Goal: Task Accomplishment & Management: Use online tool/utility

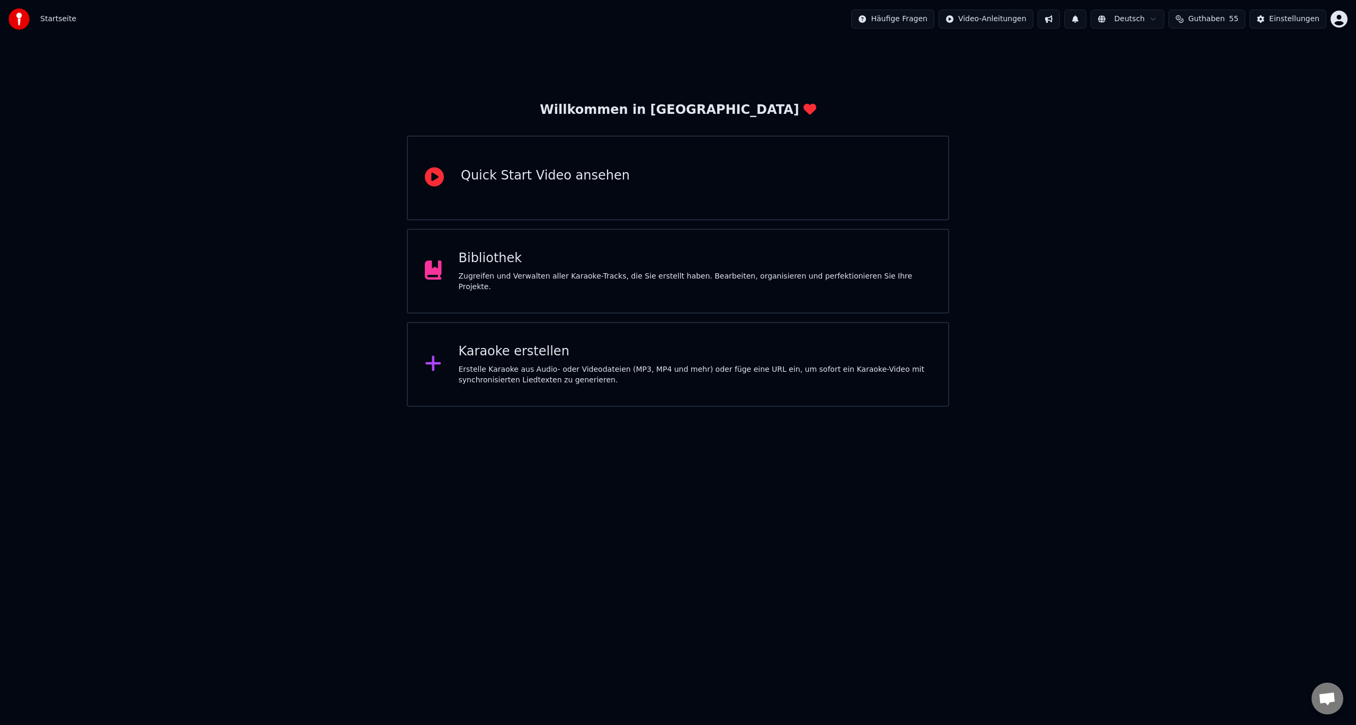
click at [636, 367] on div "Erstelle Karaoke aus Audio- oder Videodateien (MP3, MP4 und mehr) oder füge ein…" at bounding box center [695, 374] width 473 height 21
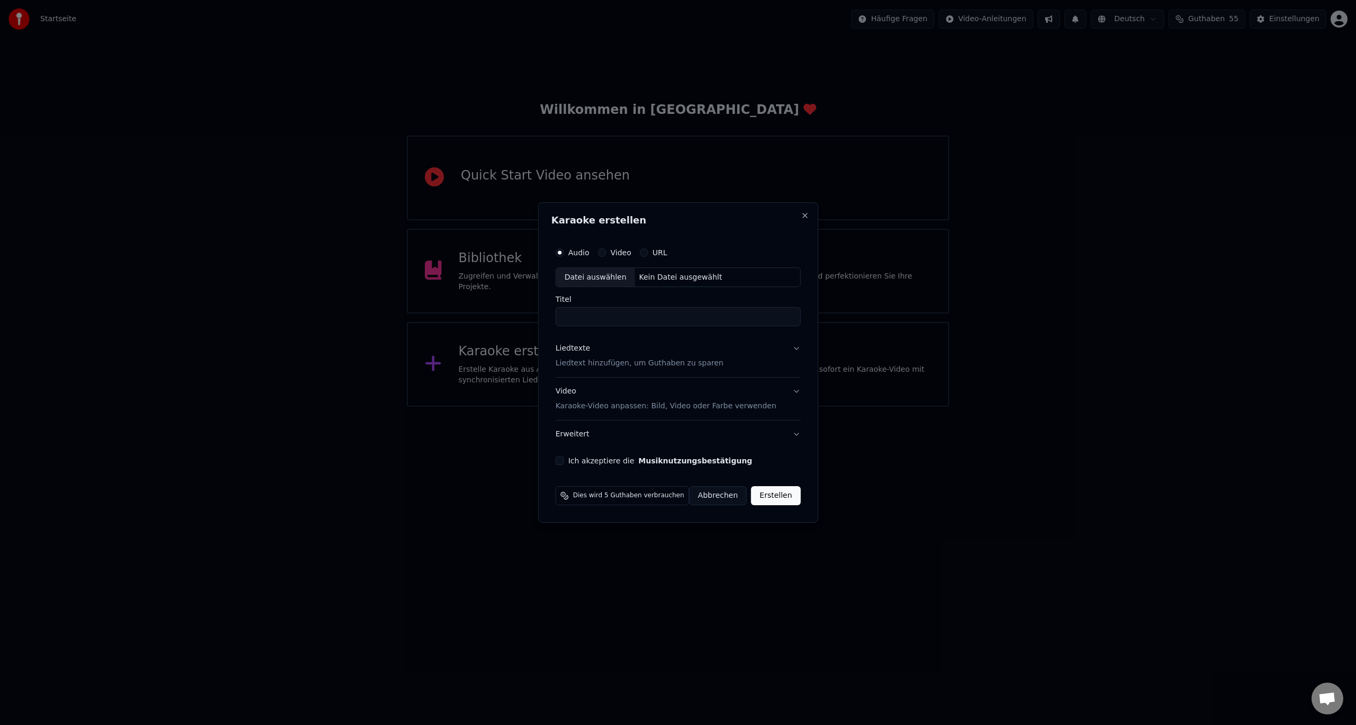
click at [592, 278] on div "Datei auswählen" at bounding box center [595, 277] width 79 height 19
click at [625, 320] on input "****" at bounding box center [678, 317] width 245 height 19
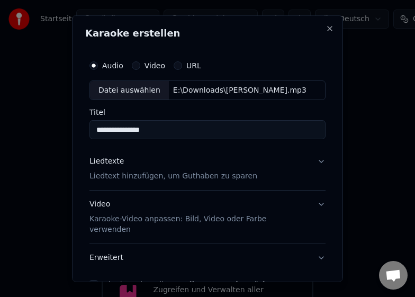
type input "**********"
click at [143, 178] on p "Liedtext hinzufügen, um Guthaben zu sparen" at bounding box center [174, 176] width 168 height 11
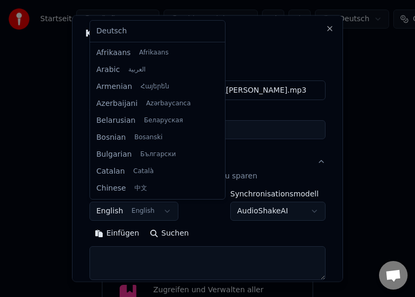
click at [140, 210] on body "**********" at bounding box center [207, 232] width 415 height 464
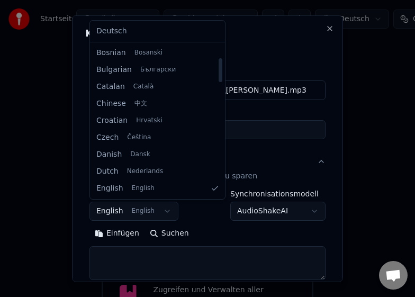
select select "**"
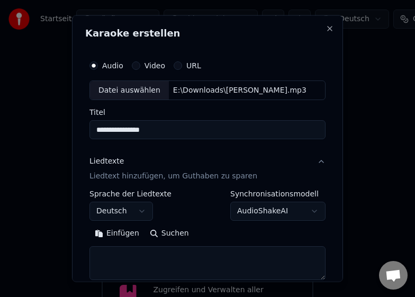
click at [129, 254] on textarea at bounding box center [208, 263] width 236 height 34
paste textarea "**********"
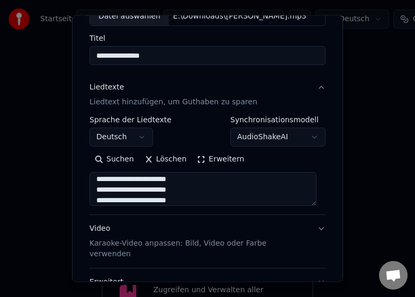
scroll to position [152, 0]
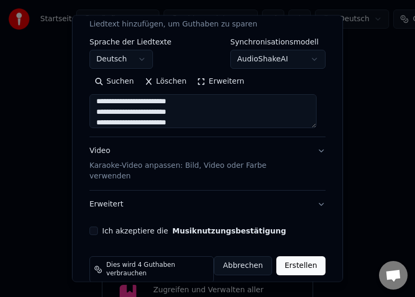
type textarea "**********"
click at [98, 227] on div "Ich akzeptiere die Musiknutzungsbestätigung" at bounding box center [208, 231] width 236 height 8
click at [180, 164] on p "Karaoke-Video anpassen: Bild, Video oder Farbe verwenden" at bounding box center [199, 171] width 219 height 21
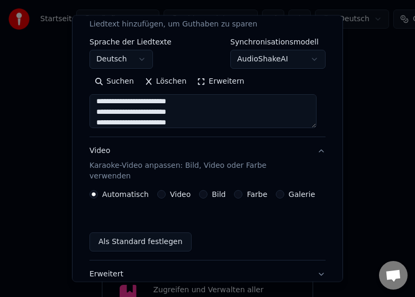
scroll to position [123, 0]
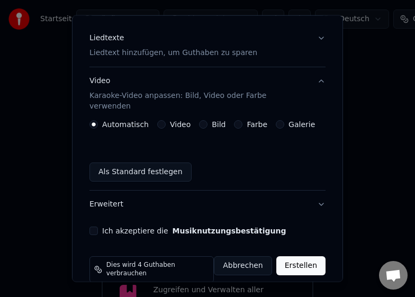
click at [289, 121] on label "Galerie" at bounding box center [302, 124] width 26 height 7
click at [284, 120] on button "Galerie" at bounding box center [280, 124] width 8 height 8
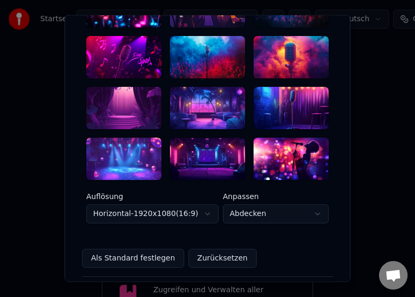
scroll to position [282, 0]
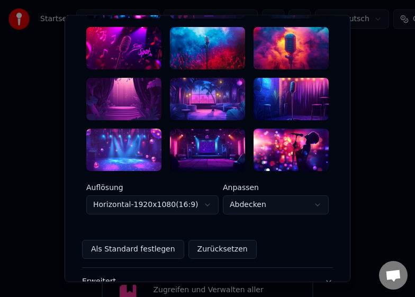
click at [284, 92] on div at bounding box center [291, 99] width 75 height 42
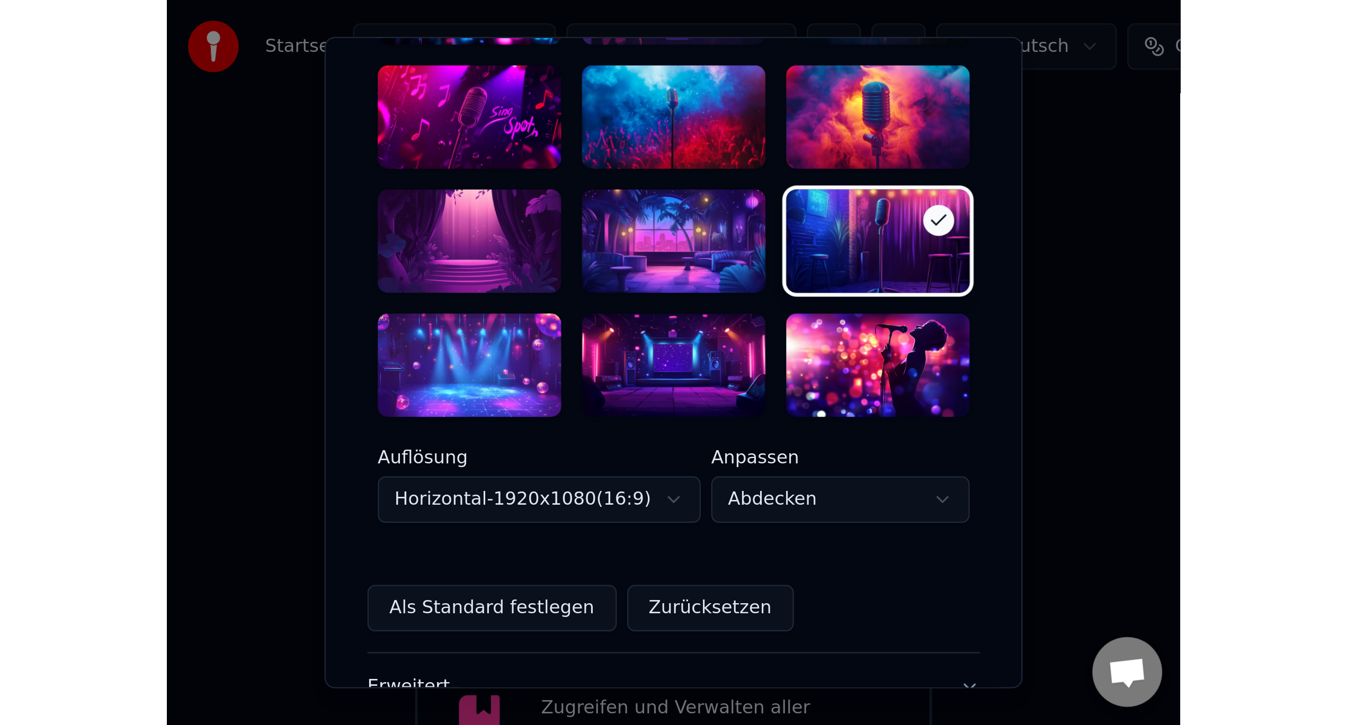
scroll to position [370, 0]
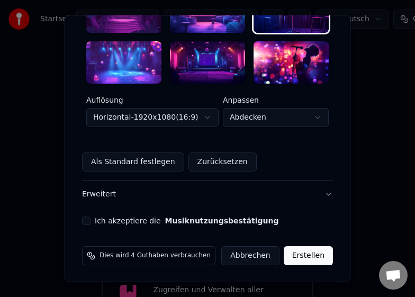
click at [313, 255] on button "Erstellen" at bounding box center [308, 255] width 49 height 19
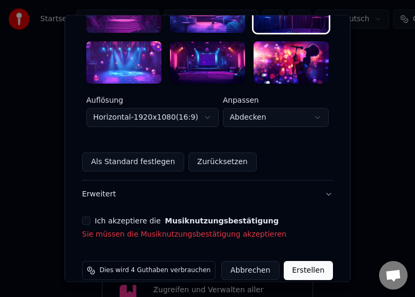
click at [123, 218] on label "Ich akzeptiere die Musiknutzungsbestätigung" at bounding box center [187, 220] width 184 height 7
click at [91, 218] on button "Ich akzeptiere die Musiknutzungsbestätigung" at bounding box center [86, 220] width 8 height 8
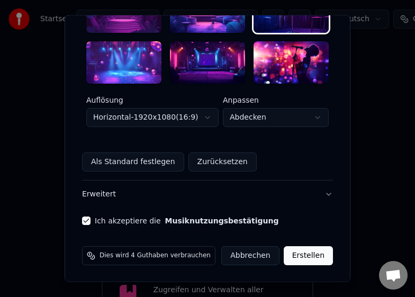
click at [338, 266] on div "**********" at bounding box center [208, 149] width 286 height 268
click at [316, 254] on button "Erstellen" at bounding box center [308, 255] width 49 height 19
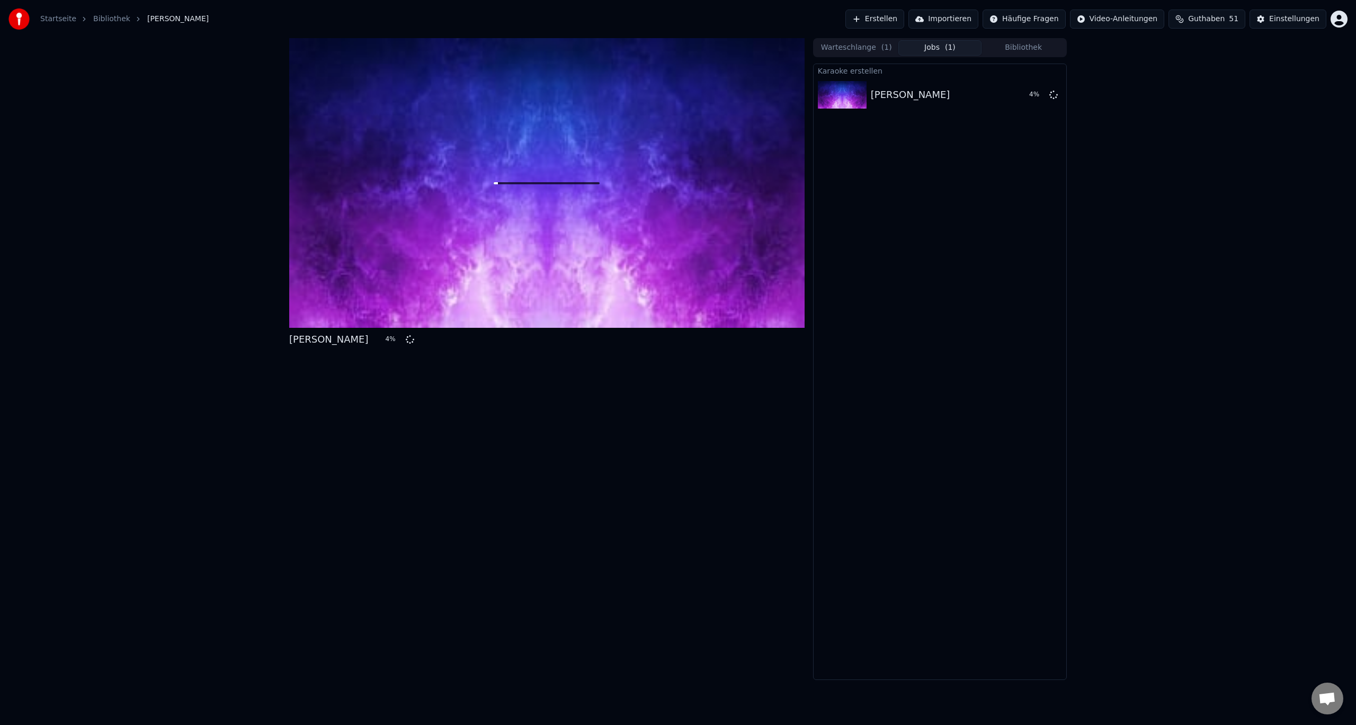
click at [1048, 42] on button "Bibliothek" at bounding box center [1024, 47] width 84 height 15
click at [970, 43] on button "Jobs ( 1 )" at bounding box center [941, 47] width 84 height 15
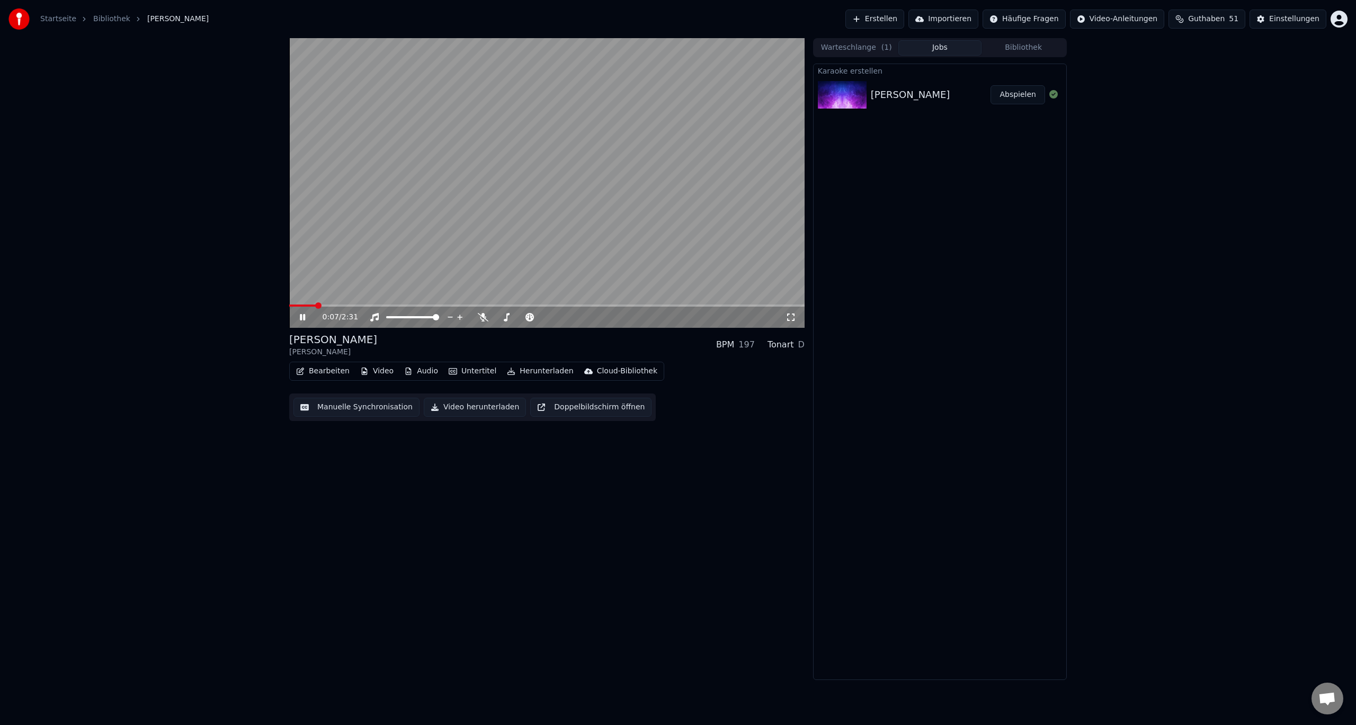
click at [316, 374] on button "Bearbeiten" at bounding box center [323, 371] width 62 height 15
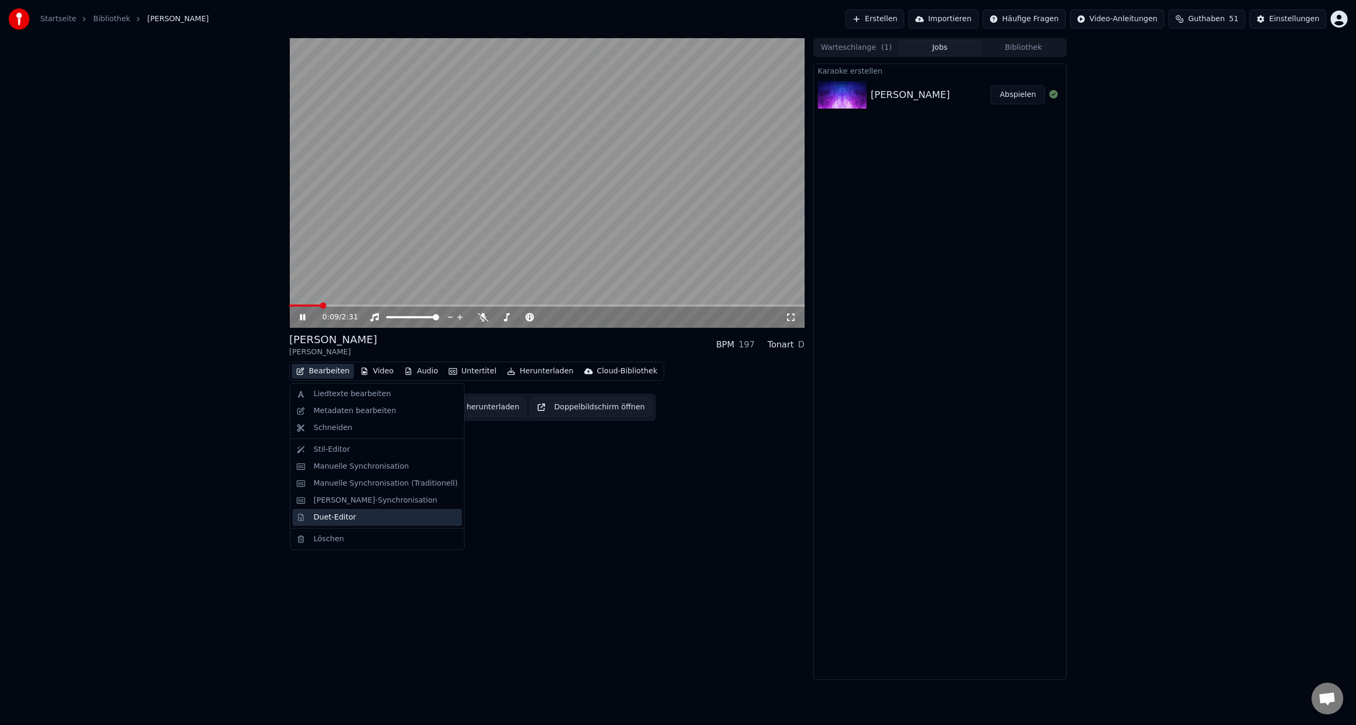
click at [324, 521] on div "Duet-Editor" at bounding box center [335, 517] width 42 height 11
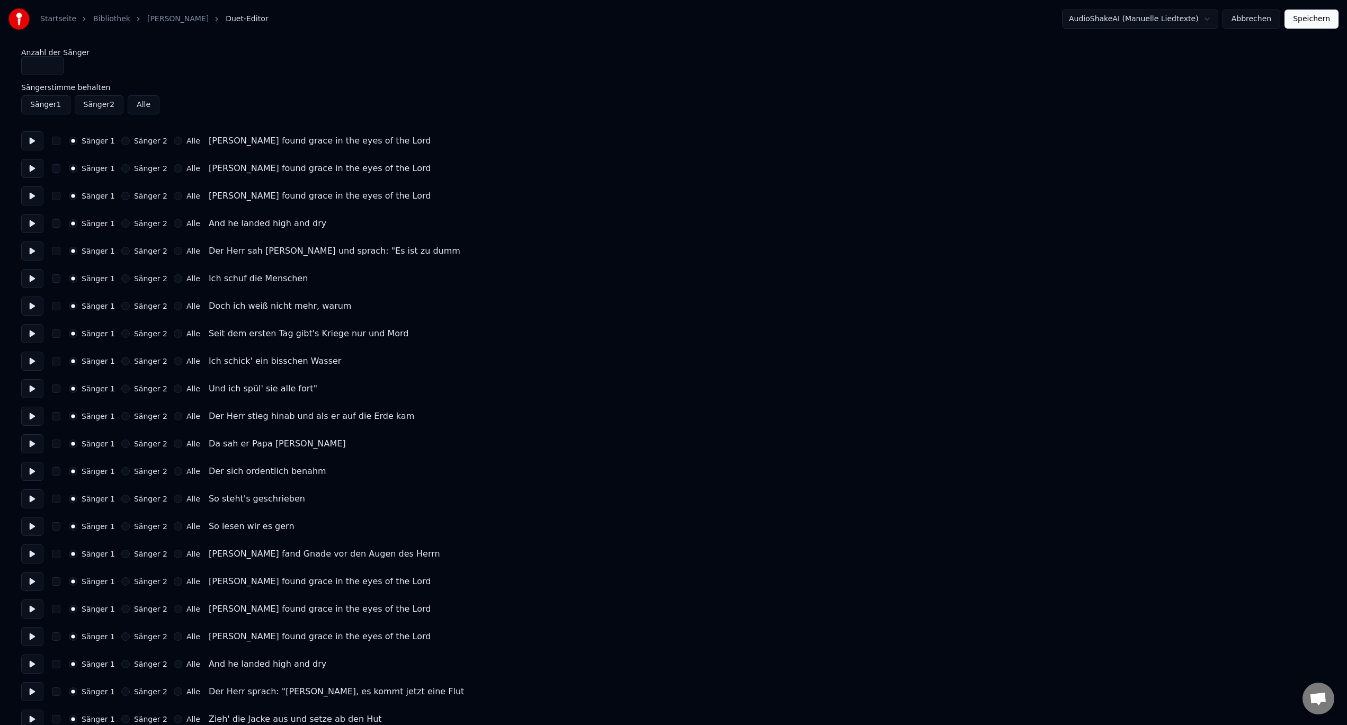
click at [123, 143] on button "Sänger 2" at bounding box center [125, 141] width 8 height 8
click at [122, 163] on div "Sänger 1 Sänger 2 Alle [PERSON_NAME] found grace in the eyes of the Lord" at bounding box center [673, 168] width 1305 height 19
click at [121, 168] on button "Sänger 2" at bounding box center [125, 168] width 8 height 8
click at [123, 194] on button "Sänger 2" at bounding box center [125, 196] width 8 height 8
click at [122, 220] on button "Sänger 2" at bounding box center [125, 223] width 8 height 8
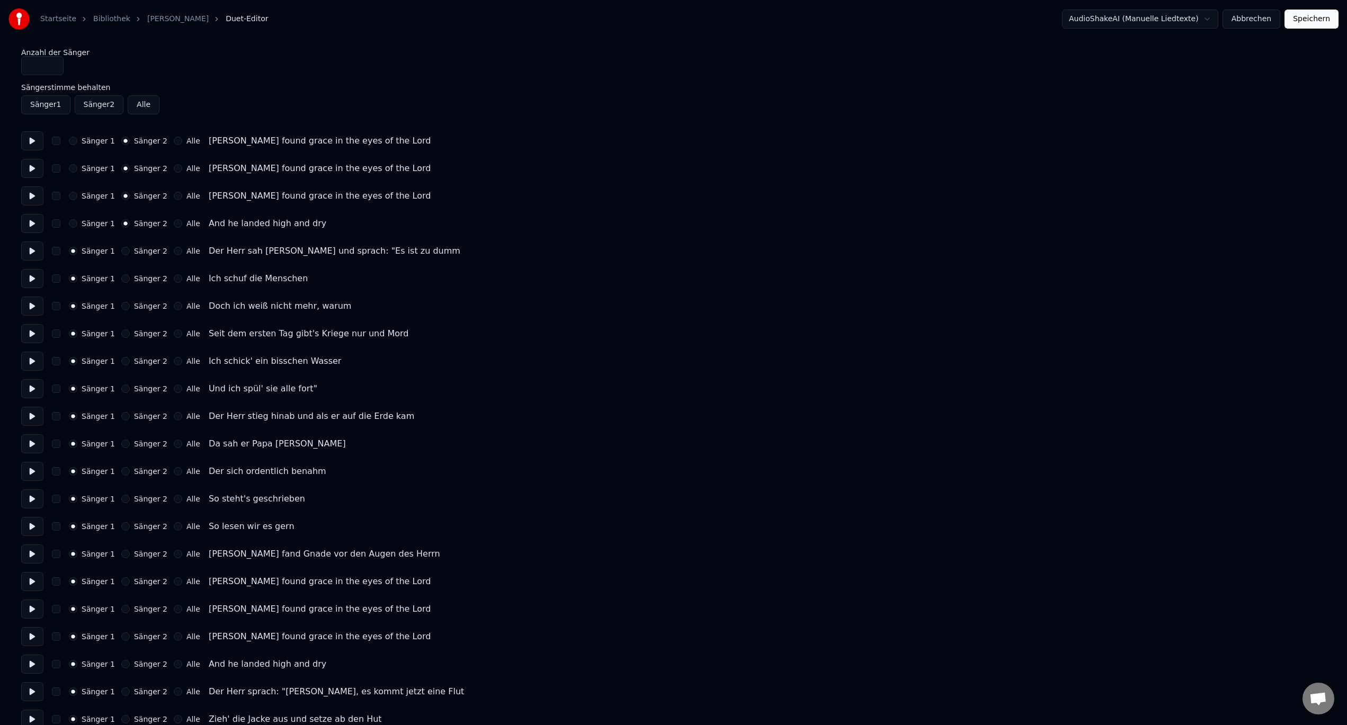
click at [121, 556] on button "Sänger 2" at bounding box center [125, 554] width 8 height 8
click at [120, 575] on div "Sänger 1 Sänger 2 Alle [PERSON_NAME] found grace in the eyes of the Lord" at bounding box center [673, 581] width 1305 height 19
click at [120, 603] on div "Sänger 1 Sänger 2 Alle [PERSON_NAME] found grace in the eyes of the Lord" at bounding box center [673, 609] width 1305 height 19
click at [121, 580] on button "Sänger 2" at bounding box center [125, 581] width 8 height 8
click at [121, 608] on button "Sänger 2" at bounding box center [125, 609] width 8 height 8
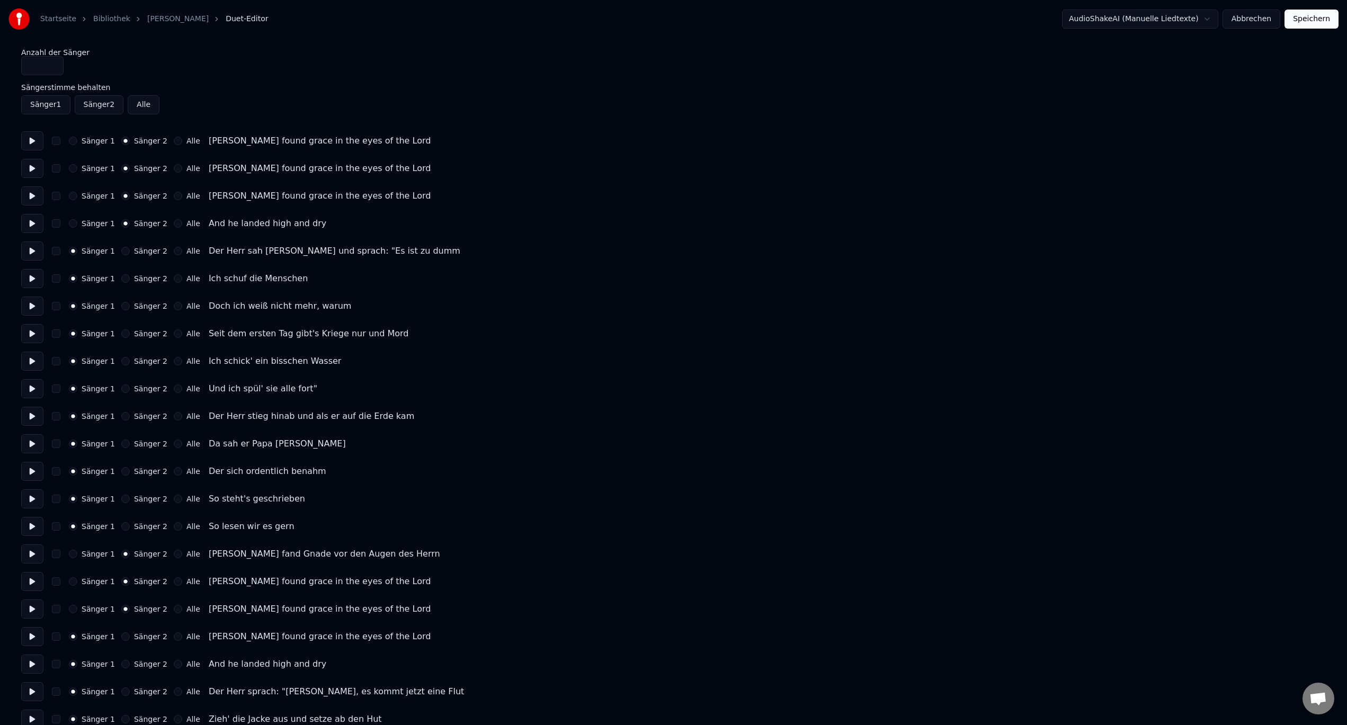
click at [121, 638] on button "Sänger 2" at bounding box center [125, 637] width 8 height 8
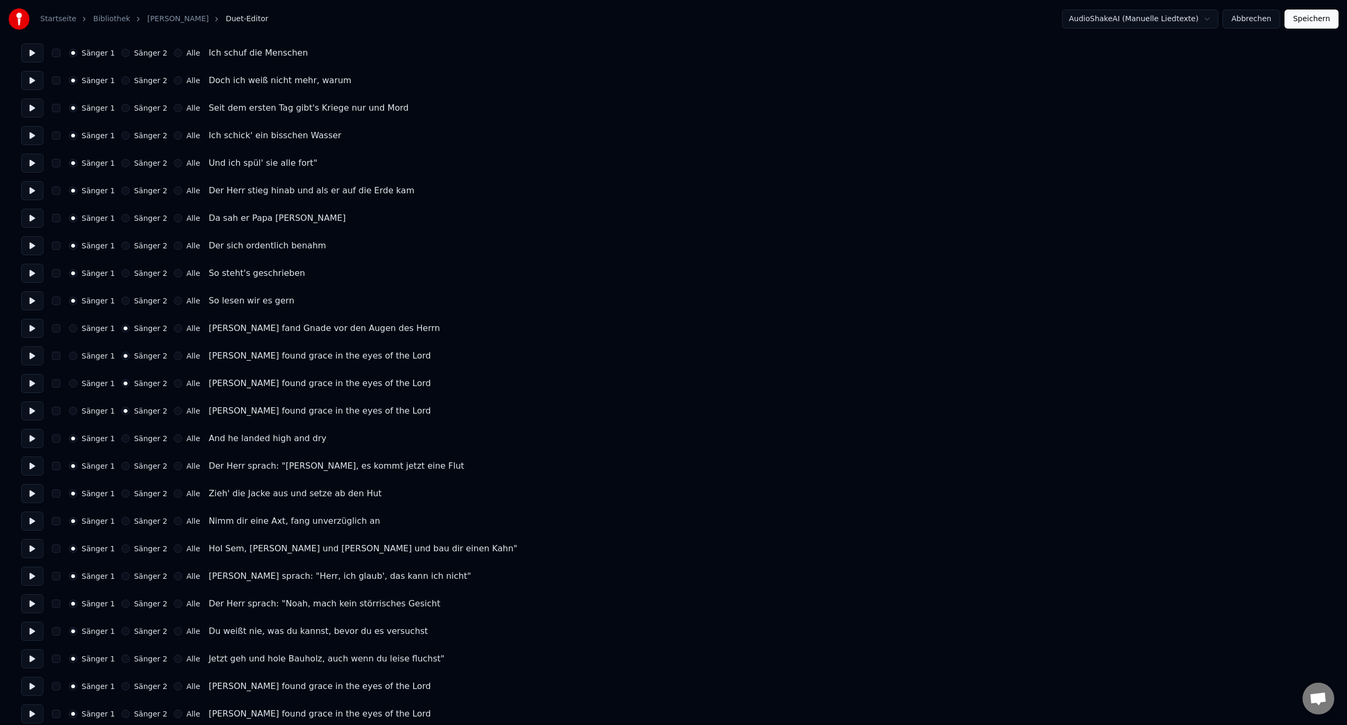
scroll to position [265, 0]
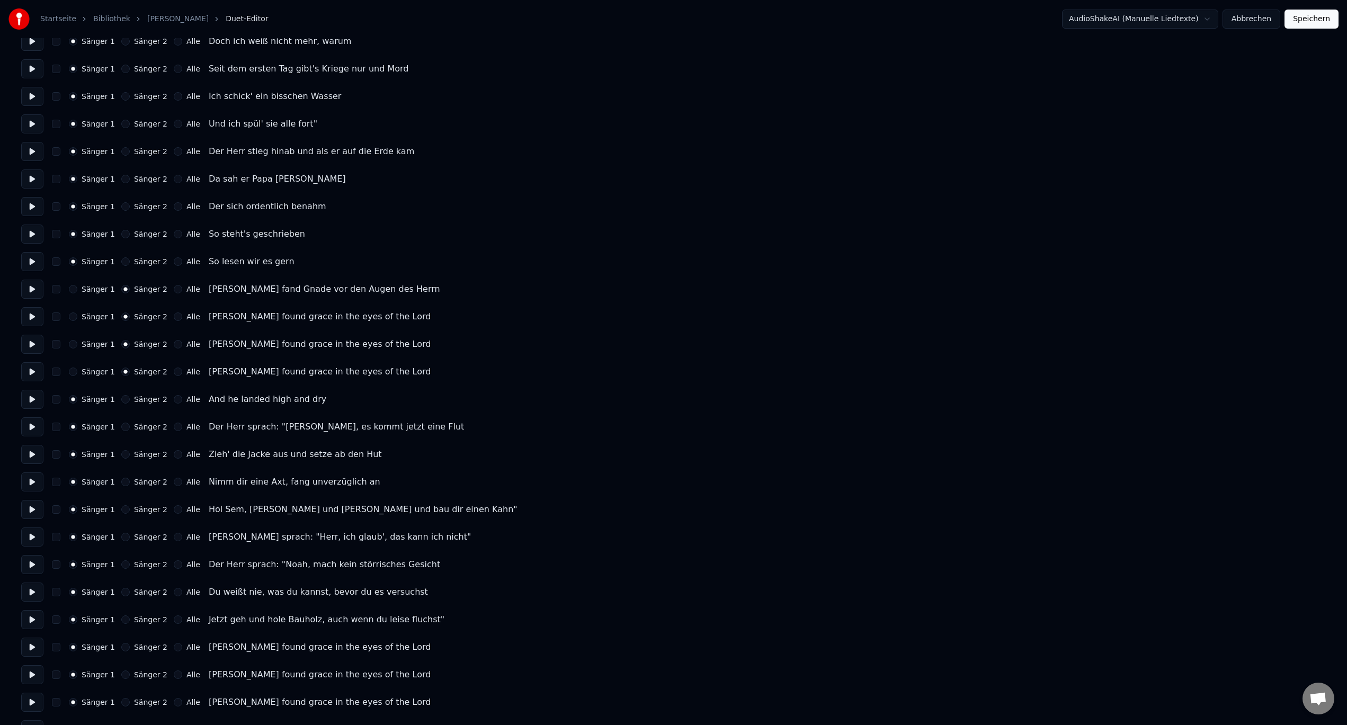
click at [121, 401] on button "Sänger 2" at bounding box center [125, 399] width 8 height 8
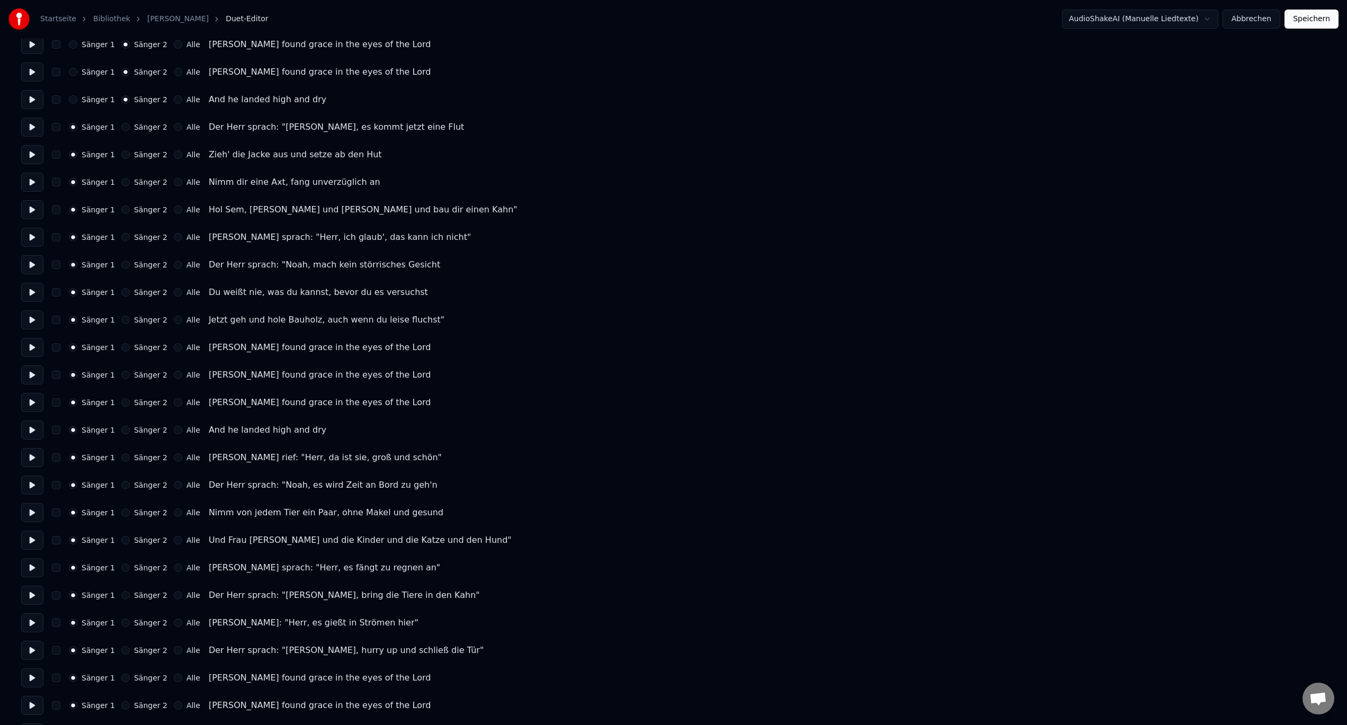
scroll to position [636, 0]
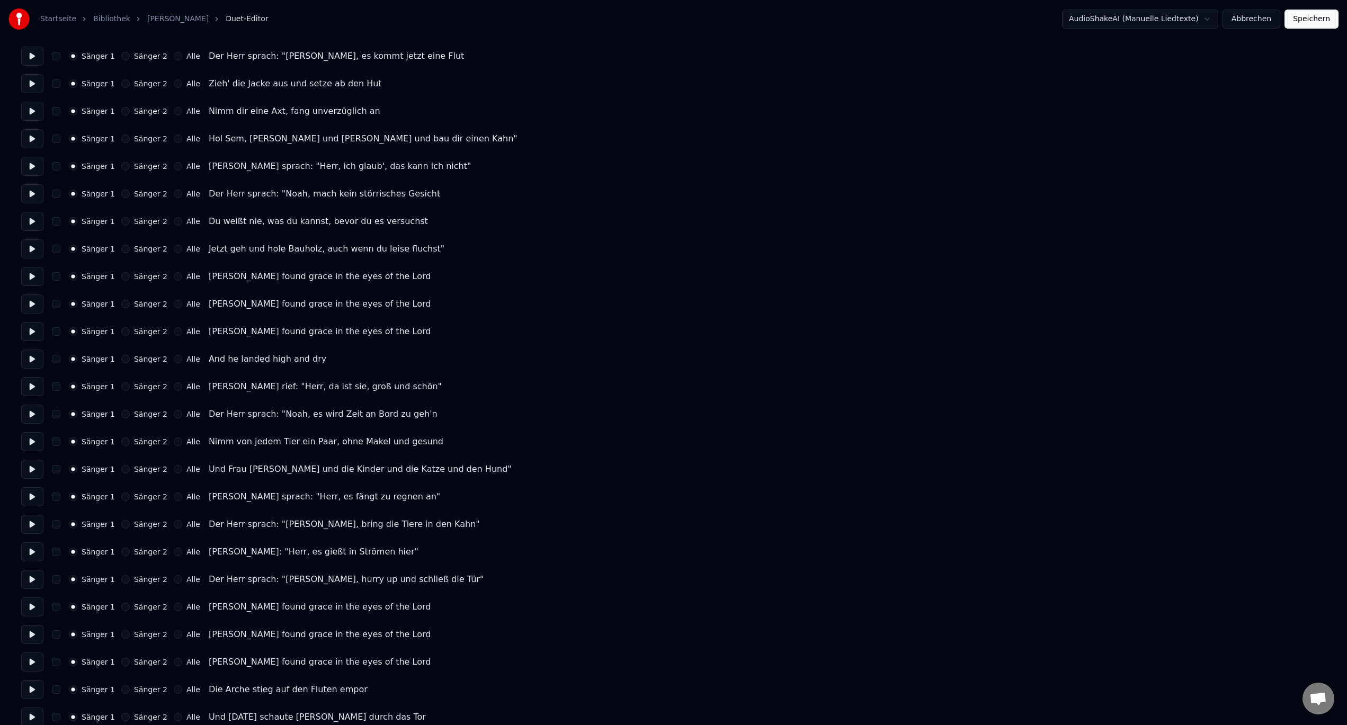
click at [124, 276] on button "Sänger 2" at bounding box center [125, 276] width 8 height 8
click at [125, 306] on div "Sänger 2" at bounding box center [144, 304] width 46 height 8
click at [121, 304] on button "Sänger 2" at bounding box center [125, 304] width 8 height 8
click at [121, 332] on button "Sänger 2" at bounding box center [125, 331] width 8 height 8
click at [115, 359] on div "Sänger 1 Sänger 2 Alle" at bounding box center [134, 359] width 131 height 8
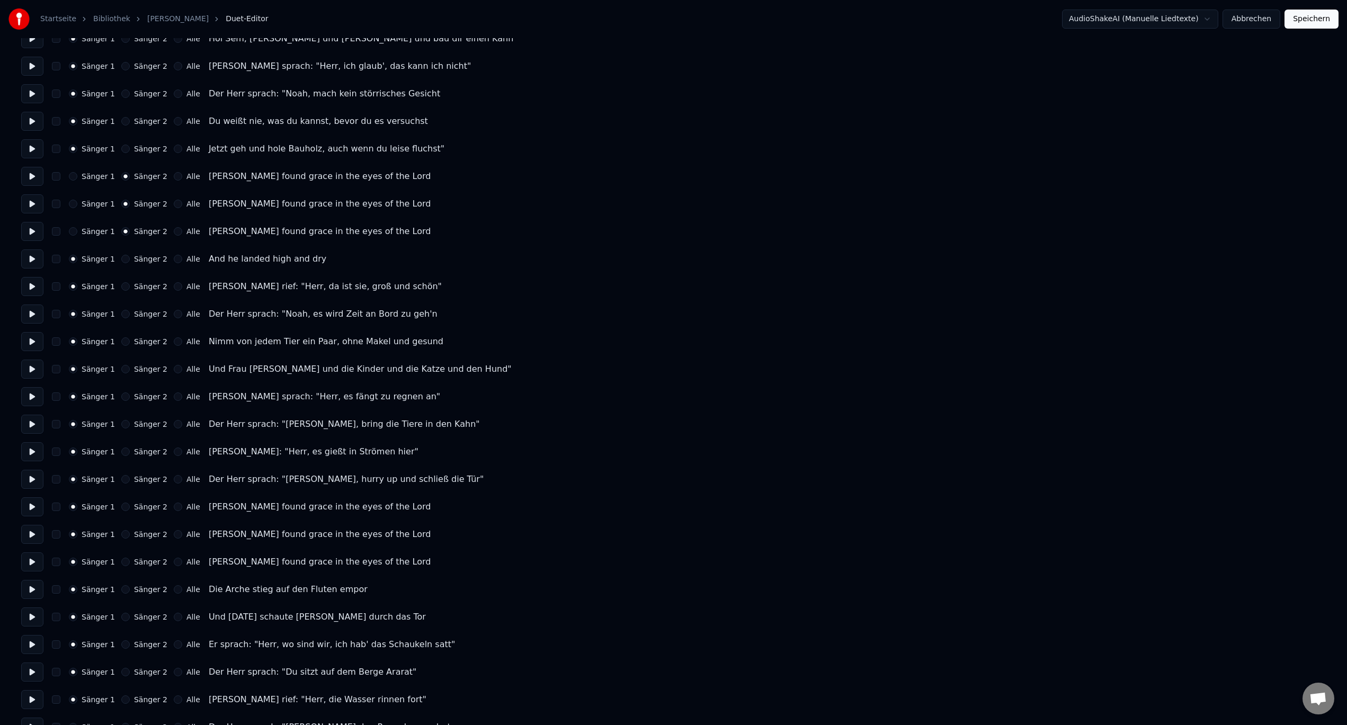
scroll to position [742, 0]
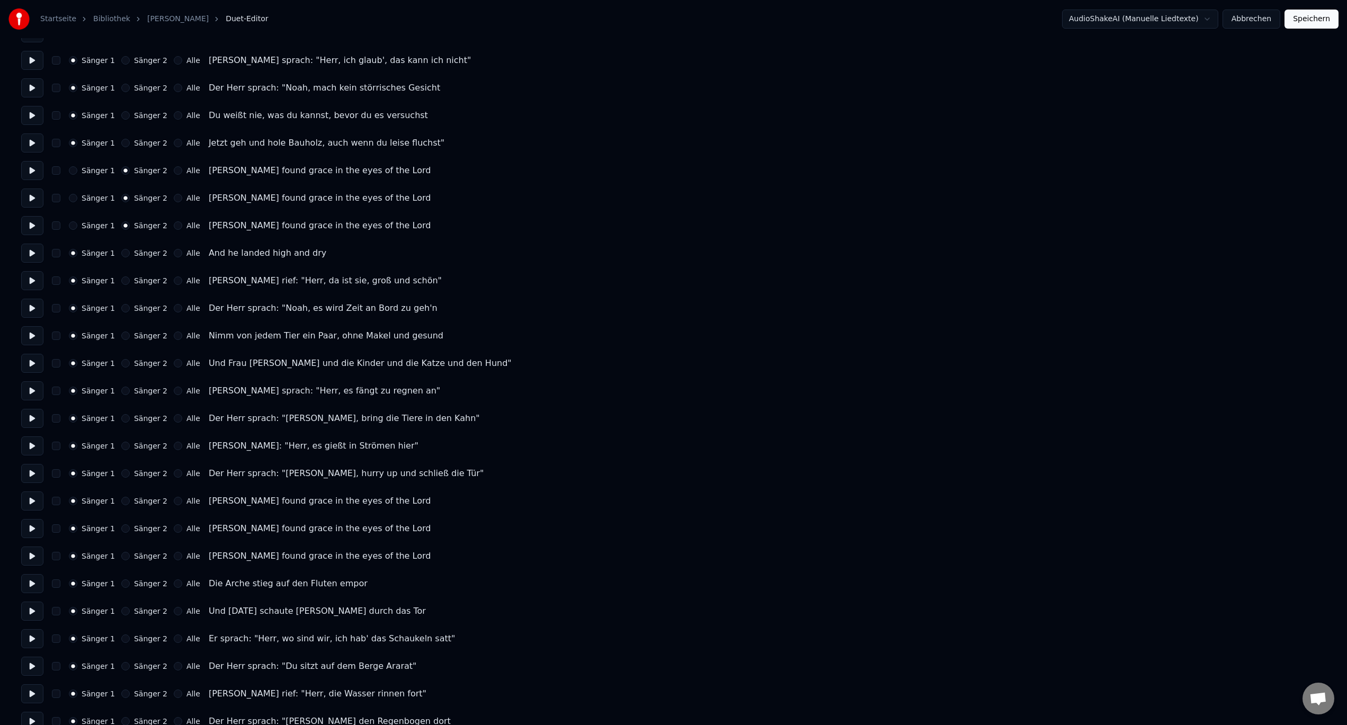
click at [121, 255] on button "Sänger 2" at bounding box center [125, 253] width 8 height 8
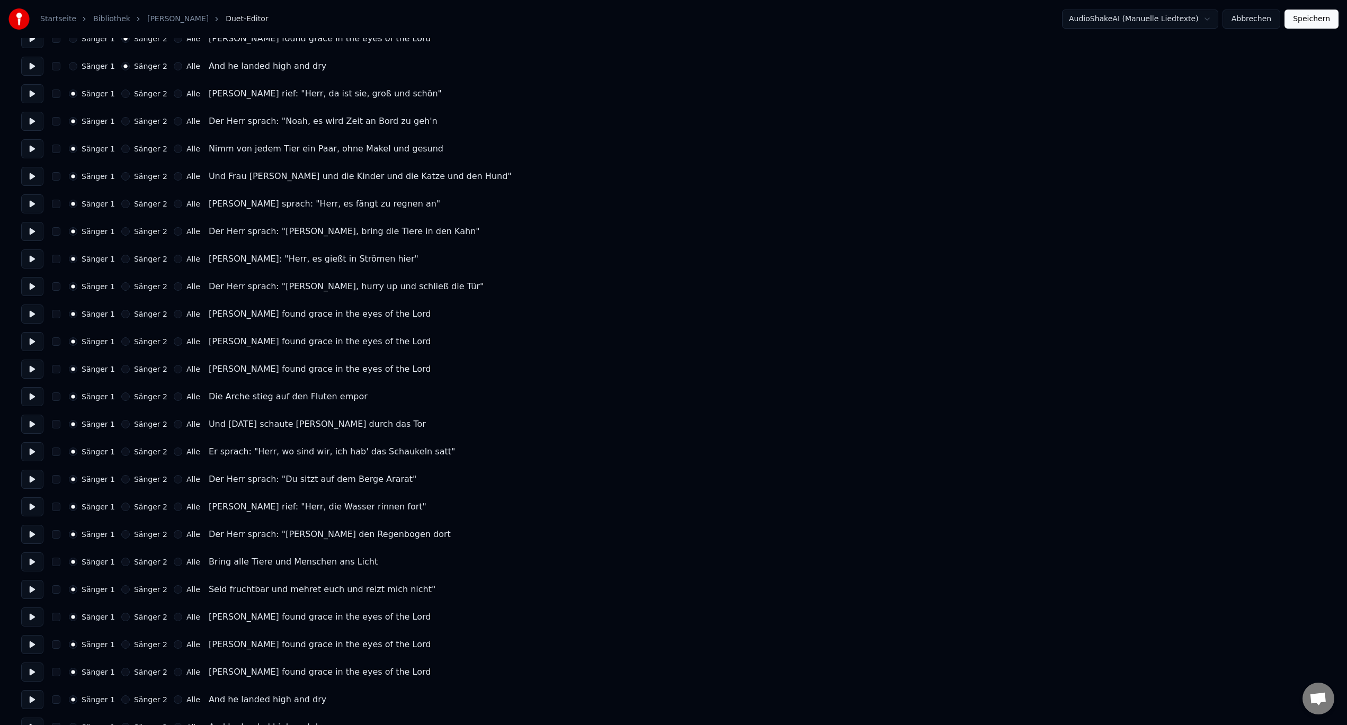
scroll to position [979, 0]
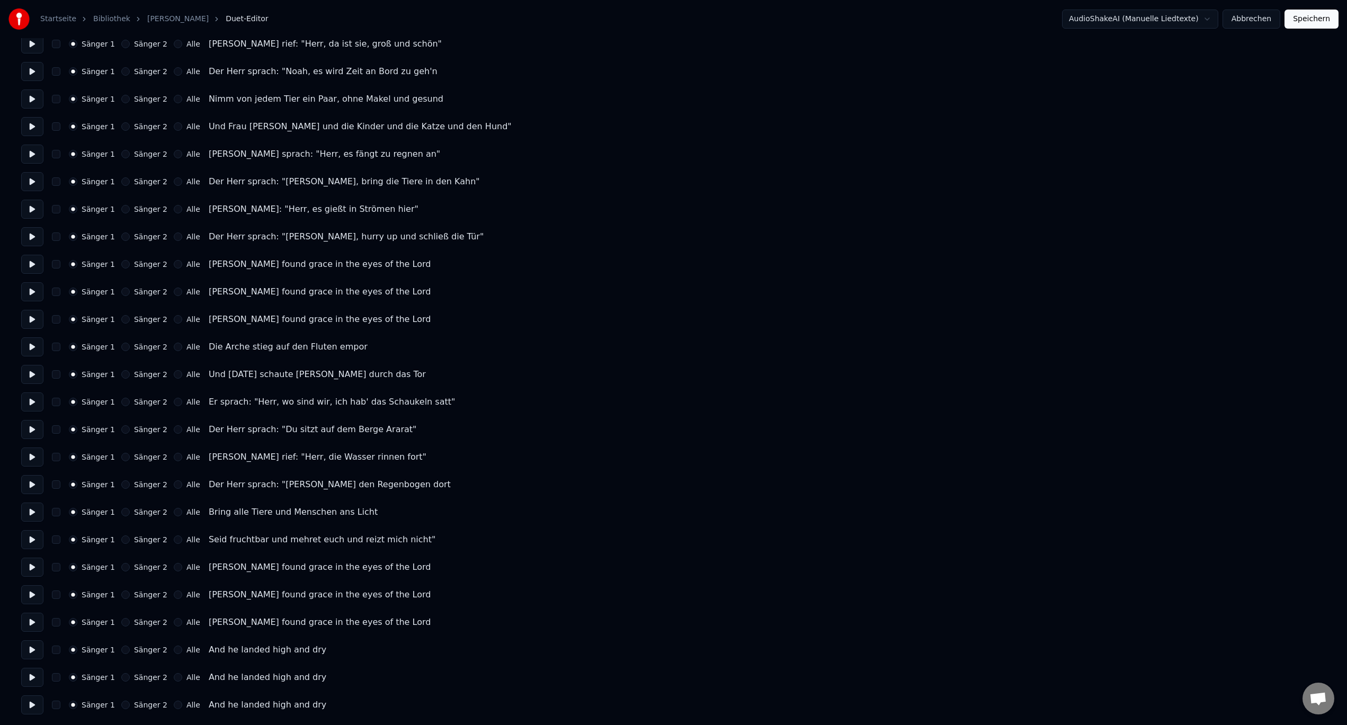
click at [122, 264] on button "Sänger 2" at bounding box center [125, 264] width 8 height 8
click at [121, 289] on button "Sänger 2" at bounding box center [125, 292] width 8 height 8
click at [121, 315] on div "Sänger 2" at bounding box center [144, 319] width 46 height 8
click at [121, 349] on button "Sänger 2" at bounding box center [125, 347] width 8 height 8
click at [121, 322] on button "Sänger 2" at bounding box center [125, 319] width 8 height 8
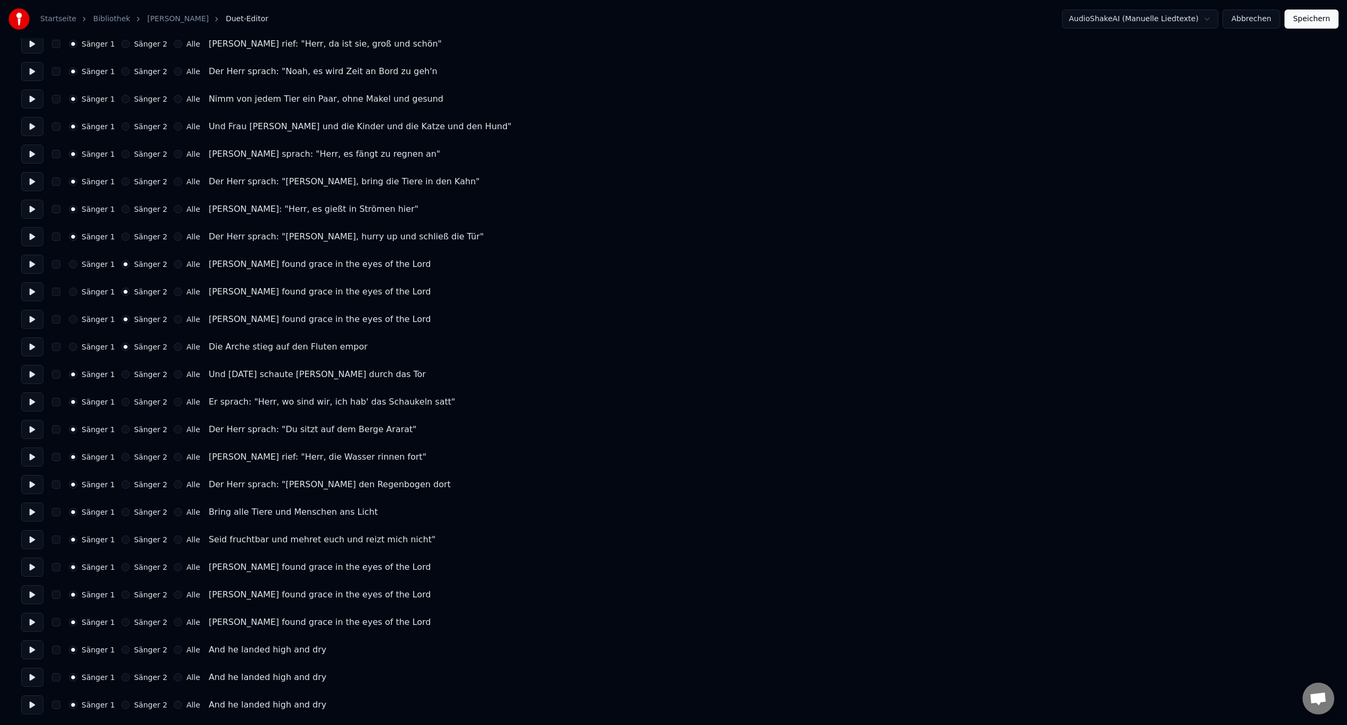
click at [121, 344] on button "Sänger 2" at bounding box center [125, 347] width 8 height 8
click at [124, 348] on circle "button" at bounding box center [126, 347] width 4 height 4
click at [76, 344] on button "Sänger 1" at bounding box center [73, 347] width 8 height 8
click at [122, 568] on button "Sänger 2" at bounding box center [125, 567] width 8 height 8
click at [121, 592] on button "Sänger 2" at bounding box center [125, 595] width 8 height 8
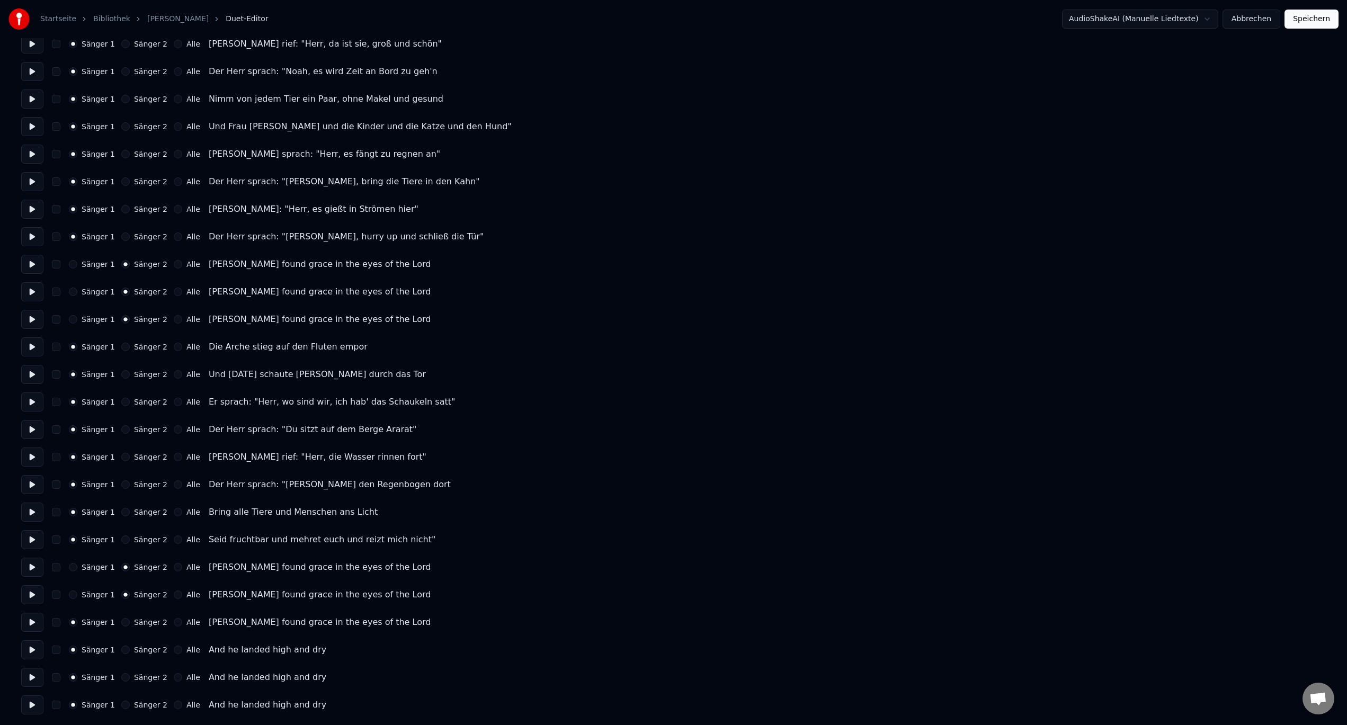
click at [121, 623] on button "Sänger 2" at bounding box center [125, 622] width 8 height 8
click at [121, 654] on div "Sänger 1 Sänger 2 Alle And he landed high and dry" at bounding box center [673, 650] width 1305 height 19
click at [122, 678] on button "Sänger 2" at bounding box center [125, 677] width 8 height 8
click at [119, 643] on div "Sänger 1 Sänger 2 Alle And he landed high and dry" at bounding box center [673, 650] width 1305 height 19
click at [121, 651] on button "Sänger 2" at bounding box center [125, 650] width 8 height 8
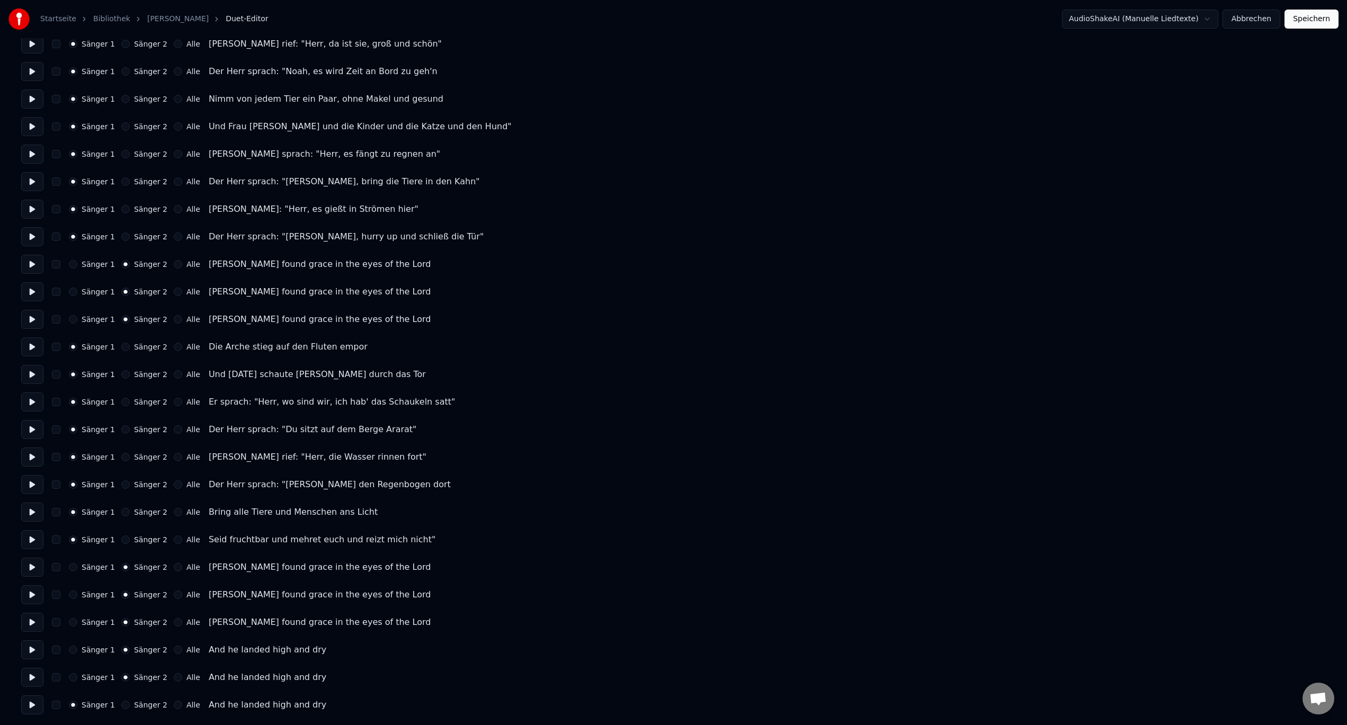
click at [121, 707] on button "Sänger 2" at bounding box center [125, 705] width 8 height 8
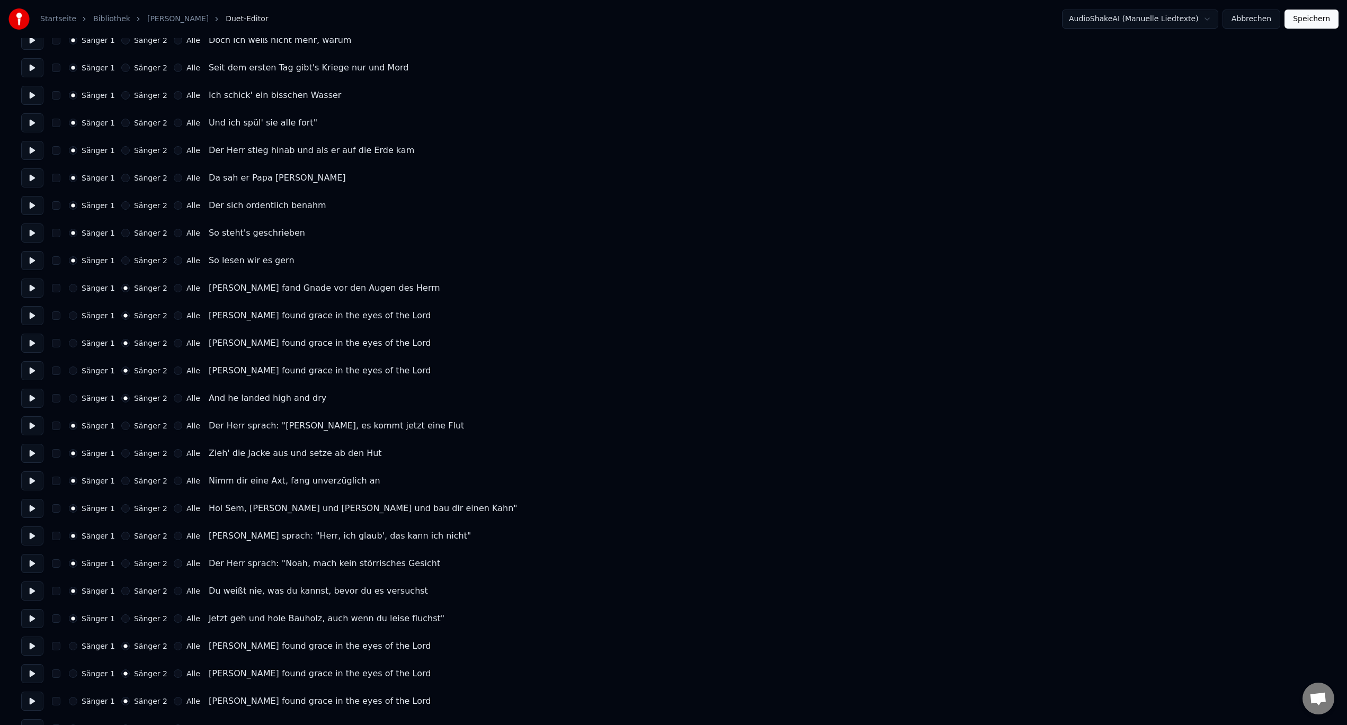
scroll to position [318, 0]
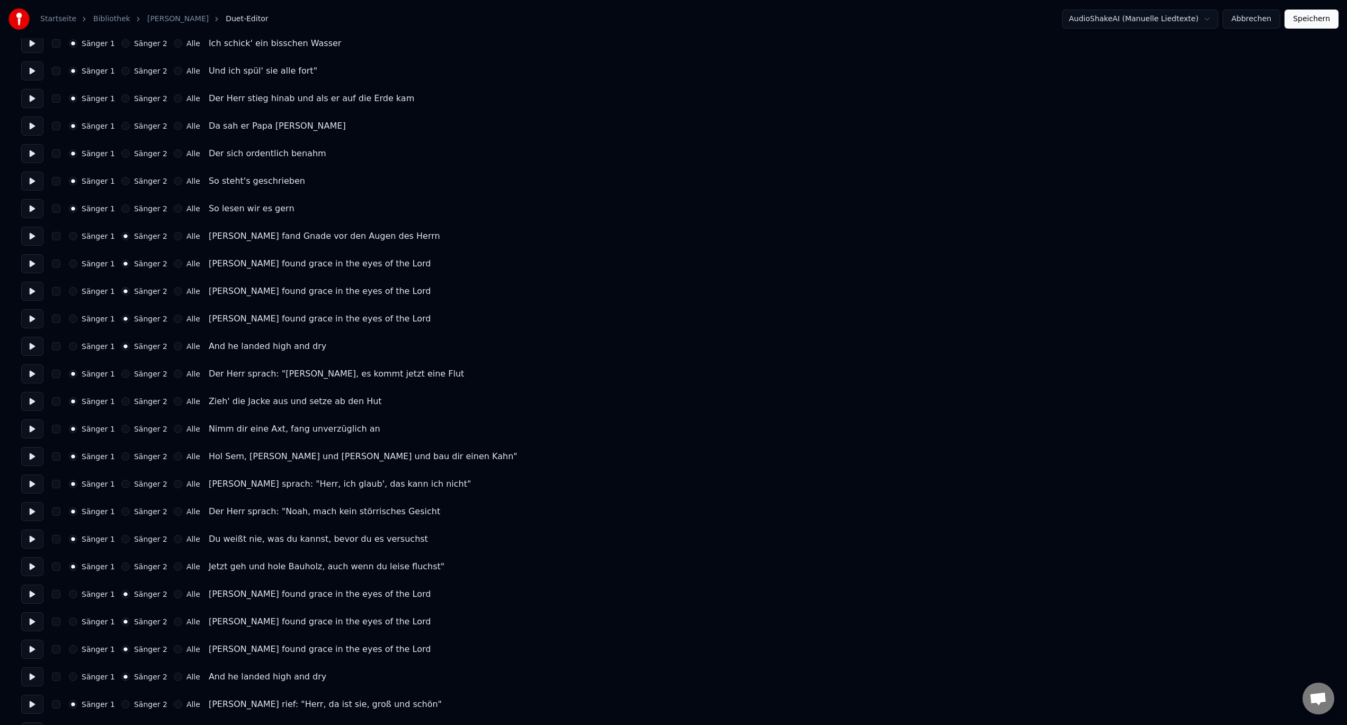
click at [73, 235] on button "Sänger 1" at bounding box center [73, 236] width 8 height 8
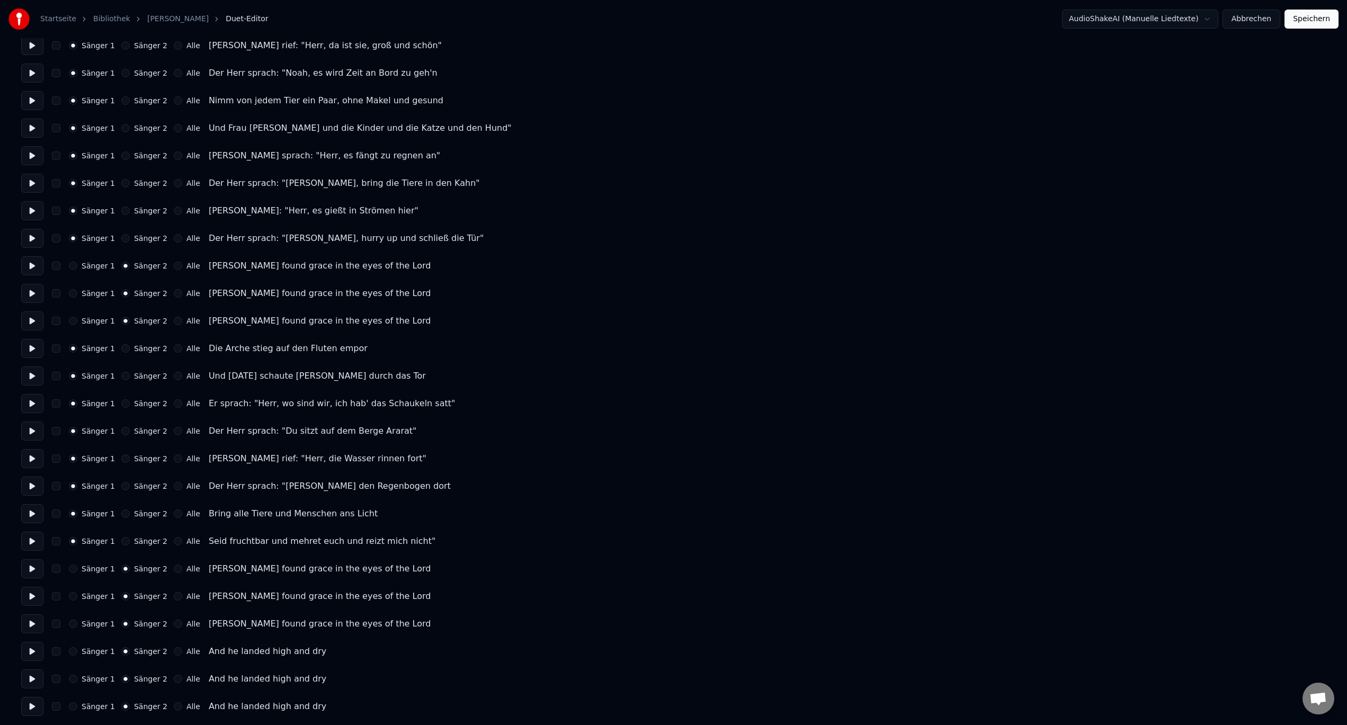
scroll to position [979, 0]
click at [1312, 25] on button "Speichern" at bounding box center [1312, 19] width 54 height 19
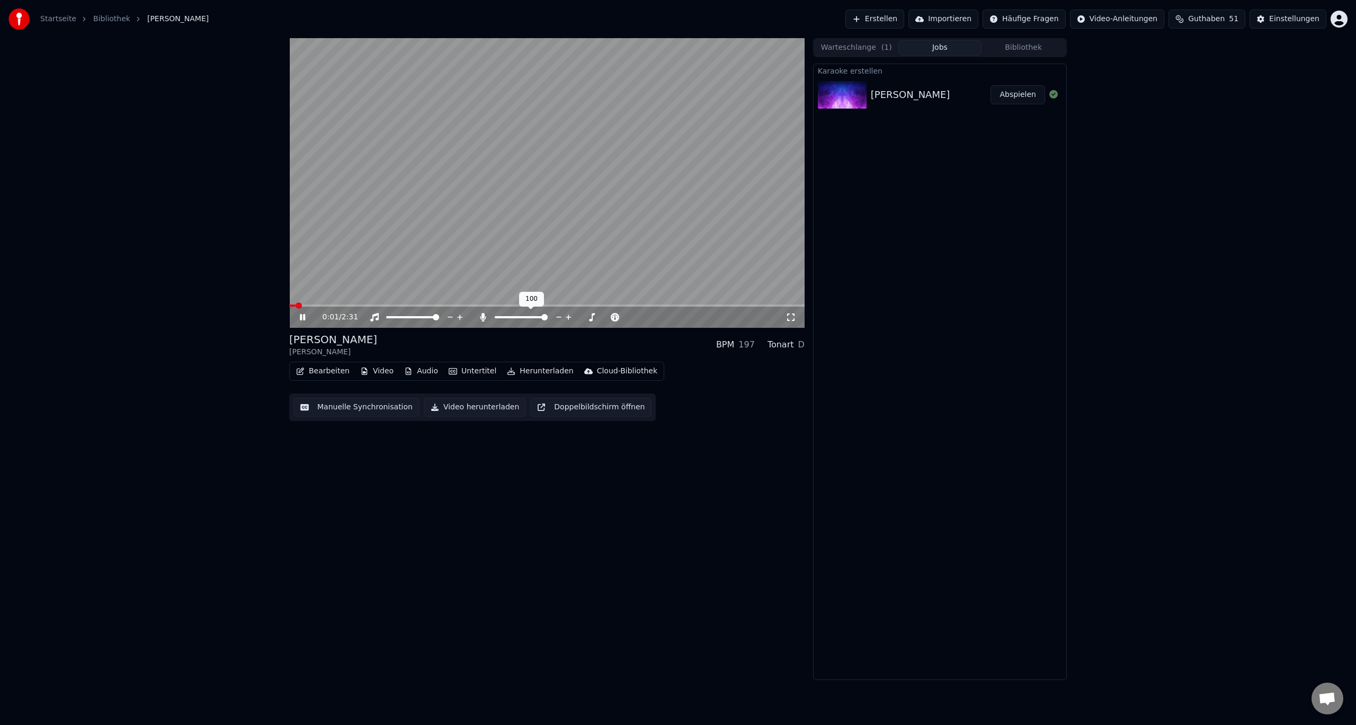
click at [548, 318] on span at bounding box center [521, 317] width 53 height 2
click at [347, 307] on span at bounding box center [318, 306] width 58 height 2
click at [497, 317] on span at bounding box center [496, 317] width 2 height 2
click at [495, 317] on span at bounding box center [498, 317] width 6 height 6
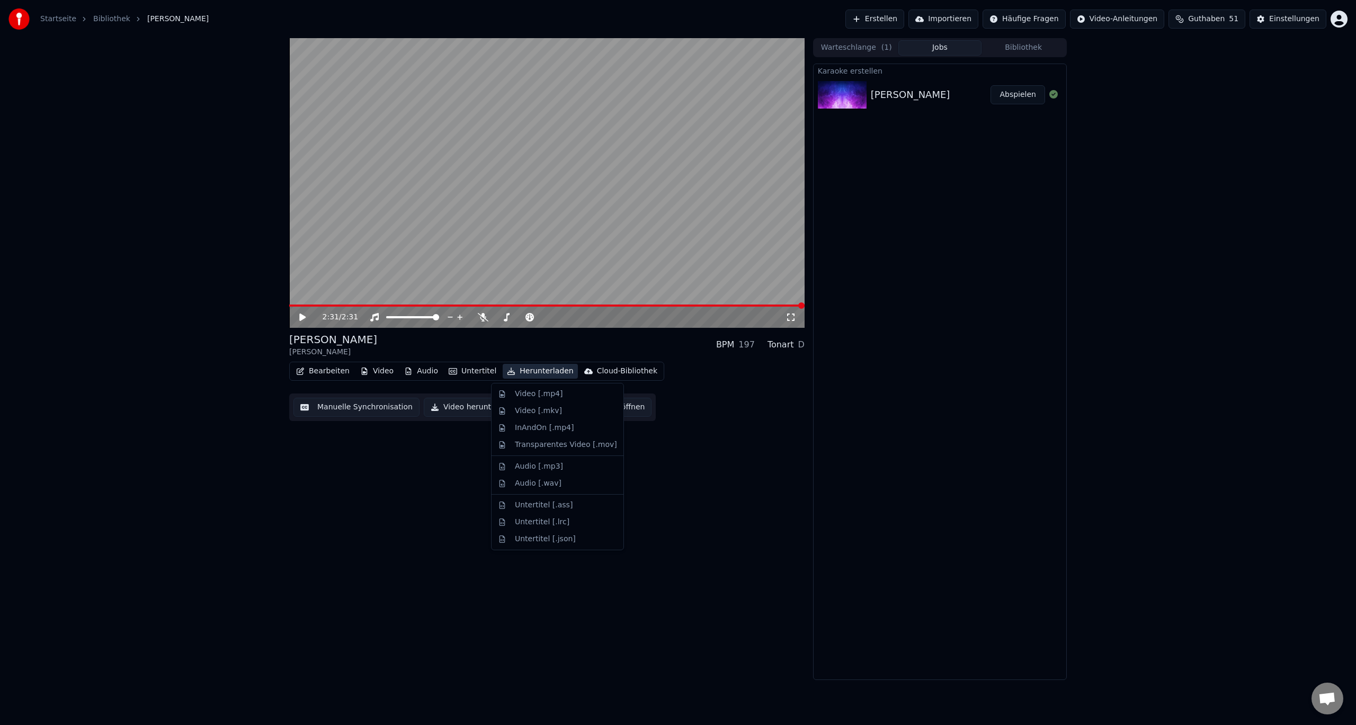
click at [550, 369] on button "Herunterladen" at bounding box center [540, 371] width 75 height 15
click at [548, 397] on div "Video [.mp4]" at bounding box center [539, 394] width 48 height 11
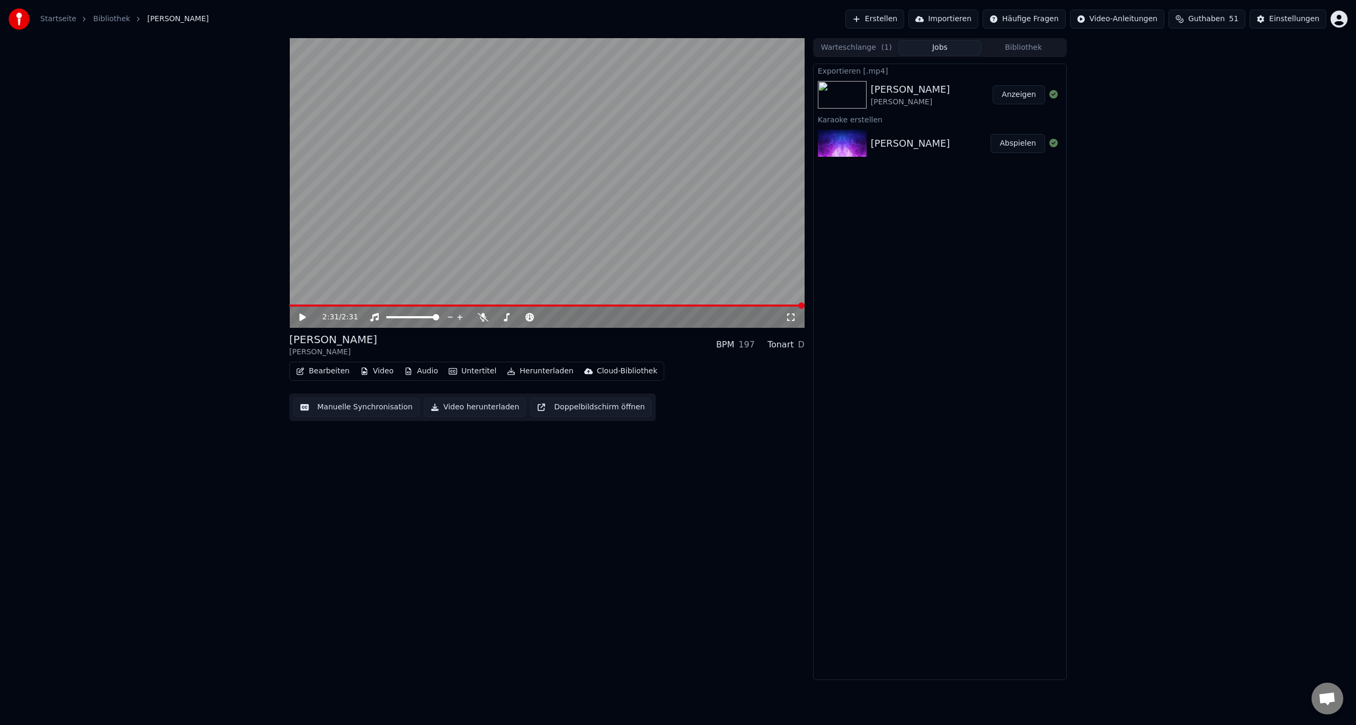
click at [1032, 89] on button "Anzeigen" at bounding box center [1019, 94] width 52 height 19
click at [322, 369] on button "Bearbeiten" at bounding box center [323, 371] width 62 height 15
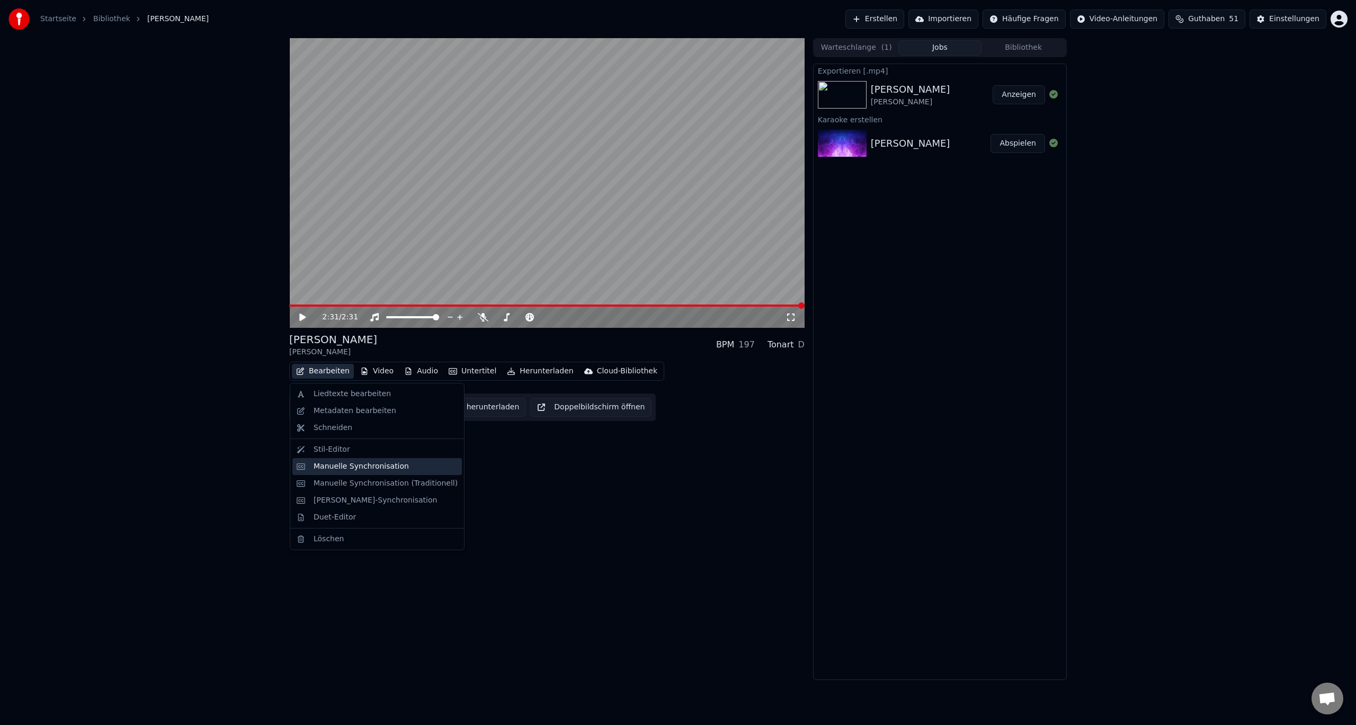
click at [326, 464] on div "Manuelle Synchronisation" at bounding box center [361, 466] width 95 height 11
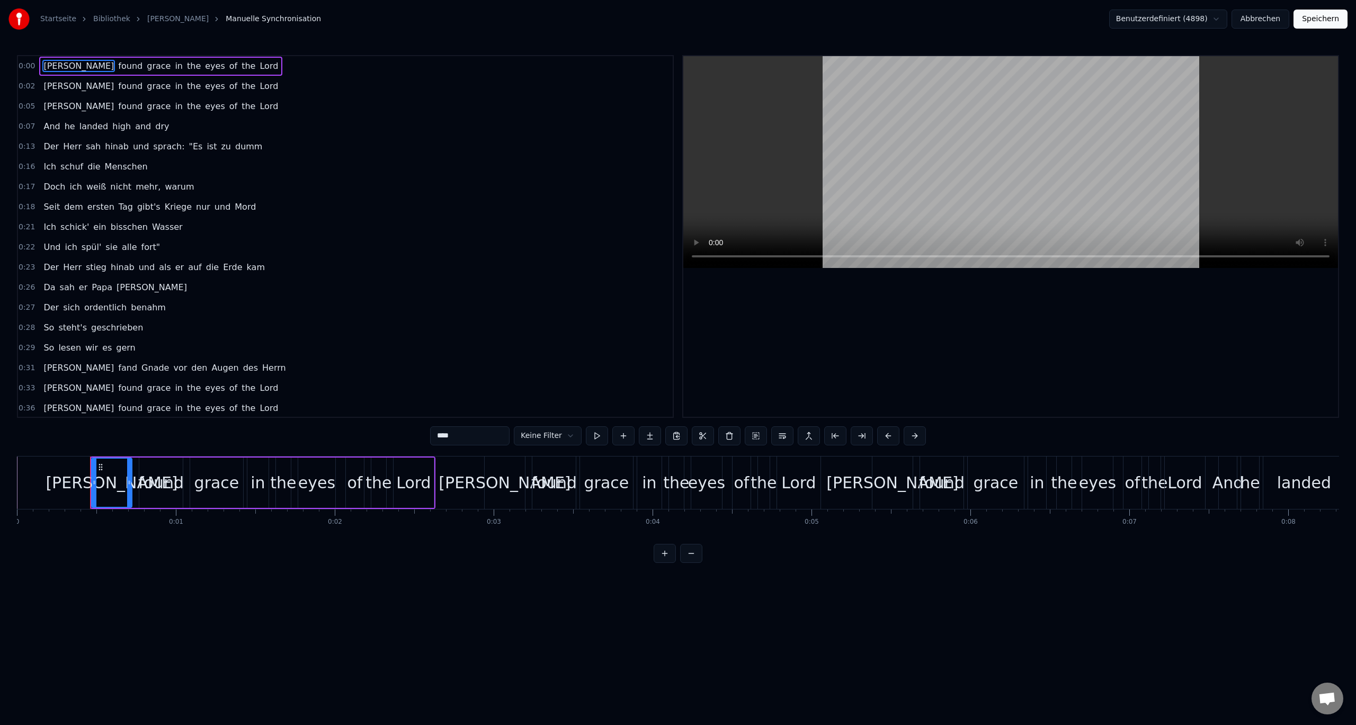
click at [22, 65] on span "0:00" at bounding box center [27, 66] width 16 height 11
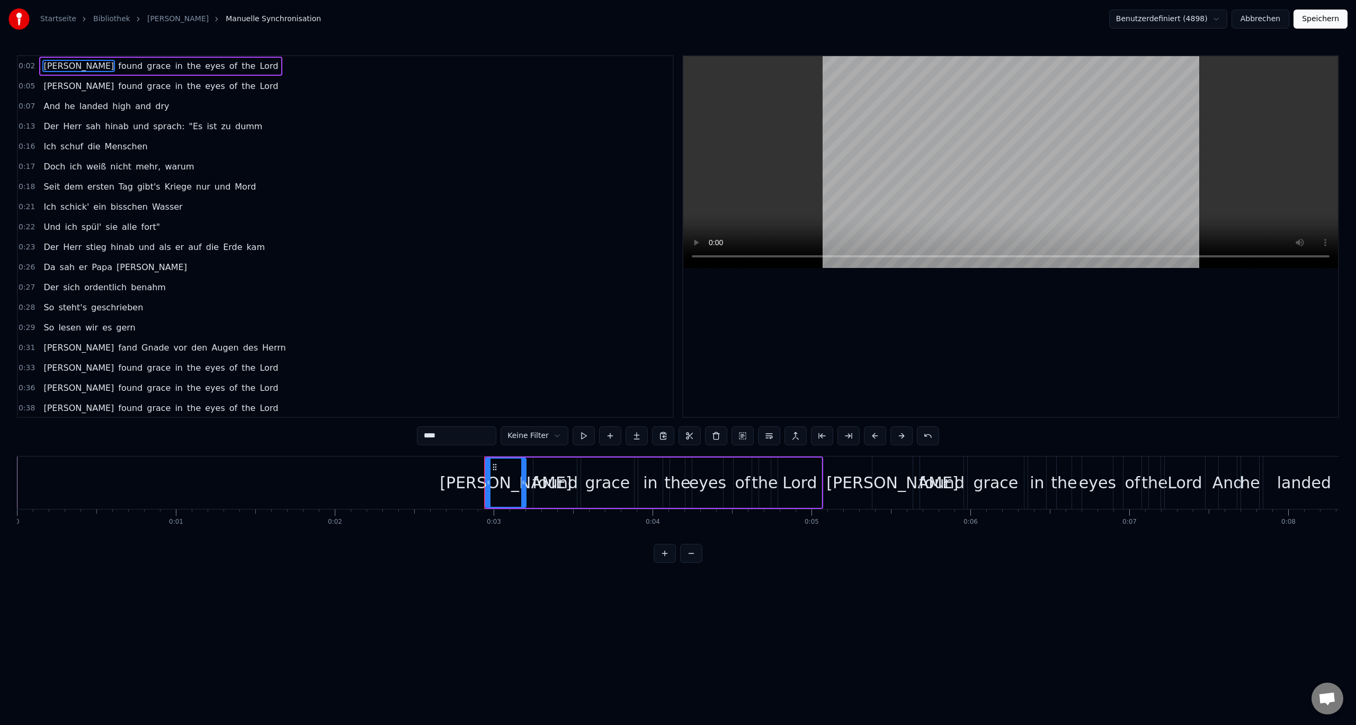
click at [24, 66] on span "0:02" at bounding box center [27, 66] width 16 height 11
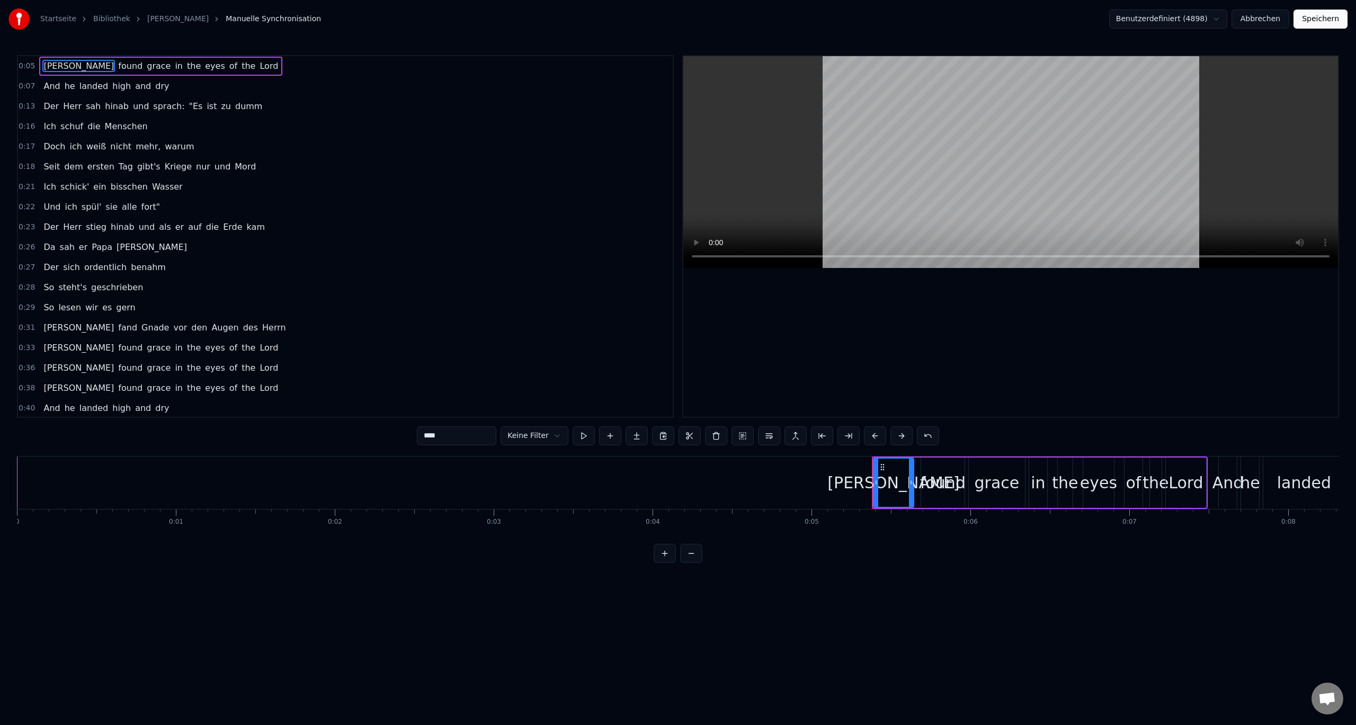
click at [23, 65] on span "0:05" at bounding box center [27, 66] width 16 height 11
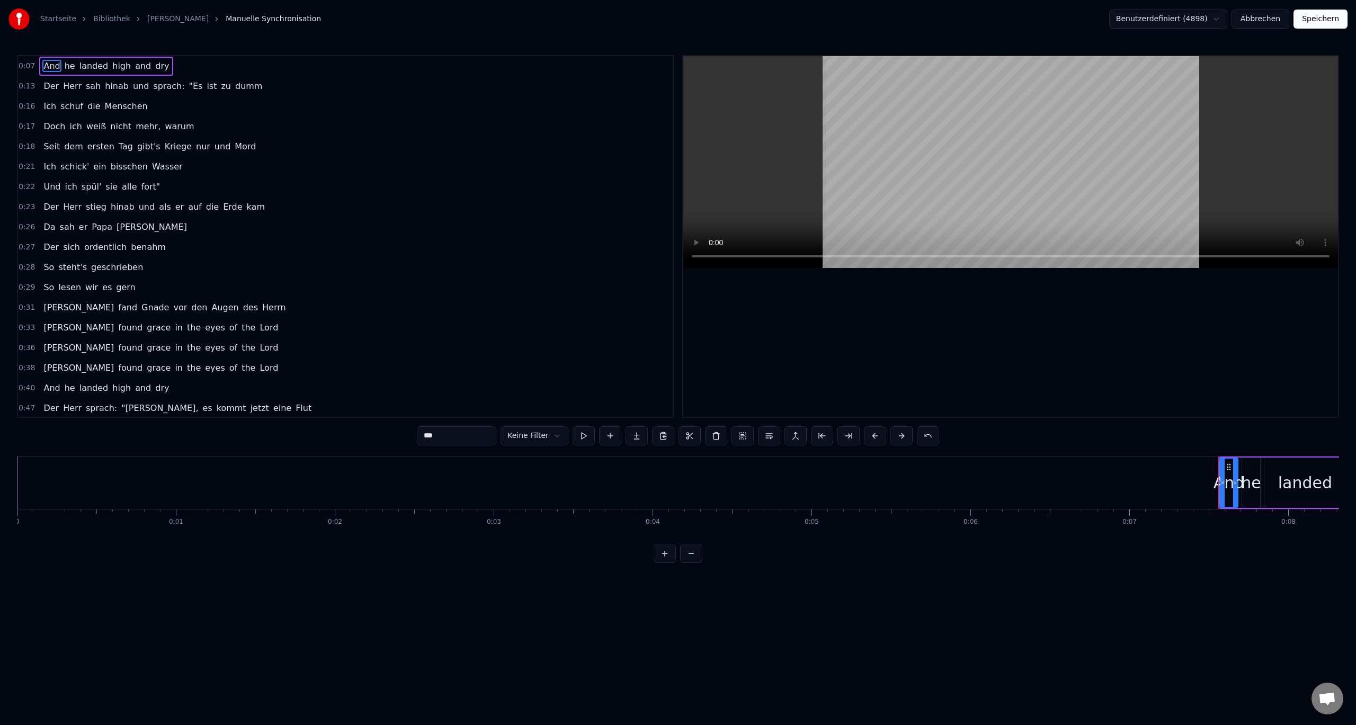
click at [23, 65] on span "0:07" at bounding box center [27, 66] width 16 height 11
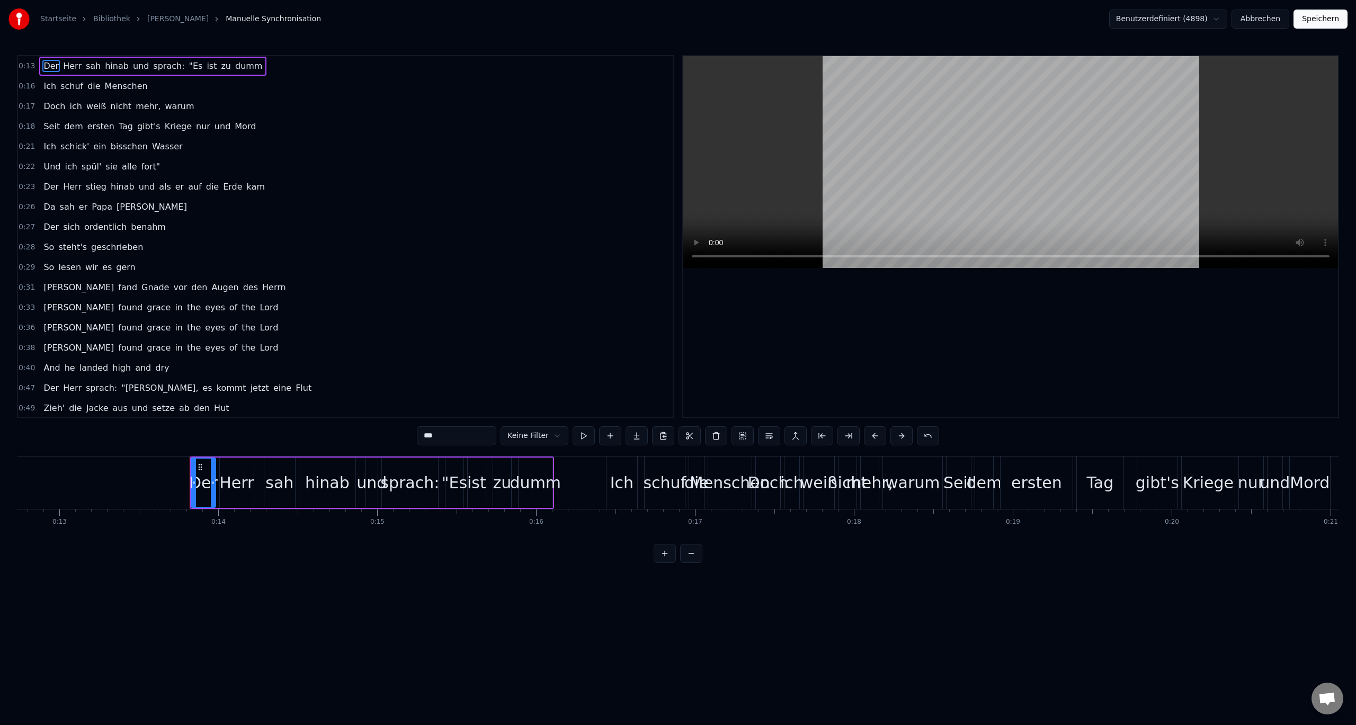
scroll to position [0, 2143]
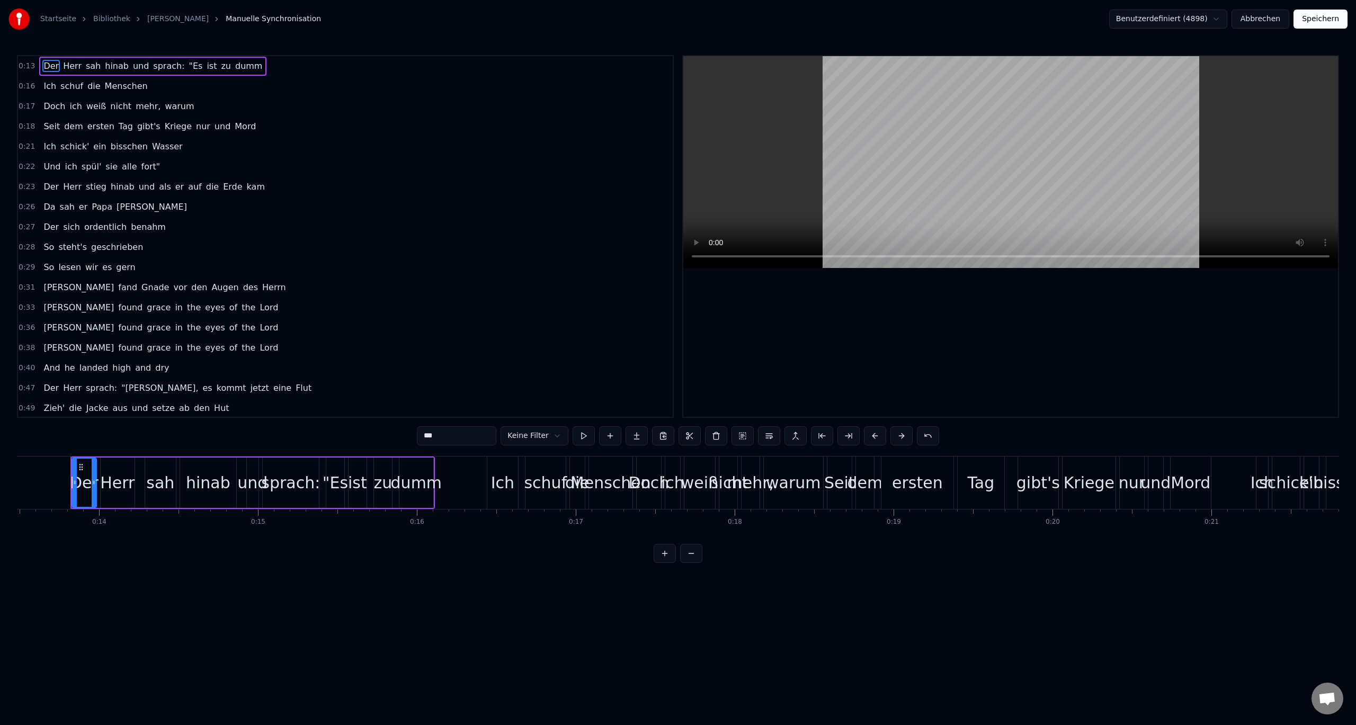
click at [25, 306] on span "0:33" at bounding box center [27, 308] width 16 height 11
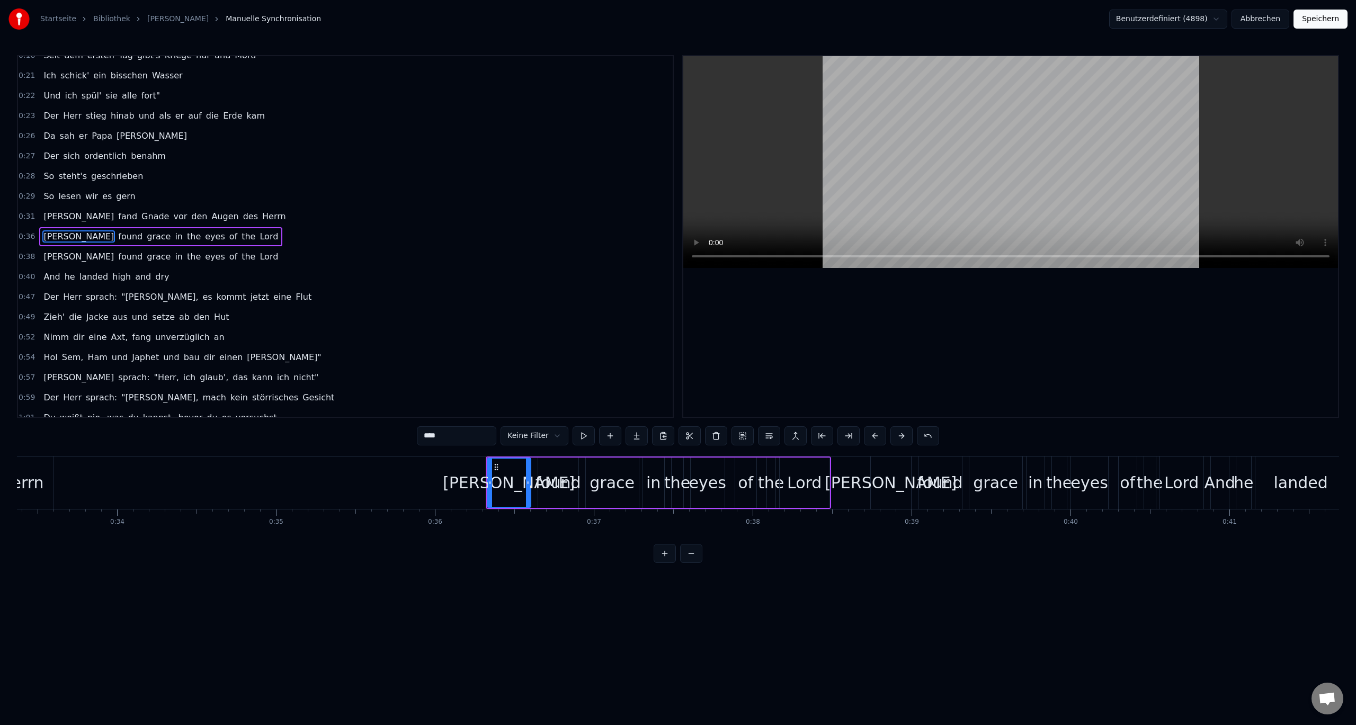
scroll to position [0, 5334]
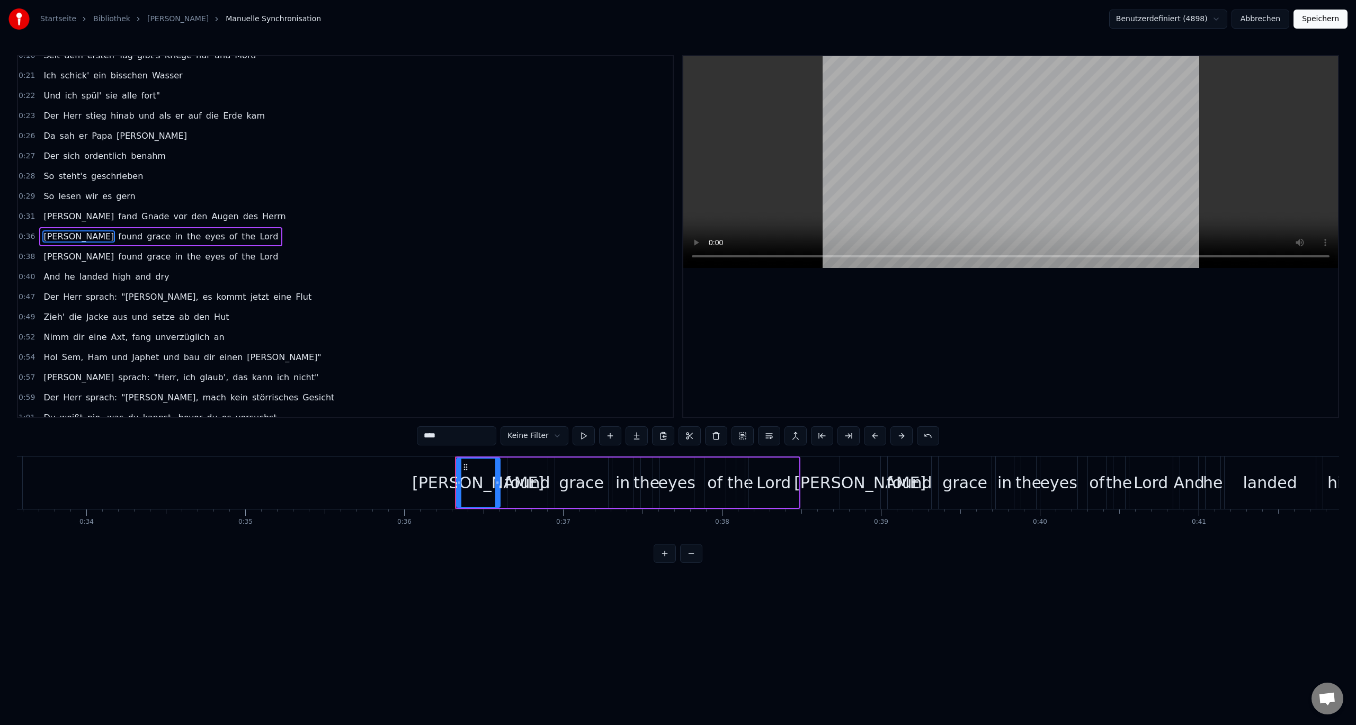
click at [23, 236] on span "0:36" at bounding box center [27, 237] width 16 height 11
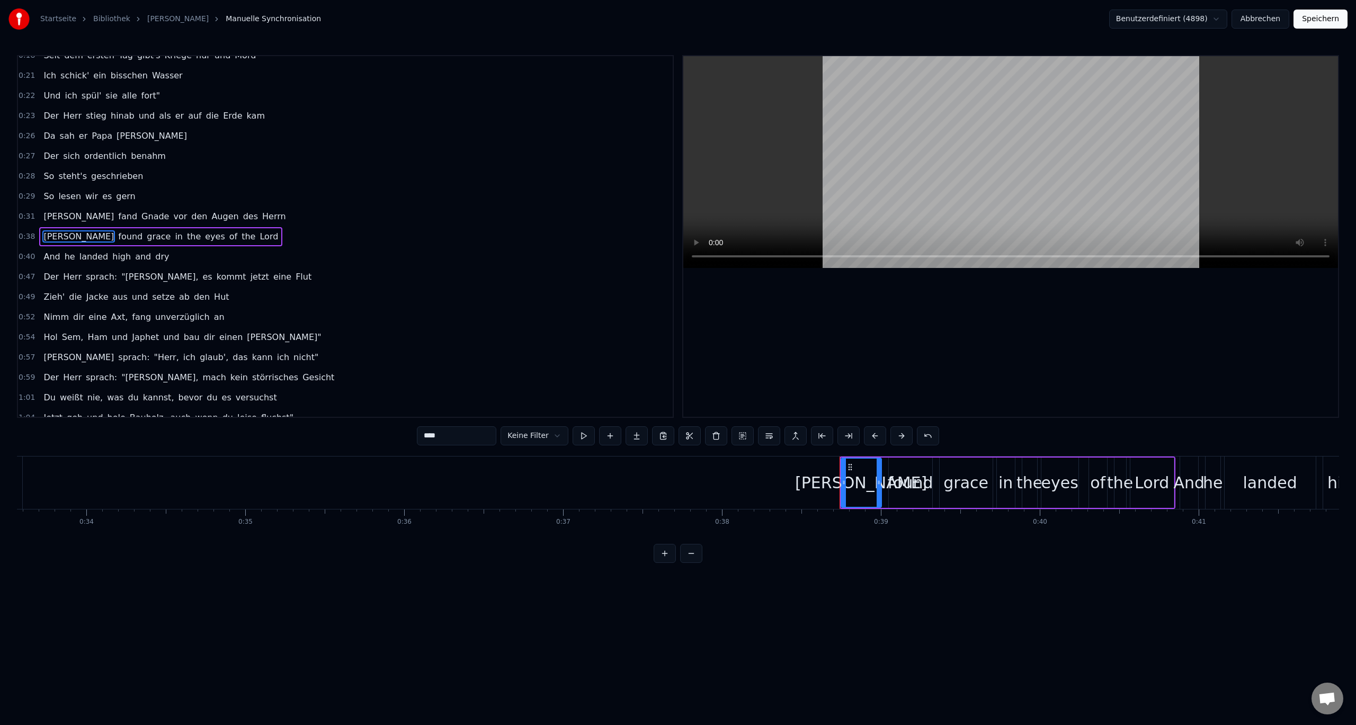
click at [24, 237] on span "0:38" at bounding box center [27, 237] width 16 height 11
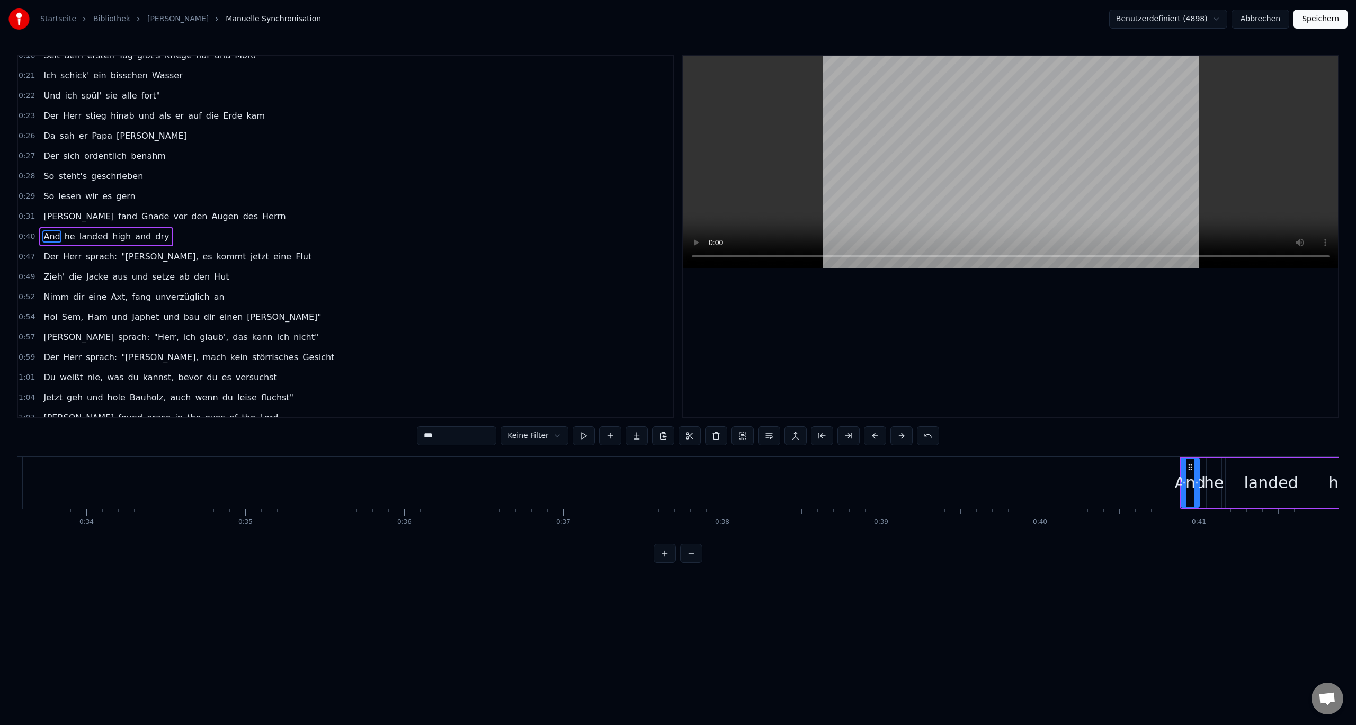
click at [24, 237] on span "0:40" at bounding box center [27, 237] width 16 height 11
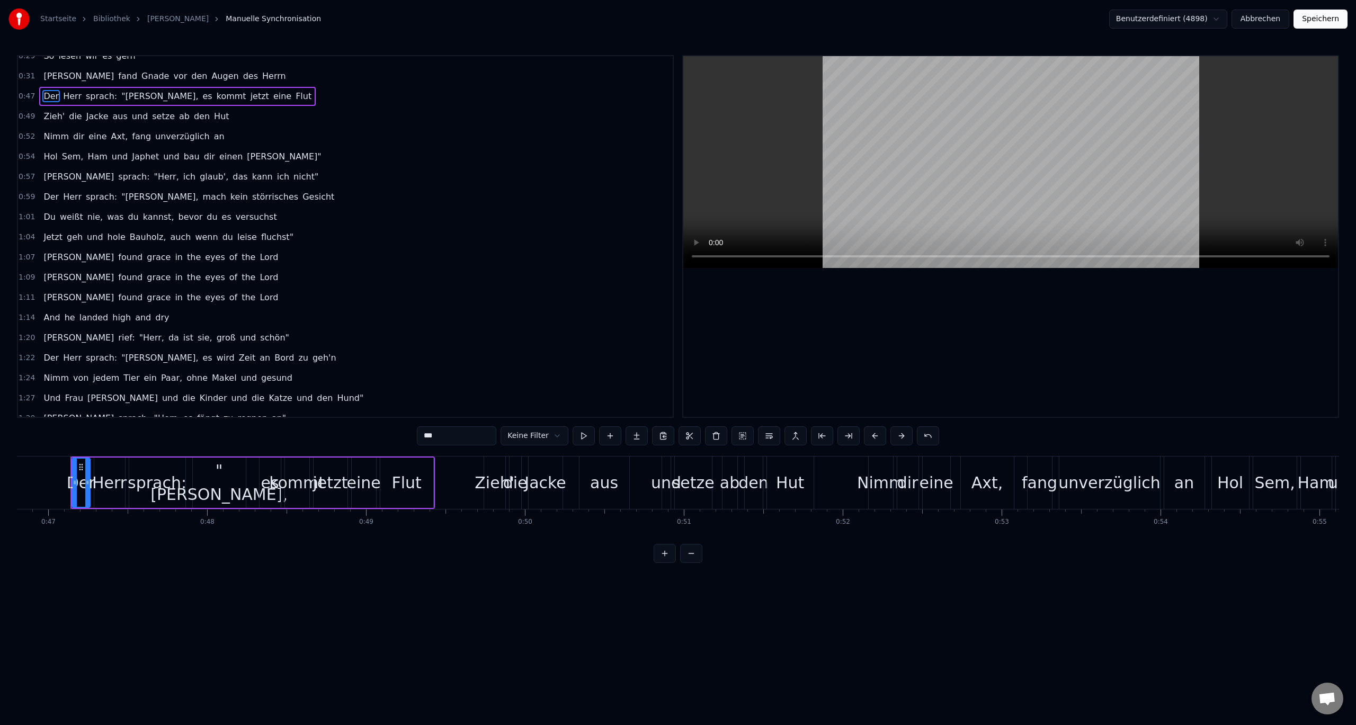
scroll to position [230, 0]
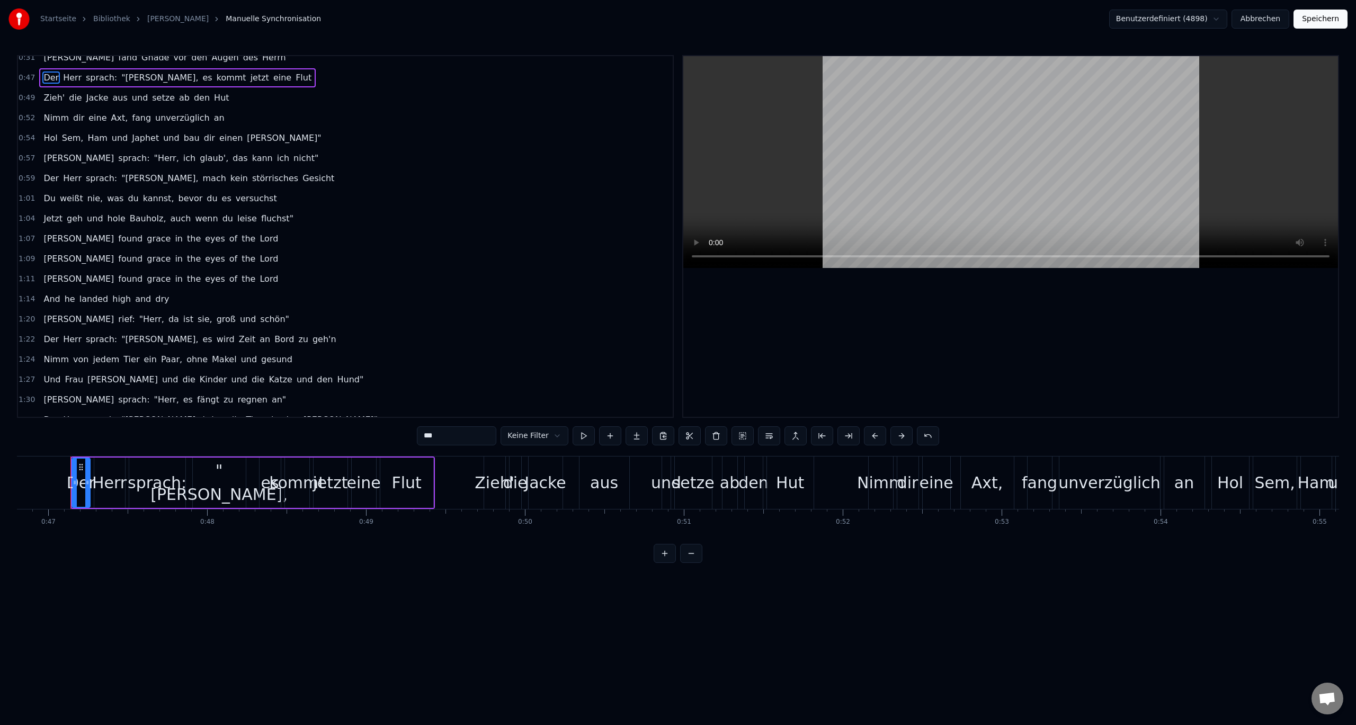
click at [22, 240] on span "1:07" at bounding box center [27, 239] width 16 height 11
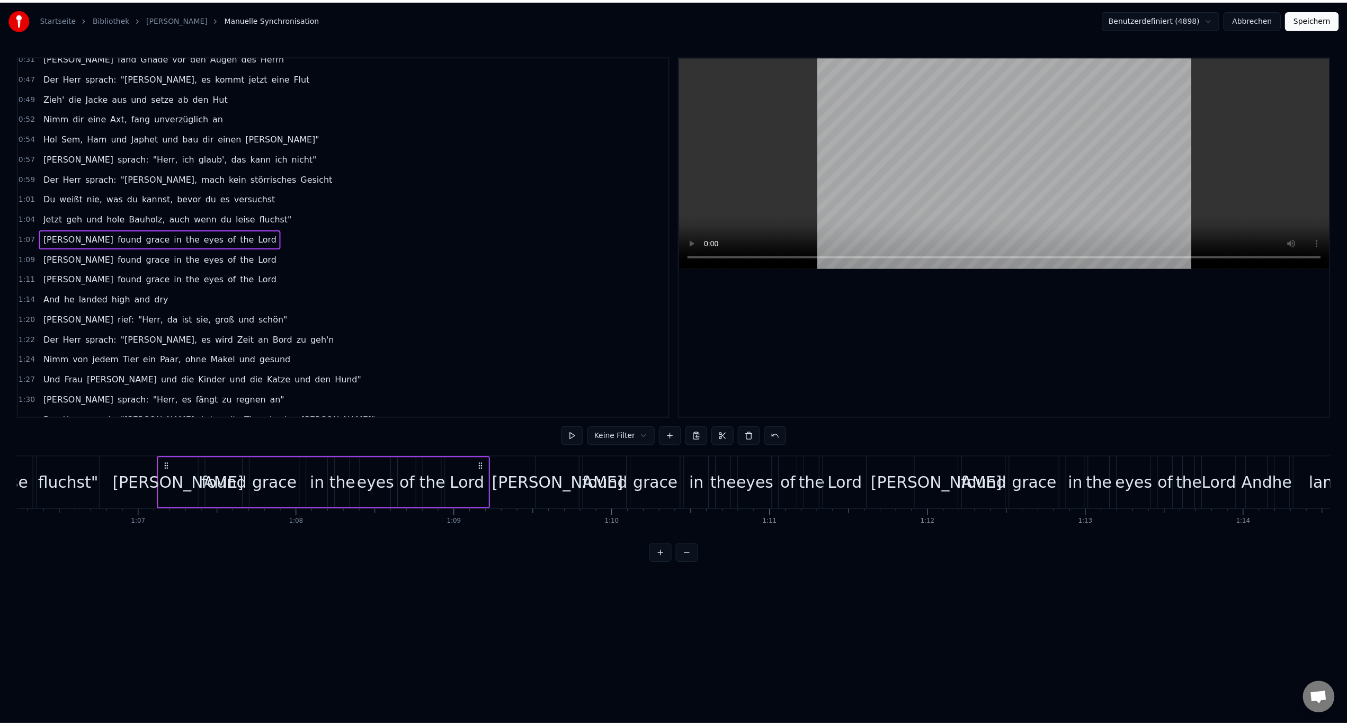
scroll to position [0, 10614]
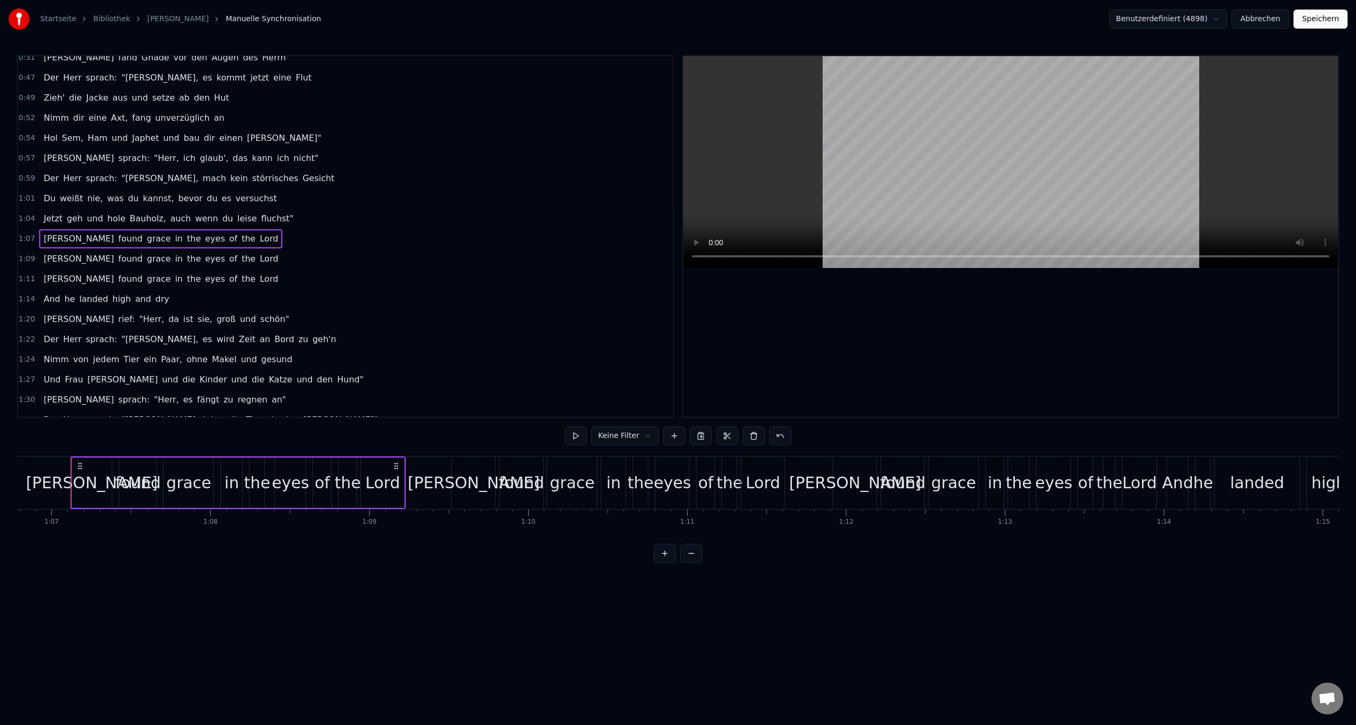
click at [1256, 20] on button "Abbrechen" at bounding box center [1261, 19] width 58 height 19
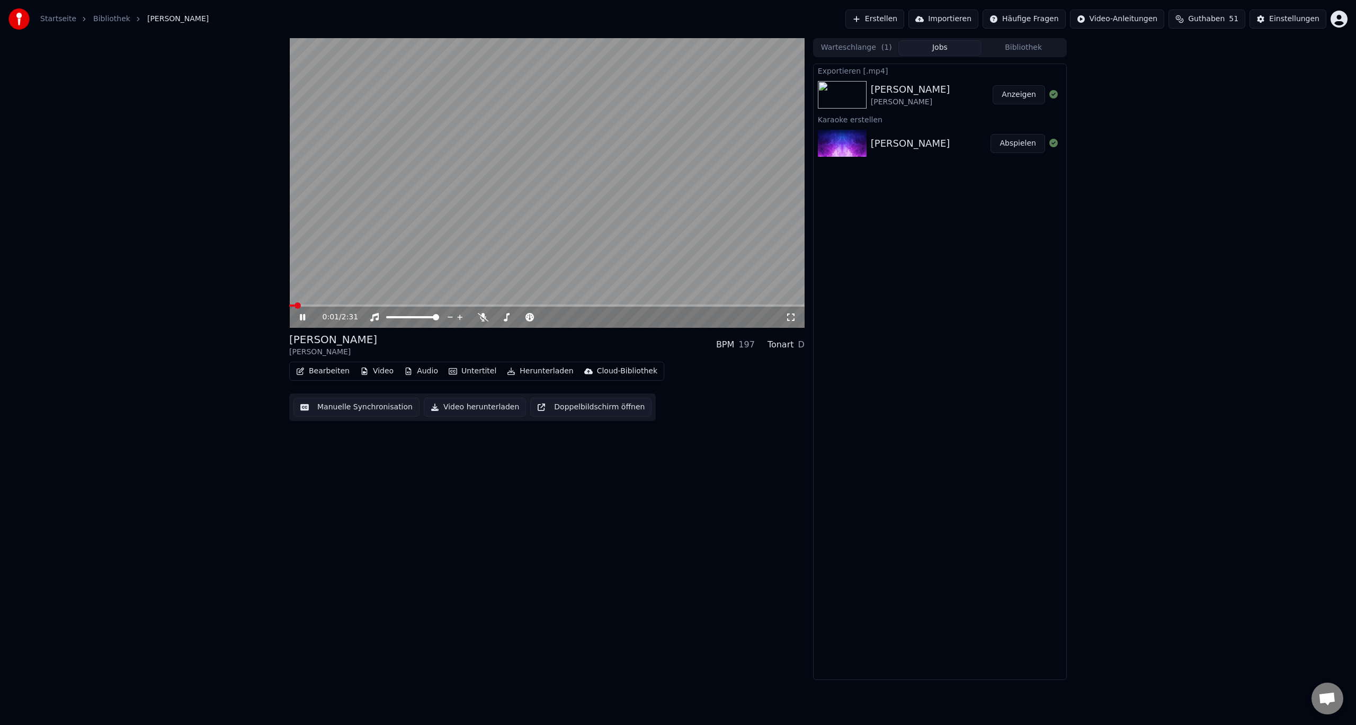
click at [331, 369] on button "Bearbeiten" at bounding box center [323, 371] width 62 height 15
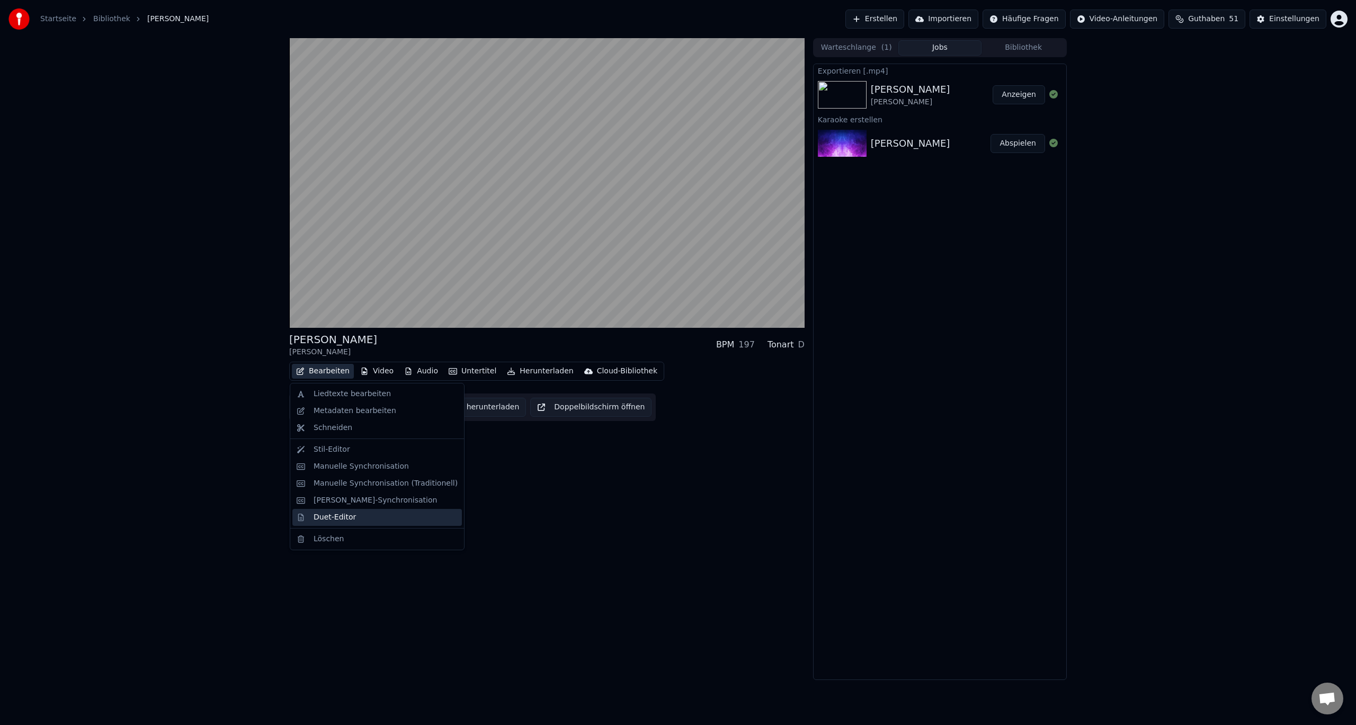
click at [332, 522] on div "Duet-Editor" at bounding box center [335, 517] width 42 height 11
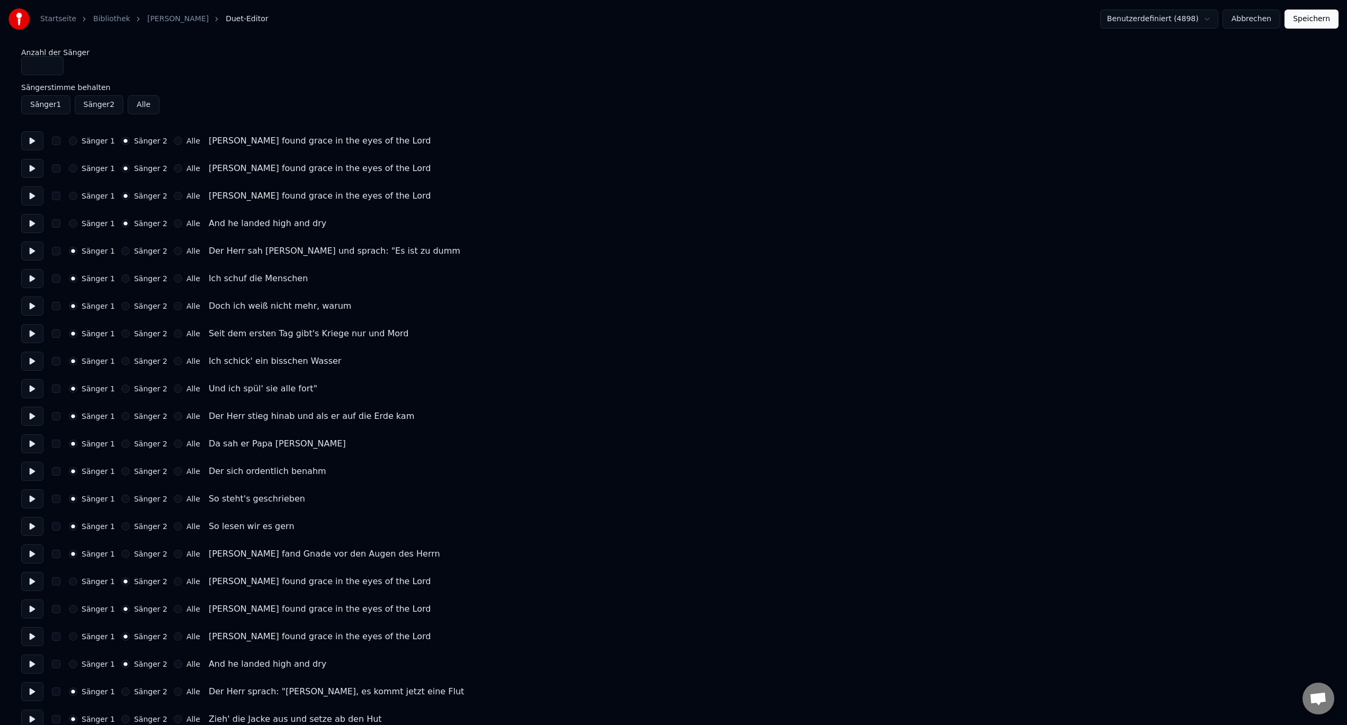
click at [101, 105] on button "Sänger 2" at bounding box center [99, 104] width 49 height 19
click at [1315, 19] on button "Speichern" at bounding box center [1312, 19] width 54 height 19
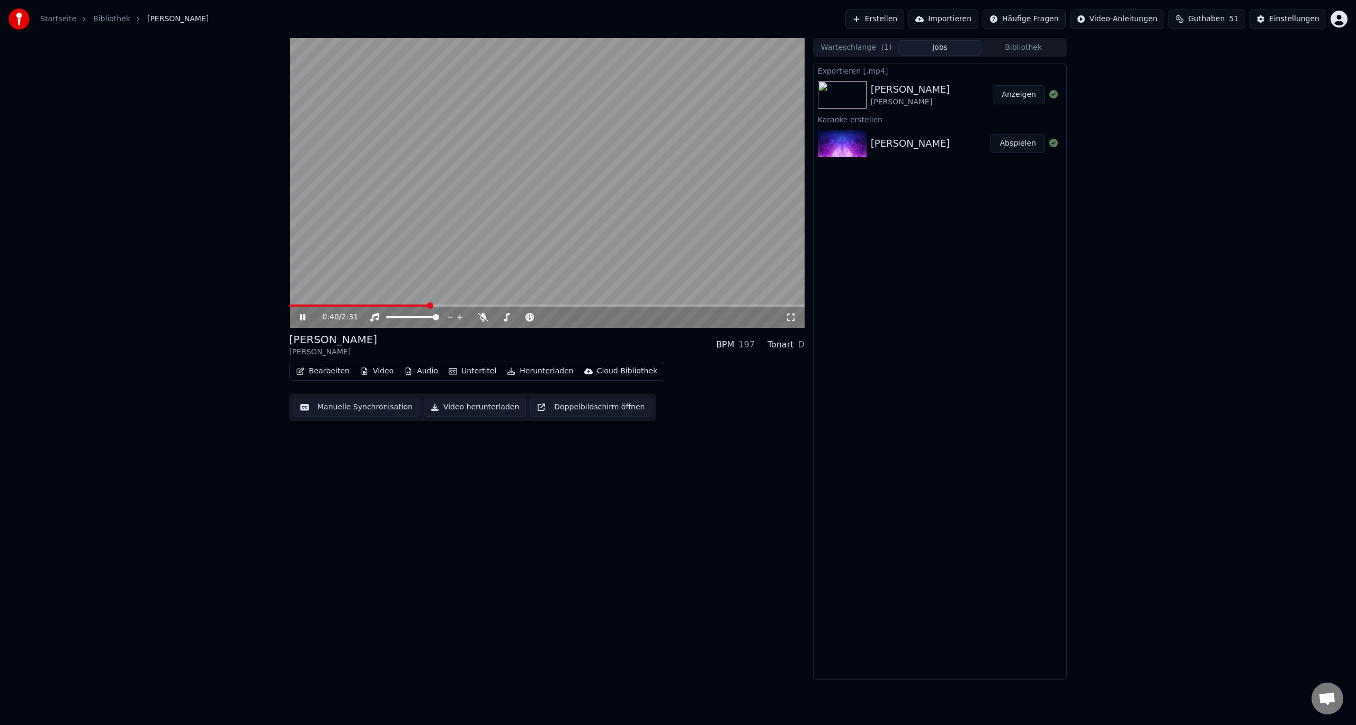
click at [306, 314] on icon at bounding box center [310, 317] width 25 height 8
drag, startPoint x: 300, startPoint y: 308, endPoint x: 287, endPoint y: 307, distance: 12.8
click at [287, 307] on div "0:40 / 2:31 [PERSON_NAME] BPM 197 Tonart D Bearbeiten Video Audio Untertitel He…" at bounding box center [678, 359] width 795 height 642
click at [289, 309] on span at bounding box center [292, 306] width 6 height 6
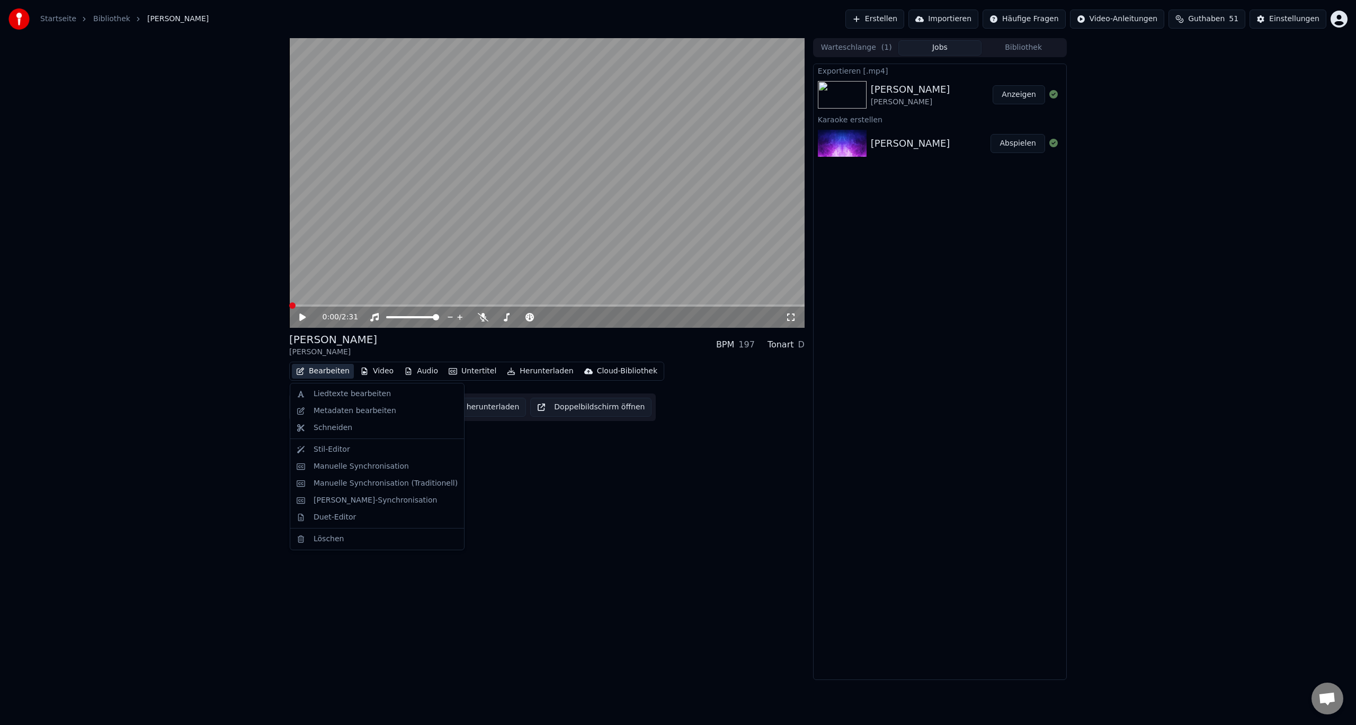
click at [322, 374] on button "Bearbeiten" at bounding box center [323, 371] width 62 height 15
click at [335, 466] on div "Manuelle Synchronisation" at bounding box center [361, 466] width 95 height 11
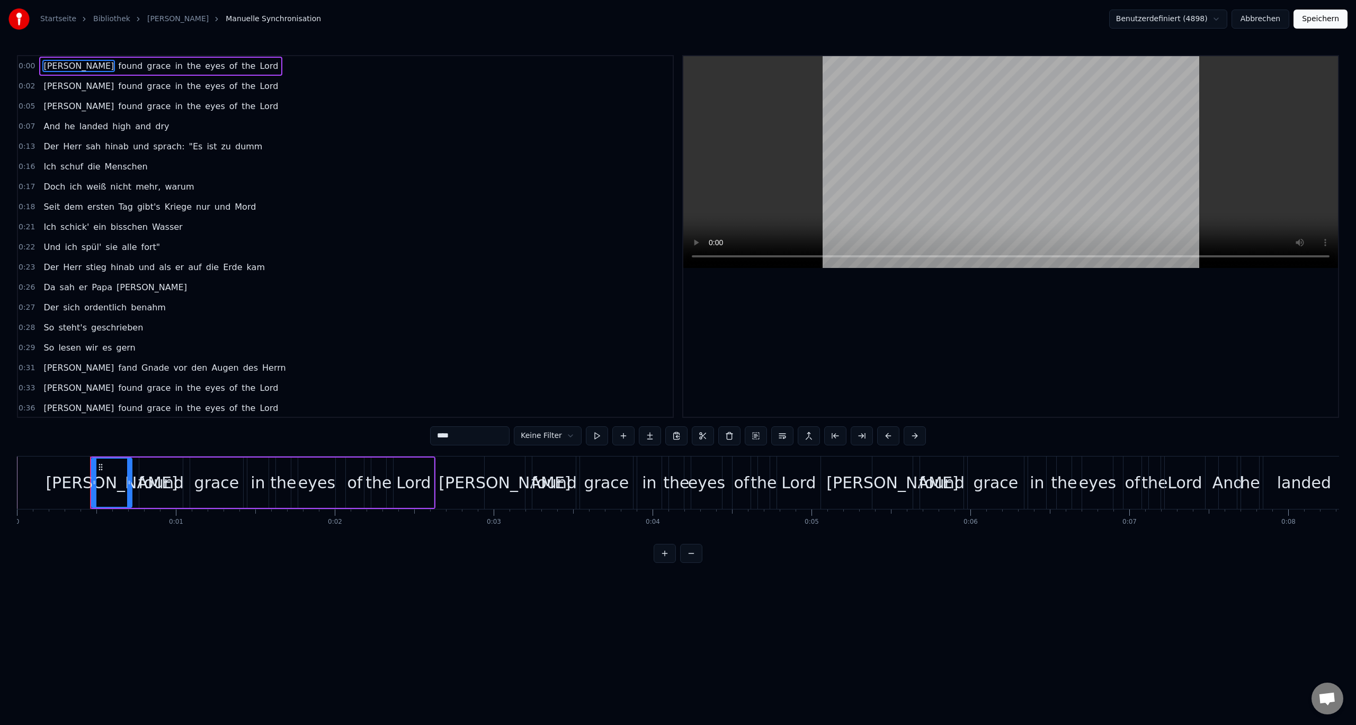
click at [26, 68] on span "0:00" at bounding box center [27, 66] width 16 height 11
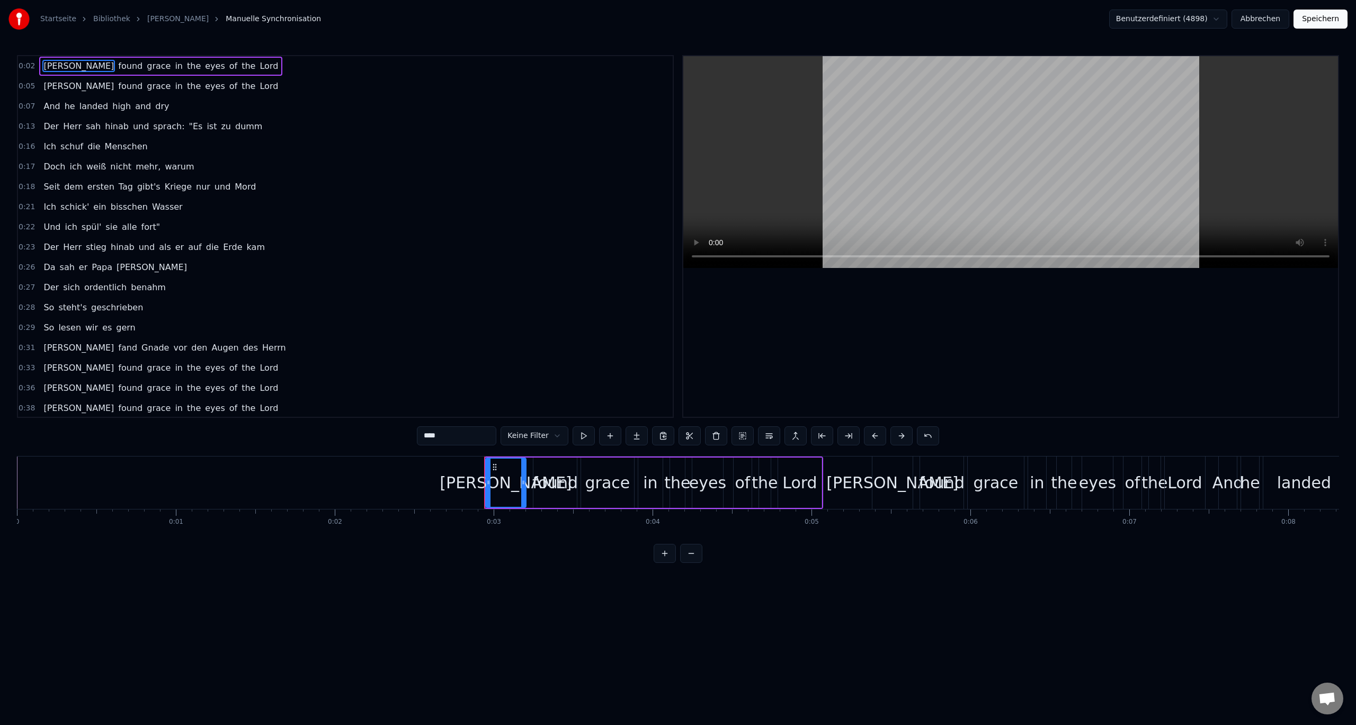
click at [25, 65] on span "0:02" at bounding box center [27, 66] width 16 height 11
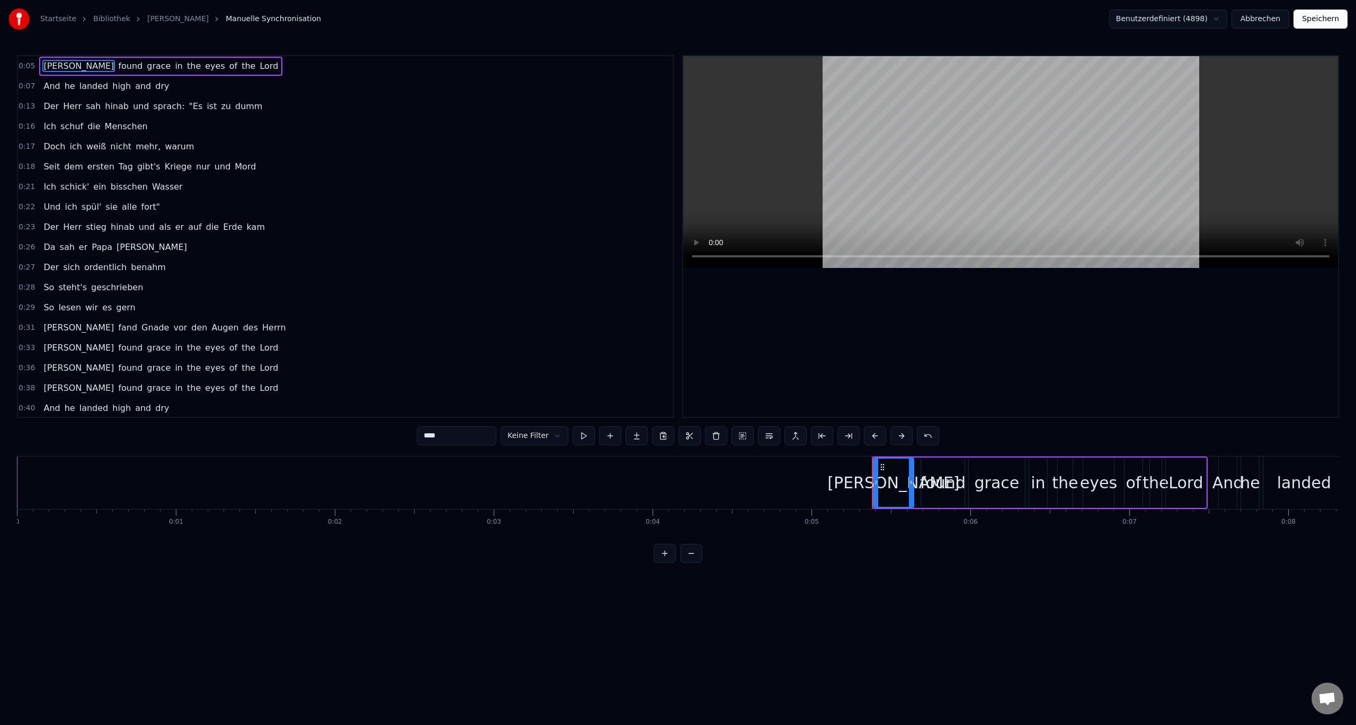
click at [25, 65] on span "0:05" at bounding box center [27, 66] width 16 height 11
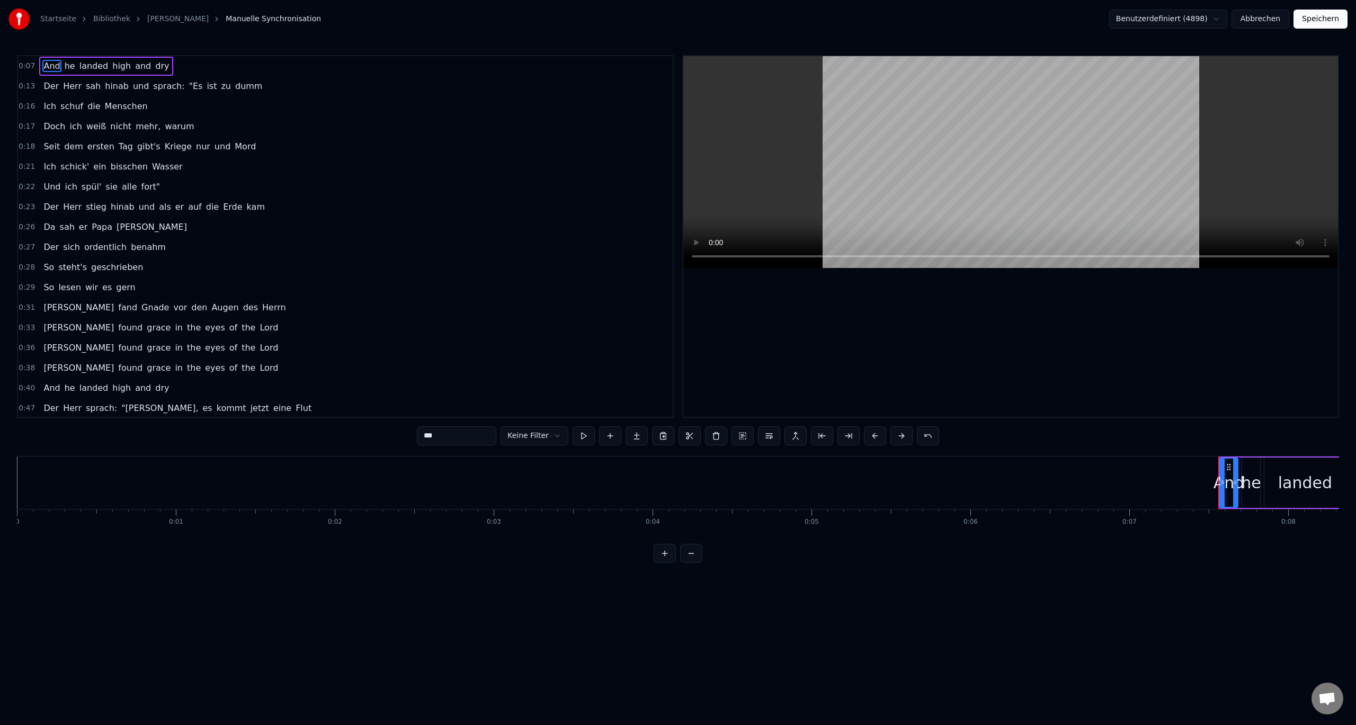
click at [25, 65] on span "0:07" at bounding box center [27, 66] width 16 height 11
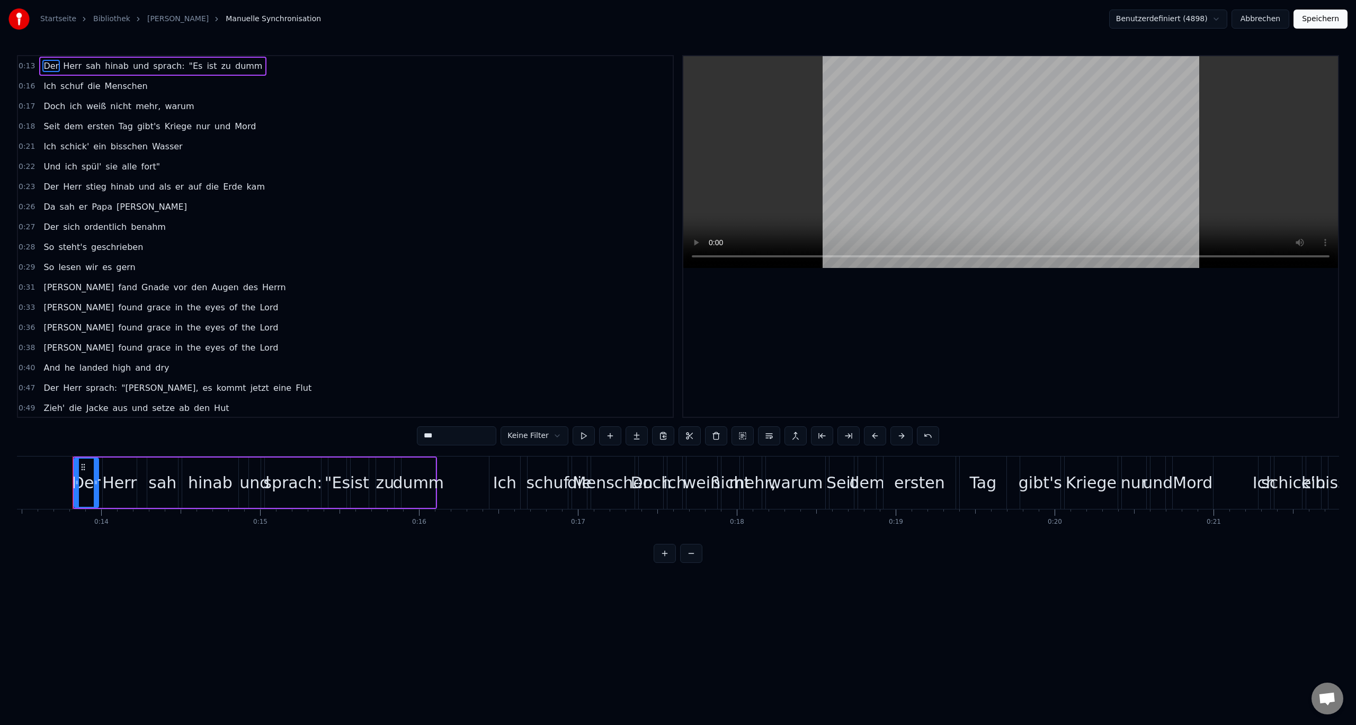
scroll to position [0, 2143]
click at [23, 307] on span "0:33" at bounding box center [27, 308] width 16 height 11
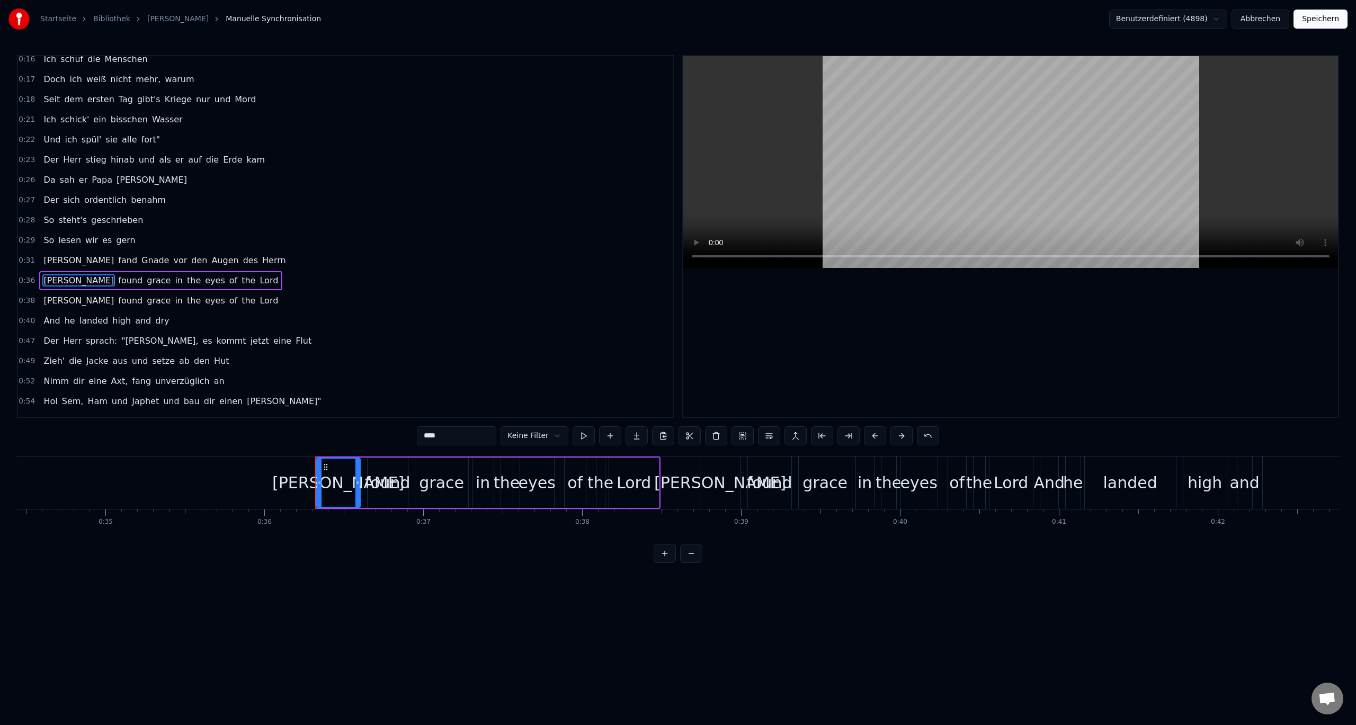
scroll to position [0, 5719]
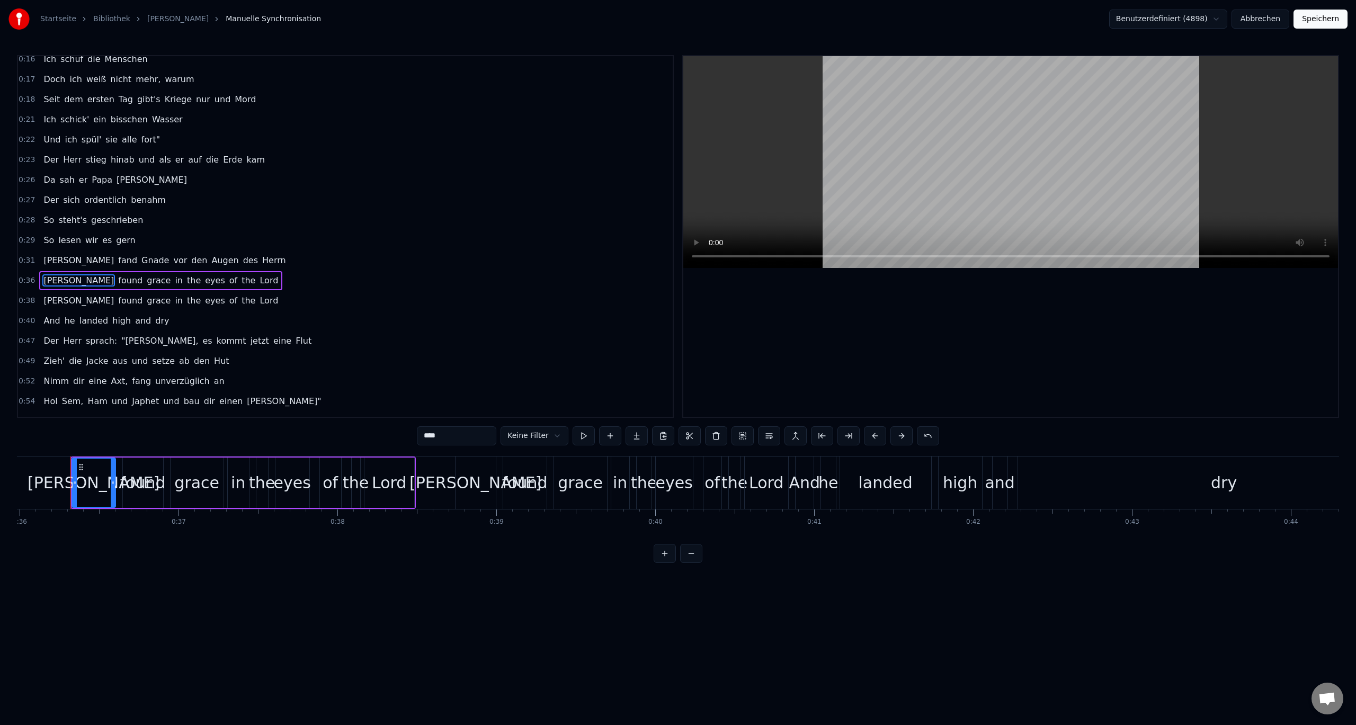
click at [24, 280] on span "0:36" at bounding box center [27, 280] width 16 height 11
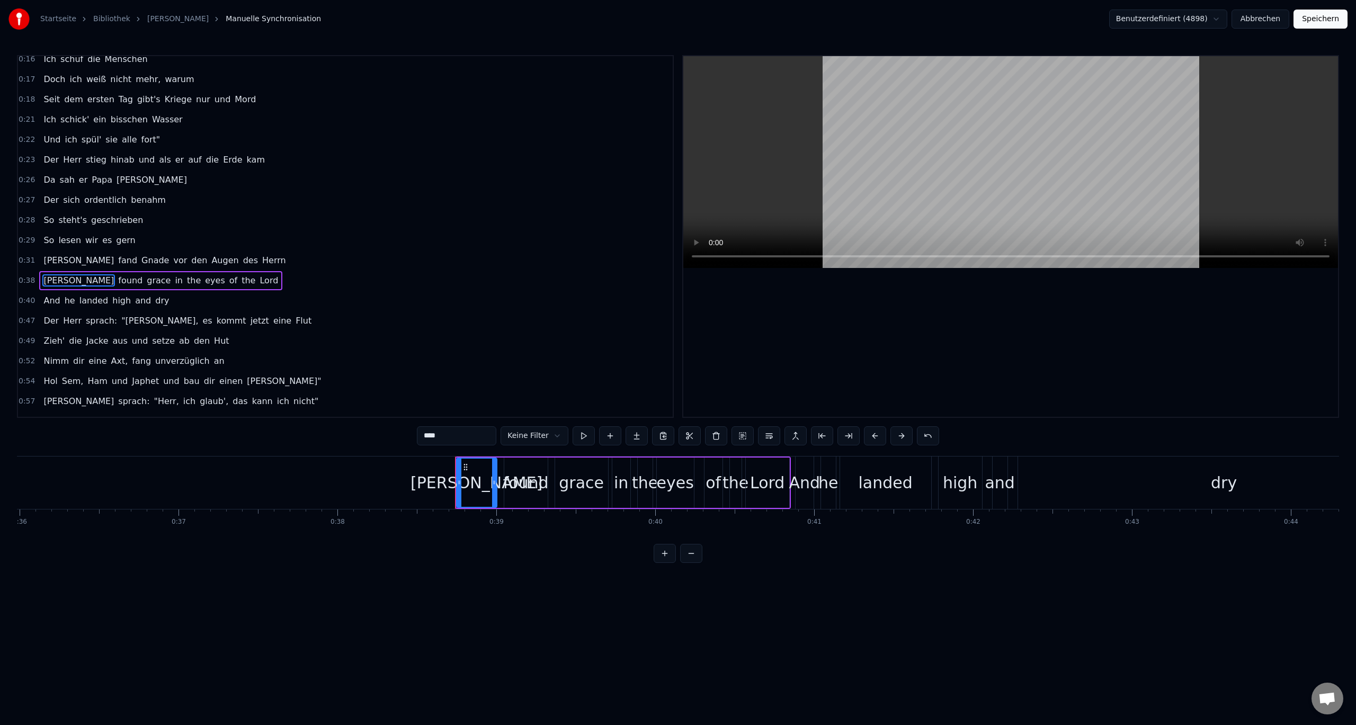
scroll to position [71, 0]
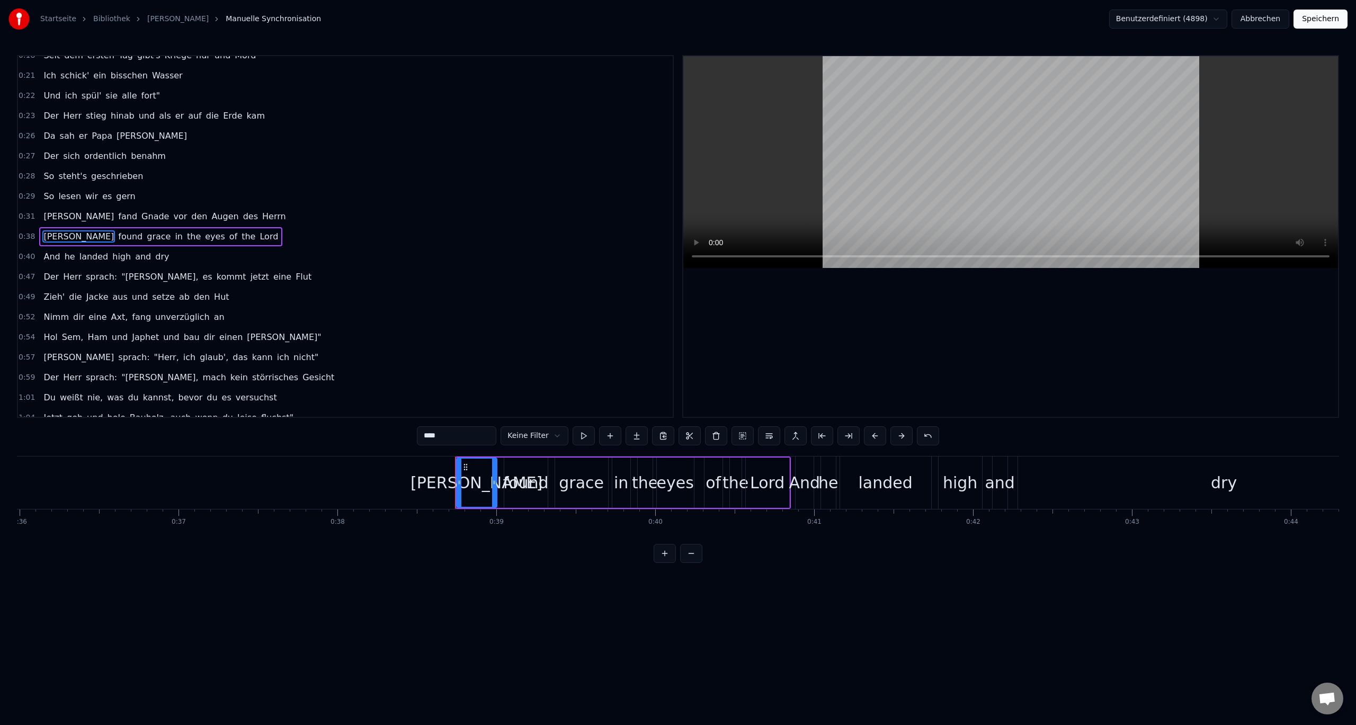
click at [21, 234] on span "0:38" at bounding box center [27, 237] width 16 height 11
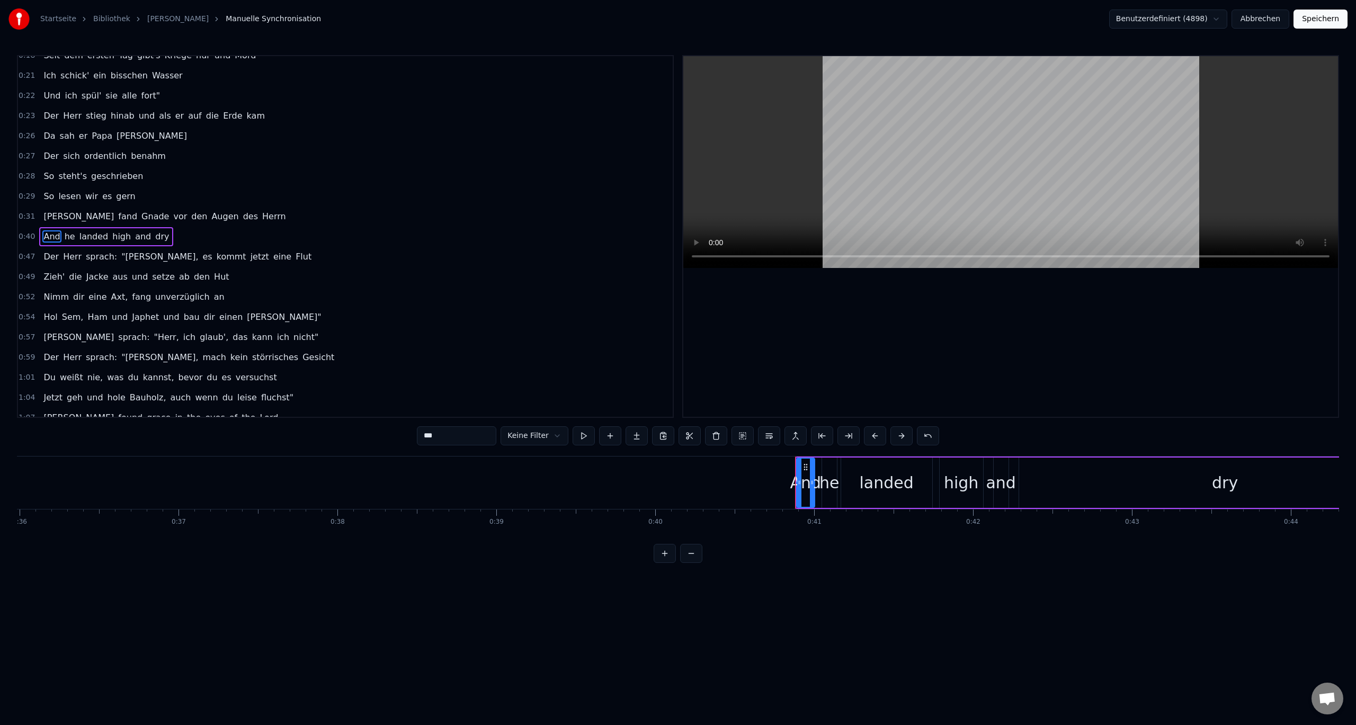
click at [22, 234] on span "0:40" at bounding box center [27, 237] width 16 height 11
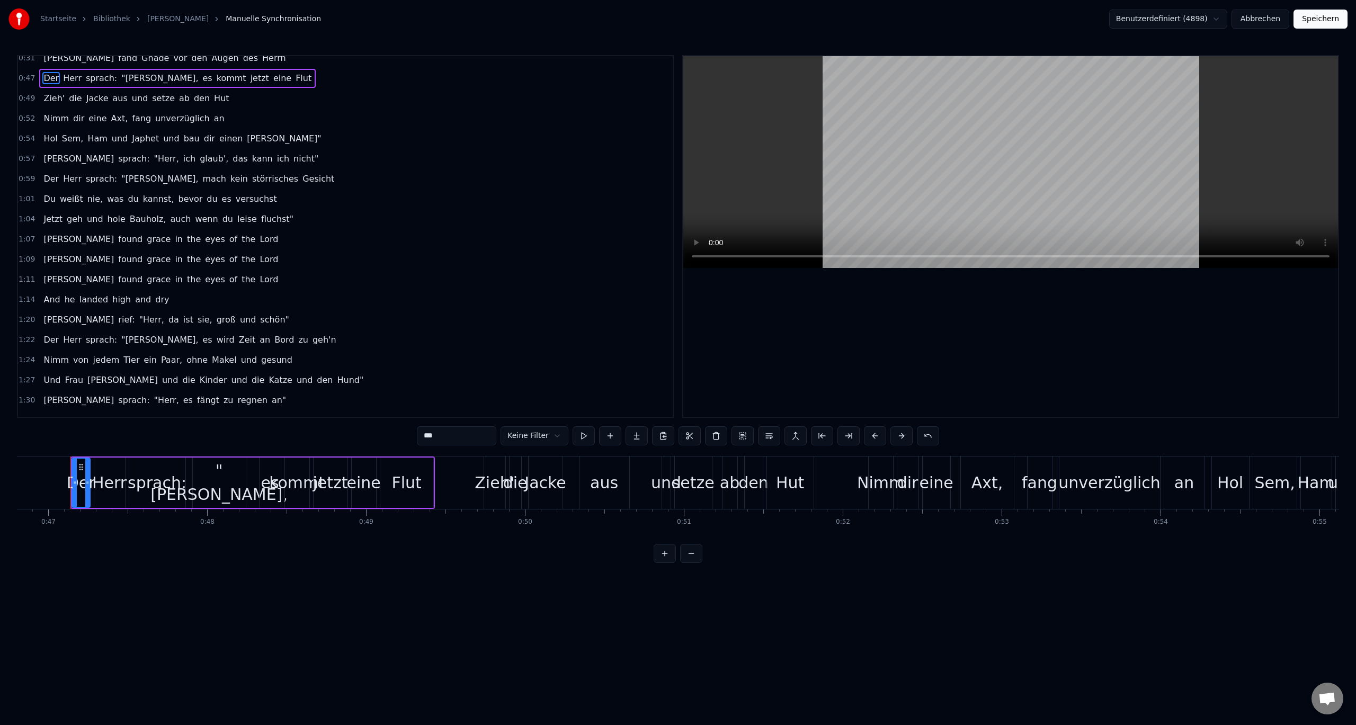
scroll to position [230, 0]
click at [24, 236] on span "1:07" at bounding box center [27, 239] width 16 height 11
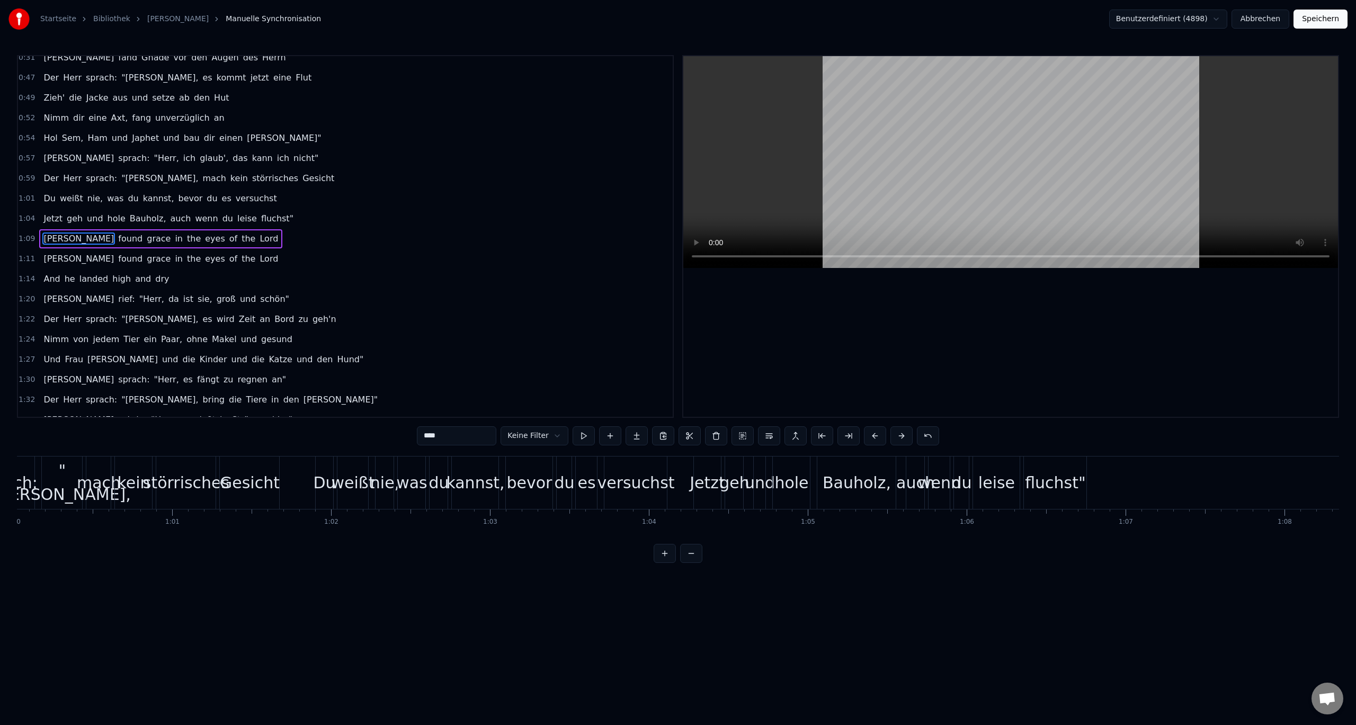
scroll to position [232, 0]
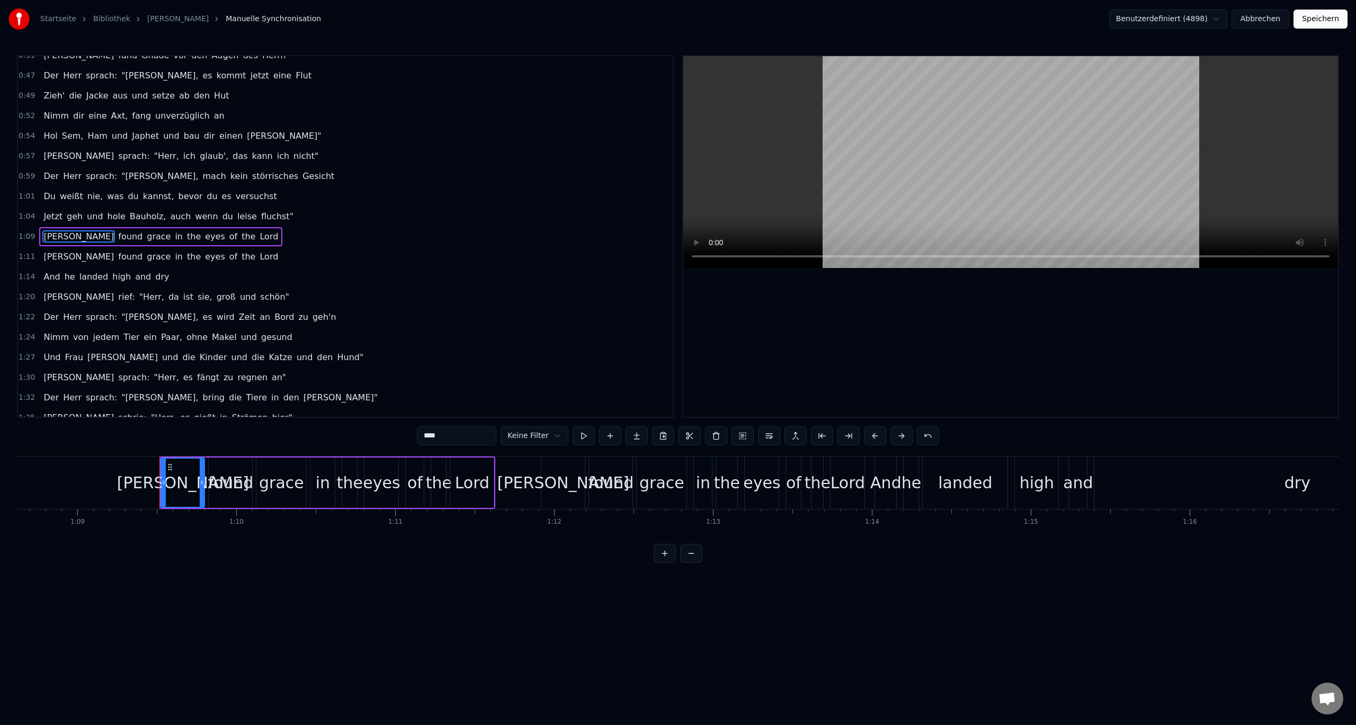
click at [24, 238] on span "1:09" at bounding box center [27, 237] width 16 height 11
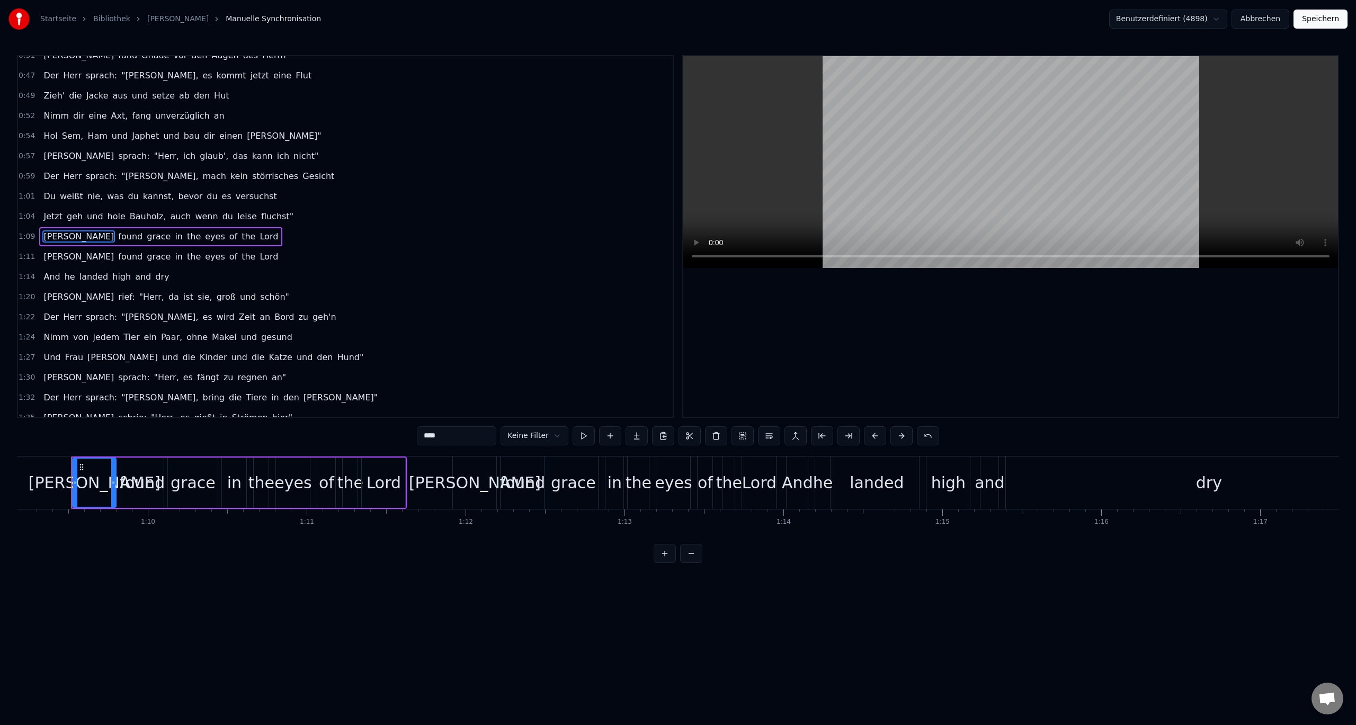
scroll to position [0, 10996]
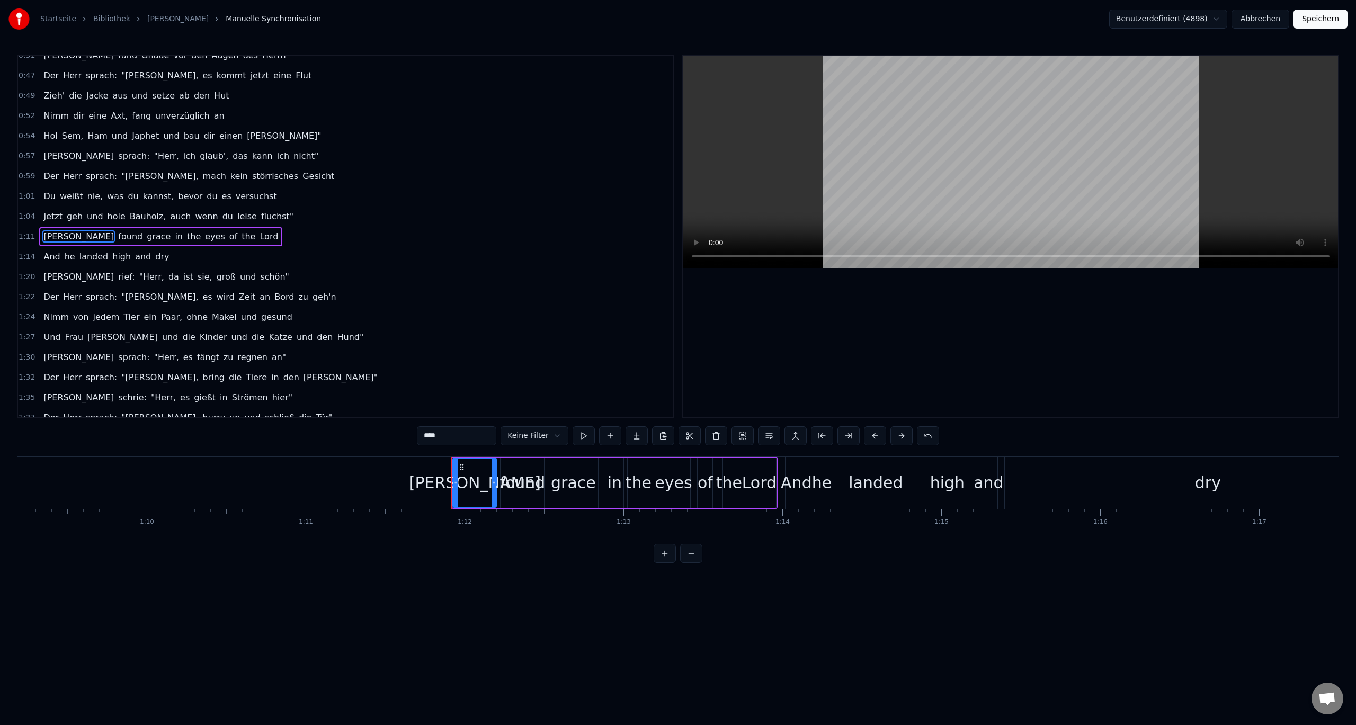
click at [24, 237] on span "1:11" at bounding box center [27, 237] width 16 height 11
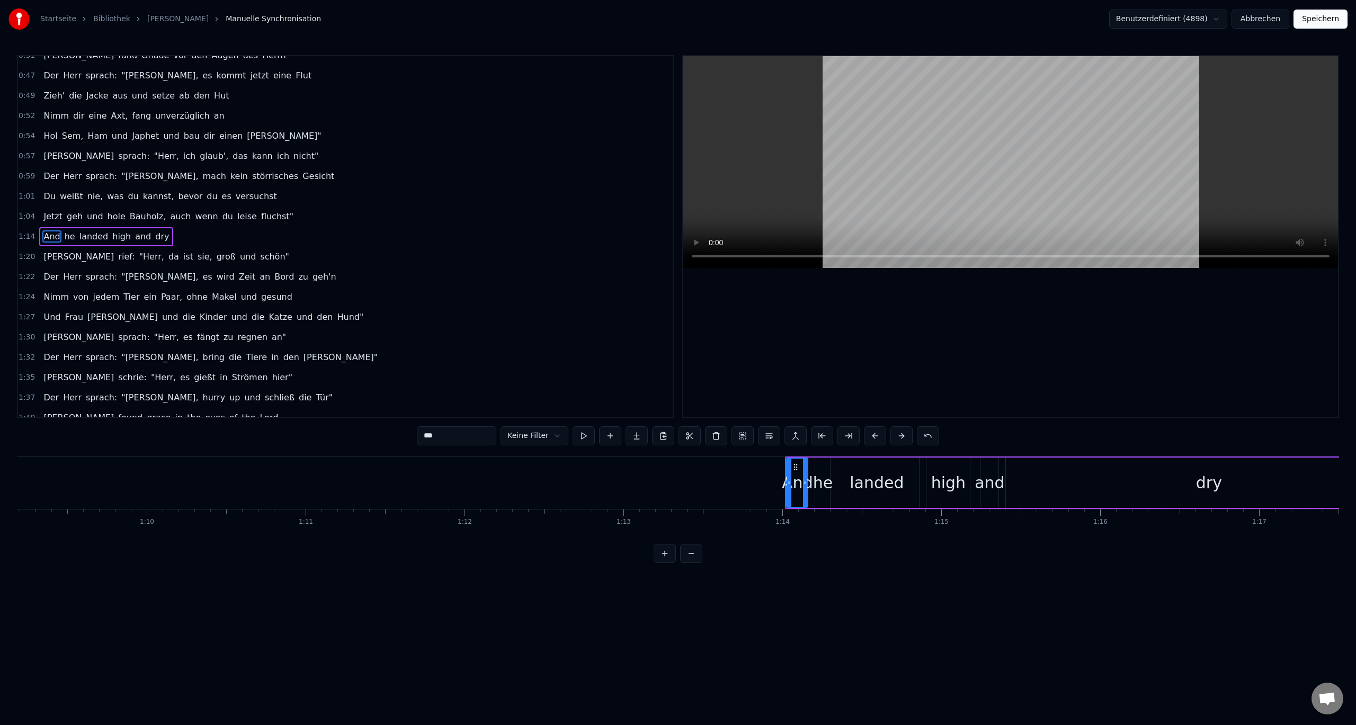
click at [24, 234] on span "1:14" at bounding box center [27, 237] width 16 height 11
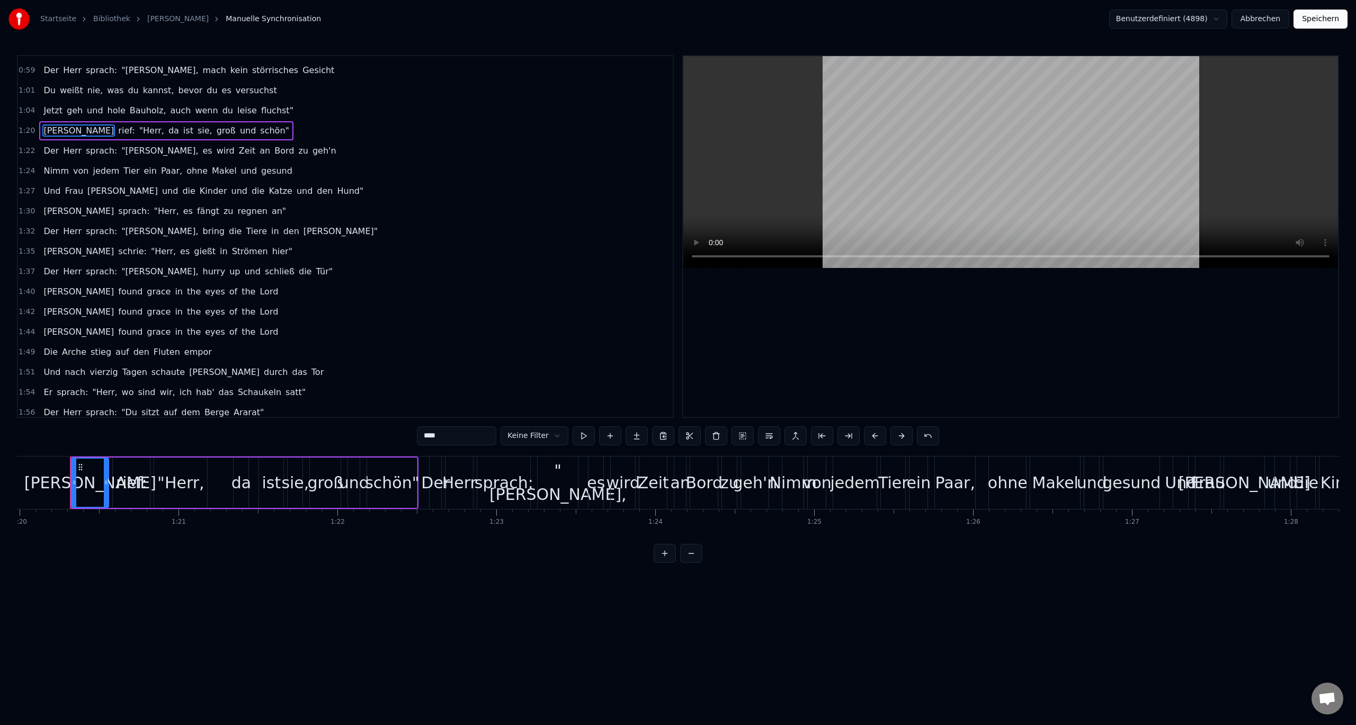
scroll to position [391, 0]
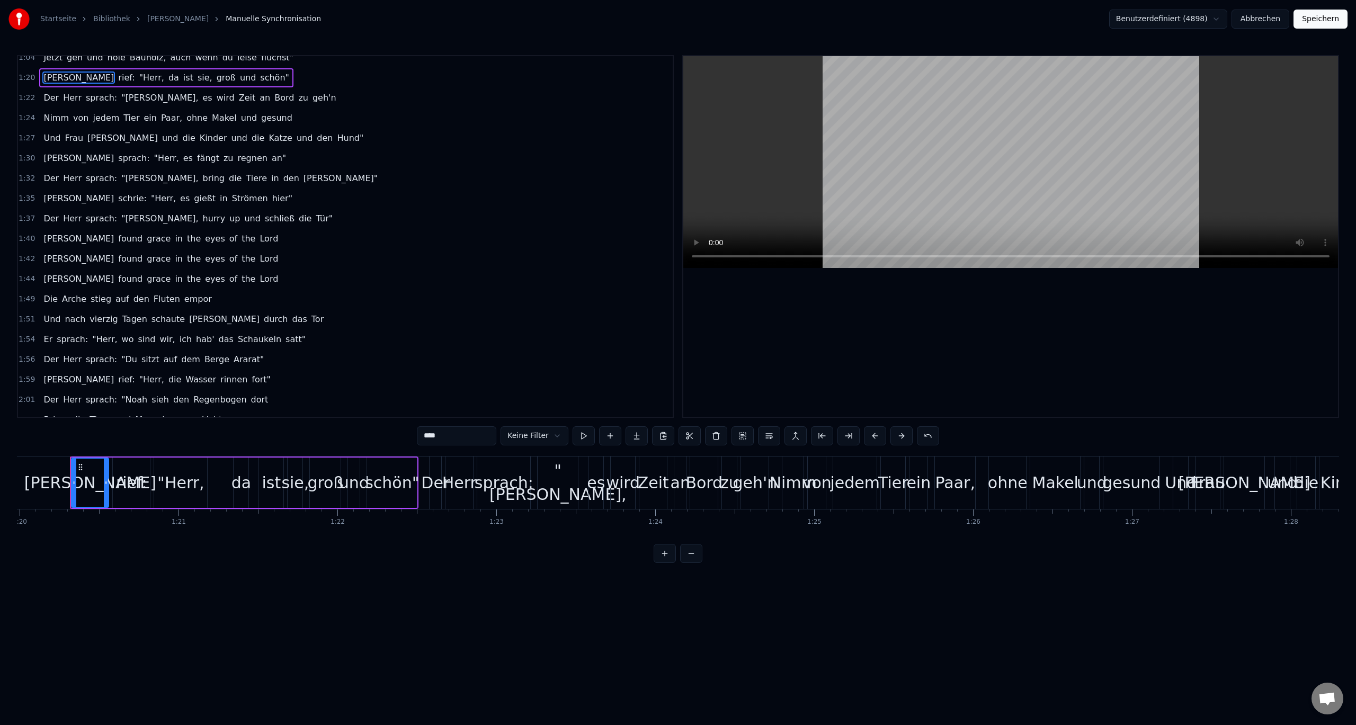
click at [25, 237] on span "1:40" at bounding box center [27, 239] width 16 height 11
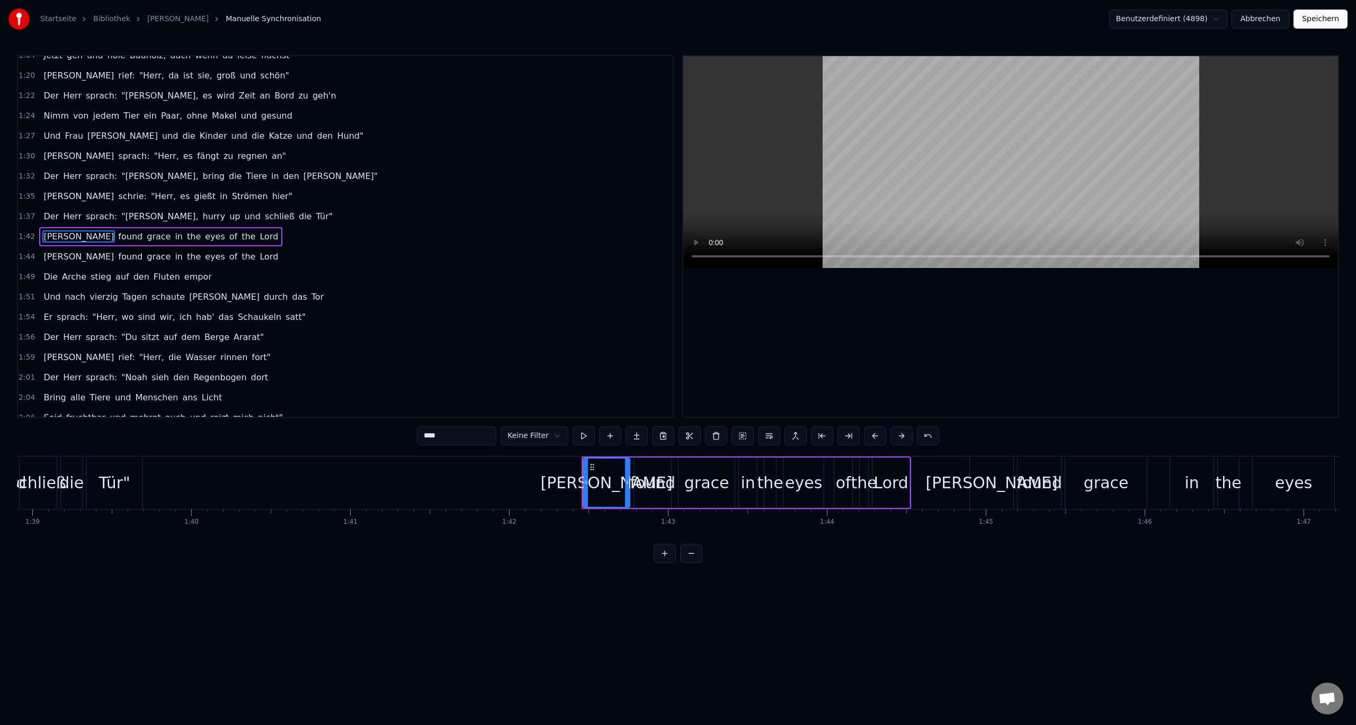
scroll to position [0, 15847]
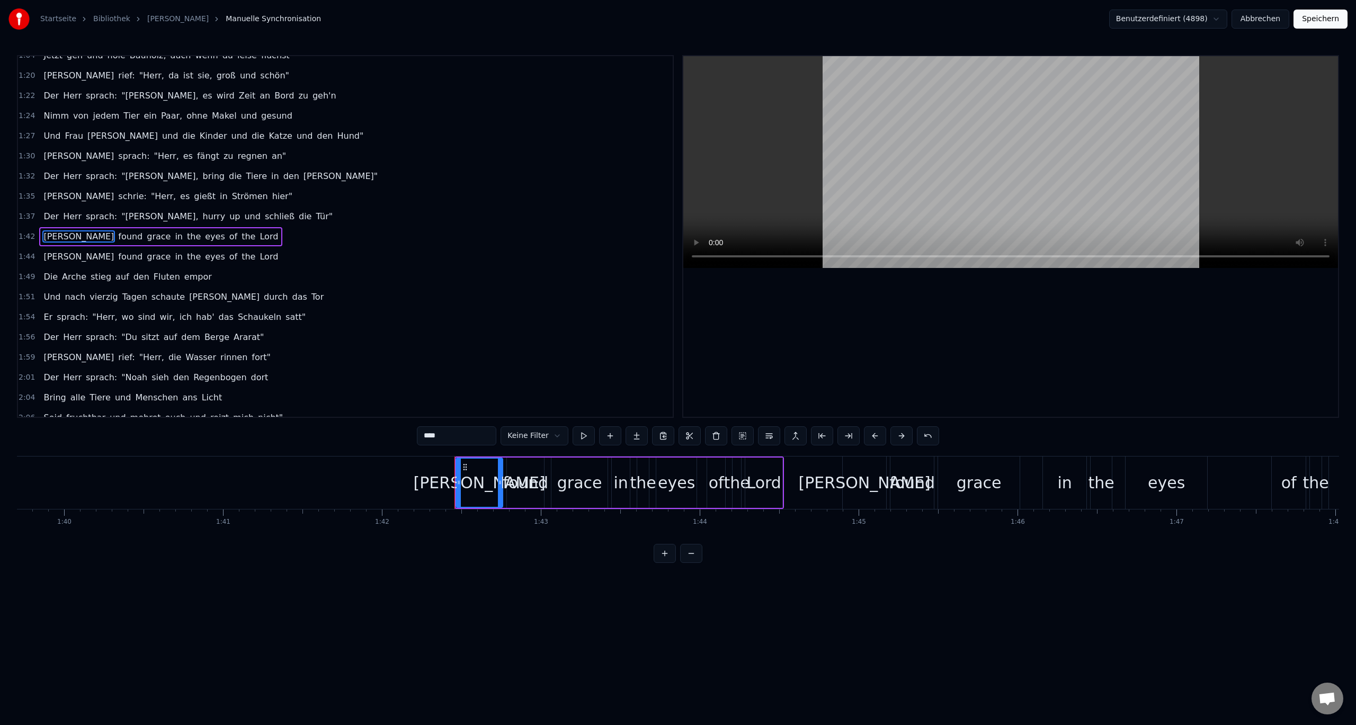
click at [26, 241] on span "1:42" at bounding box center [27, 237] width 16 height 11
click at [25, 237] on span "1:42" at bounding box center [27, 237] width 16 height 11
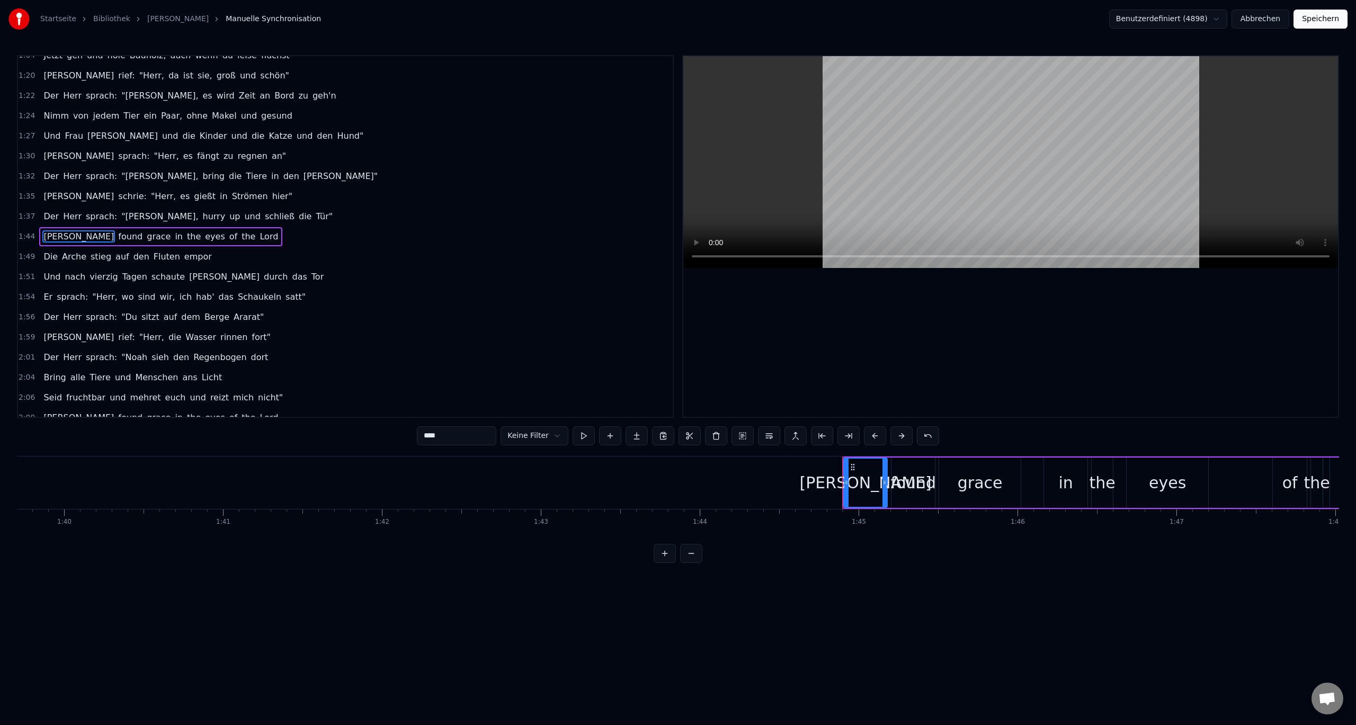
click at [25, 235] on span "1:44" at bounding box center [27, 237] width 16 height 11
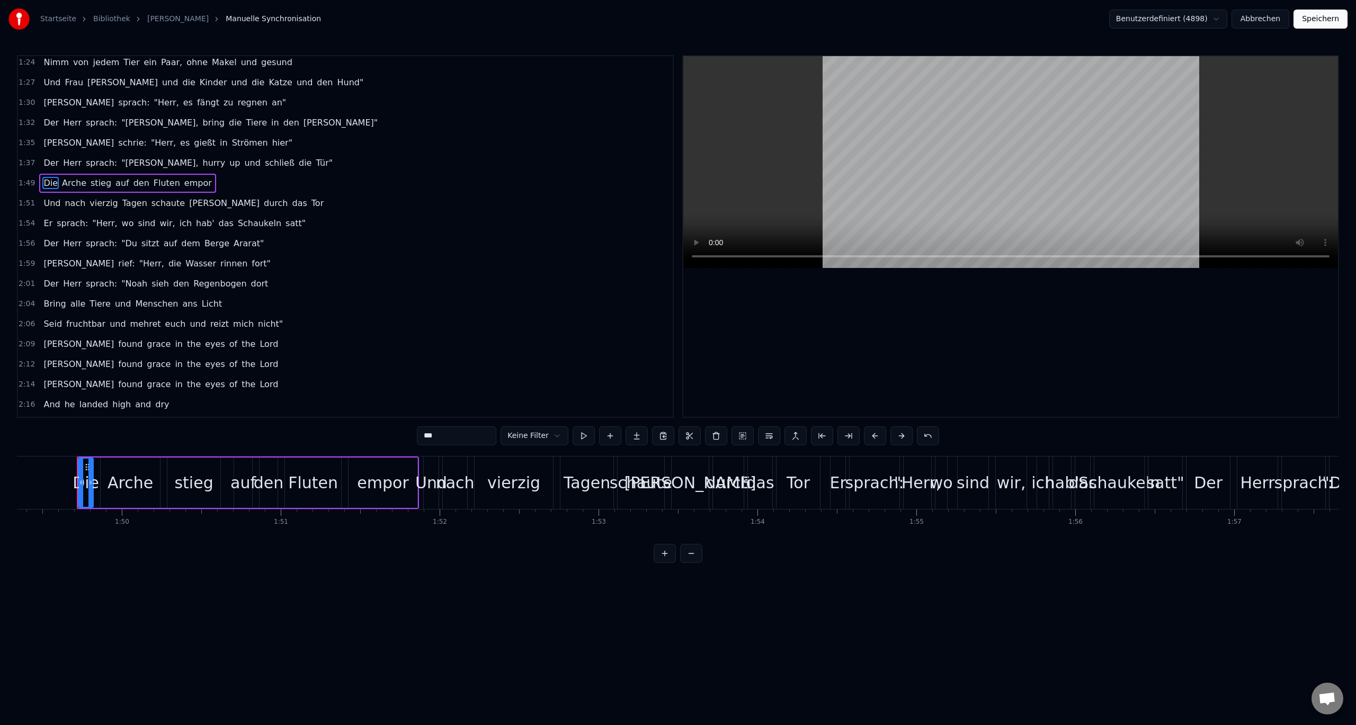
scroll to position [0, 17385]
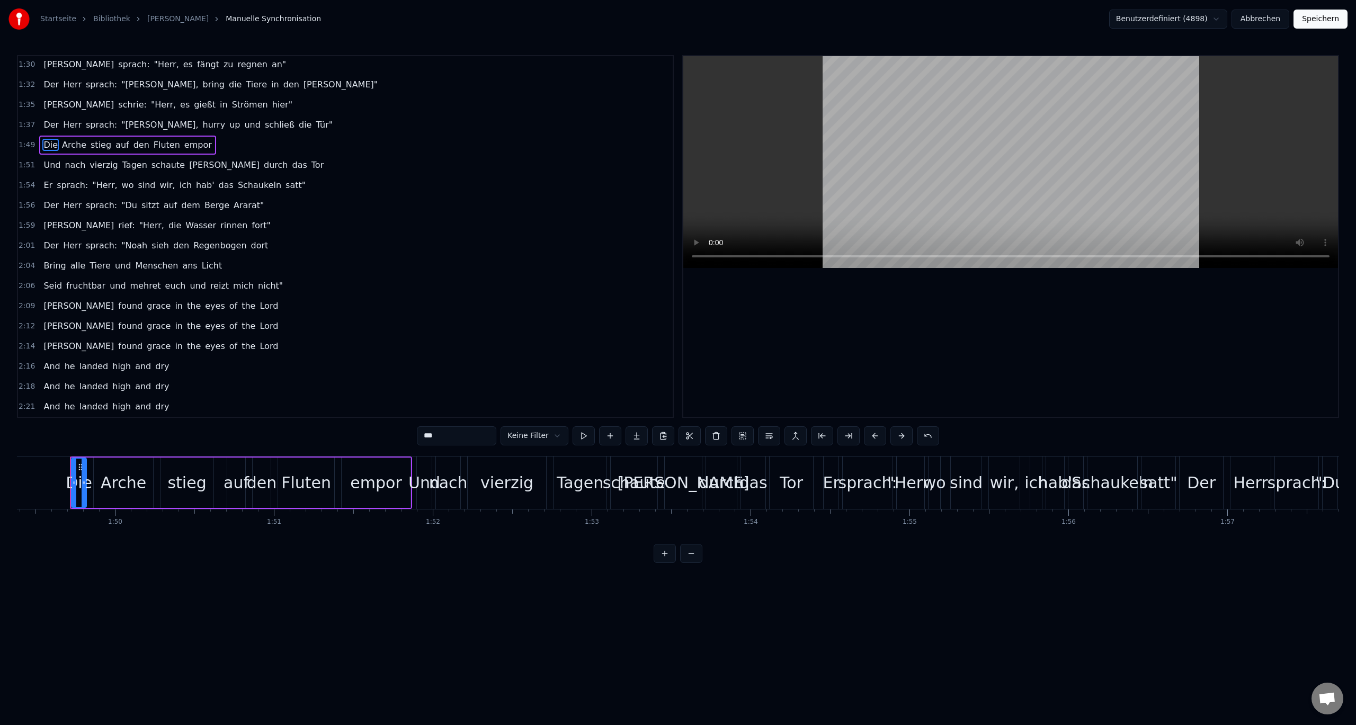
click at [27, 304] on span "2:09" at bounding box center [27, 306] width 16 height 11
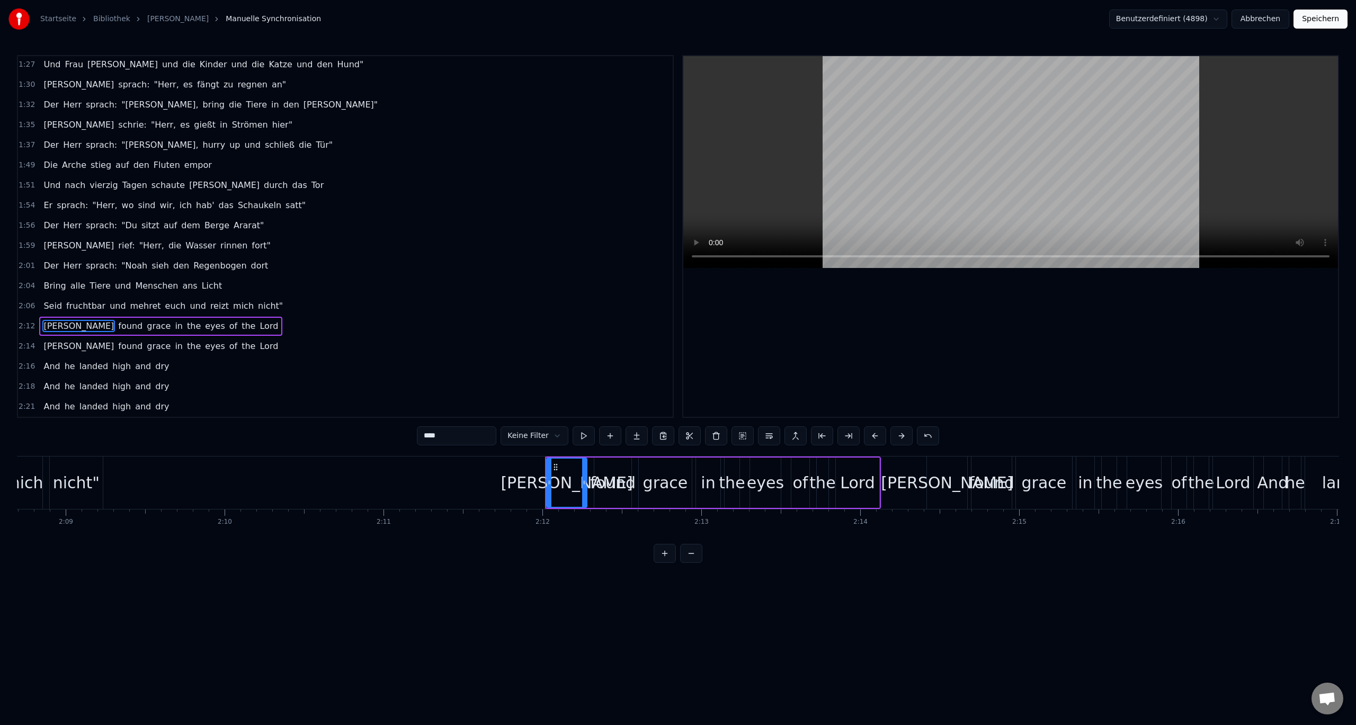
scroll to position [465, 0]
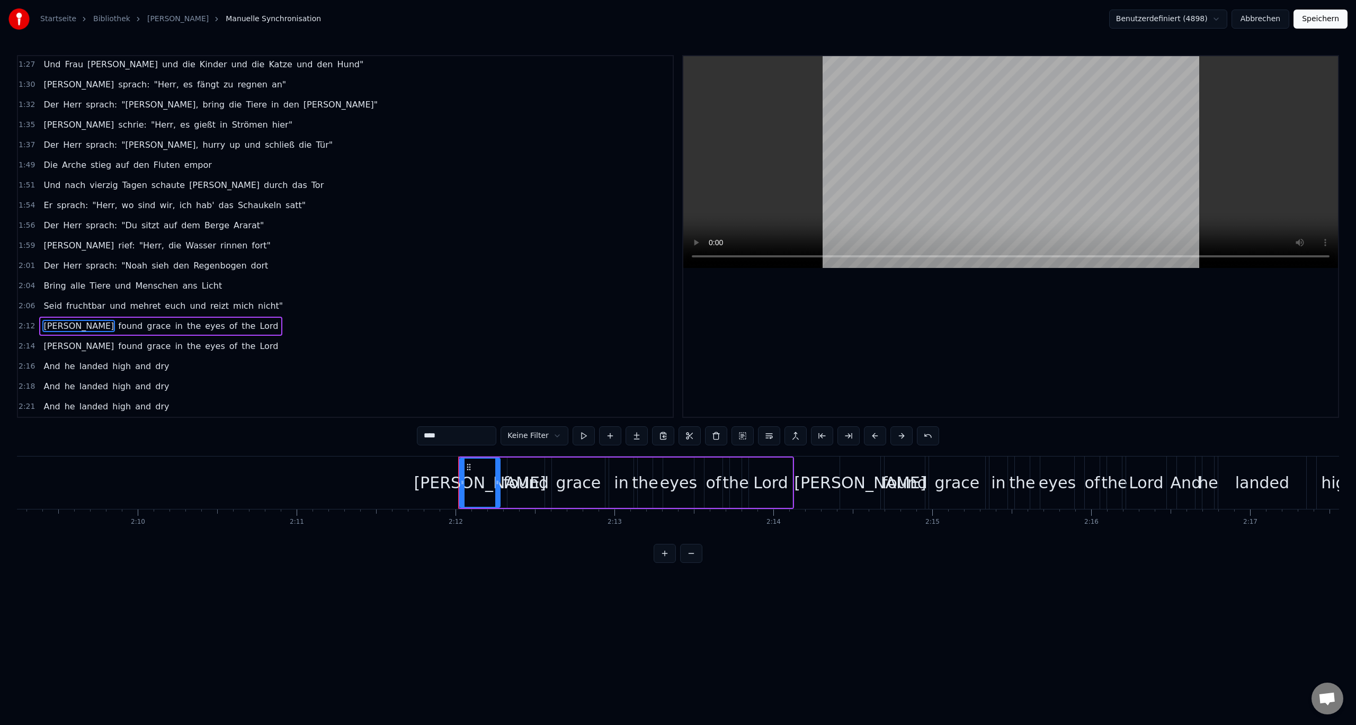
click at [22, 303] on span "2:06" at bounding box center [27, 306] width 16 height 11
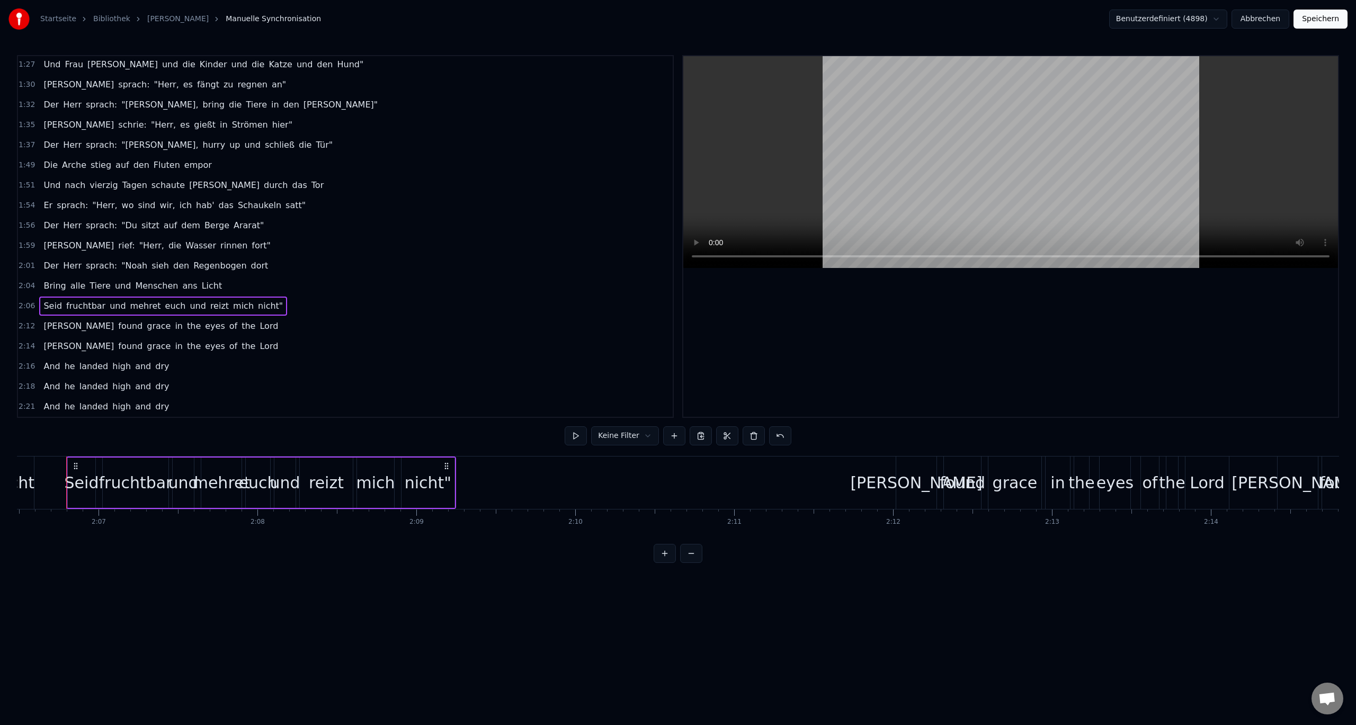
scroll to position [0, 20099]
click at [19, 323] on span "2:12" at bounding box center [27, 326] width 16 height 11
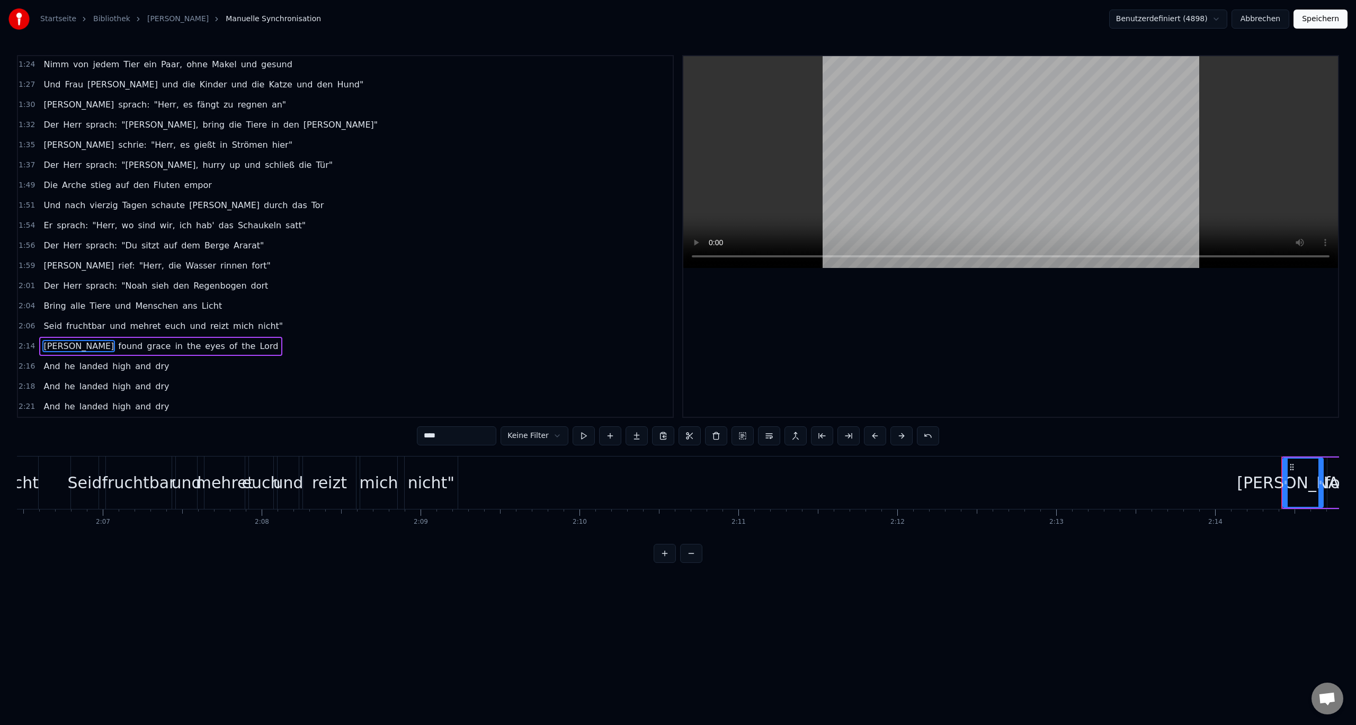
scroll to position [444, 0]
click at [23, 344] on span "2:14" at bounding box center [27, 346] width 16 height 11
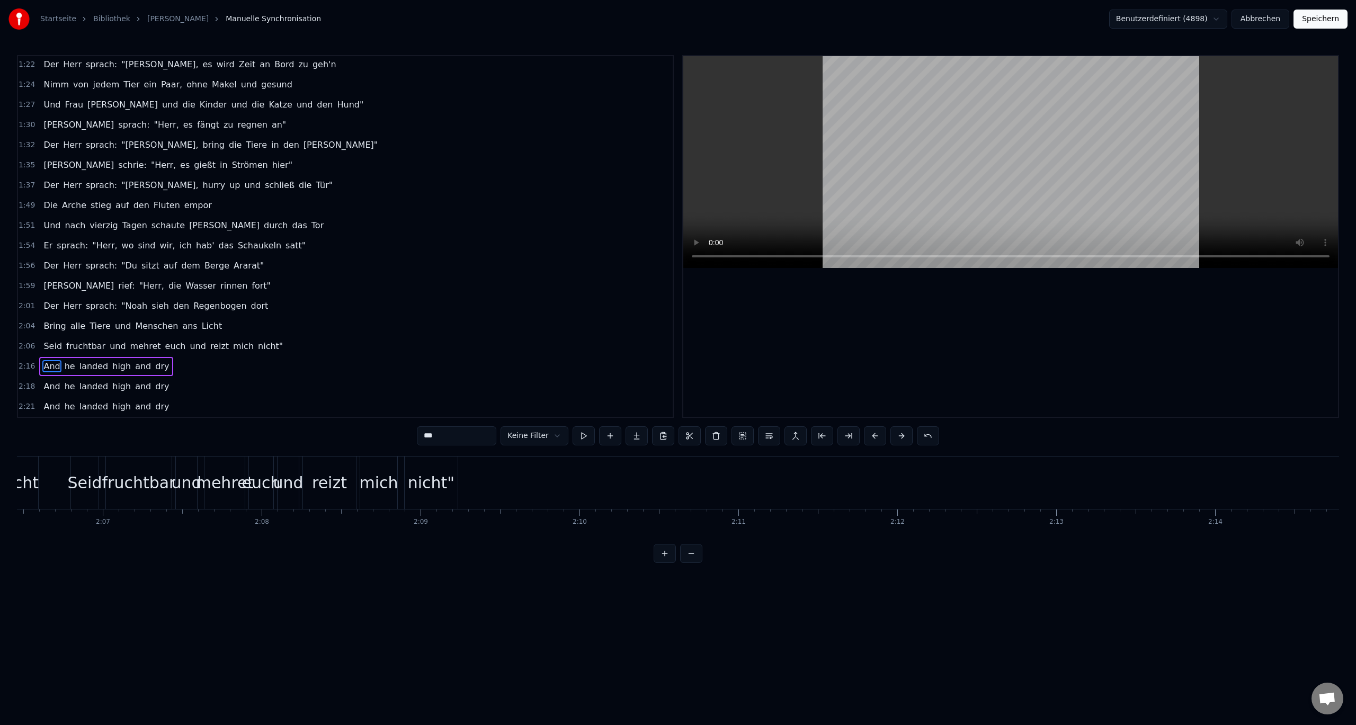
scroll to position [424, 0]
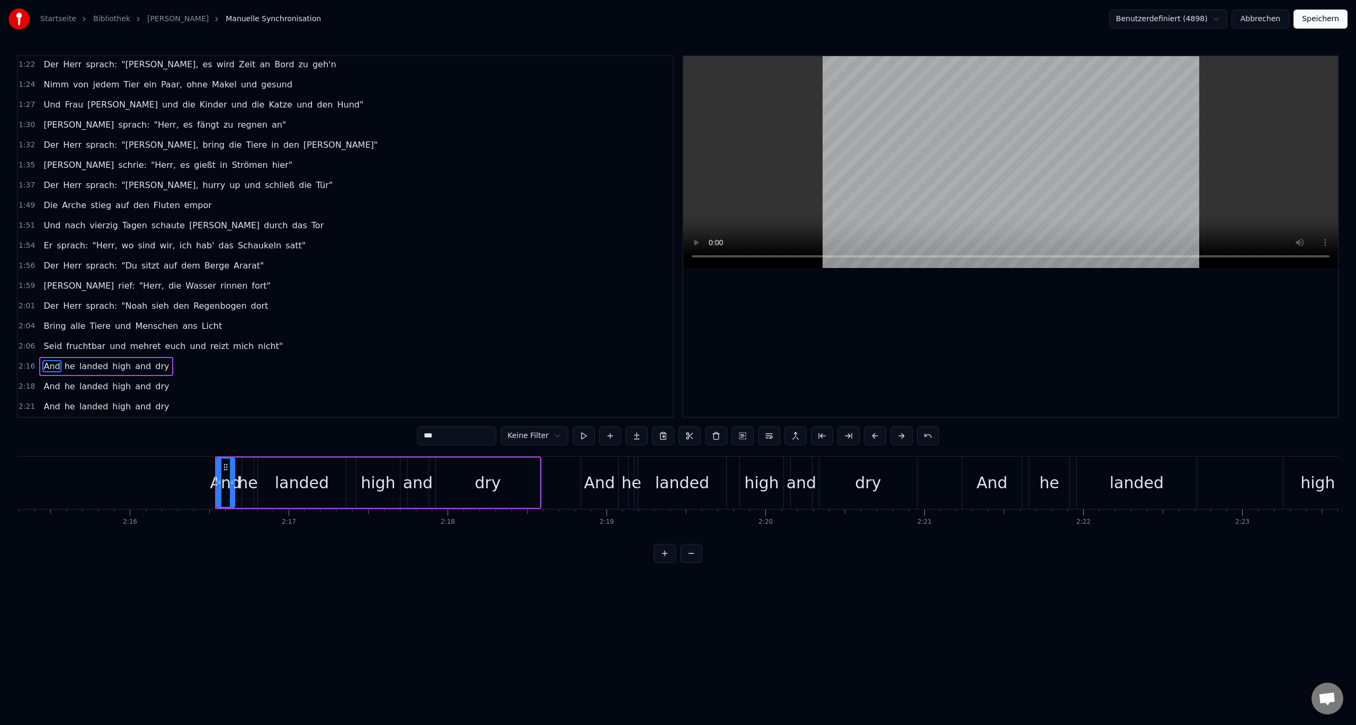
click at [25, 364] on span "2:16" at bounding box center [27, 366] width 16 height 11
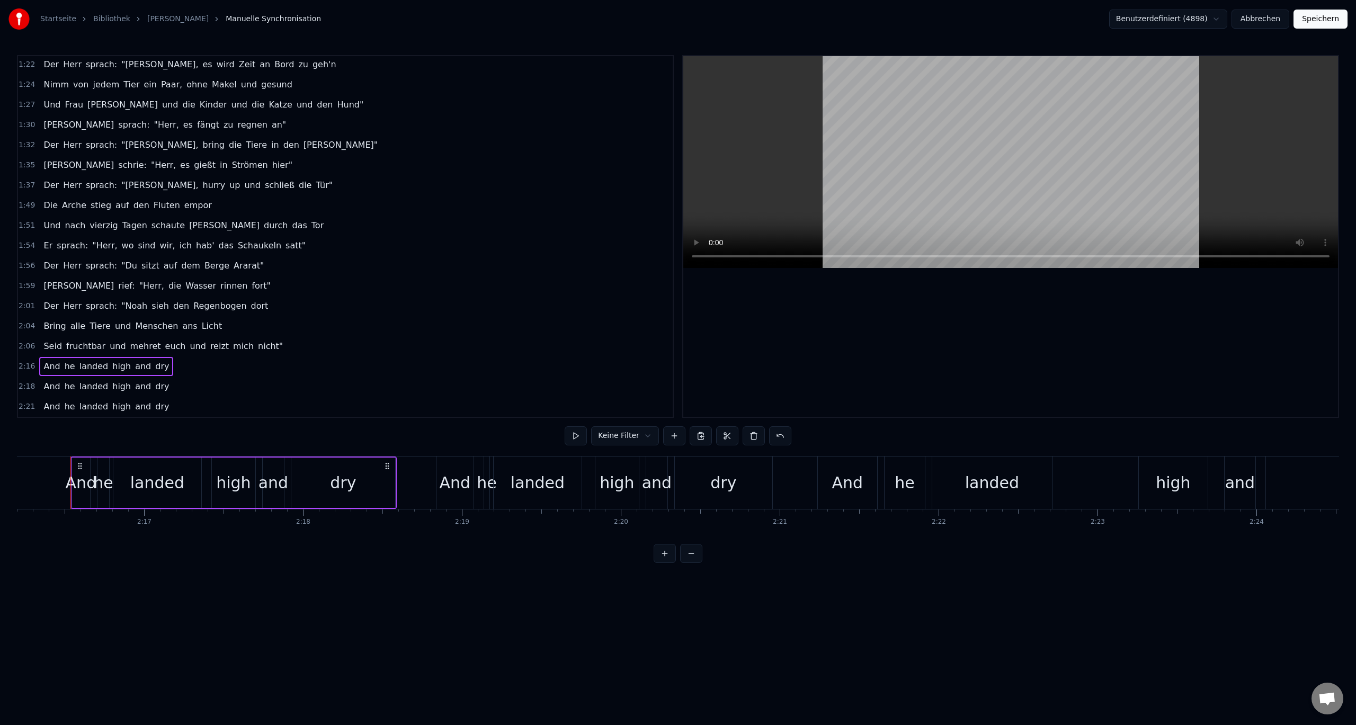
scroll to position [404, 0]
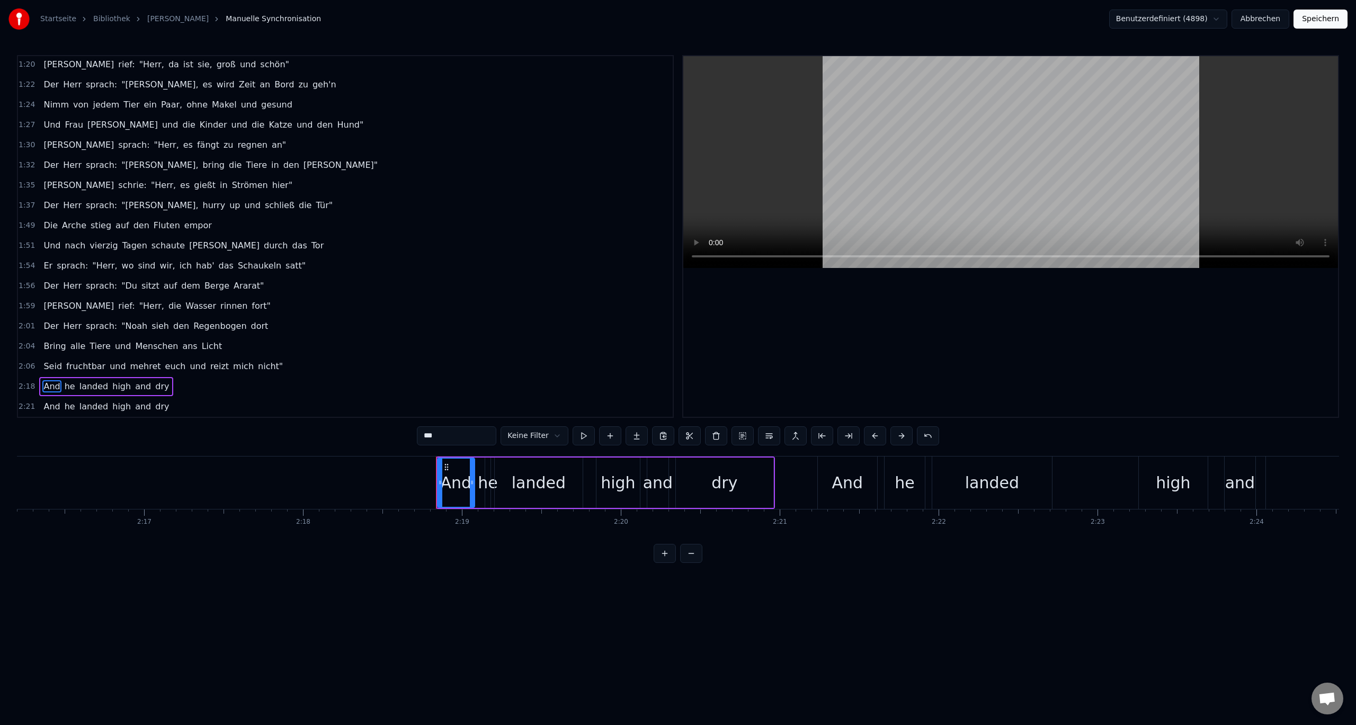
click at [22, 384] on span "2:18" at bounding box center [27, 386] width 16 height 11
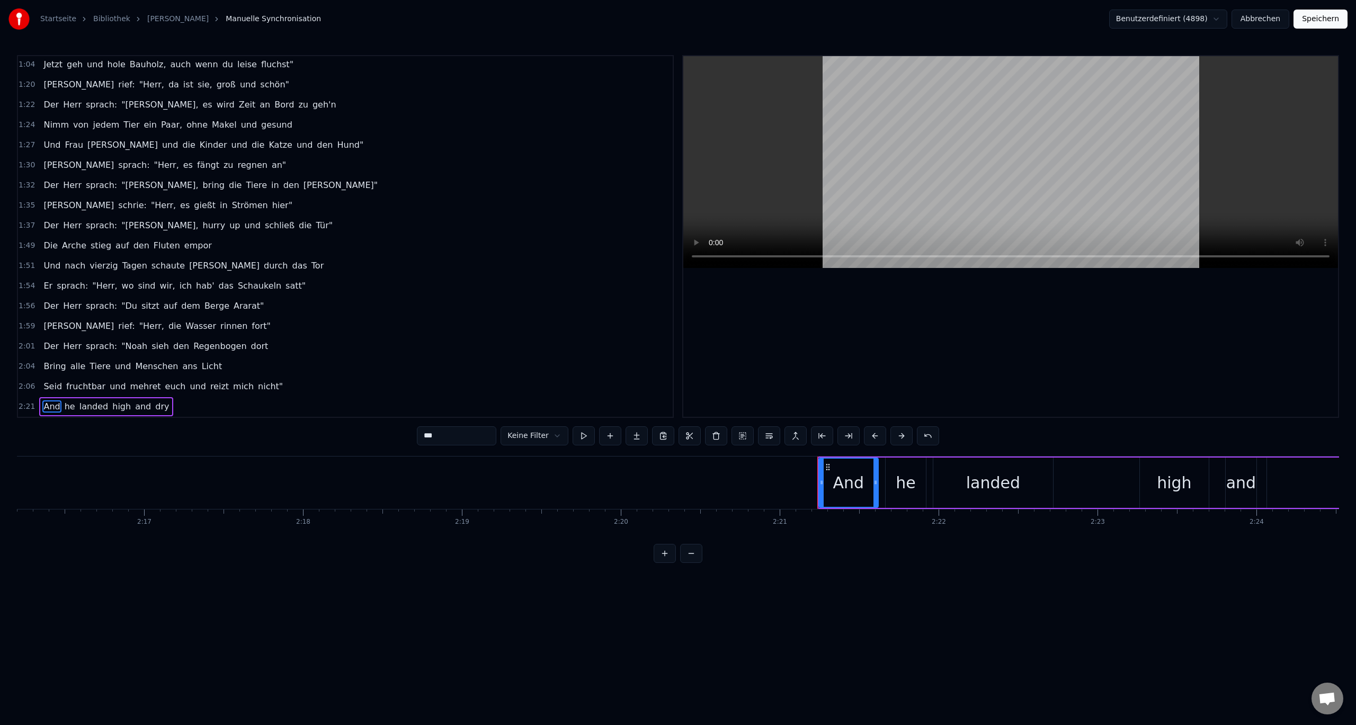
scroll to position [384, 0]
click at [24, 408] on span "2:21" at bounding box center [27, 407] width 16 height 11
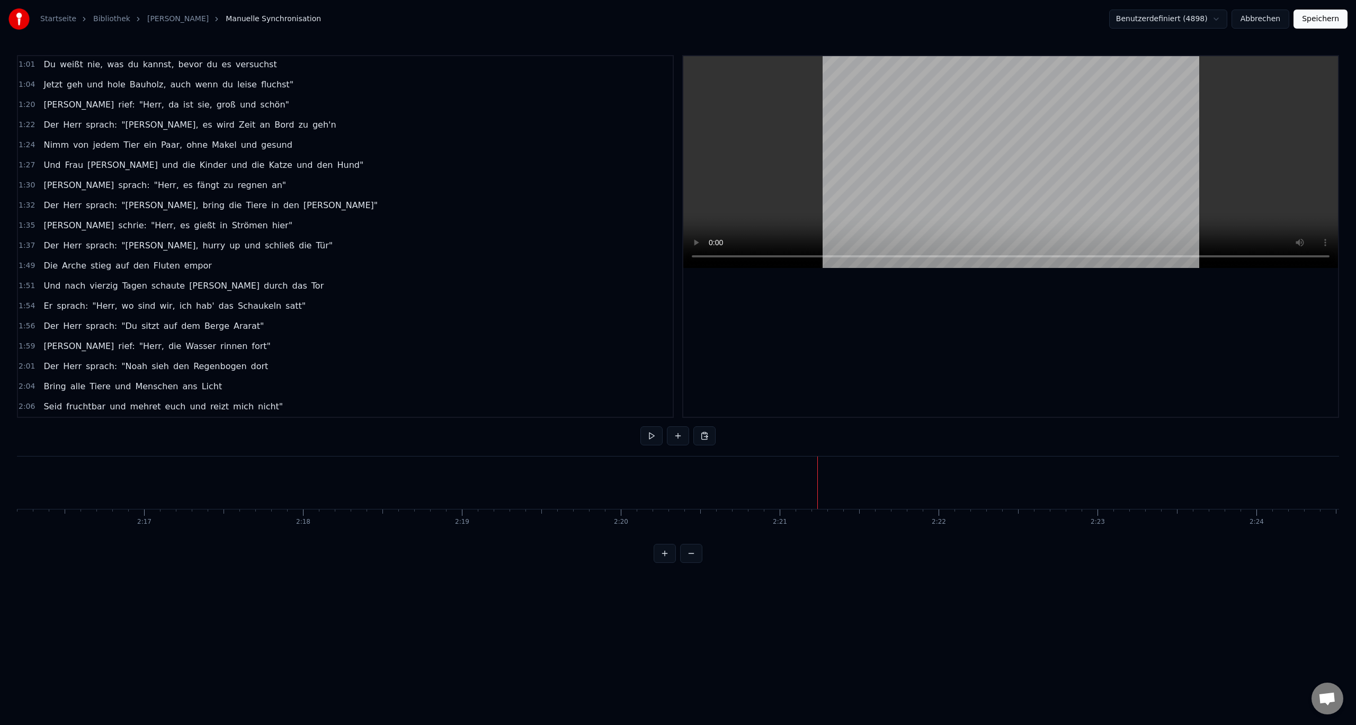
click at [1323, 22] on button "Speichern" at bounding box center [1321, 19] width 54 height 19
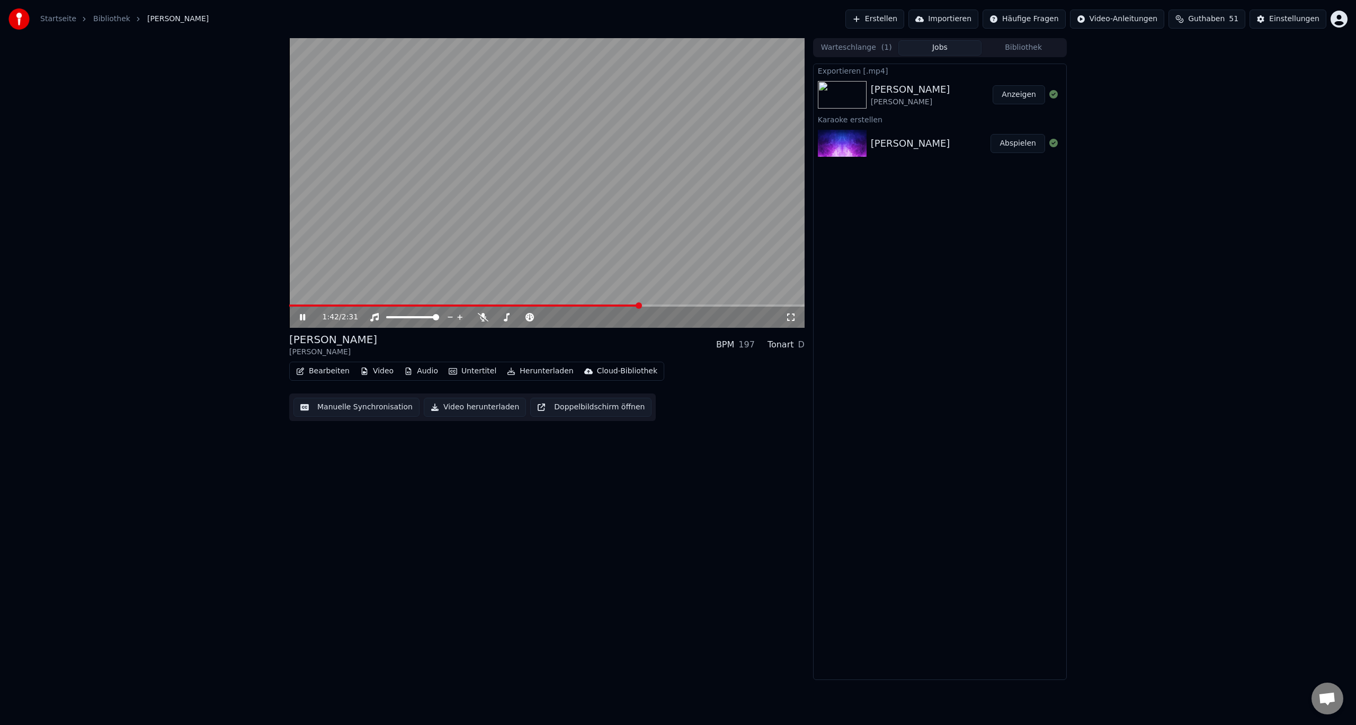
click at [304, 315] on icon at bounding box center [302, 317] width 5 height 6
click at [513, 373] on button "Herunterladen" at bounding box center [540, 371] width 75 height 15
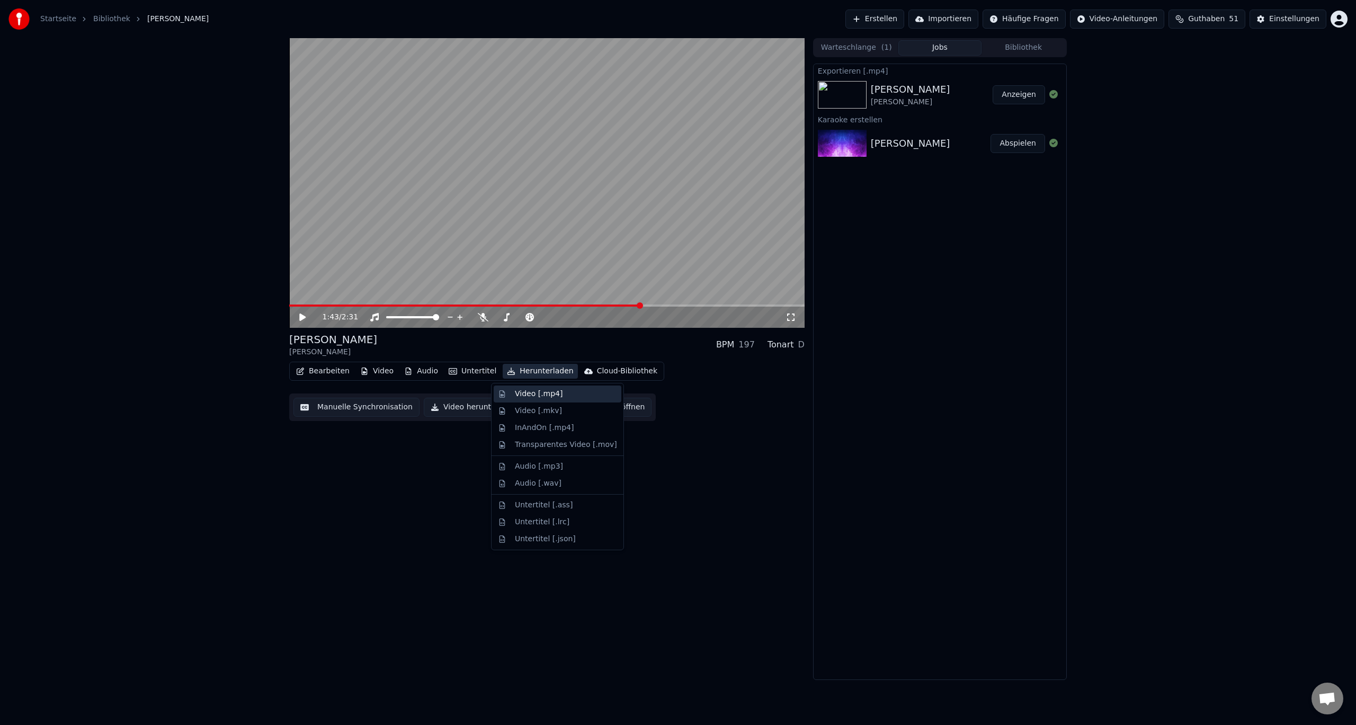
click at [519, 396] on div "Video [.mp4]" at bounding box center [539, 394] width 48 height 11
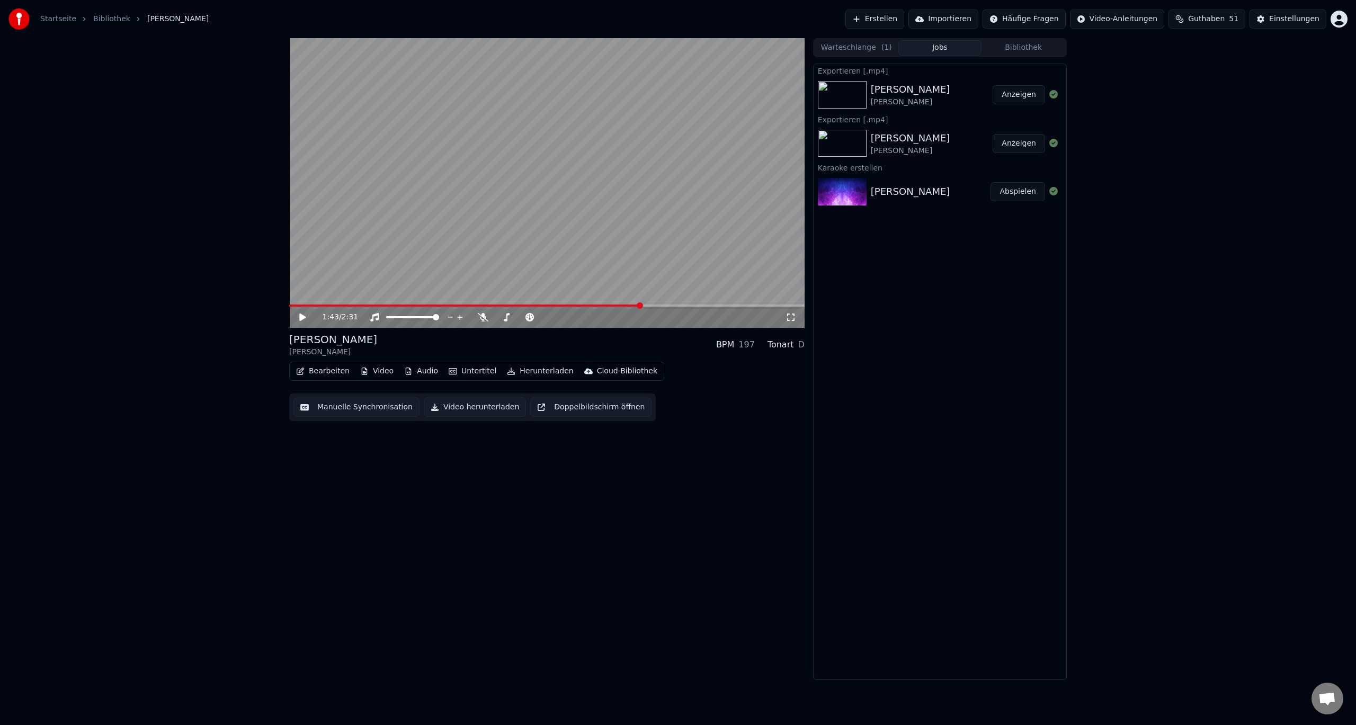
click at [1033, 94] on button "Anzeigen" at bounding box center [1019, 94] width 52 height 19
click at [1097, 112] on div "1:43 / 2:31 [PERSON_NAME] BPM 197 Tonart D Bearbeiten Video Audio Untertitel He…" at bounding box center [678, 359] width 1356 height 642
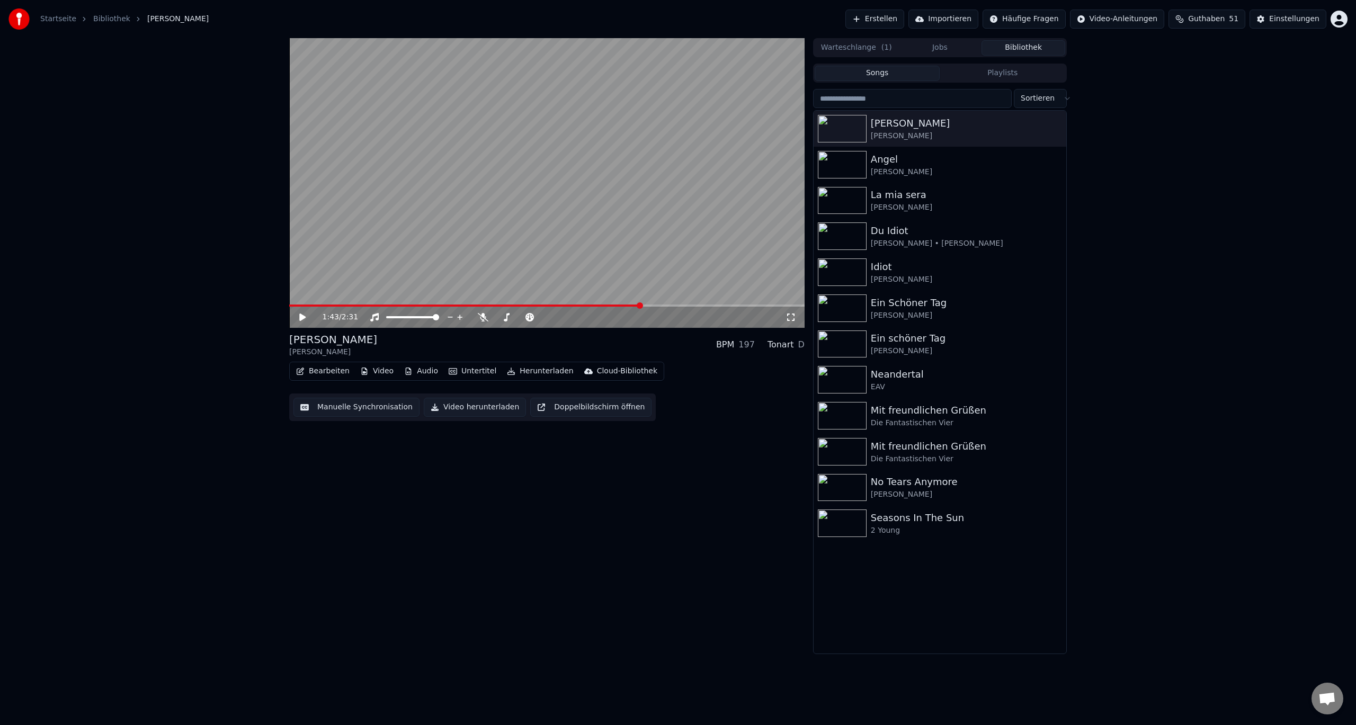
click at [1034, 44] on button "Bibliothek" at bounding box center [1024, 47] width 84 height 15
click at [934, 164] on div "Angel" at bounding box center [961, 159] width 181 height 15
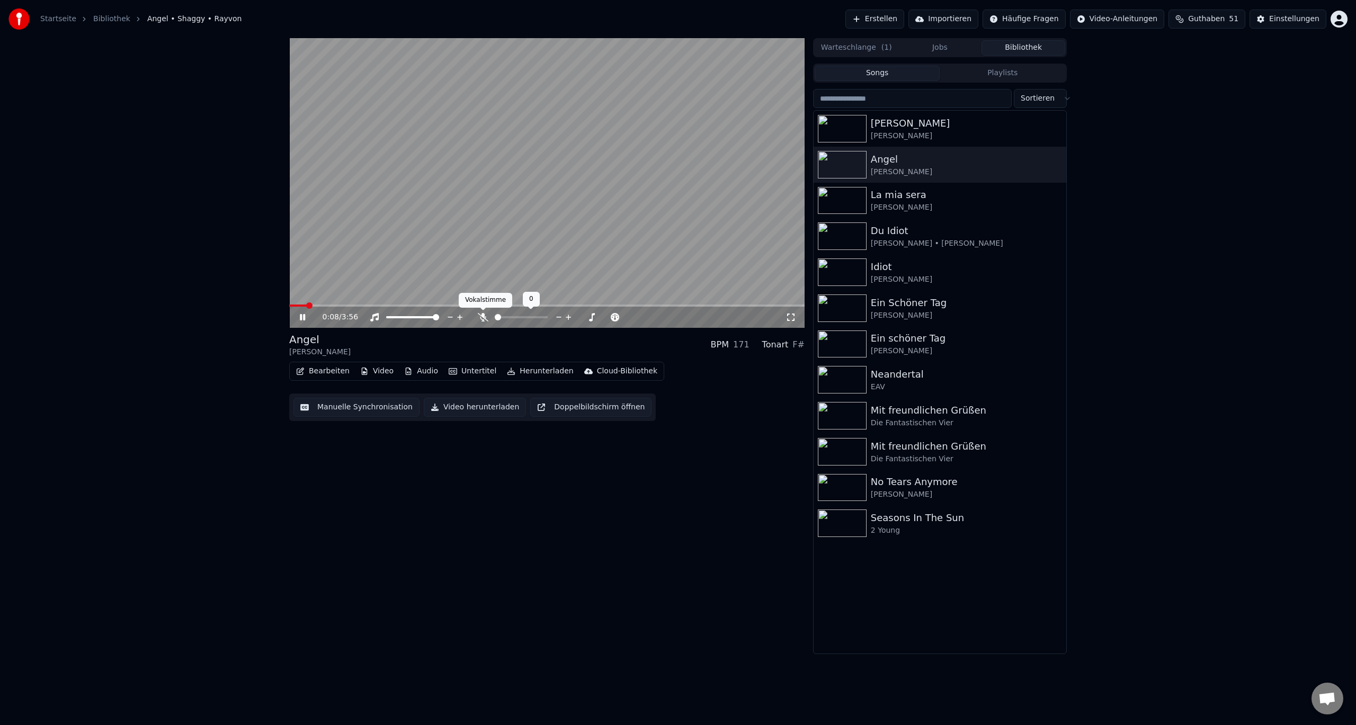
click at [485, 315] on icon at bounding box center [483, 317] width 11 height 8
click at [497, 316] on div at bounding box center [530, 317] width 85 height 11
click at [497, 318] on span at bounding box center [496, 317] width 3 height 2
click at [495, 318] on span at bounding box center [498, 317] width 6 height 6
click at [289, 307] on span at bounding box center [289, 306] width 0 height 2
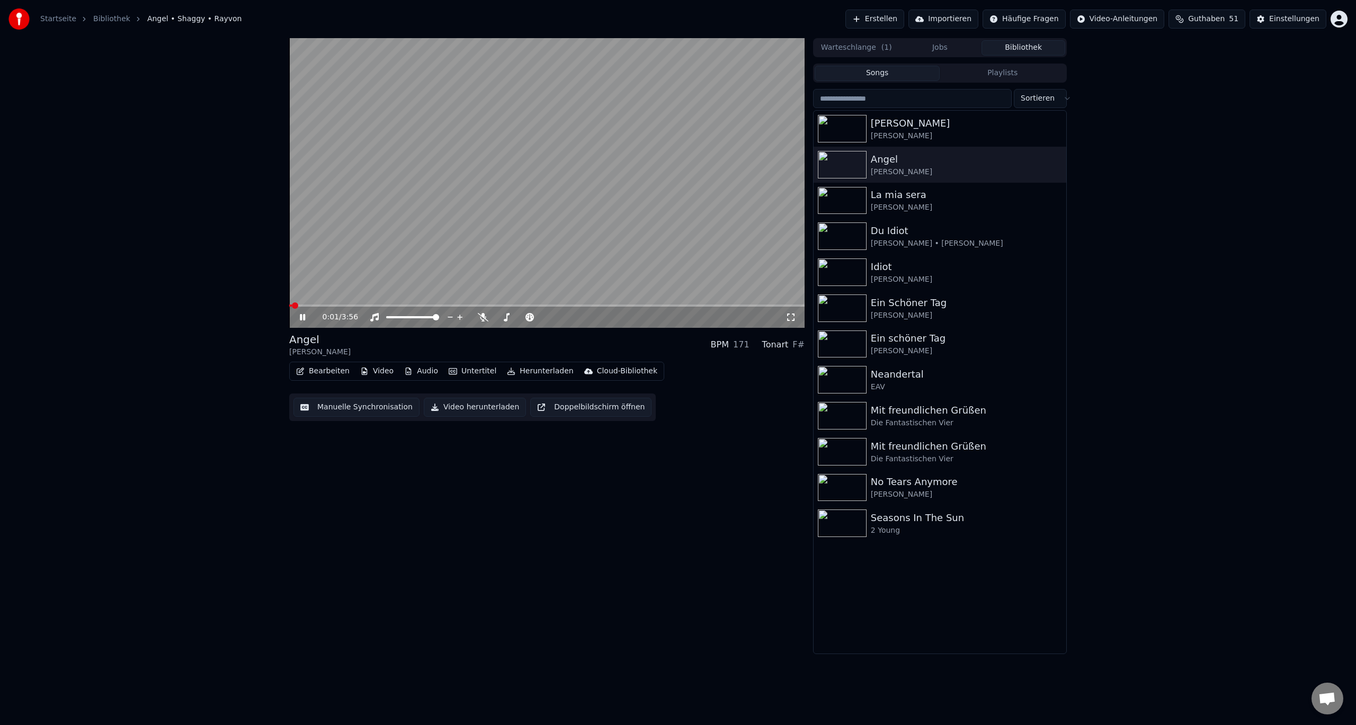
click at [305, 320] on icon at bounding box center [302, 317] width 5 height 6
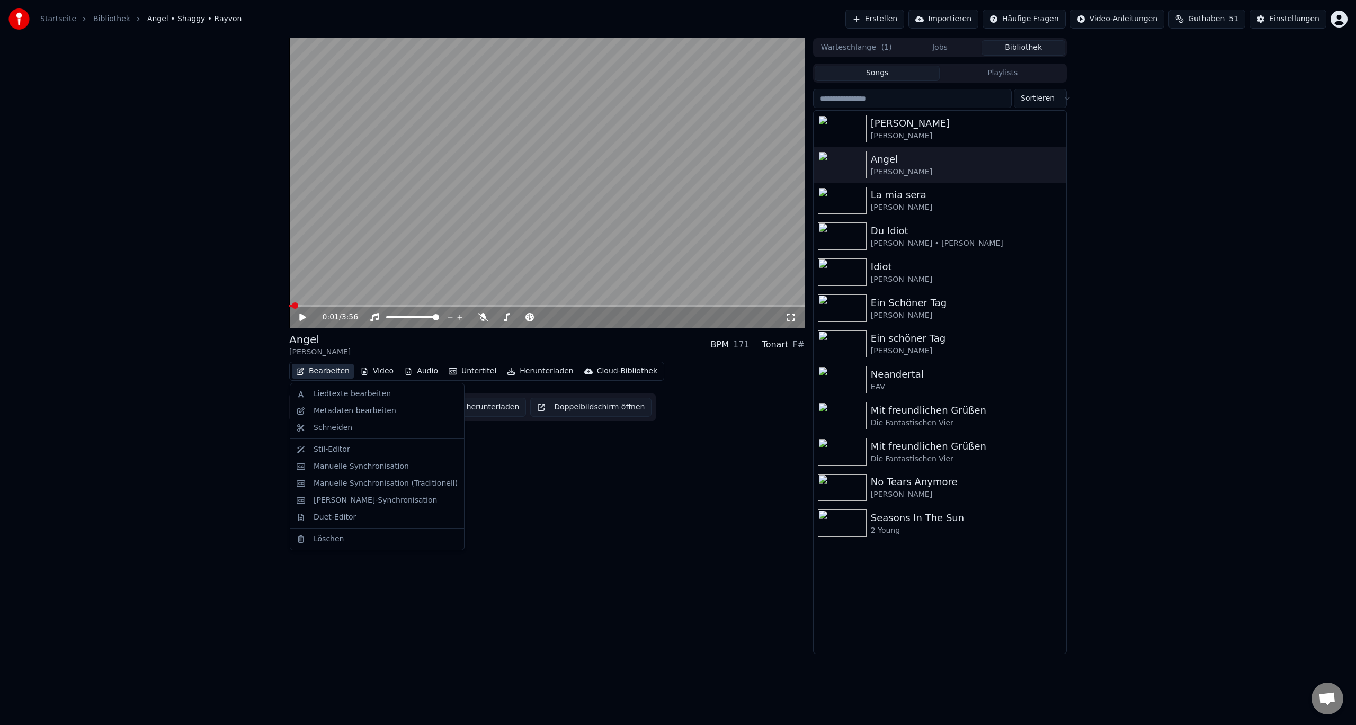
click at [329, 379] on button "Bearbeiten" at bounding box center [323, 371] width 62 height 15
click at [336, 400] on div "Liedtexte bearbeiten" at bounding box center [377, 394] width 170 height 17
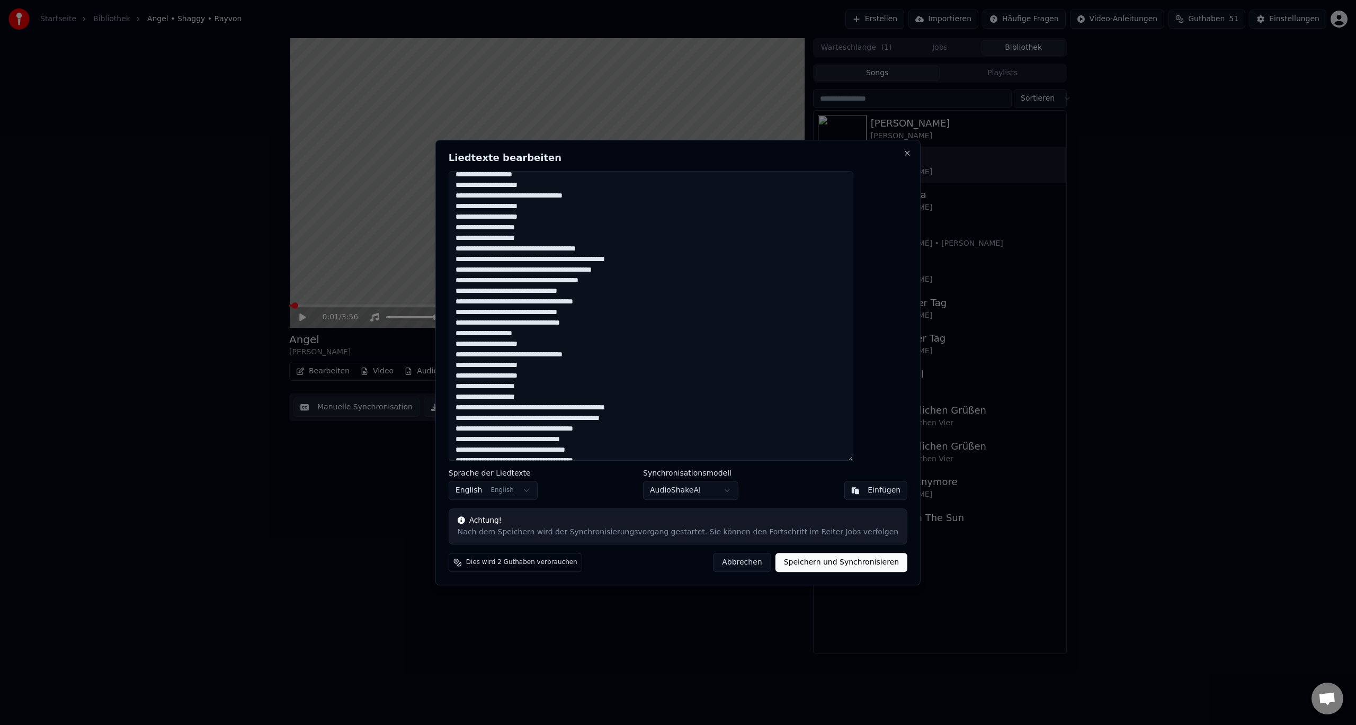
scroll to position [106, 0]
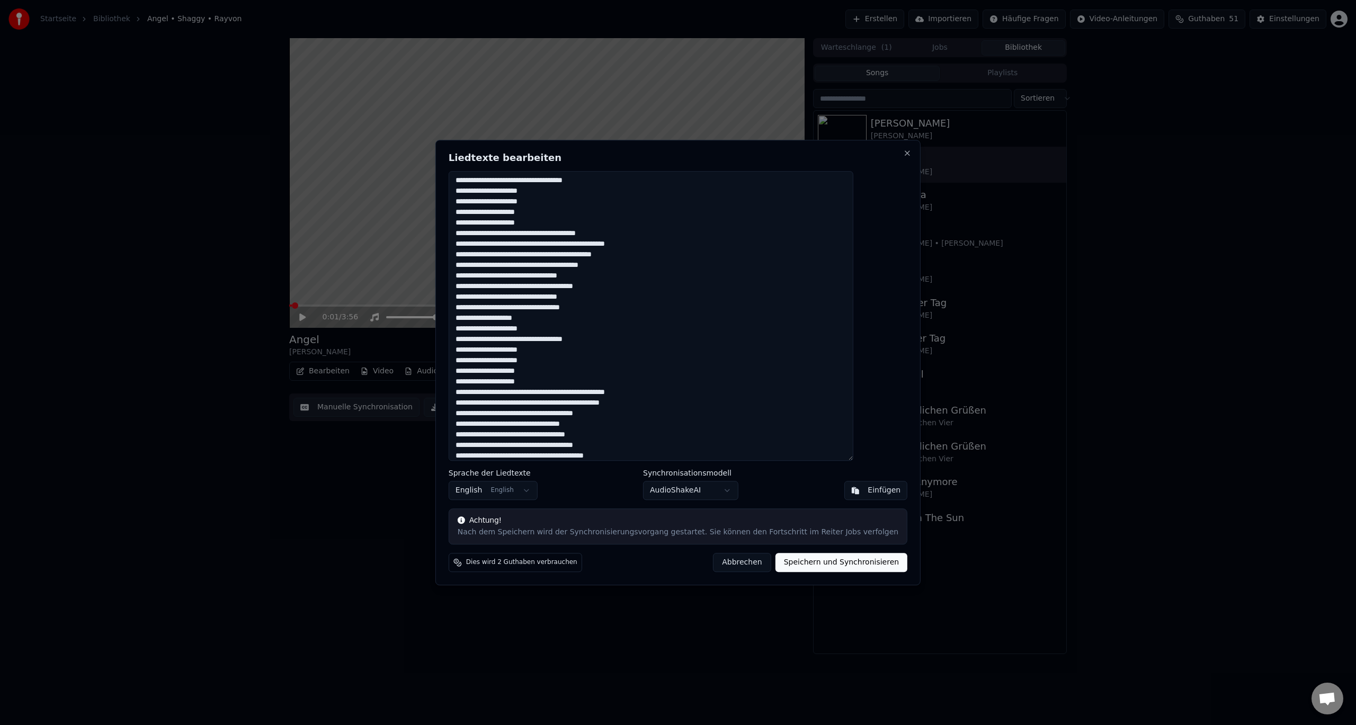
click at [613, 288] on textarea at bounding box center [651, 316] width 405 height 290
click at [633, 286] on textarea at bounding box center [651, 316] width 405 height 290
click at [612, 288] on textarea at bounding box center [651, 316] width 405 height 290
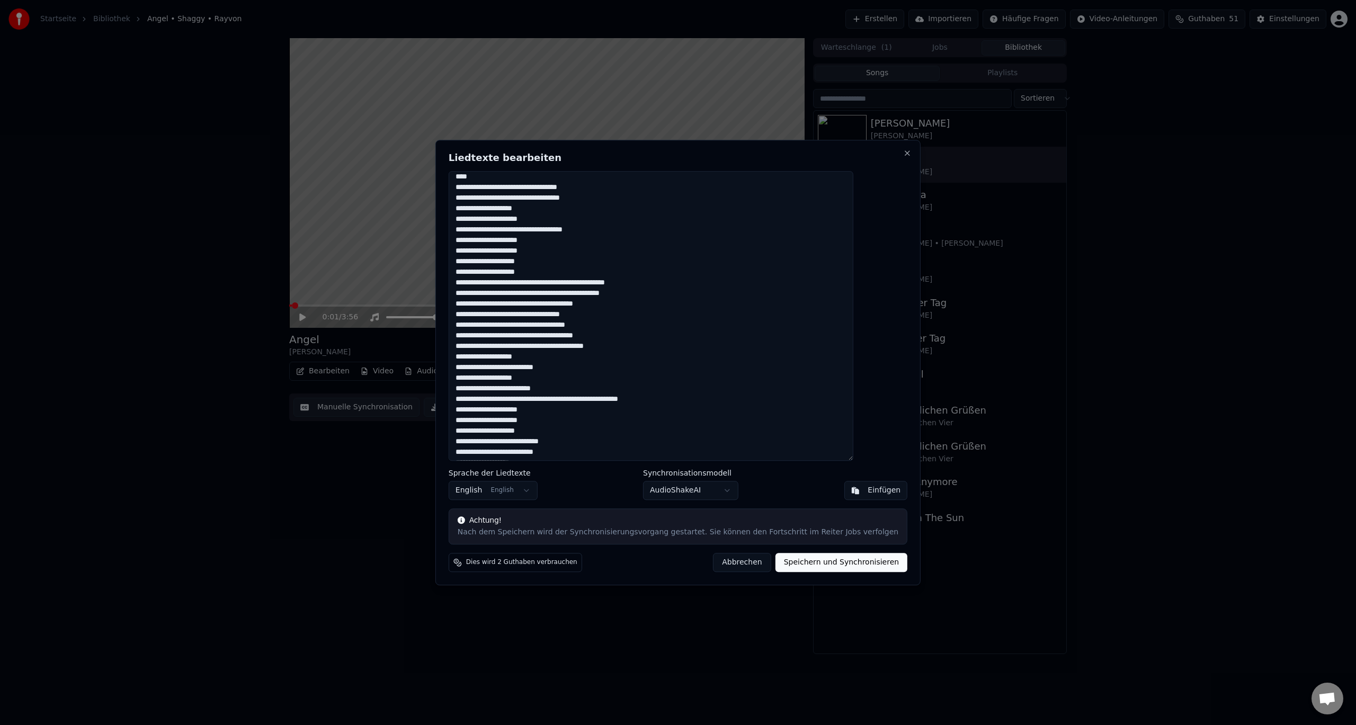
click at [659, 284] on textarea at bounding box center [651, 316] width 405 height 290
click at [672, 282] on textarea at bounding box center [651, 316] width 405 height 290
click at [659, 284] on textarea at bounding box center [651, 316] width 405 height 290
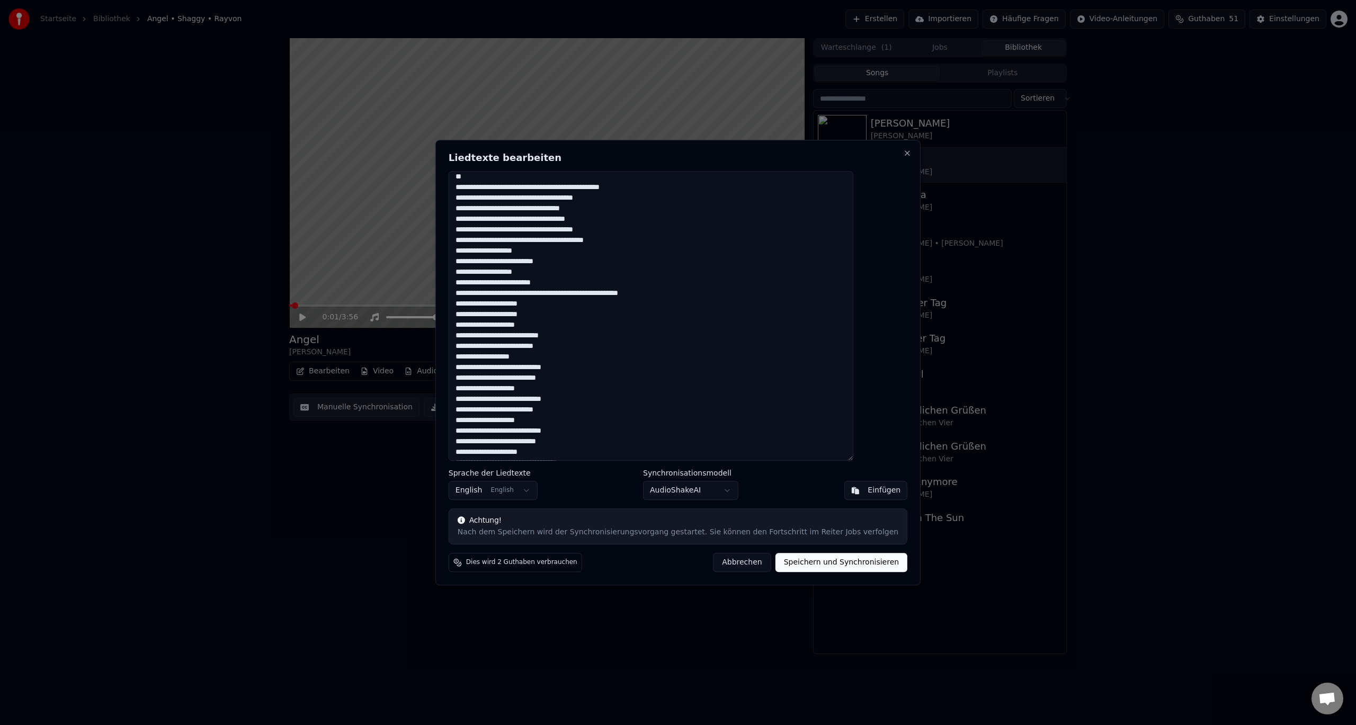
click at [647, 191] on textarea at bounding box center [651, 316] width 405 height 290
click at [665, 186] on textarea at bounding box center [651, 316] width 405 height 290
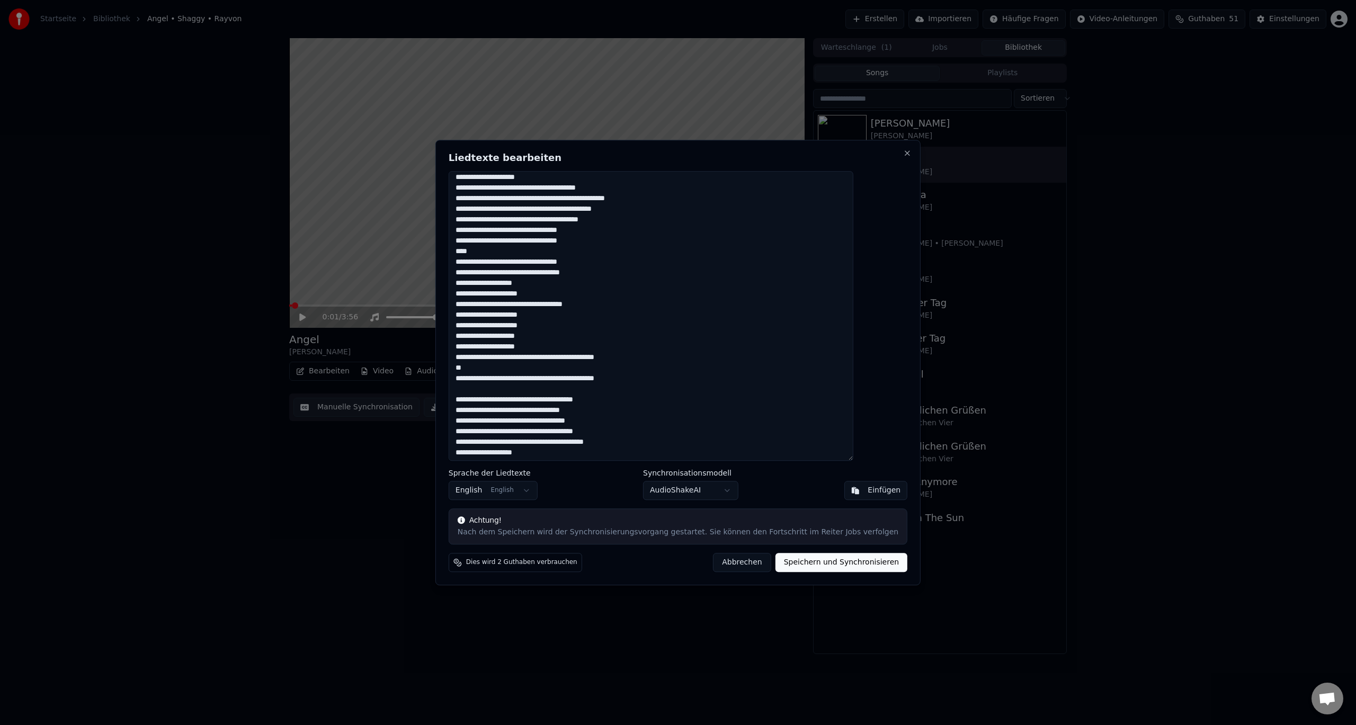
scroll to position [204, 0]
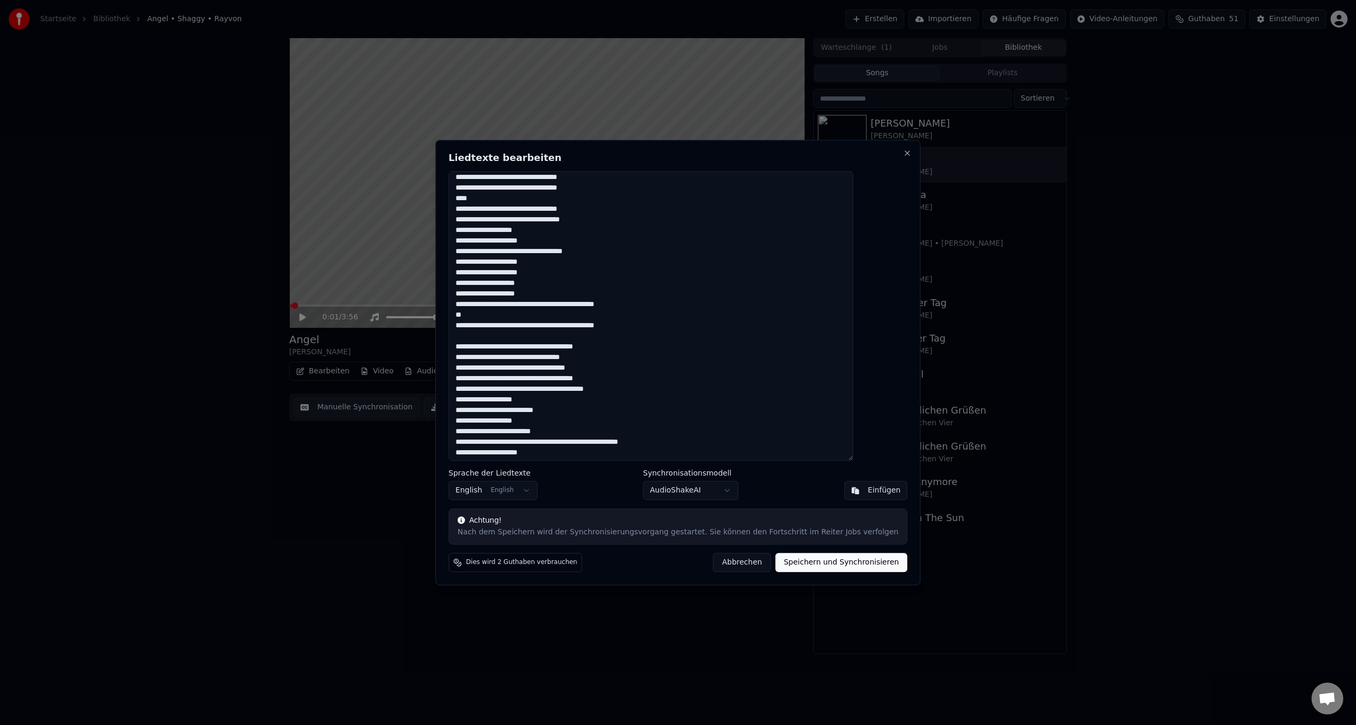
click at [646, 325] on textarea at bounding box center [651, 316] width 405 height 290
click at [602, 345] on textarea at bounding box center [651, 316] width 405 height 290
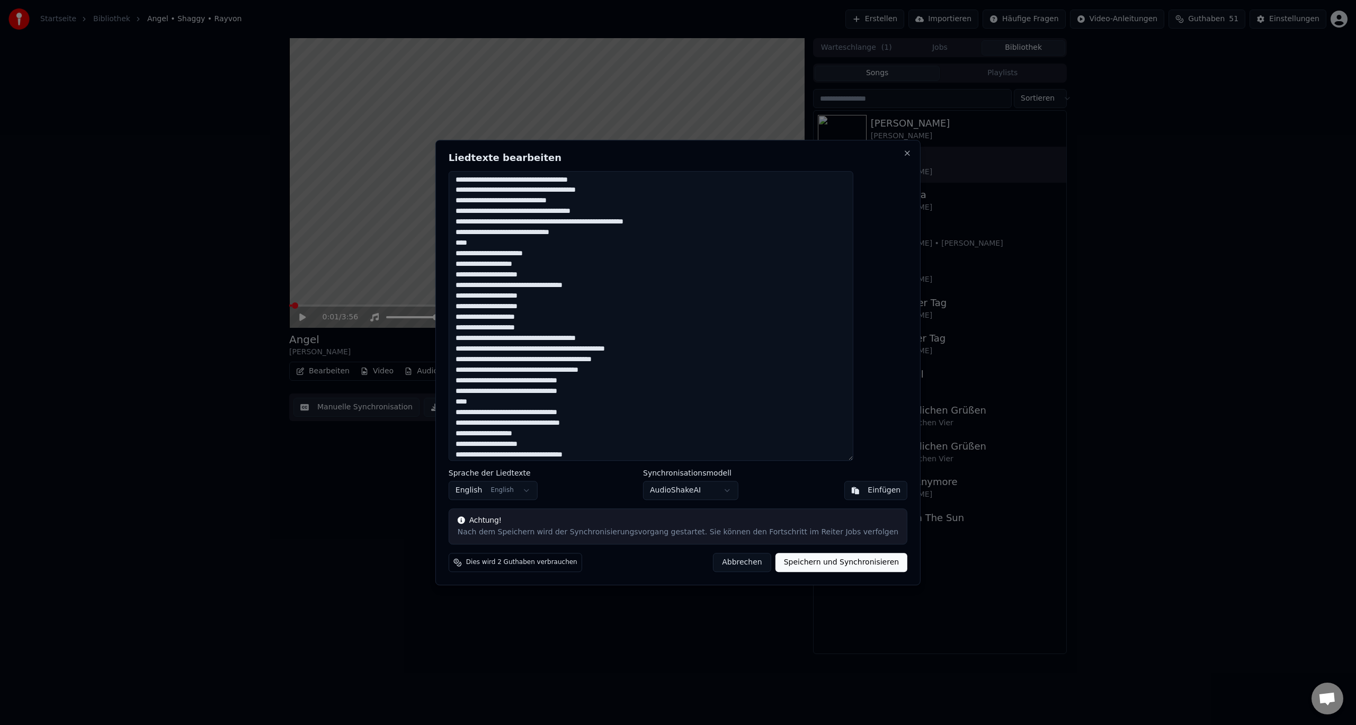
scroll to position [0, 0]
click at [626, 202] on textarea at bounding box center [651, 316] width 405 height 290
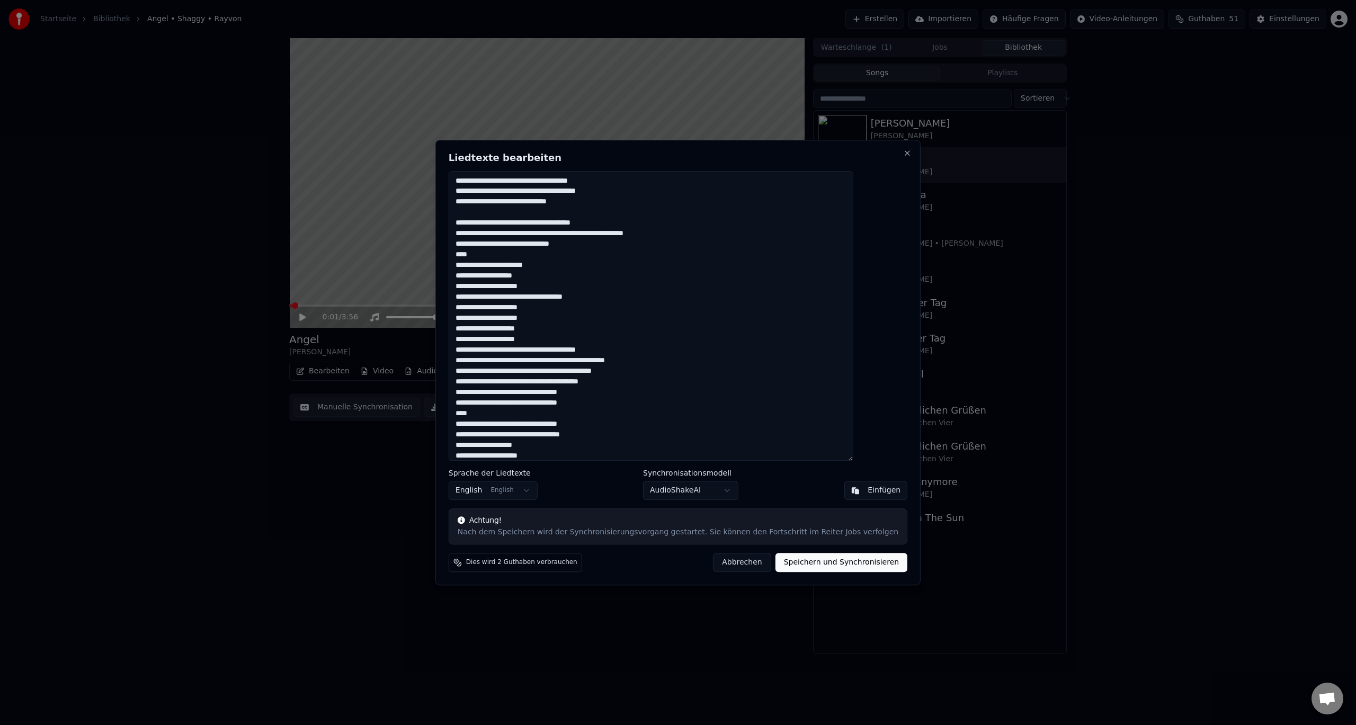
click at [702, 232] on textarea at bounding box center [651, 316] width 405 height 290
click at [540, 245] on textarea at bounding box center [651, 316] width 405 height 290
click at [539, 244] on textarea at bounding box center [651, 316] width 405 height 290
click at [574, 265] on textarea at bounding box center [651, 316] width 405 height 290
click at [562, 349] on textarea at bounding box center [651, 316] width 405 height 290
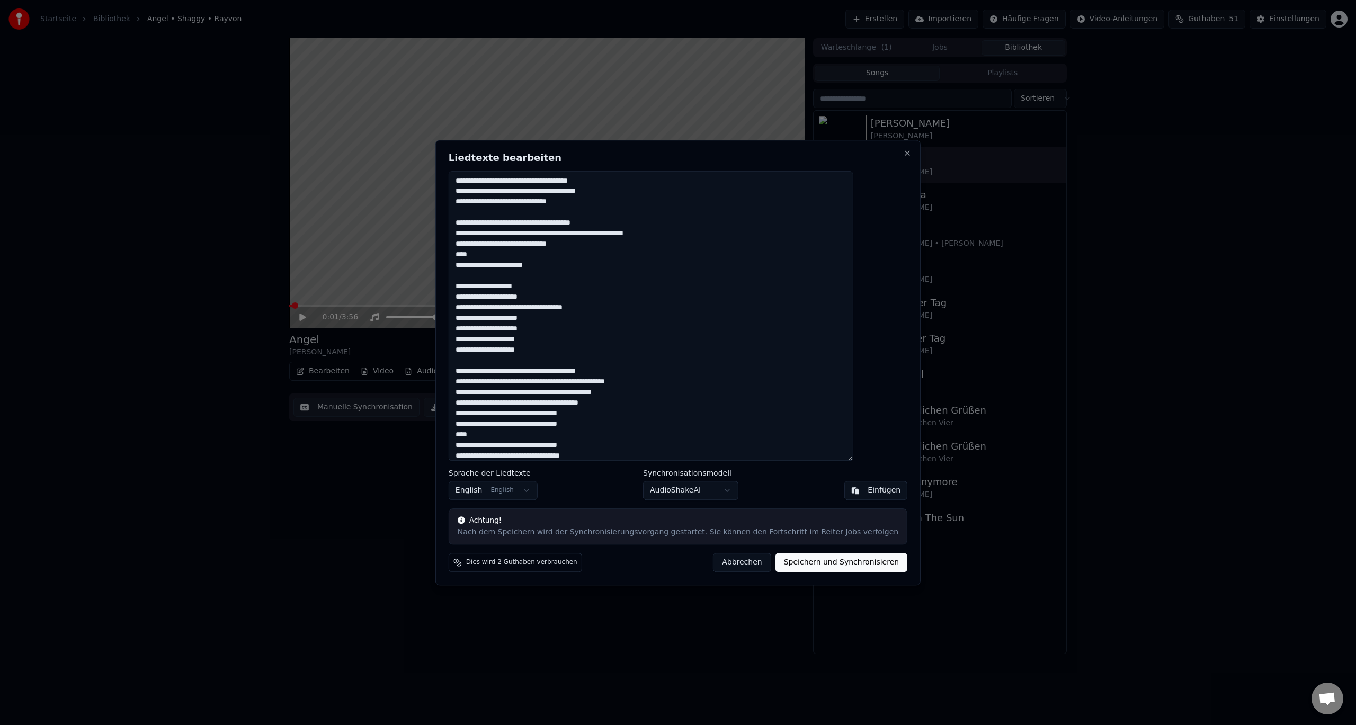
click at [655, 384] on textarea at bounding box center [651, 316] width 405 height 290
click at [653, 383] on textarea at bounding box center [651, 316] width 405 height 290
click at [666, 381] on textarea at bounding box center [651, 316] width 405 height 290
click at [669, 381] on textarea at bounding box center [651, 316] width 405 height 290
click at [651, 382] on textarea at bounding box center [651, 316] width 405 height 290
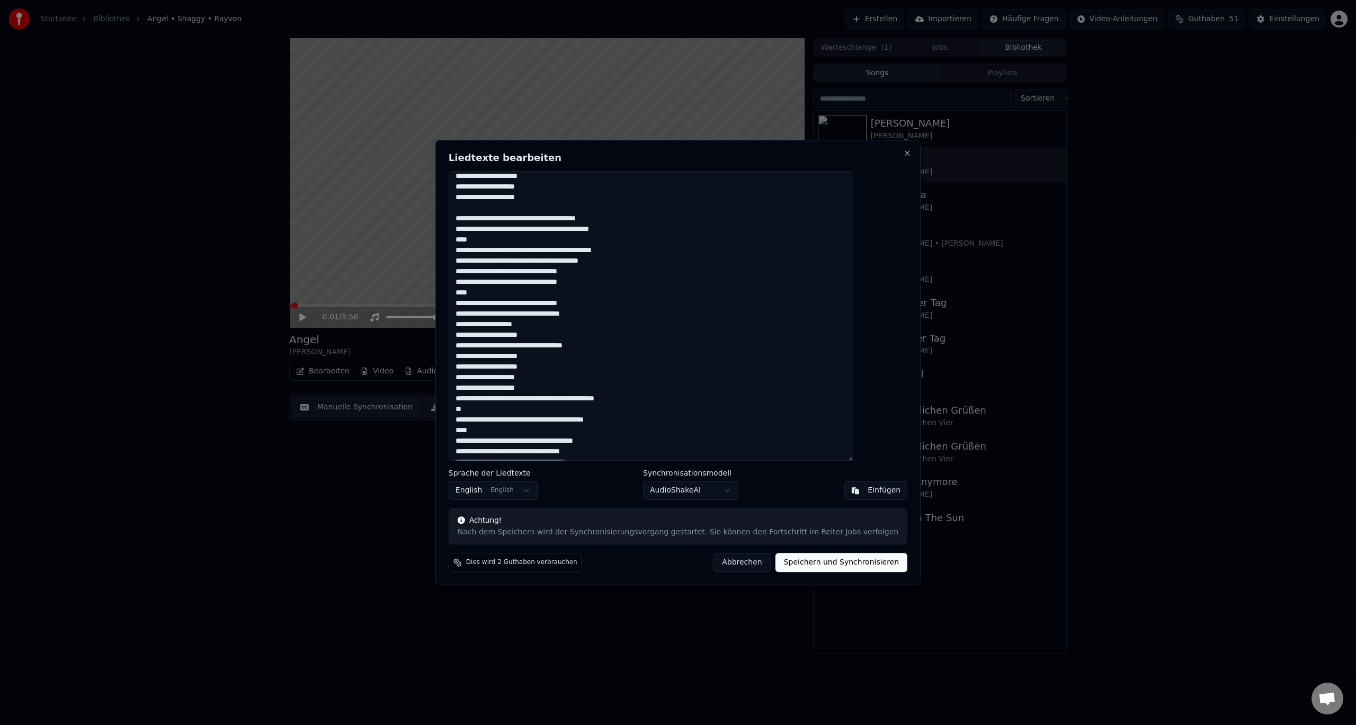
scroll to position [159, 0]
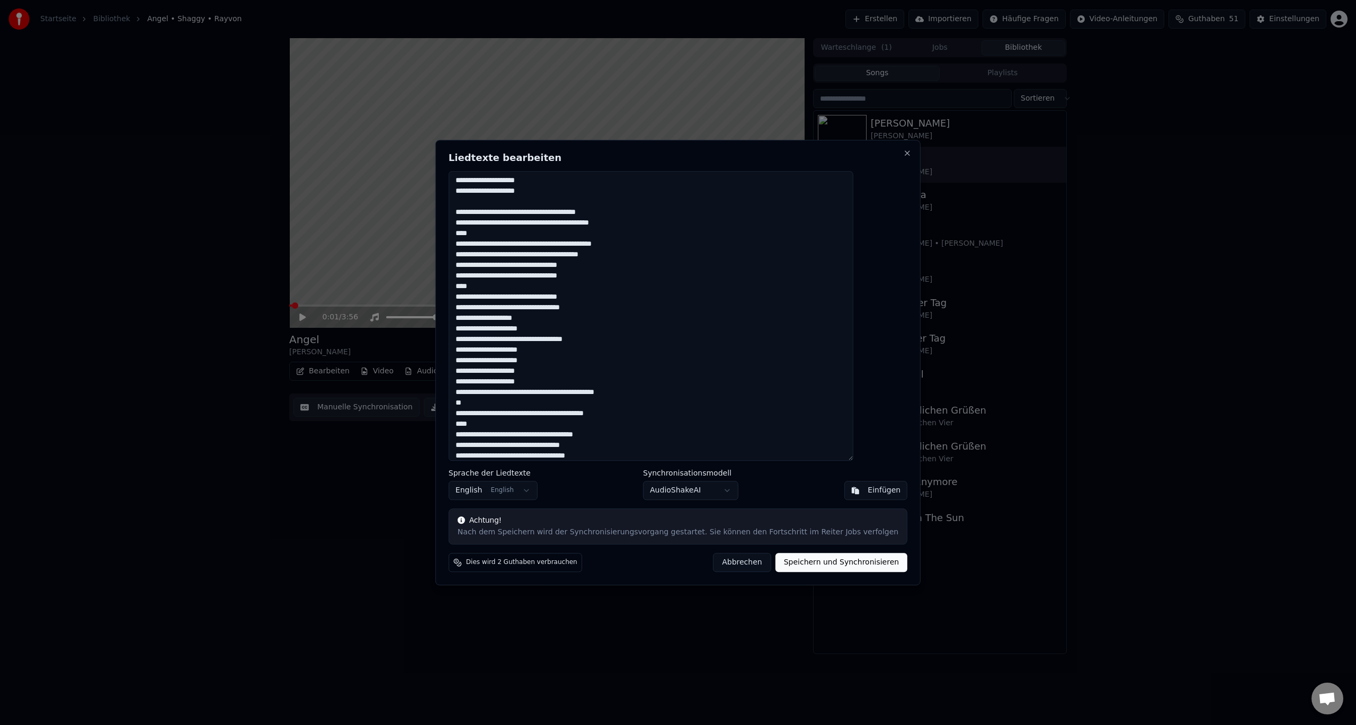
click at [628, 307] on textarea at bounding box center [651, 316] width 405 height 290
click at [566, 390] on textarea at bounding box center [651, 316] width 405 height 290
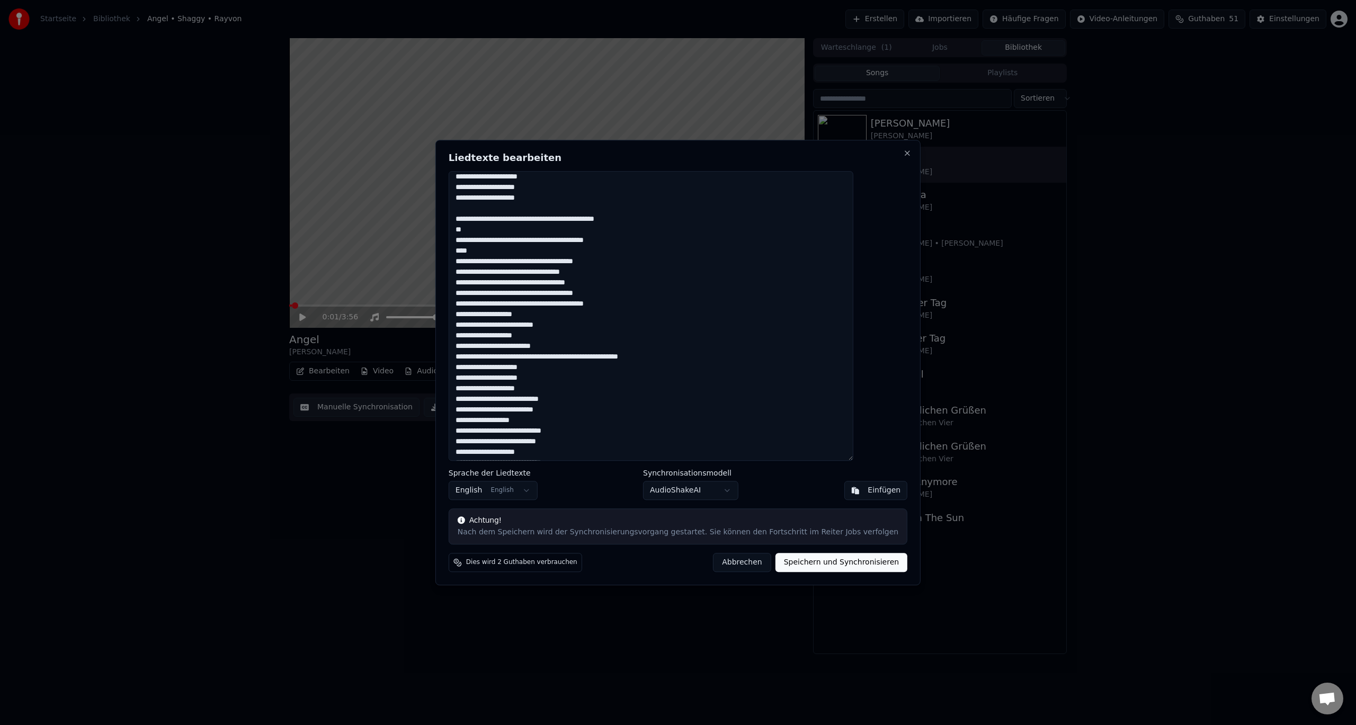
scroll to position [371, 0]
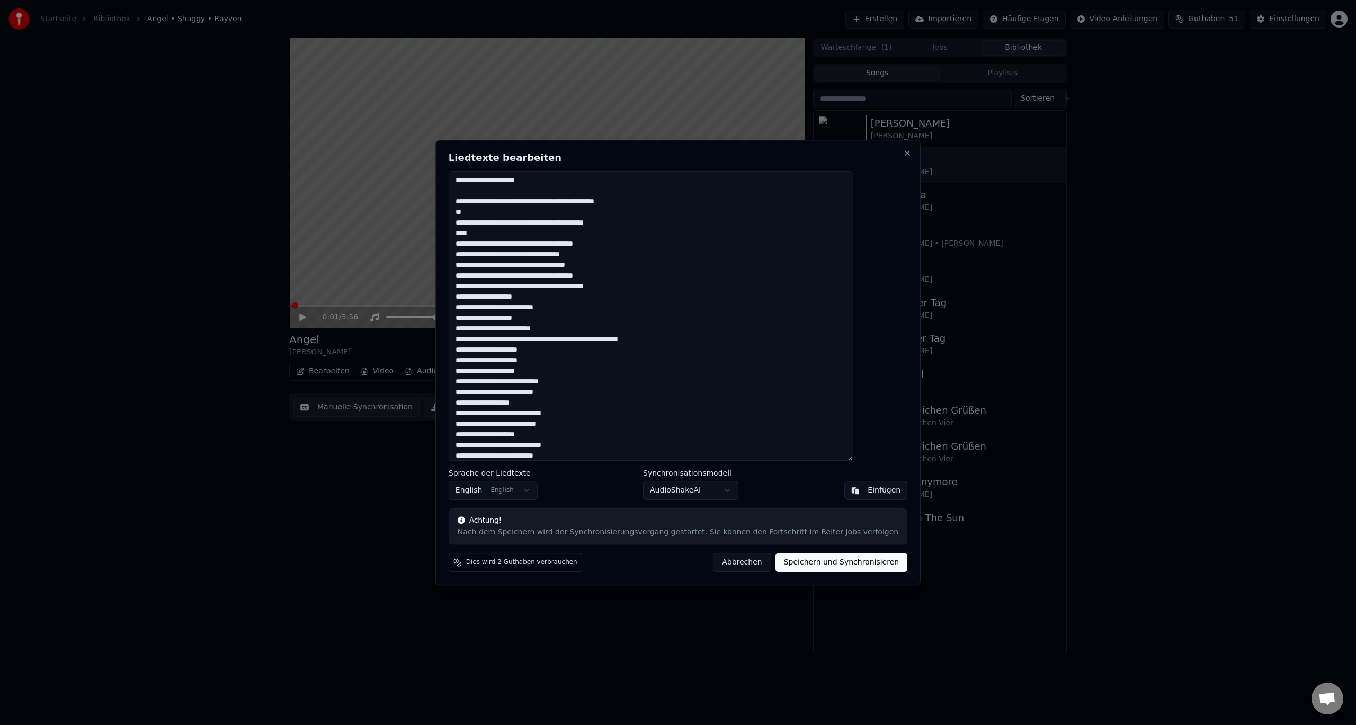
click at [634, 244] on textarea at bounding box center [651, 316] width 405 height 290
click at [625, 252] on textarea at bounding box center [651, 316] width 405 height 290
click at [627, 263] on textarea at bounding box center [651, 316] width 405 height 290
click at [641, 274] on textarea at bounding box center [651, 316] width 405 height 290
click at [638, 288] on textarea at bounding box center [651, 316] width 405 height 290
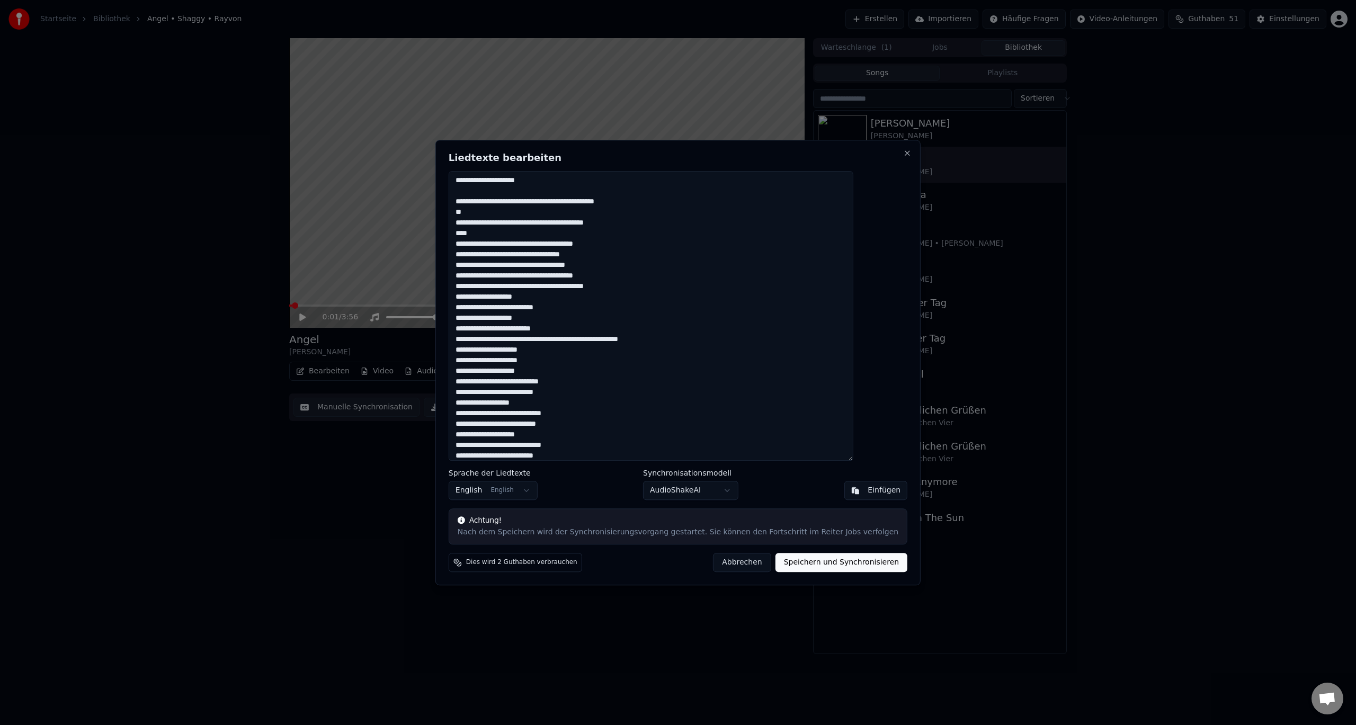
click at [600, 297] on textarea at bounding box center [651, 316] width 405 height 290
click at [600, 305] on textarea at bounding box center [651, 316] width 405 height 290
click at [565, 339] on textarea at bounding box center [651, 316] width 405 height 290
click at [577, 338] on textarea at bounding box center [651, 316] width 405 height 290
click at [562, 340] on textarea at bounding box center [651, 316] width 405 height 290
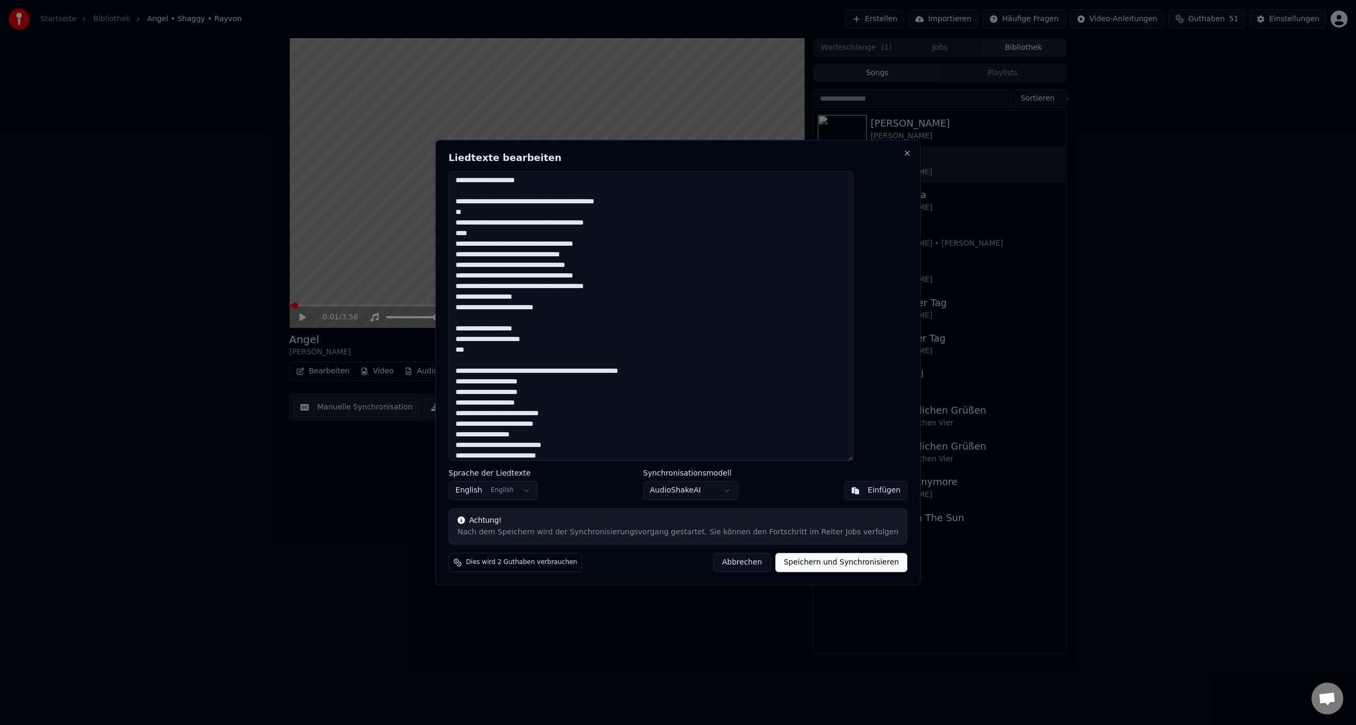
click at [522, 349] on textarea at bounding box center [651, 316] width 405 height 290
click at [625, 361] on textarea at bounding box center [651, 316] width 405 height 290
click at [555, 371] on textarea at bounding box center [651, 316] width 405 height 290
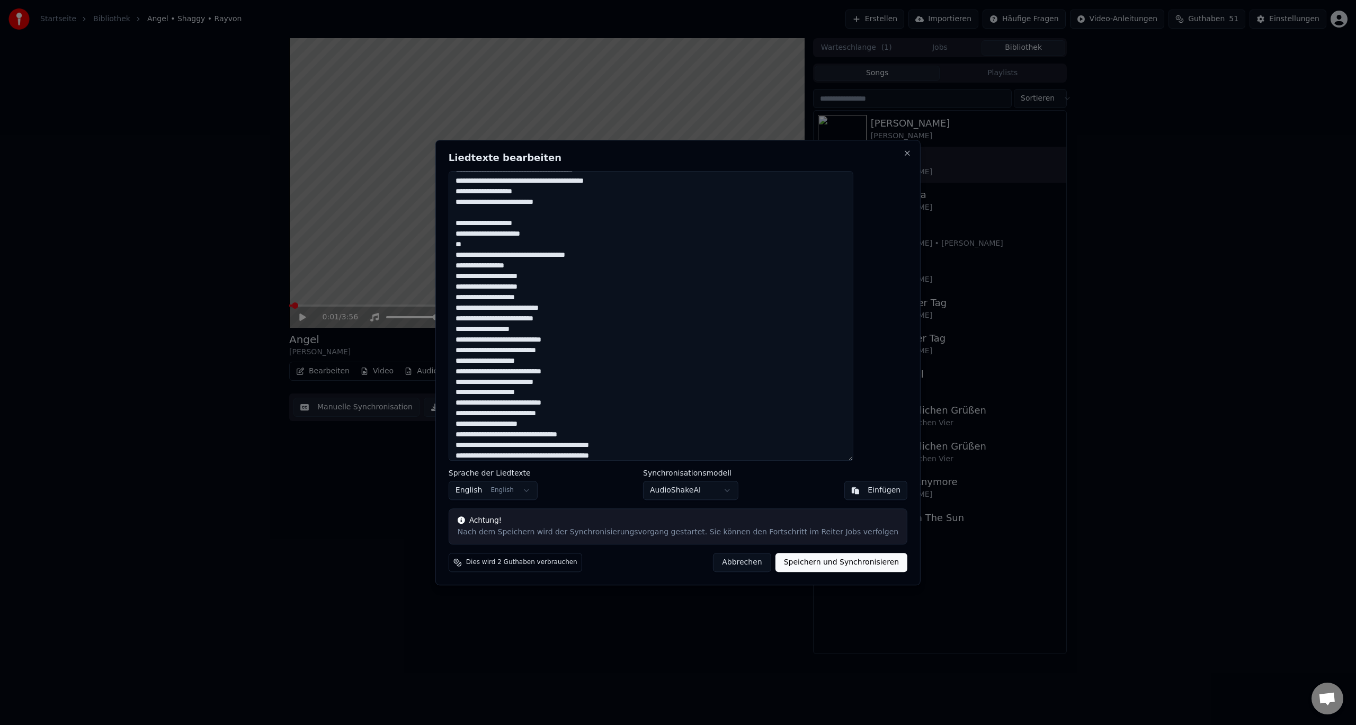
scroll to position [477, 0]
click at [563, 311] on textarea at bounding box center [651, 316] width 405 height 290
click at [529, 324] on textarea at bounding box center [651, 316] width 405 height 290
click at [519, 319] on textarea at bounding box center [651, 316] width 405 height 290
click at [592, 339] on textarea at bounding box center [651, 316] width 405 height 290
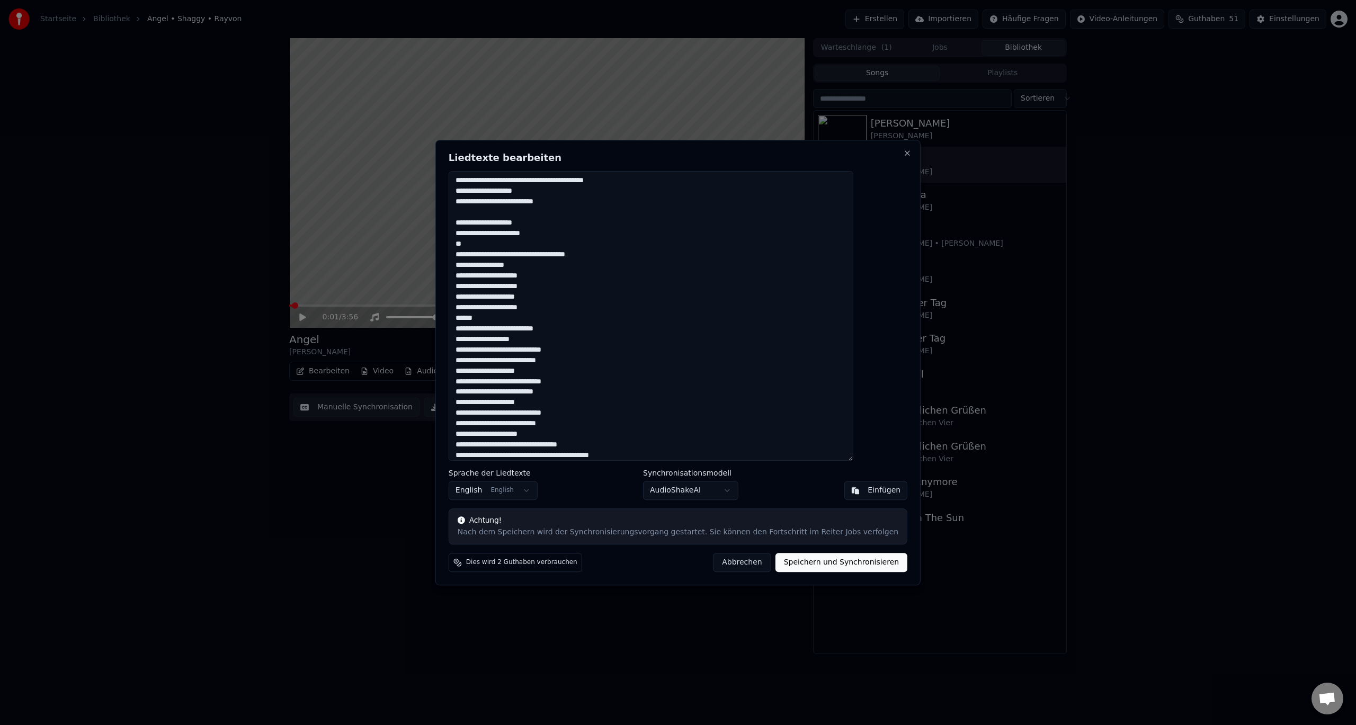
click at [595, 351] on textarea at bounding box center [651, 316] width 405 height 290
click at [485, 351] on textarea at bounding box center [651, 316] width 405 height 290
click at [598, 348] on textarea at bounding box center [651, 316] width 405 height 290
click at [595, 358] on textarea at bounding box center [651, 316] width 405 height 290
click at [485, 383] on textarea at bounding box center [651, 316] width 405 height 290
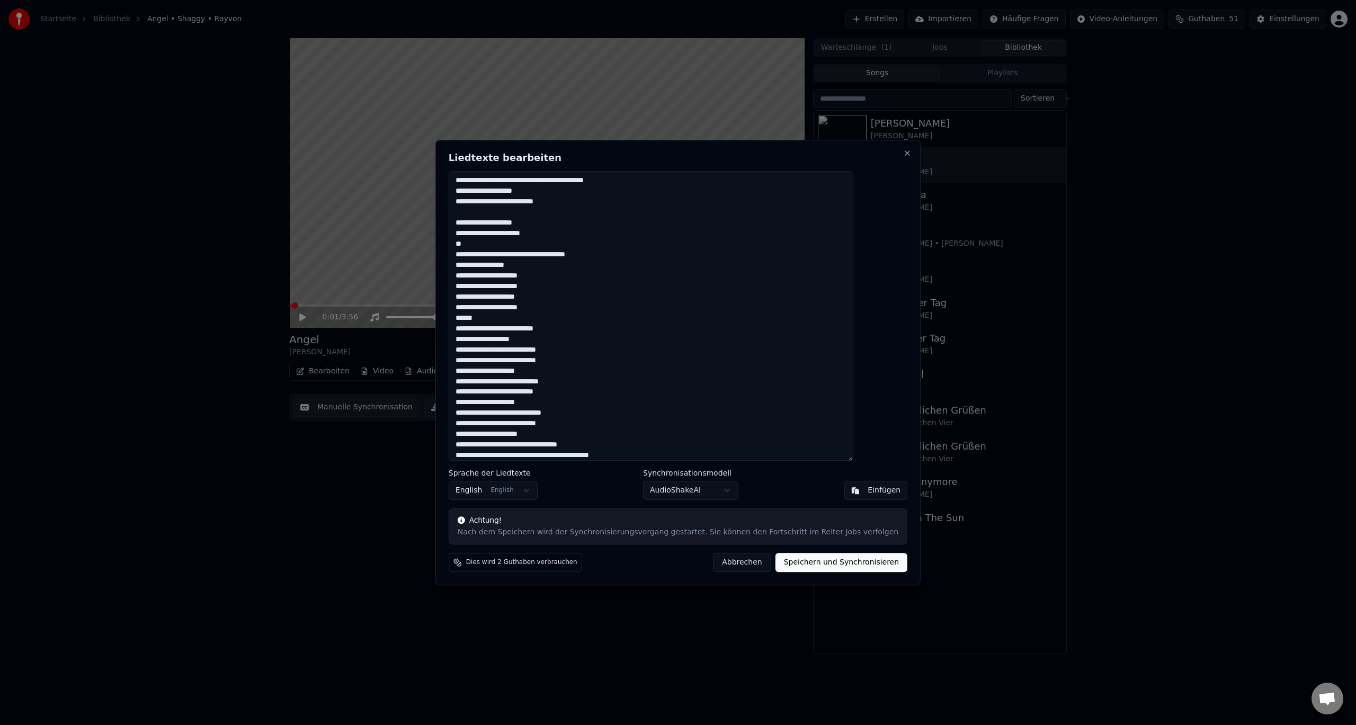
click at [592, 381] on textarea at bounding box center [651, 316] width 405 height 290
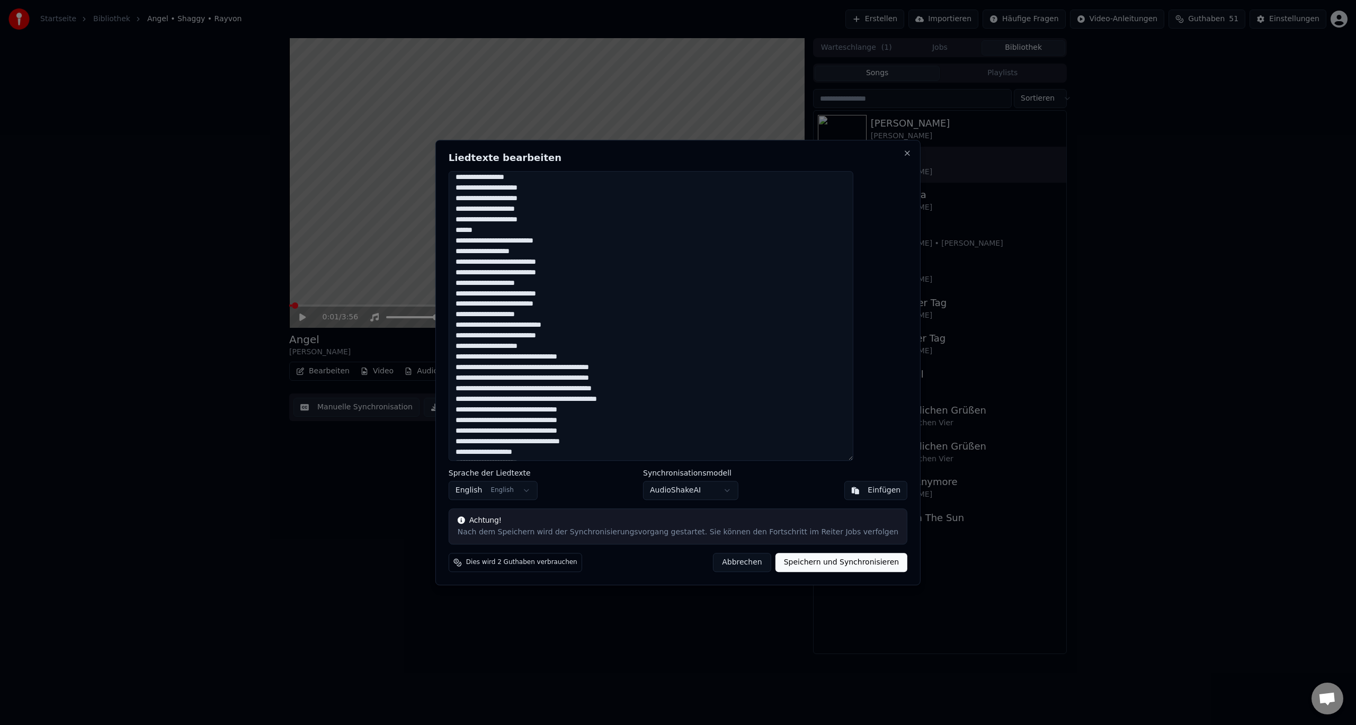
scroll to position [583, 0]
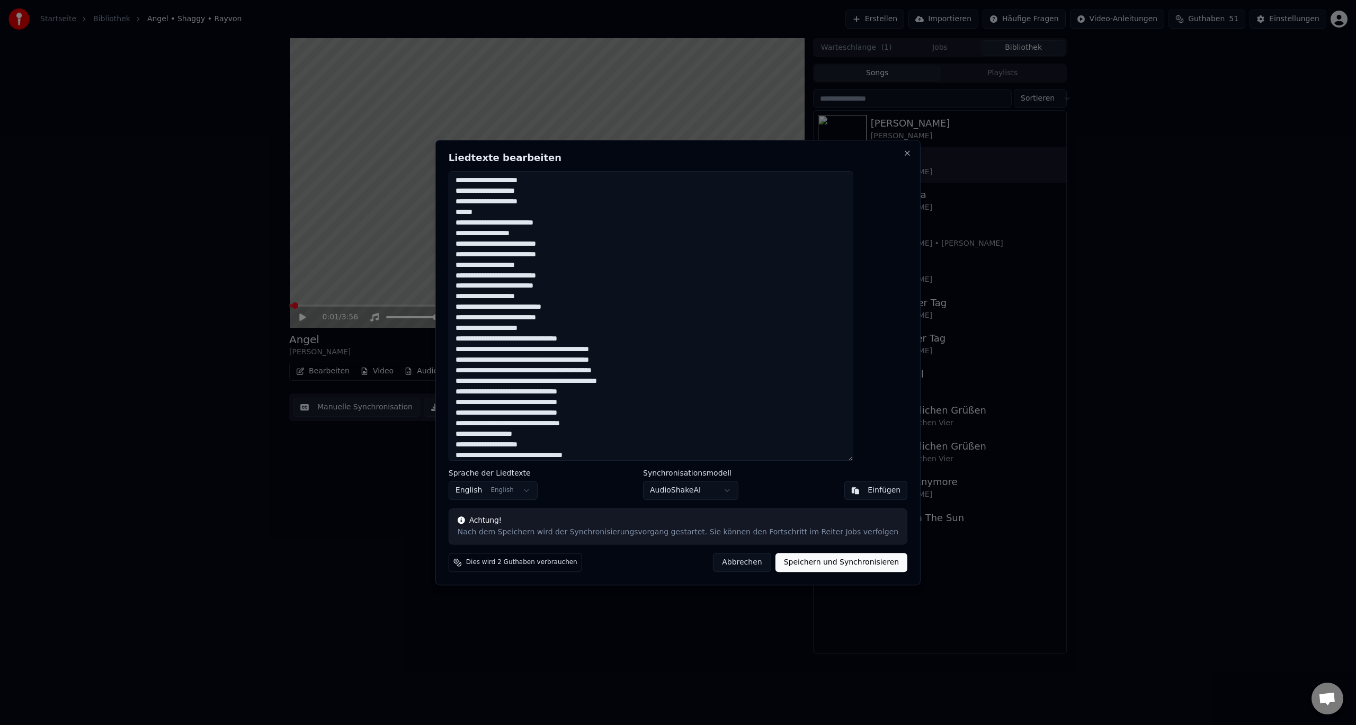
click at [579, 264] on textarea at bounding box center [651, 316] width 405 height 290
click at [591, 283] on textarea at bounding box center [651, 316] width 405 height 290
click at [578, 275] on textarea at bounding box center [651, 316] width 405 height 290
click at [486, 308] on textarea at bounding box center [651, 316] width 405 height 290
click at [594, 307] on textarea at bounding box center [651, 316] width 405 height 290
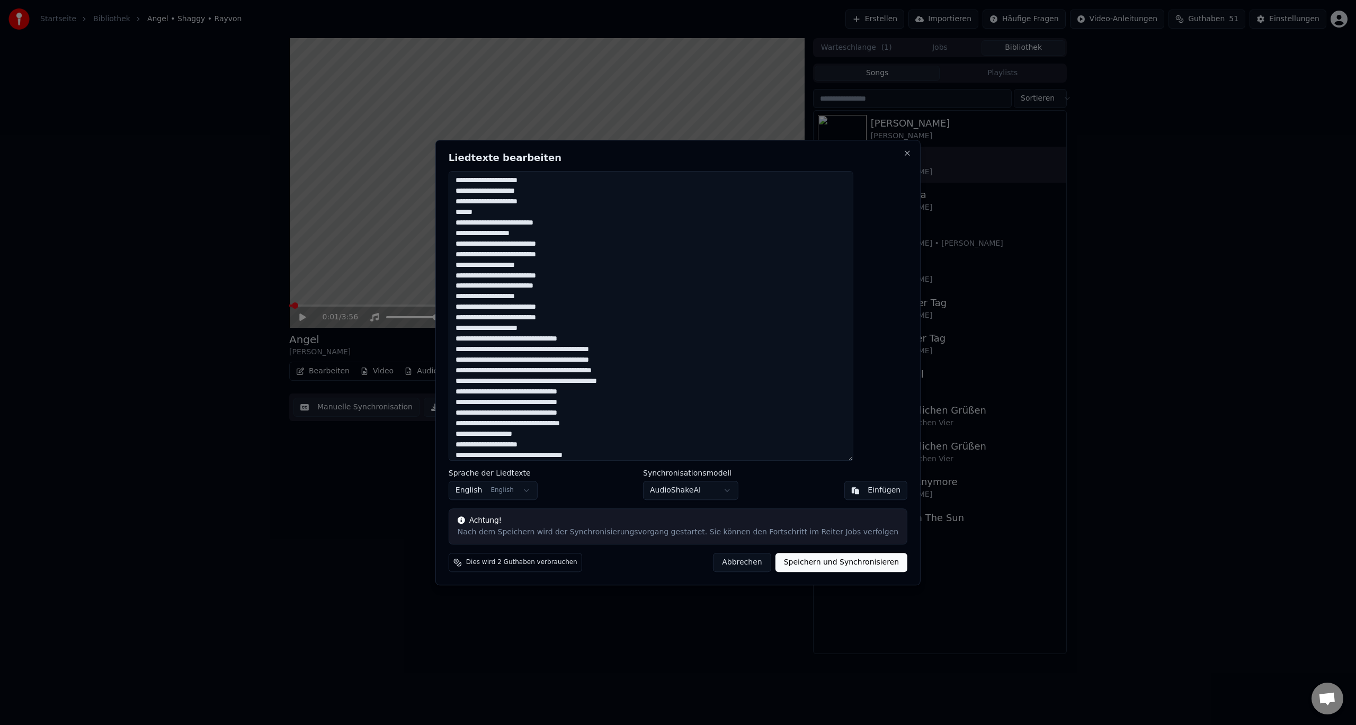
click at [485, 341] on textarea at bounding box center [651, 316] width 405 height 290
click at [605, 337] on textarea at bounding box center [651, 316] width 405 height 290
click at [639, 393] on textarea at bounding box center [651, 316] width 405 height 290
click at [636, 393] on textarea at bounding box center [651, 316] width 405 height 290
click at [668, 393] on textarea at bounding box center [651, 316] width 405 height 290
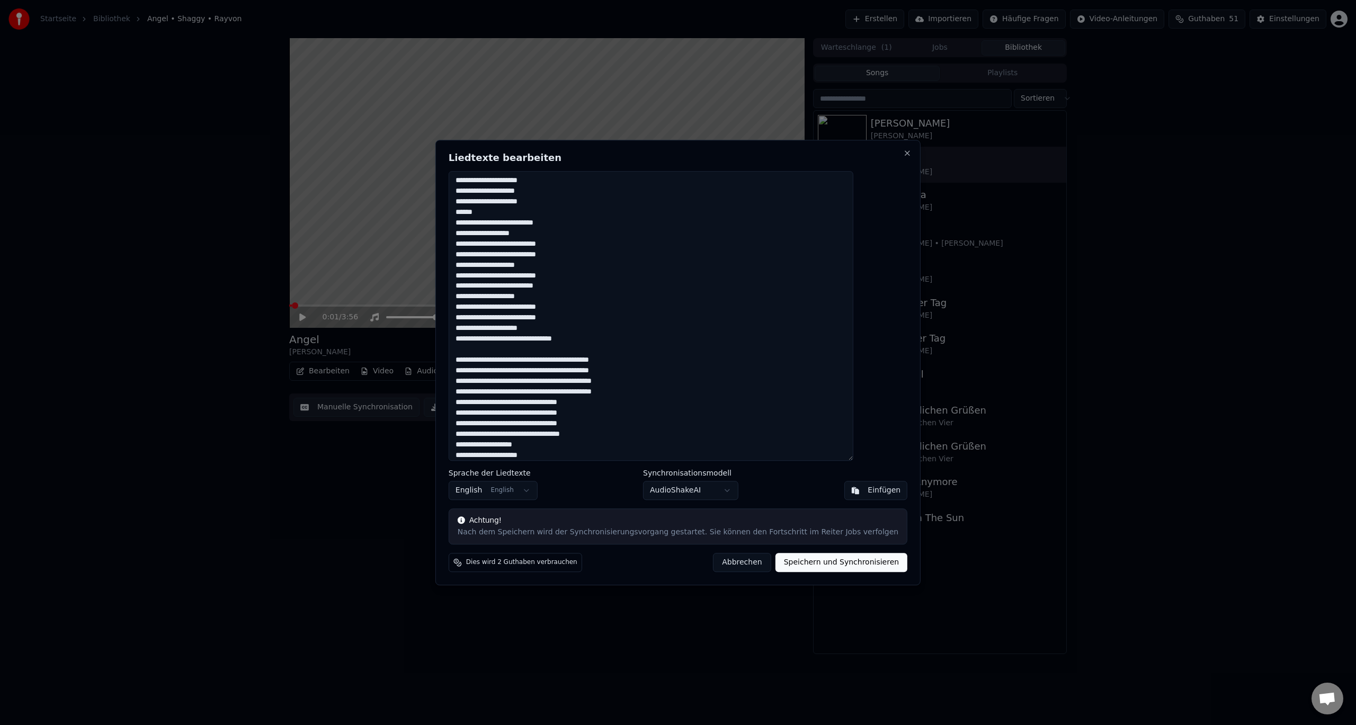
click at [636, 393] on textarea at bounding box center [651, 316] width 405 height 290
click at [635, 394] on textarea at bounding box center [651, 316] width 405 height 290
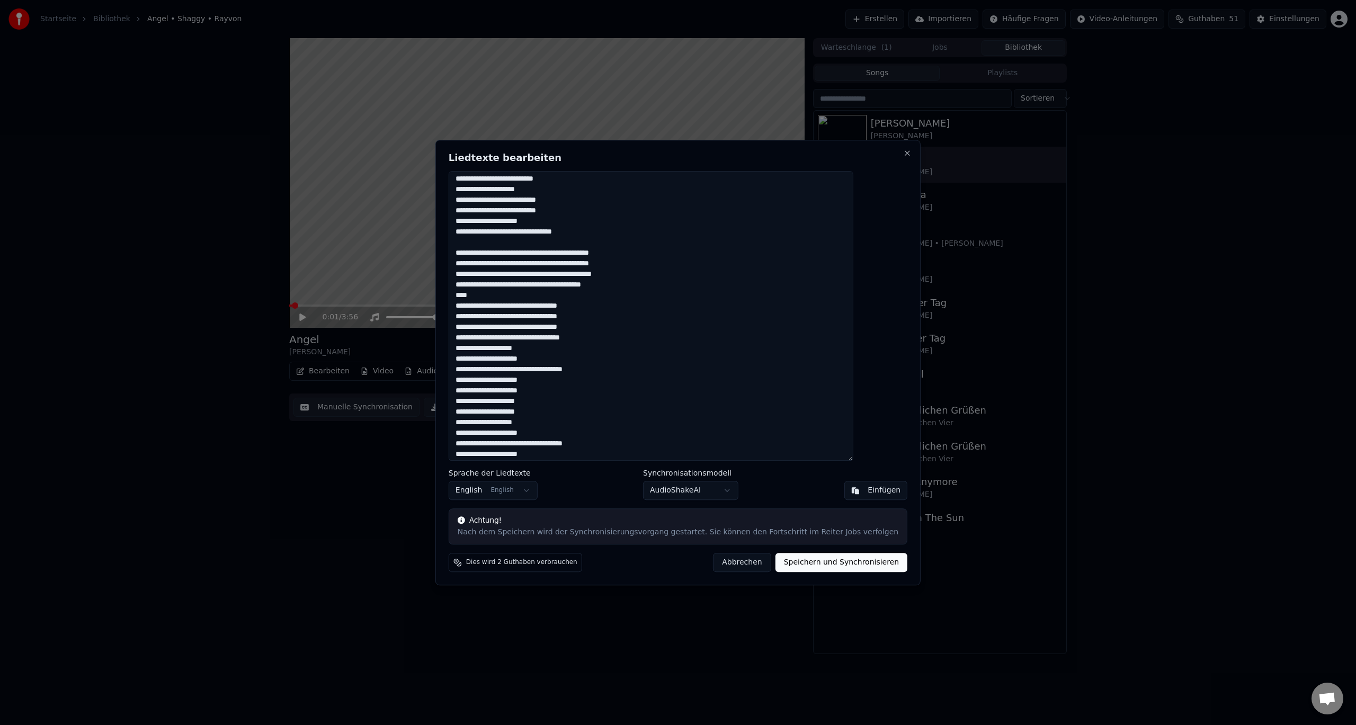
scroll to position [725, 0]
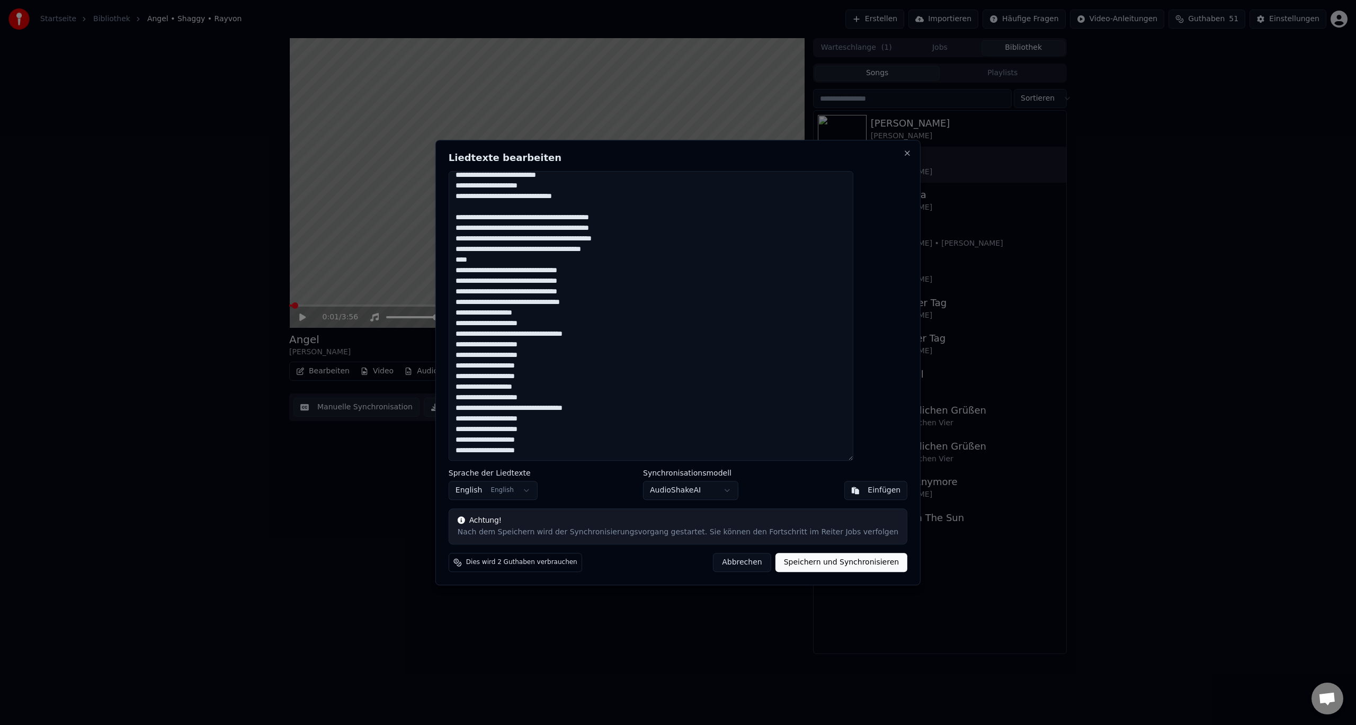
click at [620, 305] on textarea at bounding box center [651, 316] width 405 height 290
click at [563, 384] on textarea at bounding box center [651, 316] width 405 height 290
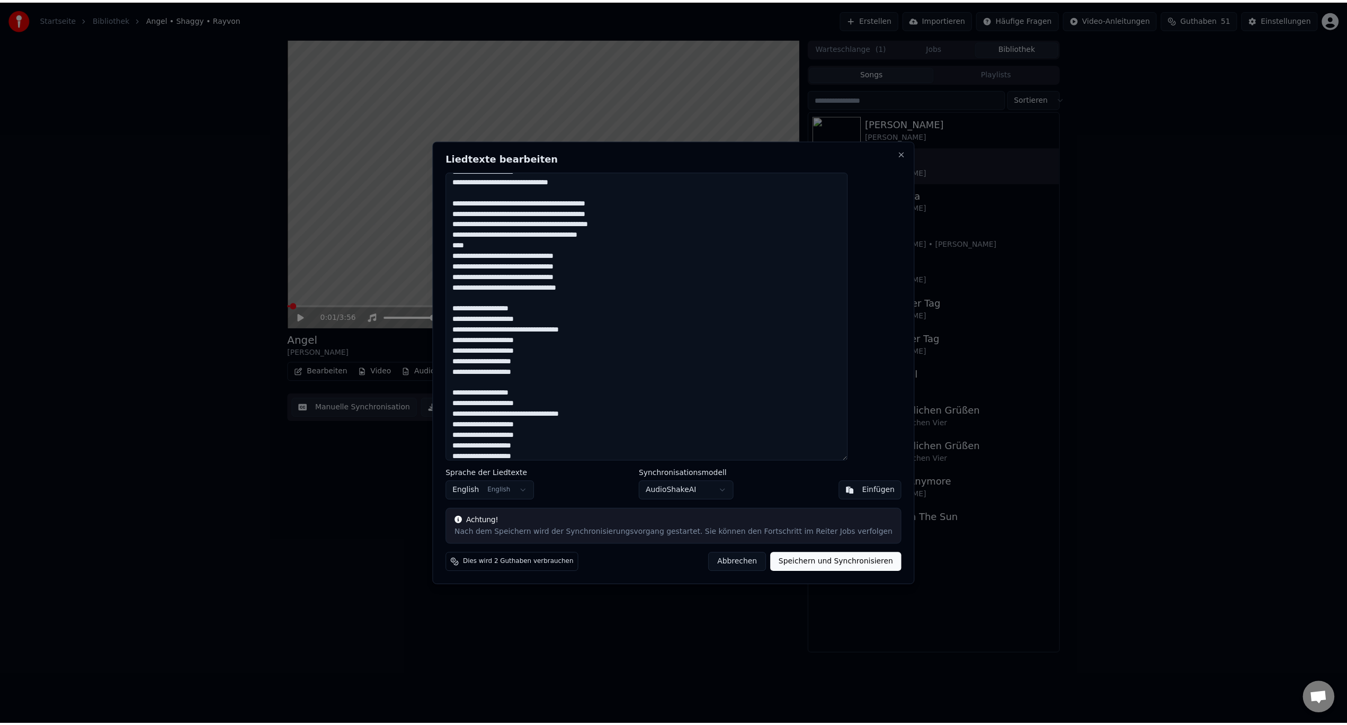
scroll to position [746, 0]
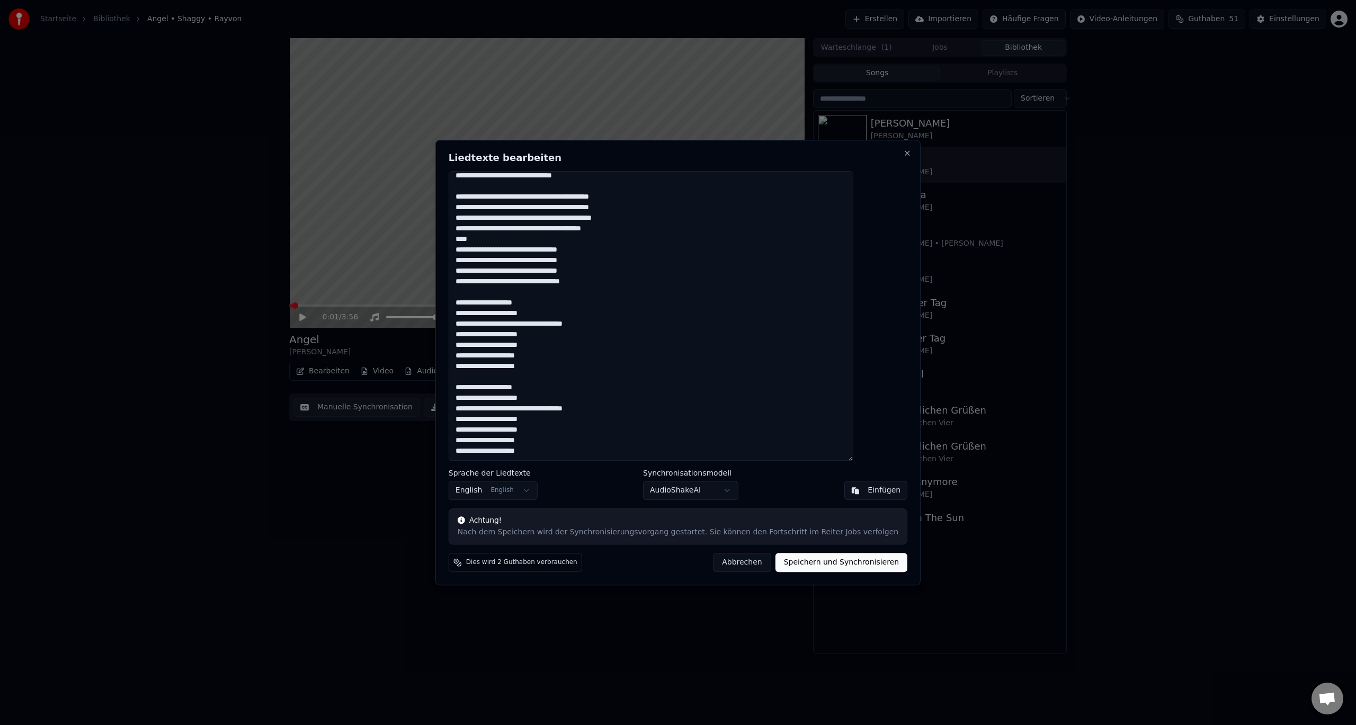
type textarea "**********"
click at [786, 562] on button "Speichern und Synchronisieren" at bounding box center [842, 562] width 132 height 19
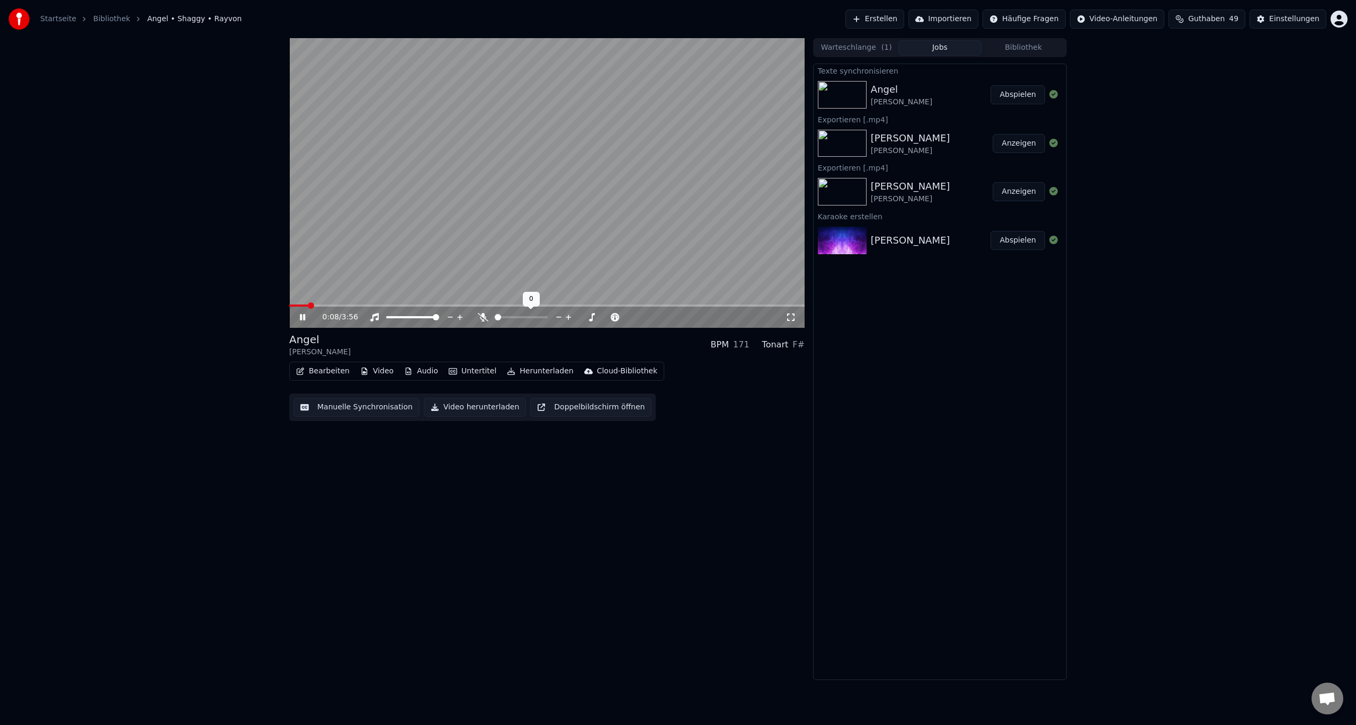
drag, startPoint x: 527, startPoint y: 315, endPoint x: 546, endPoint y: 315, distance: 19.1
click at [546, 315] on div at bounding box center [530, 317] width 85 height 11
click at [540, 314] on div at bounding box center [530, 317] width 85 height 11
click at [526, 317] on span at bounding box center [524, 317] width 6 height 6
click at [548, 318] on span at bounding box center [544, 317] width 6 height 6
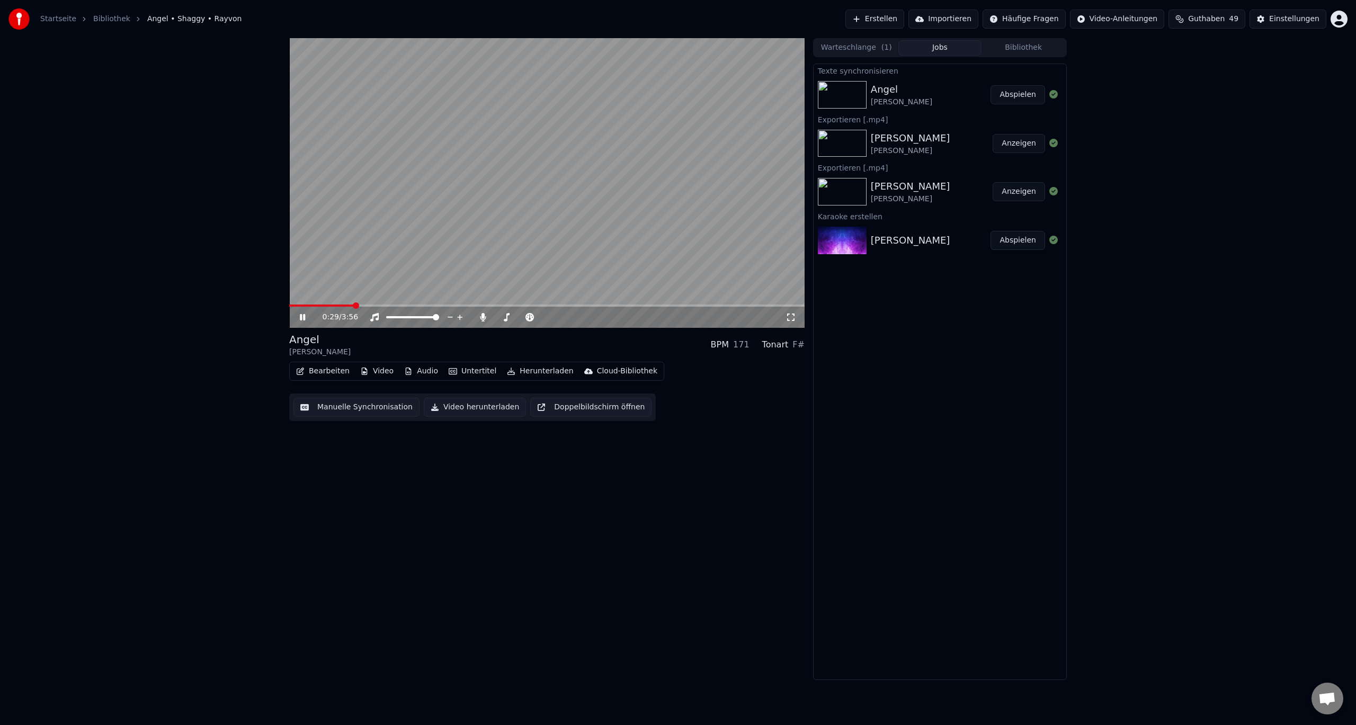
click at [339, 370] on button "Bearbeiten" at bounding box center [323, 371] width 62 height 15
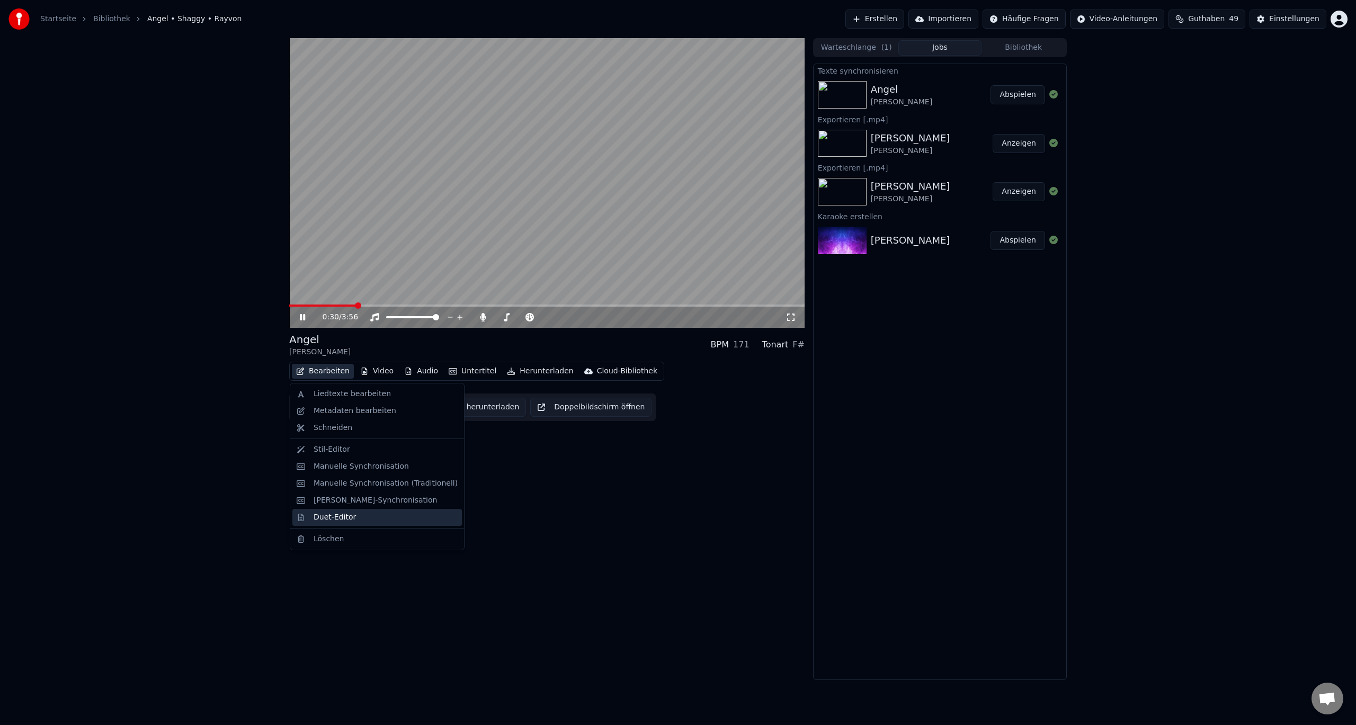
click at [332, 523] on div "Duet-Editor" at bounding box center [377, 517] width 170 height 17
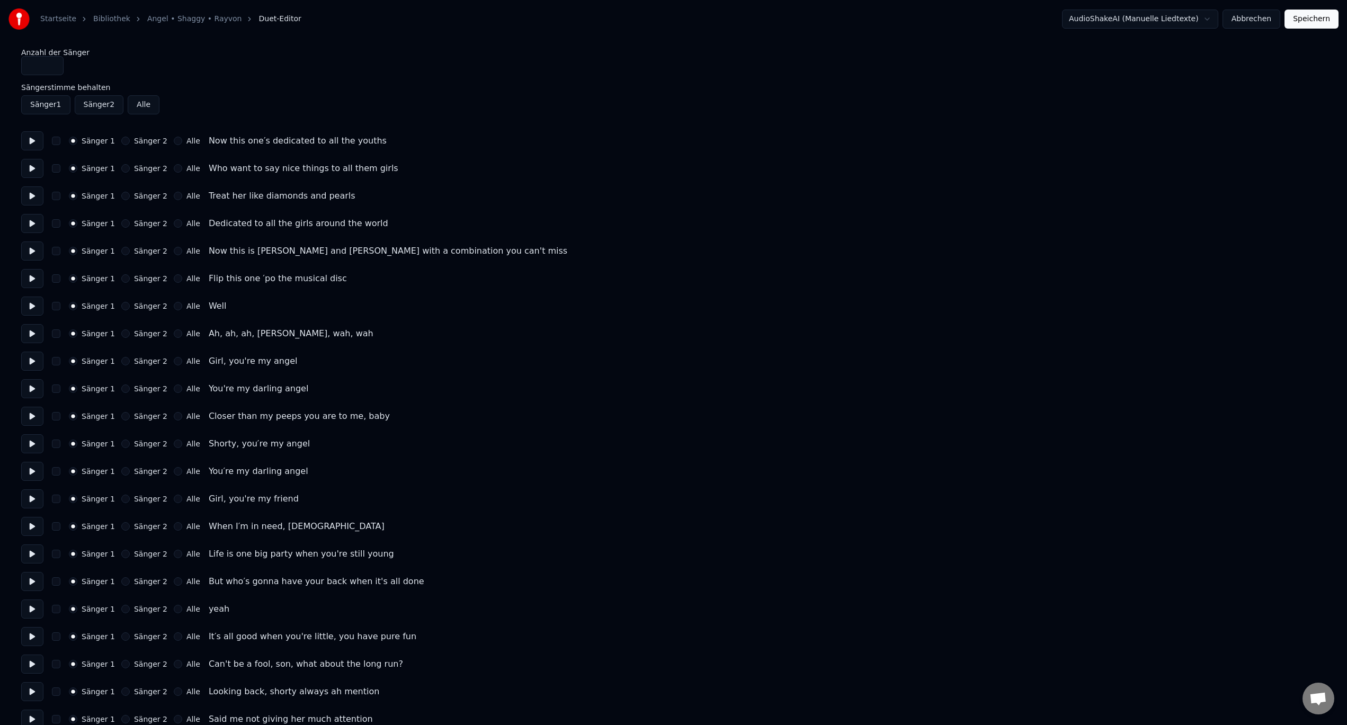
click at [121, 307] on button "Sänger 2" at bounding box center [125, 306] width 8 height 8
click at [115, 361] on div "Sänger 1 Sänger 2 Alle" at bounding box center [134, 361] width 131 height 8
click at [122, 389] on button "Sänger 2" at bounding box center [125, 389] width 8 height 8
click at [121, 362] on button "Sänger 2" at bounding box center [125, 361] width 8 height 8
click at [121, 419] on button "Sänger 2" at bounding box center [125, 416] width 8 height 8
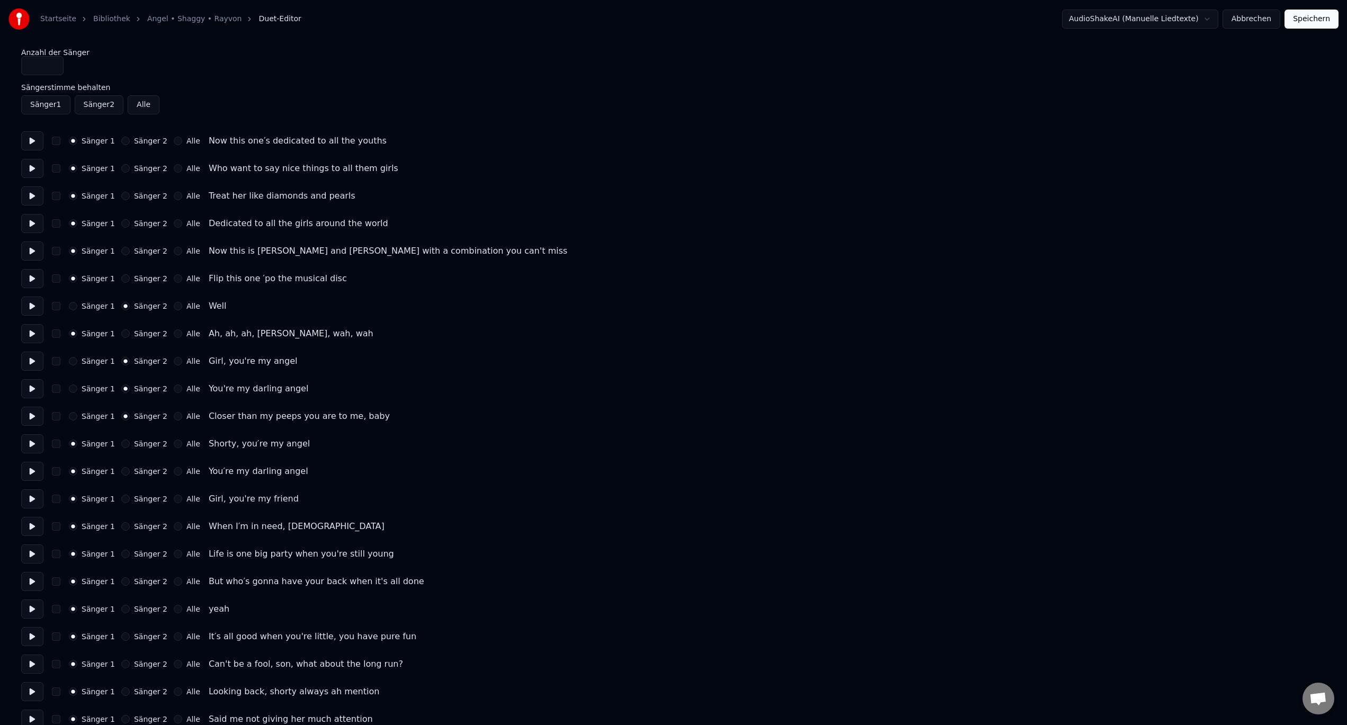
click at [121, 445] on button "Sänger 2" at bounding box center [125, 444] width 8 height 8
click at [121, 472] on button "Sänger 2" at bounding box center [125, 471] width 8 height 8
click at [121, 499] on button "Sänger 2" at bounding box center [125, 499] width 8 height 8
click at [121, 525] on button "Sänger 2" at bounding box center [125, 526] width 8 height 8
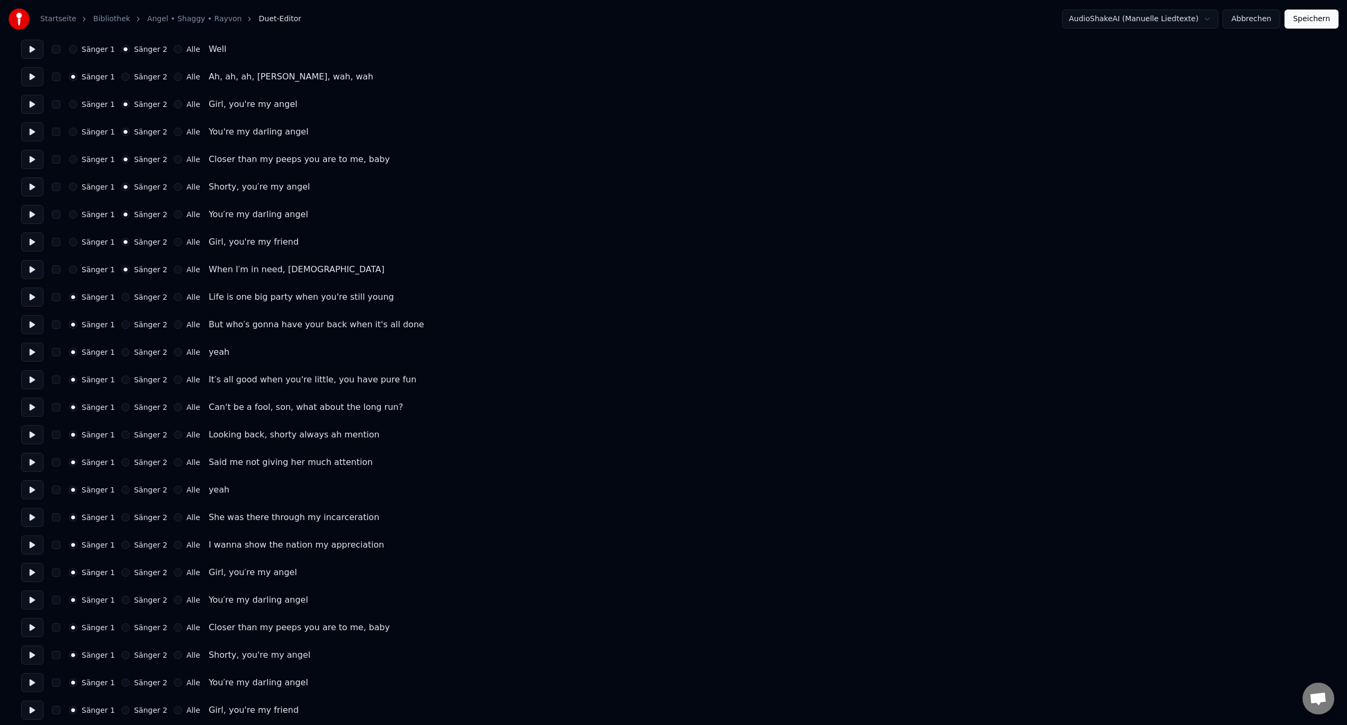
scroll to position [265, 0]
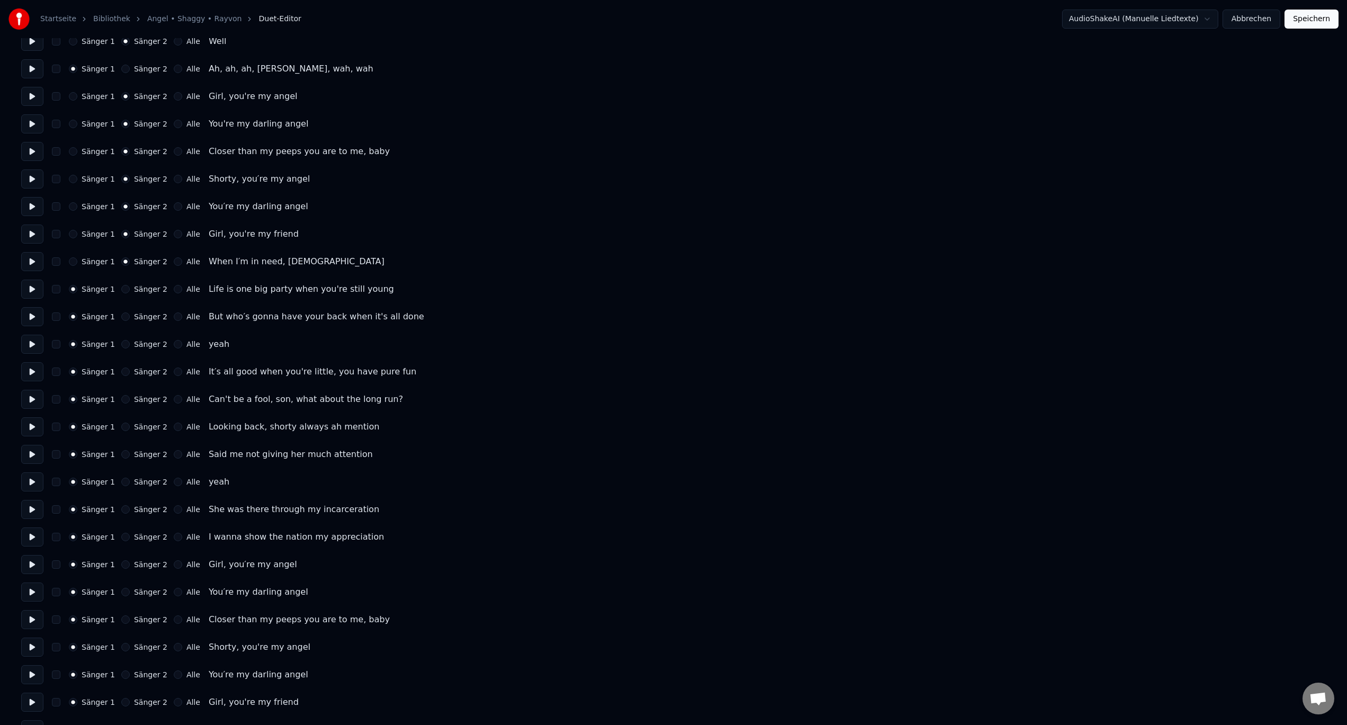
click at [121, 344] on button "Sänger 2" at bounding box center [125, 344] width 8 height 8
click at [121, 485] on button "Sänger 2" at bounding box center [125, 482] width 8 height 8
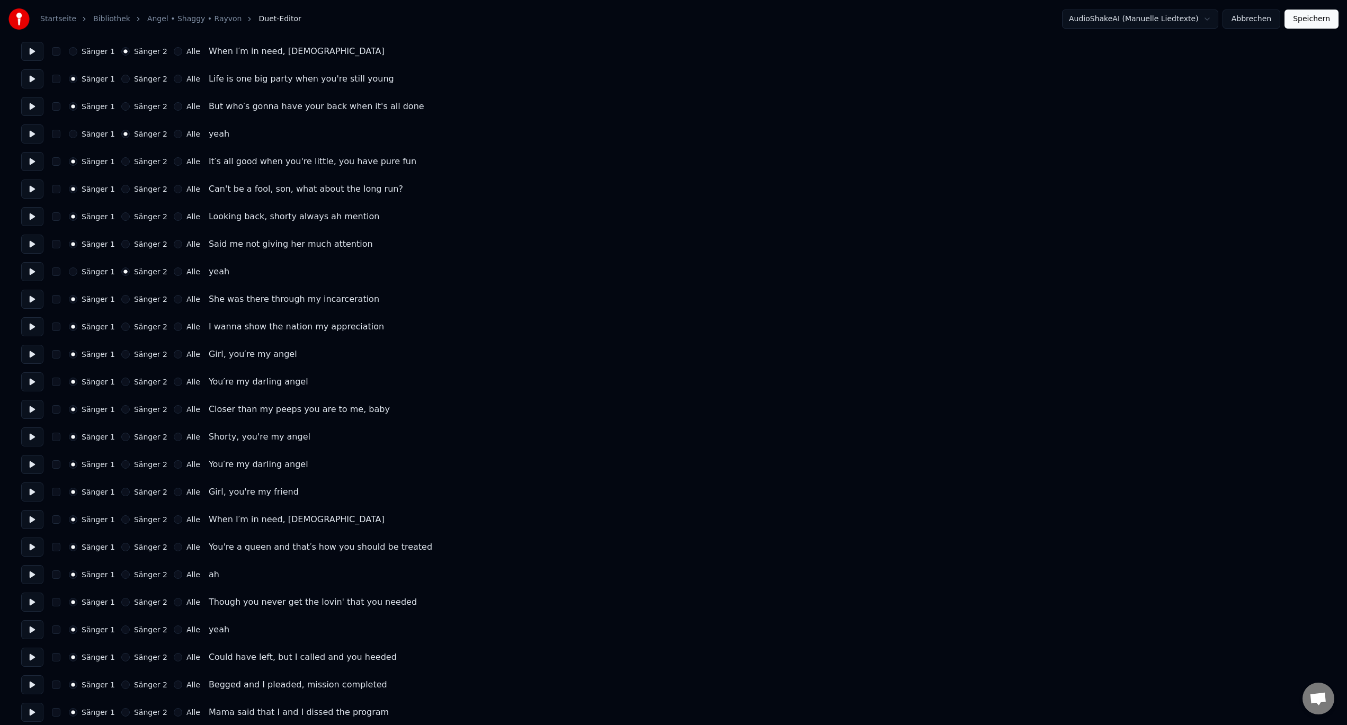
scroll to position [477, 0]
click at [126, 354] on div "Sänger 2" at bounding box center [144, 353] width 46 height 8
click at [122, 354] on button "Sänger 2" at bounding box center [125, 353] width 8 height 8
click at [123, 377] on div "Sänger 2" at bounding box center [144, 380] width 46 height 8
click at [122, 381] on button "Sänger 2" at bounding box center [125, 380] width 8 height 8
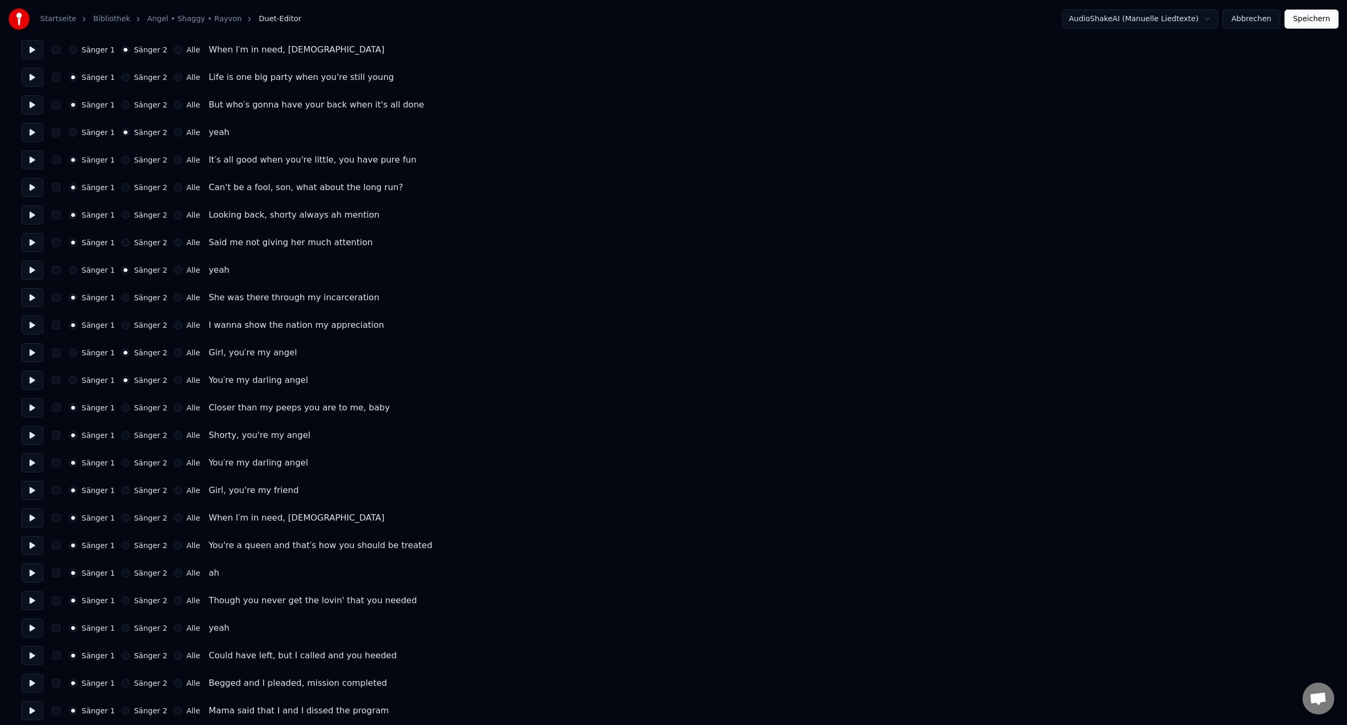
click at [121, 406] on button "Sänger 2" at bounding box center [125, 408] width 8 height 8
click at [121, 439] on button "Sänger 2" at bounding box center [125, 435] width 8 height 8
click at [121, 456] on div "Sänger 1 Sänger 2 Alle You′re my darling angel" at bounding box center [673, 463] width 1305 height 19
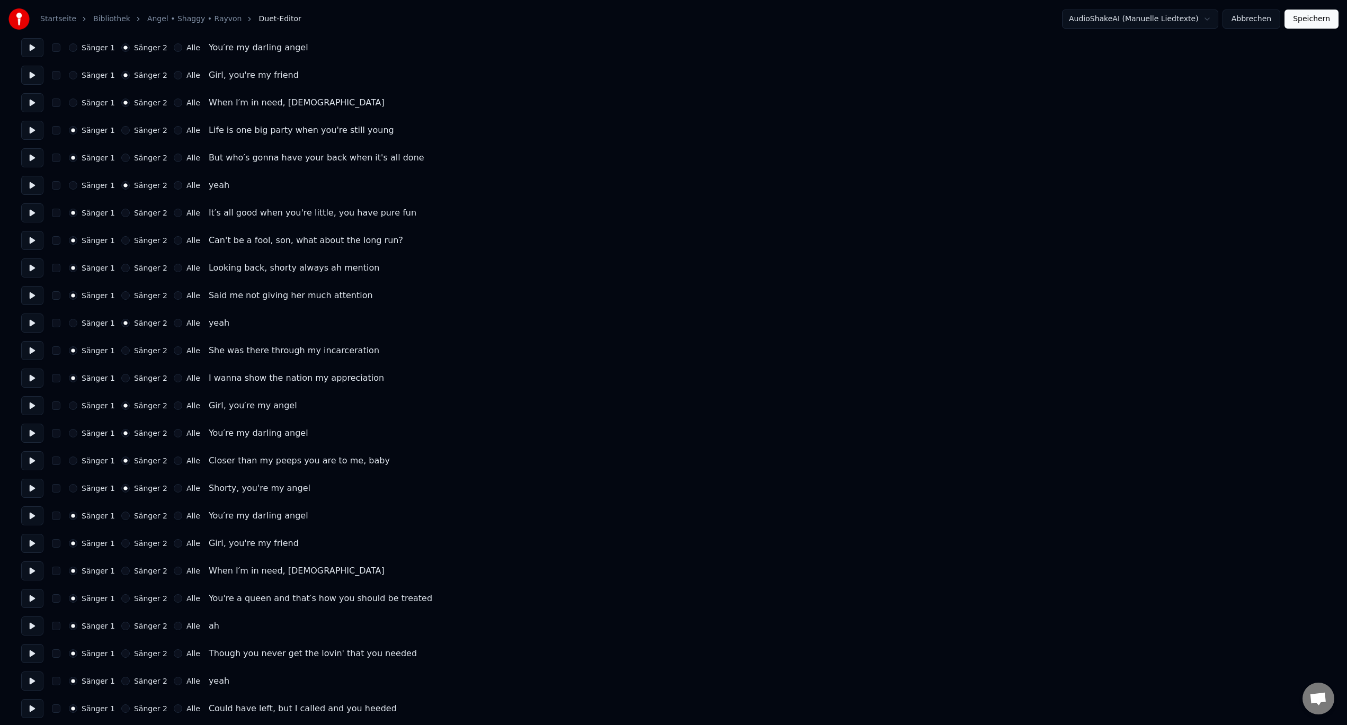
click at [123, 517] on button "Sänger 2" at bounding box center [125, 516] width 8 height 8
click at [121, 544] on button "Sänger 2" at bounding box center [125, 543] width 8 height 8
click at [121, 571] on button "Sänger 2" at bounding box center [125, 571] width 8 height 8
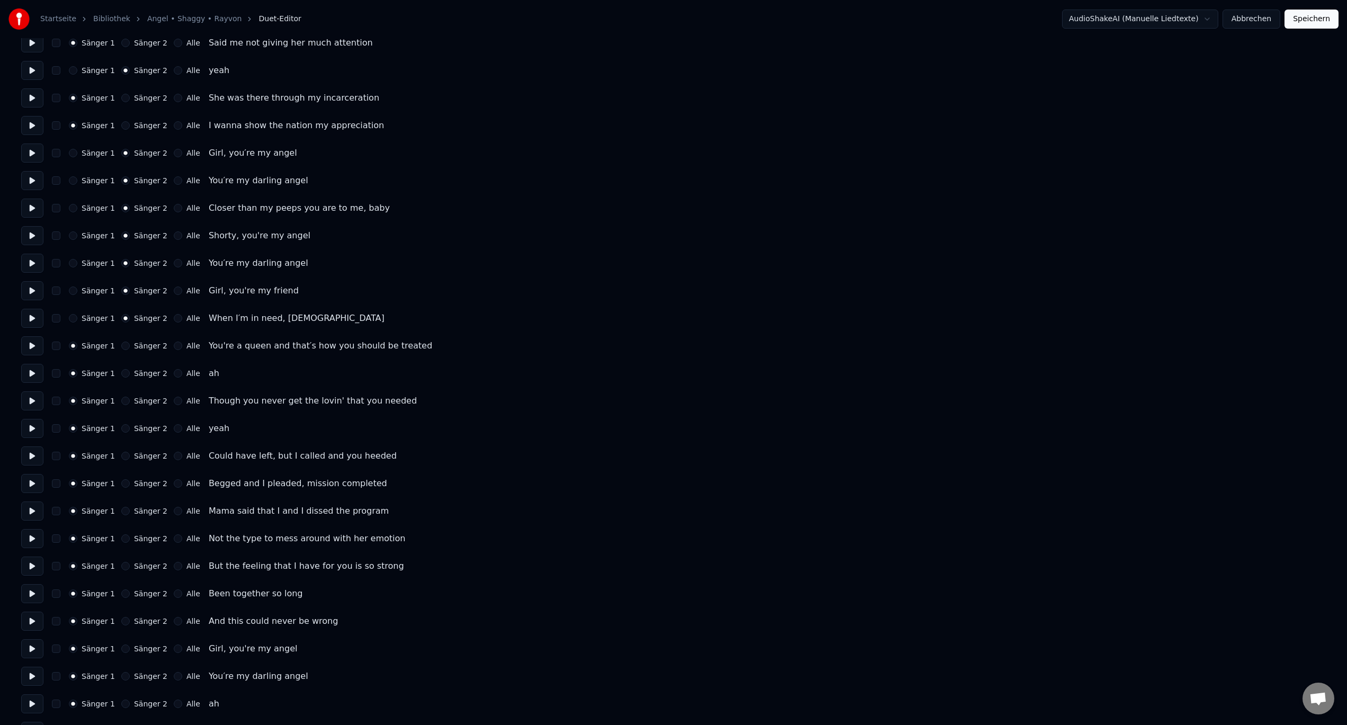
scroll to position [689, 0]
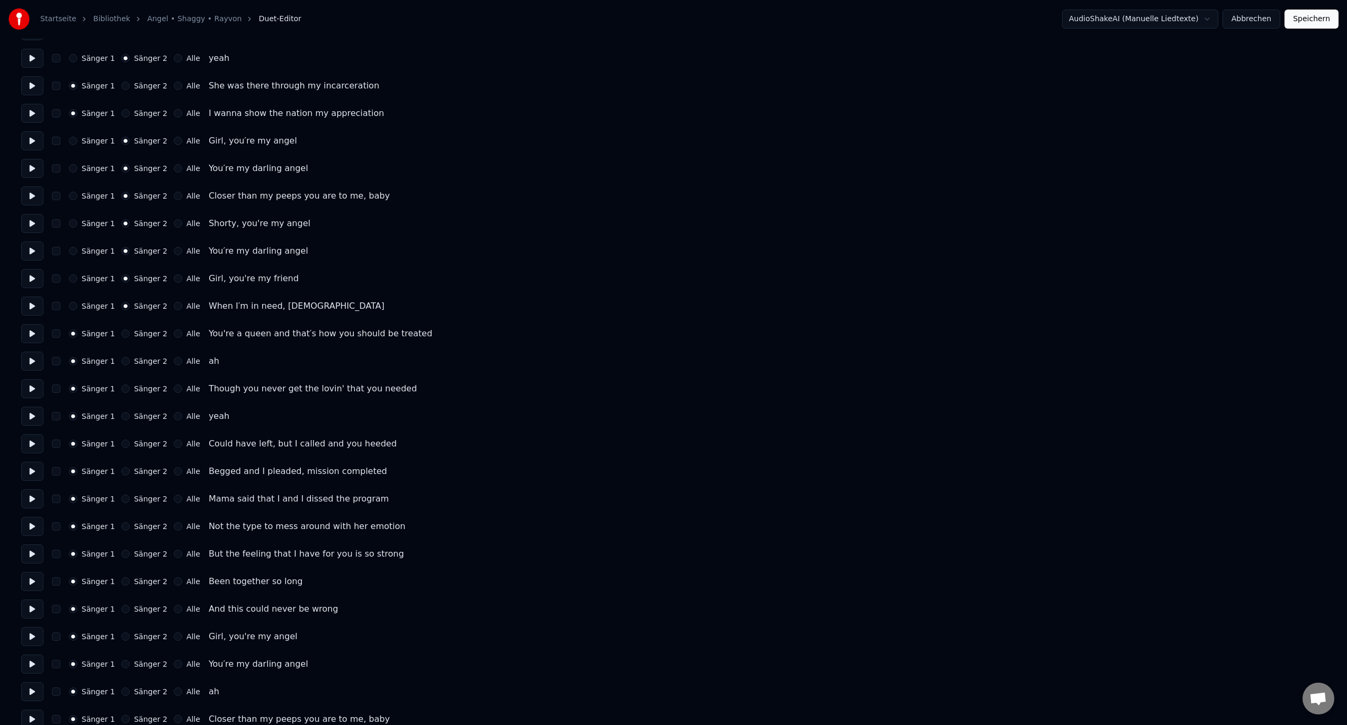
click at [121, 364] on button "Sänger 2" at bounding box center [125, 361] width 8 height 8
click at [121, 415] on button "Sänger 2" at bounding box center [125, 416] width 8 height 8
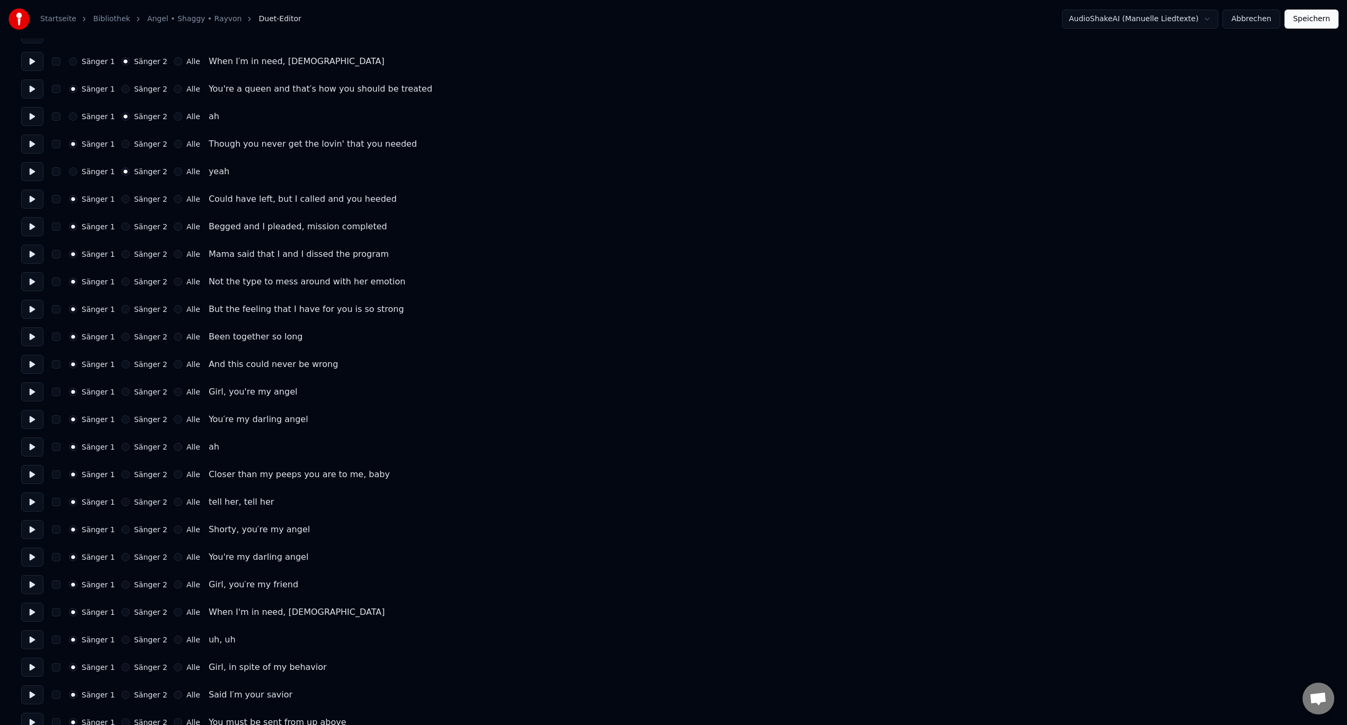
scroll to position [954, 0]
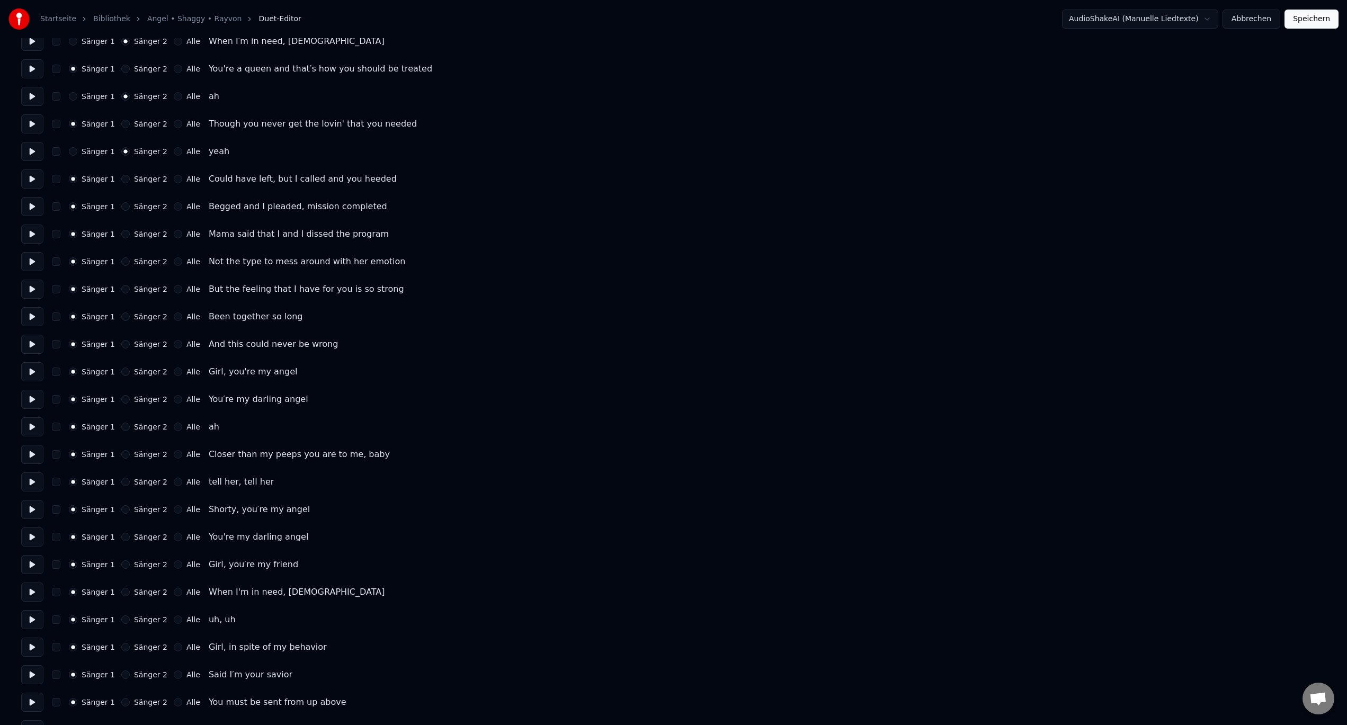
click at [121, 373] on button "Sänger 2" at bounding box center [125, 372] width 8 height 8
click at [121, 399] on button "Sänger 2" at bounding box center [125, 399] width 8 height 8
click at [121, 456] on button "Sänger 2" at bounding box center [125, 454] width 8 height 8
click at [121, 509] on button "Sänger 2" at bounding box center [125, 509] width 8 height 8
click at [121, 538] on button "Sänger 2" at bounding box center [125, 537] width 8 height 8
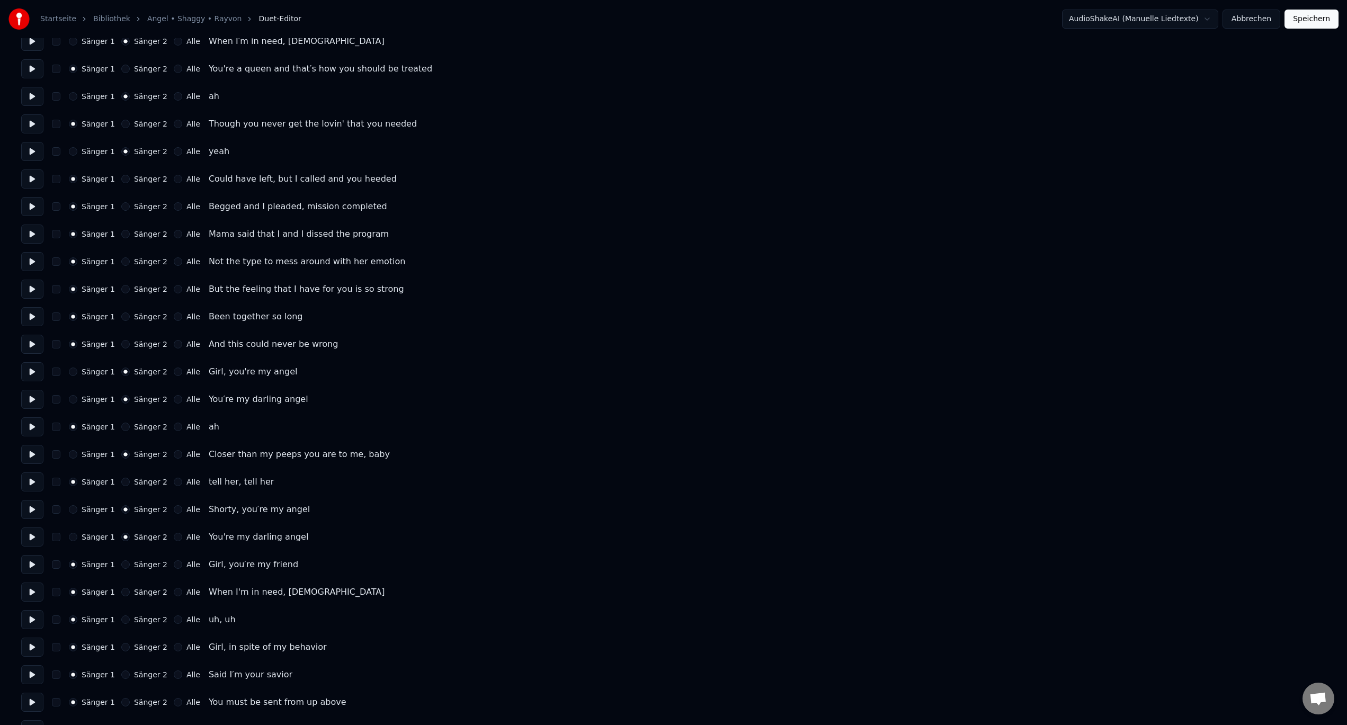
click at [121, 565] on button "Sänger 2" at bounding box center [125, 565] width 8 height 8
click at [121, 593] on button "Sänger 2" at bounding box center [125, 592] width 8 height 8
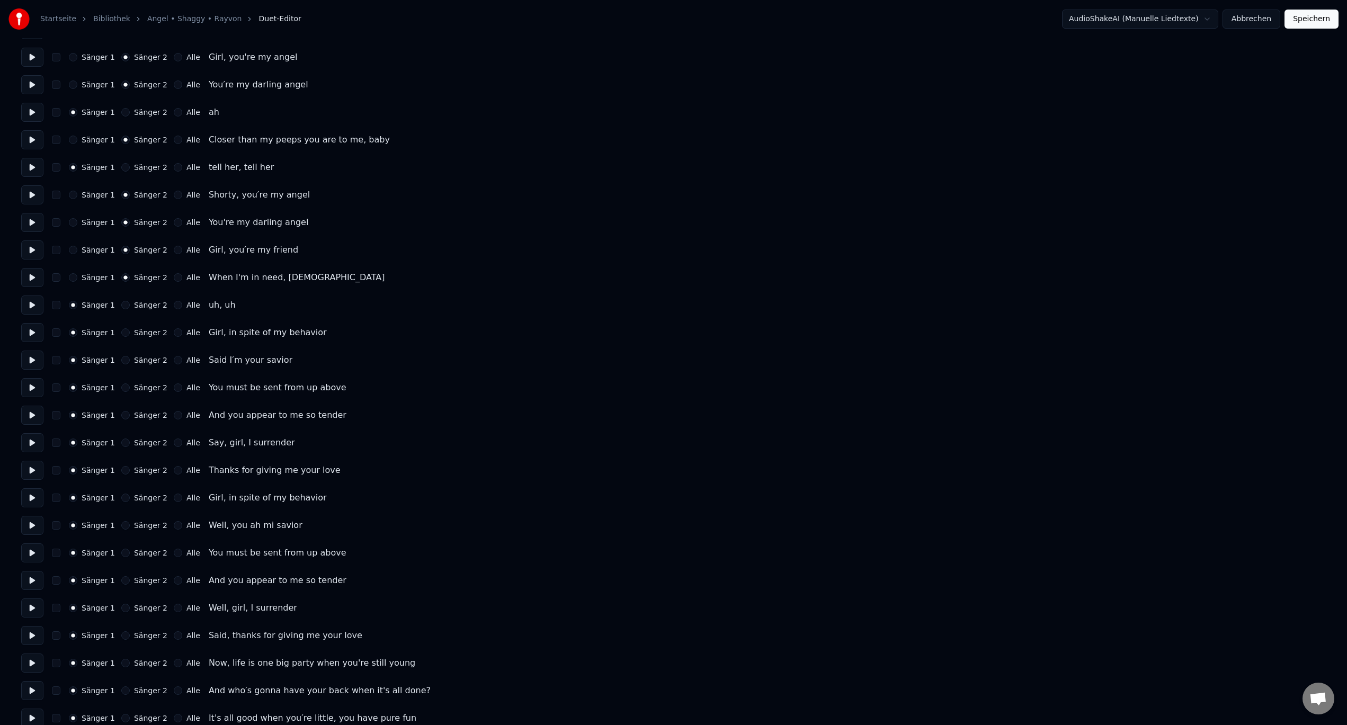
scroll to position [1271, 0]
click at [121, 386] on button "Sänger 2" at bounding box center [125, 384] width 8 height 8
click at [121, 467] on button "Sänger 2" at bounding box center [125, 467] width 8 height 8
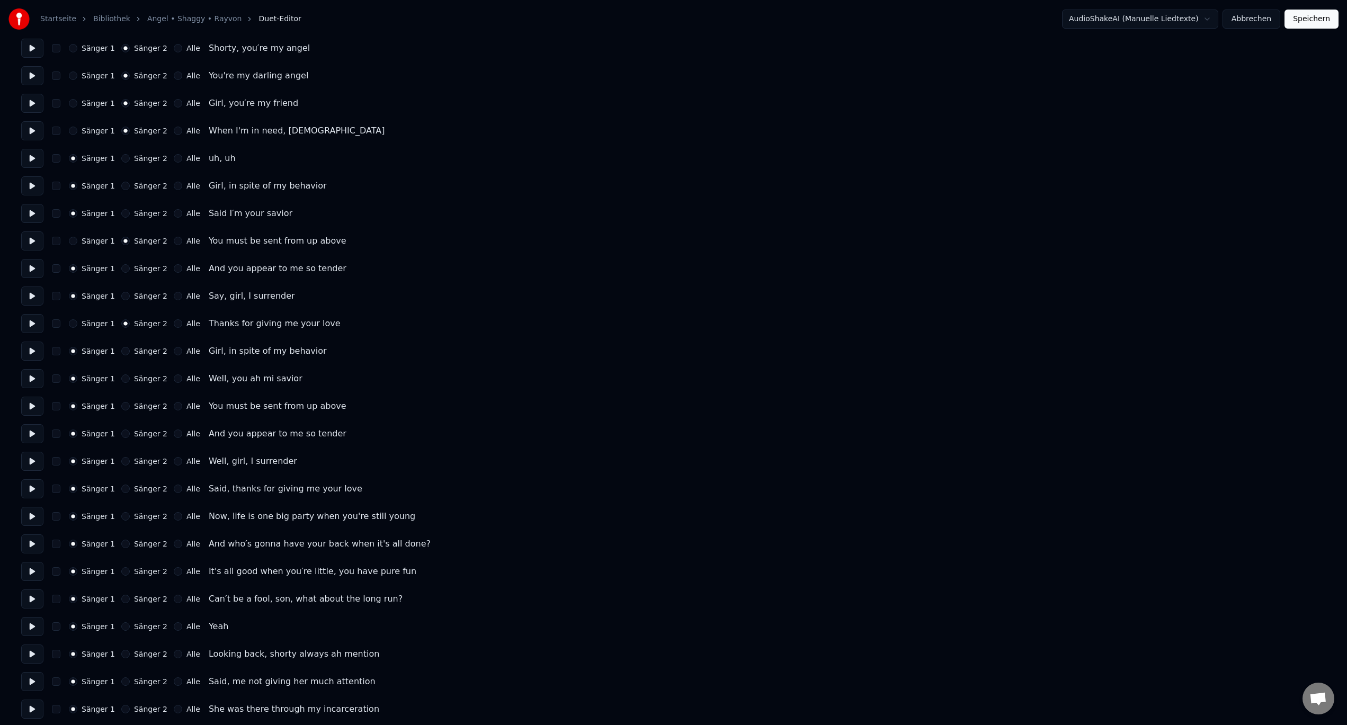
scroll to position [1430, 0]
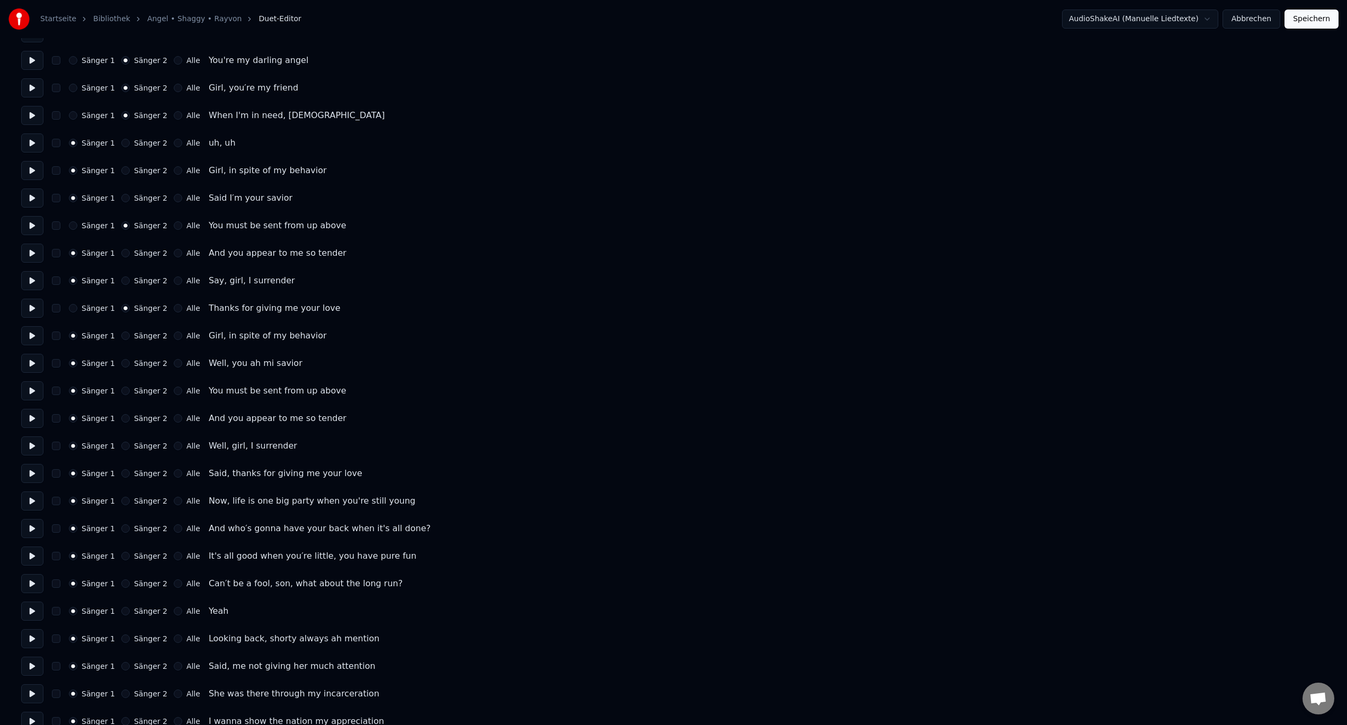
click at [121, 394] on button "Sänger 2" at bounding box center [125, 391] width 8 height 8
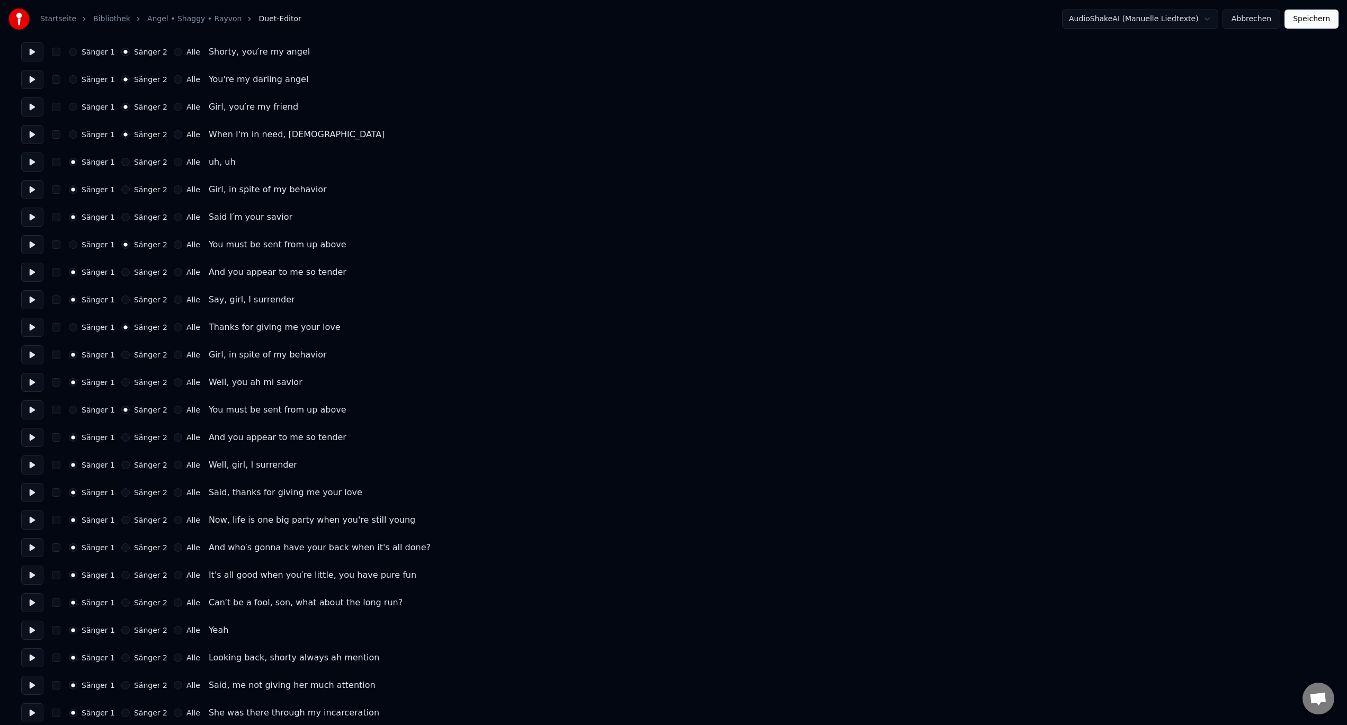
scroll to position [1377, 0]
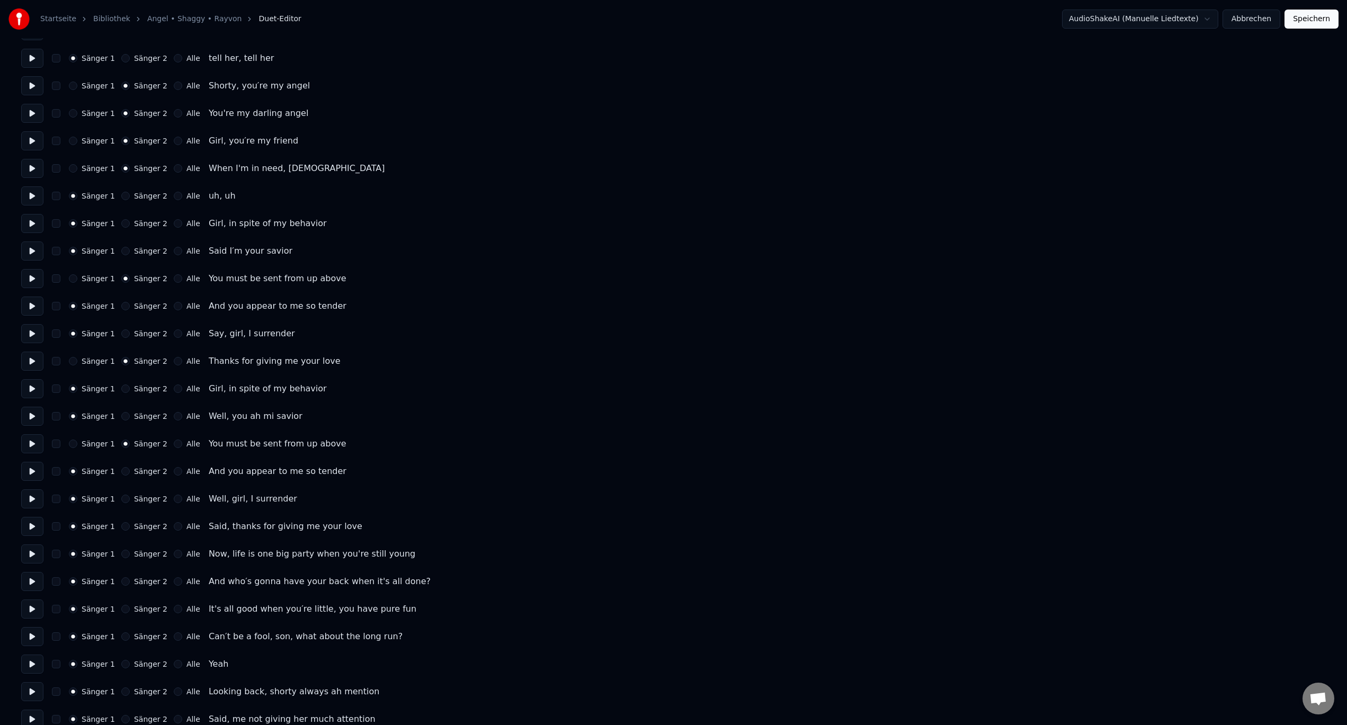
click at [121, 528] on button "Sänger 2" at bounding box center [125, 526] width 8 height 8
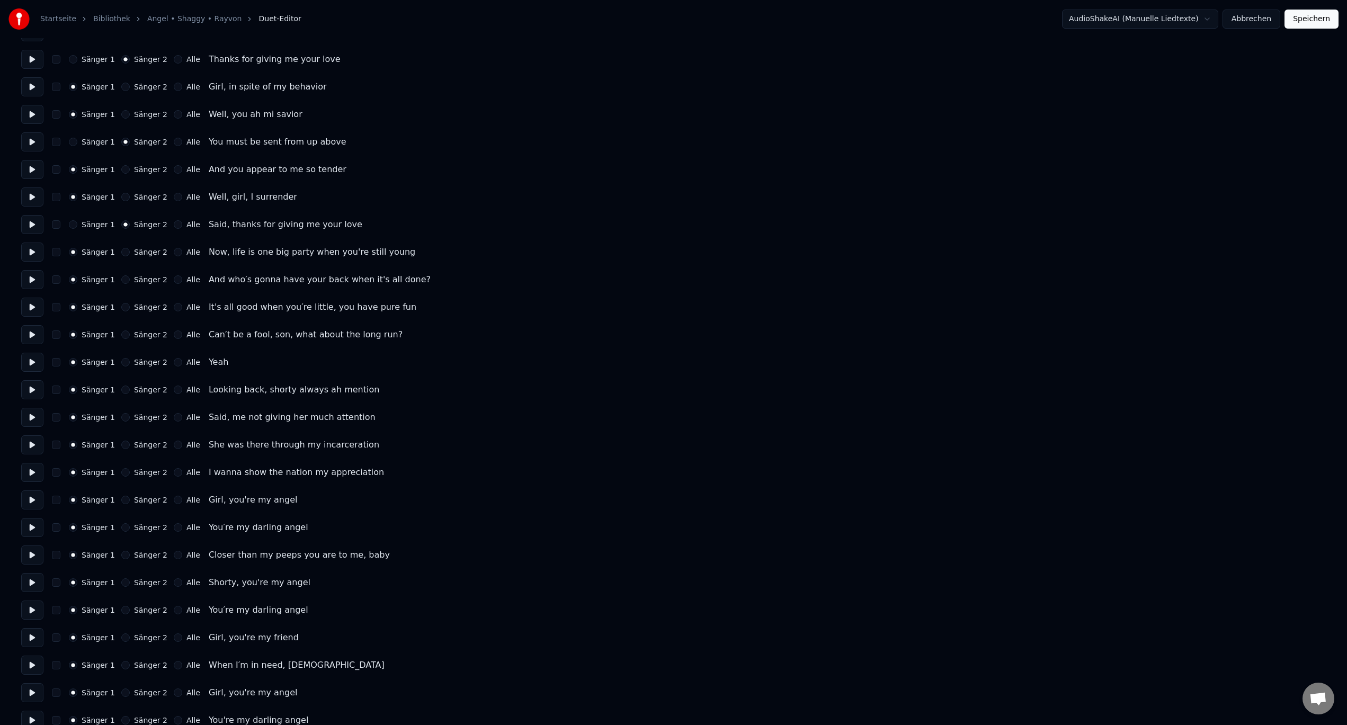
scroll to position [1695, 0]
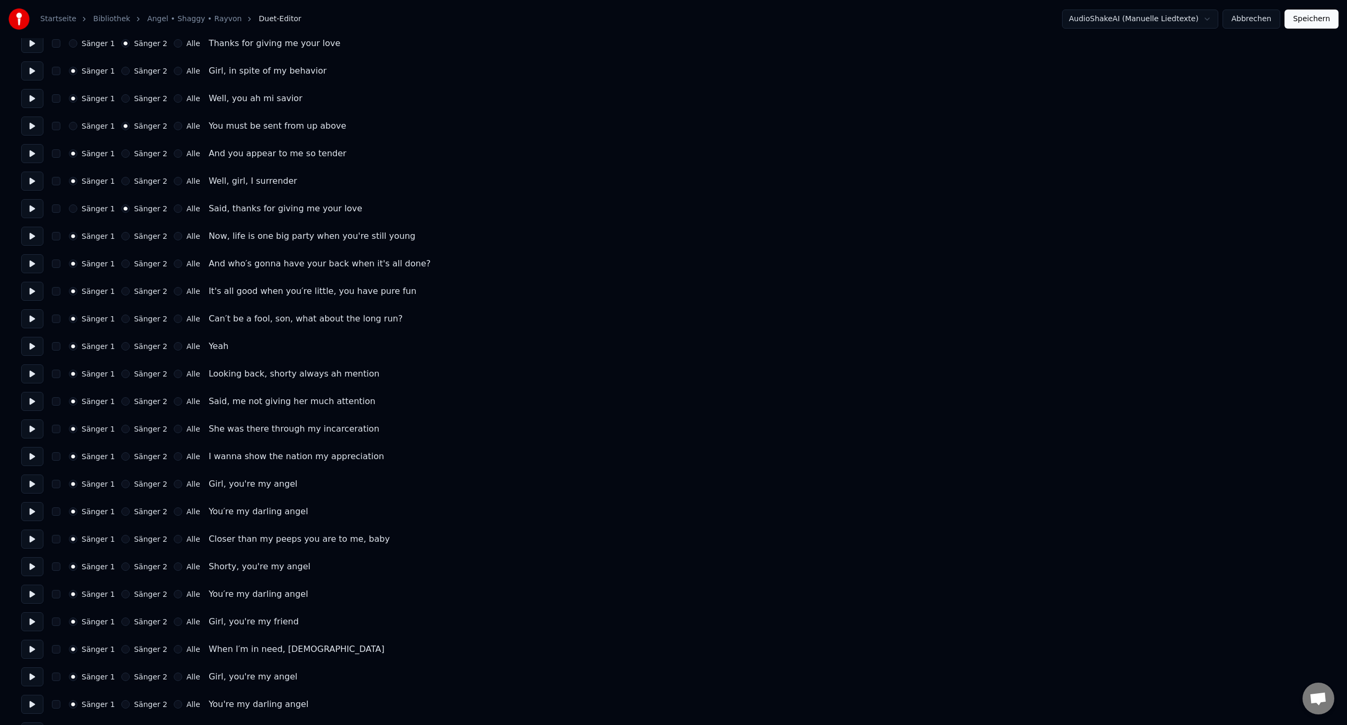
click at [121, 348] on button "Sänger 2" at bounding box center [125, 346] width 8 height 8
click at [121, 485] on button "Sänger 2" at bounding box center [125, 484] width 8 height 8
click at [122, 511] on button "Sänger 2" at bounding box center [125, 512] width 8 height 8
click at [118, 534] on div "Sänger 1 Sänger 2 Alle Closer than my peeps you are to me, baby" at bounding box center [673, 539] width 1305 height 19
click at [121, 539] on button "Sänger 2" at bounding box center [125, 539] width 8 height 8
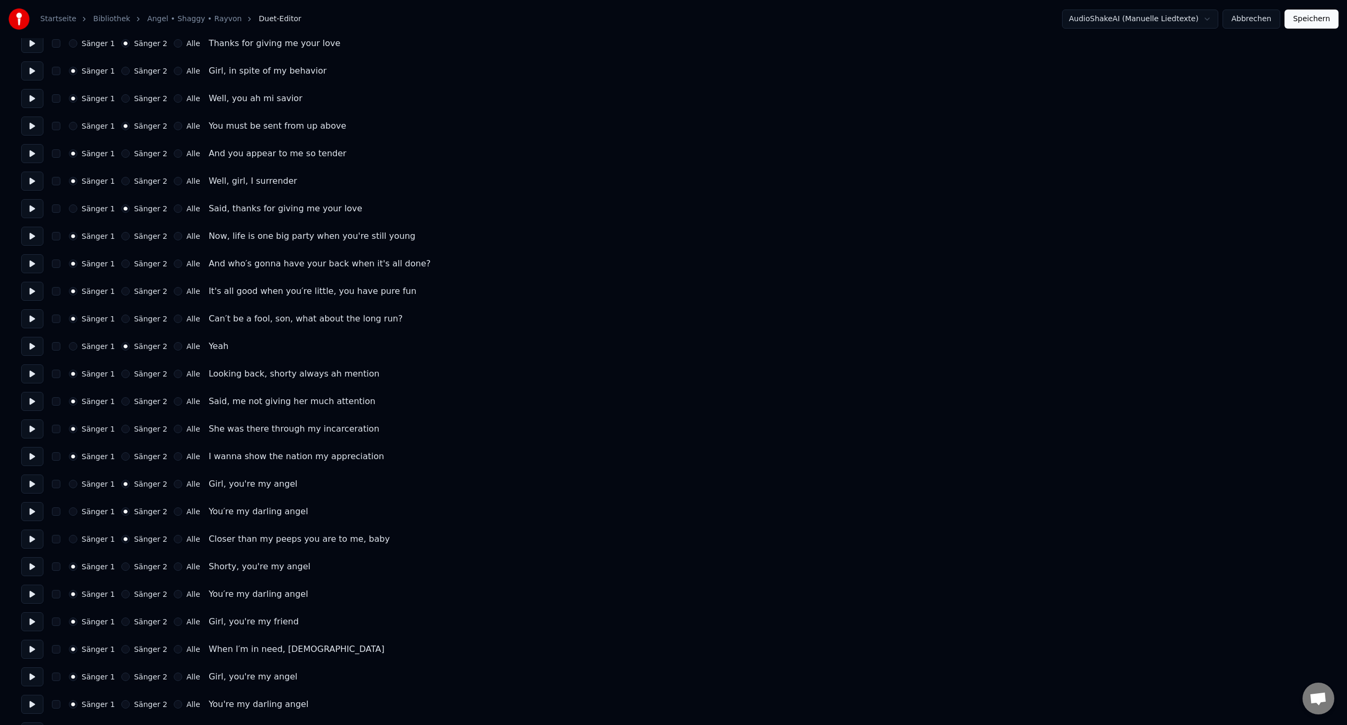
click at [121, 564] on button "Sänger 2" at bounding box center [125, 567] width 8 height 8
click at [122, 571] on div "Sänger 1 Sänger 2 Alle Shorty, you're my angel" at bounding box center [673, 566] width 1305 height 19
drag, startPoint x: 119, startPoint y: 590, endPoint x: 120, endPoint y: 599, distance: 9.6
click at [119, 590] on div "Sänger 1 Sänger 2 Alle You′re my darling angel" at bounding box center [673, 594] width 1305 height 19
click at [117, 630] on div "Sänger 1 Sänger 2 Alle Girl, you're my friend" at bounding box center [673, 621] width 1305 height 19
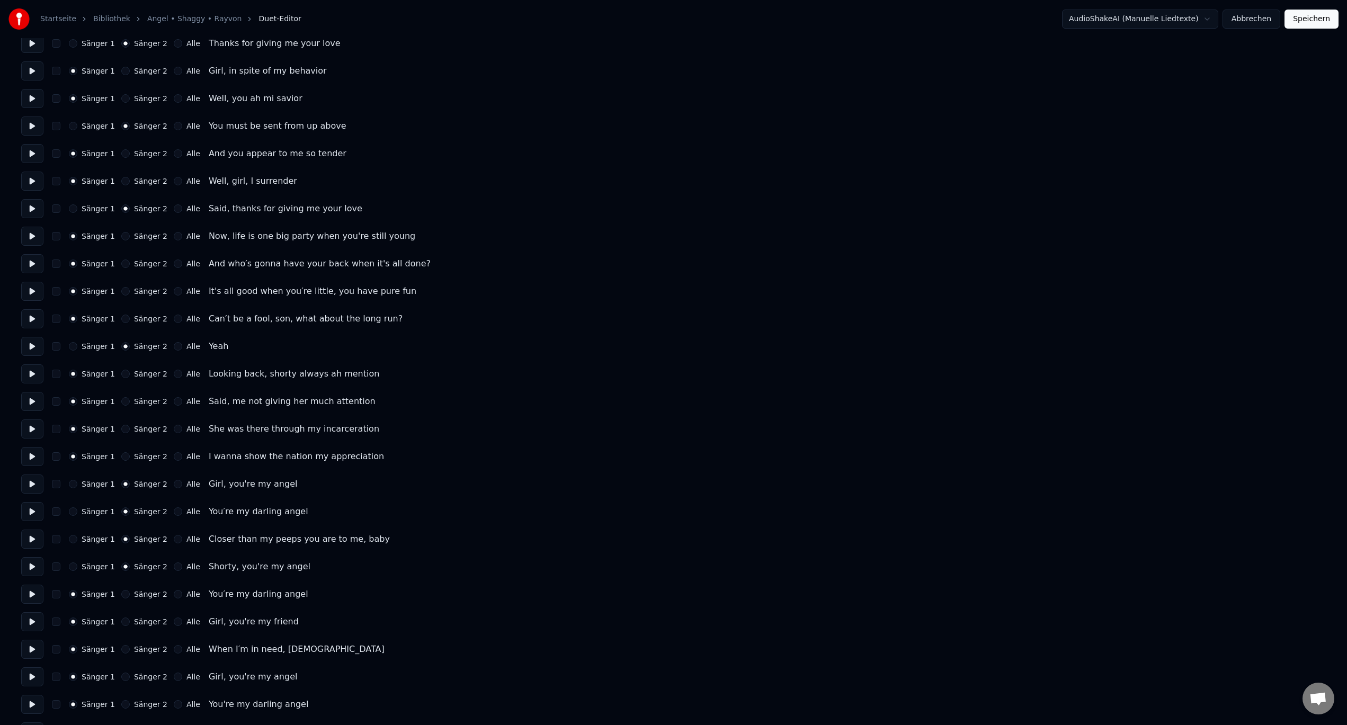
click at [121, 597] on button "Sänger 2" at bounding box center [125, 594] width 8 height 8
click at [121, 619] on button "Sänger 2" at bounding box center [125, 622] width 8 height 8
click at [121, 648] on button "Sänger 2" at bounding box center [125, 649] width 8 height 8
click at [121, 679] on button "Sänger 2" at bounding box center [125, 677] width 8 height 8
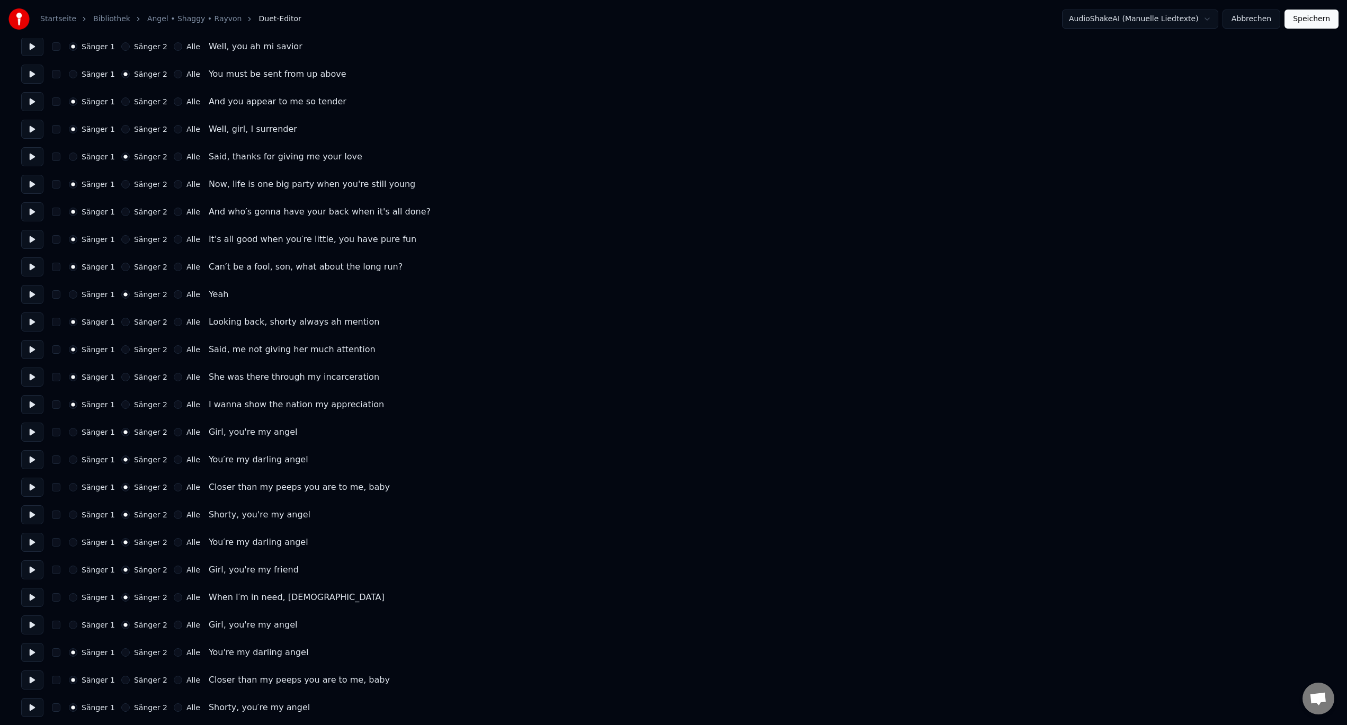
scroll to position [1833, 0]
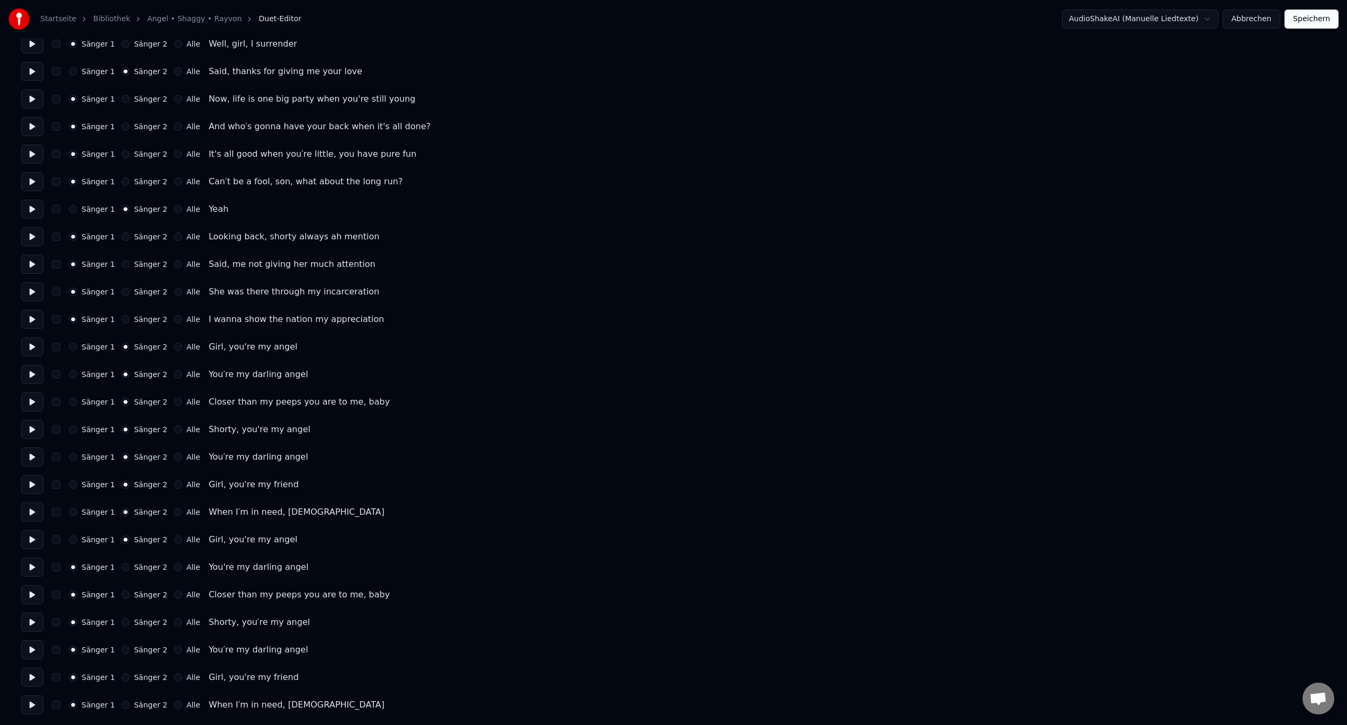
click at [121, 568] on button "Sänger 2" at bounding box center [125, 567] width 8 height 8
click at [122, 595] on button "Sänger 2" at bounding box center [125, 595] width 8 height 8
click at [122, 621] on button "Sänger 2" at bounding box center [125, 622] width 8 height 8
click at [119, 655] on div "Sänger 1 Sänger 2 Alle You′re my darling angel" at bounding box center [673, 650] width 1305 height 19
click at [120, 673] on div "Sänger 1 Sänger 2 Alle Girl, you're my friend" at bounding box center [673, 677] width 1305 height 19
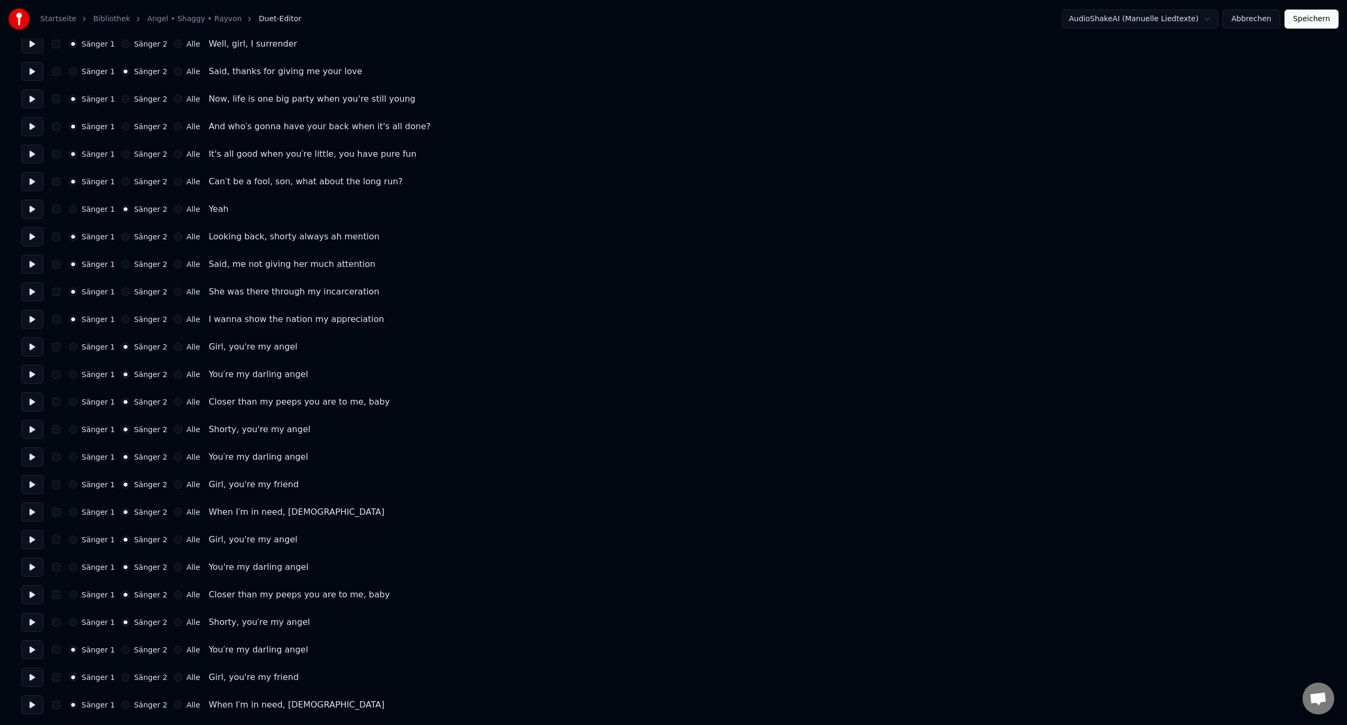
click at [121, 654] on button "Sänger 2" at bounding box center [125, 650] width 8 height 8
drag, startPoint x: 118, startPoint y: 678, endPoint x: 121, endPoint y: 685, distance: 8.3
click at [121, 678] on button "Sänger 2" at bounding box center [125, 677] width 8 height 8
click at [121, 706] on button "Sänger 2" at bounding box center [125, 705] width 8 height 8
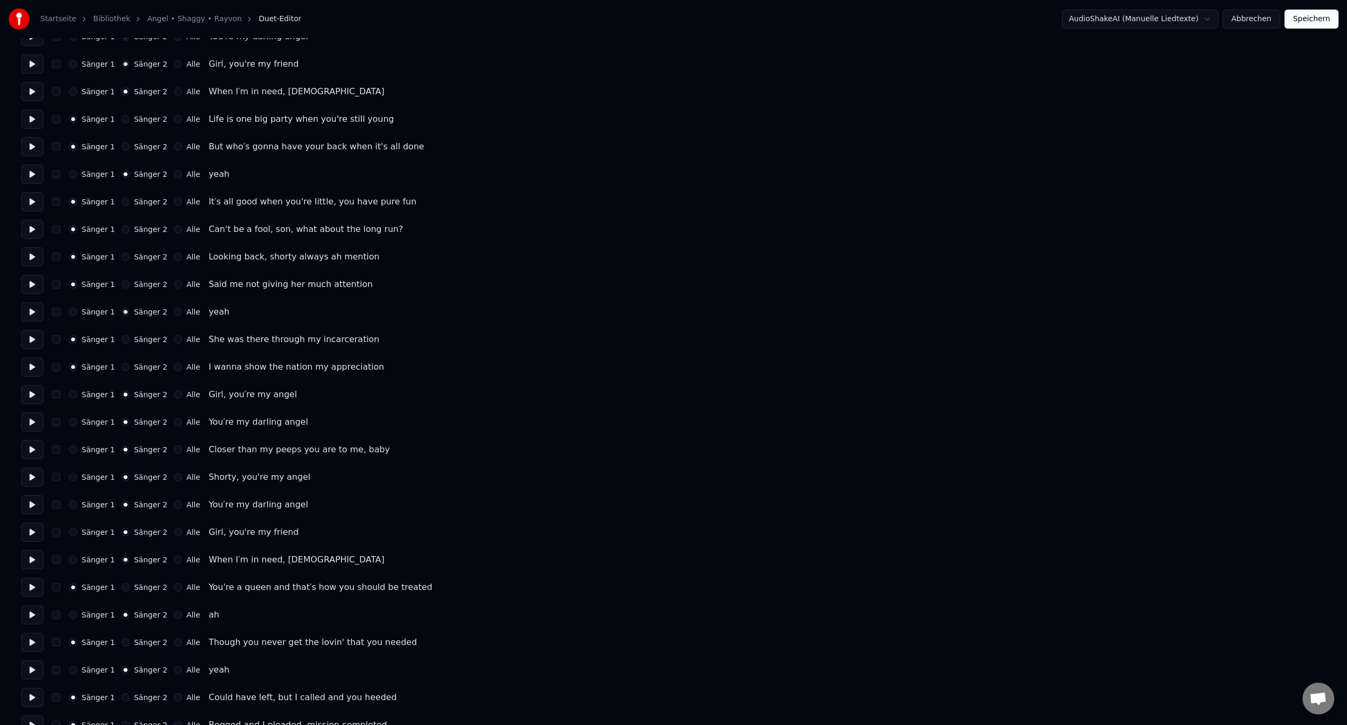
scroll to position [424, 0]
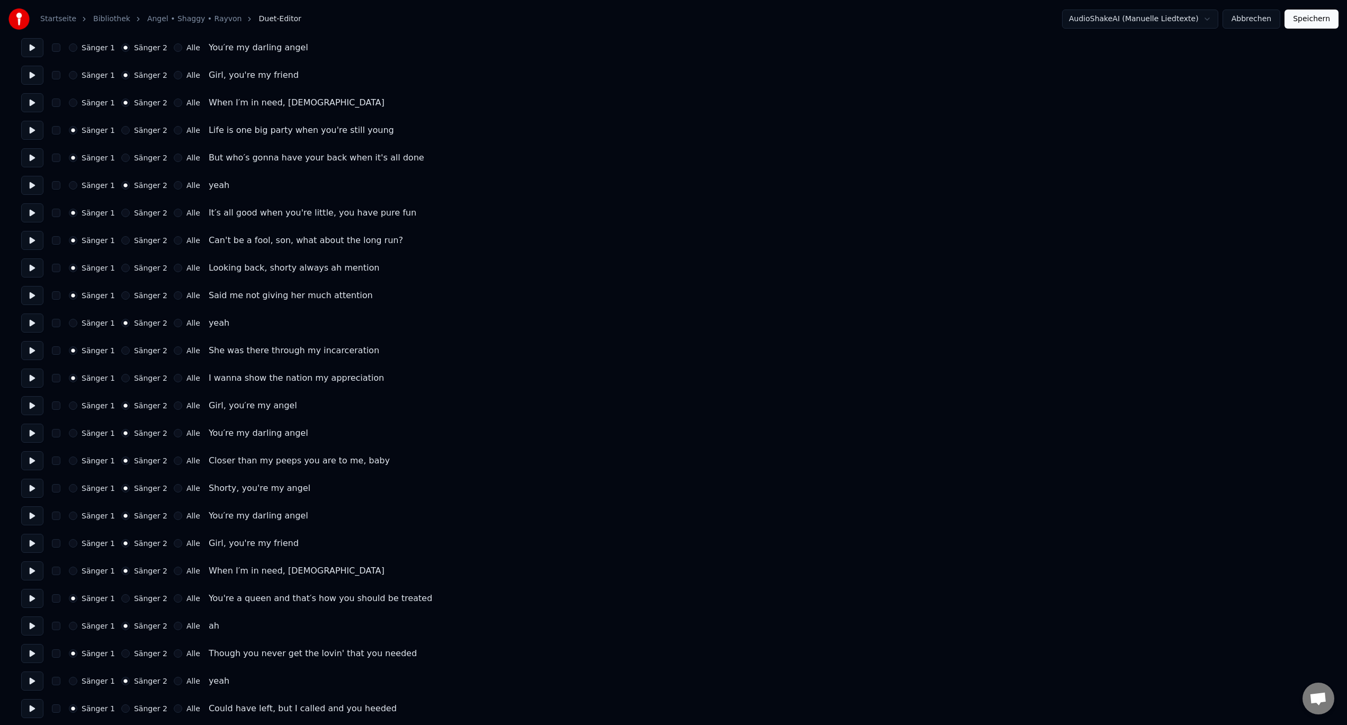
click at [1317, 16] on button "Speichern" at bounding box center [1312, 19] width 54 height 19
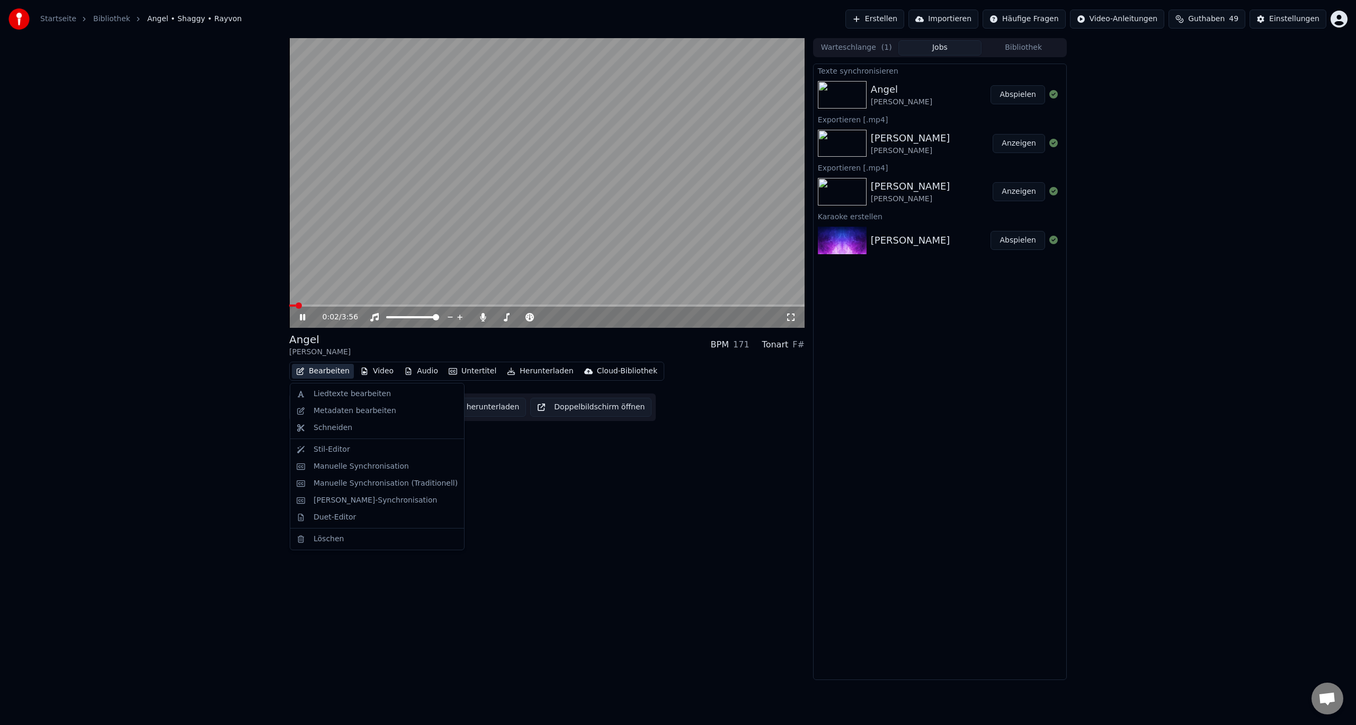
click at [323, 374] on button "Bearbeiten" at bounding box center [323, 371] width 62 height 15
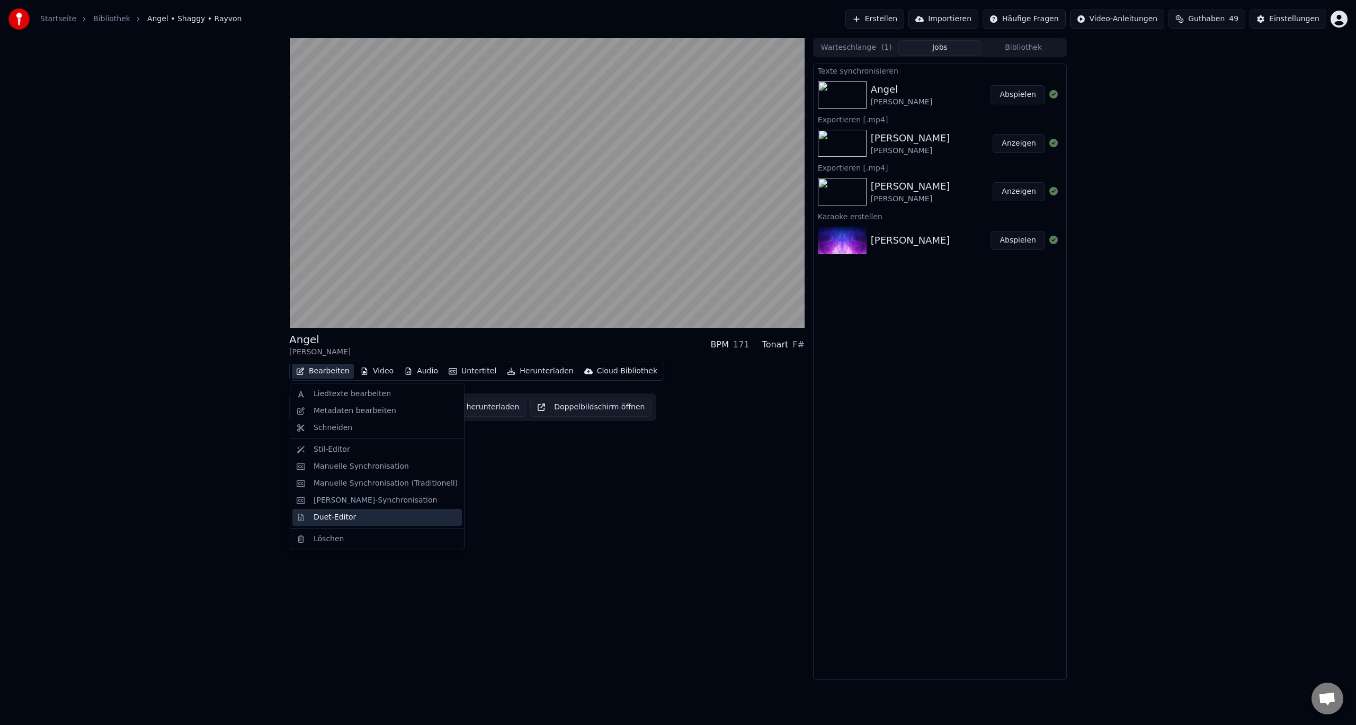
click at [337, 518] on div "Duet-Editor" at bounding box center [335, 517] width 42 height 11
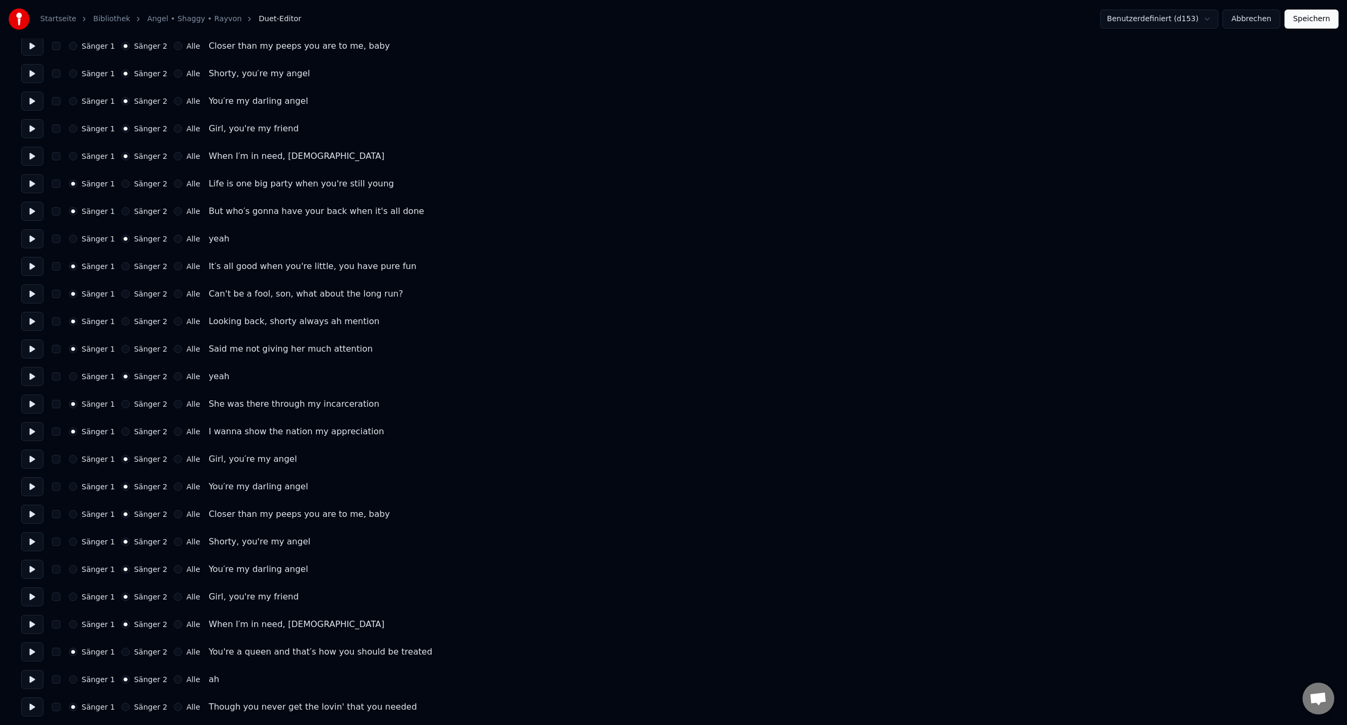
scroll to position [371, 0]
click at [31, 239] on button at bounding box center [32, 238] width 22 height 19
click at [29, 211] on button at bounding box center [32, 210] width 22 height 19
click at [30, 238] on button at bounding box center [32, 238] width 22 height 19
click at [32, 262] on button at bounding box center [32, 265] width 22 height 19
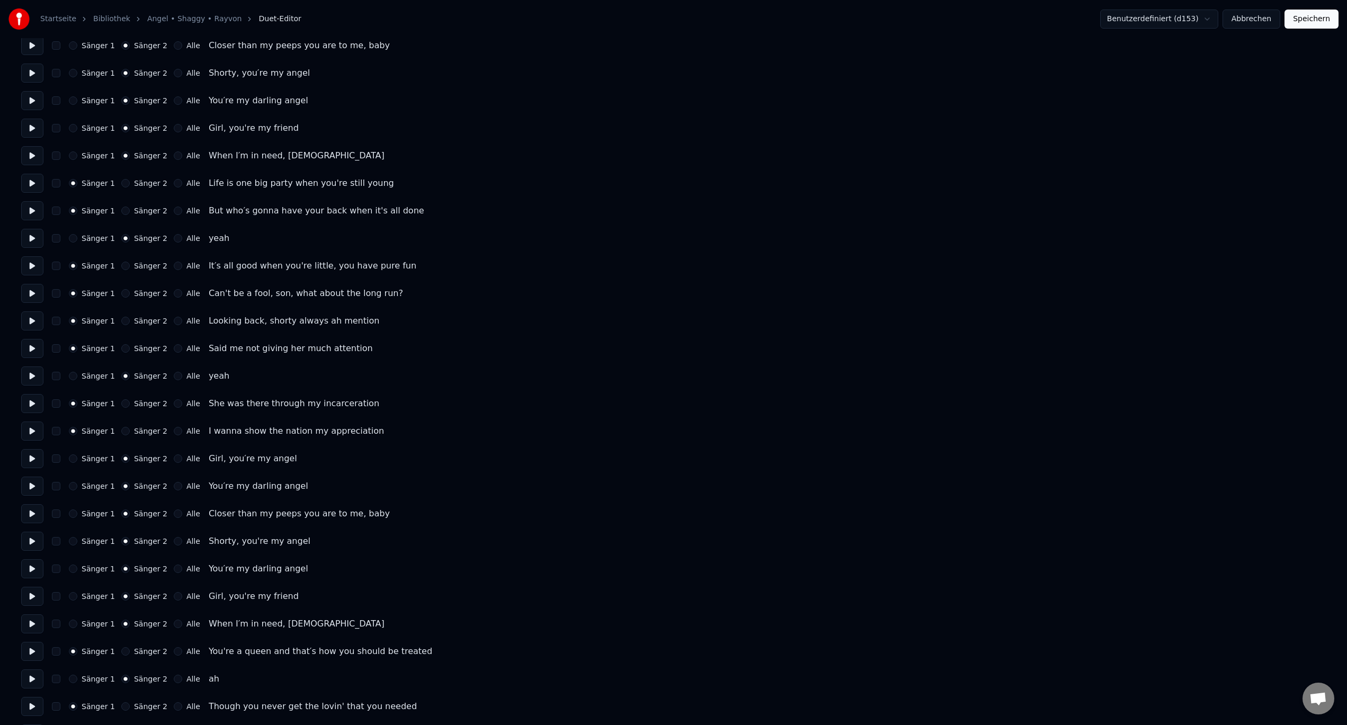
click at [37, 291] on button at bounding box center [32, 293] width 22 height 19
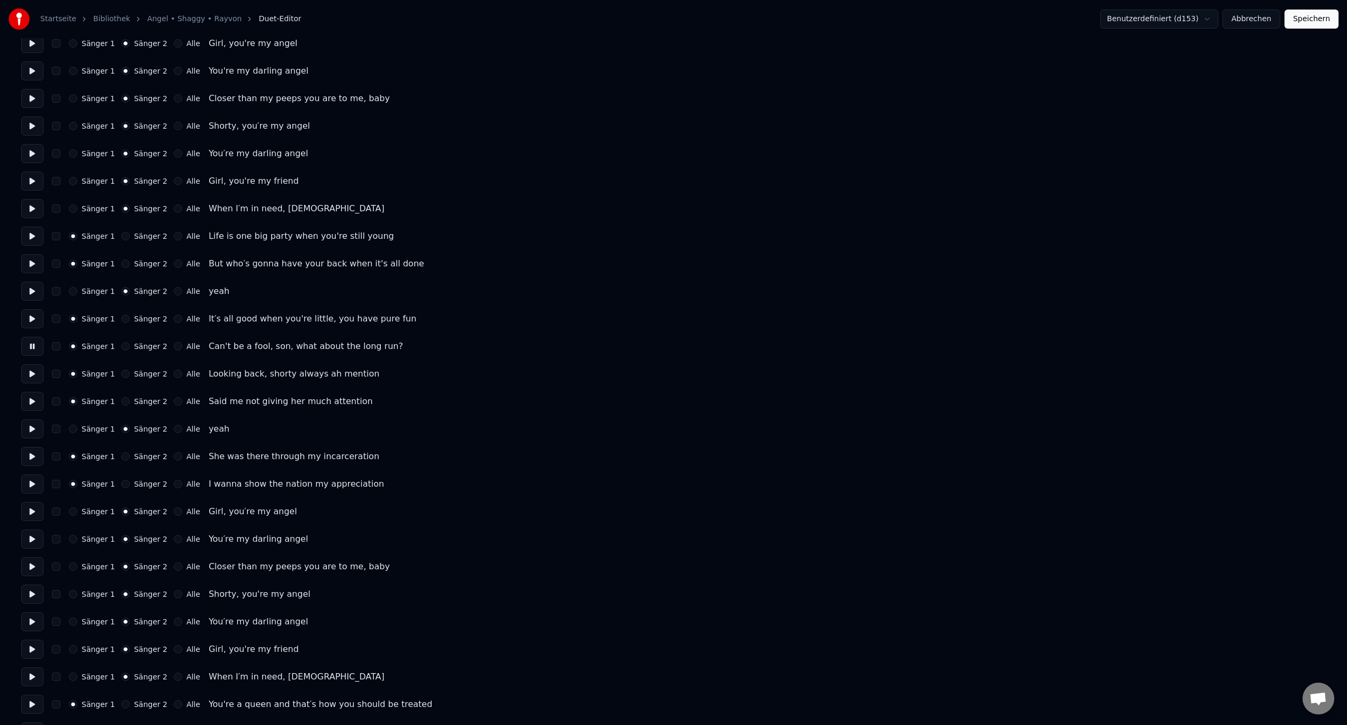
click at [32, 401] on button at bounding box center [32, 401] width 22 height 19
click at [32, 428] on button at bounding box center [32, 429] width 22 height 19
click at [35, 458] on button at bounding box center [32, 456] width 22 height 19
click at [174, 426] on button "Alle" at bounding box center [178, 429] width 8 height 8
click at [174, 289] on button "Alle" at bounding box center [178, 291] width 8 height 8
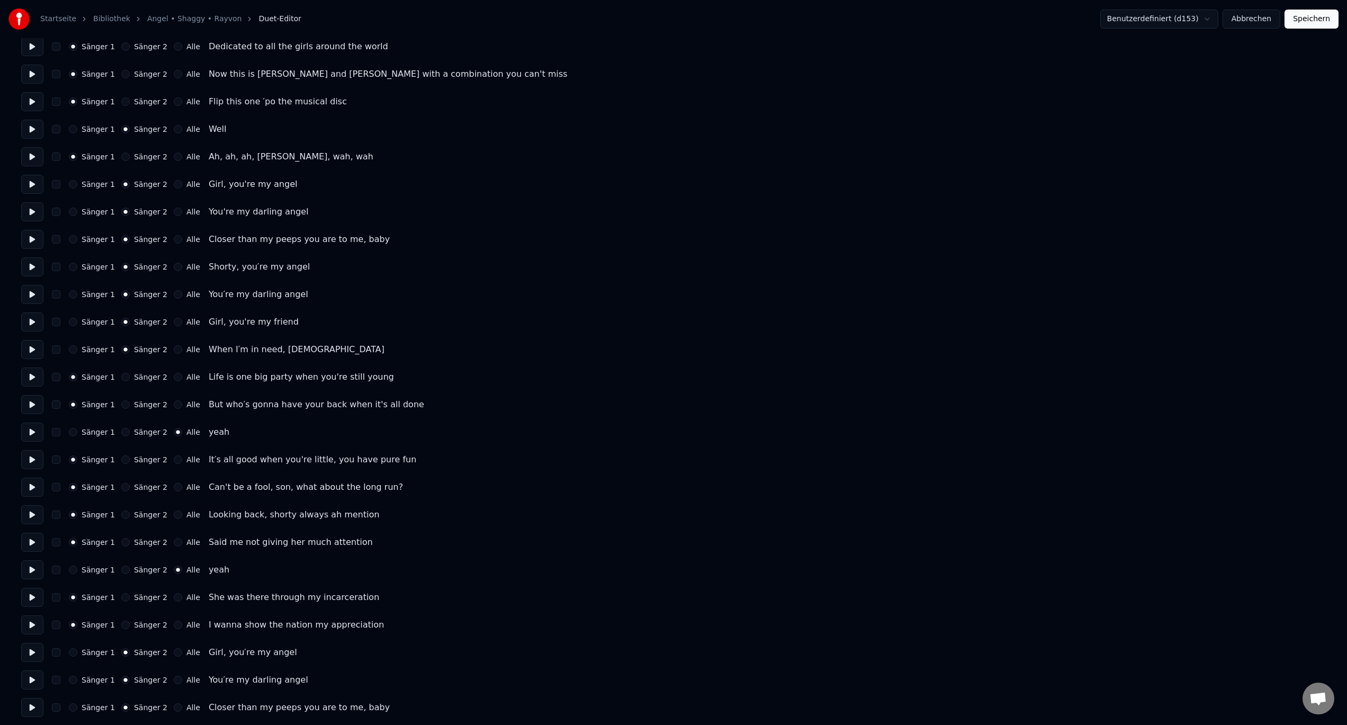
scroll to position [159, 0]
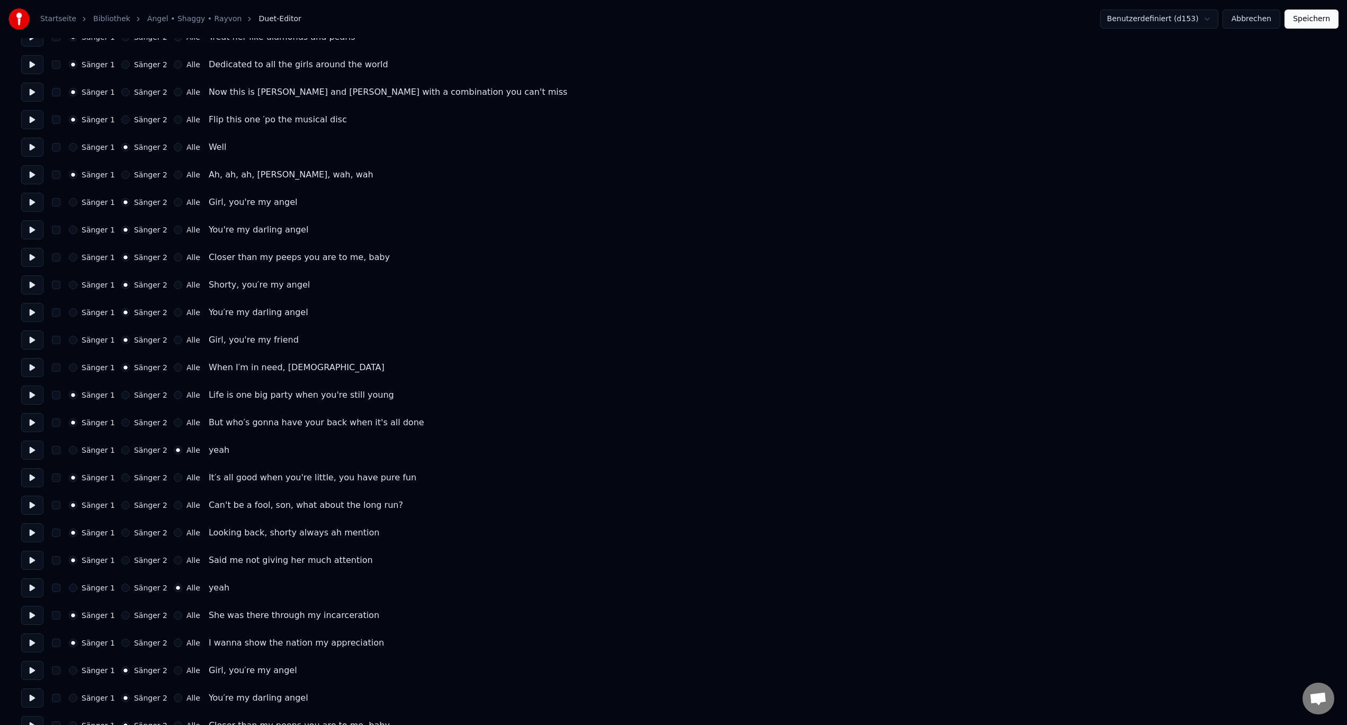
click at [174, 147] on button "Alle" at bounding box center [178, 147] width 8 height 8
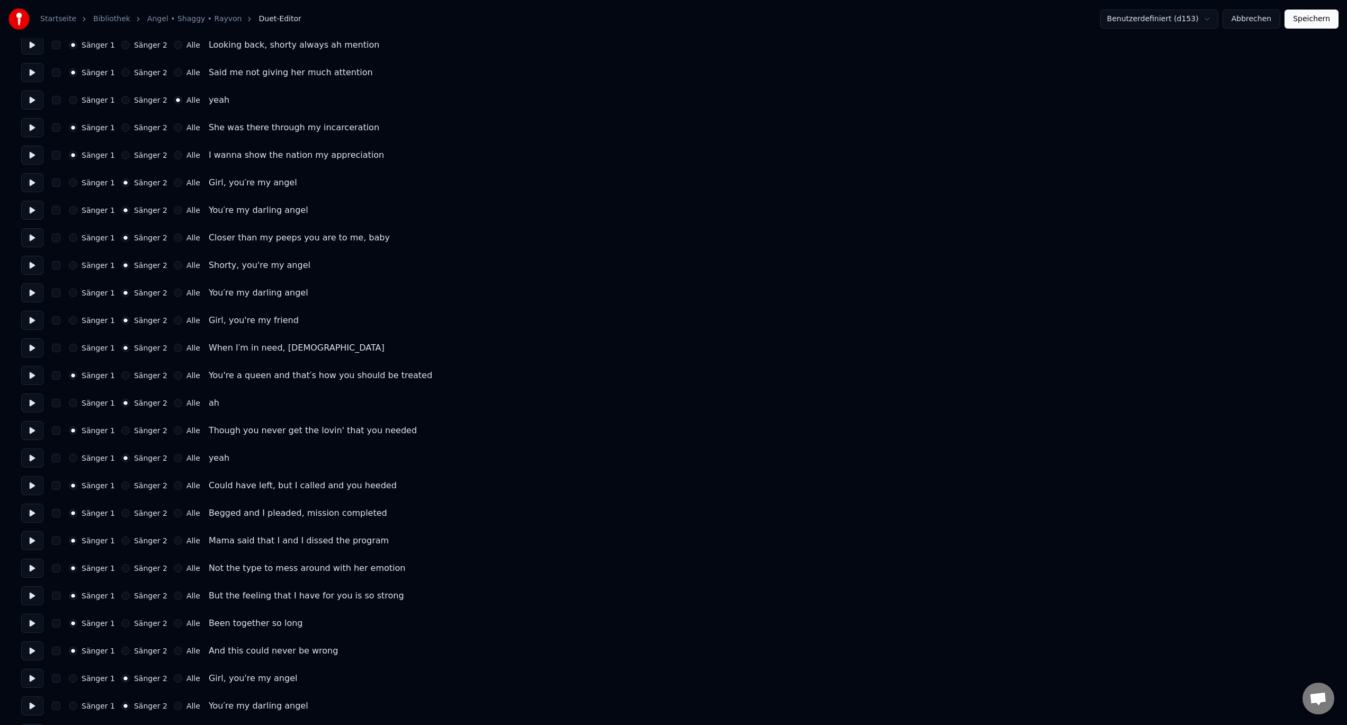
scroll to position [689, 0]
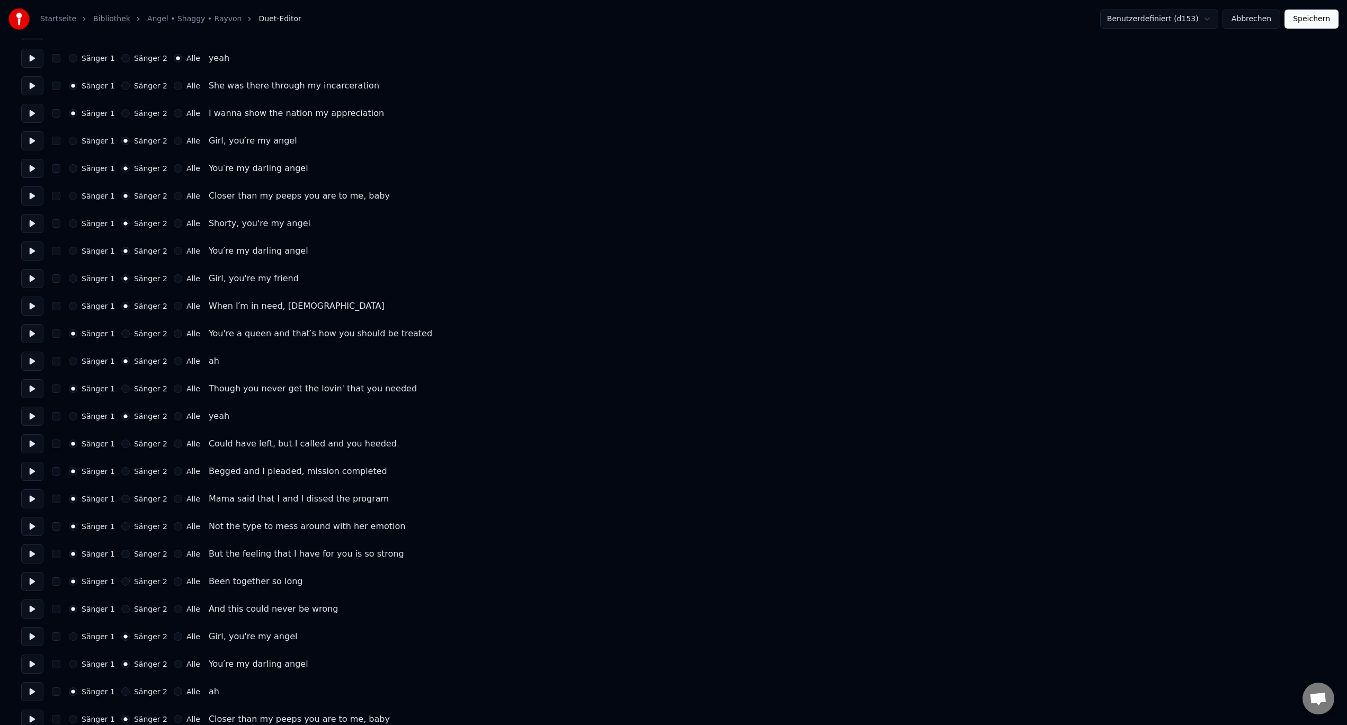
click at [174, 363] on button "Alle" at bounding box center [178, 361] width 8 height 8
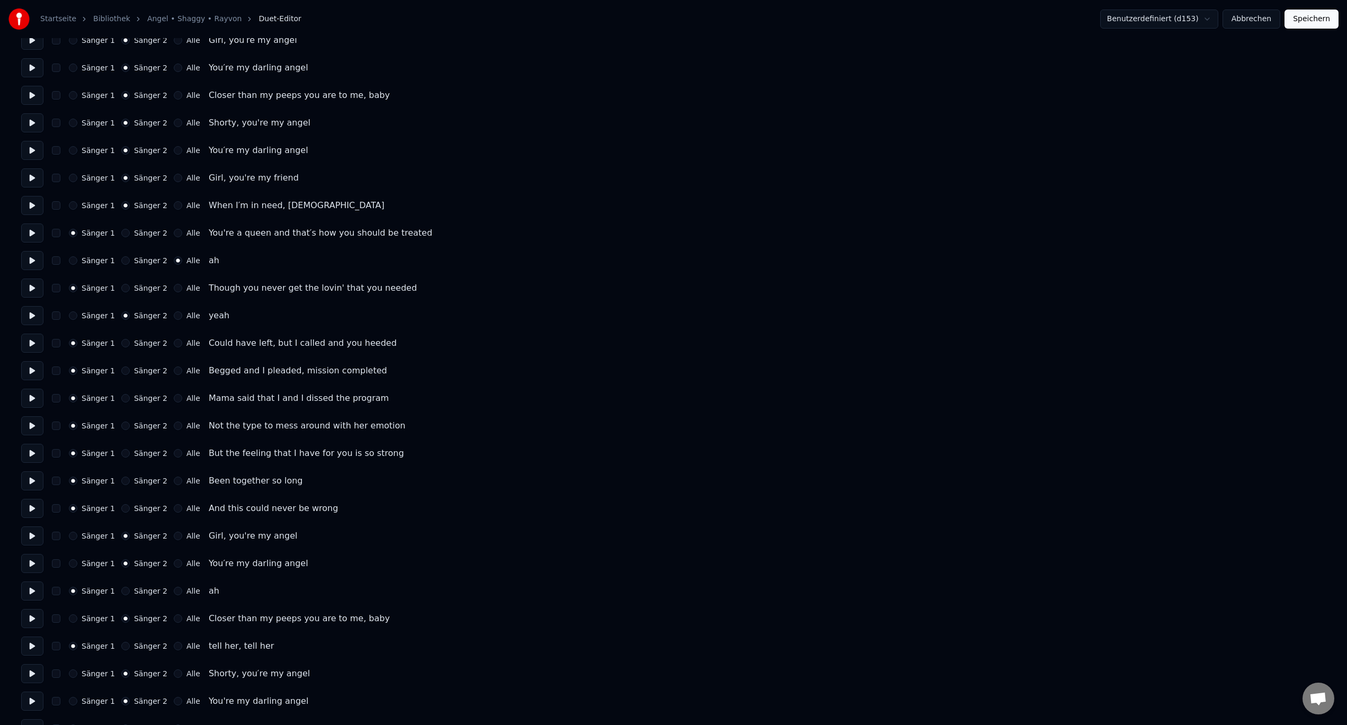
scroll to position [795, 0]
click at [174, 309] on button "Alle" at bounding box center [178, 310] width 8 height 8
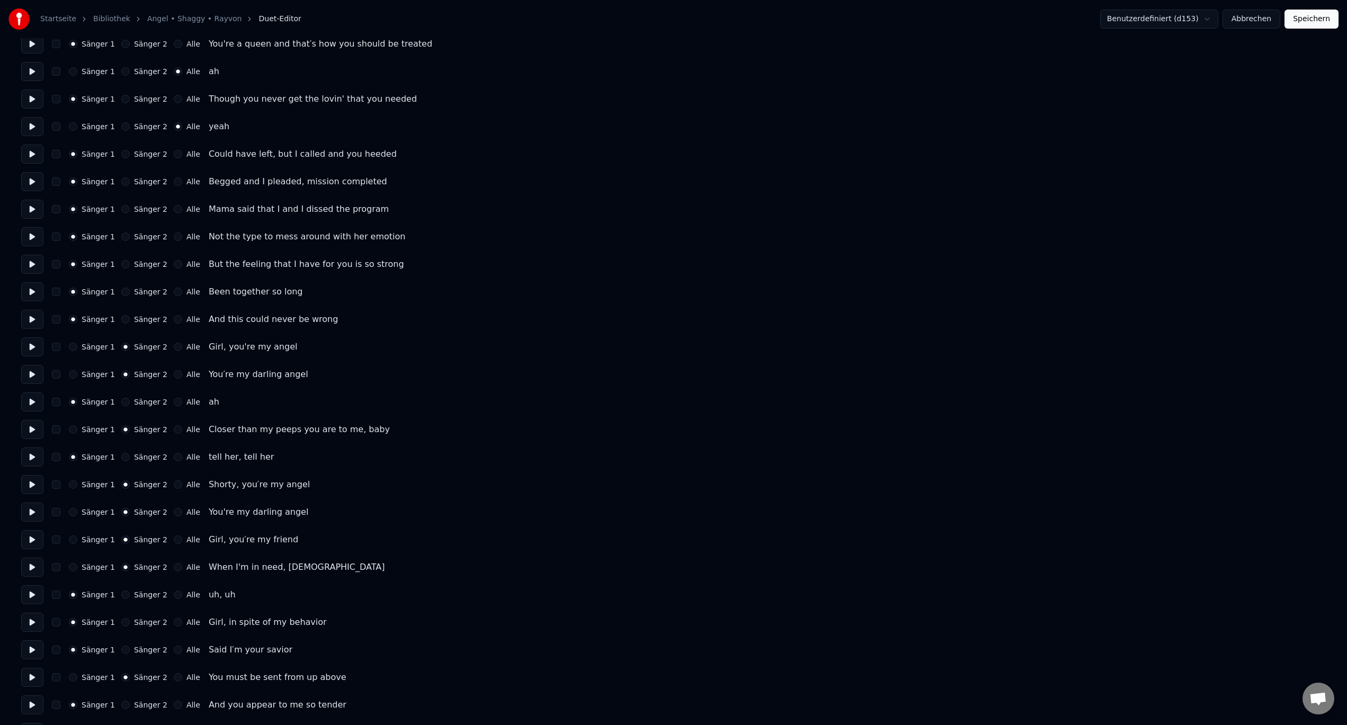
scroll to position [1007, 0]
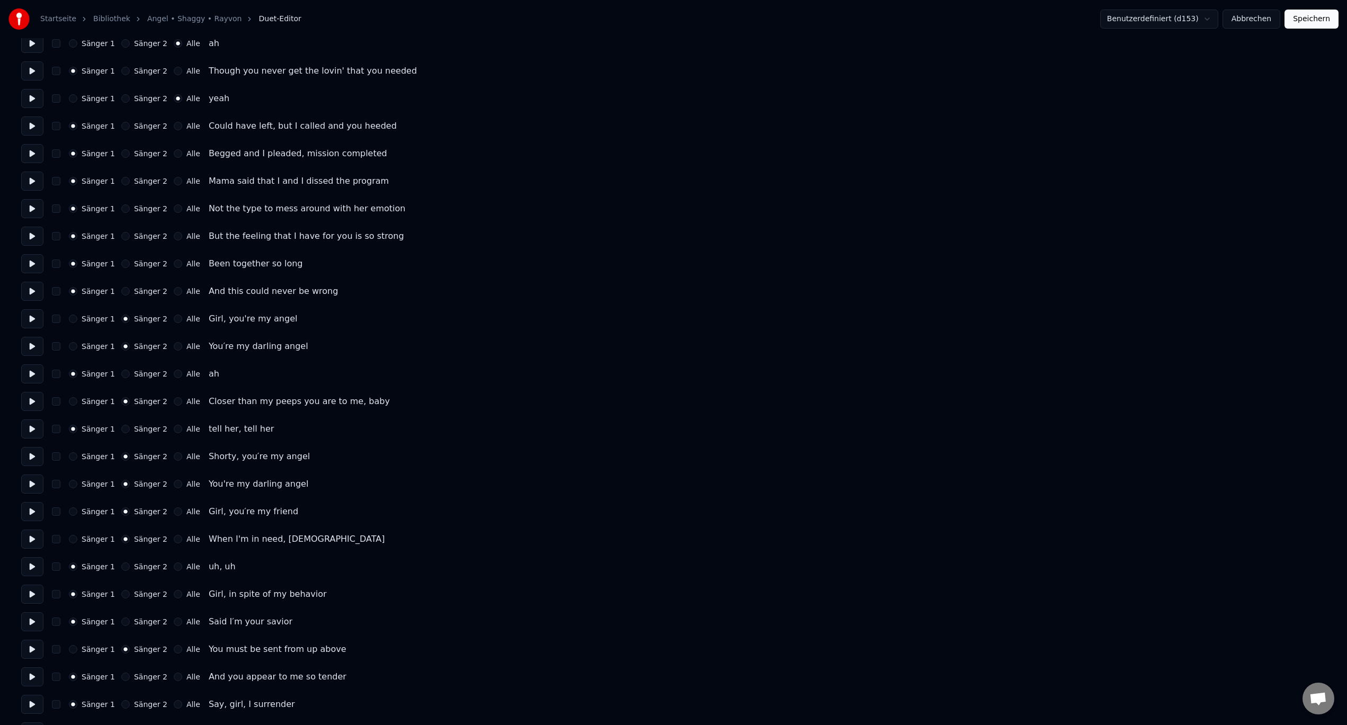
click at [174, 376] on button "Alle" at bounding box center [178, 374] width 8 height 8
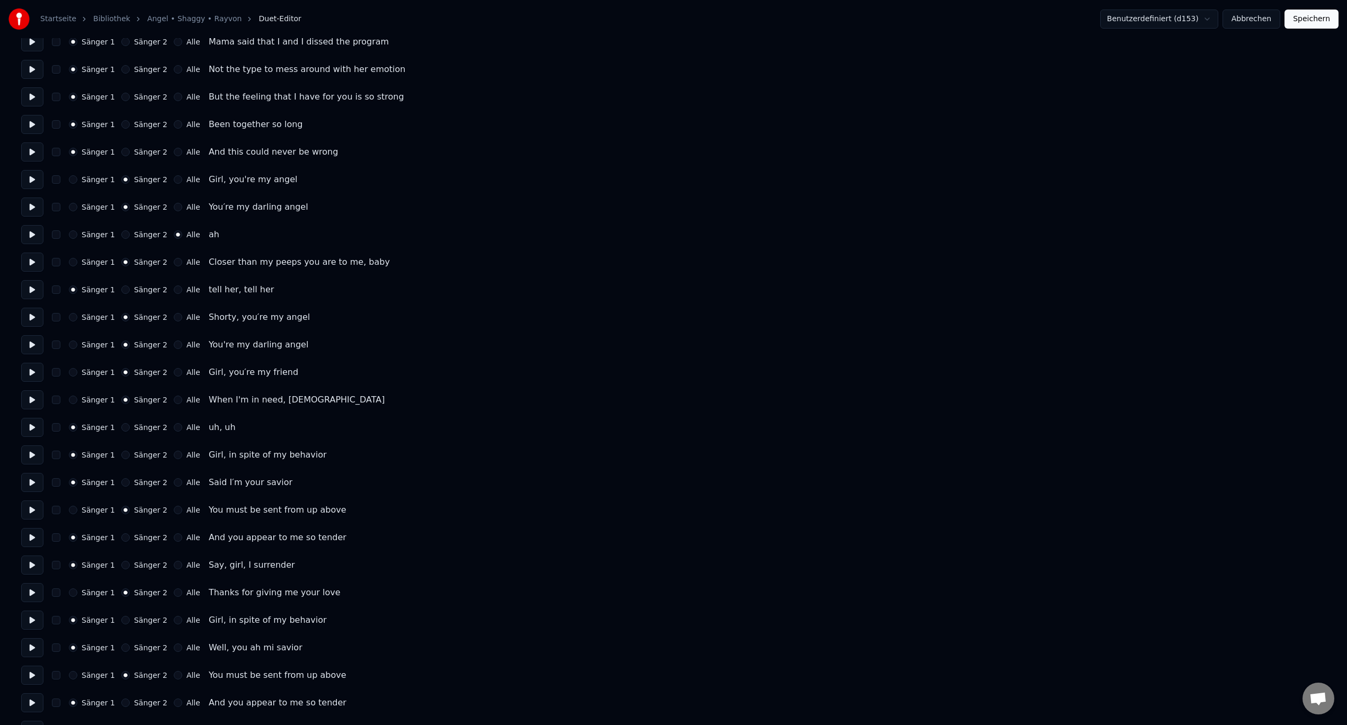
scroll to position [1166, 0]
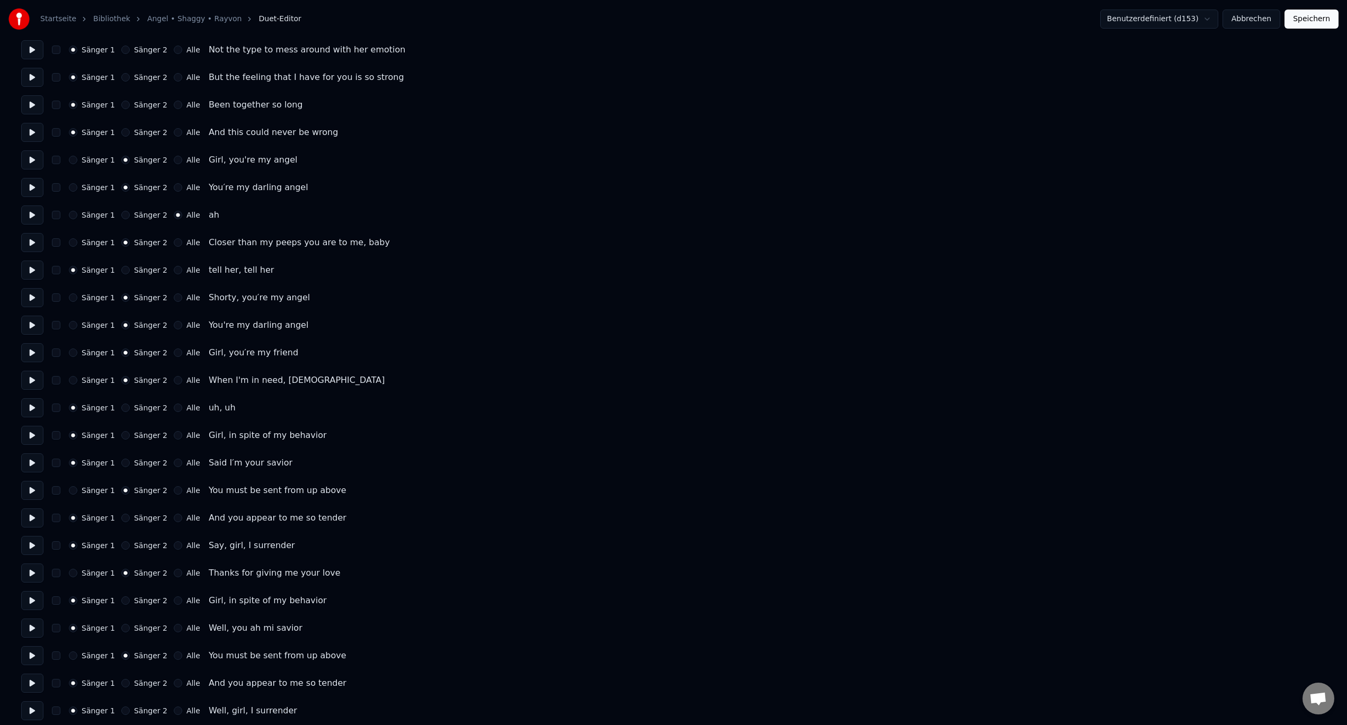
click at [174, 407] on button "Alle" at bounding box center [178, 408] width 8 height 8
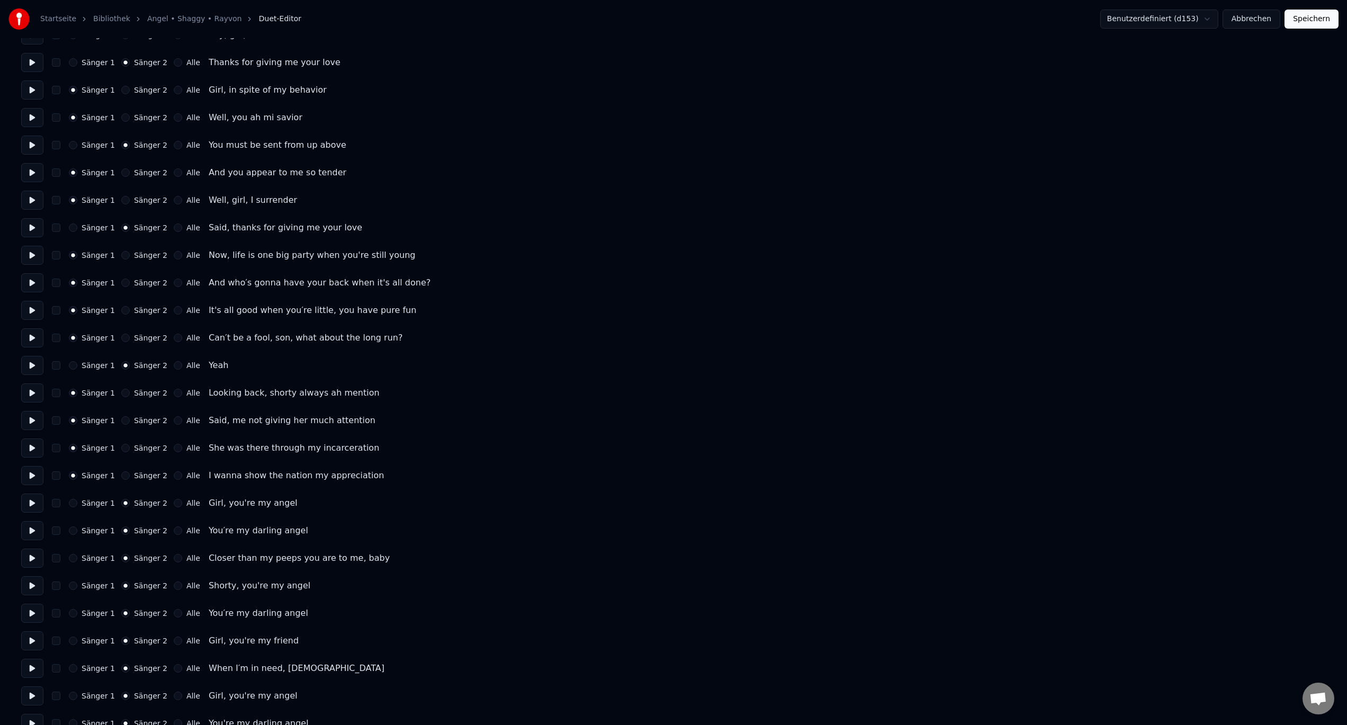
scroll to position [1695, 0]
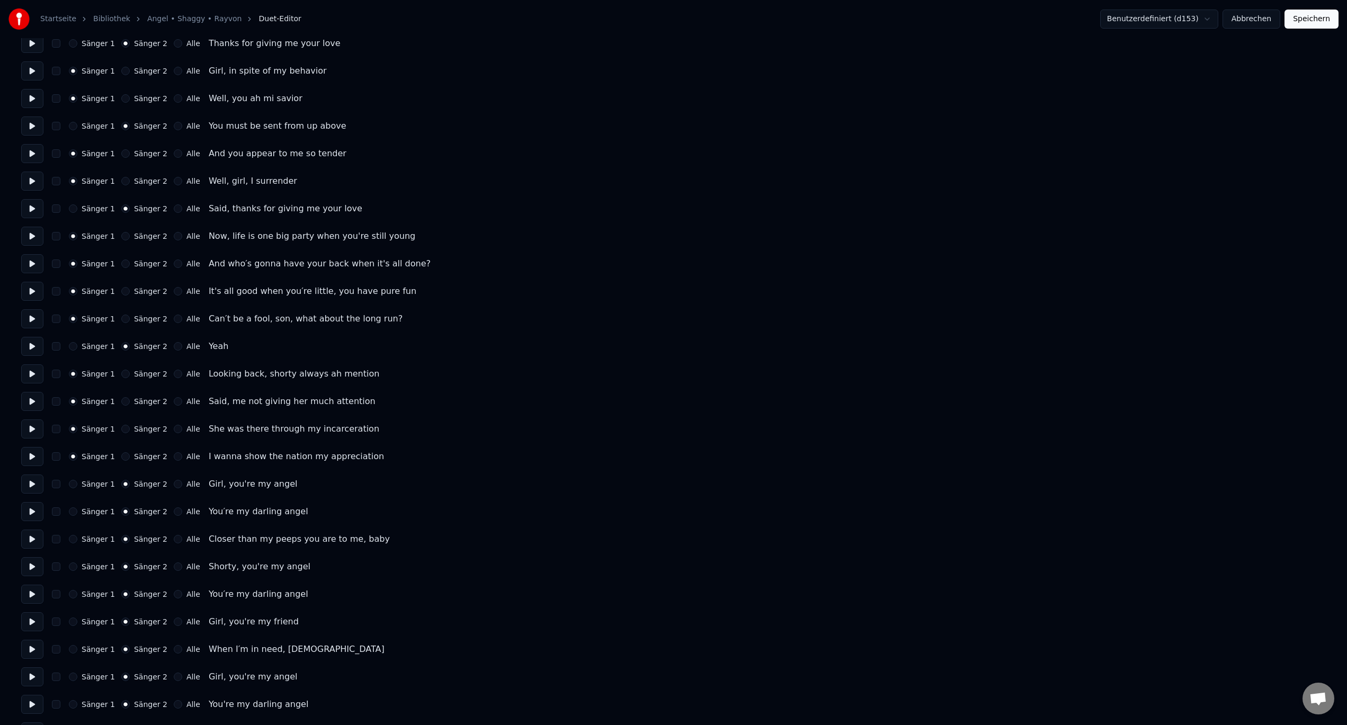
click at [164, 343] on div "Sänger 1 Sänger 2 Alle" at bounding box center [134, 346] width 131 height 8
click at [174, 346] on button "Alle" at bounding box center [178, 346] width 8 height 8
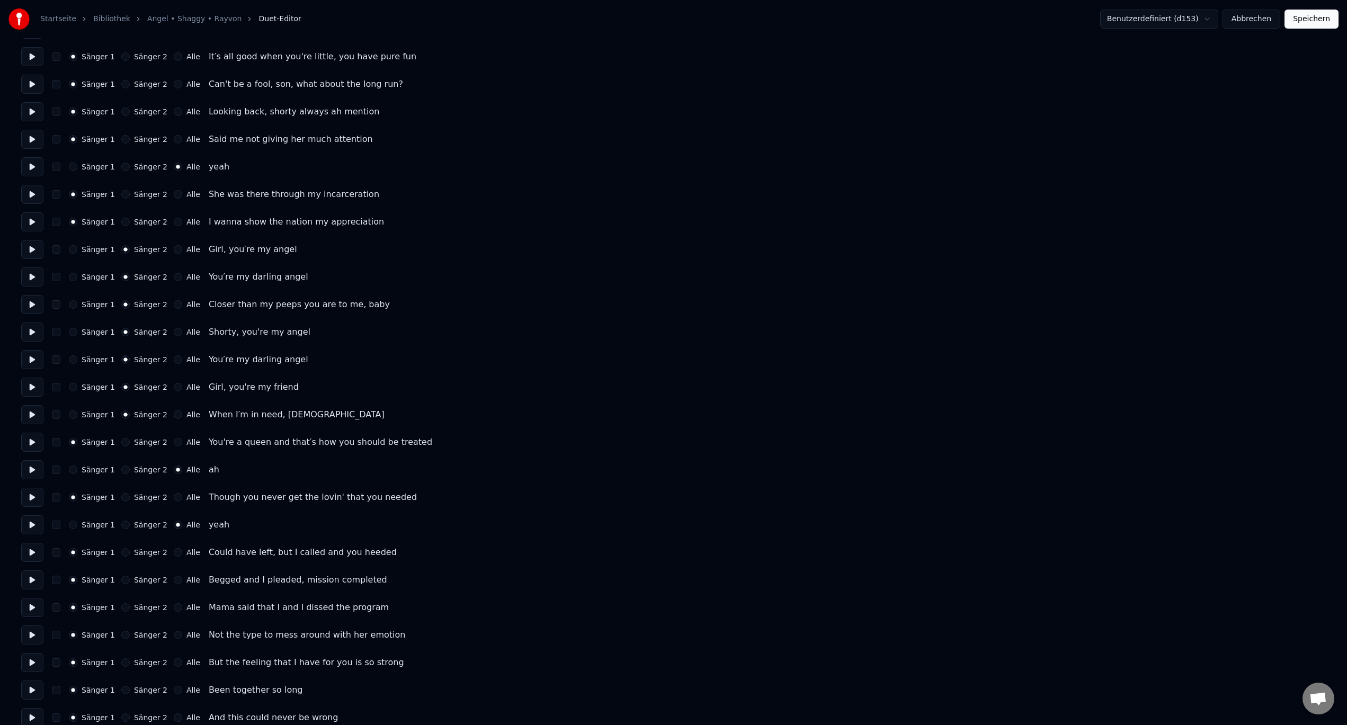
scroll to position [561, 0]
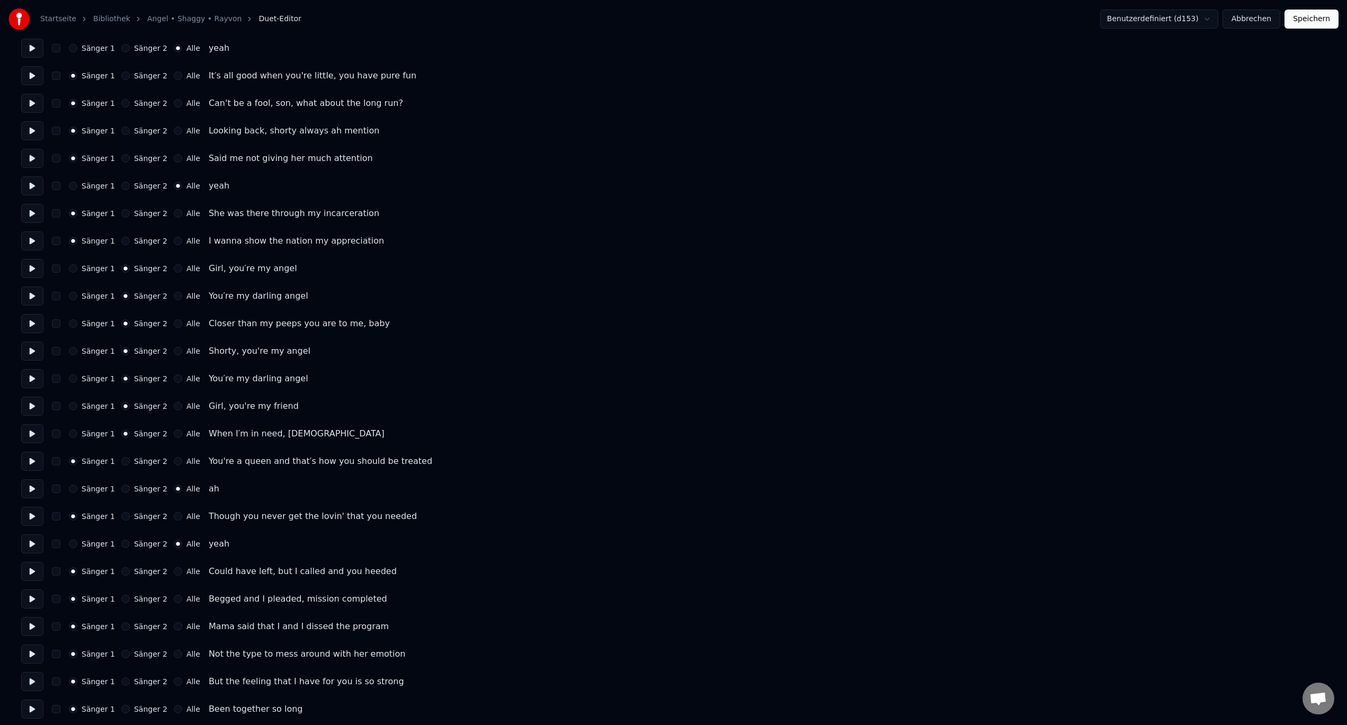
click at [1319, 26] on button "Speichern" at bounding box center [1312, 19] width 54 height 19
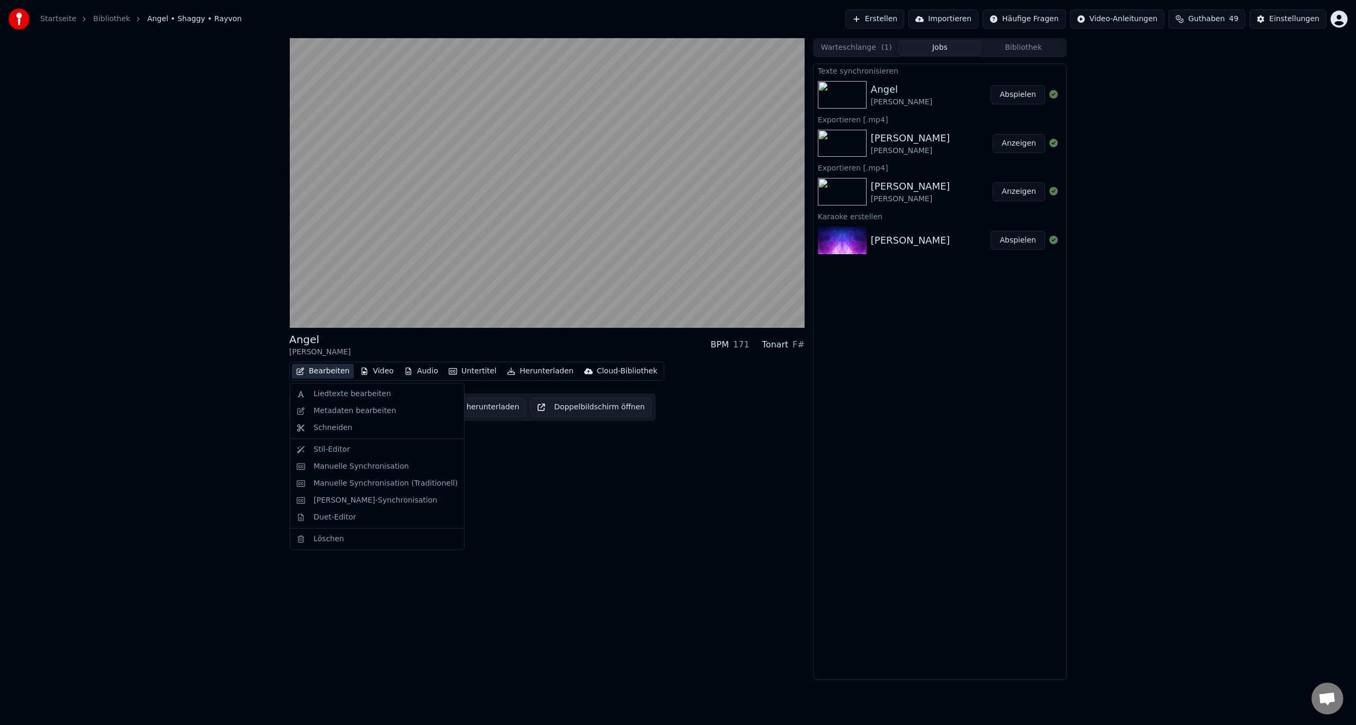
click at [332, 372] on button "Bearbeiten" at bounding box center [323, 371] width 62 height 15
click at [353, 464] on div "Manuelle Synchronisation" at bounding box center [361, 466] width 95 height 11
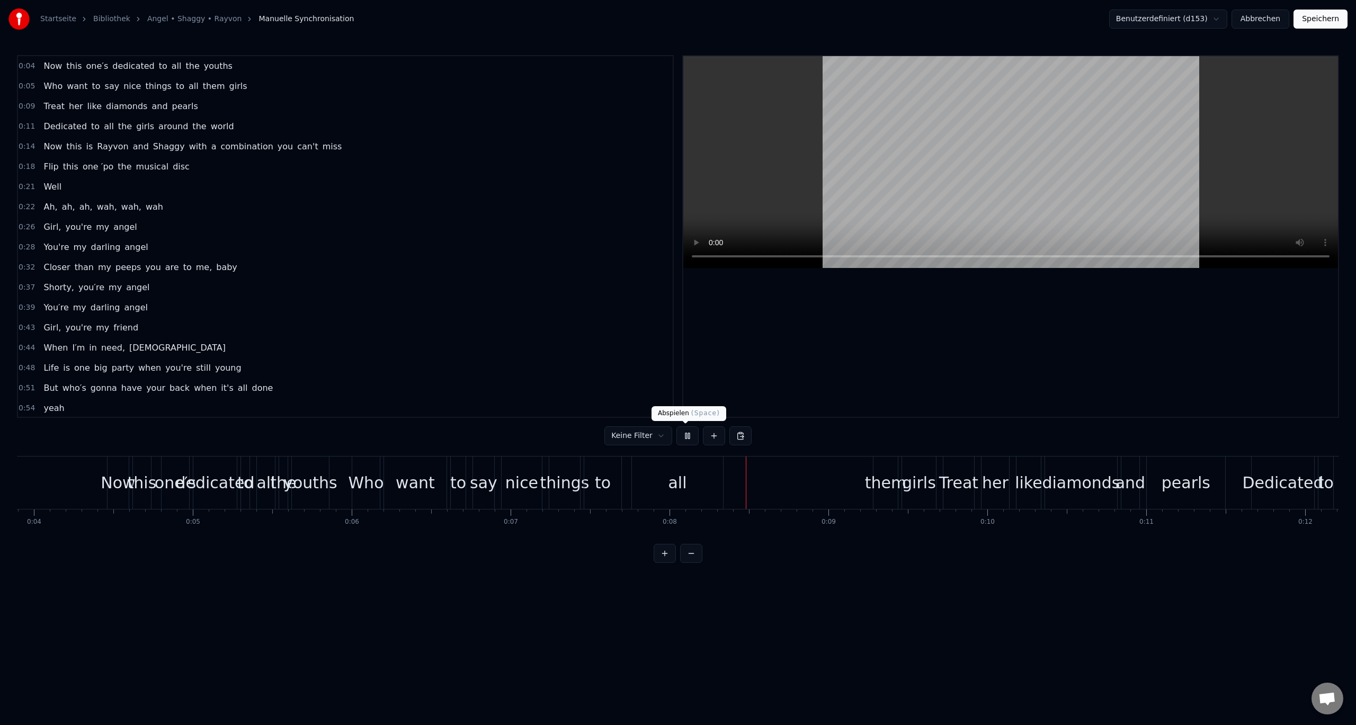
click at [689, 435] on button at bounding box center [688, 435] width 22 height 19
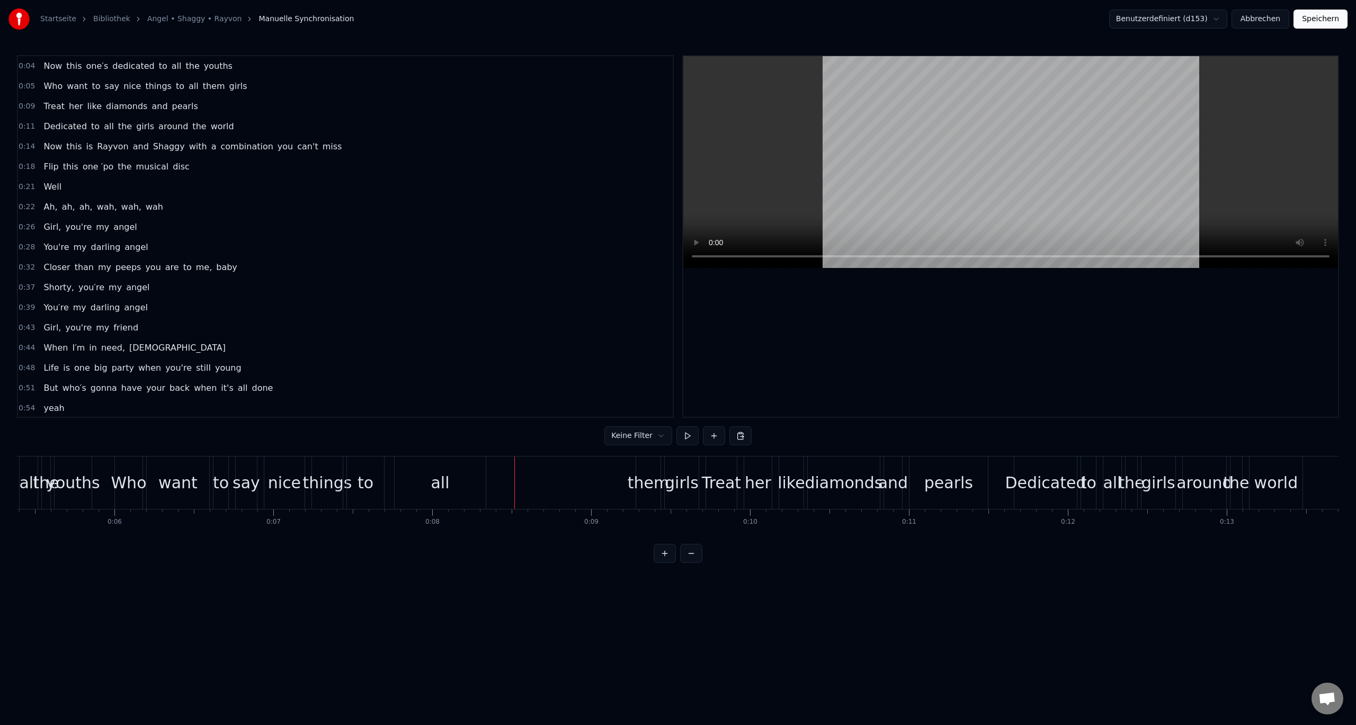
scroll to position [0, 872]
click at [419, 477] on div "all" at bounding box center [424, 483] width 19 height 24
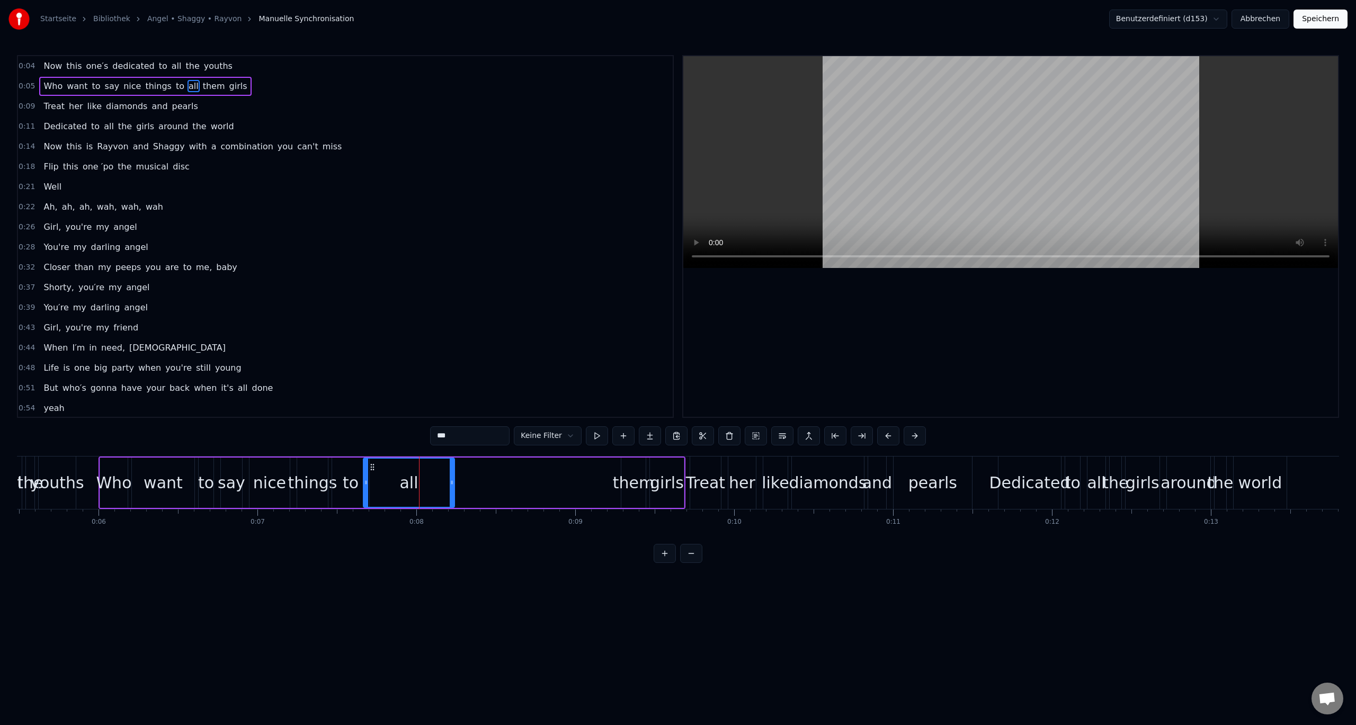
drag, startPoint x: 389, startPoint y: 465, endPoint x: 373, endPoint y: 467, distance: 16.6
click at [373, 467] on icon at bounding box center [372, 467] width 8 height 8
drag, startPoint x: 452, startPoint y: 482, endPoint x: 414, endPoint y: 485, distance: 38.3
click at [414, 485] on icon at bounding box center [413, 482] width 4 height 8
click at [620, 480] on div "them" at bounding box center [633, 483] width 41 height 24
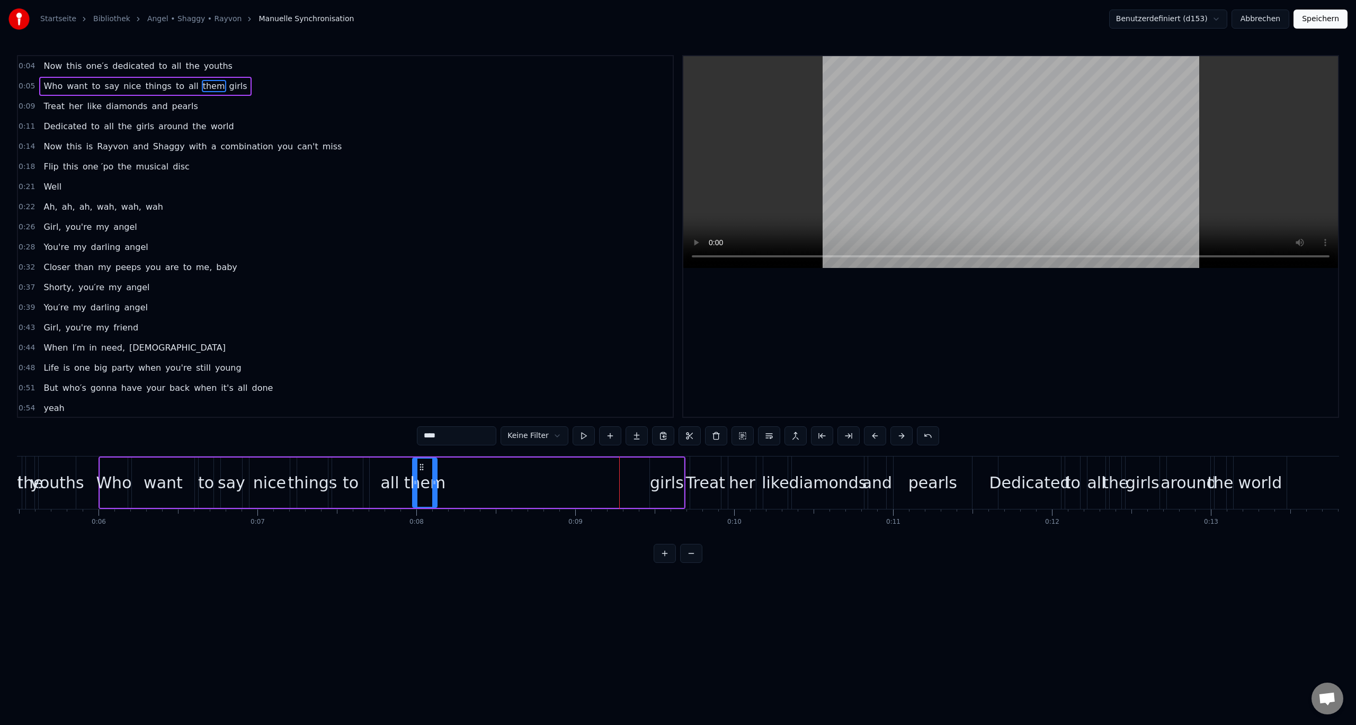
drag, startPoint x: 629, startPoint y: 467, endPoint x: 421, endPoint y: 469, distance: 208.7
click at [421, 469] on icon at bounding box center [421, 467] width 8 height 8
click at [680, 474] on div "girls" at bounding box center [667, 483] width 34 height 24
type input "*****"
drag, startPoint x: 658, startPoint y: 465, endPoint x: 454, endPoint y: 470, distance: 204.0
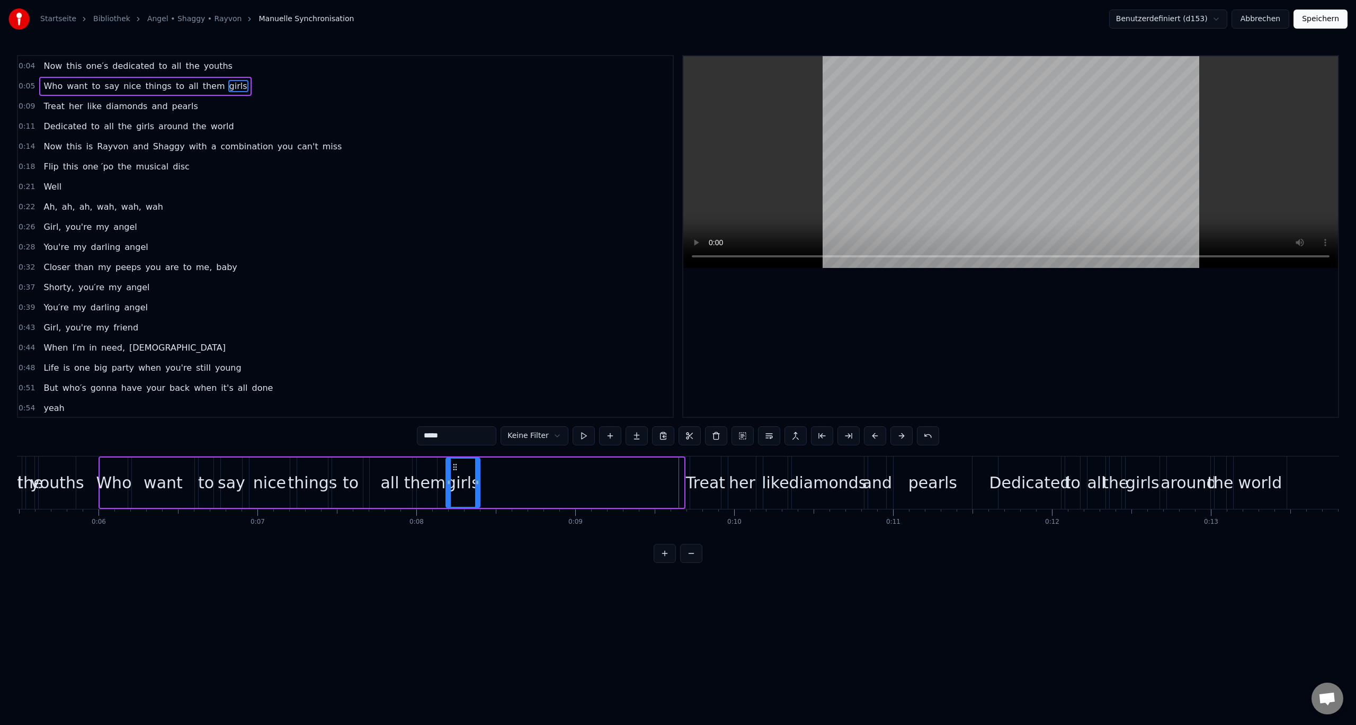
click at [454, 470] on icon at bounding box center [455, 467] width 8 height 8
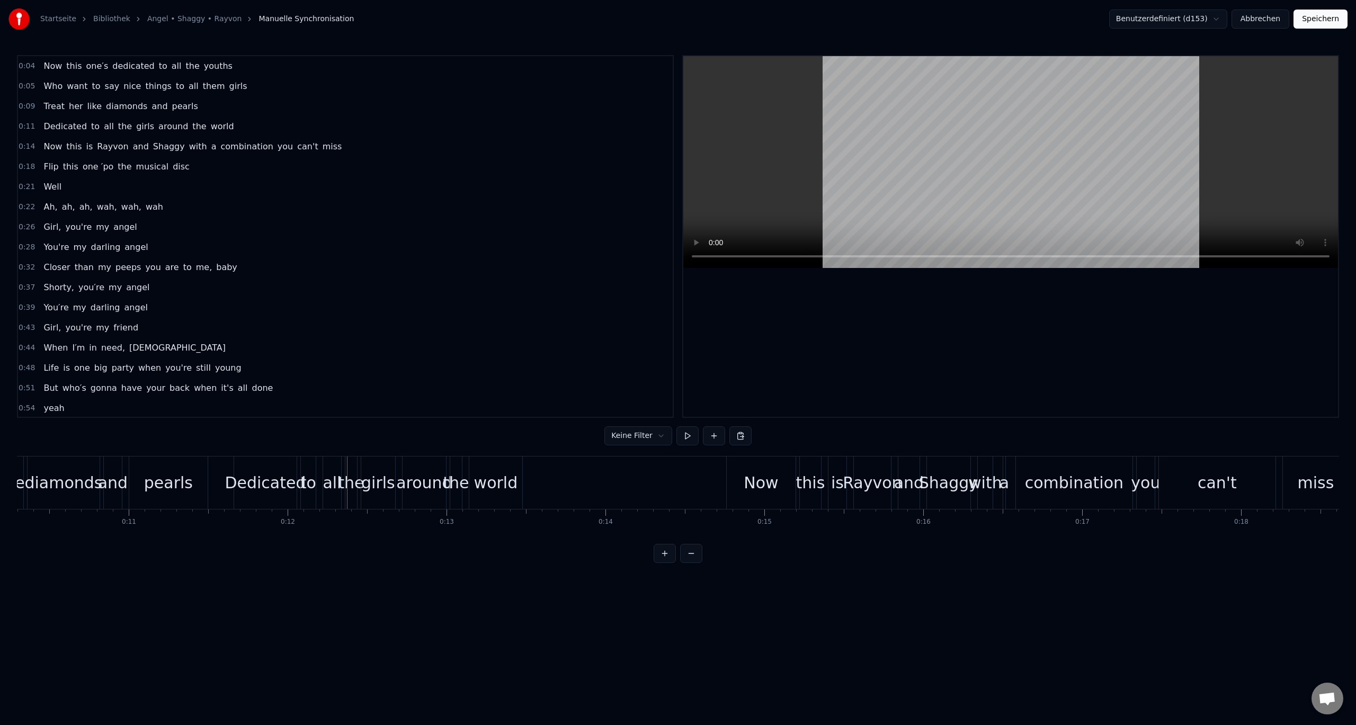
scroll to position [0, 1576]
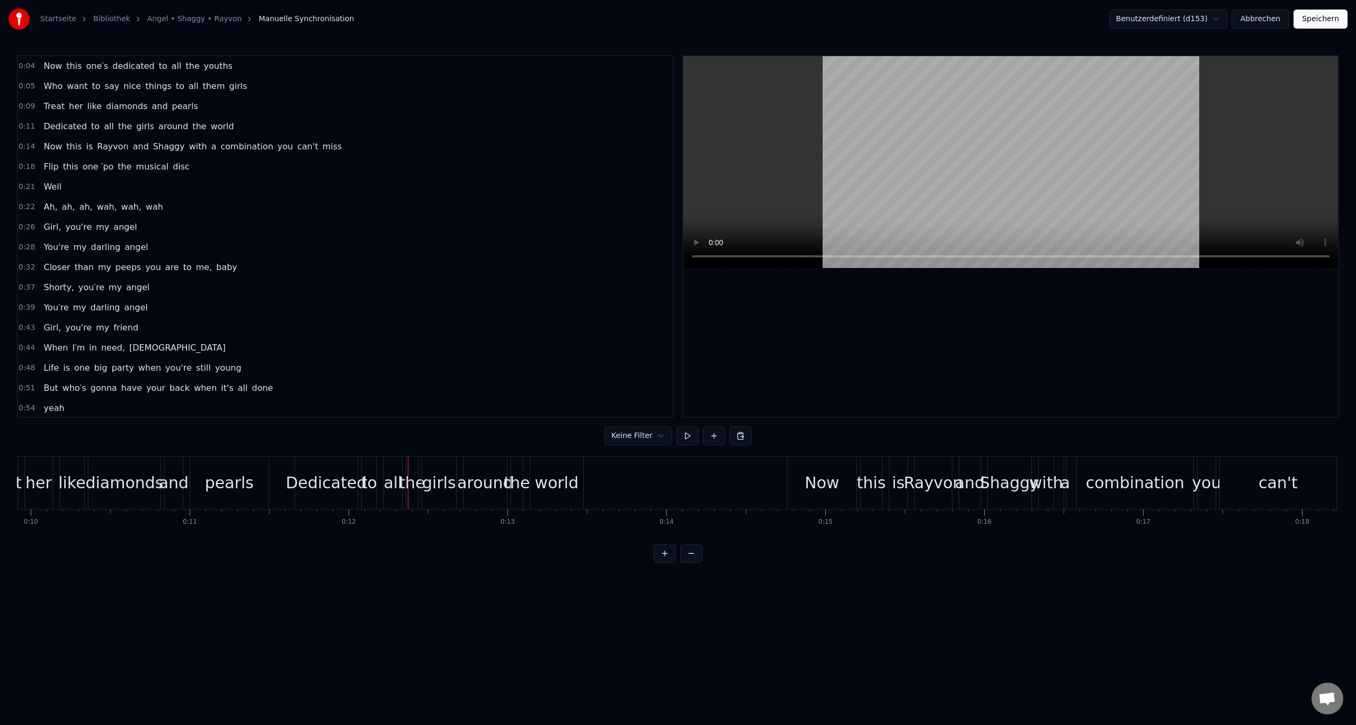
click at [313, 479] on div "Dedicated" at bounding box center [326, 483] width 81 height 24
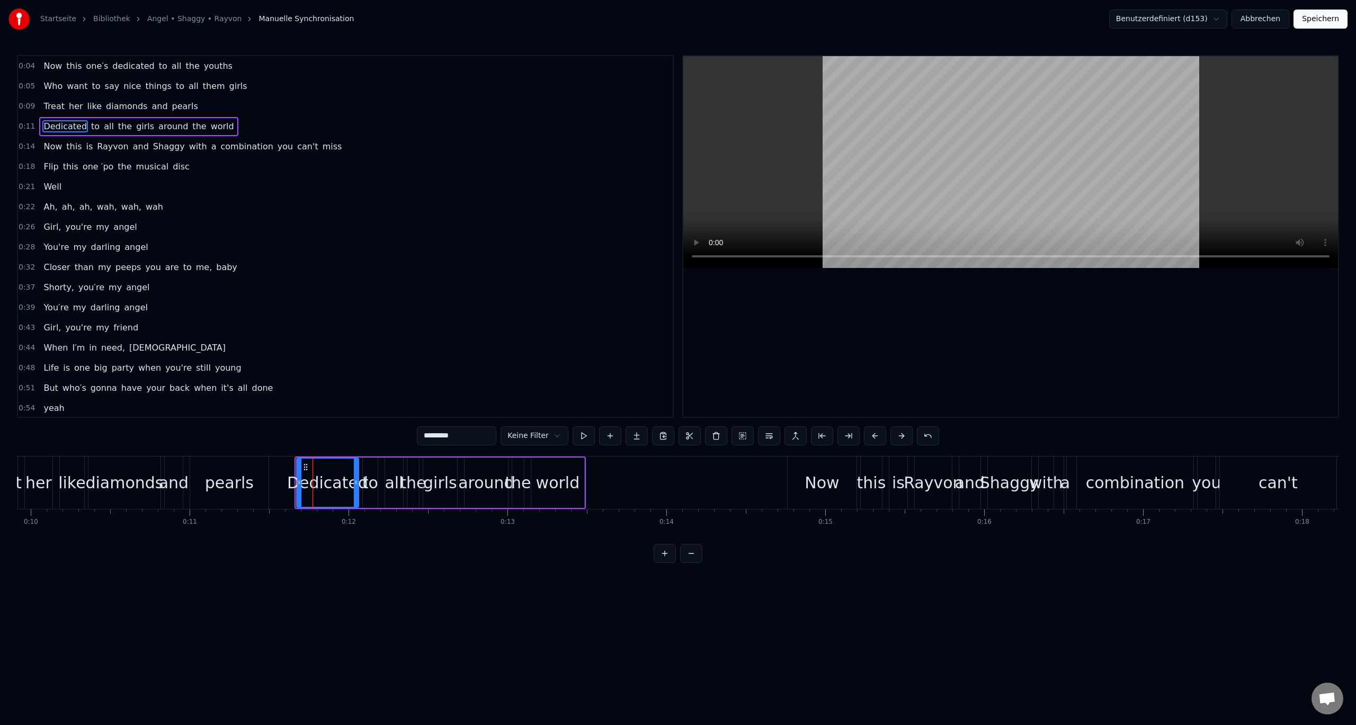
click at [297, 469] on div at bounding box center [299, 483] width 4 height 48
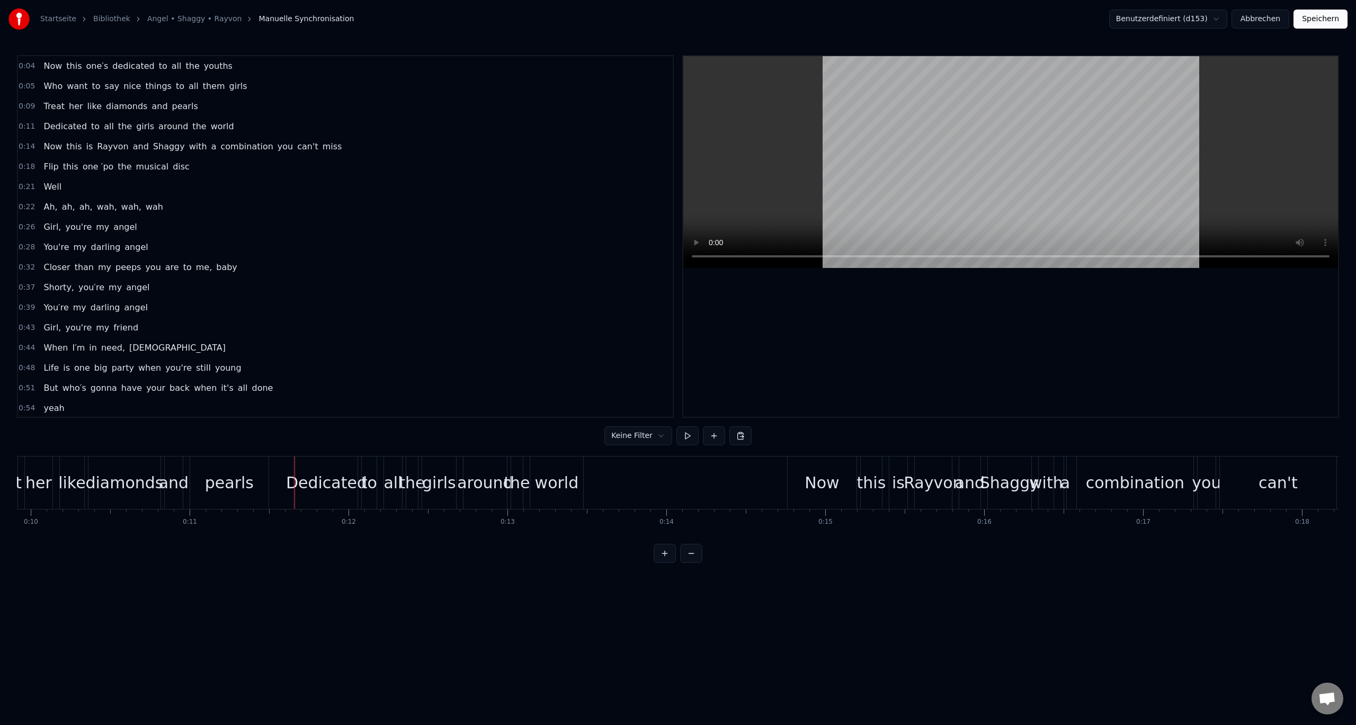
click at [301, 469] on div "Dedicated" at bounding box center [327, 483] width 62 height 52
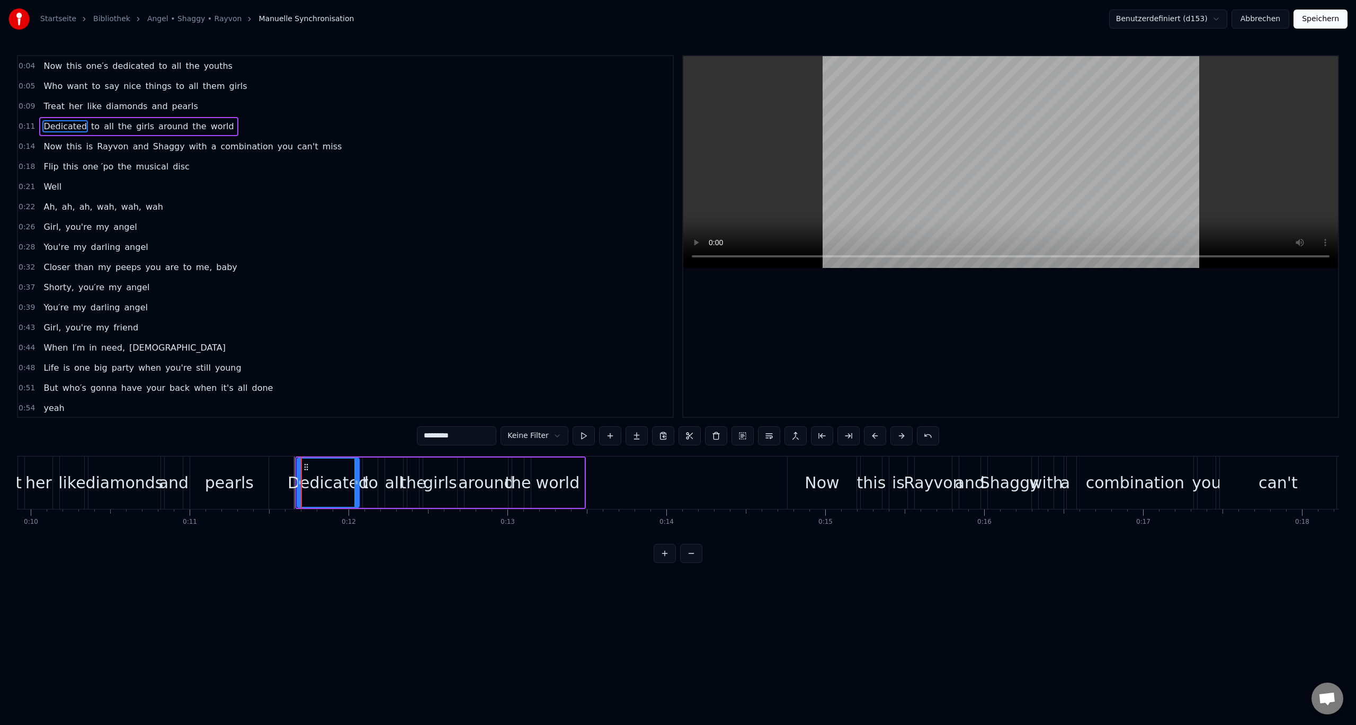
click at [305, 467] on icon at bounding box center [306, 467] width 8 height 8
click at [297, 458] on div "Dedicated" at bounding box center [328, 483] width 63 height 50
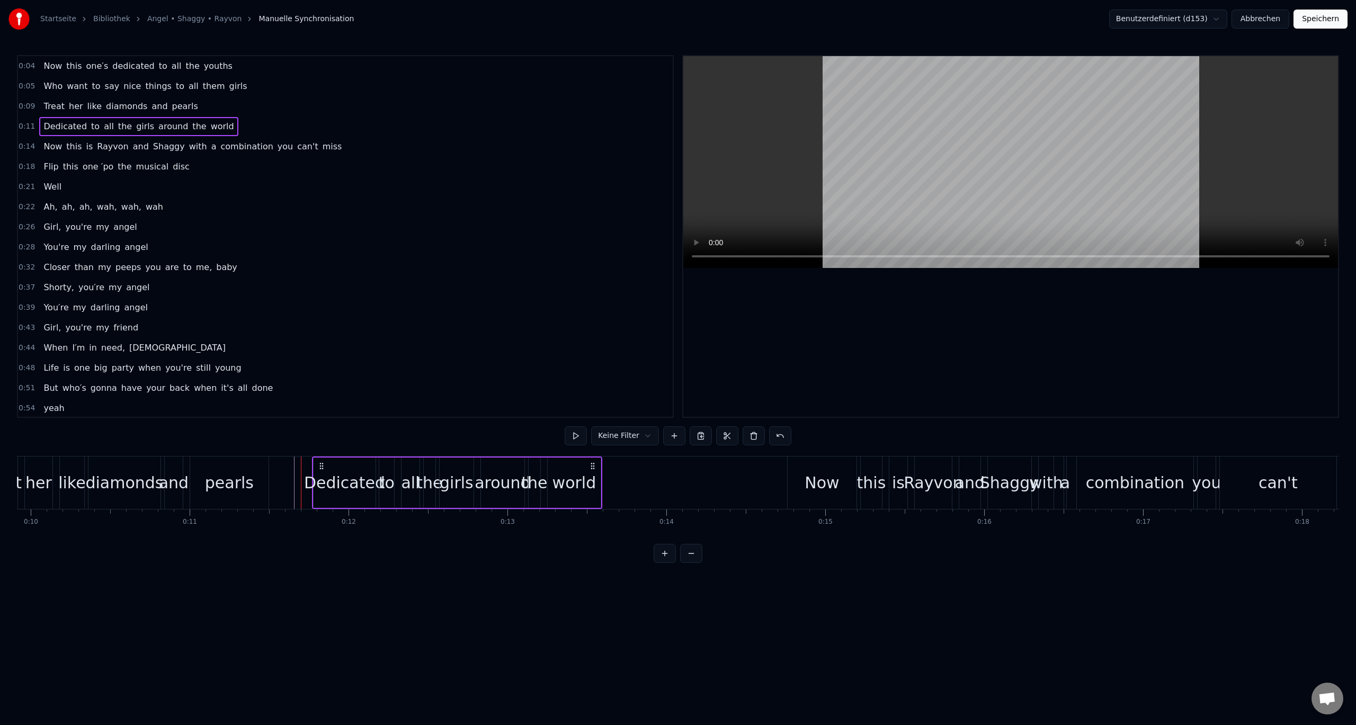
drag, startPoint x: 303, startPoint y: 465, endPoint x: 319, endPoint y: 467, distance: 16.6
click at [319, 467] on icon at bounding box center [321, 466] width 8 height 8
click at [265, 461] on div "pearls" at bounding box center [229, 483] width 78 height 52
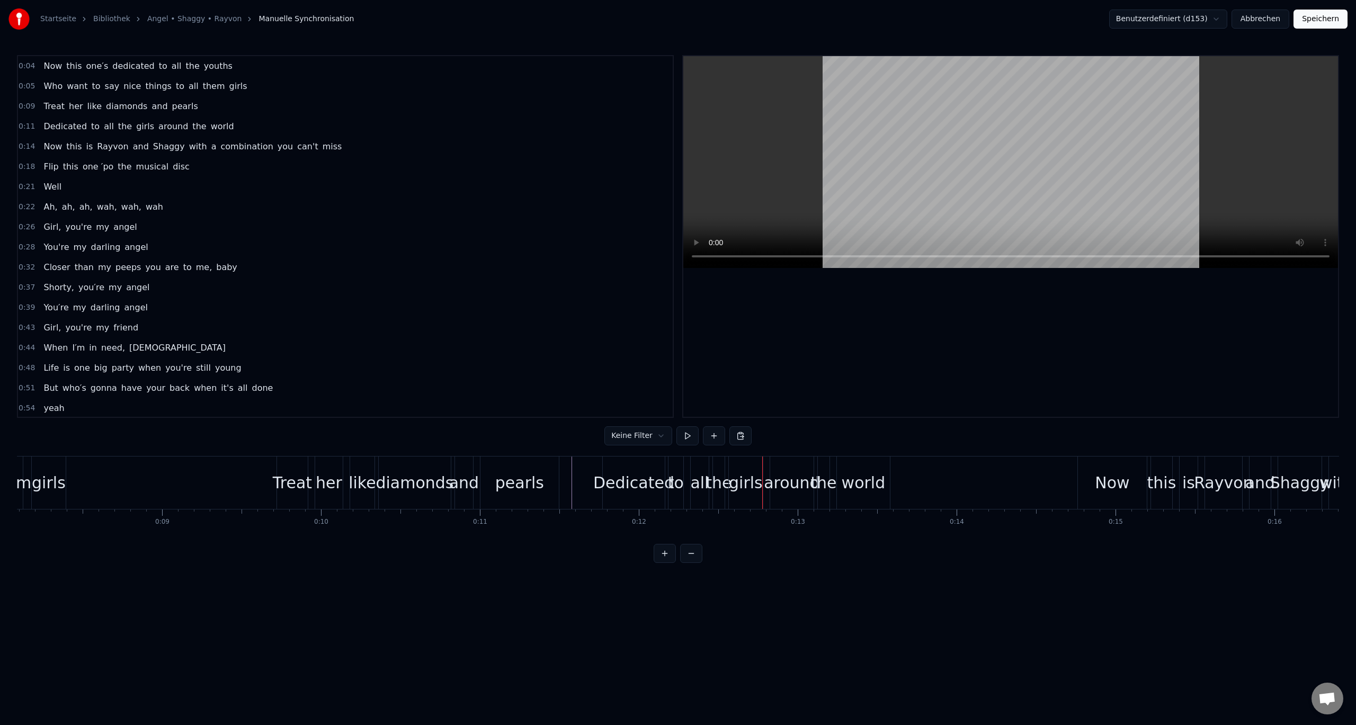
scroll to position [0, 1300]
click at [276, 490] on div "Treat" at bounding box center [277, 483] width 39 height 24
click at [272, 466] on div "Treat" at bounding box center [277, 483] width 31 height 52
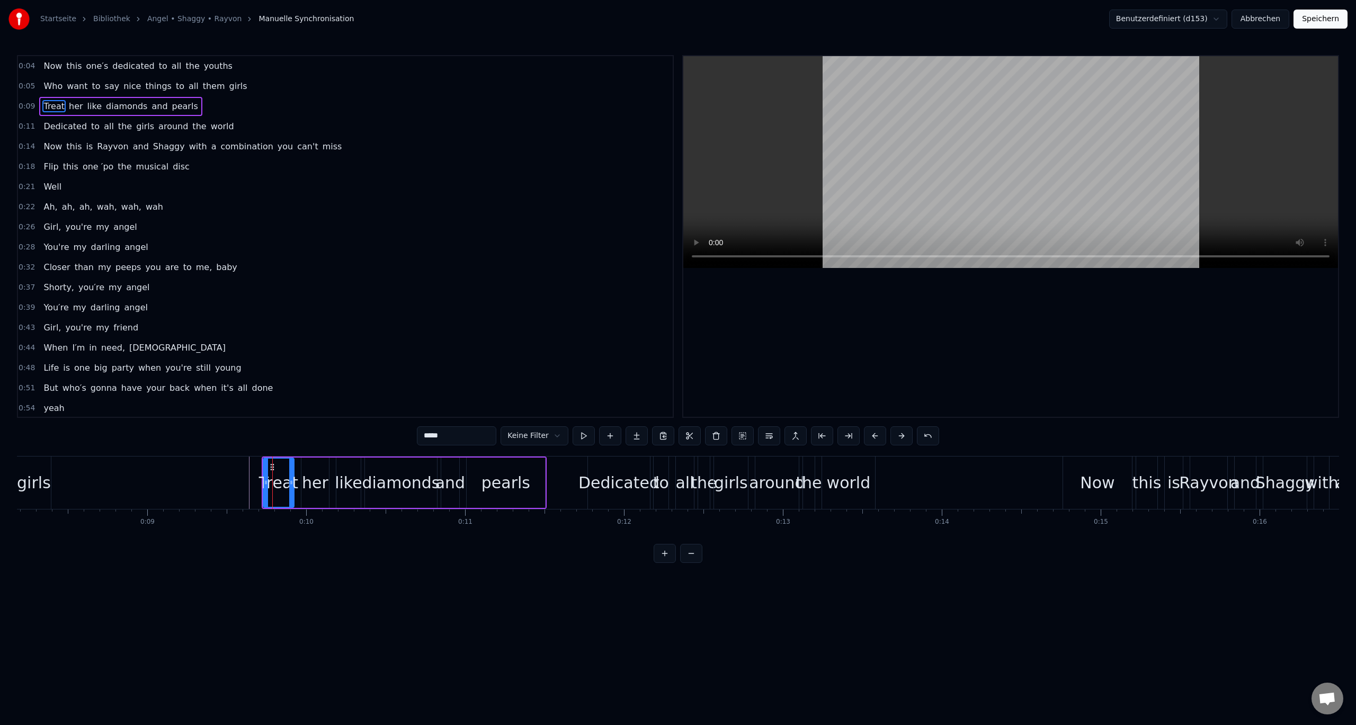
click at [264, 459] on div at bounding box center [266, 483] width 4 height 48
click at [262, 459] on div "Treat her like diamonds and pearls" at bounding box center [404, 483] width 285 height 52
drag, startPoint x: 268, startPoint y: 465, endPoint x: 277, endPoint y: 465, distance: 9.0
click at [279, 466] on icon at bounding box center [282, 466] width 8 height 8
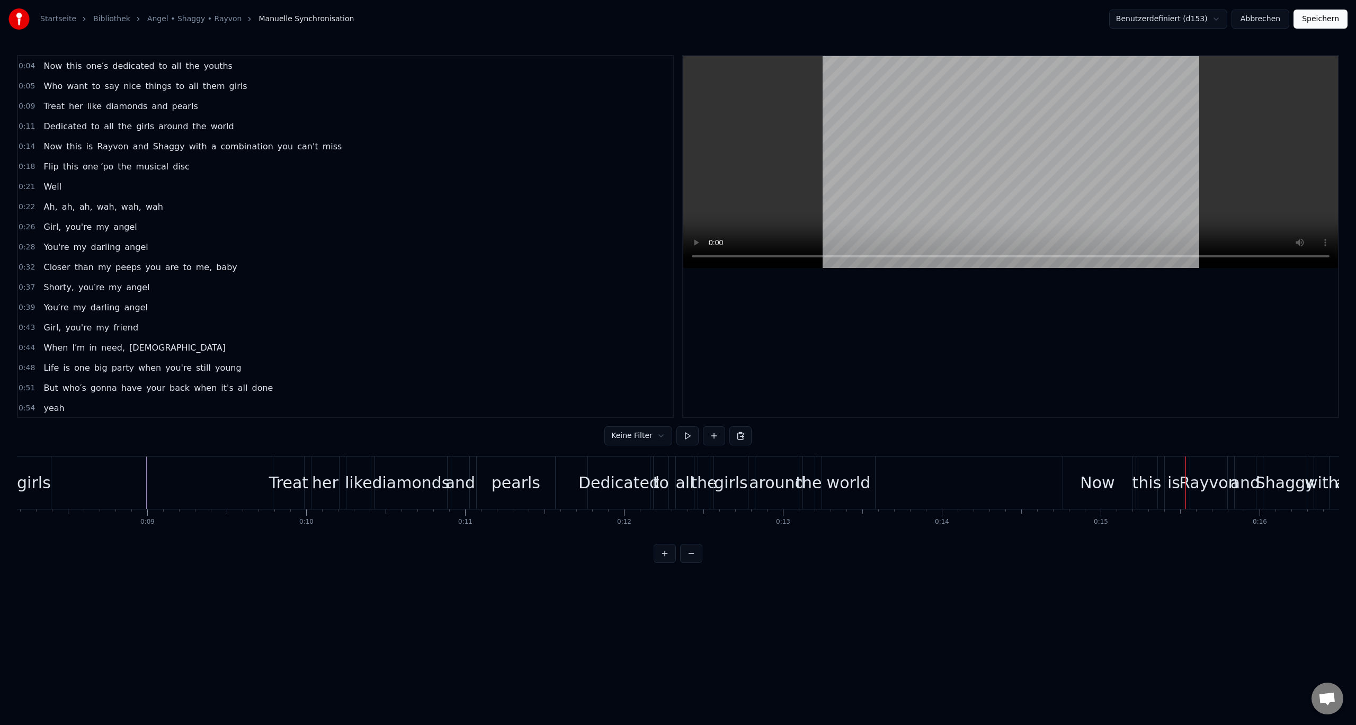
click at [1075, 473] on div "Now" at bounding box center [1097, 483] width 69 height 52
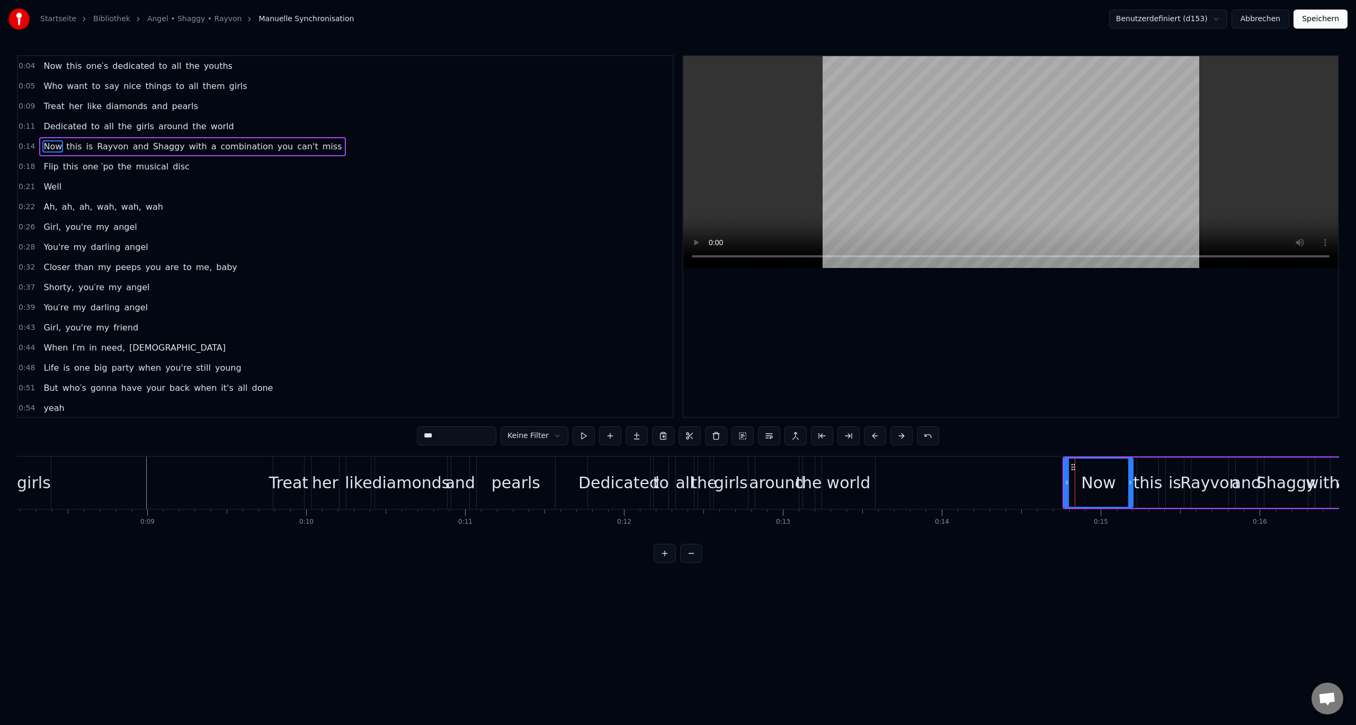
click at [1064, 463] on div "Now" at bounding box center [1099, 483] width 70 height 50
click at [1068, 461] on div at bounding box center [1067, 483] width 4 height 48
click at [1064, 459] on div "Now" at bounding box center [1099, 483] width 70 height 50
click at [1065, 459] on div at bounding box center [1067, 483] width 4 height 48
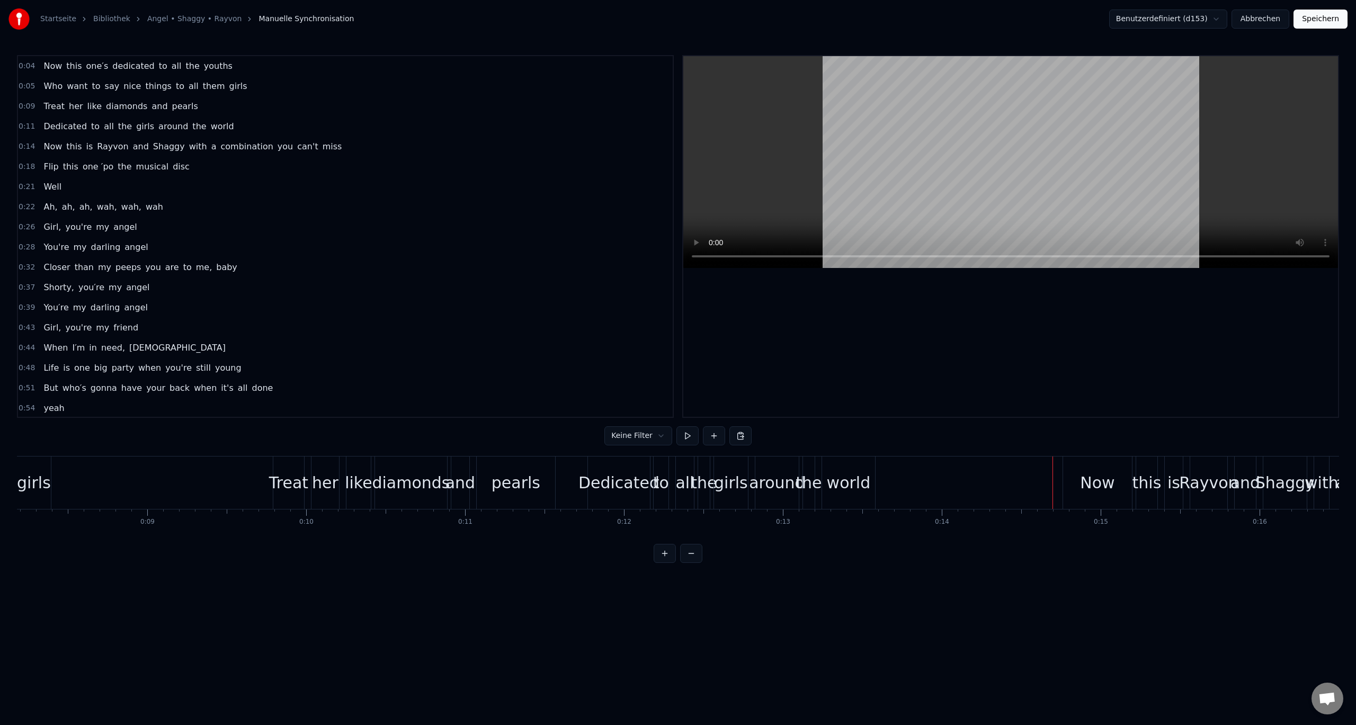
click at [1066, 461] on div "Now" at bounding box center [1097, 483] width 69 height 52
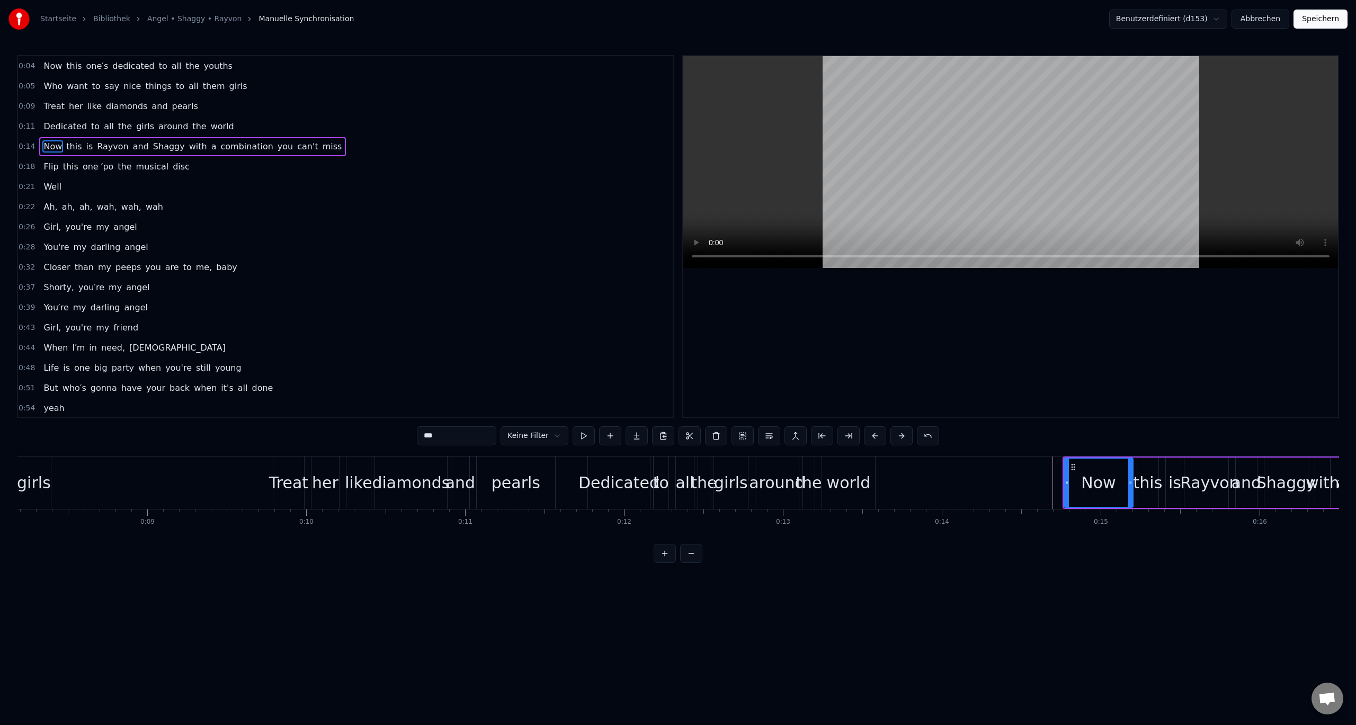
click at [1064, 458] on div "Now" at bounding box center [1099, 483] width 70 height 50
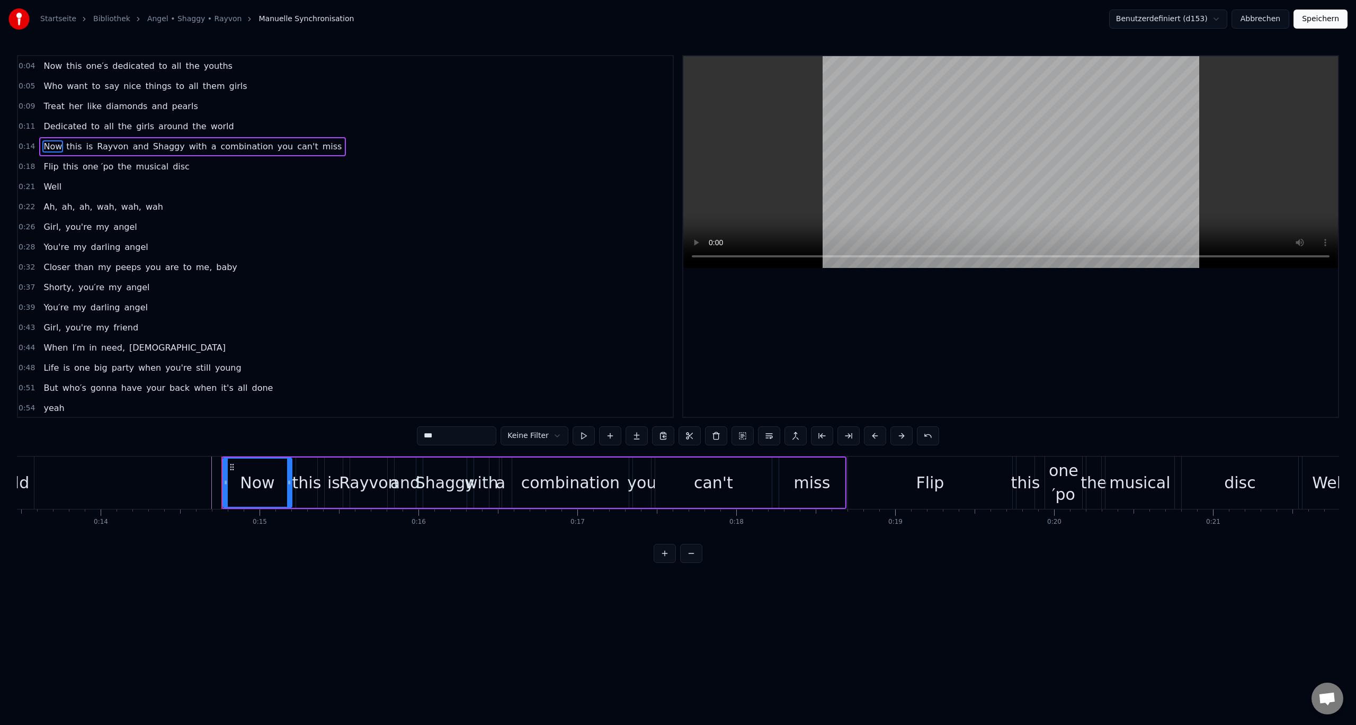
scroll to position [0, 2157]
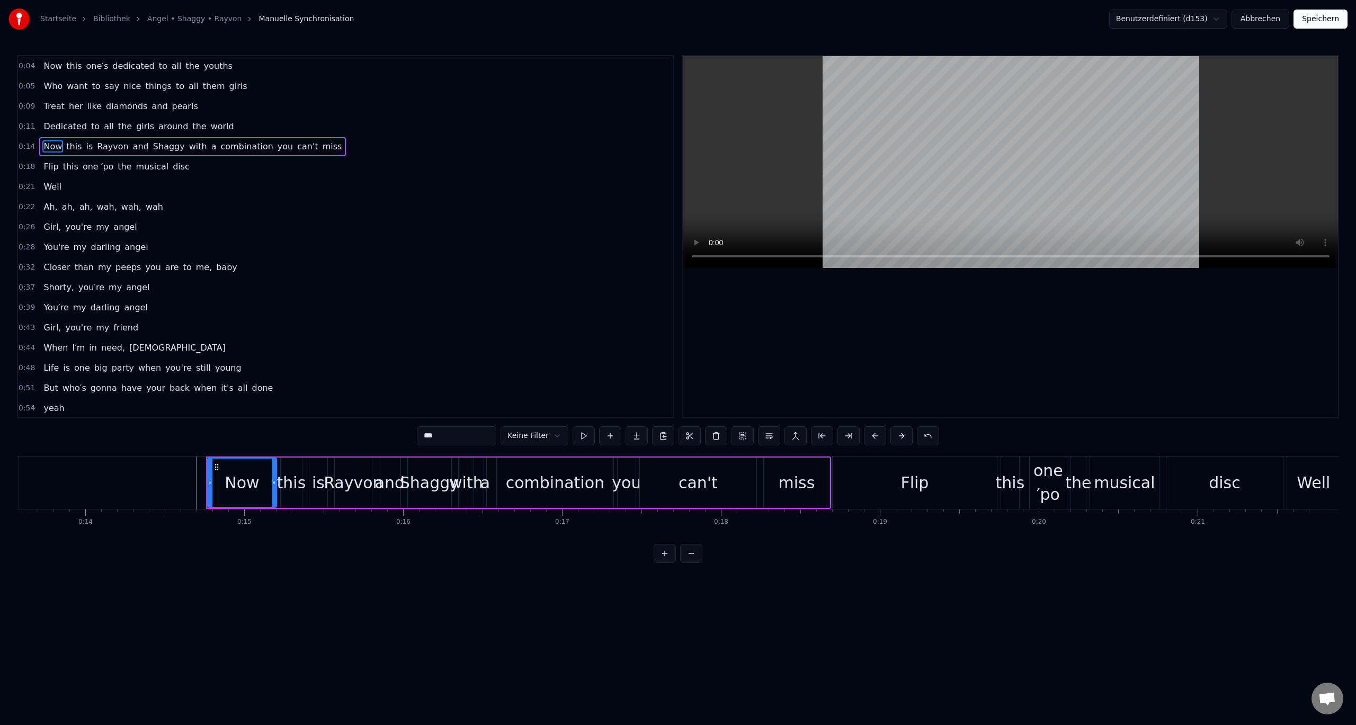
click at [217, 467] on circle at bounding box center [217, 467] width 1 height 1
click at [243, 464] on div "Now" at bounding box center [242, 483] width 68 height 48
click at [305, 465] on div "Now this is [PERSON_NAME] and [PERSON_NAME] with a combination you can't miss" at bounding box center [518, 483] width 625 height 52
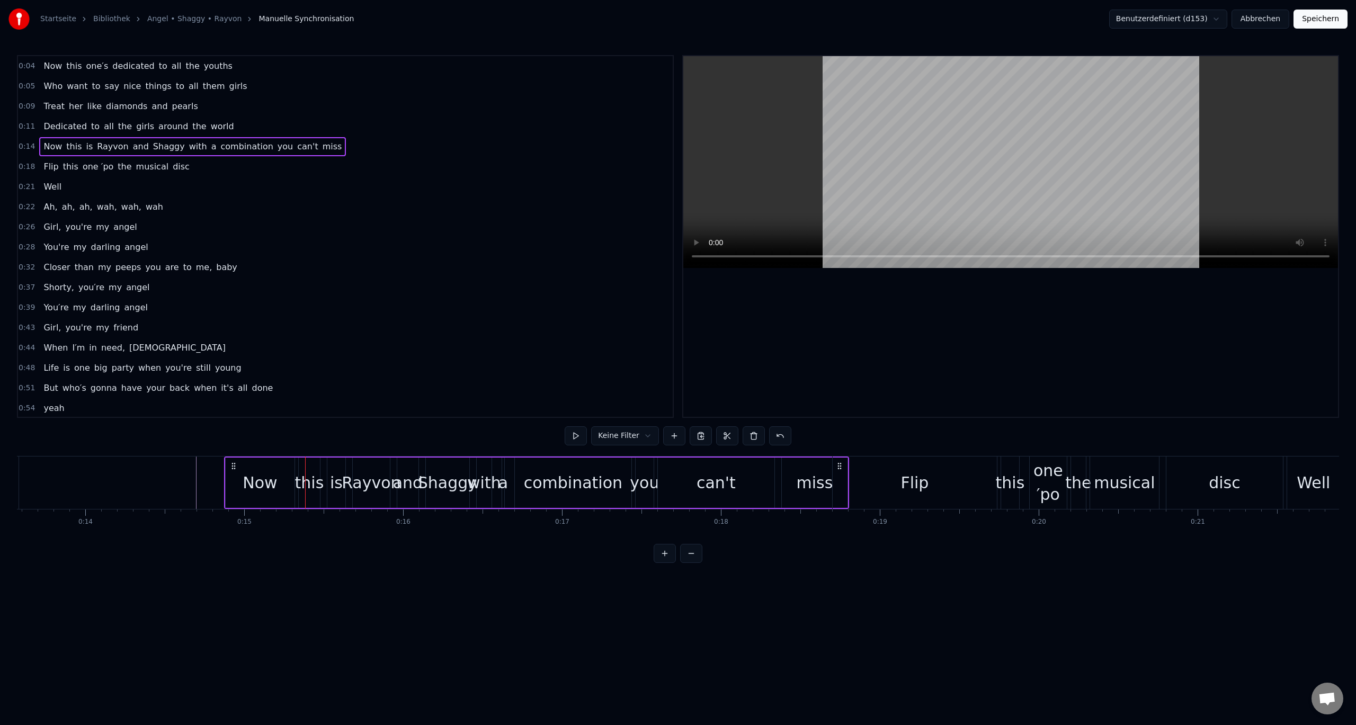
drag, startPoint x: 217, startPoint y: 464, endPoint x: 235, endPoint y: 468, distance: 18.4
click at [235, 468] on icon at bounding box center [233, 466] width 8 height 8
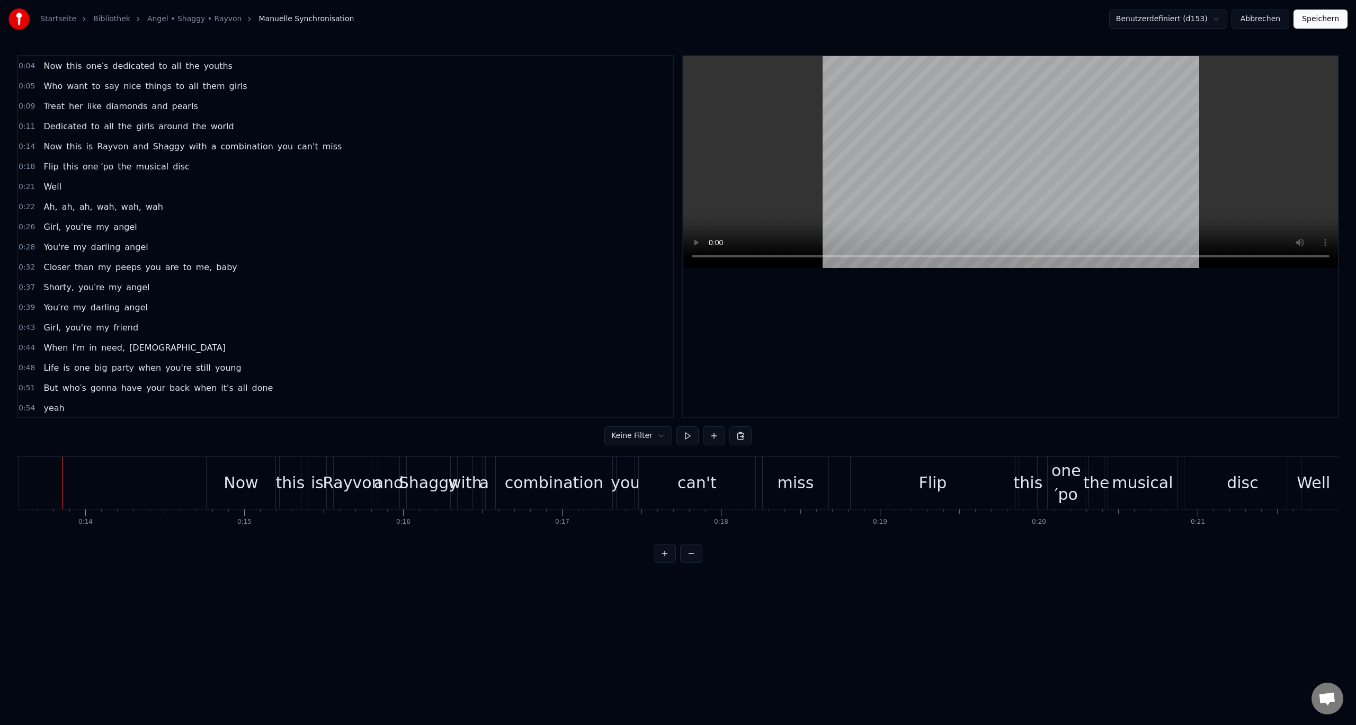
scroll to position [0, 2149]
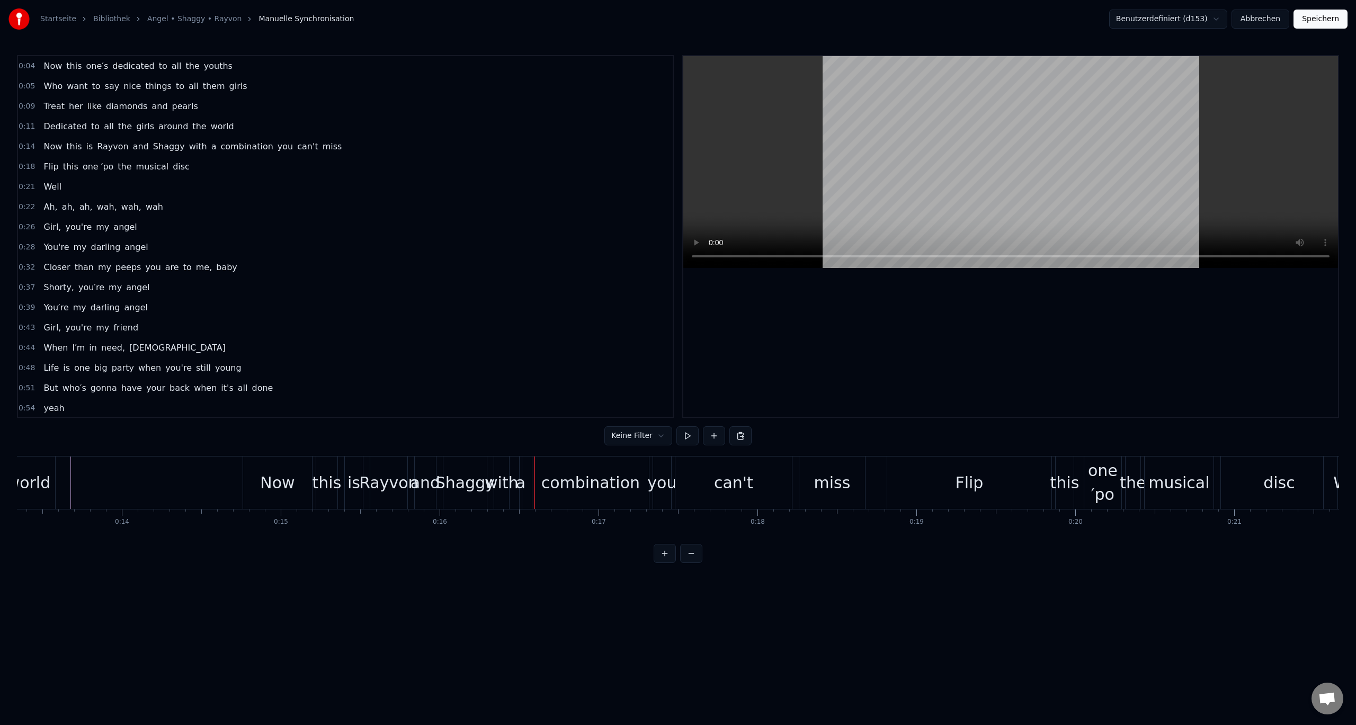
click at [380, 468] on div "Rayvon" at bounding box center [388, 483] width 37 height 52
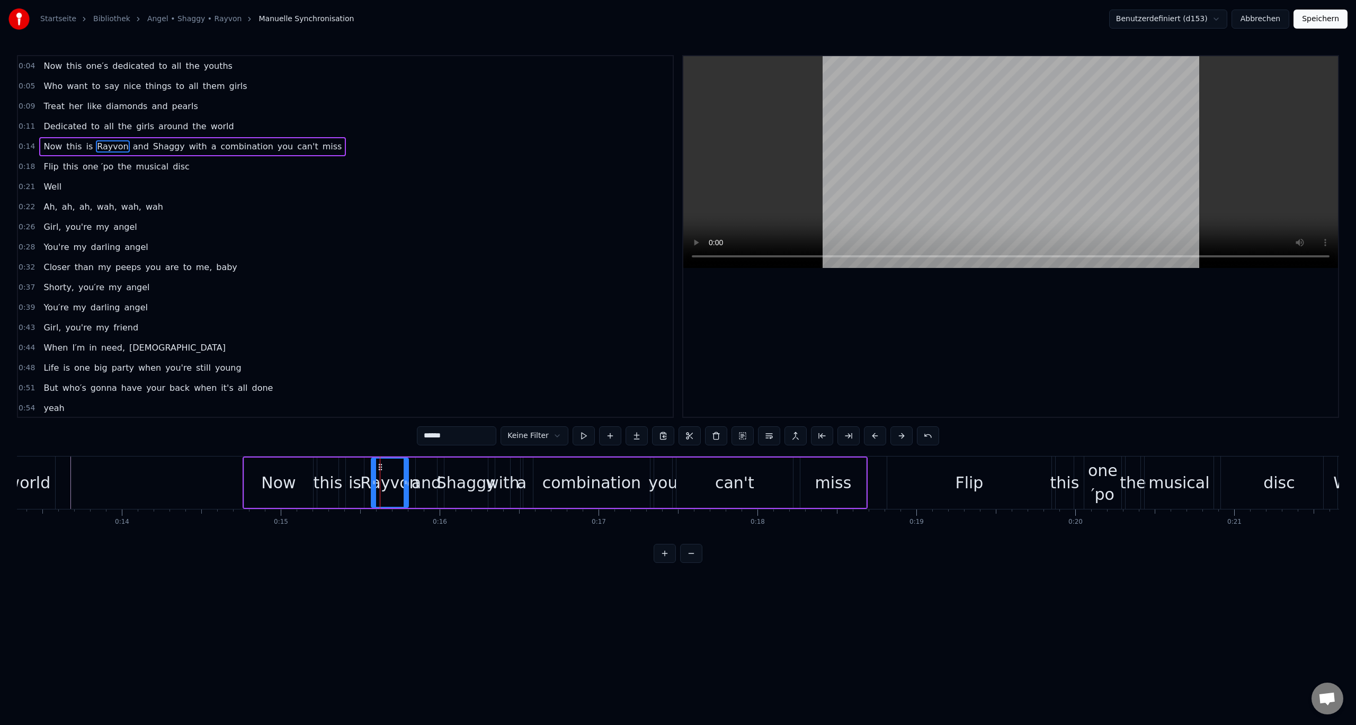
click at [337, 468] on div "this" at bounding box center [327, 483] width 21 height 50
click at [248, 460] on div "Now" at bounding box center [278, 483] width 69 height 50
type input "***"
click at [371, 457] on div "Now this is [PERSON_NAME] and [PERSON_NAME] with a combination you can't miss" at bounding box center [555, 483] width 625 height 52
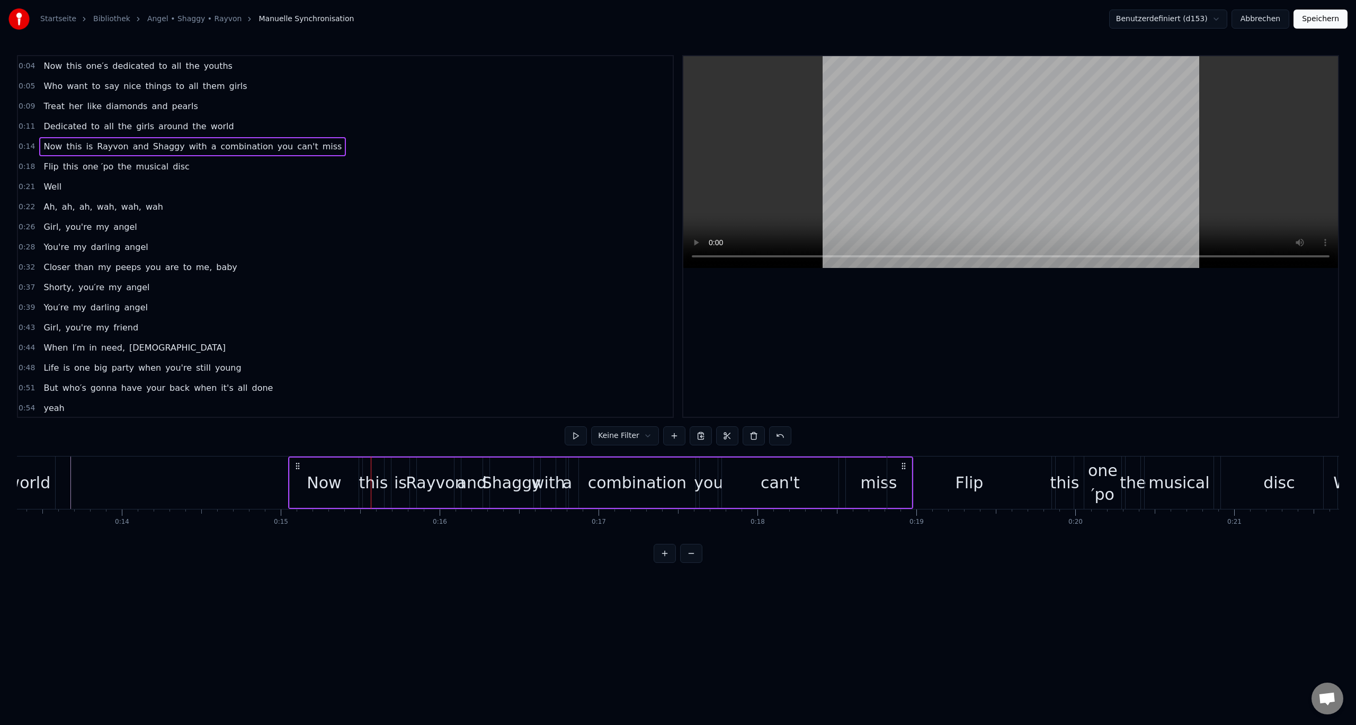
drag, startPoint x: 252, startPoint y: 464, endPoint x: 297, endPoint y: 464, distance: 45.6
click at [297, 464] on icon at bounding box center [298, 466] width 8 height 8
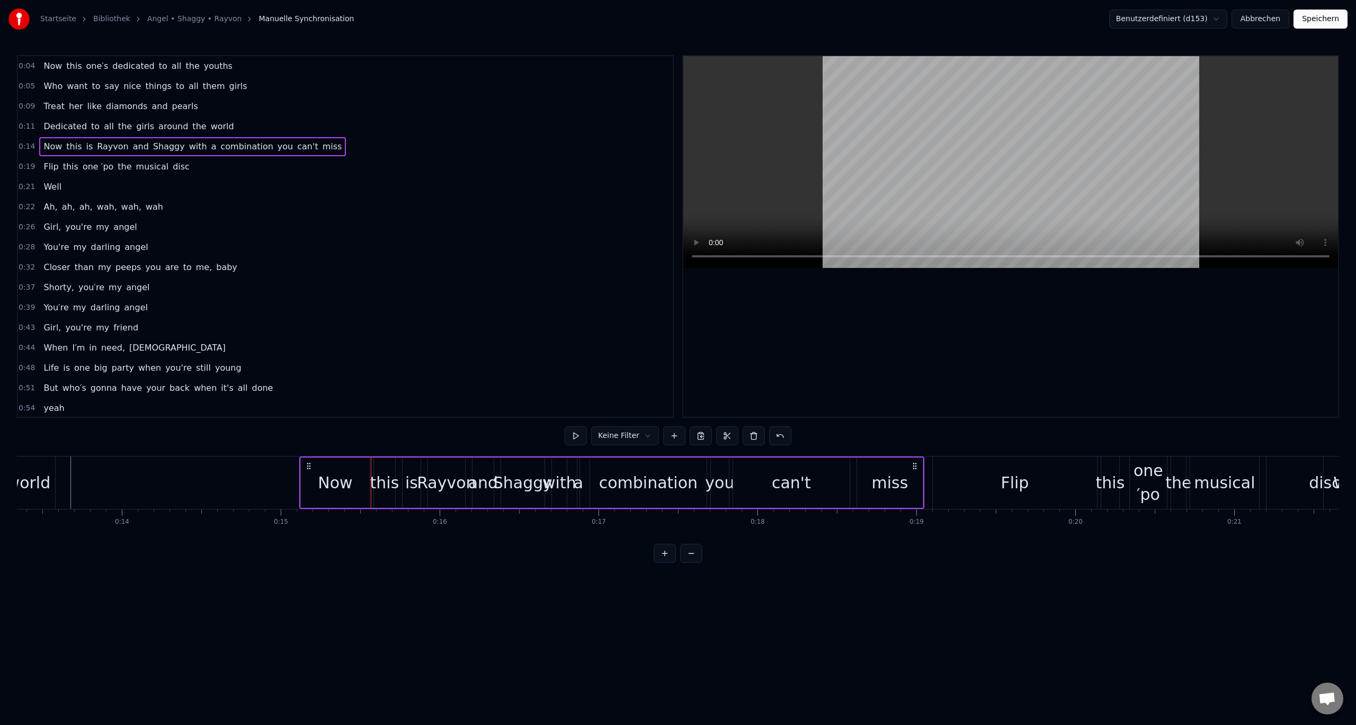
drag, startPoint x: 253, startPoint y: 464, endPoint x: 310, endPoint y: 465, distance: 56.7
click at [310, 465] on icon at bounding box center [309, 466] width 8 height 8
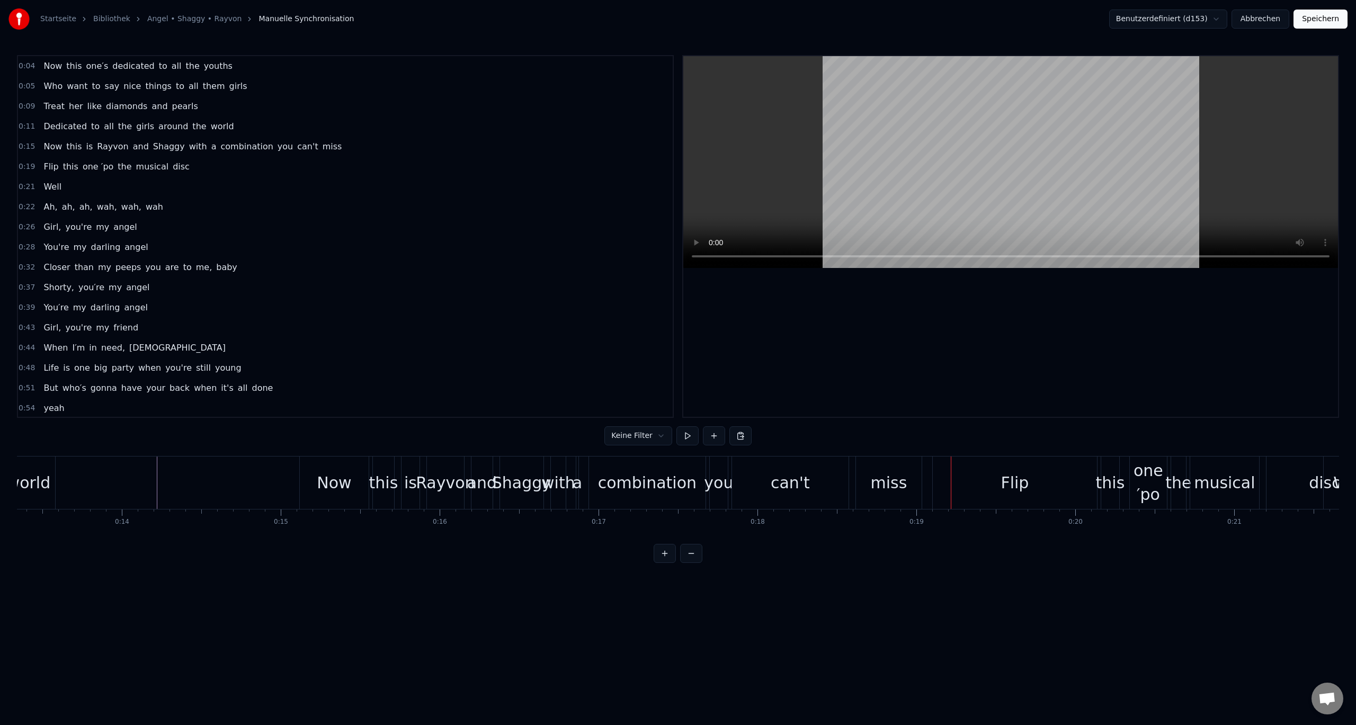
click at [786, 490] on div "can't" at bounding box center [790, 483] width 39 height 24
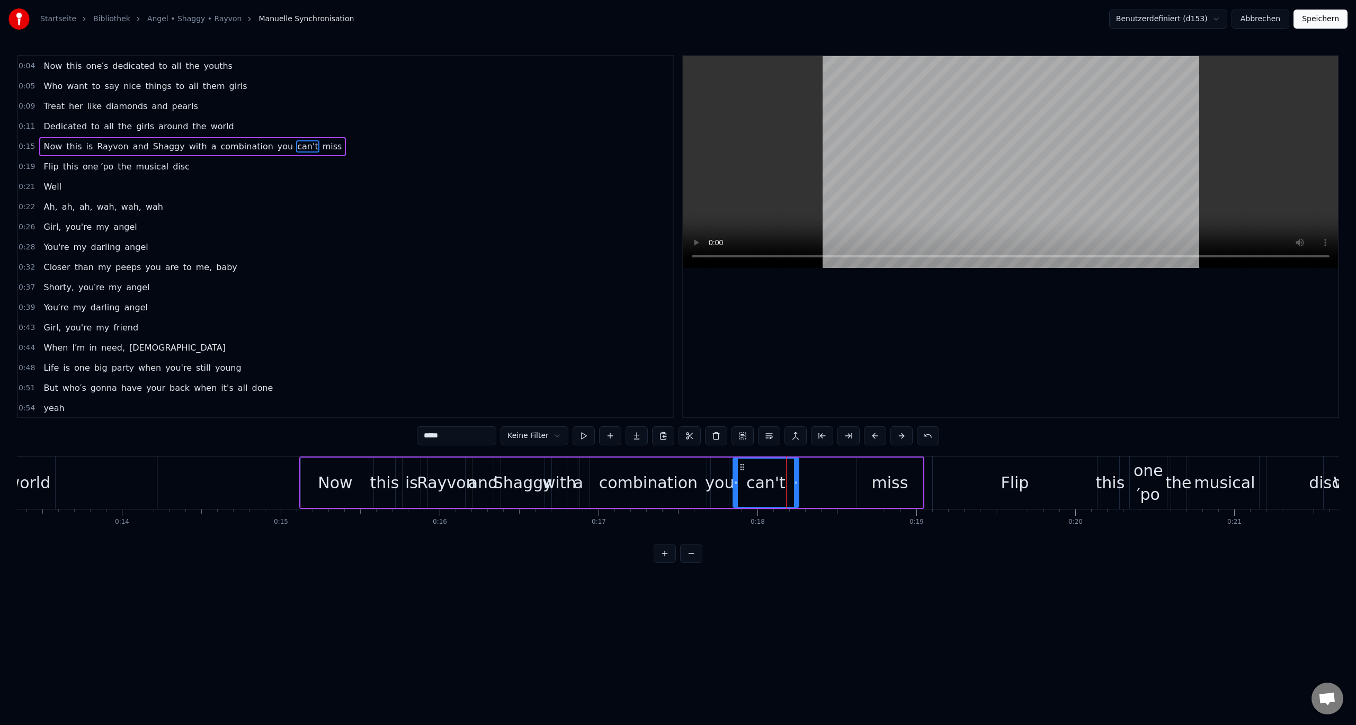
drag, startPoint x: 847, startPoint y: 483, endPoint x: 796, endPoint y: 490, distance: 51.4
click at [796, 490] on div at bounding box center [796, 483] width 4 height 48
click at [904, 479] on div "miss" at bounding box center [890, 483] width 37 height 24
type input "****"
drag, startPoint x: 866, startPoint y: 465, endPoint x: 797, endPoint y: 473, distance: 69.4
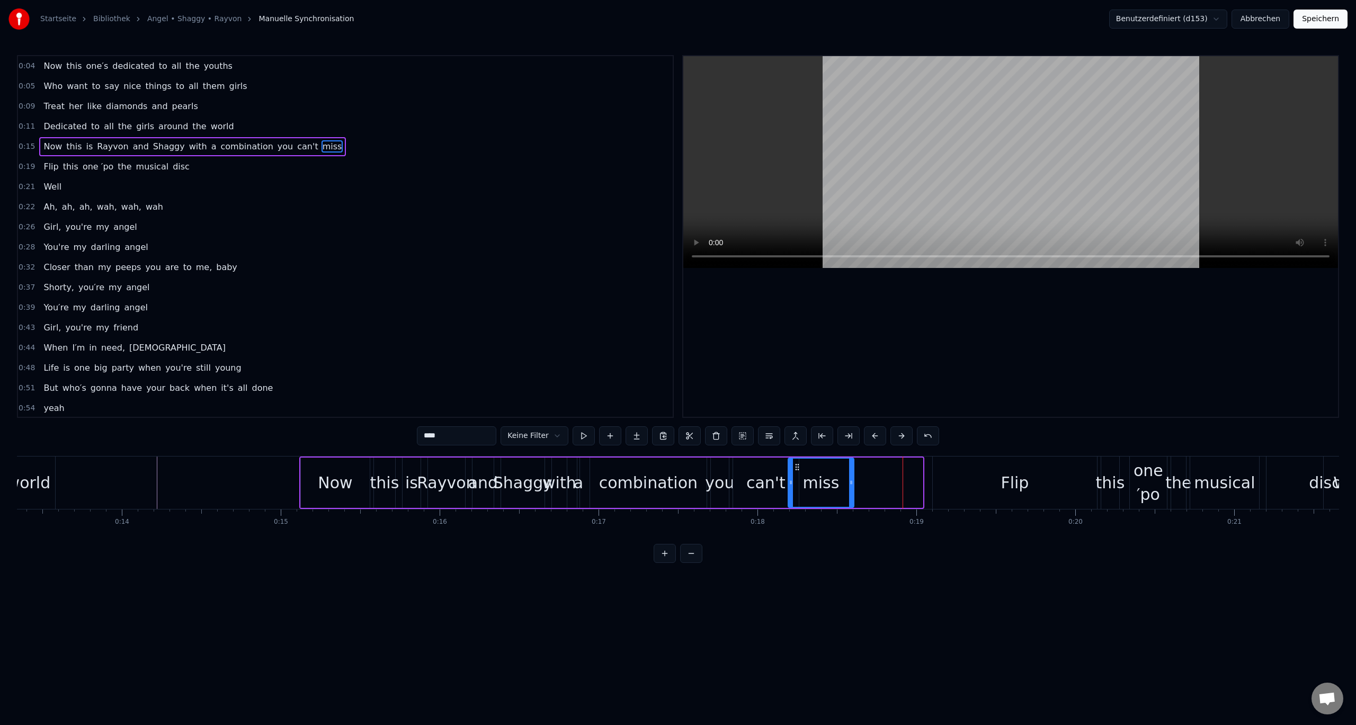
click at [797, 473] on div "miss" at bounding box center [821, 483] width 65 height 48
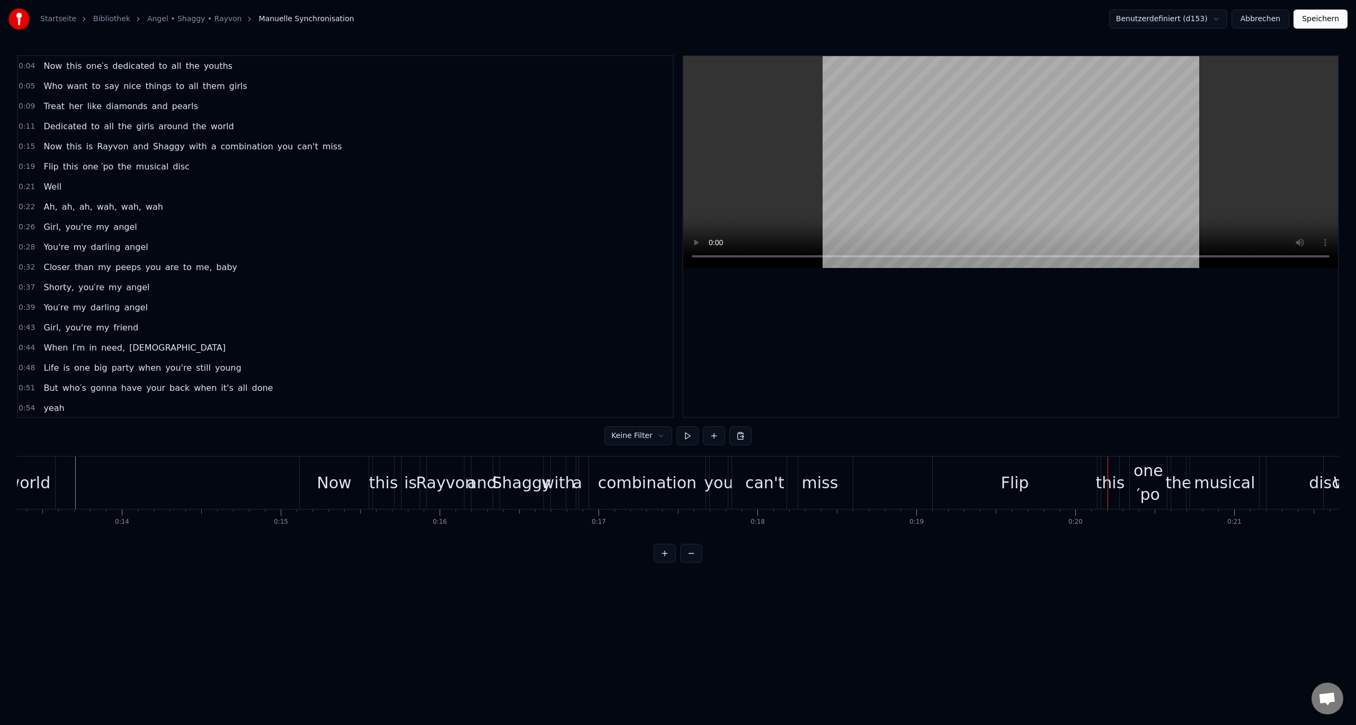
click at [1017, 482] on div "Flip" at bounding box center [1015, 483] width 28 height 24
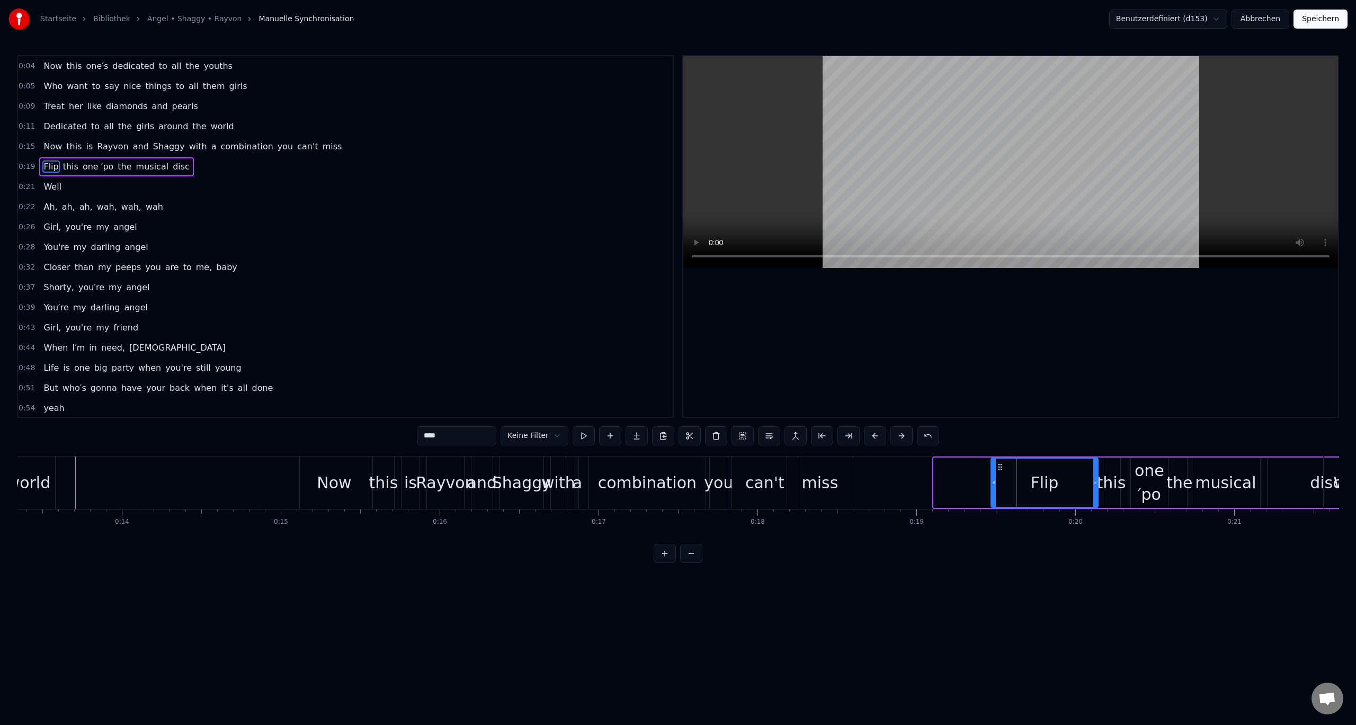
drag, startPoint x: 937, startPoint y: 483, endPoint x: 995, endPoint y: 491, distance: 59.3
click at [995, 491] on div at bounding box center [994, 483] width 4 height 48
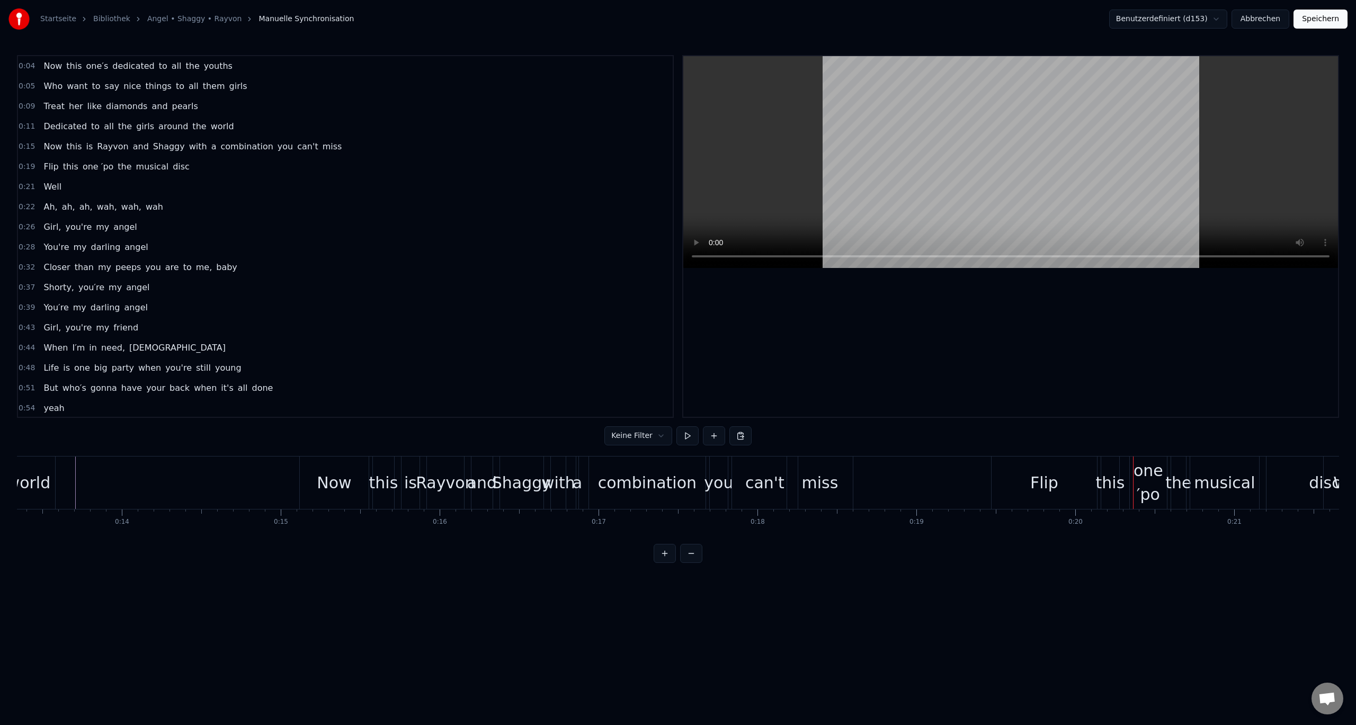
click at [1049, 472] on div "Flip" at bounding box center [1044, 483] width 28 height 24
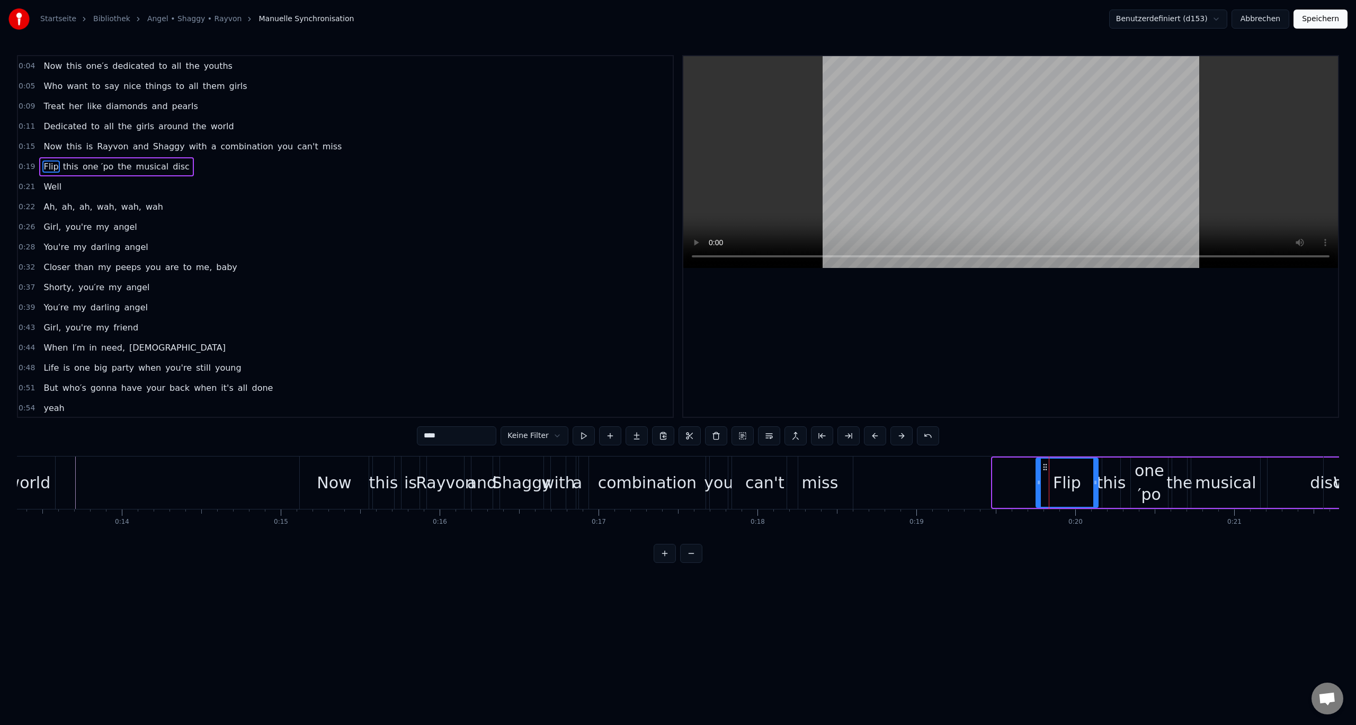
drag, startPoint x: 995, startPoint y: 481, endPoint x: 1038, endPoint y: 484, distance: 43.6
click at [1038, 484] on icon at bounding box center [1039, 482] width 4 height 8
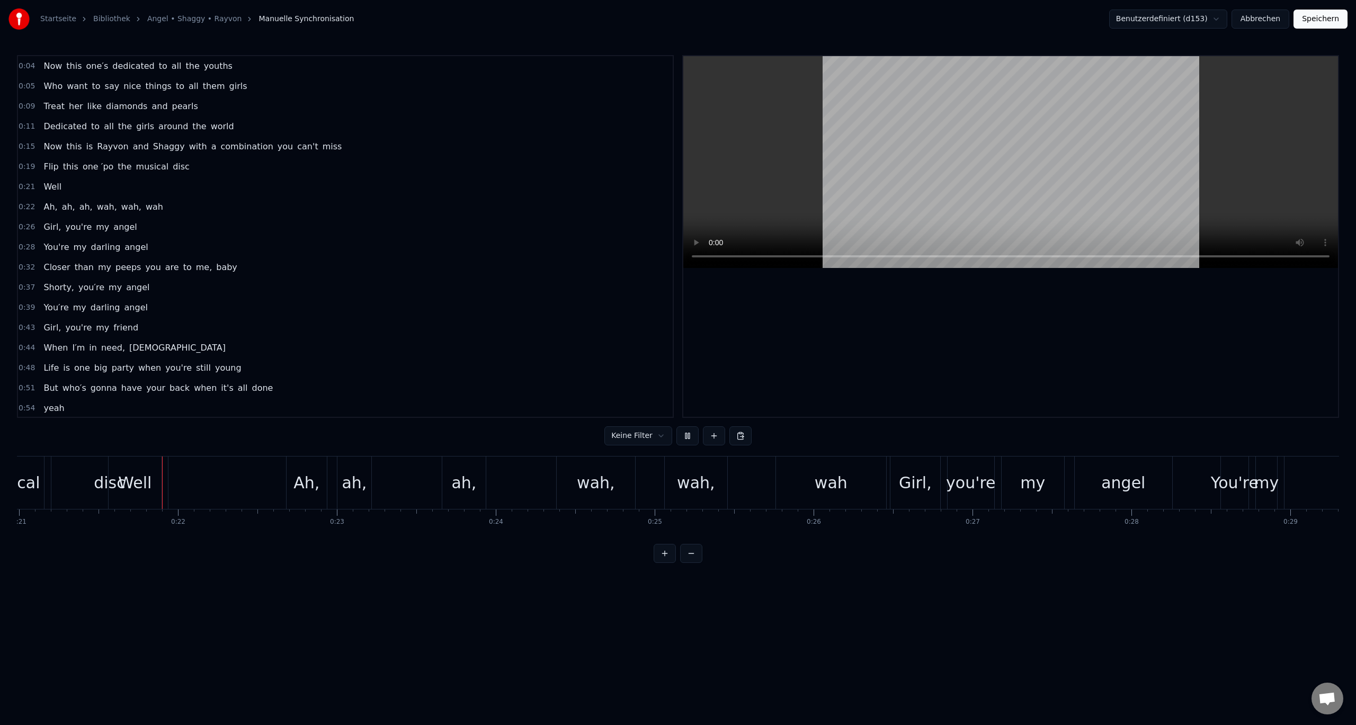
scroll to position [0, 3337]
click at [749, 297] on div at bounding box center [1010, 236] width 655 height 361
click at [137, 487] on div "Well" at bounding box center [133, 483] width 33 height 24
drag, startPoint x: 117, startPoint y: 465, endPoint x: 130, endPoint y: 468, distance: 14.1
click at [131, 469] on icon at bounding box center [132, 467] width 8 height 8
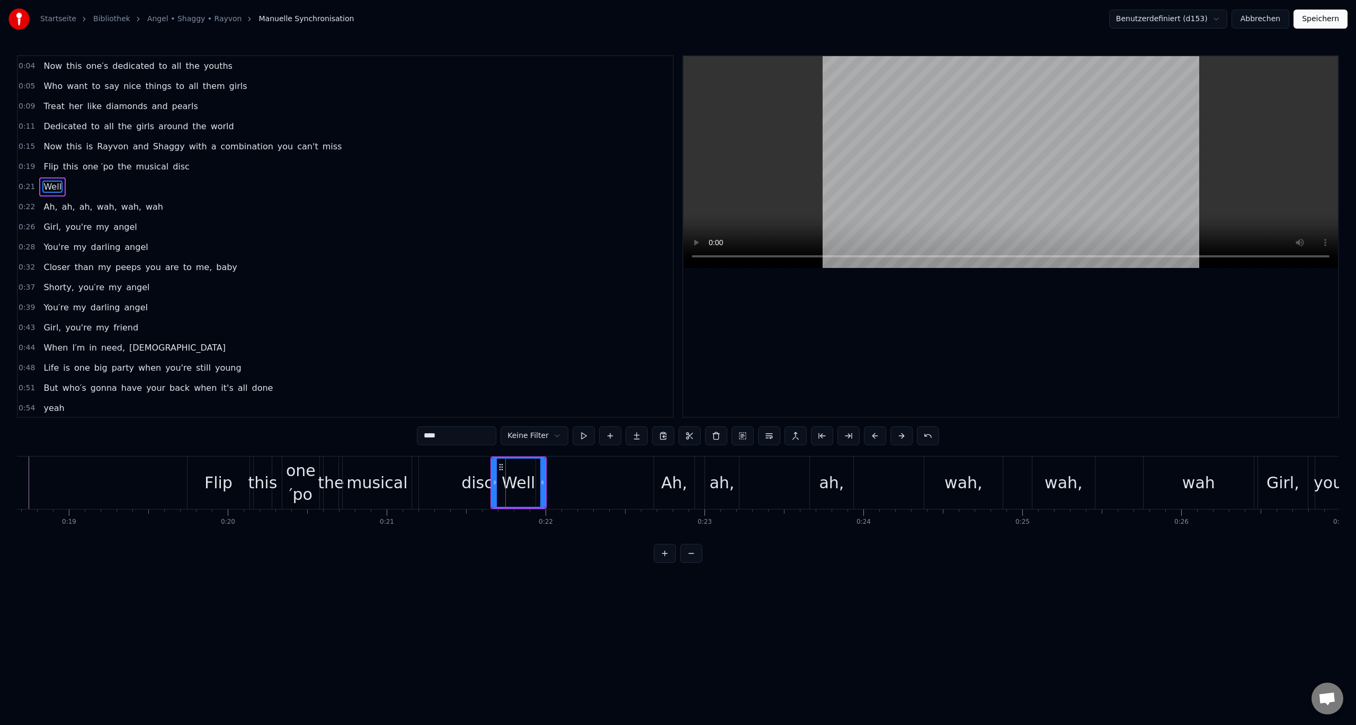
scroll to position [0, 2982]
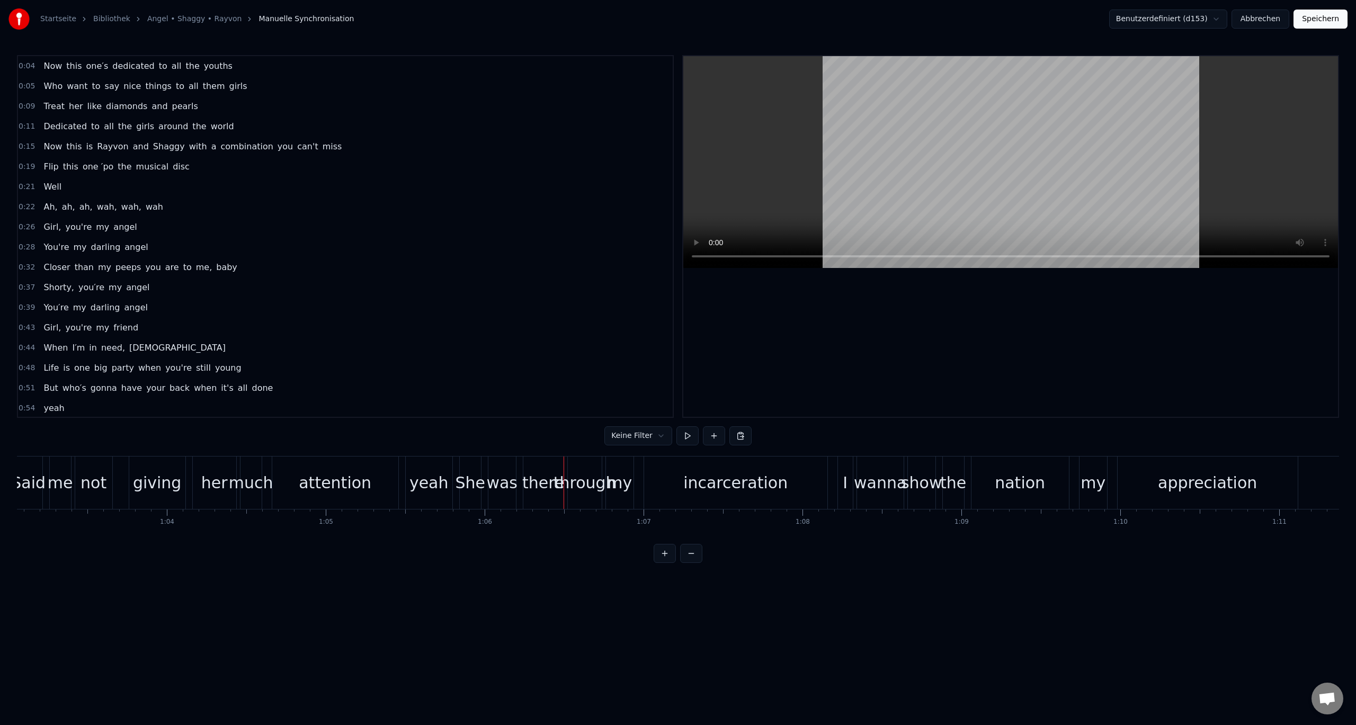
scroll to position [0, 10022]
click at [430, 483] on div "yeah" at bounding box center [429, 483] width 39 height 24
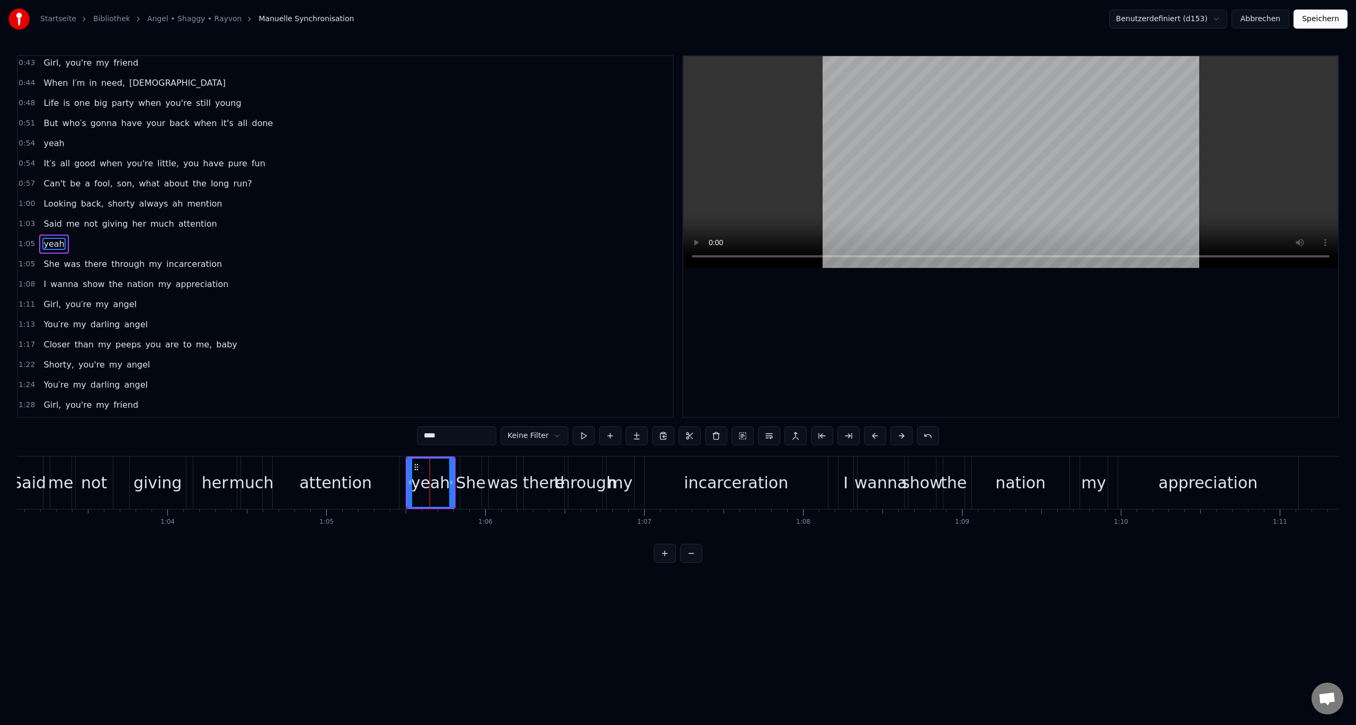
scroll to position [272, 0]
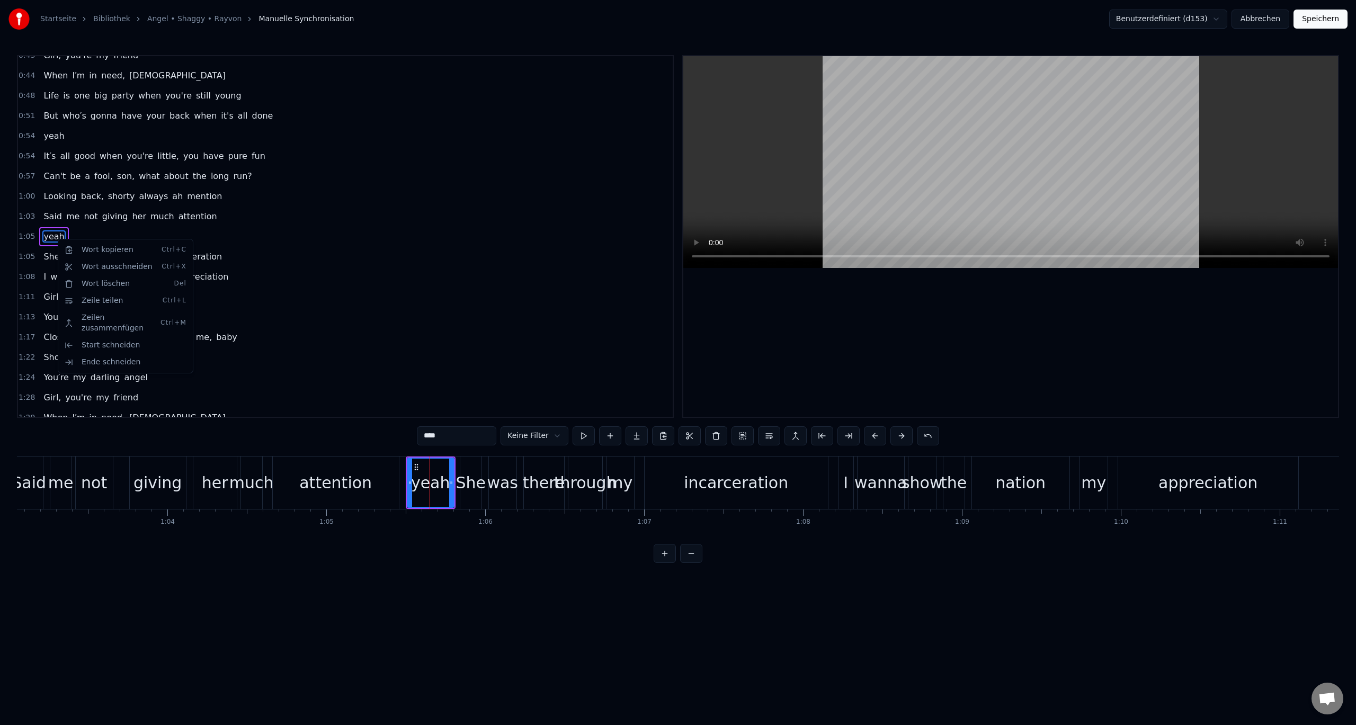
click at [265, 234] on html "Startseite Bibliothek Angel • Shaggy • Rayvon Manuelle Synchronisation Benutzer…" at bounding box center [678, 290] width 1356 height 580
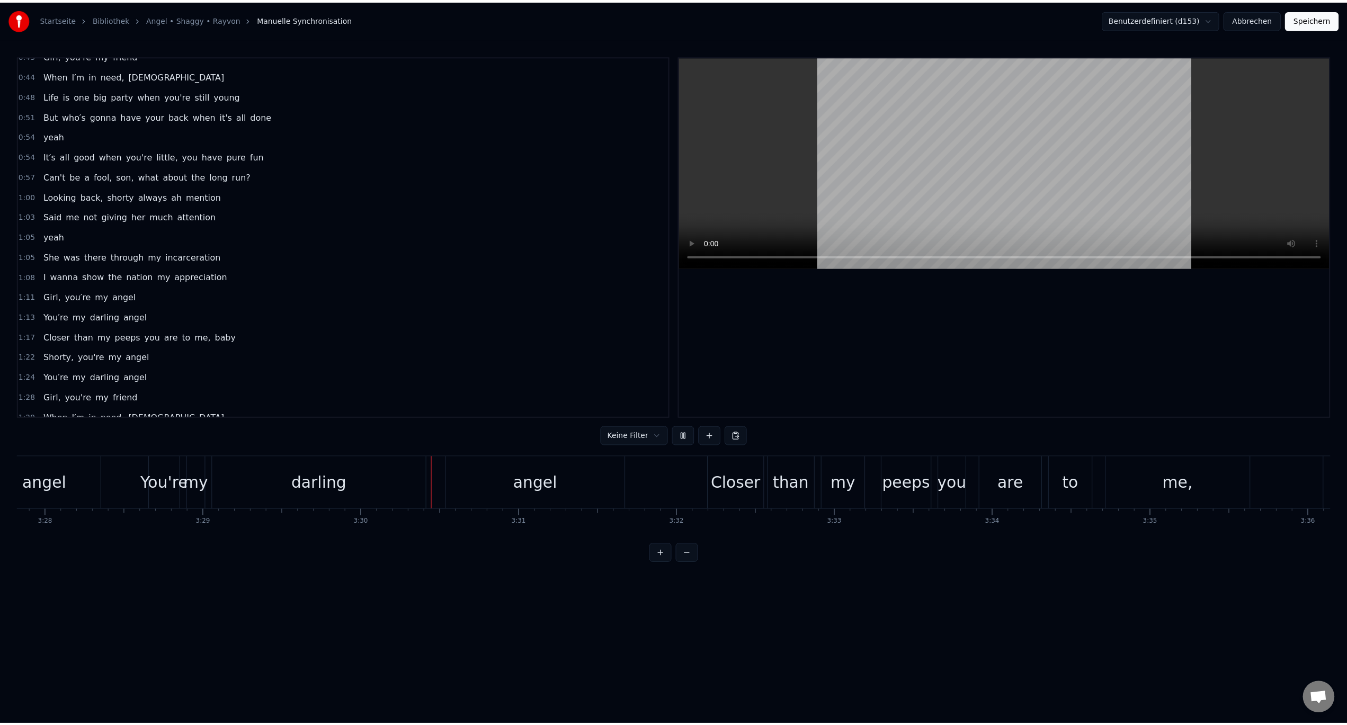
scroll to position [0, 33314]
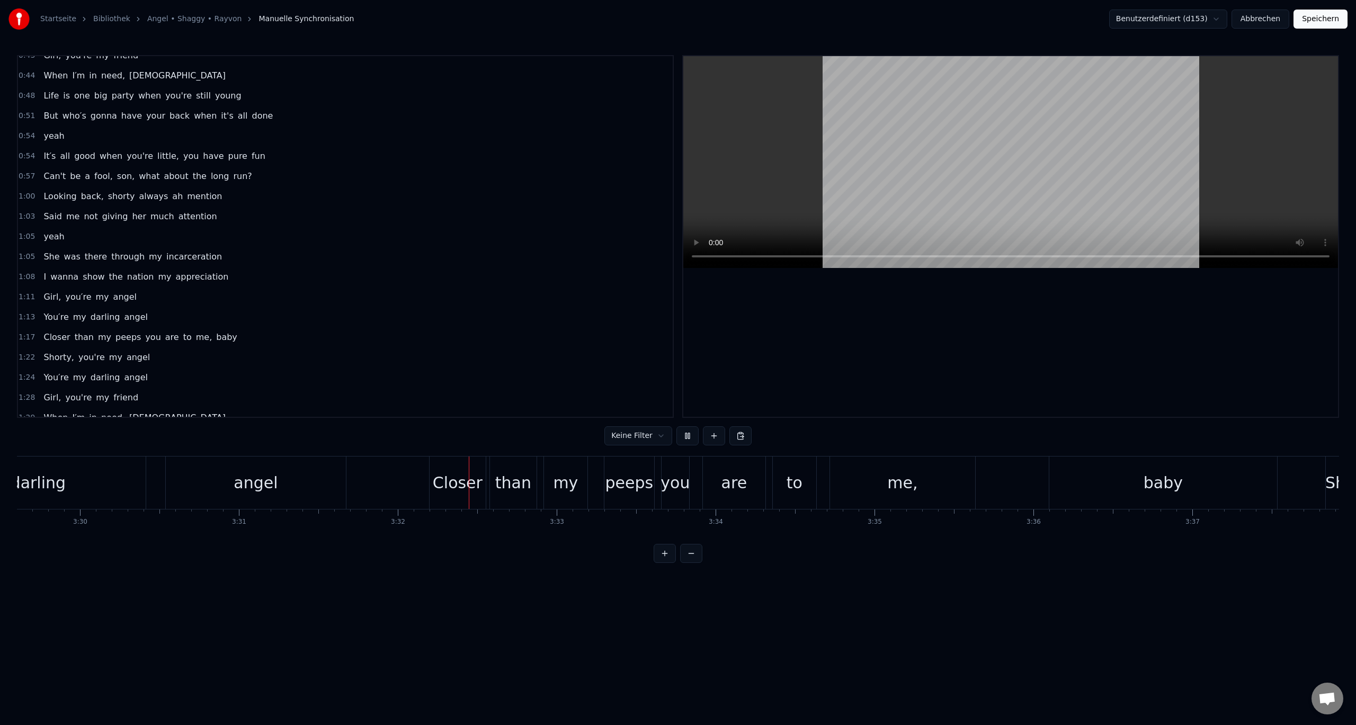
click at [1327, 13] on button "Speichern" at bounding box center [1321, 19] width 54 height 19
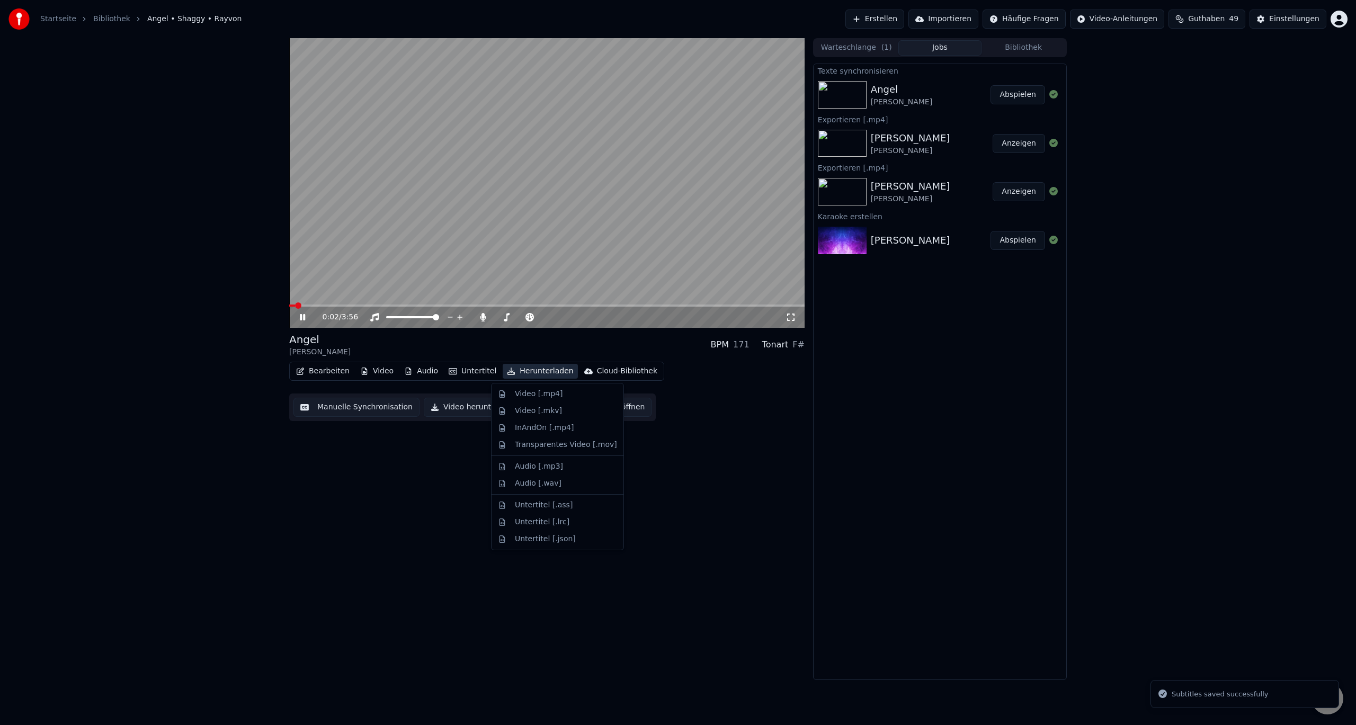
click at [534, 370] on button "Herunterladen" at bounding box center [540, 371] width 75 height 15
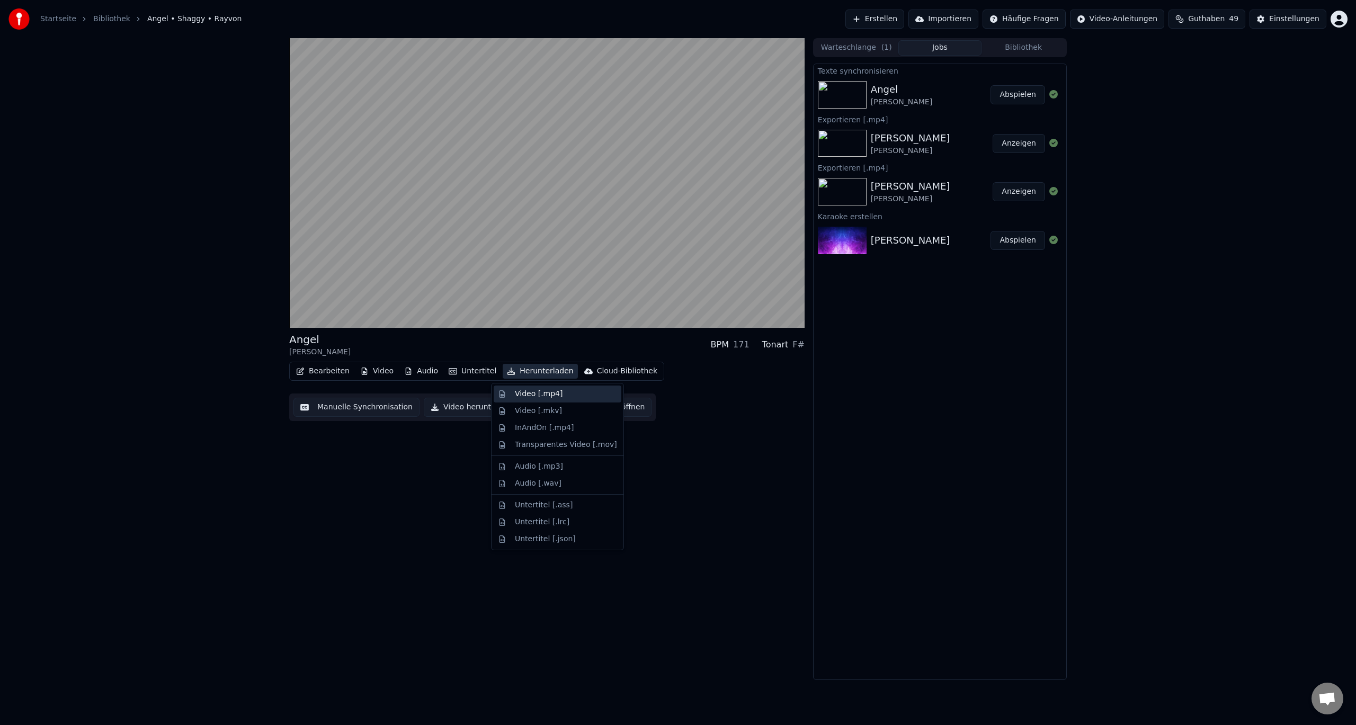
click at [535, 391] on div "Video [.mp4]" at bounding box center [539, 394] width 48 height 11
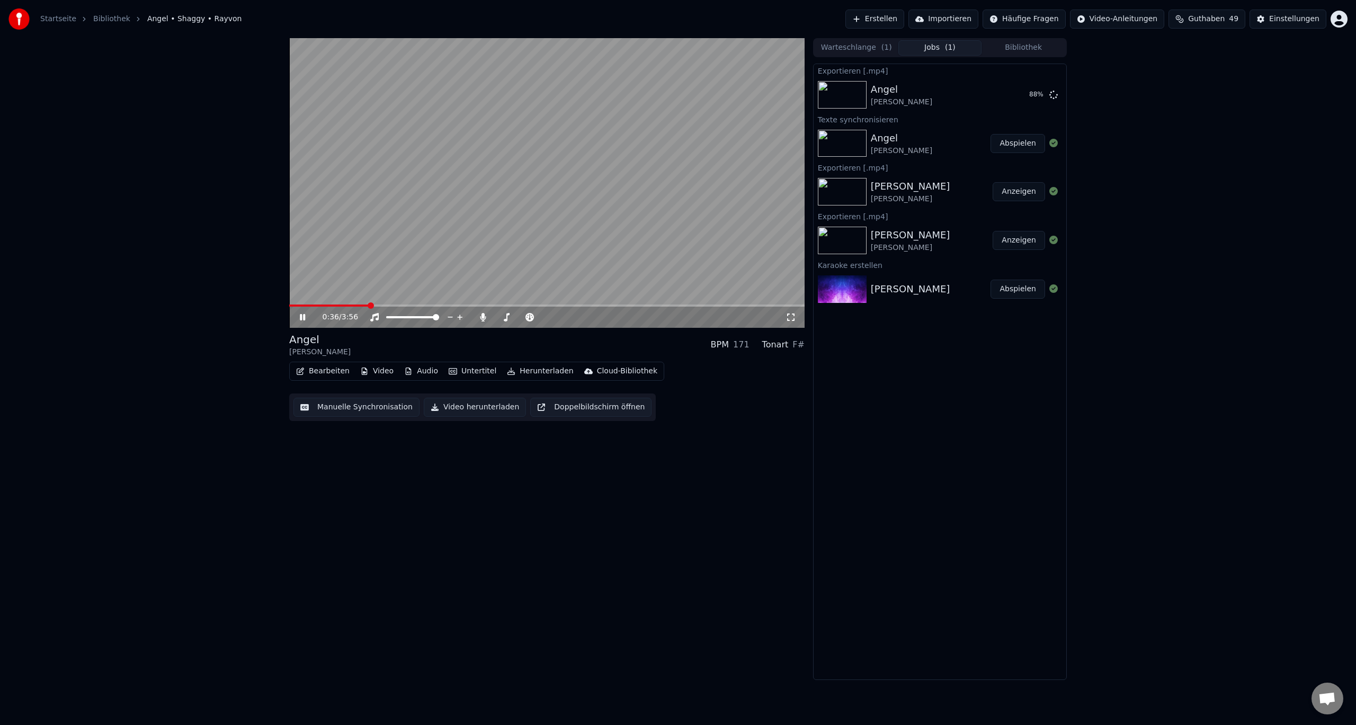
click at [309, 313] on icon at bounding box center [310, 317] width 25 height 8
click at [1024, 93] on button "Anzeigen" at bounding box center [1019, 94] width 52 height 19
click at [539, 496] on div "0:36 / 3:56 Angel Shaggy • Rayvon BPM 171 Tonart F# Bearbeiten Video Audio Unte…" at bounding box center [546, 359] width 515 height 642
click at [335, 368] on button "Bearbeiten" at bounding box center [323, 371] width 62 height 15
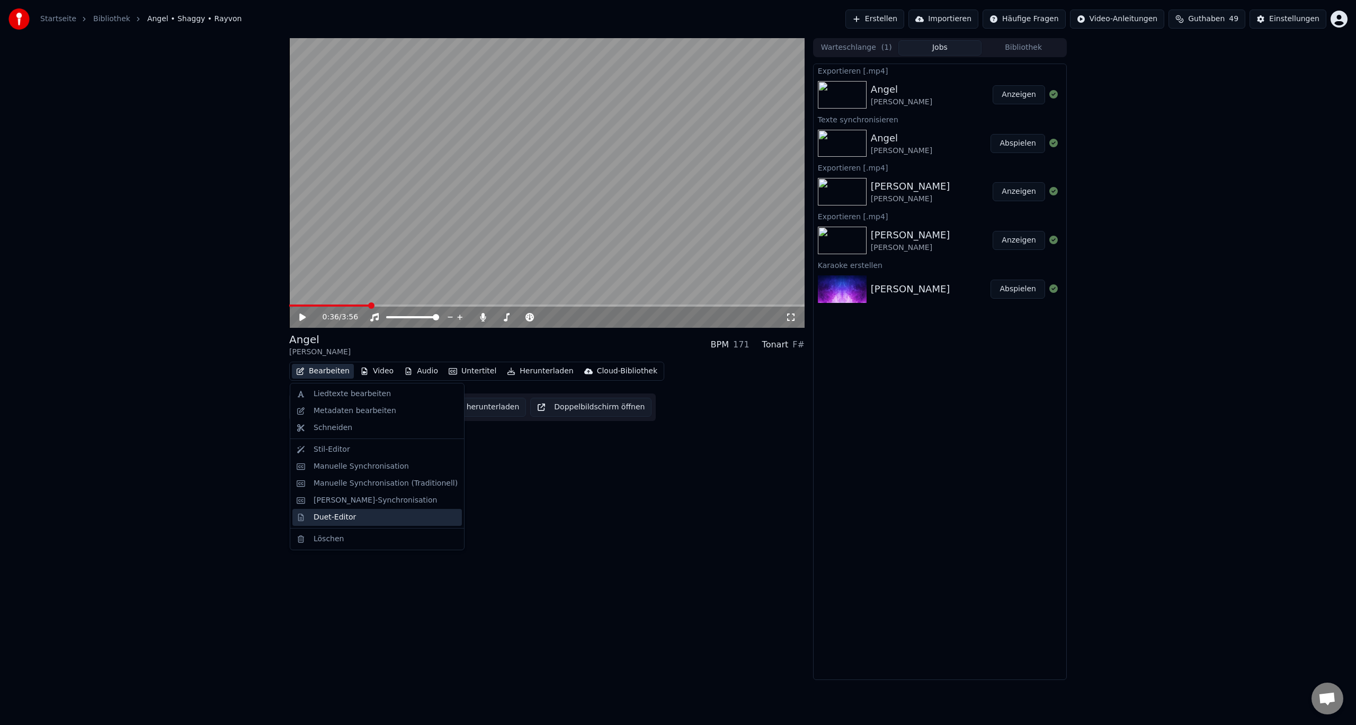
click at [330, 518] on div "Duet-Editor" at bounding box center [335, 517] width 42 height 11
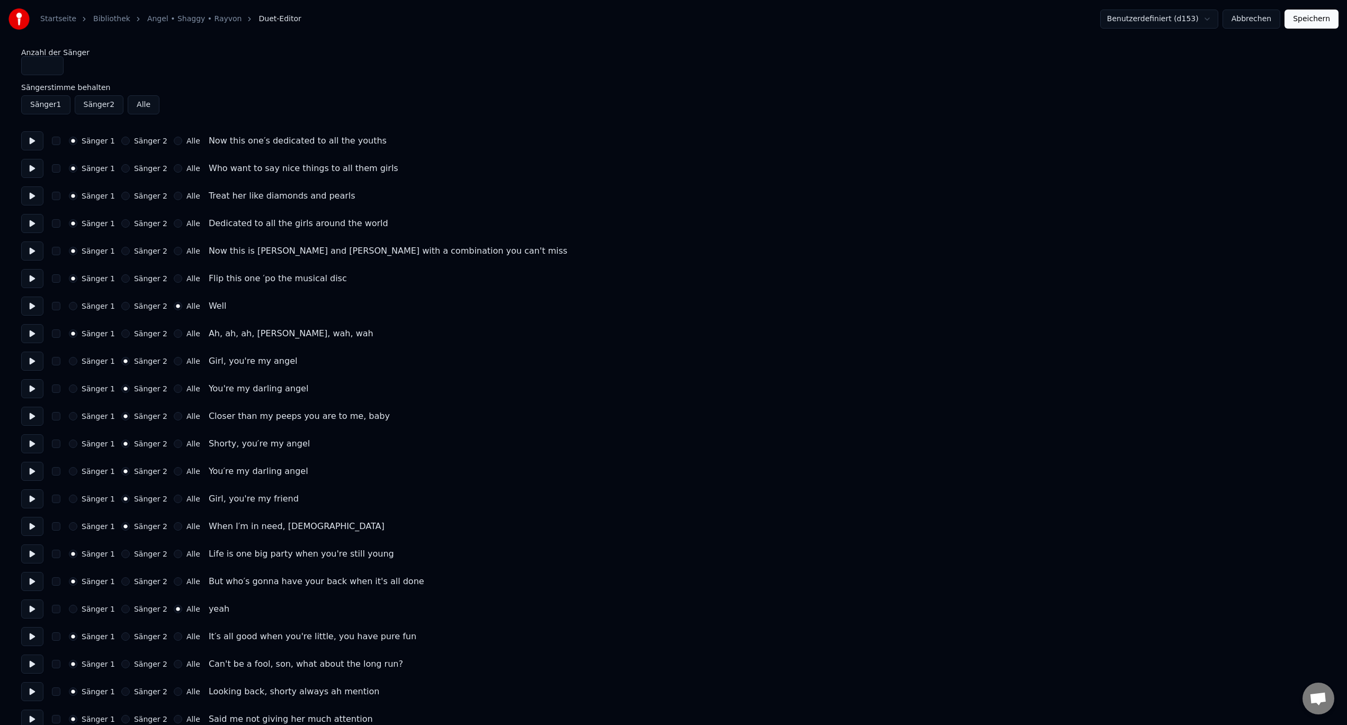
click at [92, 103] on button "Sänger 2" at bounding box center [99, 104] width 49 height 19
click at [132, 103] on button "Alle" at bounding box center [144, 104] width 32 height 19
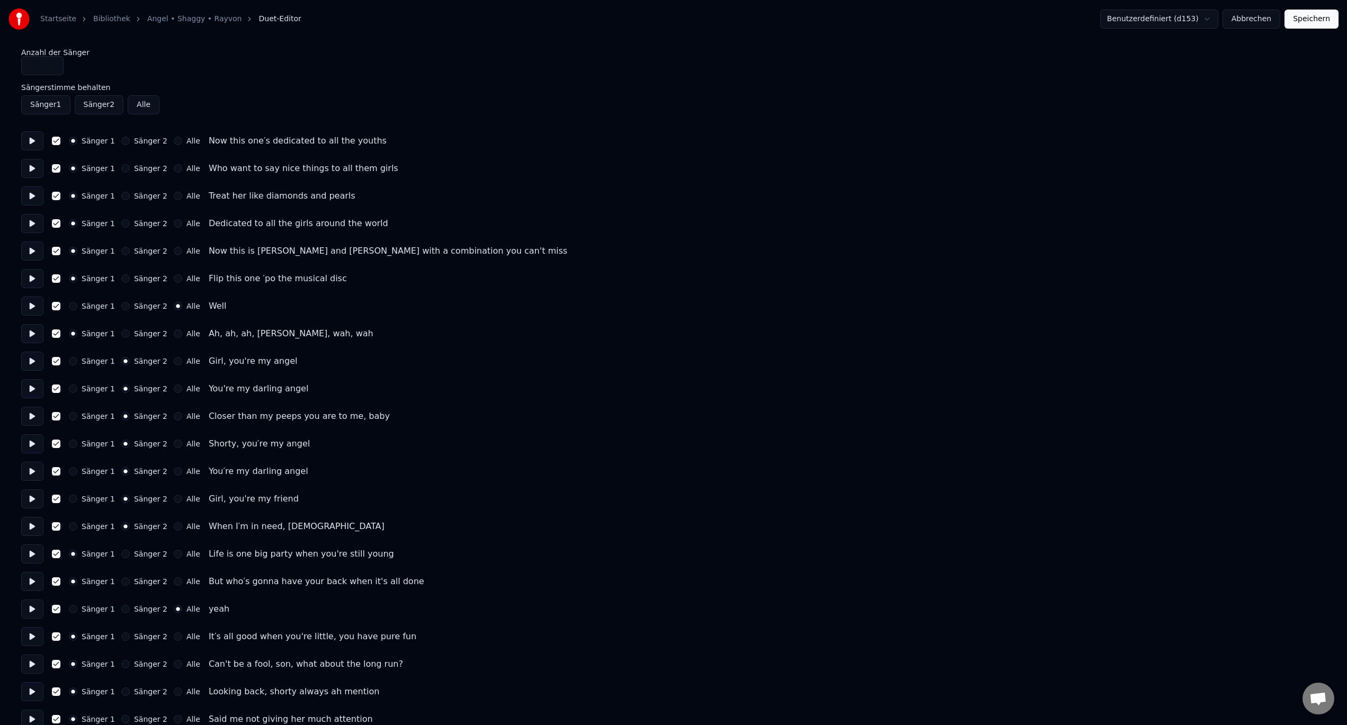
click at [132, 103] on button "Alle" at bounding box center [144, 104] width 32 height 19
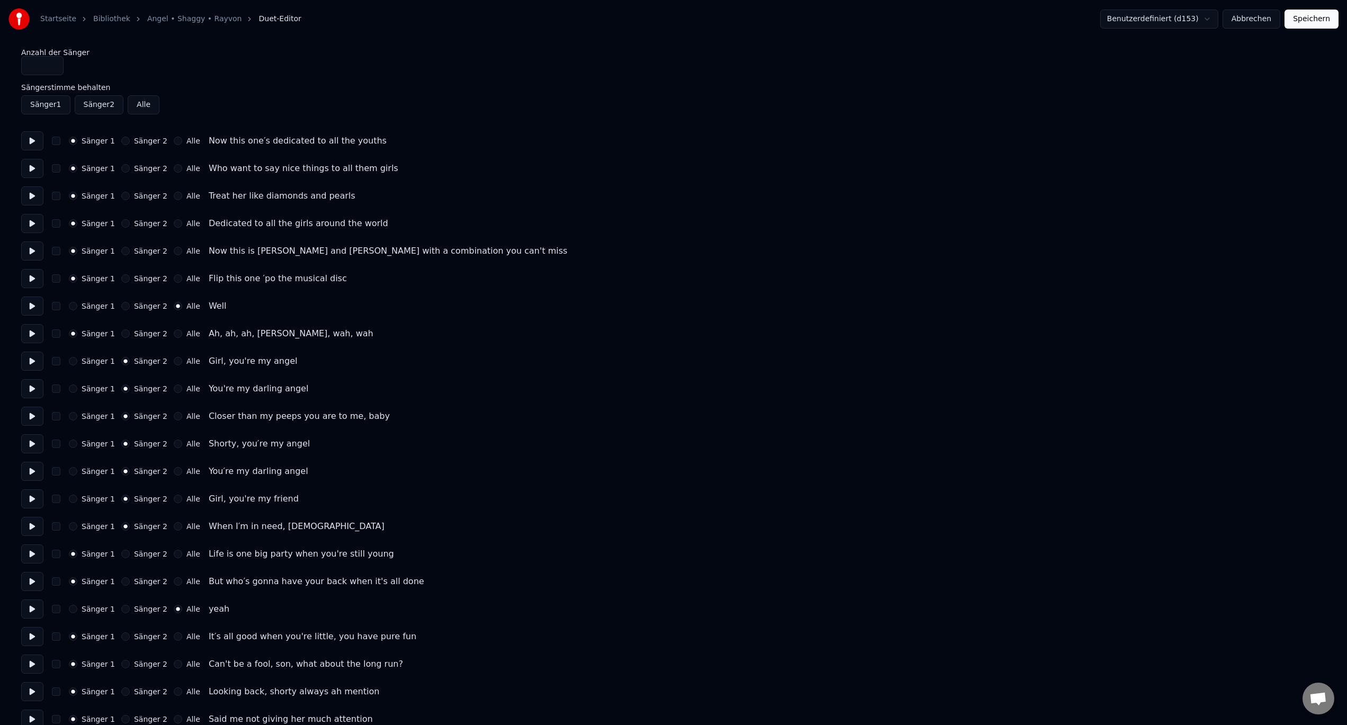
click at [108, 103] on button "Sänger 2" at bounding box center [99, 104] width 49 height 19
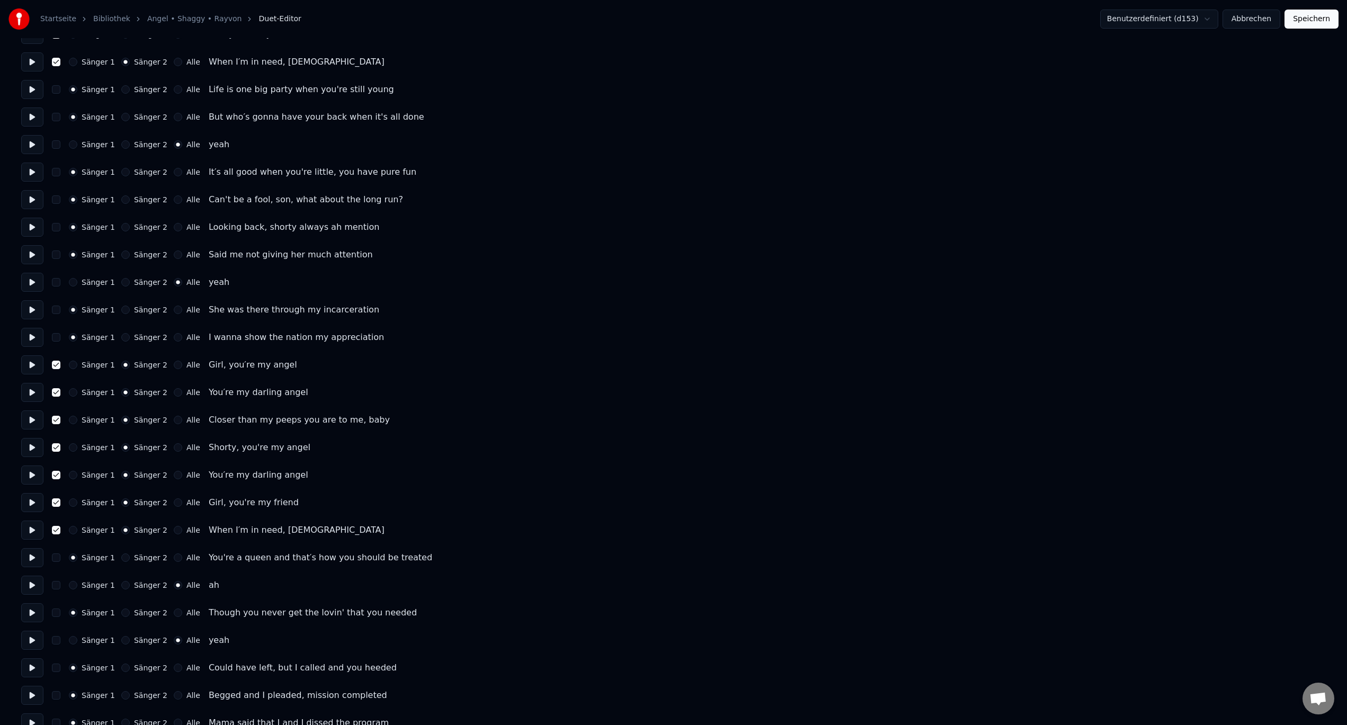
scroll to position [424, 0]
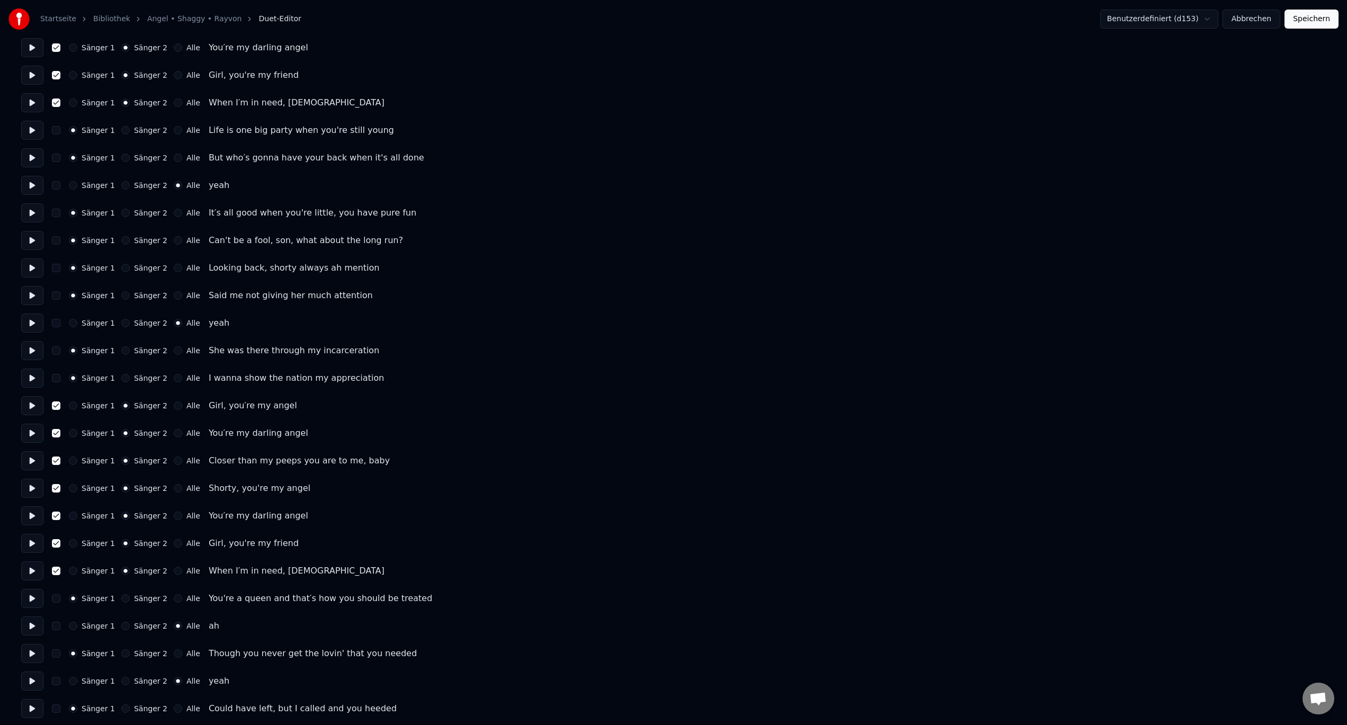
click at [122, 324] on button "Sänger 2" at bounding box center [125, 323] width 8 height 8
click at [121, 189] on button "Sänger 2" at bounding box center [125, 185] width 8 height 8
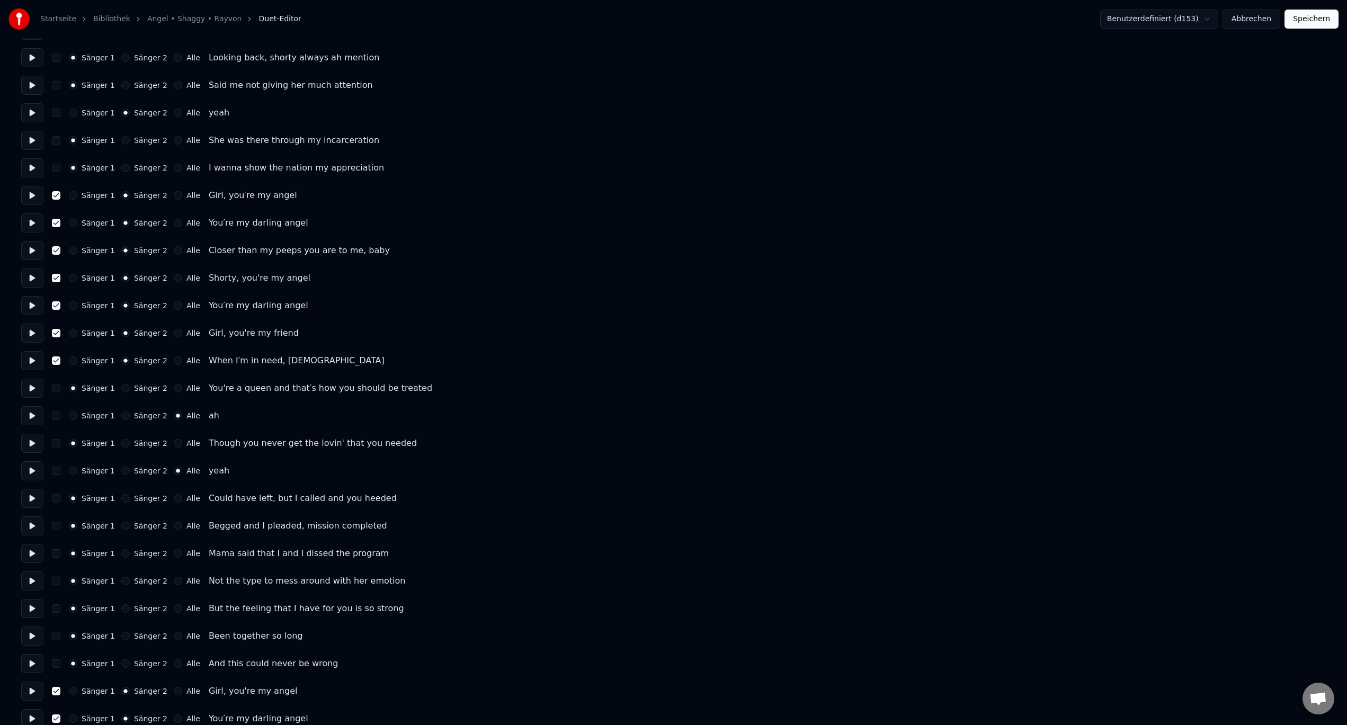
scroll to position [636, 0]
click at [123, 414] on button "Sänger 2" at bounding box center [125, 414] width 8 height 8
click at [121, 468] on button "Sänger 2" at bounding box center [125, 469] width 8 height 8
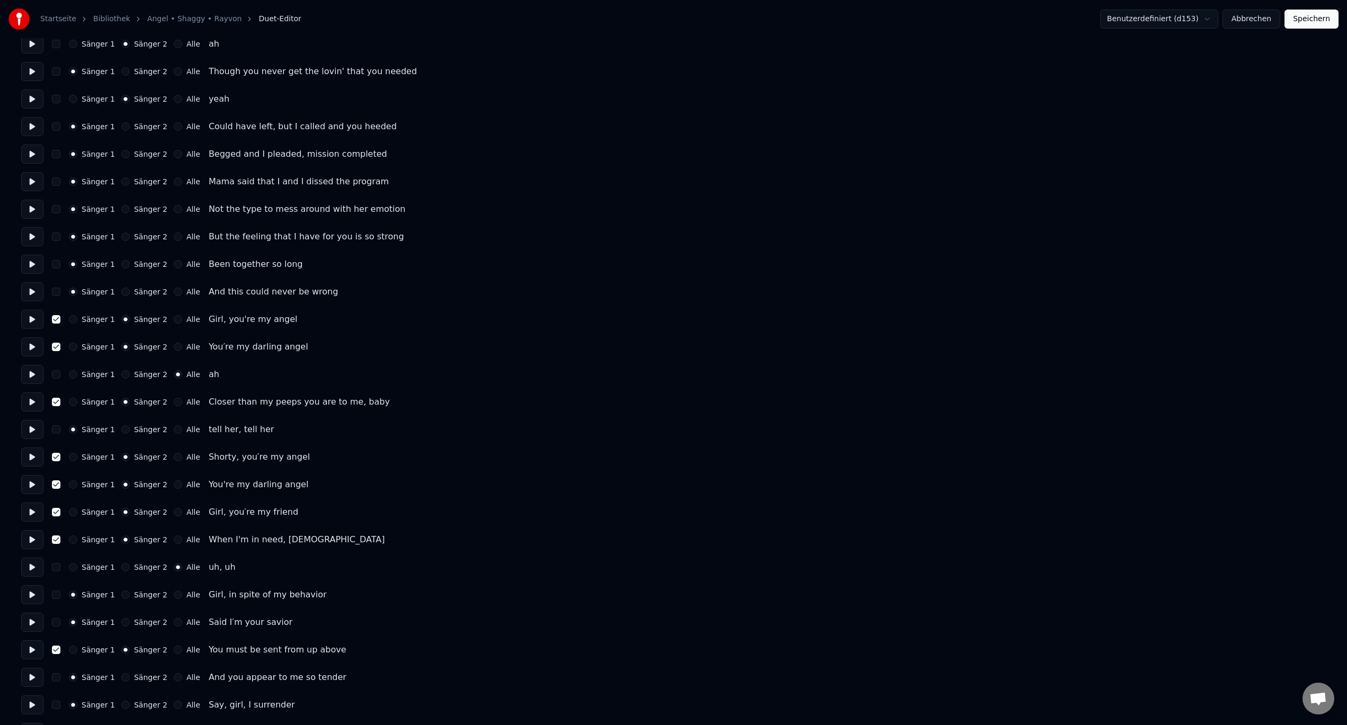
scroll to position [1007, 0]
click at [124, 376] on button "Sänger 2" at bounding box center [125, 374] width 8 height 8
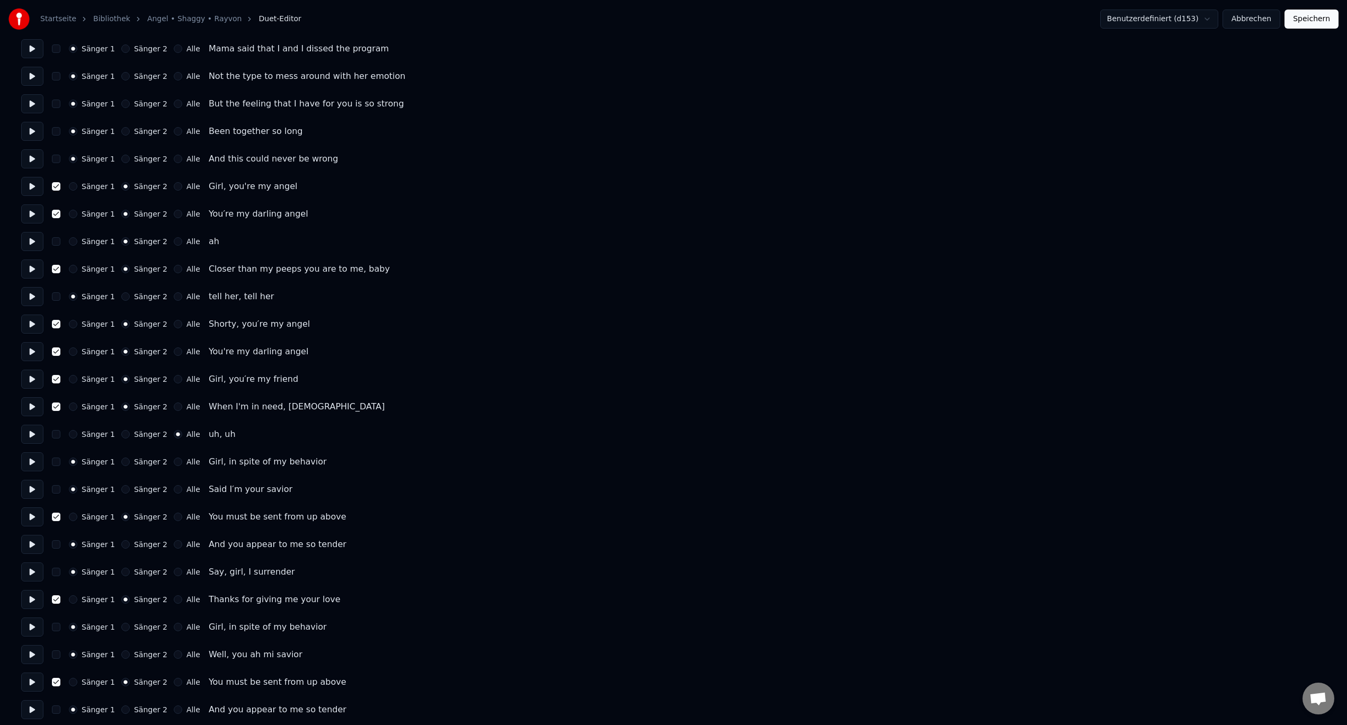
scroll to position [1166, 0]
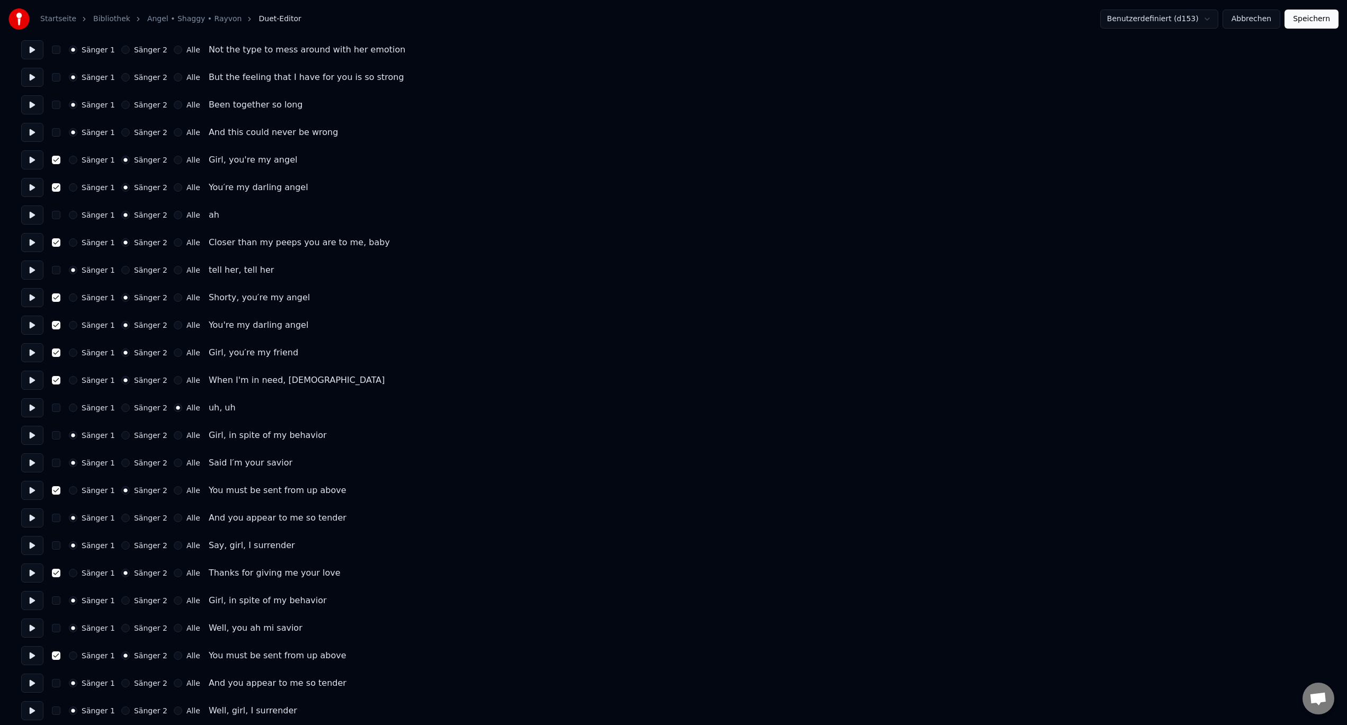
click at [121, 410] on button "Sänger 2" at bounding box center [125, 408] width 8 height 8
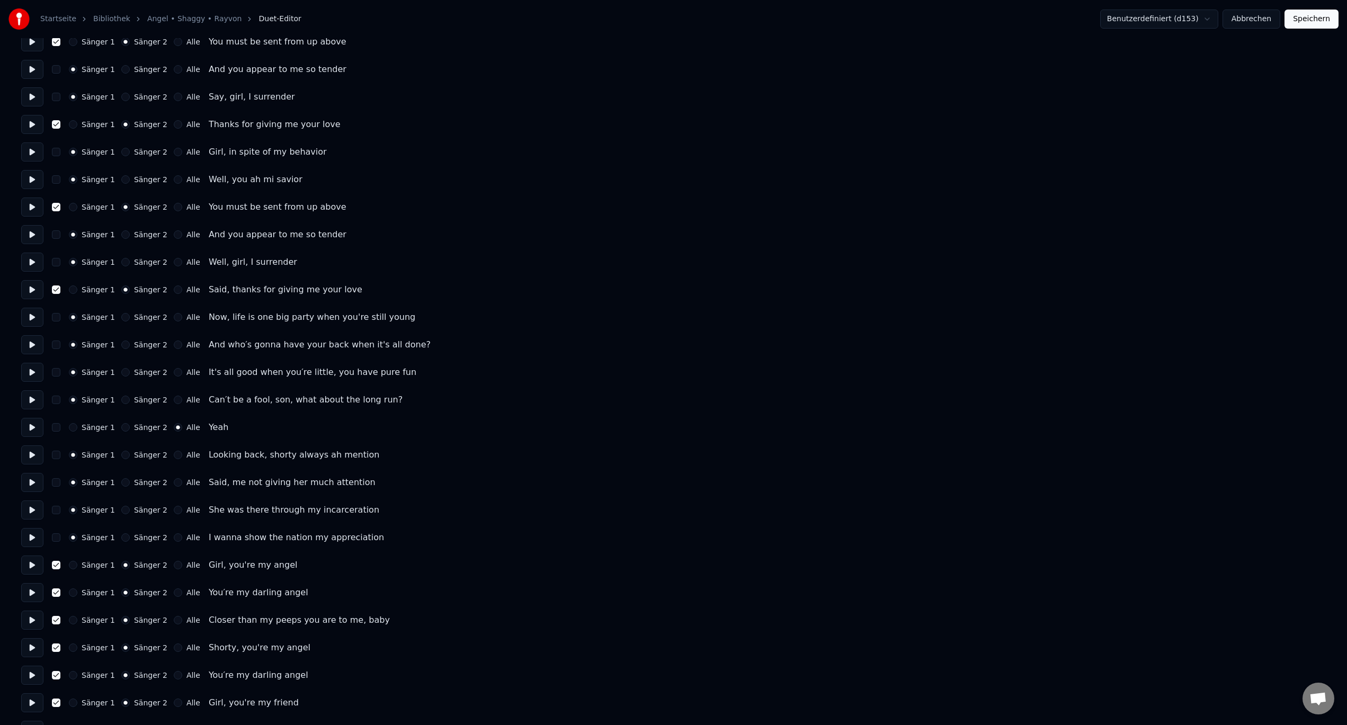
scroll to position [1642, 0]
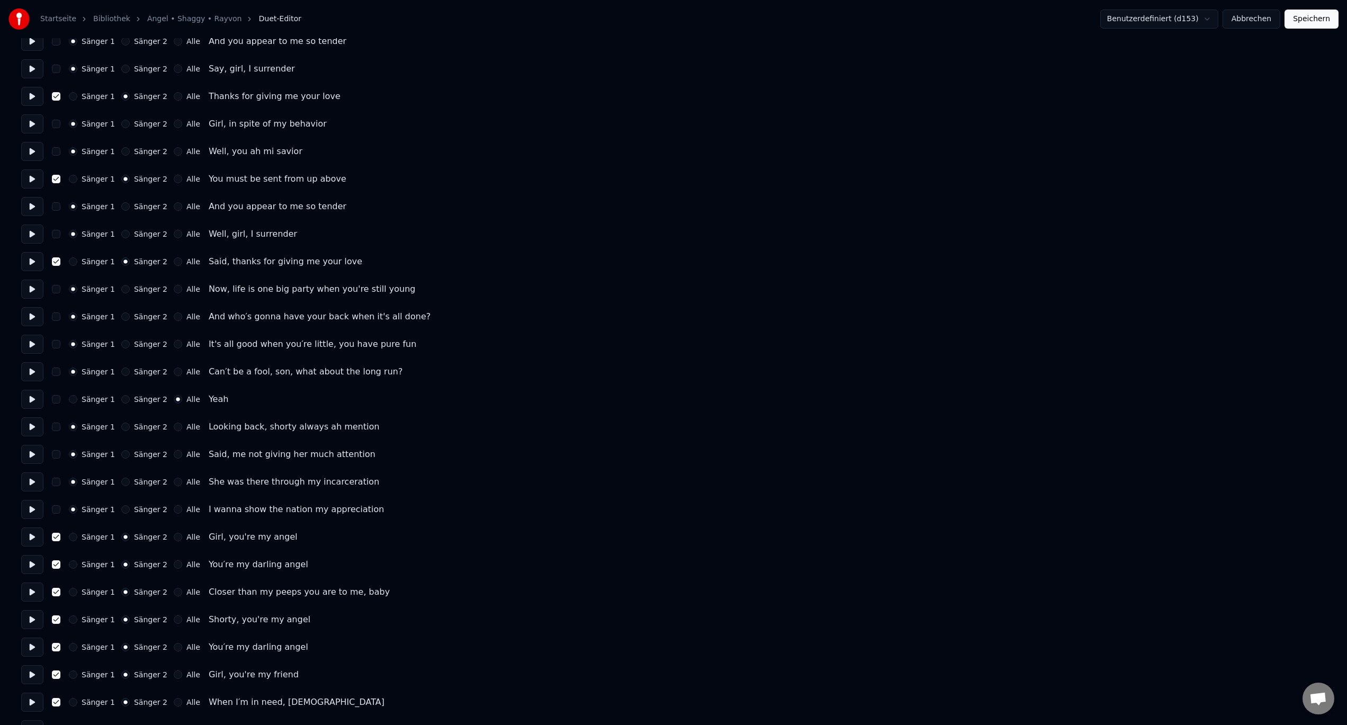
click at [122, 401] on button "Sänger 2" at bounding box center [125, 399] width 8 height 8
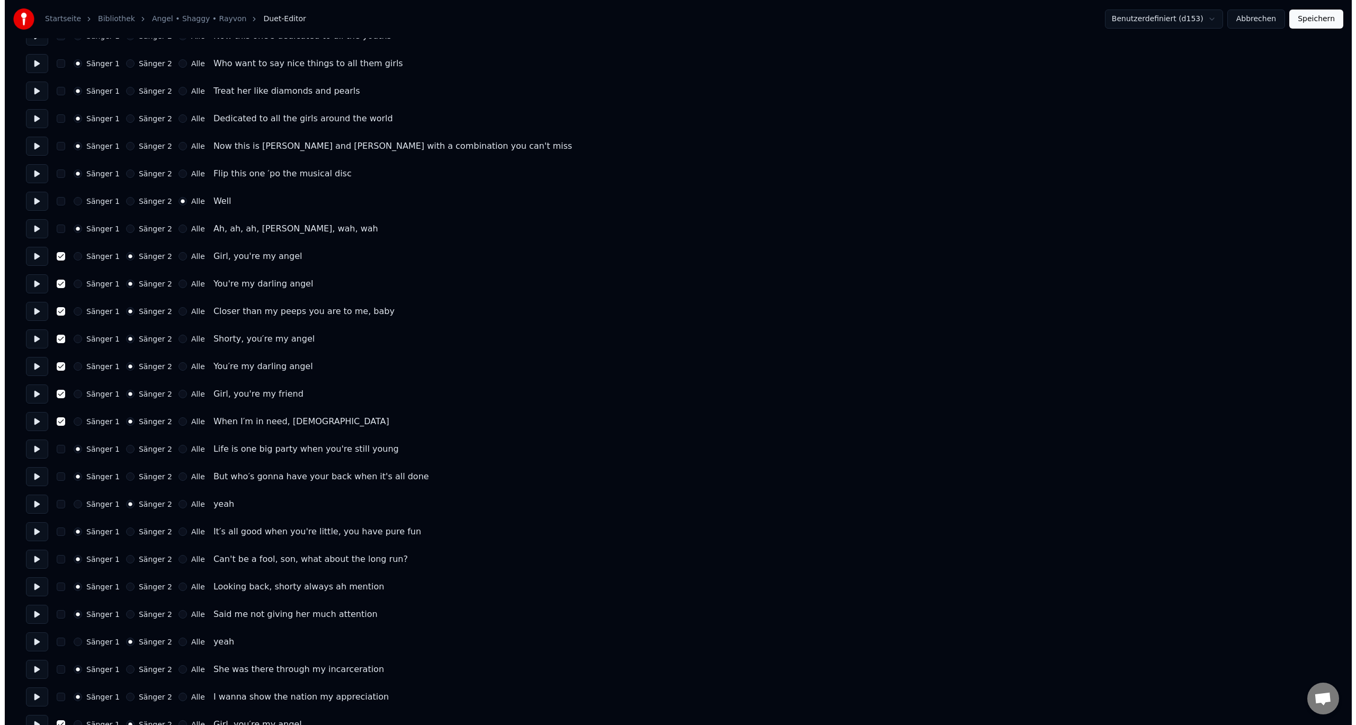
scroll to position [0, 0]
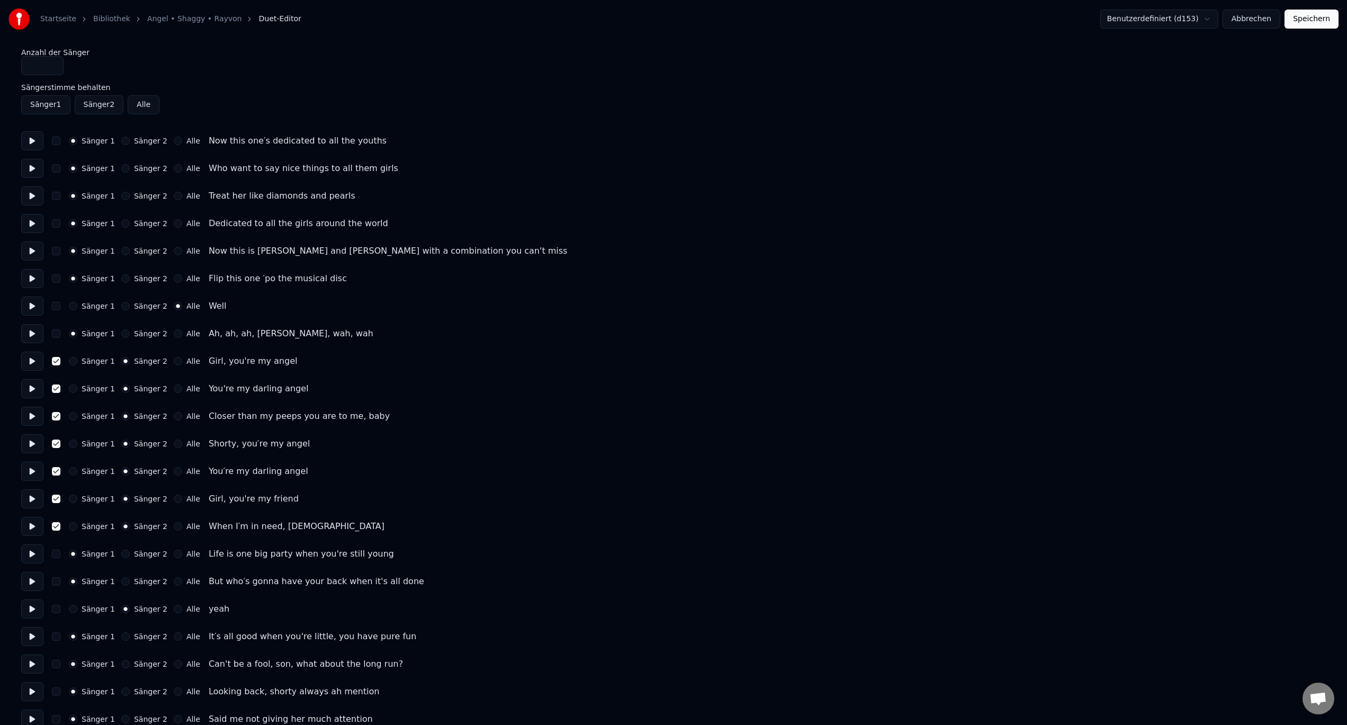
click at [91, 98] on button "Sänger 2" at bounding box center [99, 104] width 49 height 19
click at [92, 102] on button "Sänger 2" at bounding box center [99, 104] width 49 height 19
click at [1318, 19] on button "Speichern" at bounding box center [1312, 19] width 54 height 19
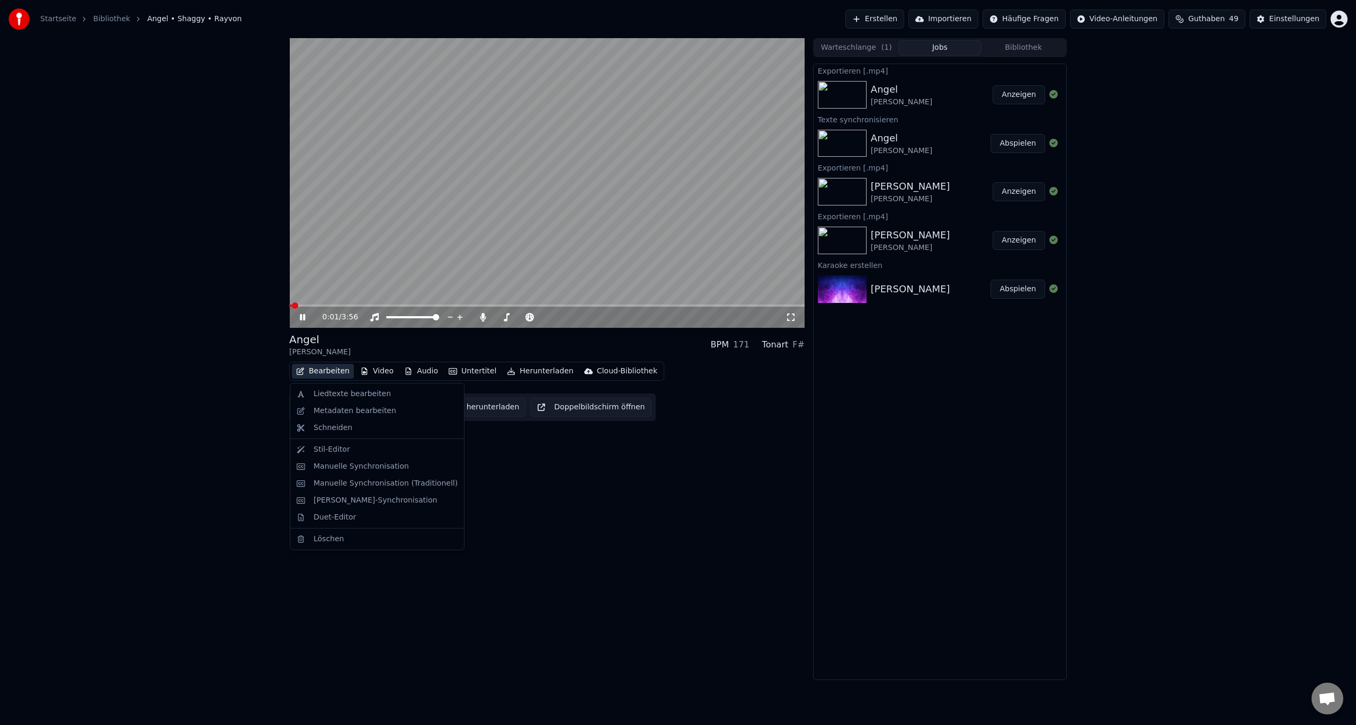
click at [318, 373] on button "Bearbeiten" at bounding box center [323, 371] width 62 height 15
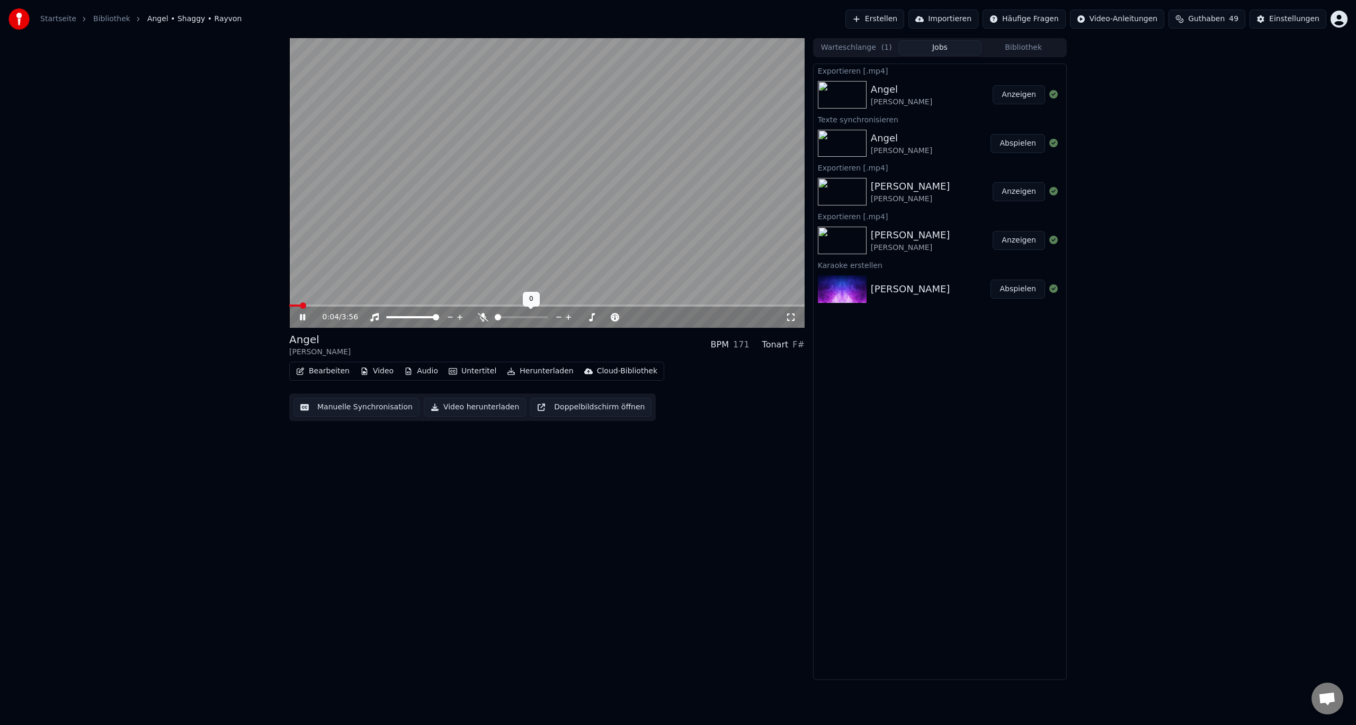
click at [495, 316] on span at bounding box center [495, 317] width 0 height 2
click at [301, 320] on icon at bounding box center [302, 317] width 5 height 6
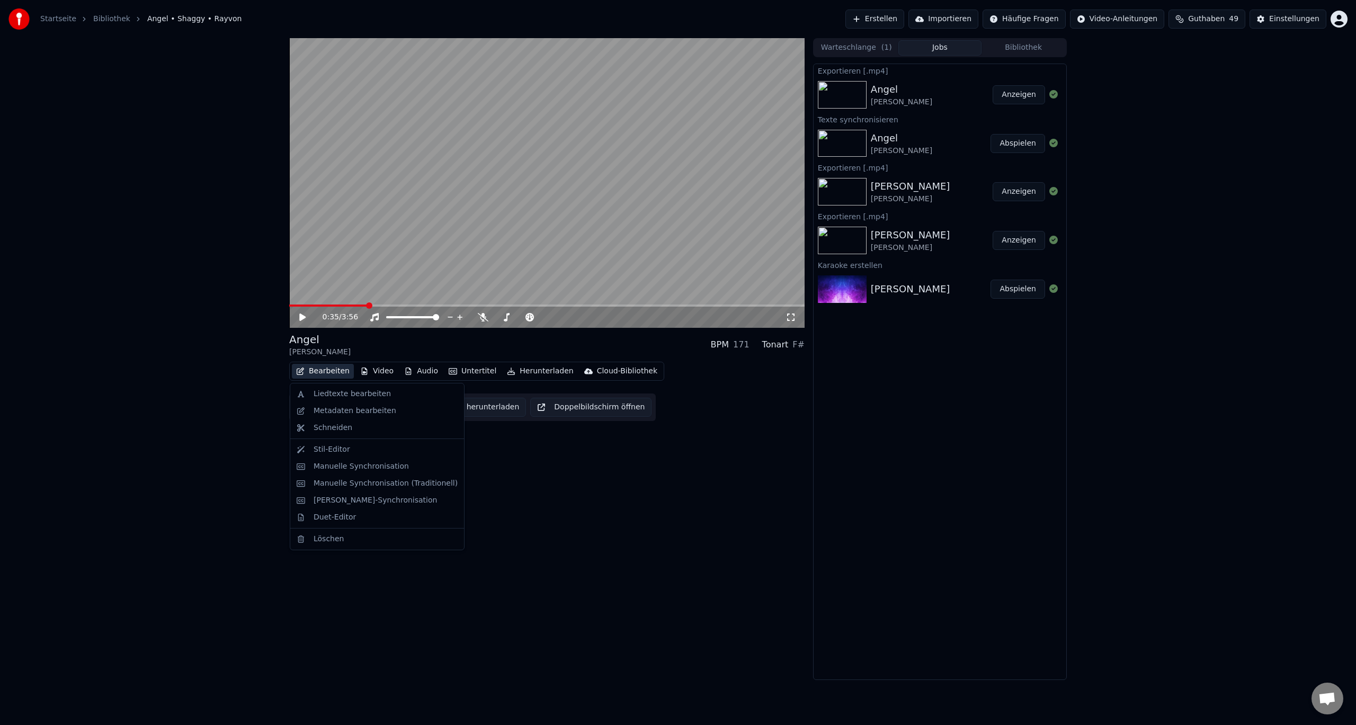
click at [326, 371] on button "Bearbeiten" at bounding box center [323, 371] width 62 height 15
click at [337, 465] on div "Manuelle Synchronisation" at bounding box center [361, 466] width 95 height 11
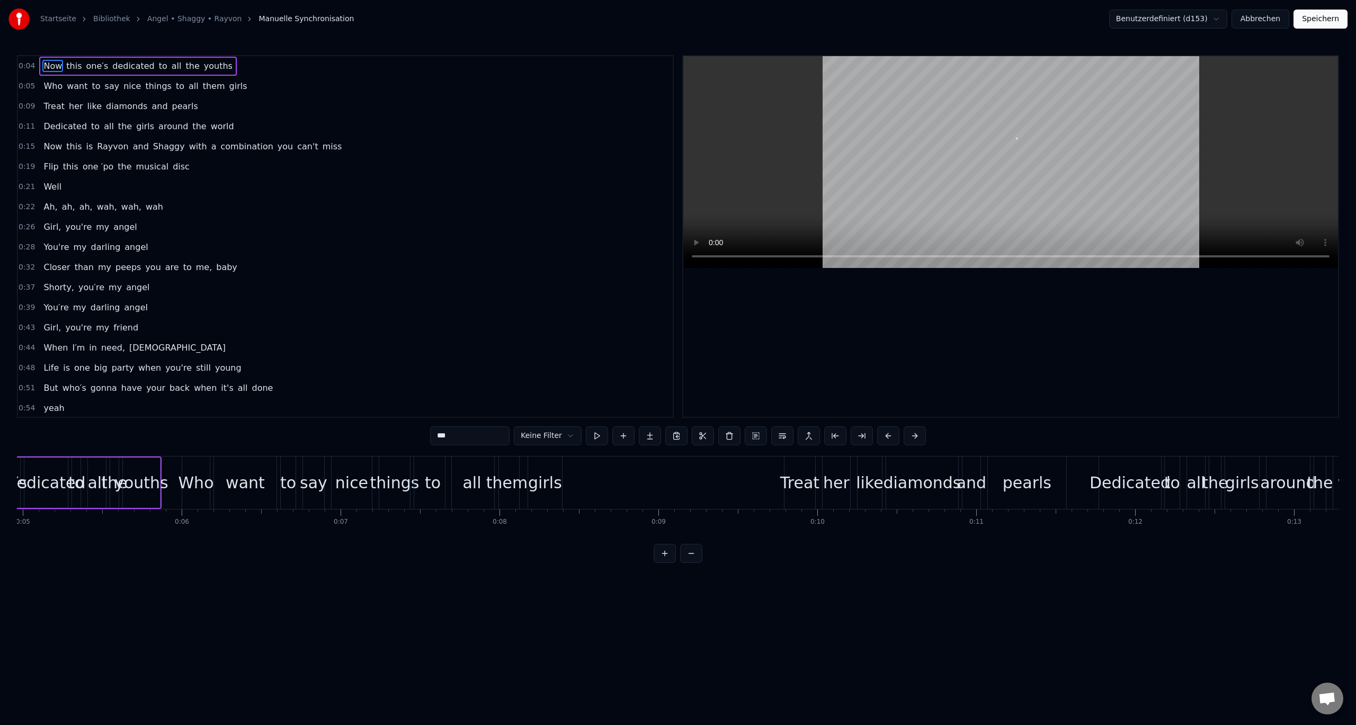
scroll to position [0, 655]
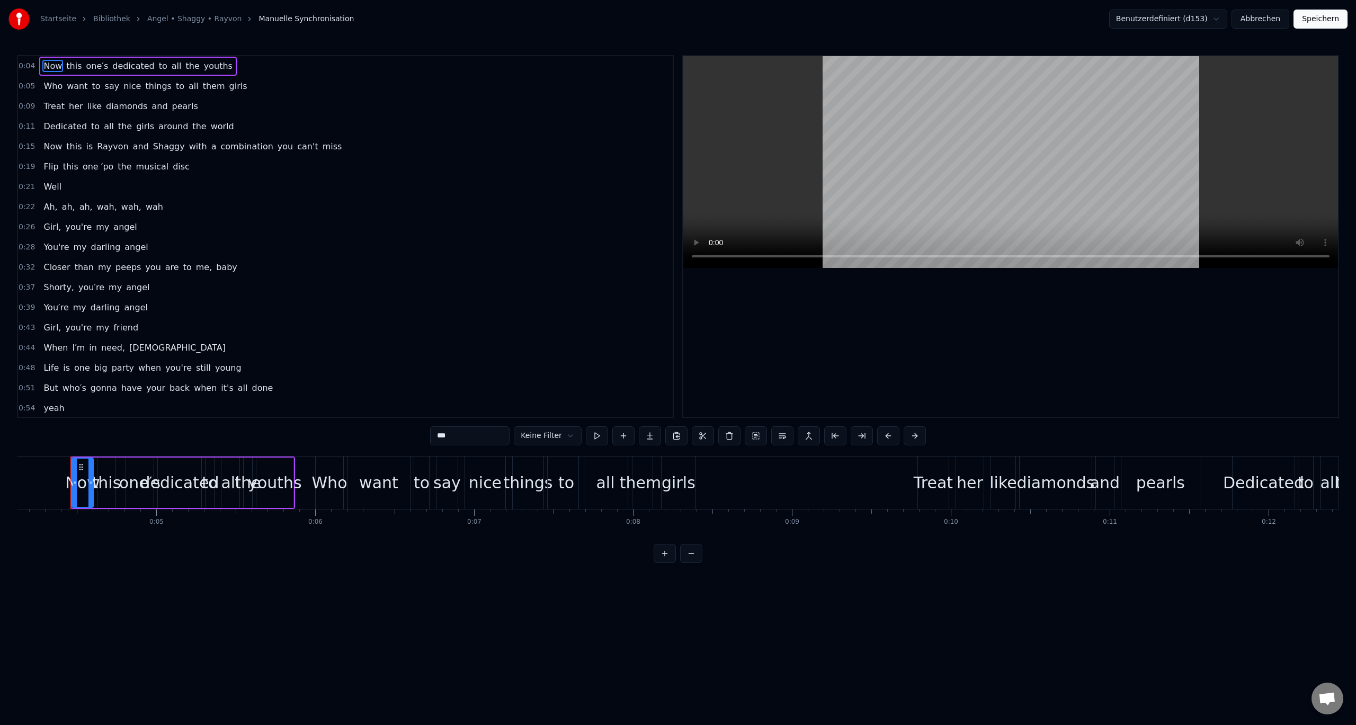
click at [28, 228] on span "0:26" at bounding box center [27, 227] width 16 height 11
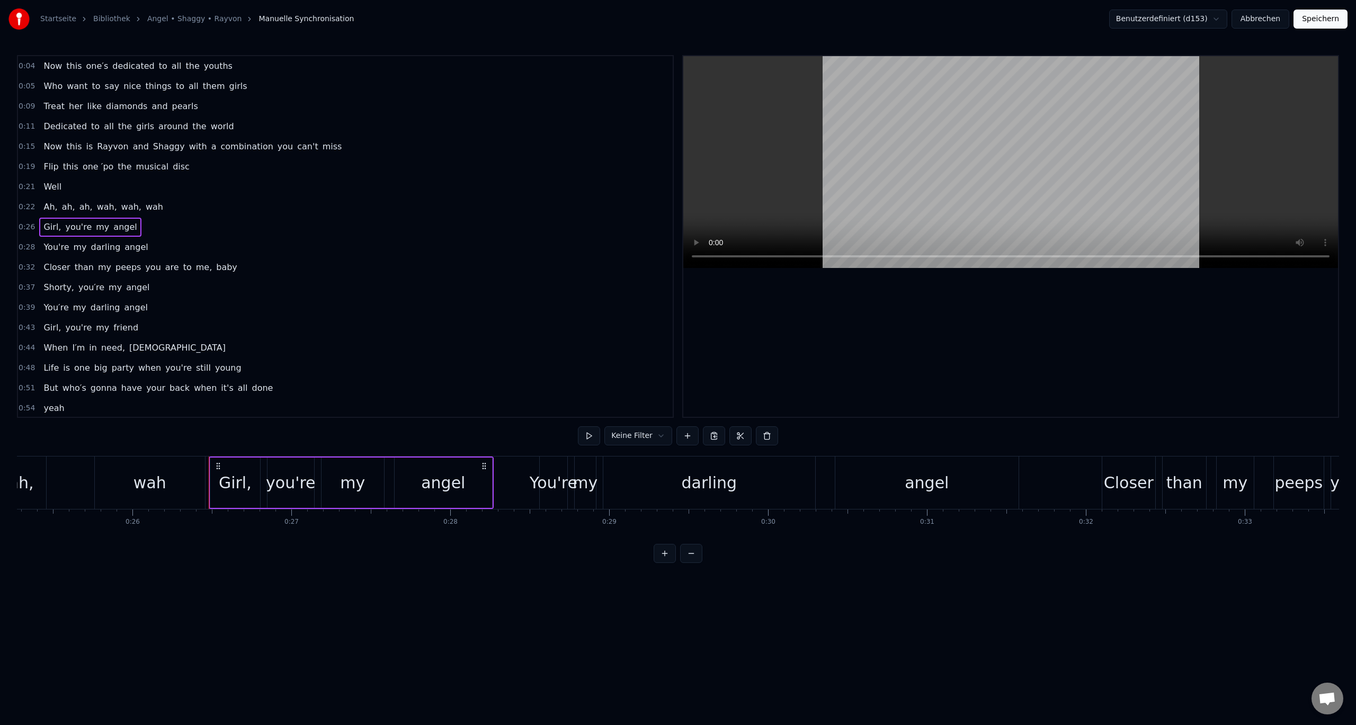
scroll to position [0, 4155]
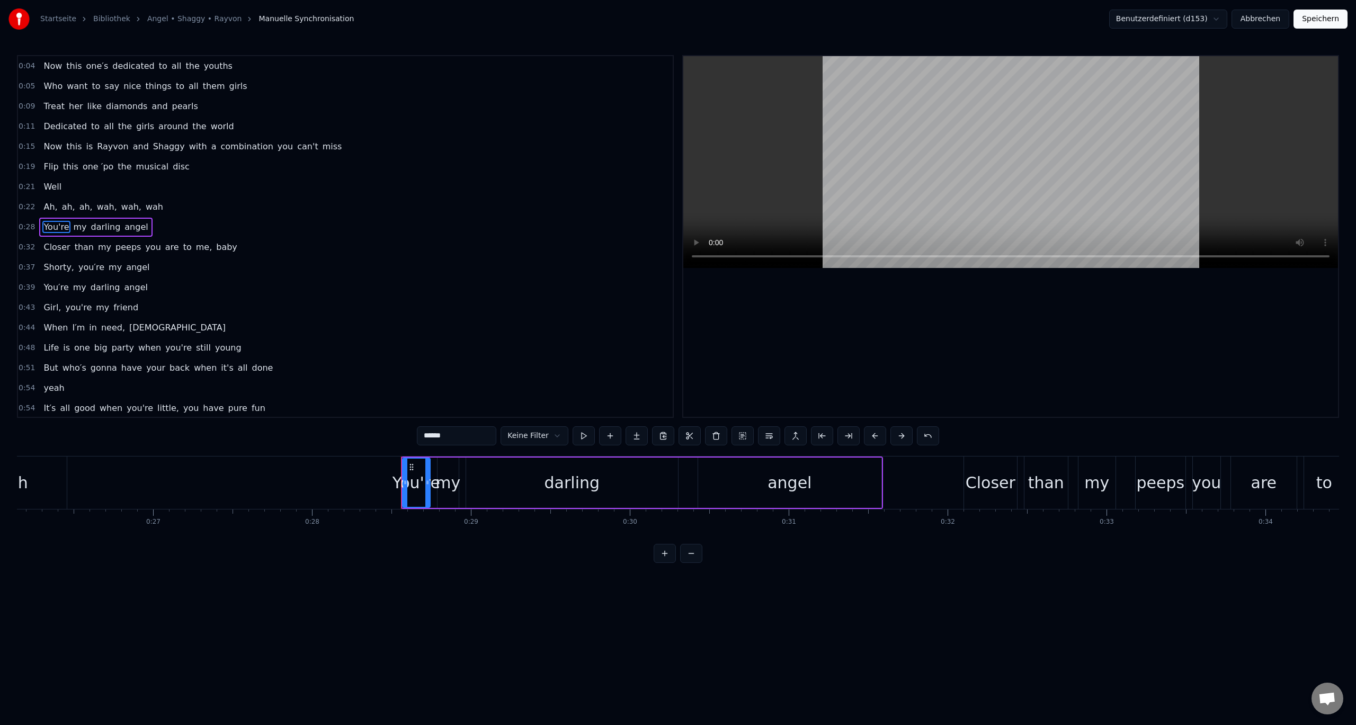
click at [28, 228] on span "0:28" at bounding box center [27, 227] width 16 height 11
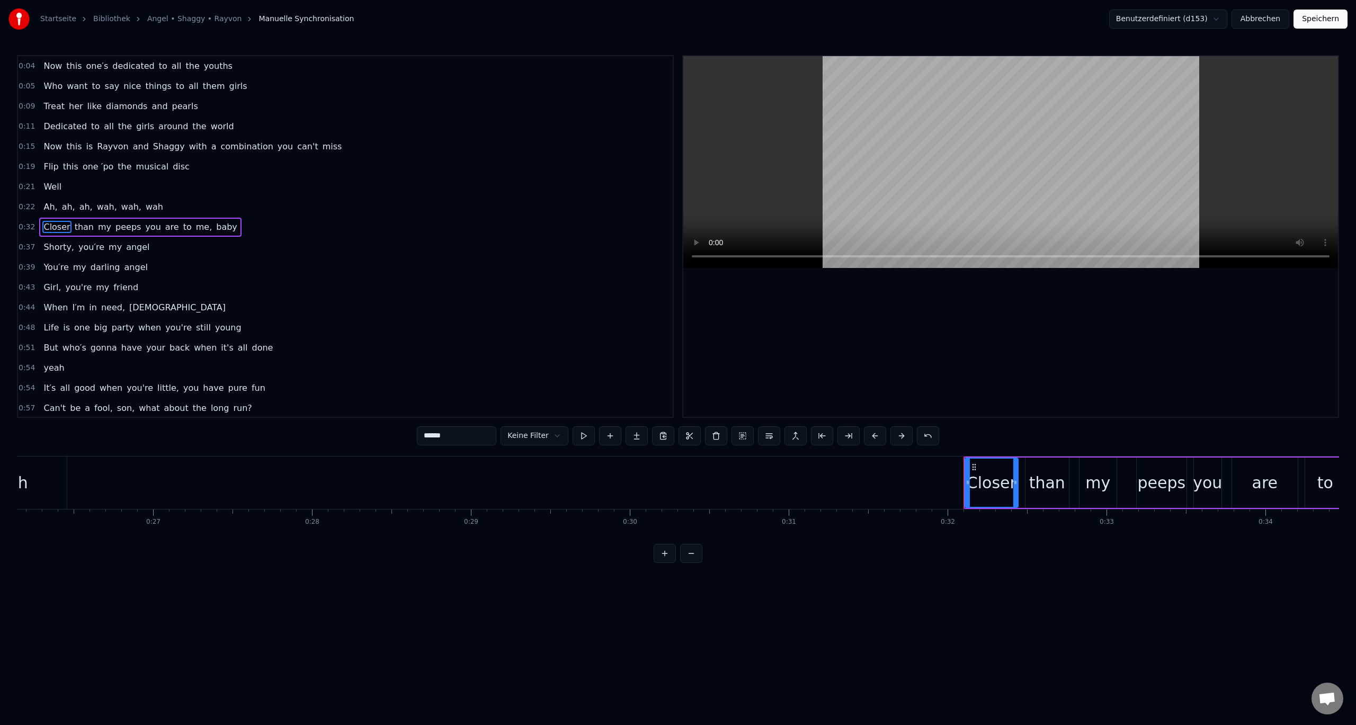
click at [22, 226] on span "0:32" at bounding box center [27, 227] width 16 height 11
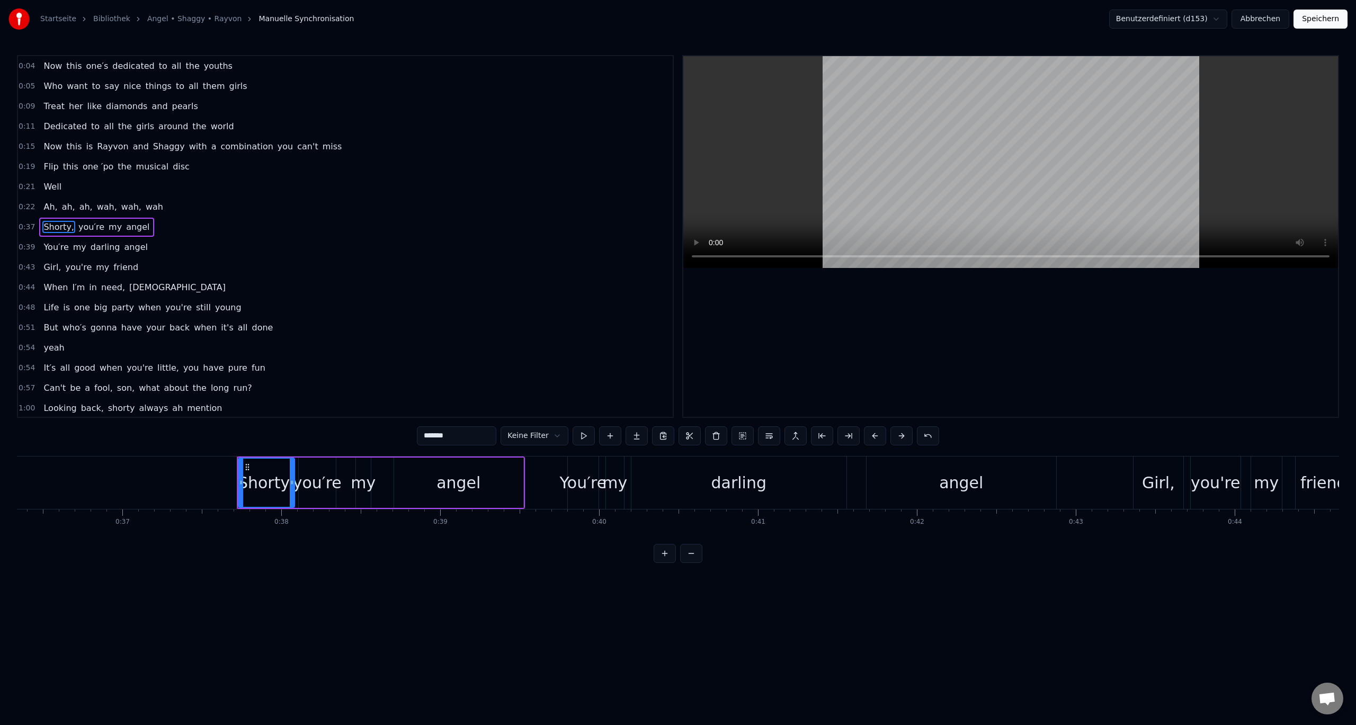
click at [22, 227] on span "0:37" at bounding box center [27, 227] width 16 height 11
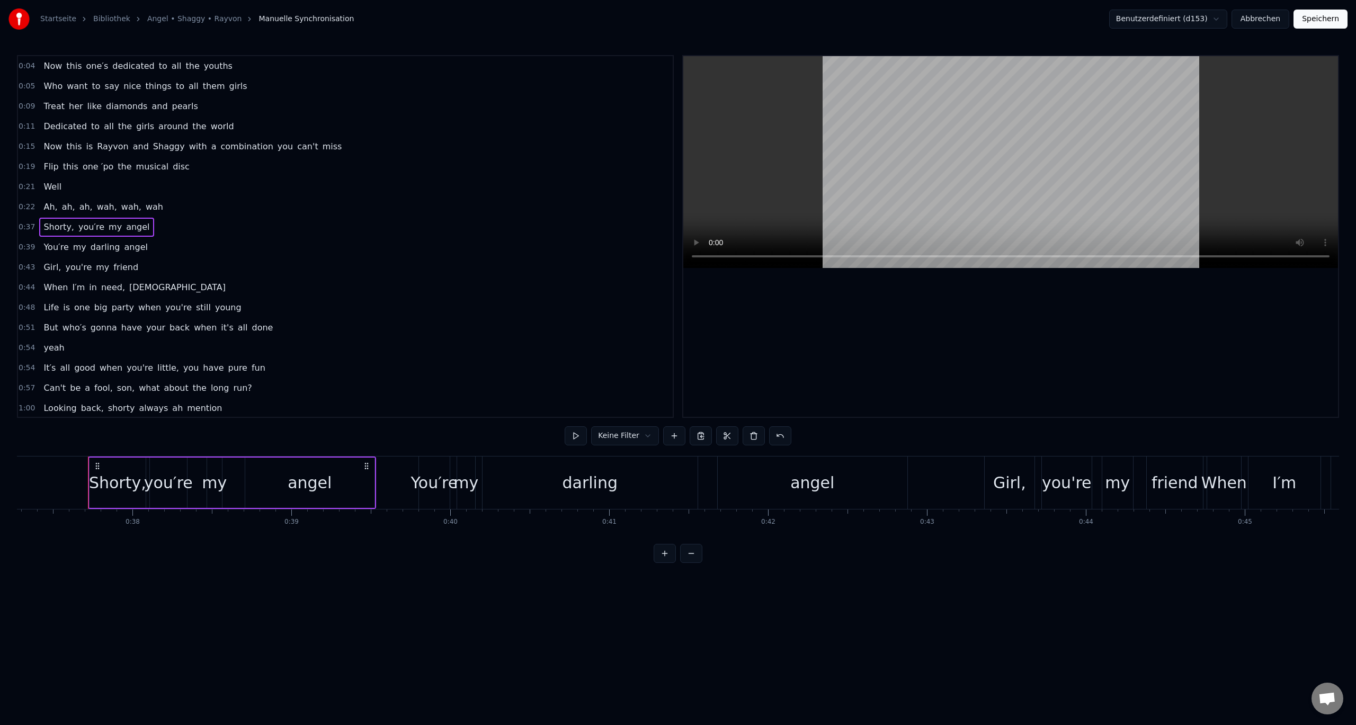
scroll to position [0, 5942]
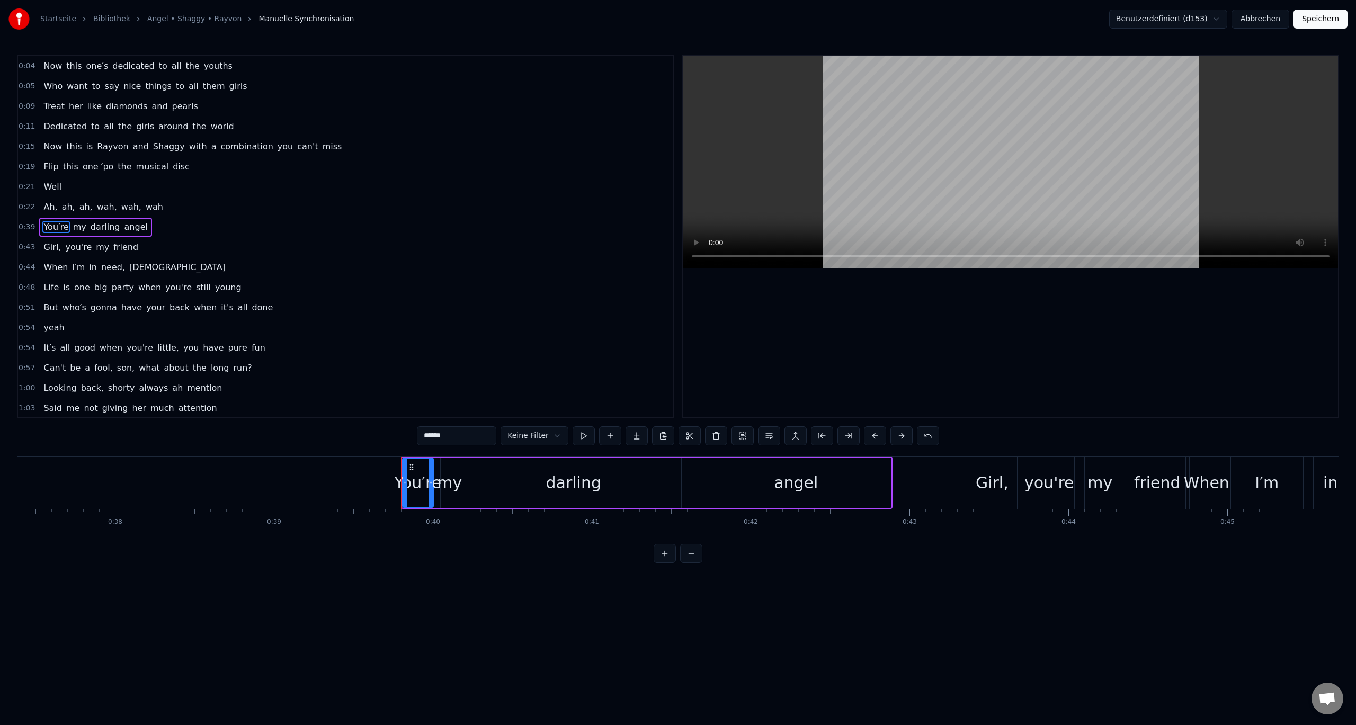
click at [23, 230] on span "0:39" at bounding box center [27, 227] width 16 height 11
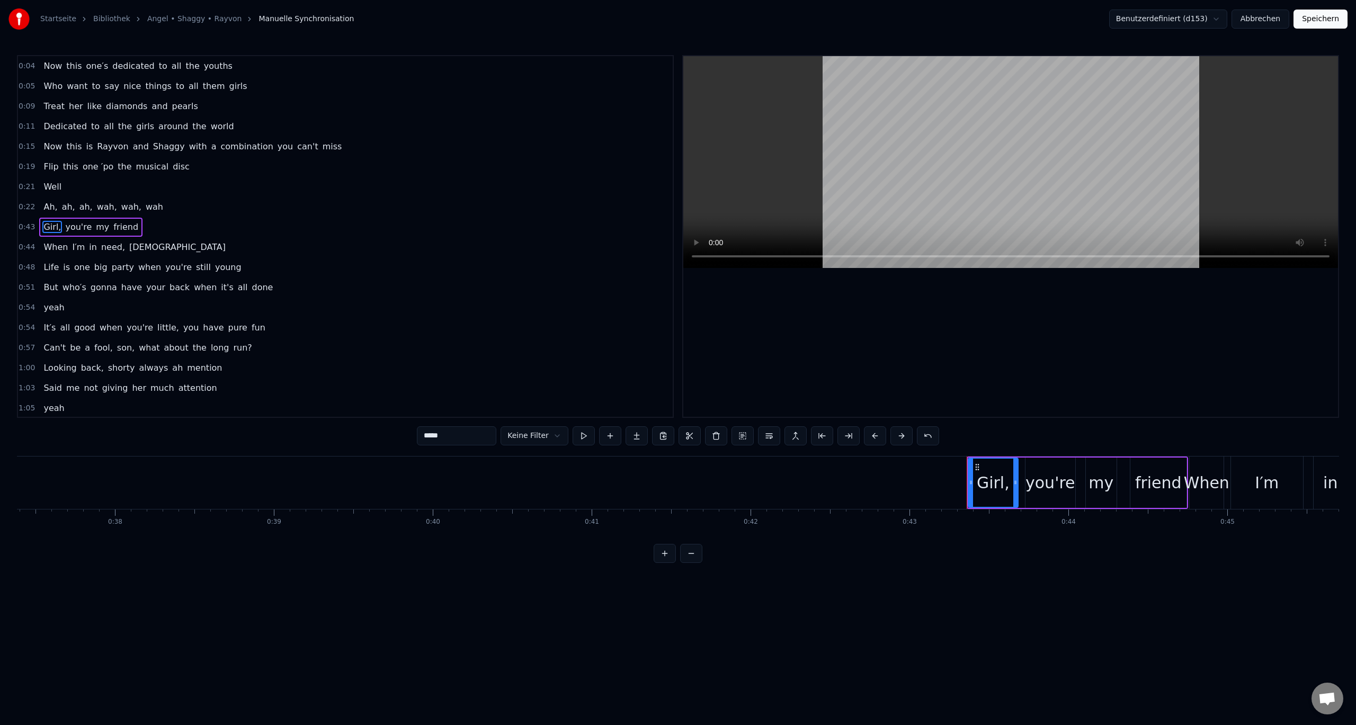
click at [23, 229] on span "0:43" at bounding box center [27, 227] width 16 height 11
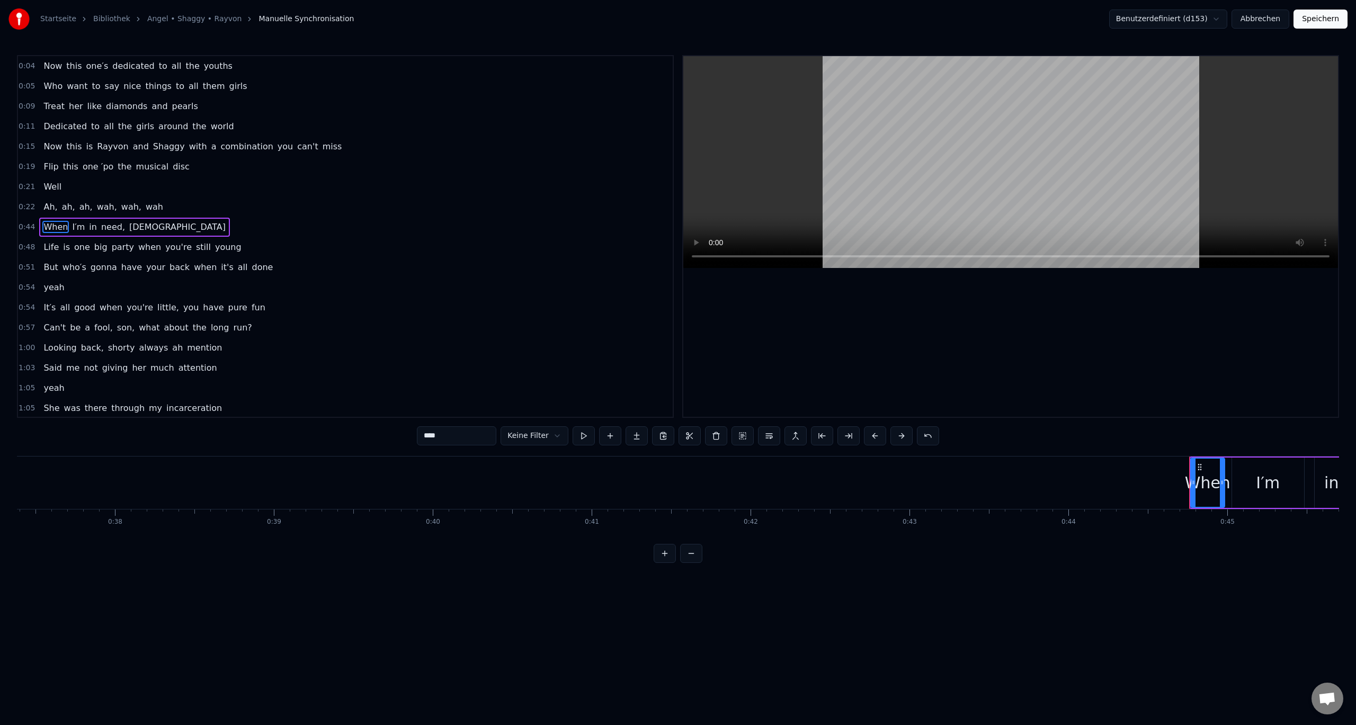
click at [23, 229] on span "0:44" at bounding box center [27, 227] width 16 height 11
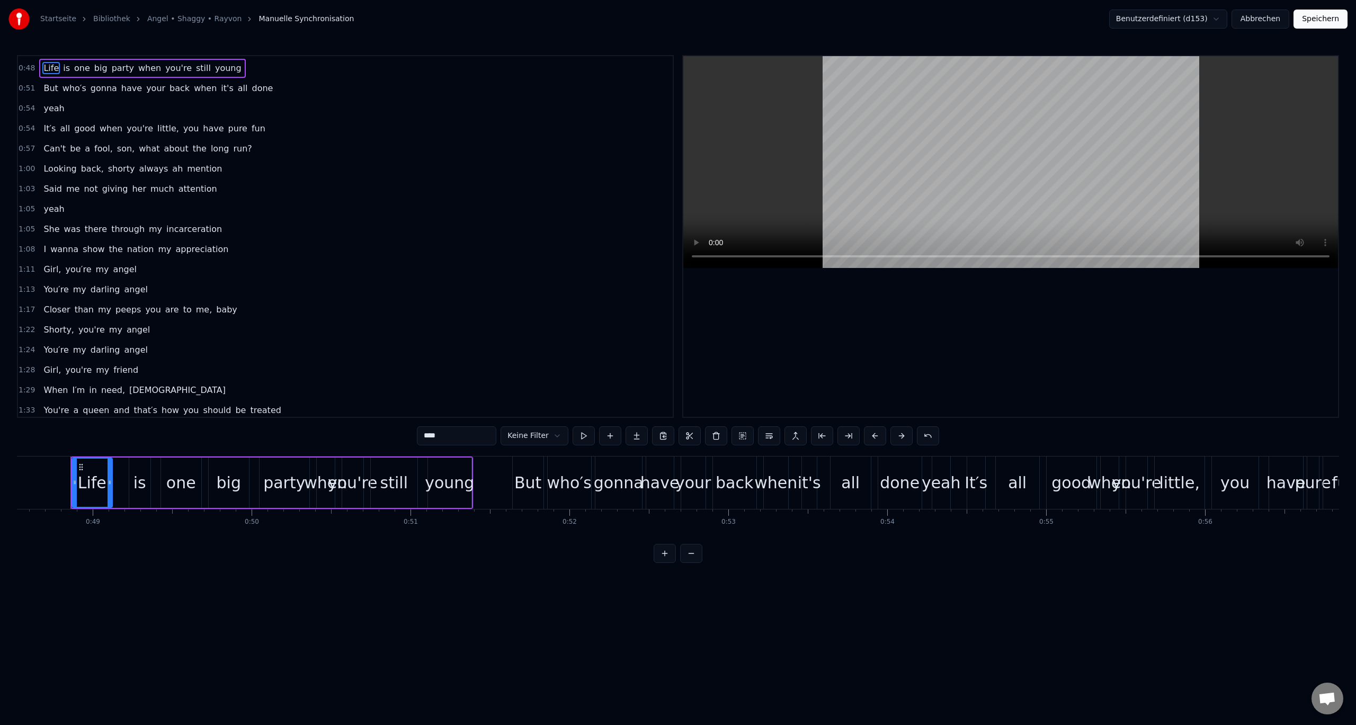
scroll to position [106, 0]
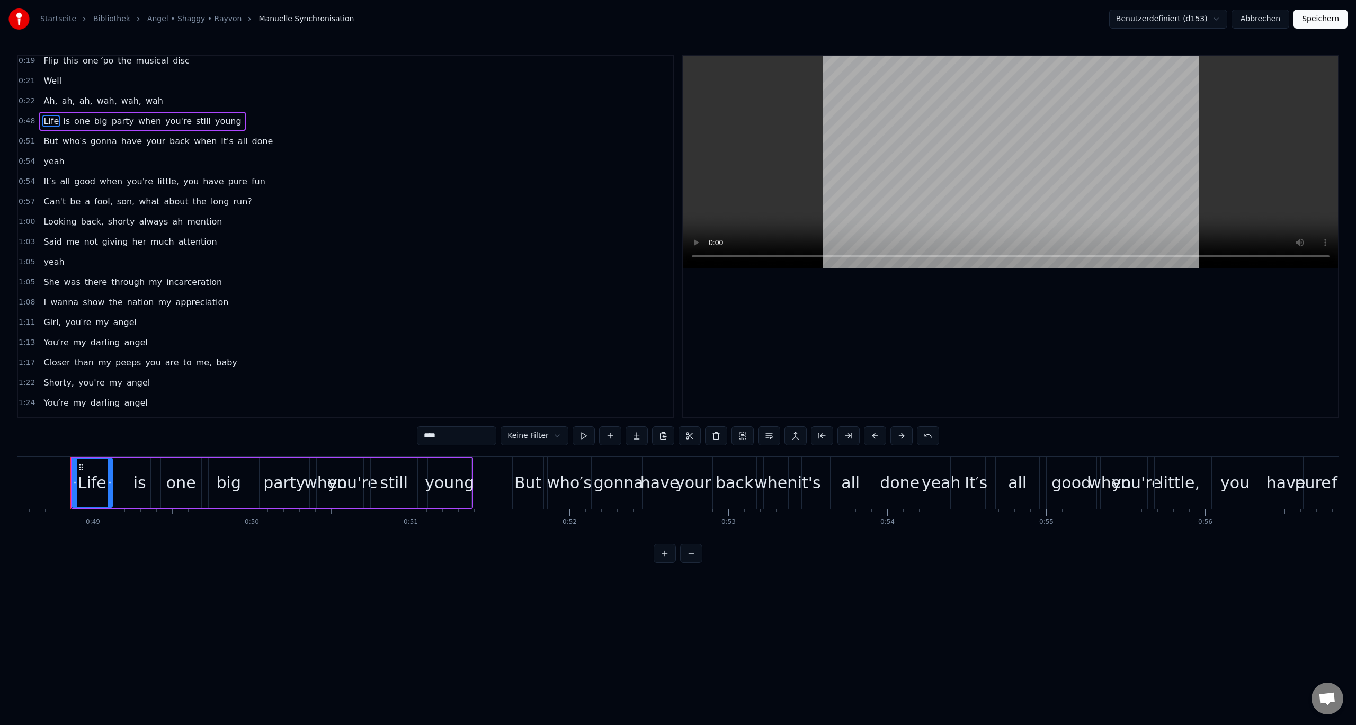
click at [26, 162] on span "0:54" at bounding box center [27, 161] width 16 height 11
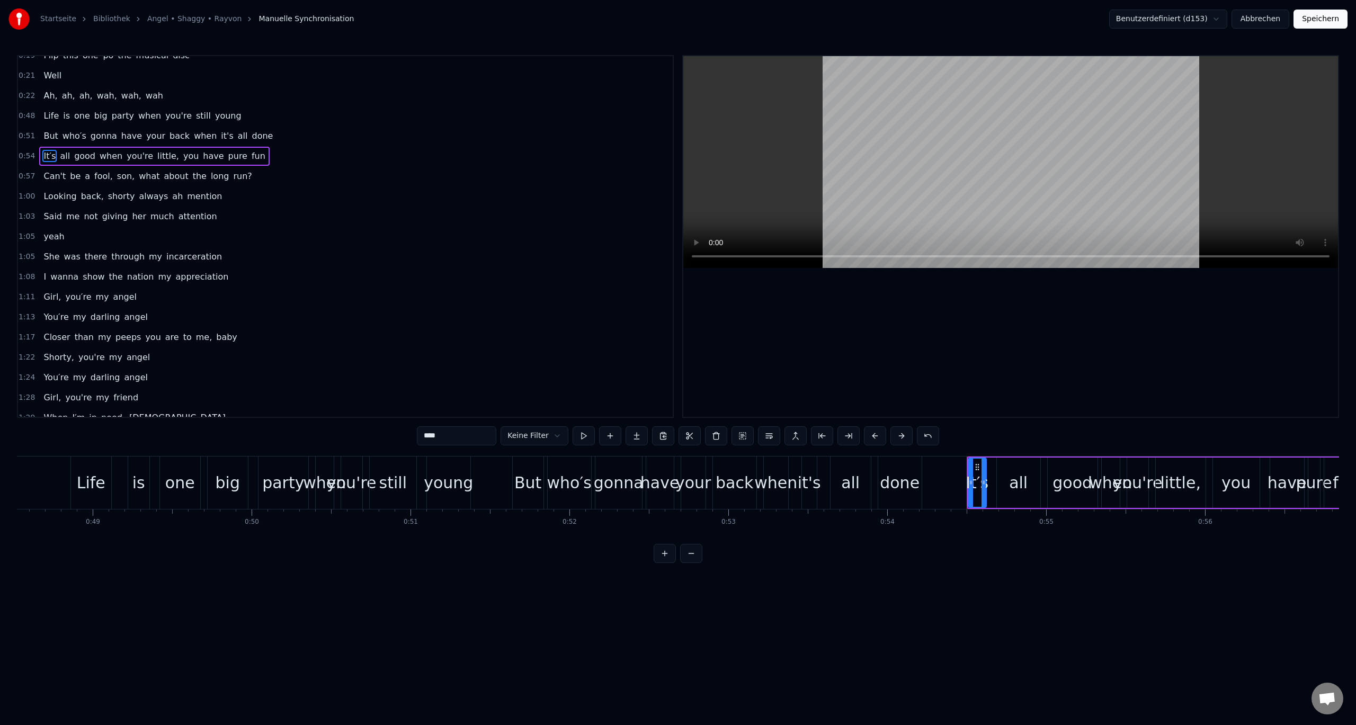
scroll to position [137, 0]
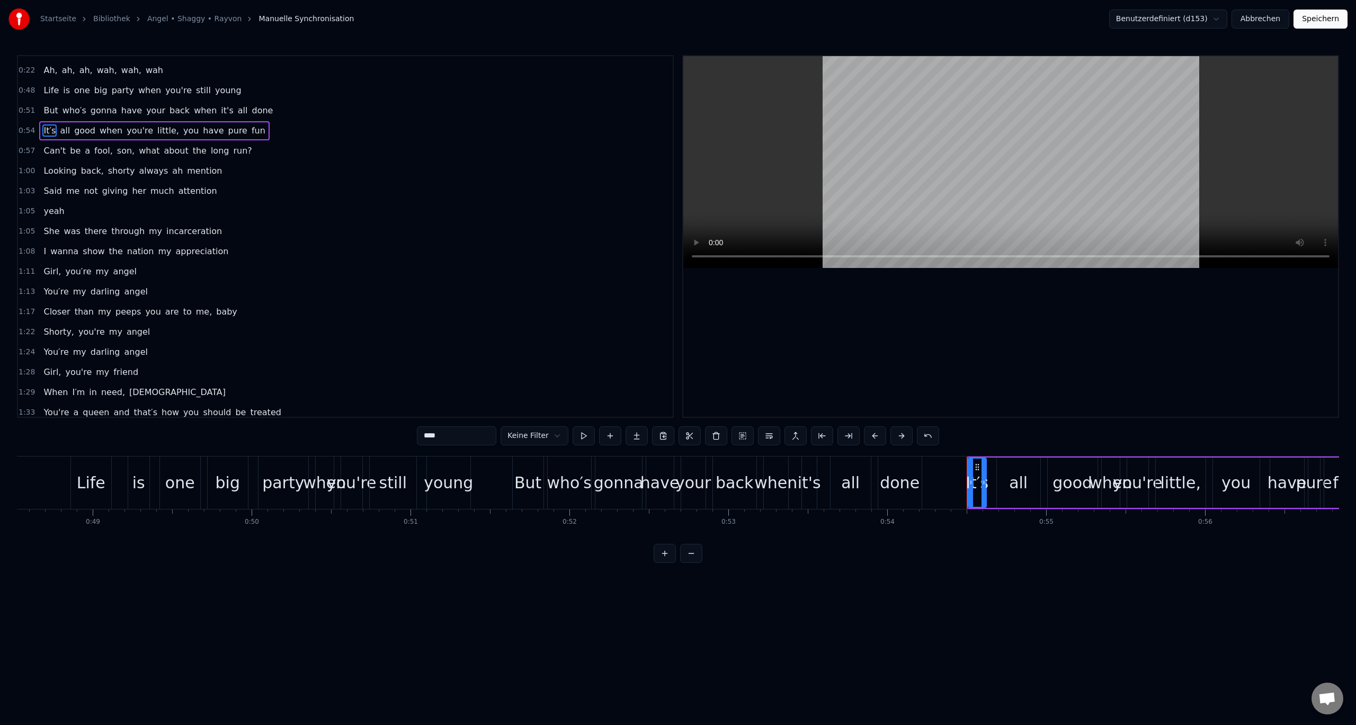
click at [22, 212] on span "1:05" at bounding box center [27, 211] width 16 height 11
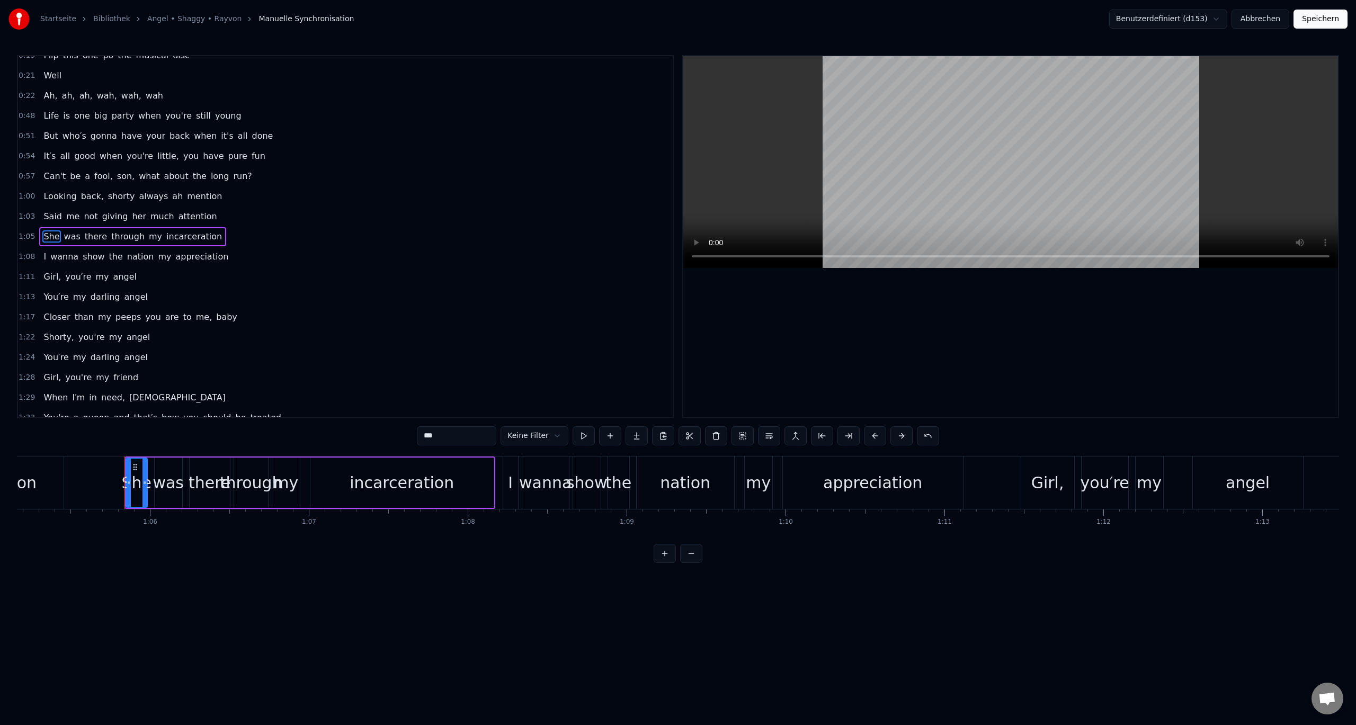
scroll to position [164, 0]
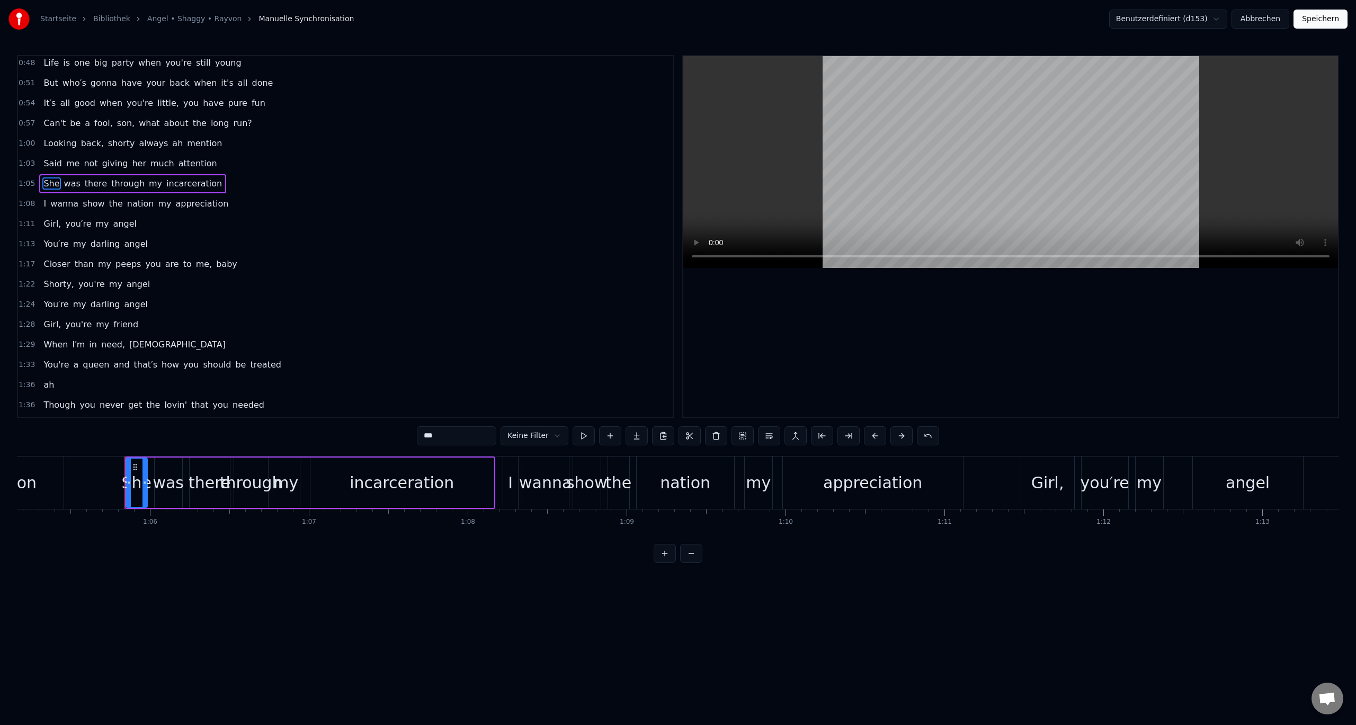
click at [25, 205] on span "1:08" at bounding box center [27, 204] width 16 height 11
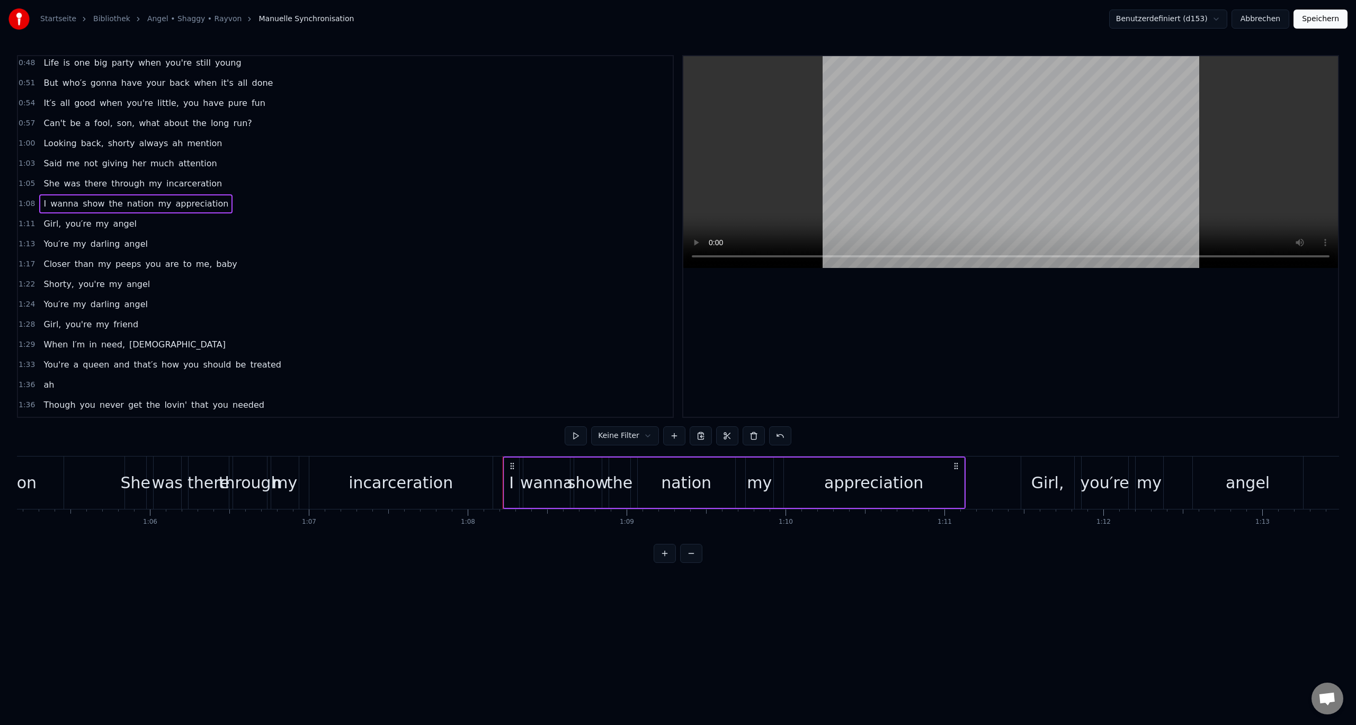
click at [25, 223] on span "1:11" at bounding box center [27, 224] width 16 height 11
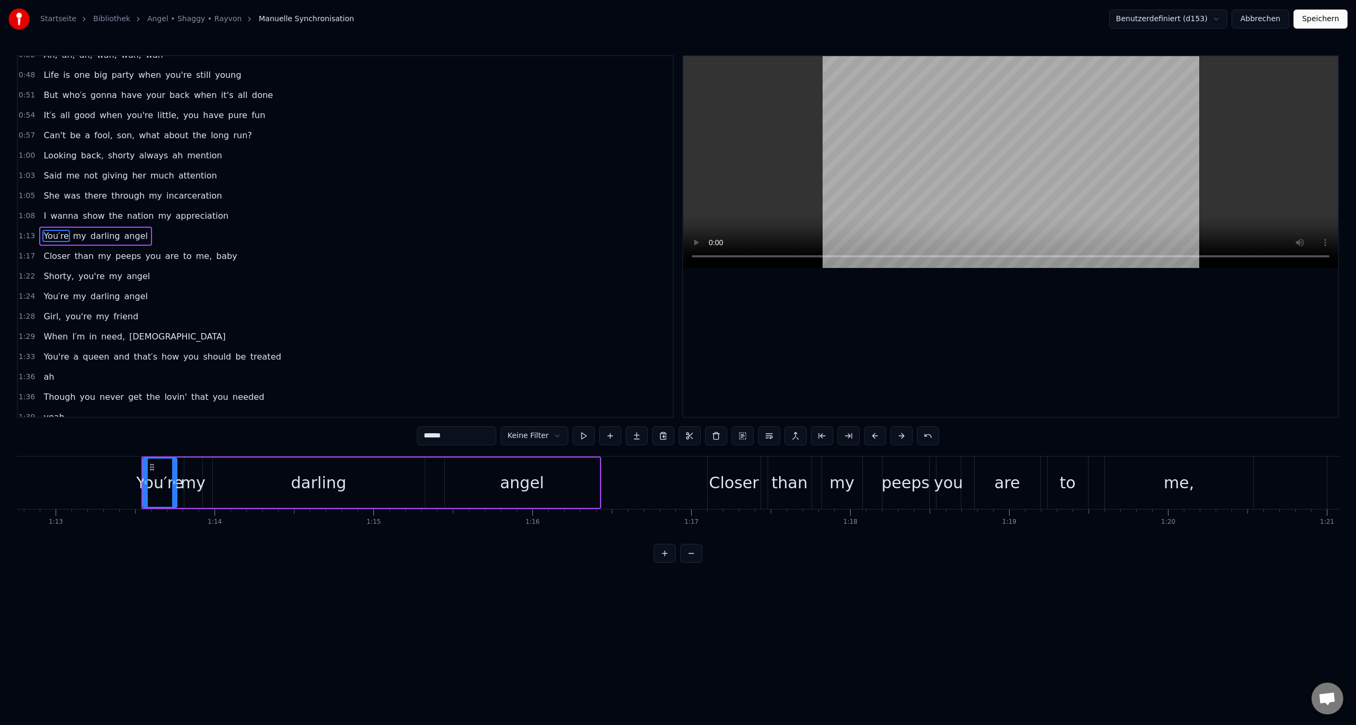
scroll to position [0, 11635]
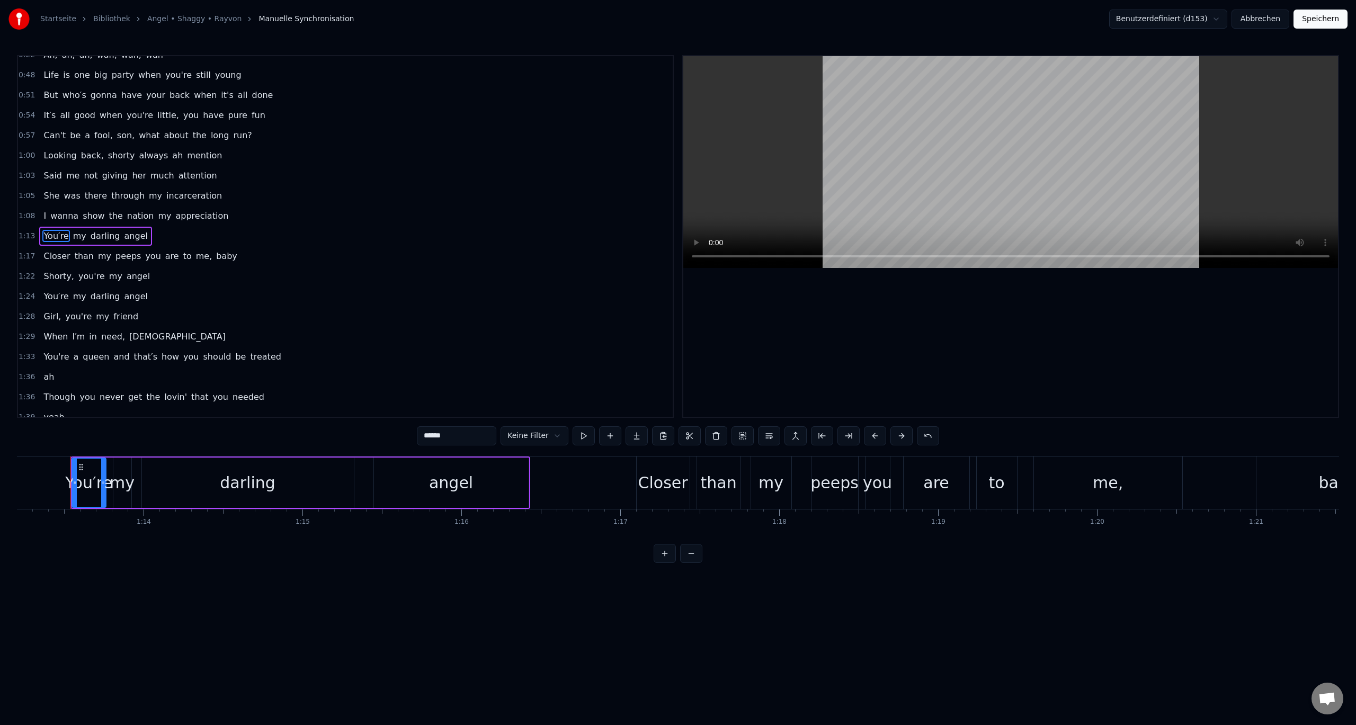
click at [20, 238] on span "1:13" at bounding box center [27, 236] width 16 height 11
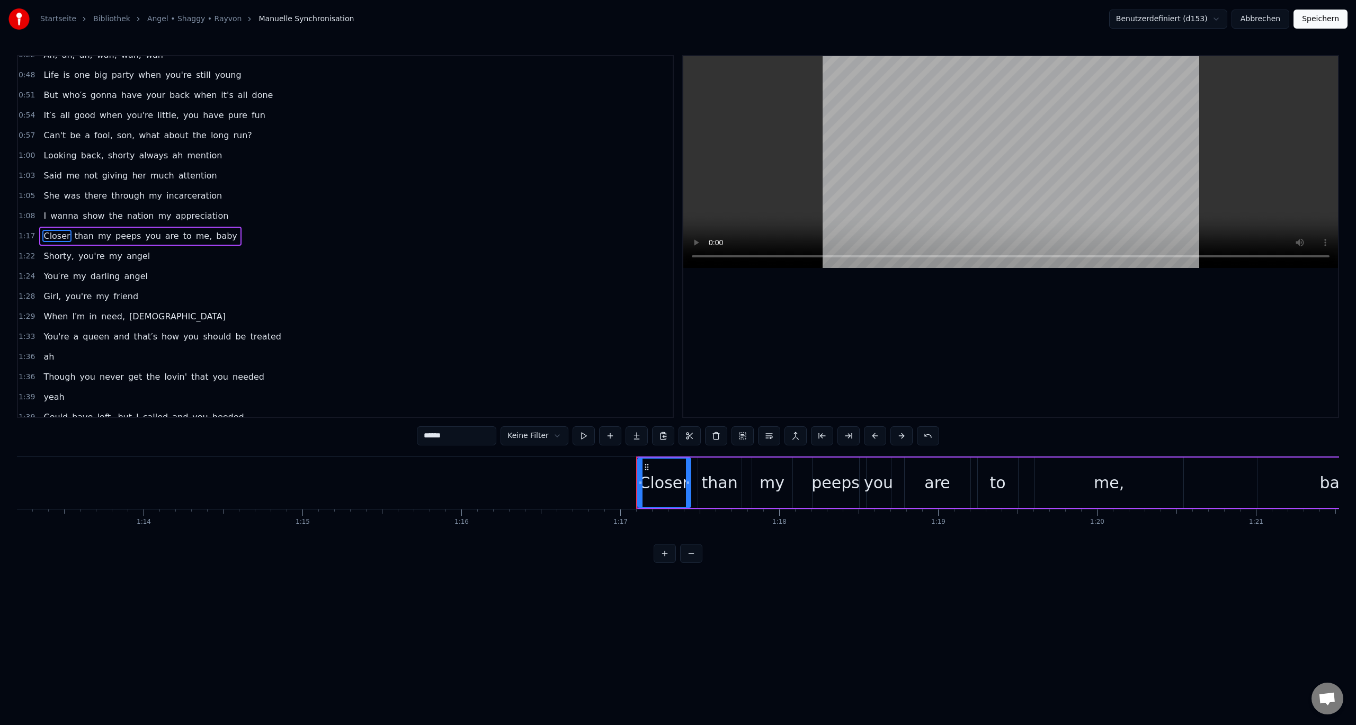
scroll to position [152, 0]
click at [27, 237] on span "1:17" at bounding box center [27, 237] width 16 height 11
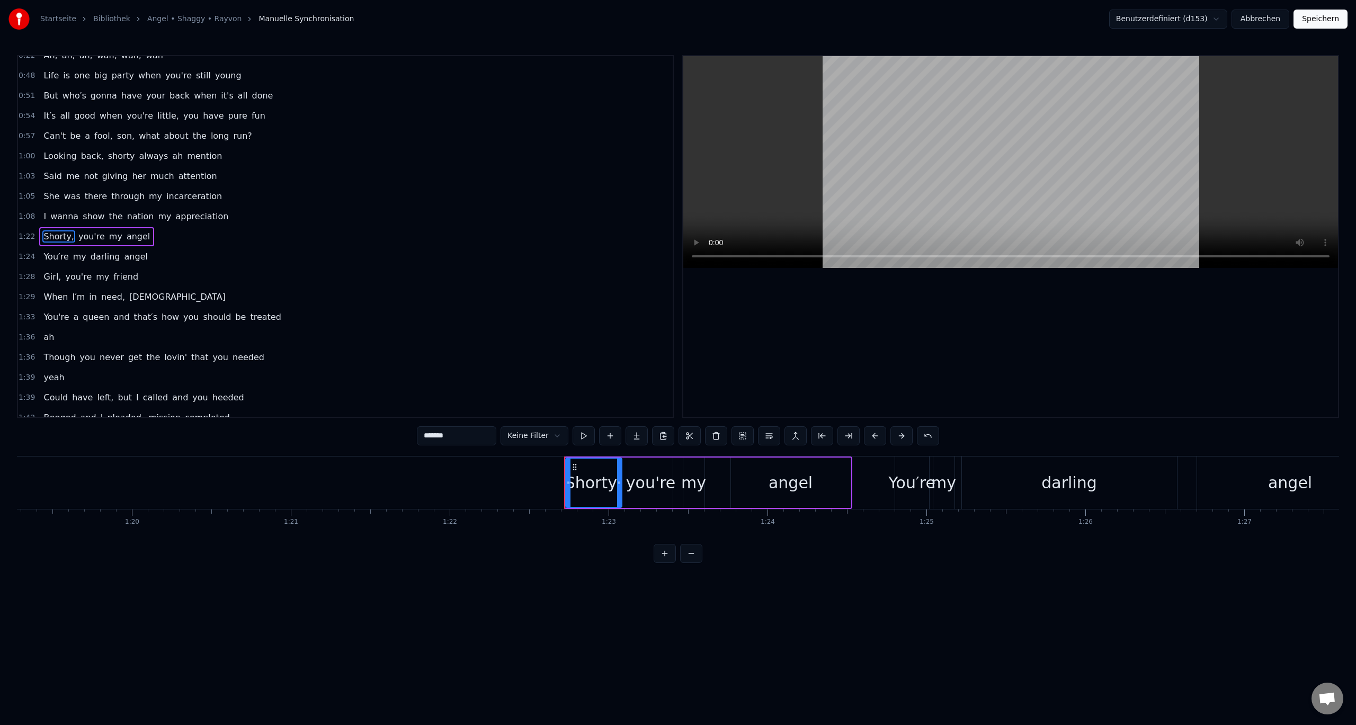
click at [26, 236] on span "1:22" at bounding box center [27, 237] width 16 height 11
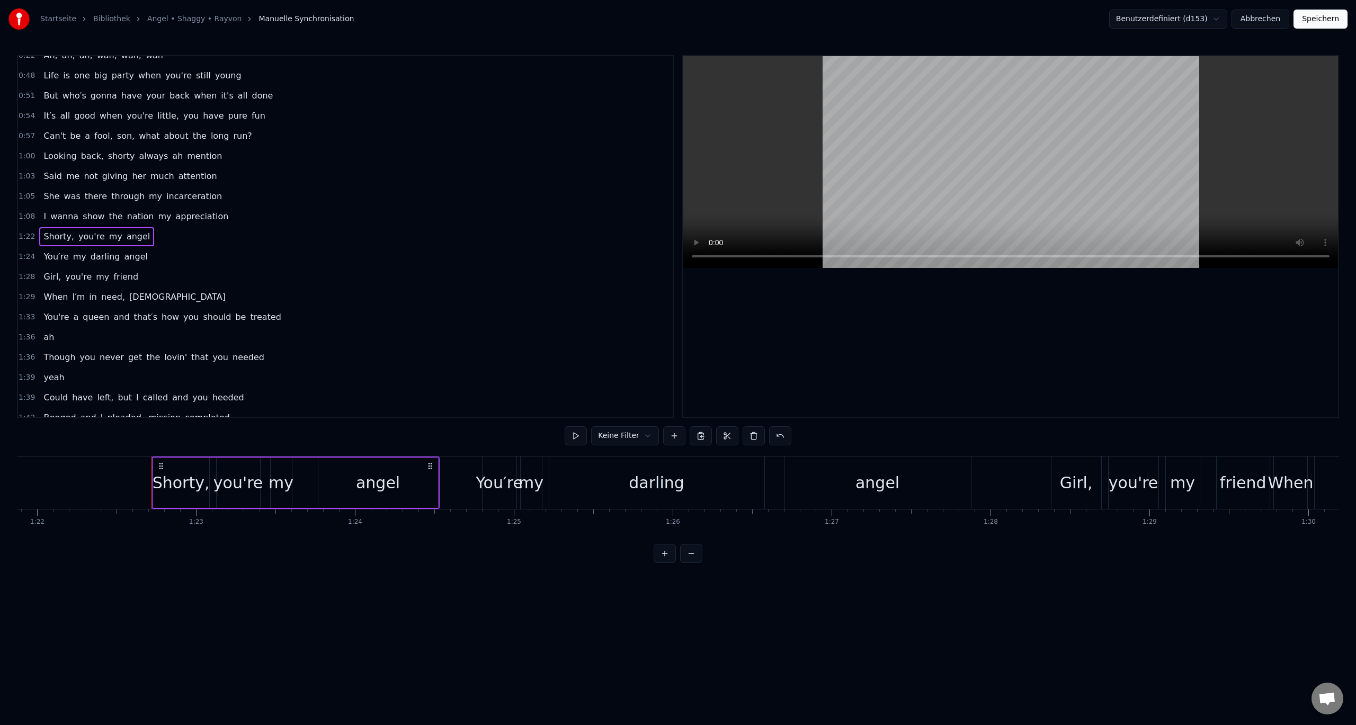
scroll to position [0, 13094]
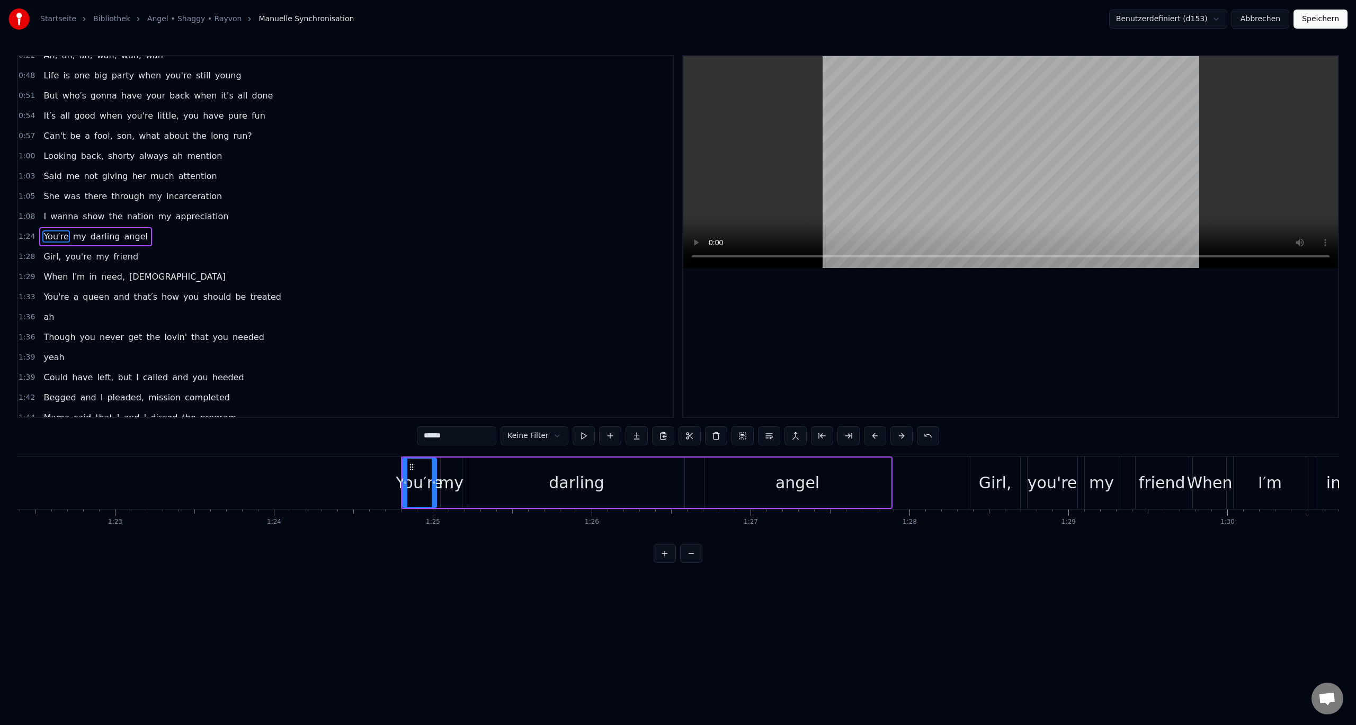
click at [26, 236] on span "1:24" at bounding box center [27, 237] width 16 height 11
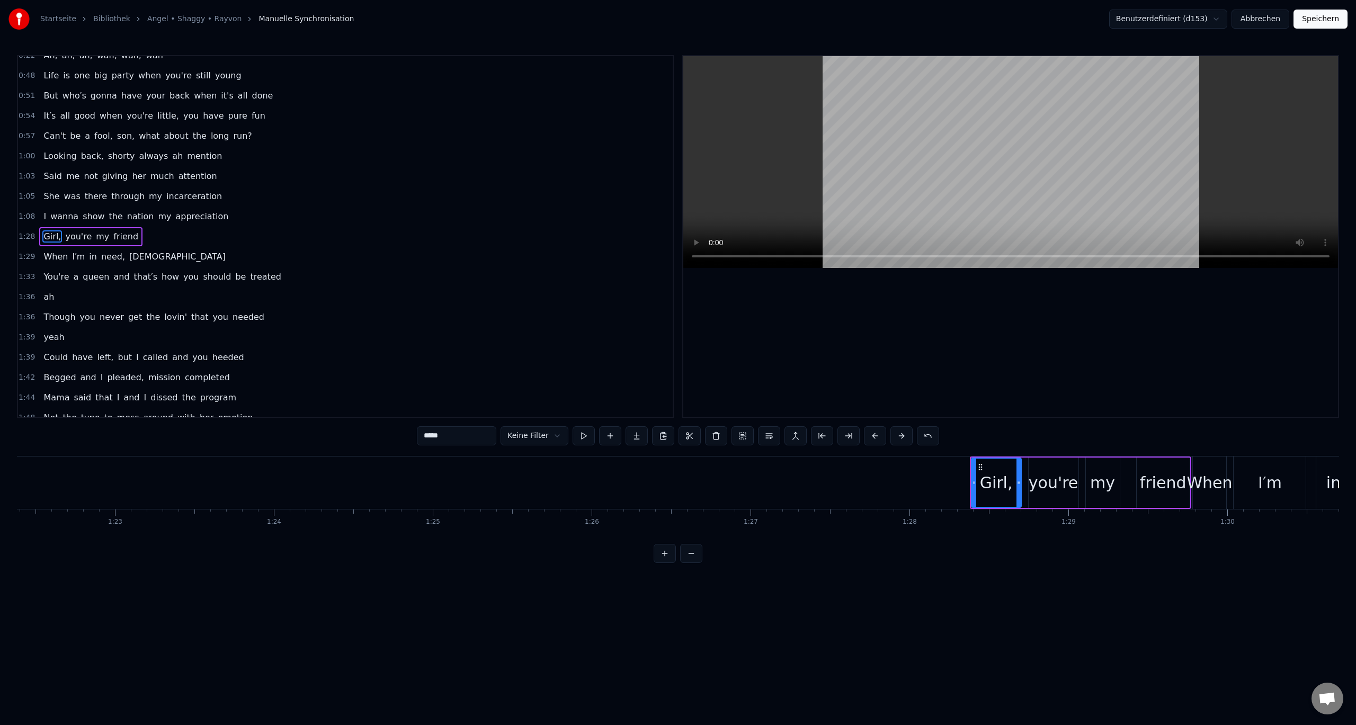
click at [26, 236] on span "1:28" at bounding box center [27, 237] width 16 height 11
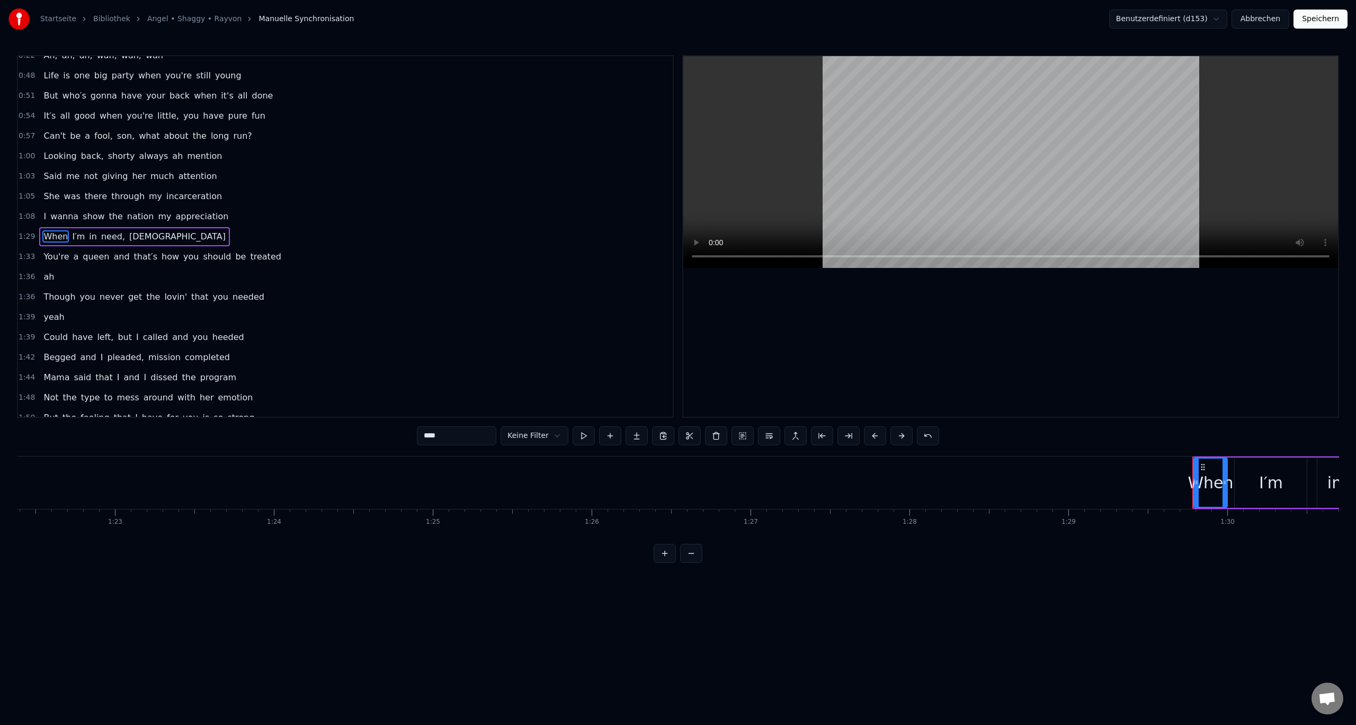
click at [26, 236] on span "1:29" at bounding box center [27, 237] width 16 height 11
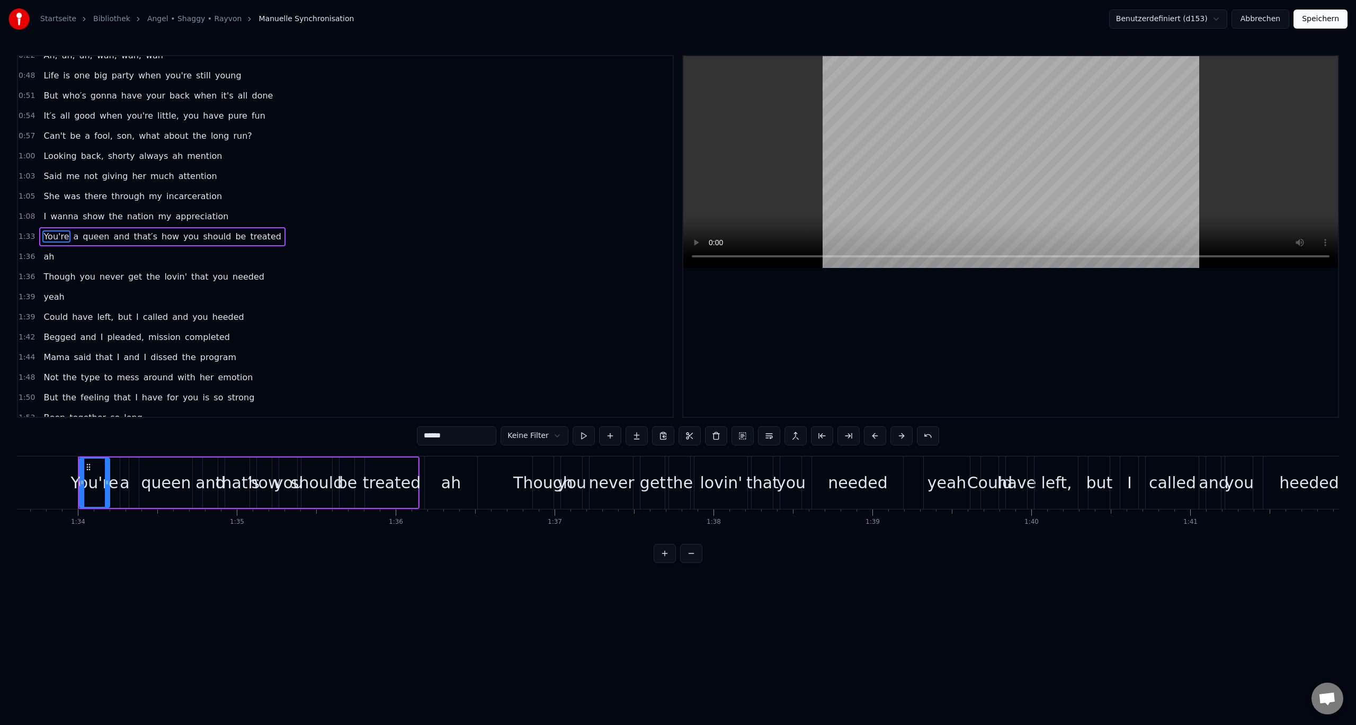
scroll to position [0, 14887]
click at [25, 254] on span "1:36" at bounding box center [27, 257] width 16 height 11
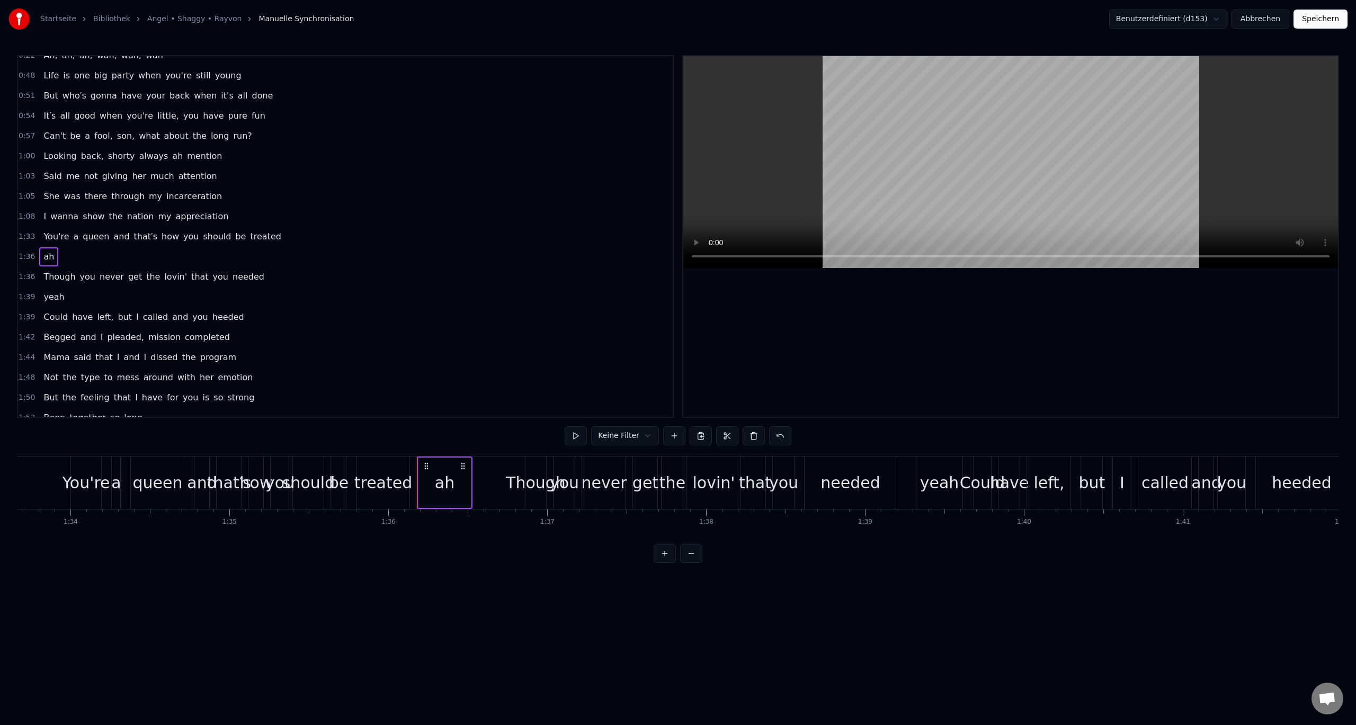
scroll to position [172, 0]
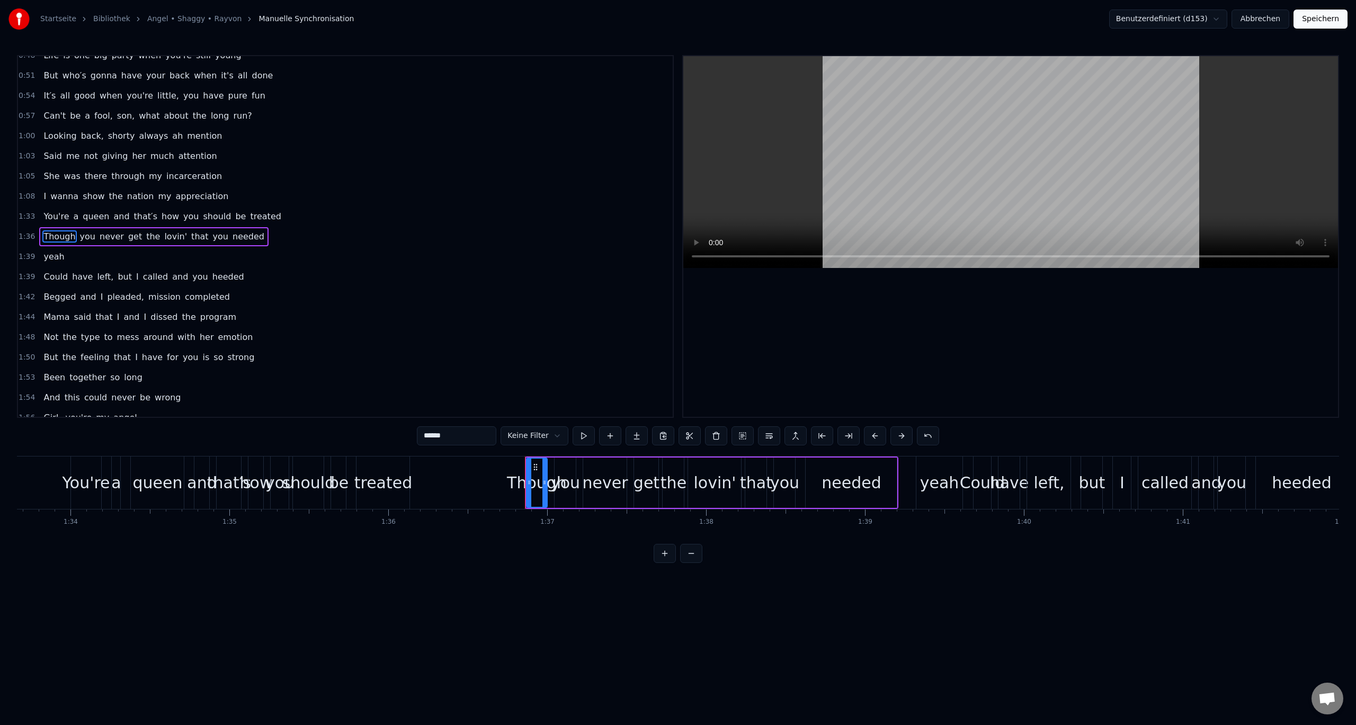
click at [29, 254] on span "1:39" at bounding box center [27, 257] width 16 height 11
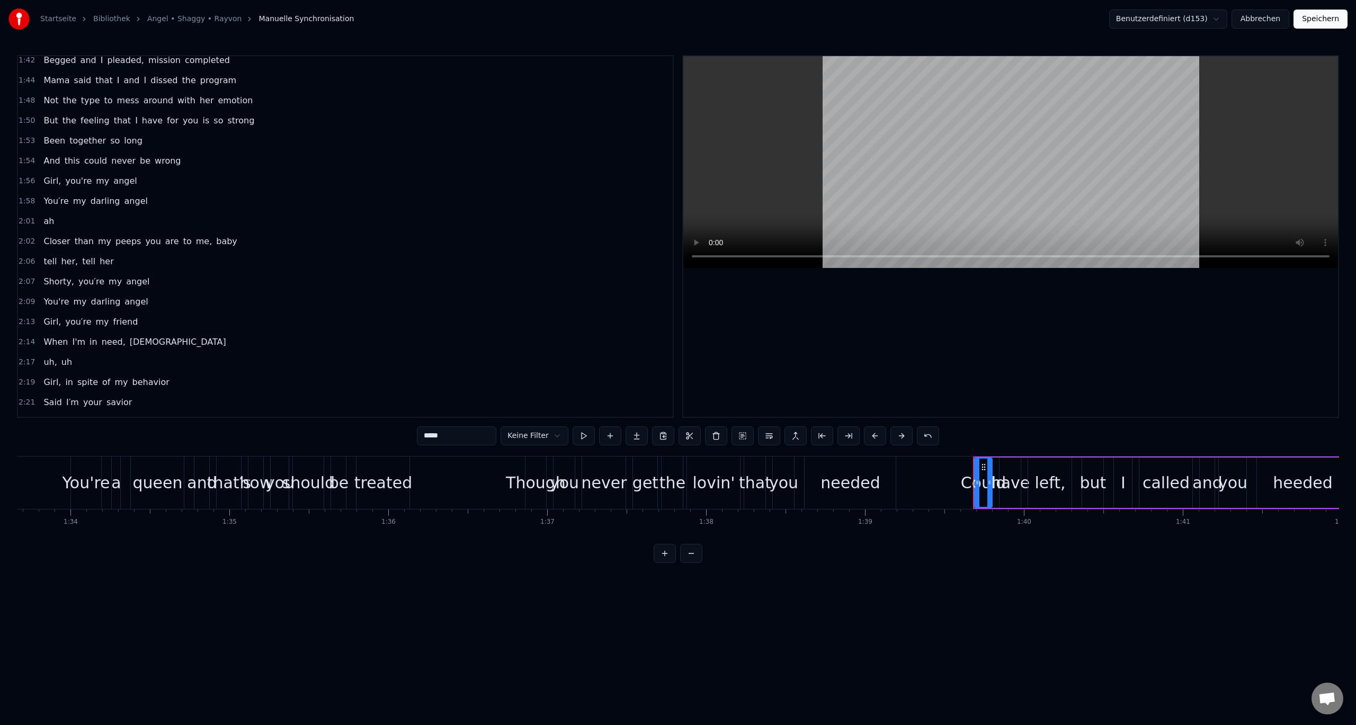
scroll to position [404, 0]
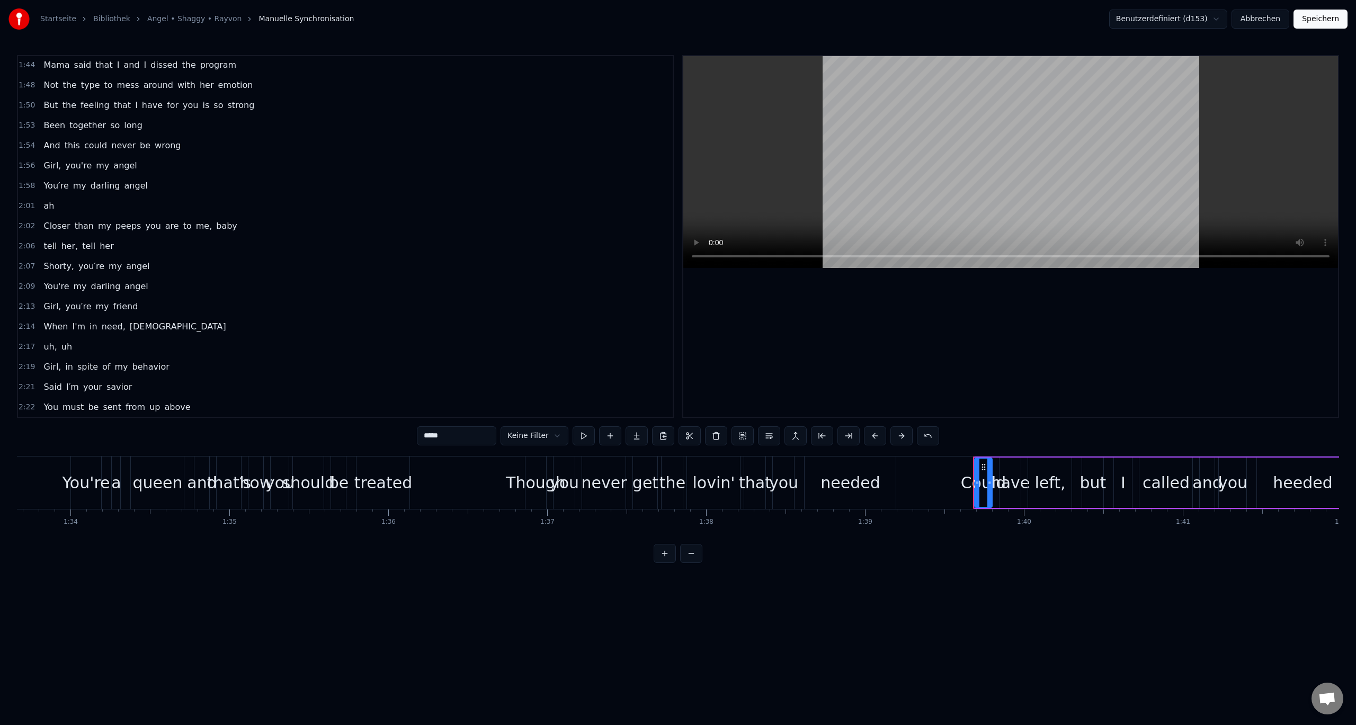
click at [22, 168] on span "1:56" at bounding box center [27, 166] width 16 height 11
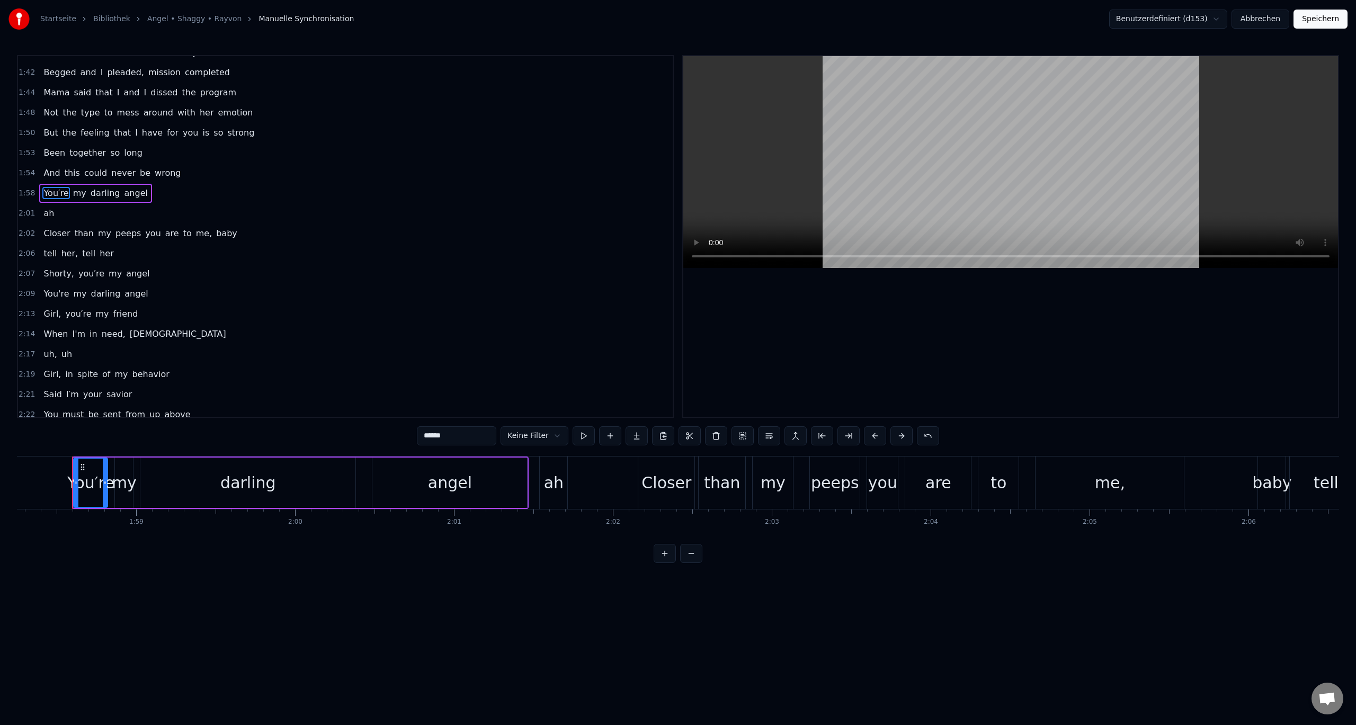
scroll to position [0, 18796]
click at [24, 195] on span "1:58" at bounding box center [27, 193] width 16 height 11
click at [24, 192] on span "1:58" at bounding box center [27, 193] width 16 height 11
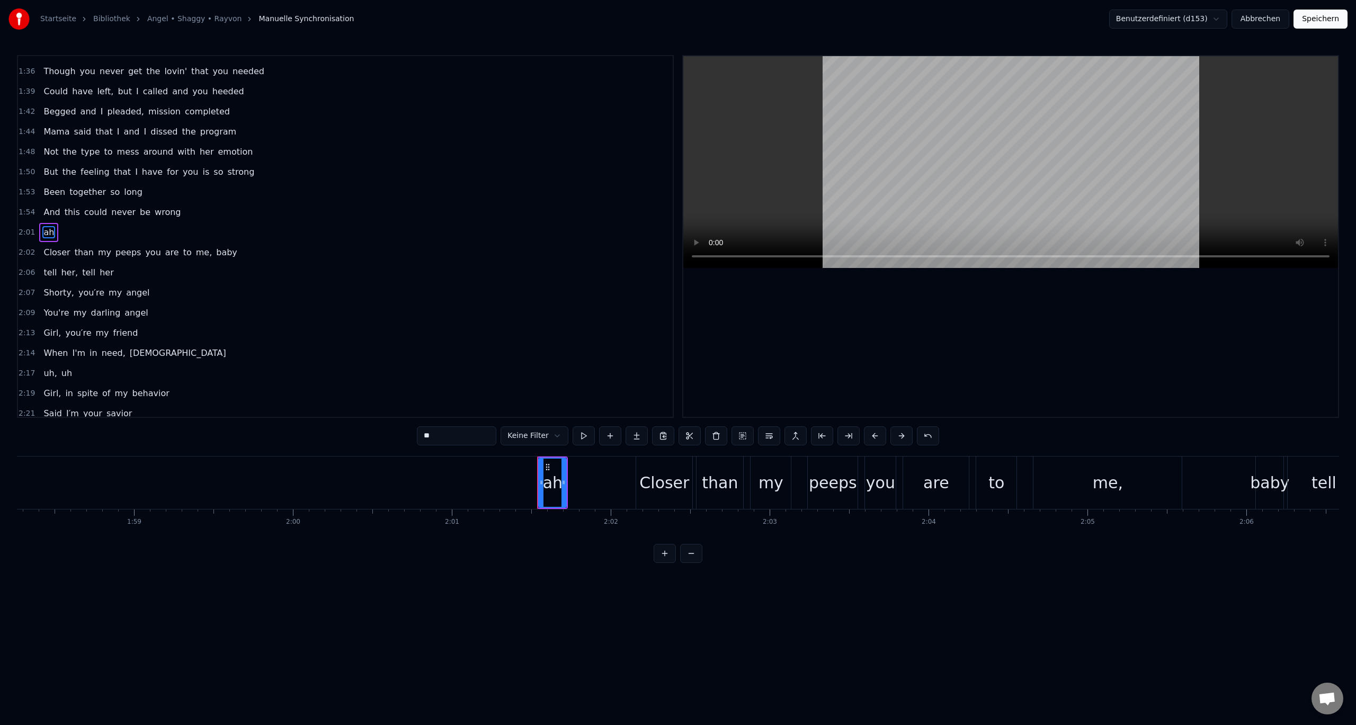
scroll to position [333, 0]
click at [26, 236] on span "2:01" at bounding box center [27, 237] width 16 height 11
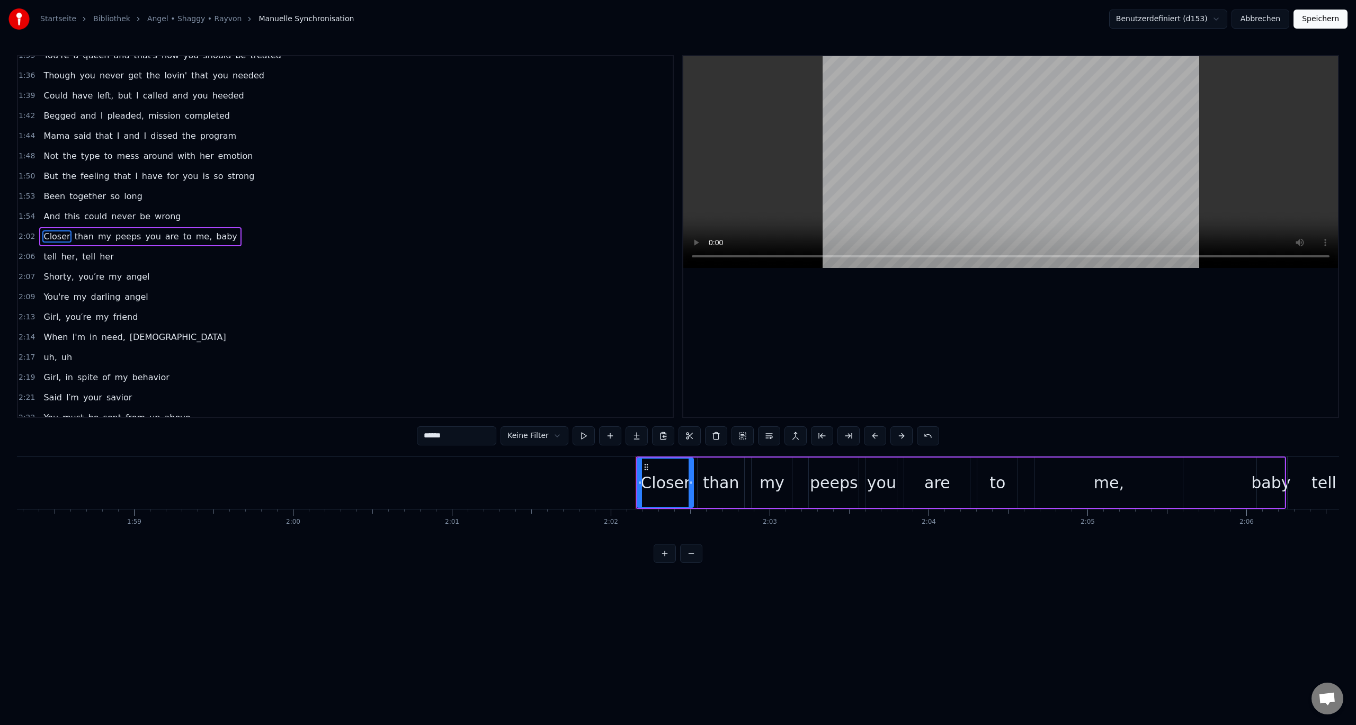
click at [25, 235] on span "2:02" at bounding box center [27, 237] width 16 height 11
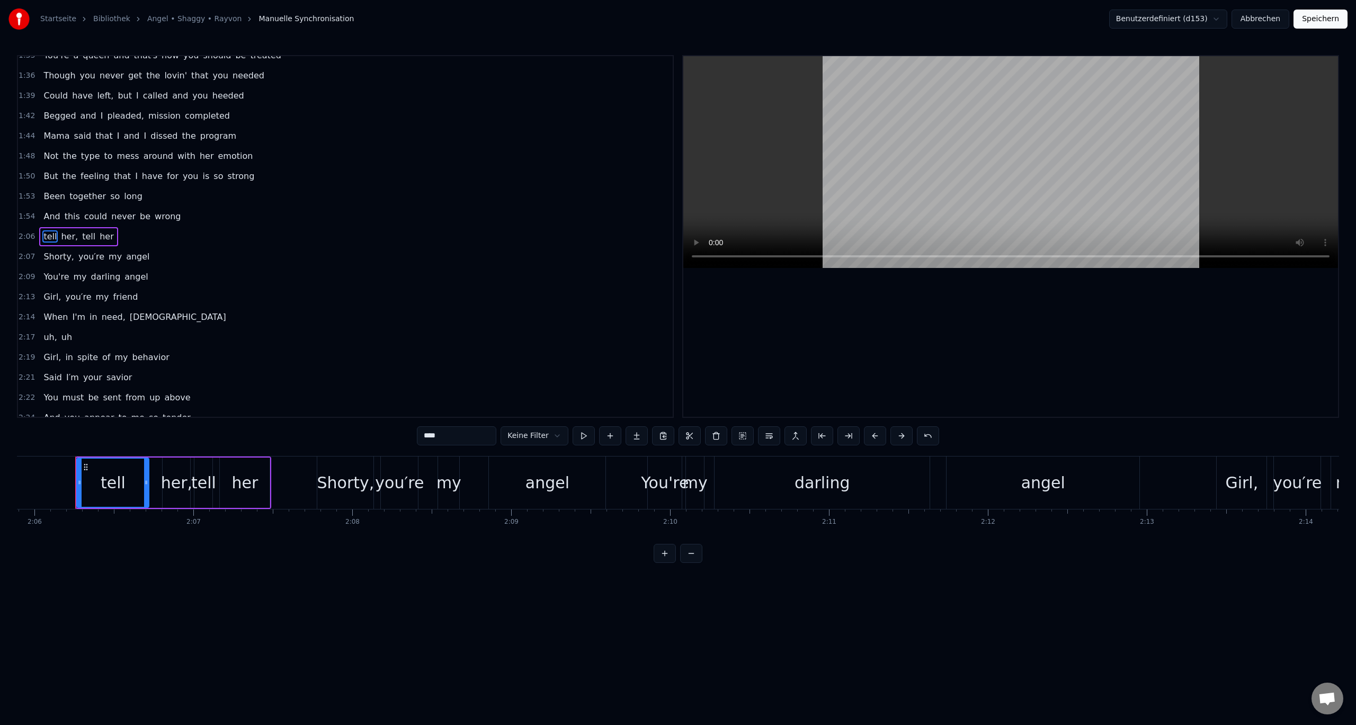
scroll to position [0, 20014]
click at [26, 255] on span "2:07" at bounding box center [27, 257] width 16 height 11
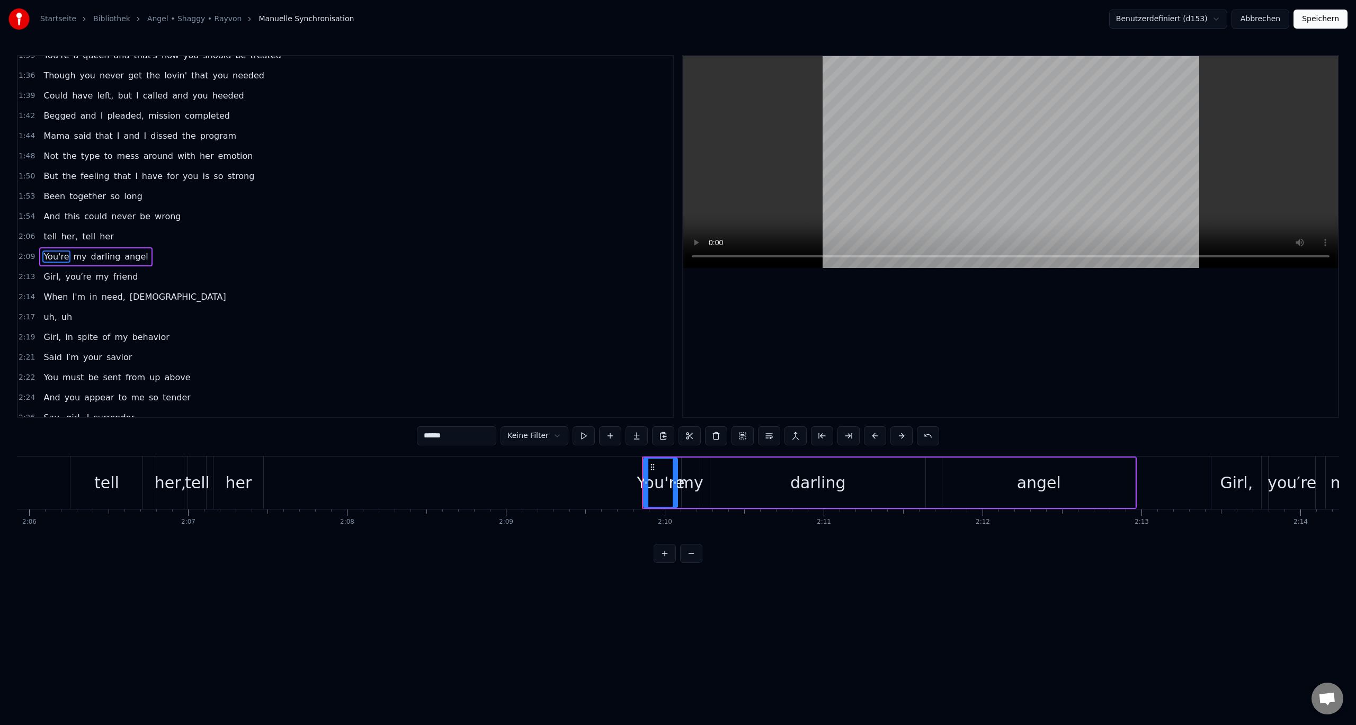
scroll to position [353, 0]
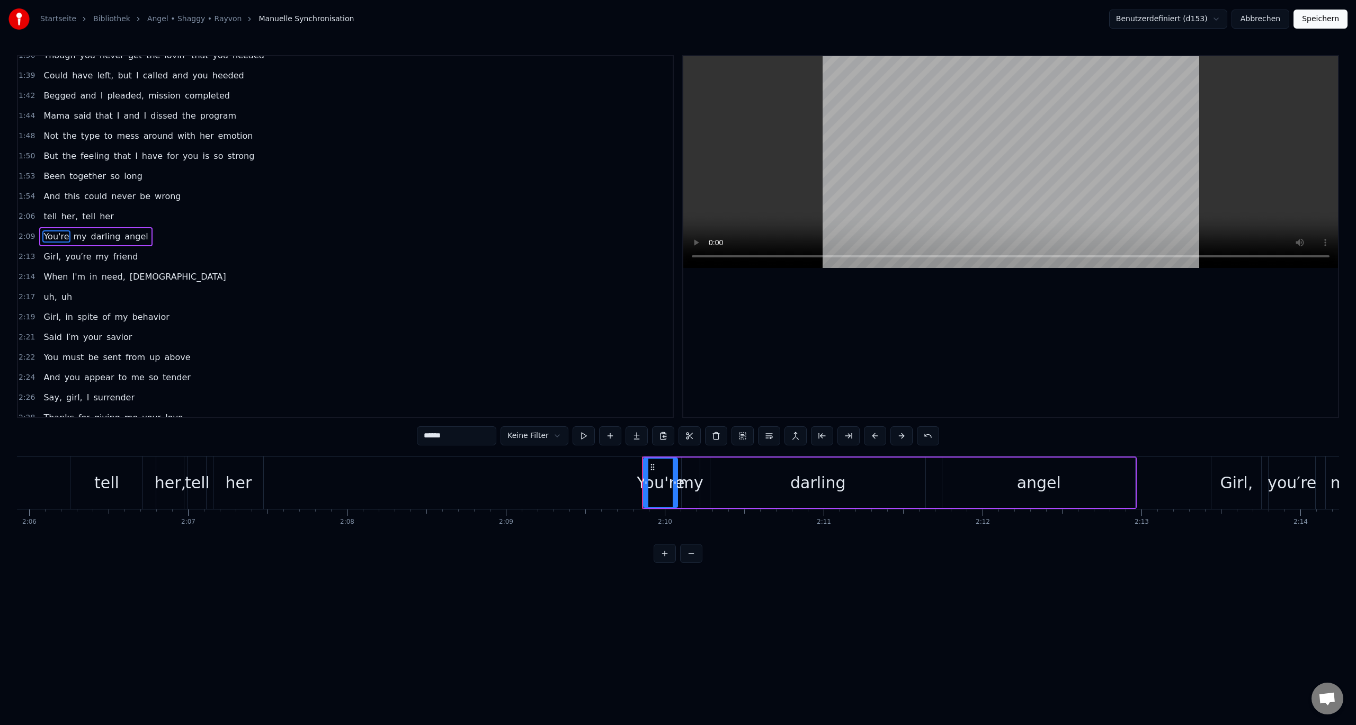
click at [24, 236] on span "2:09" at bounding box center [27, 237] width 16 height 11
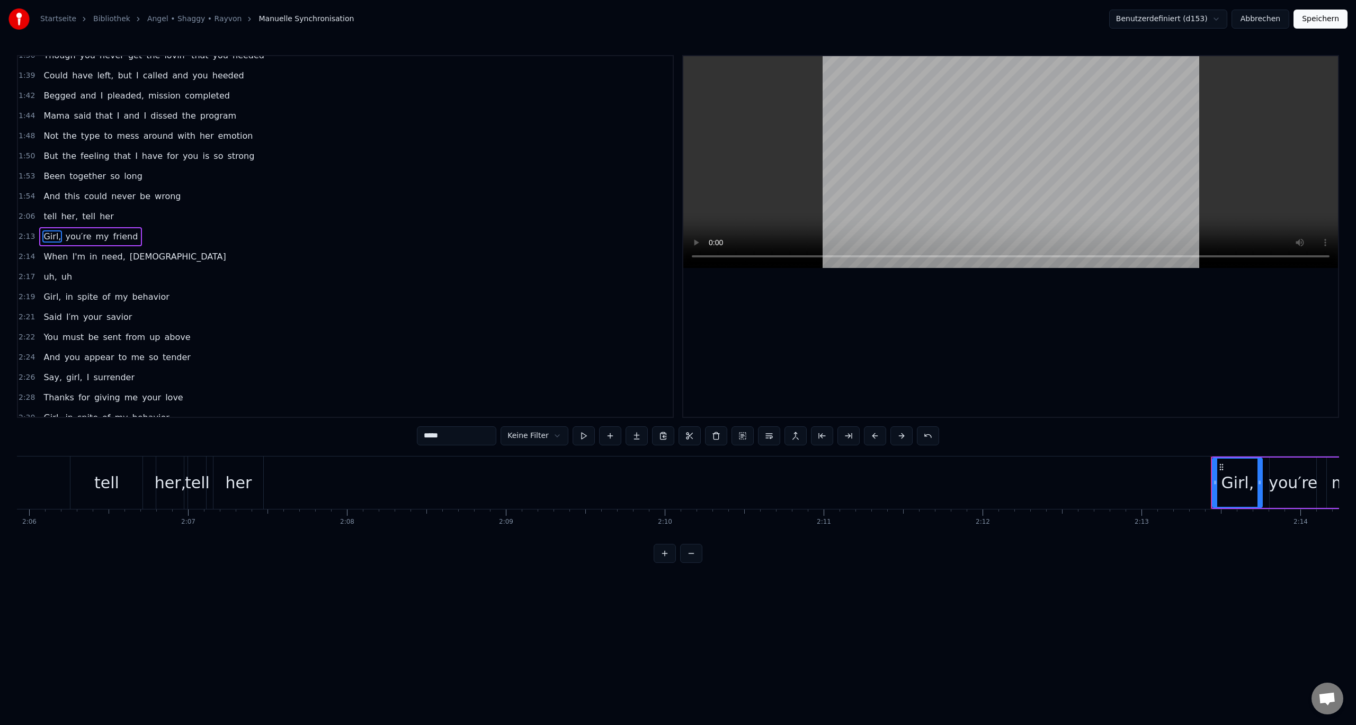
click at [24, 235] on span "2:13" at bounding box center [27, 237] width 16 height 11
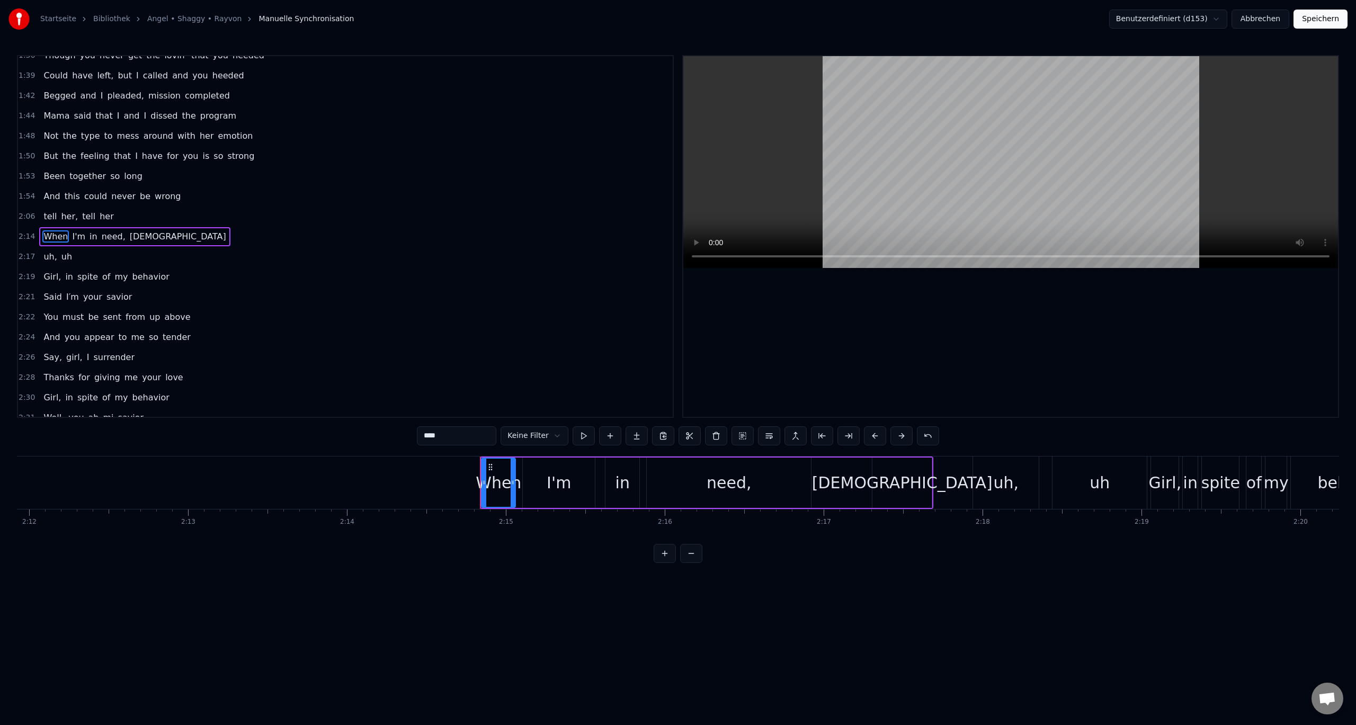
click at [24, 236] on span "2:14" at bounding box center [27, 237] width 16 height 11
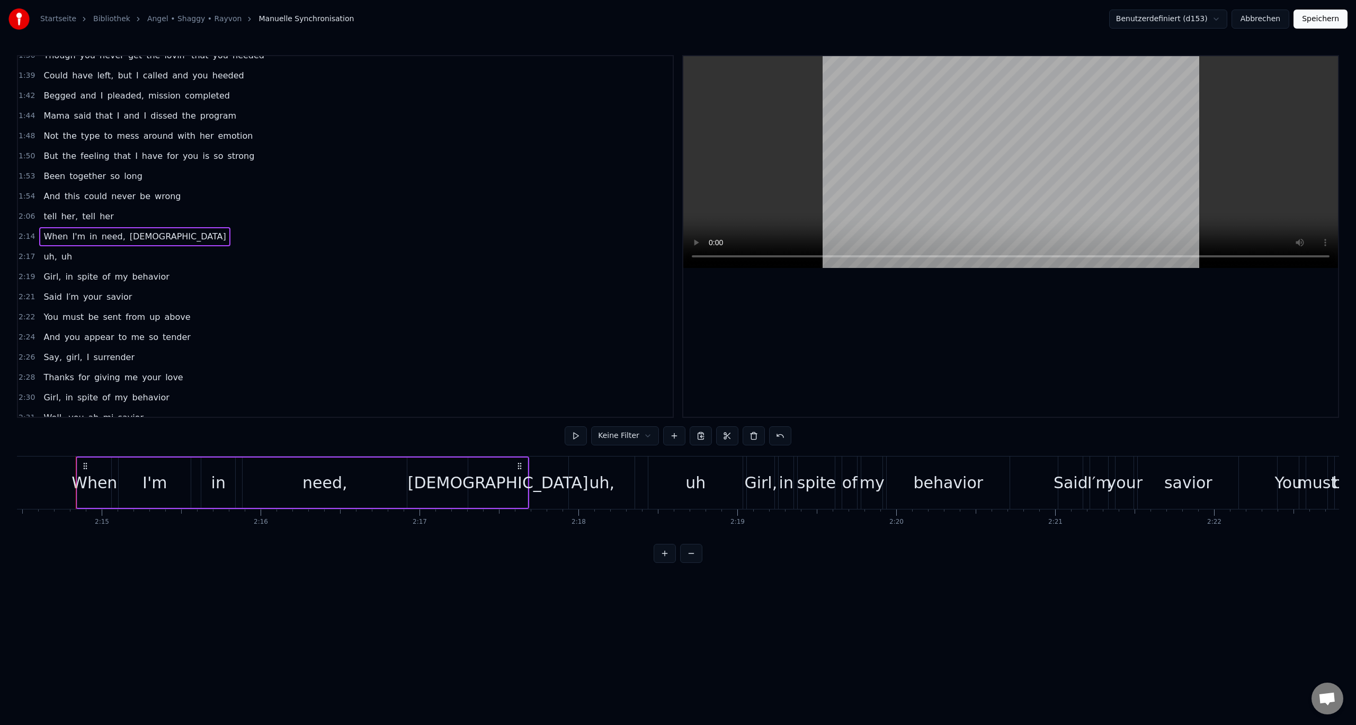
scroll to position [0, 21378]
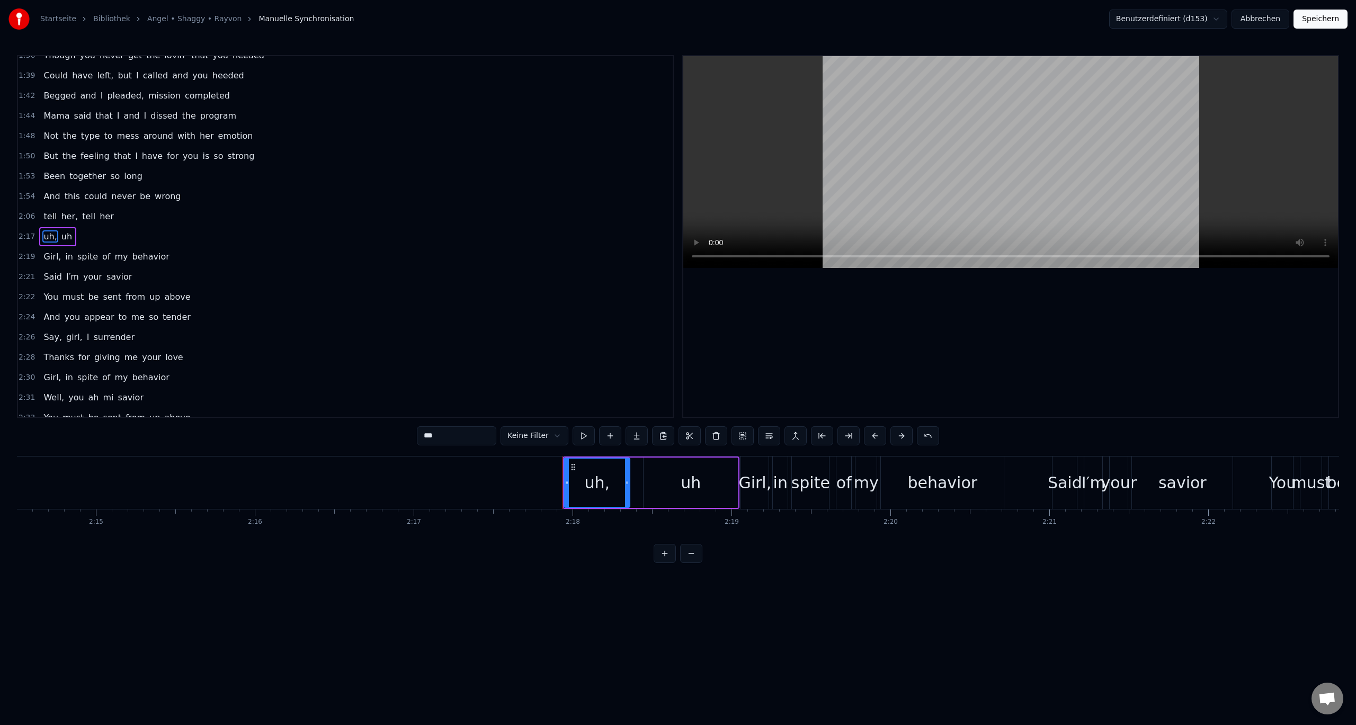
click at [23, 237] on span "2:17" at bounding box center [27, 237] width 16 height 11
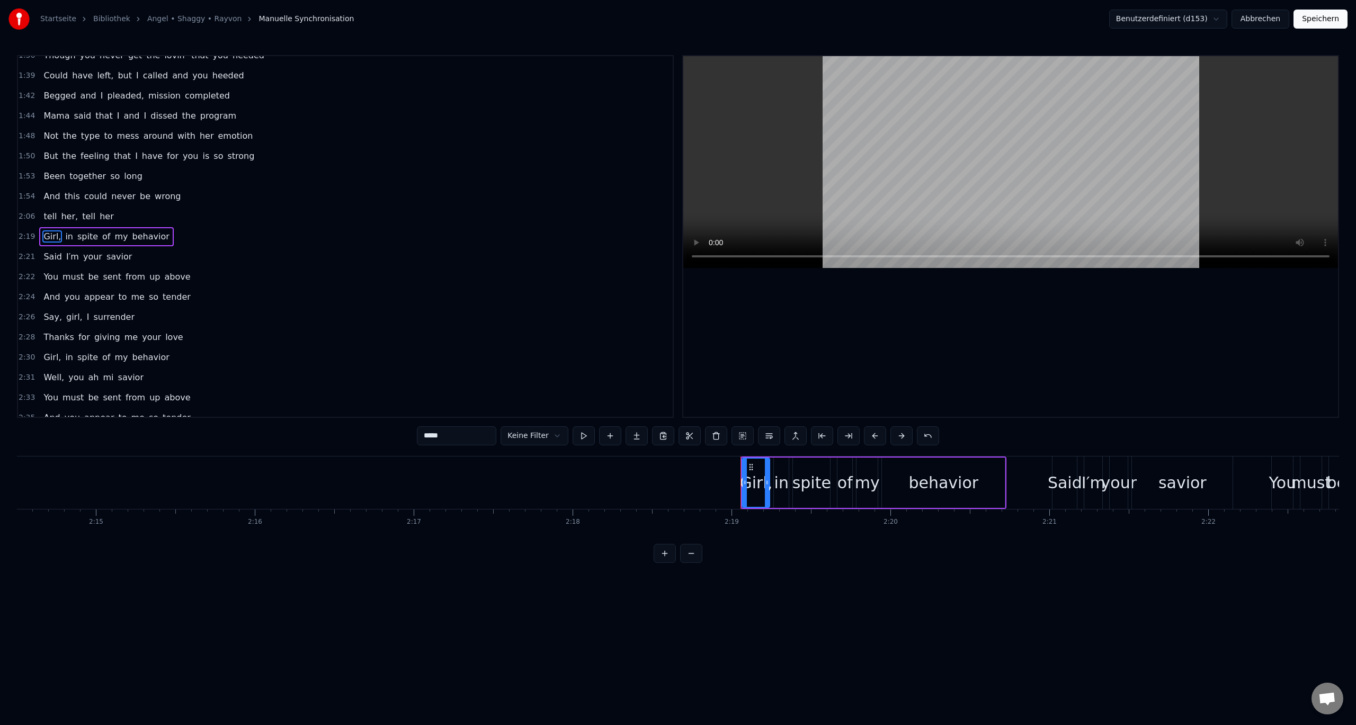
click at [27, 277] on span "2:22" at bounding box center [27, 277] width 16 height 11
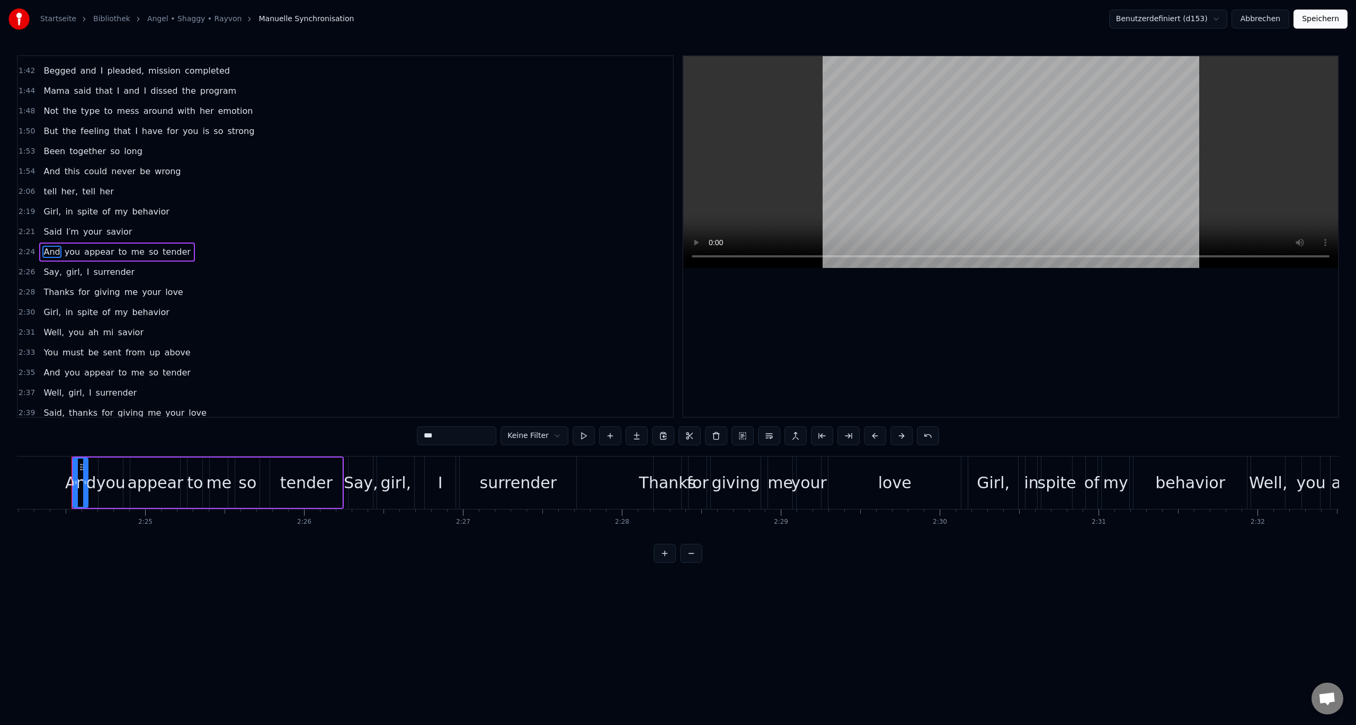
scroll to position [0, 22919]
click at [23, 288] on span "2:28" at bounding box center [27, 292] width 16 height 11
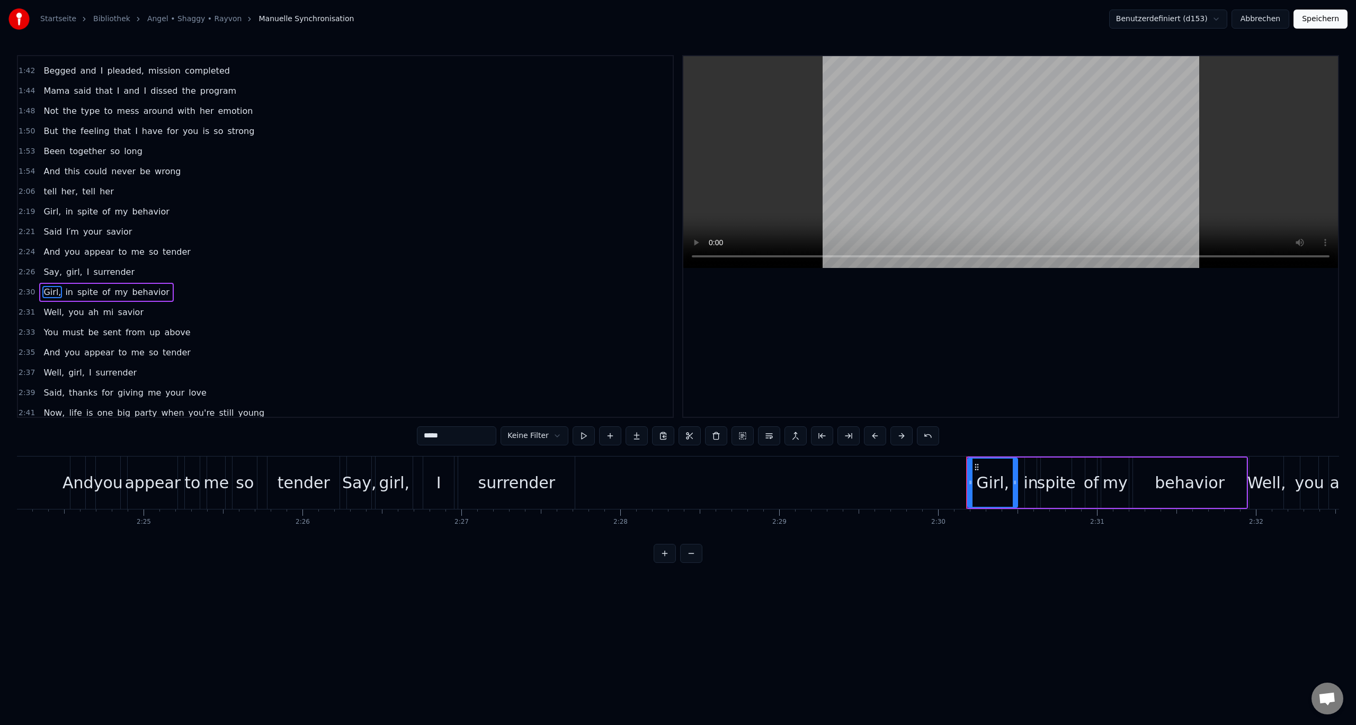
scroll to position [433, 0]
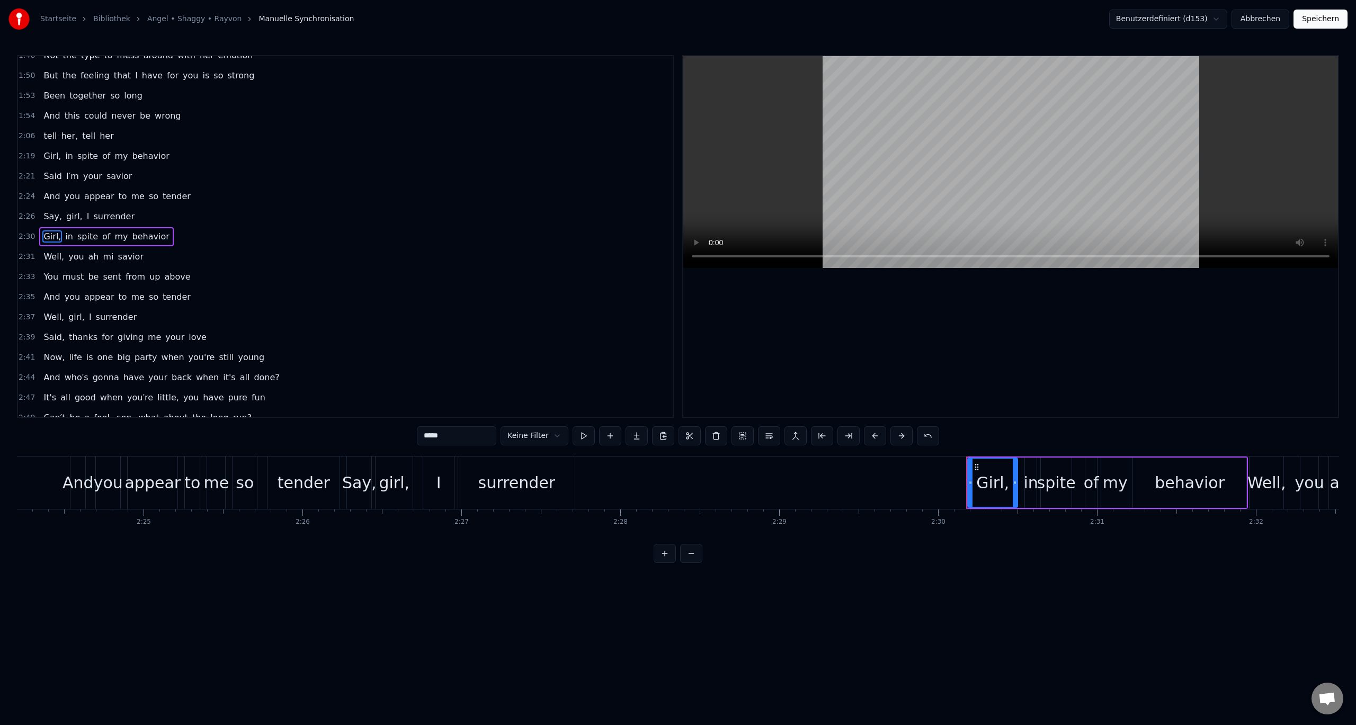
click at [25, 274] on span "2:33" at bounding box center [27, 277] width 16 height 11
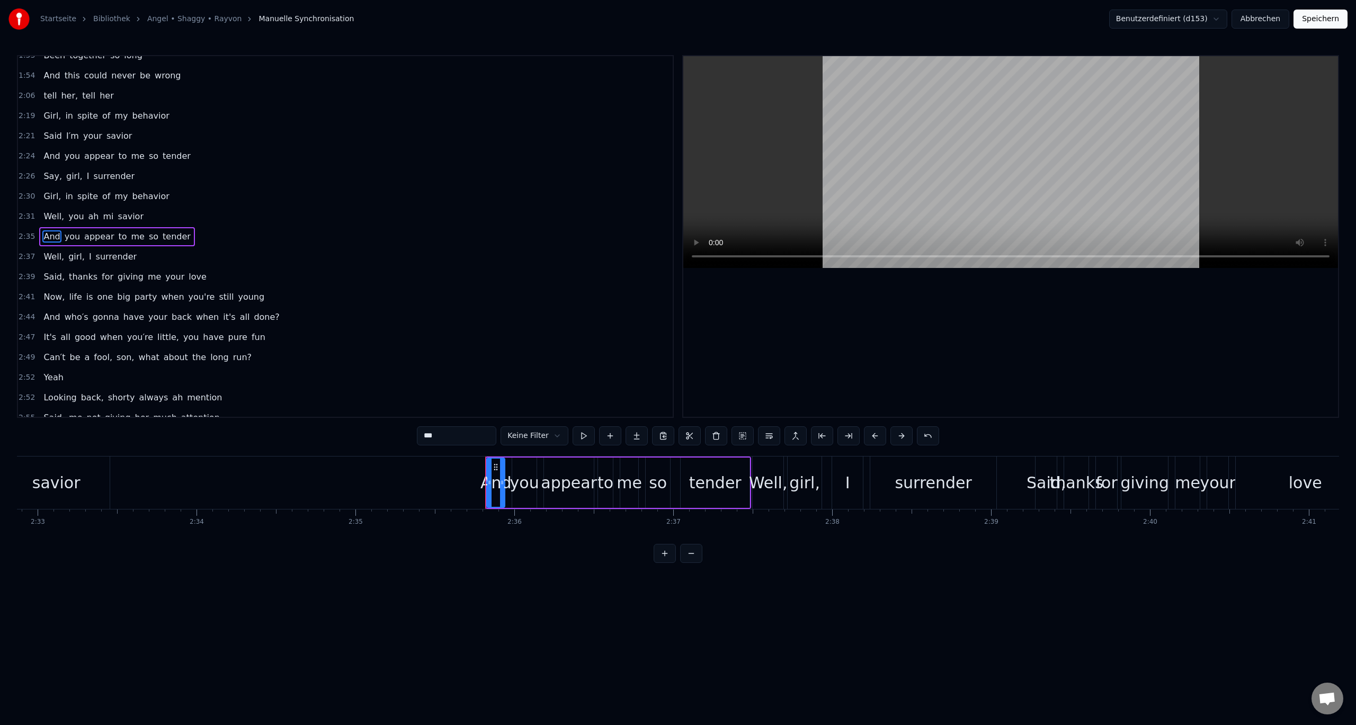
scroll to position [0, 24372]
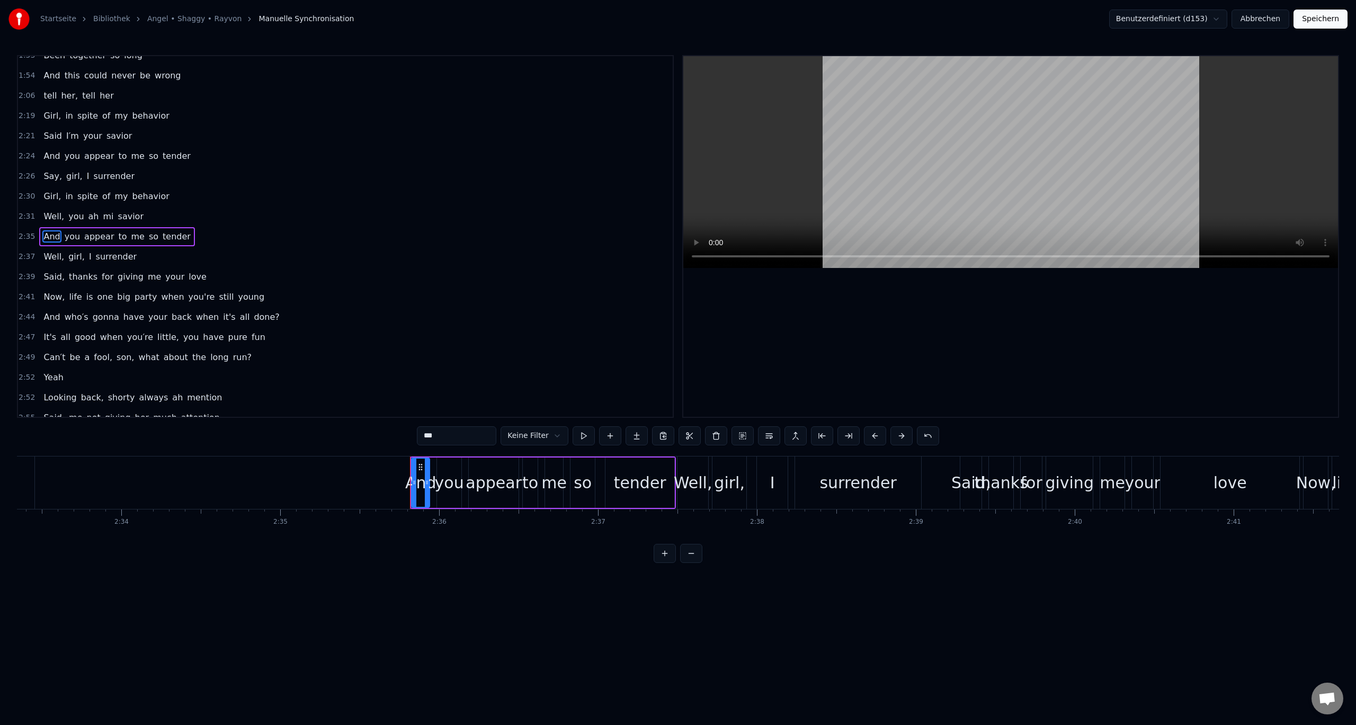
click at [27, 272] on span "2:39" at bounding box center [27, 277] width 16 height 11
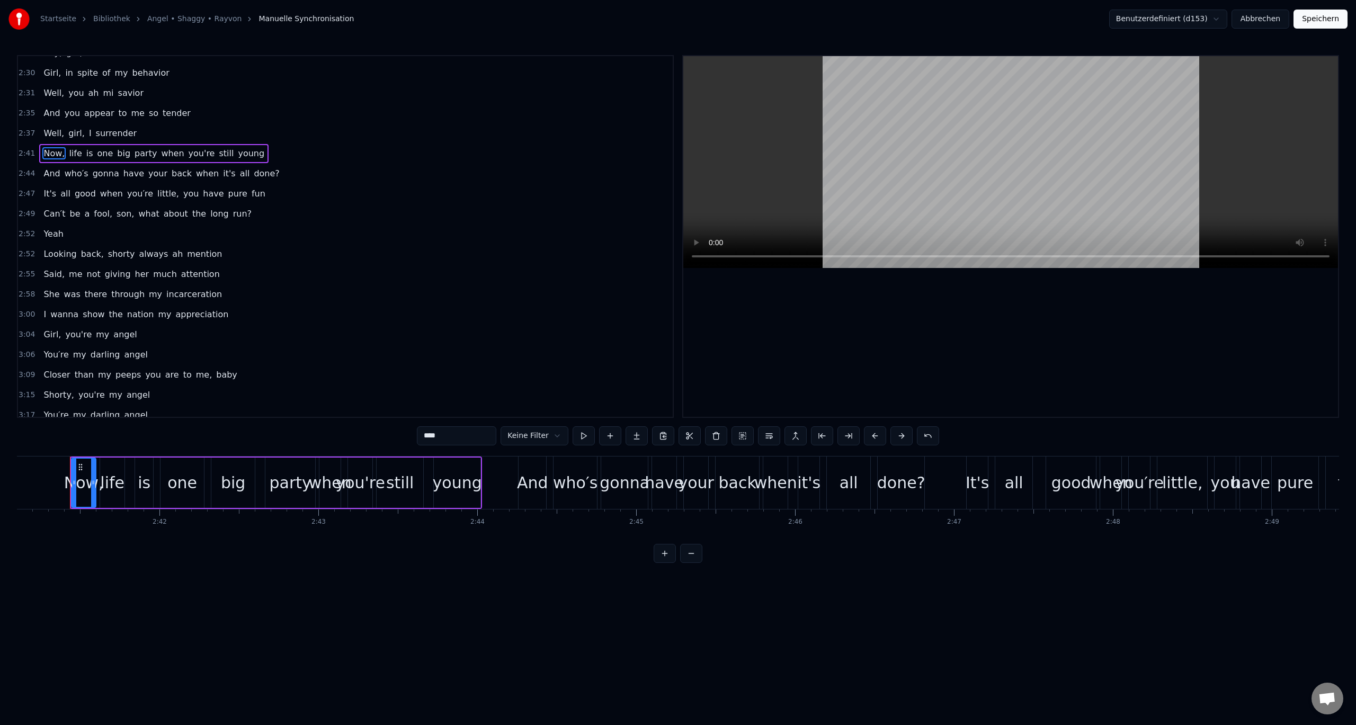
scroll to position [620, 0]
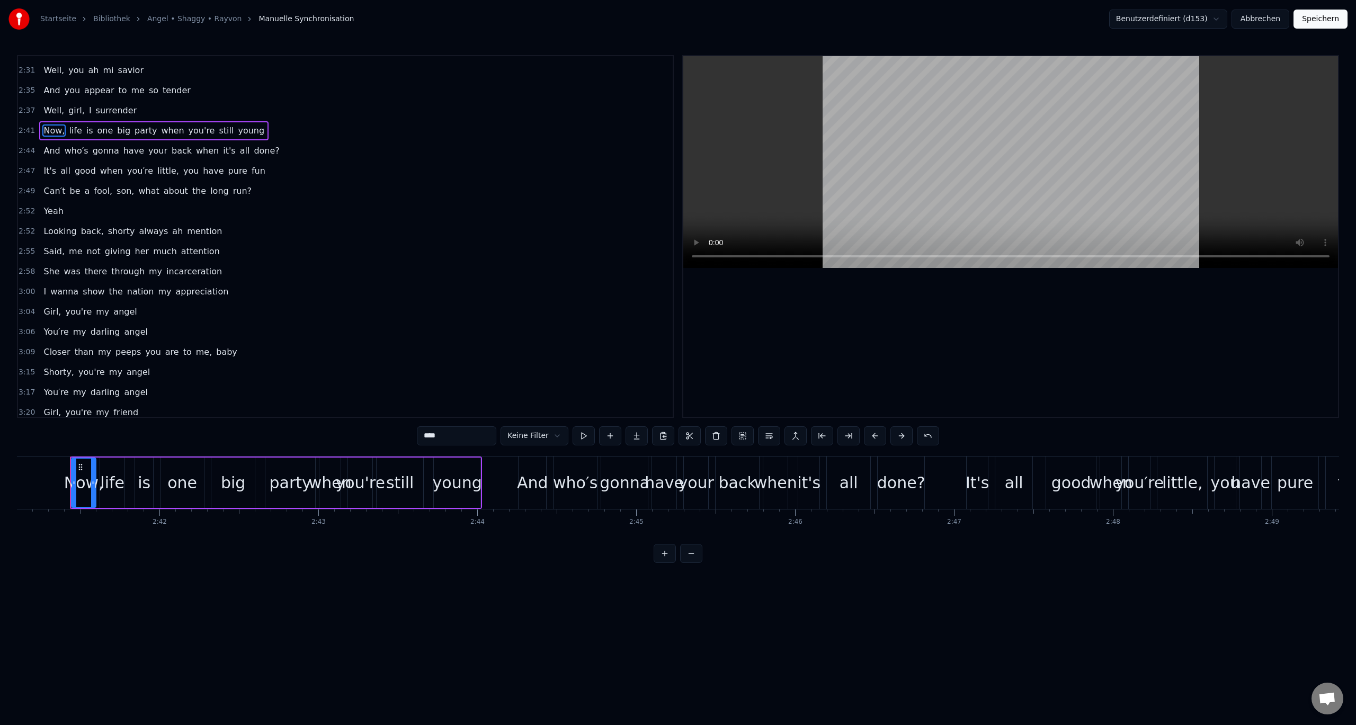
click at [22, 210] on span "2:52" at bounding box center [27, 211] width 16 height 11
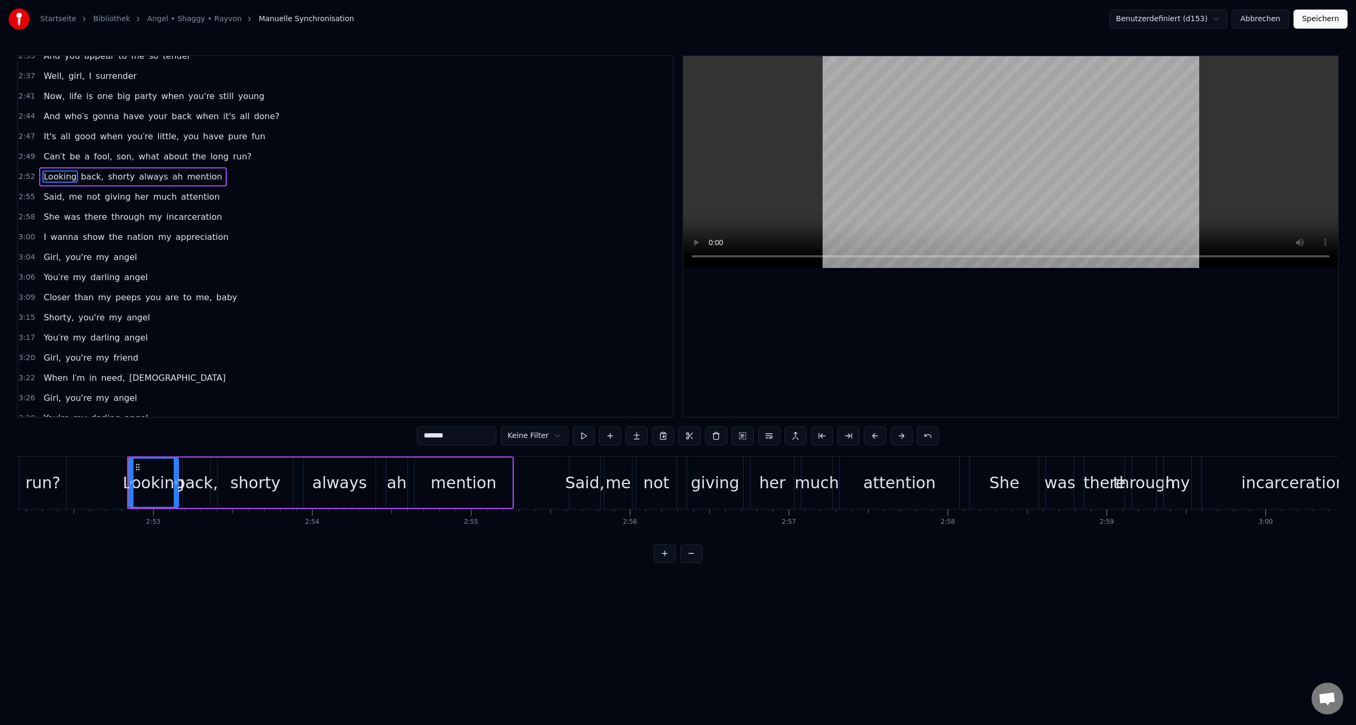
scroll to position [700, 0]
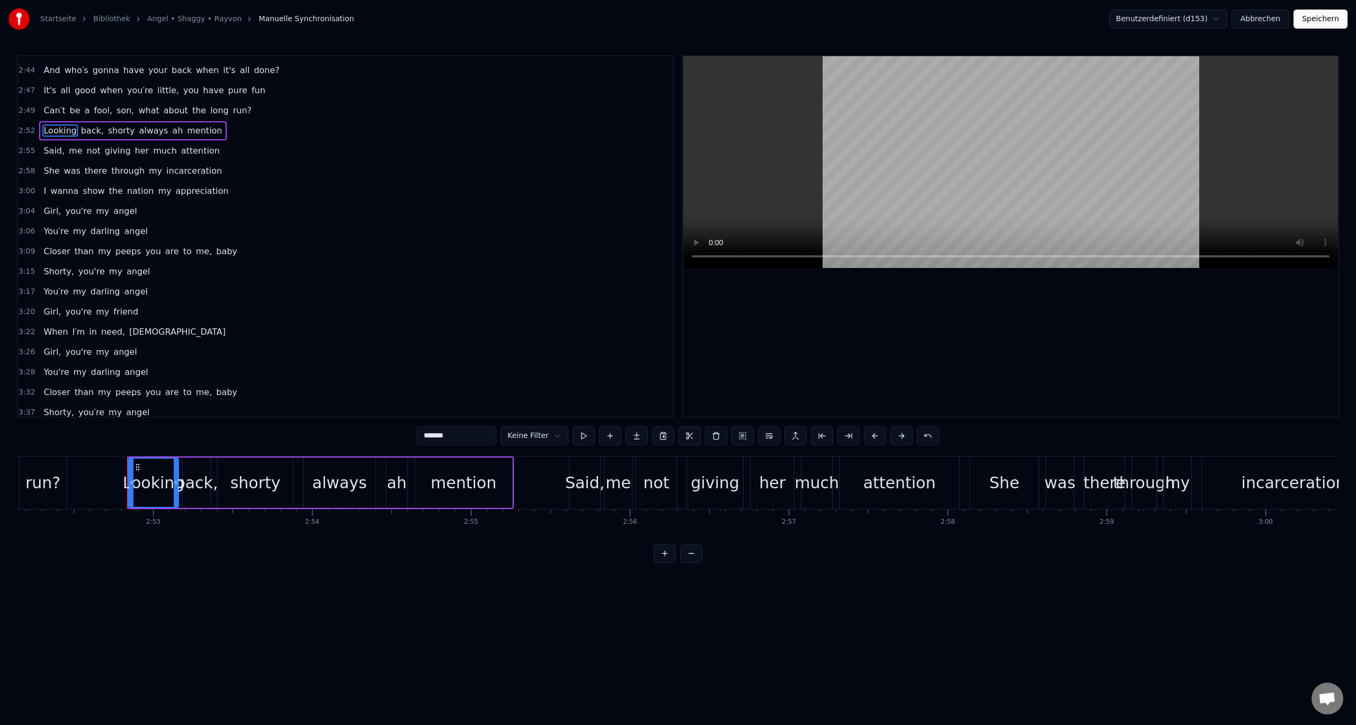
click at [23, 210] on span "3:04" at bounding box center [27, 211] width 16 height 11
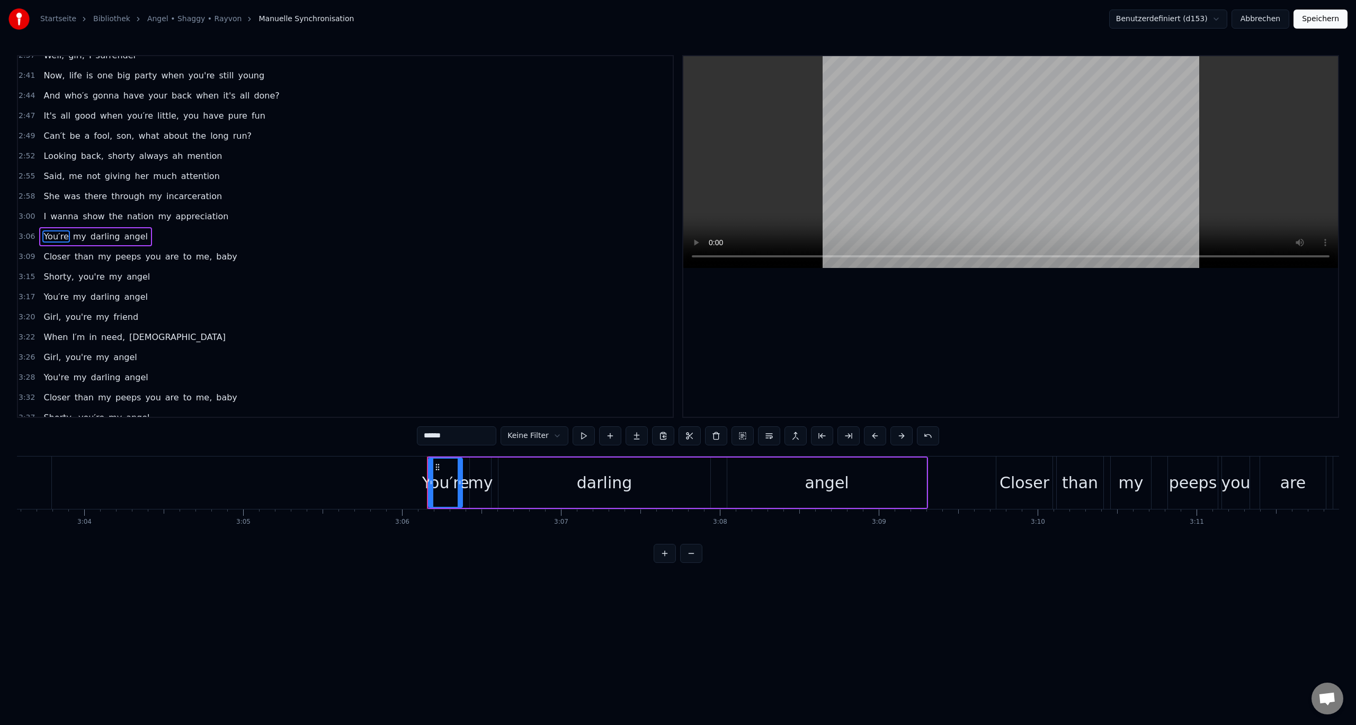
scroll to position [0, 29210]
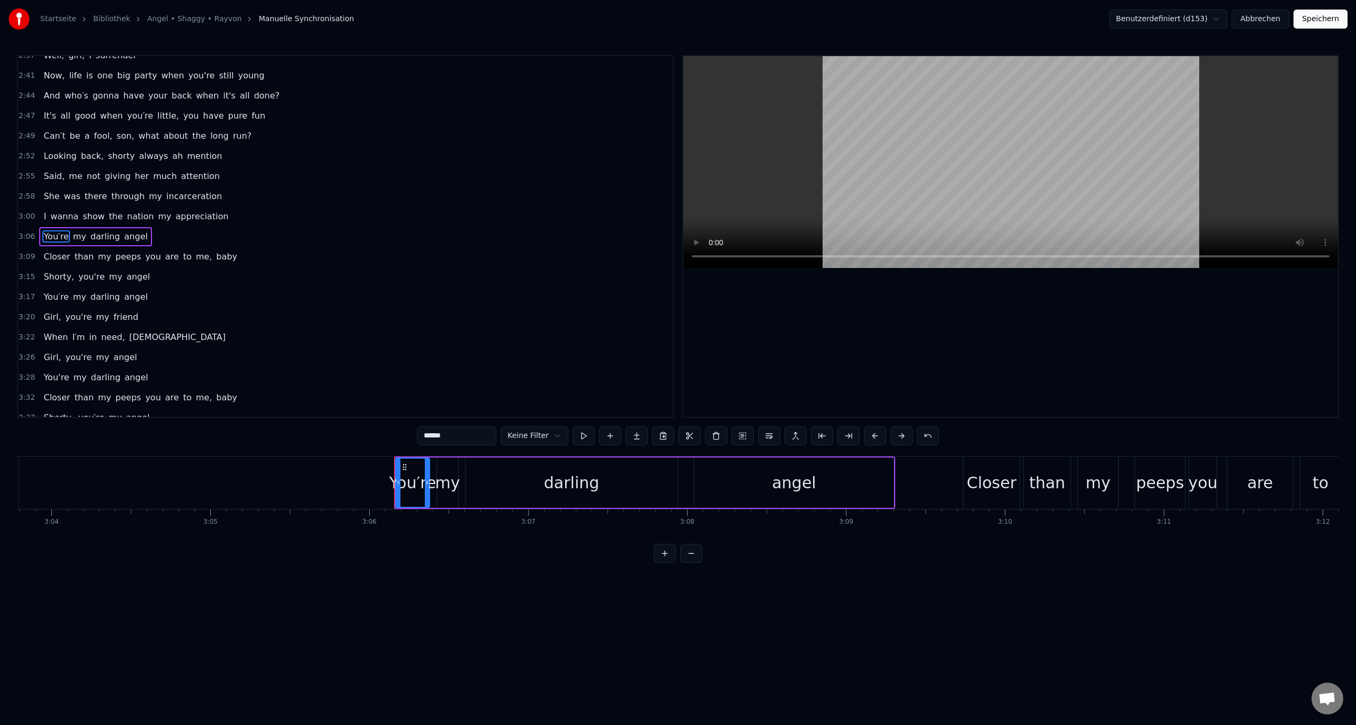
click at [24, 256] on span "3:09" at bounding box center [27, 257] width 16 height 11
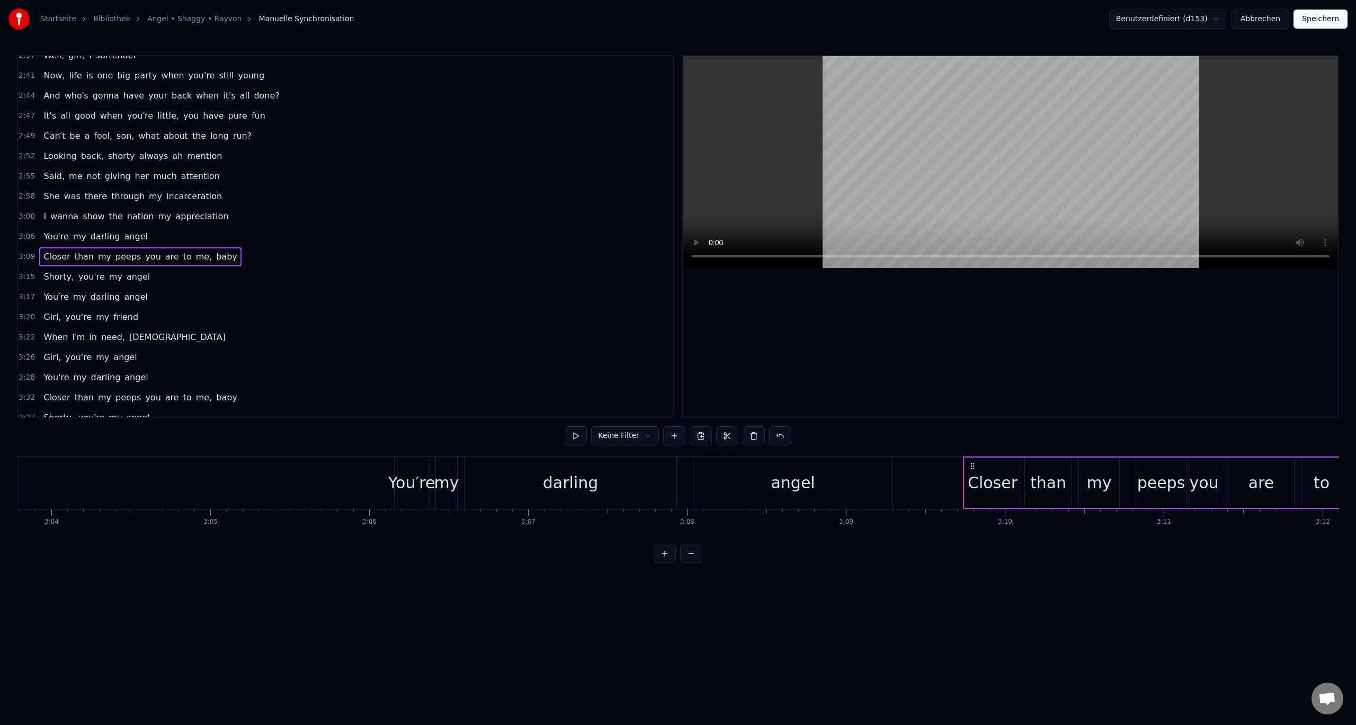
click at [21, 237] on span "3:06" at bounding box center [27, 237] width 16 height 11
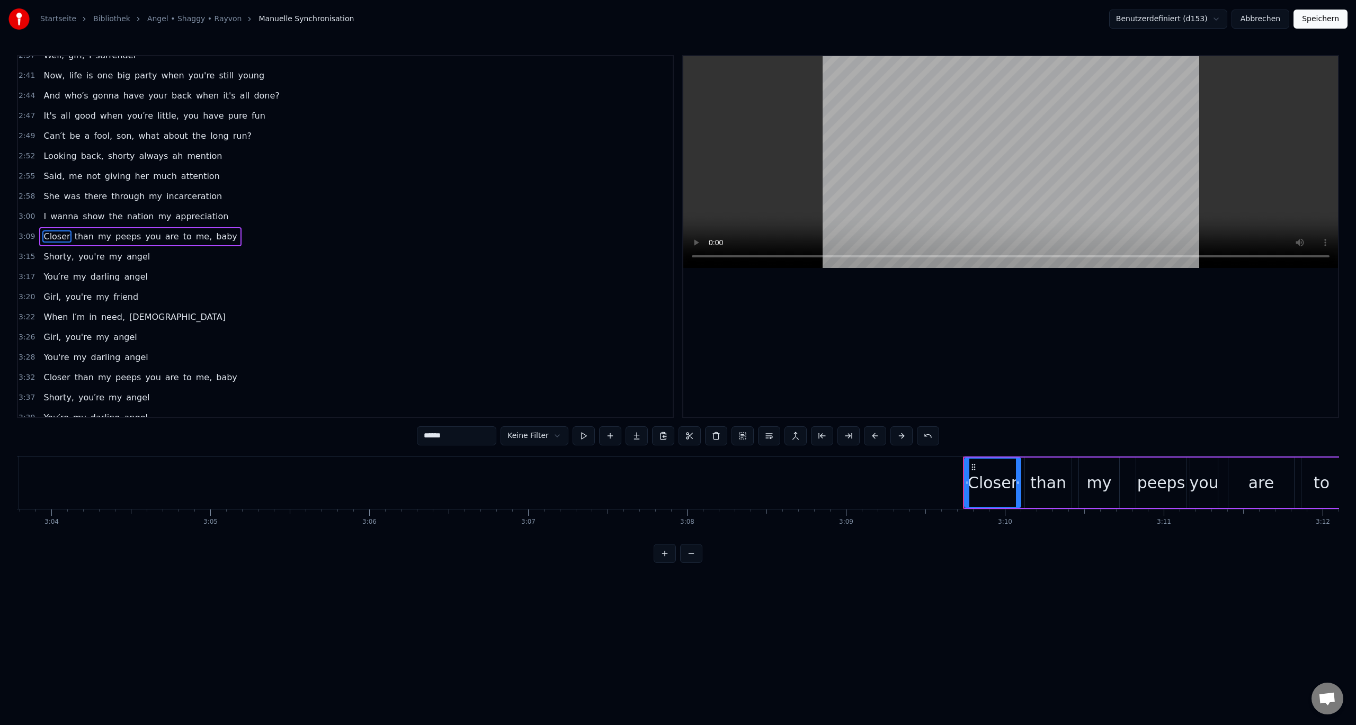
click at [21, 238] on span "3:09" at bounding box center [27, 237] width 16 height 11
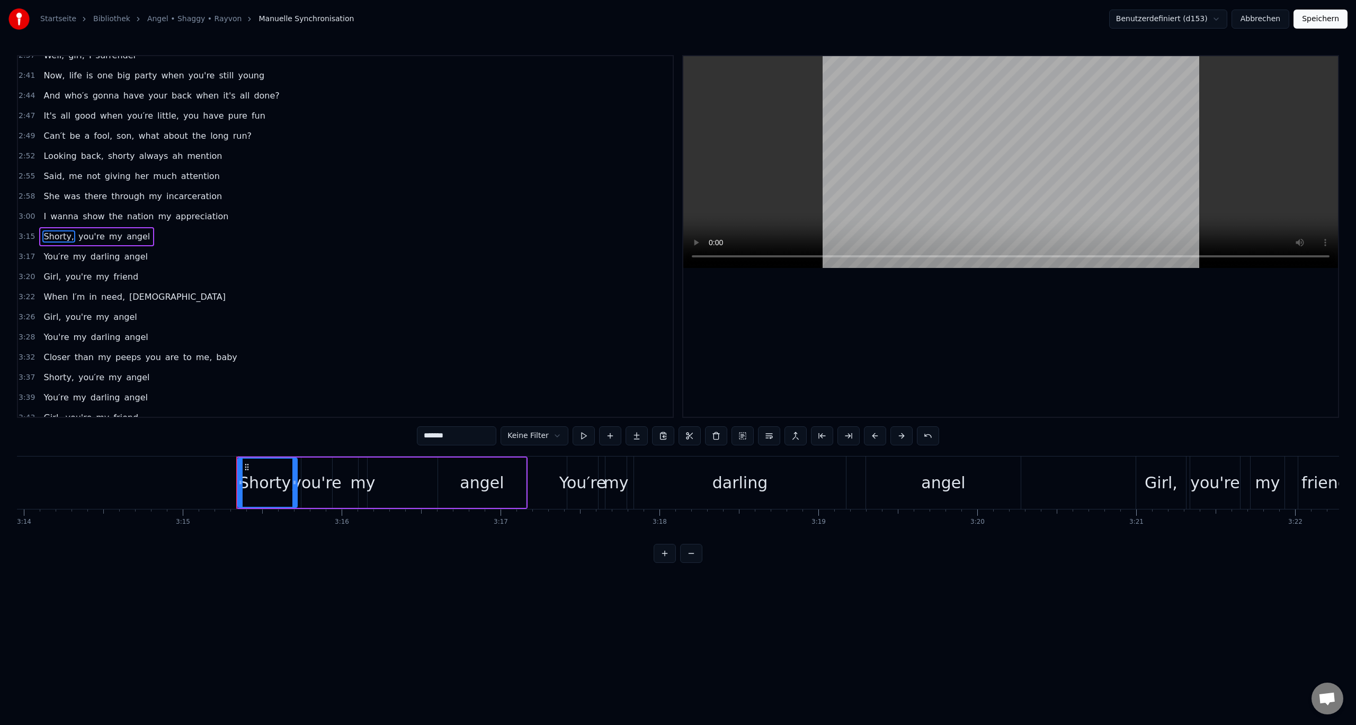
scroll to position [0, 30993]
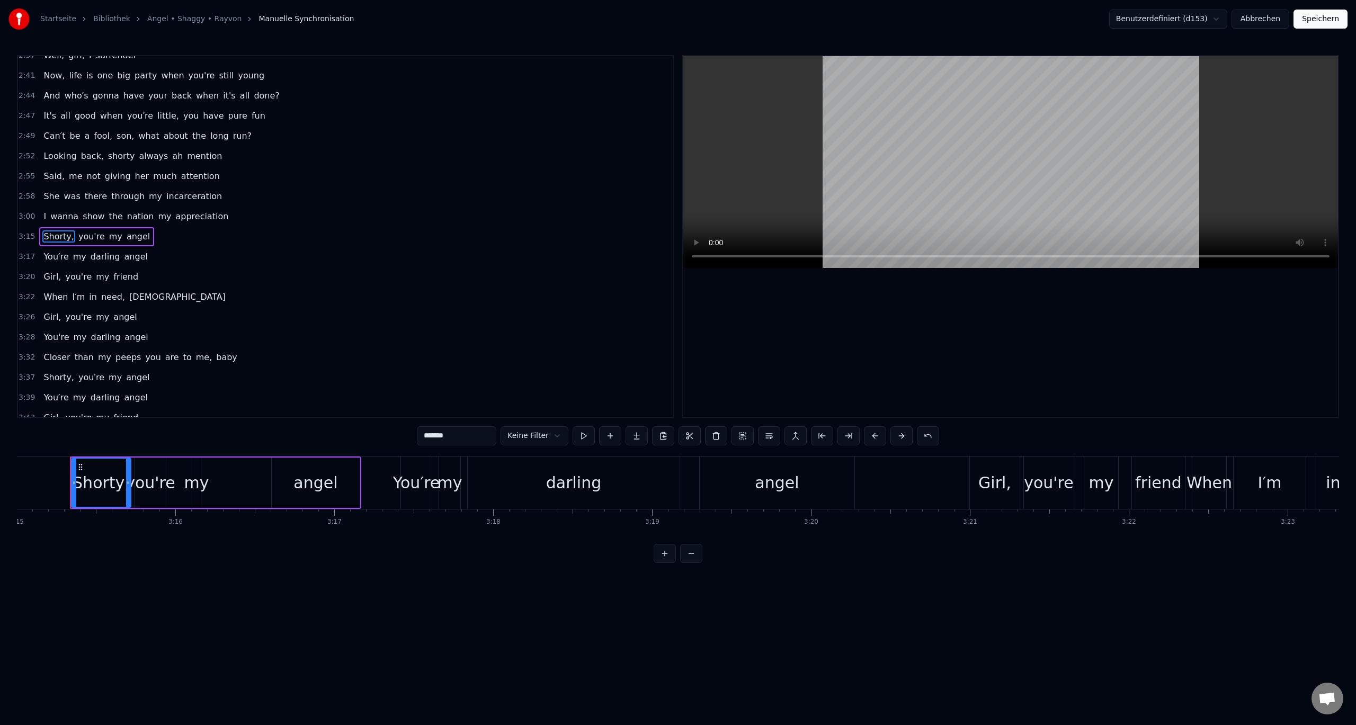
click at [22, 239] on span "3:15" at bounding box center [27, 237] width 16 height 11
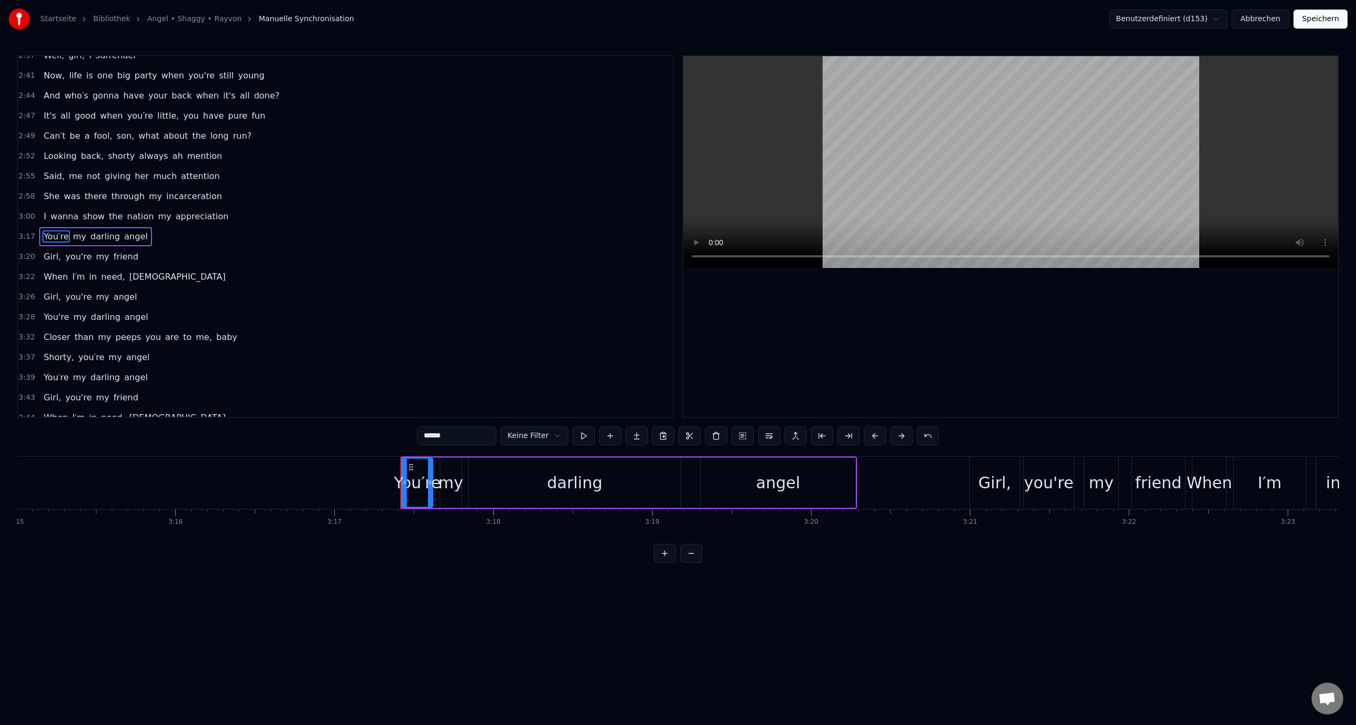
click at [23, 238] on span "3:17" at bounding box center [27, 237] width 16 height 11
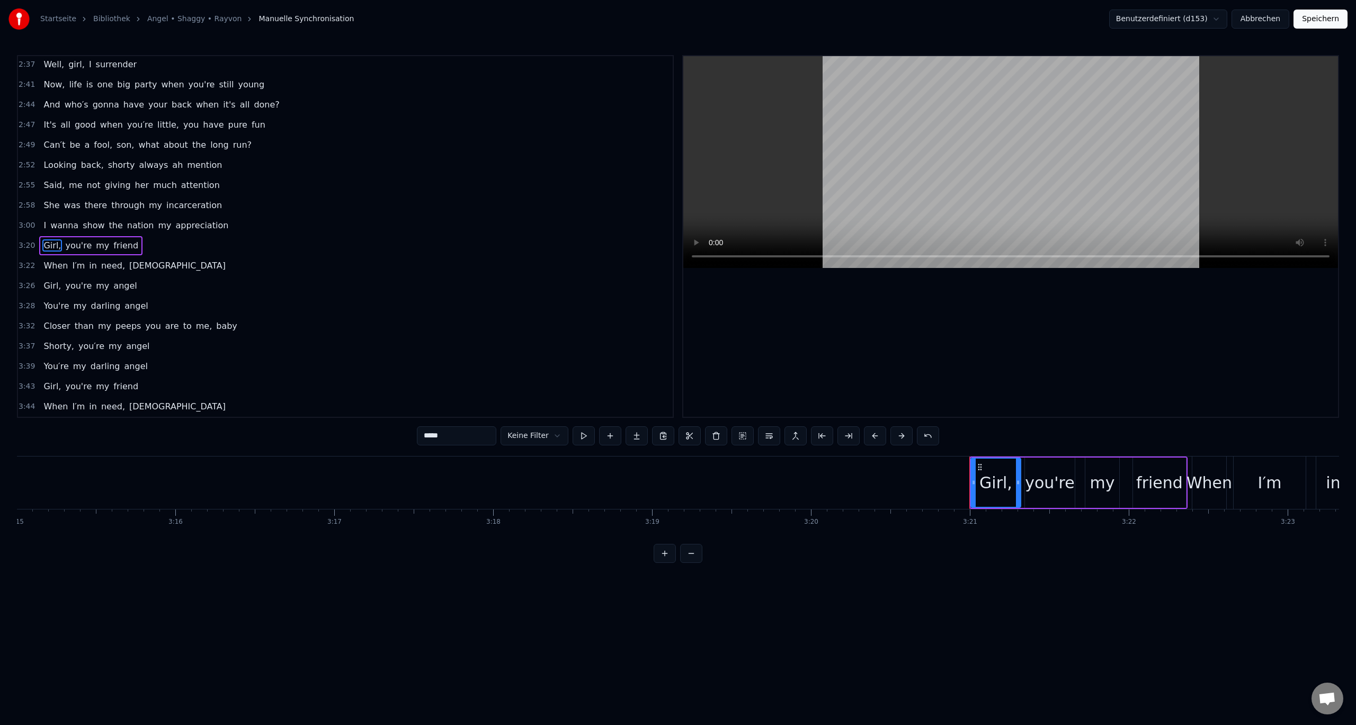
click at [23, 238] on div "3:20 Girl, you're my friend" at bounding box center [345, 246] width 655 height 20
click at [22, 246] on span "3:20" at bounding box center [27, 246] width 16 height 11
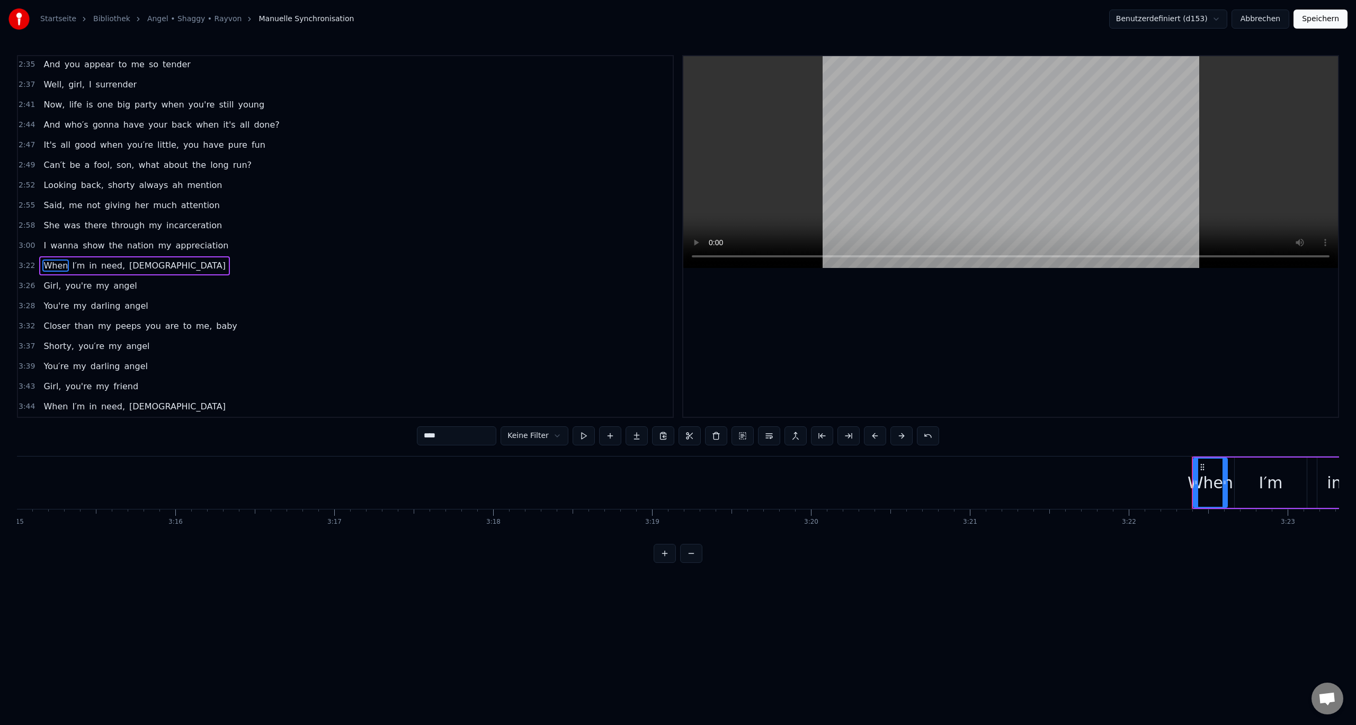
click at [22, 263] on span "3:22" at bounding box center [27, 266] width 16 height 11
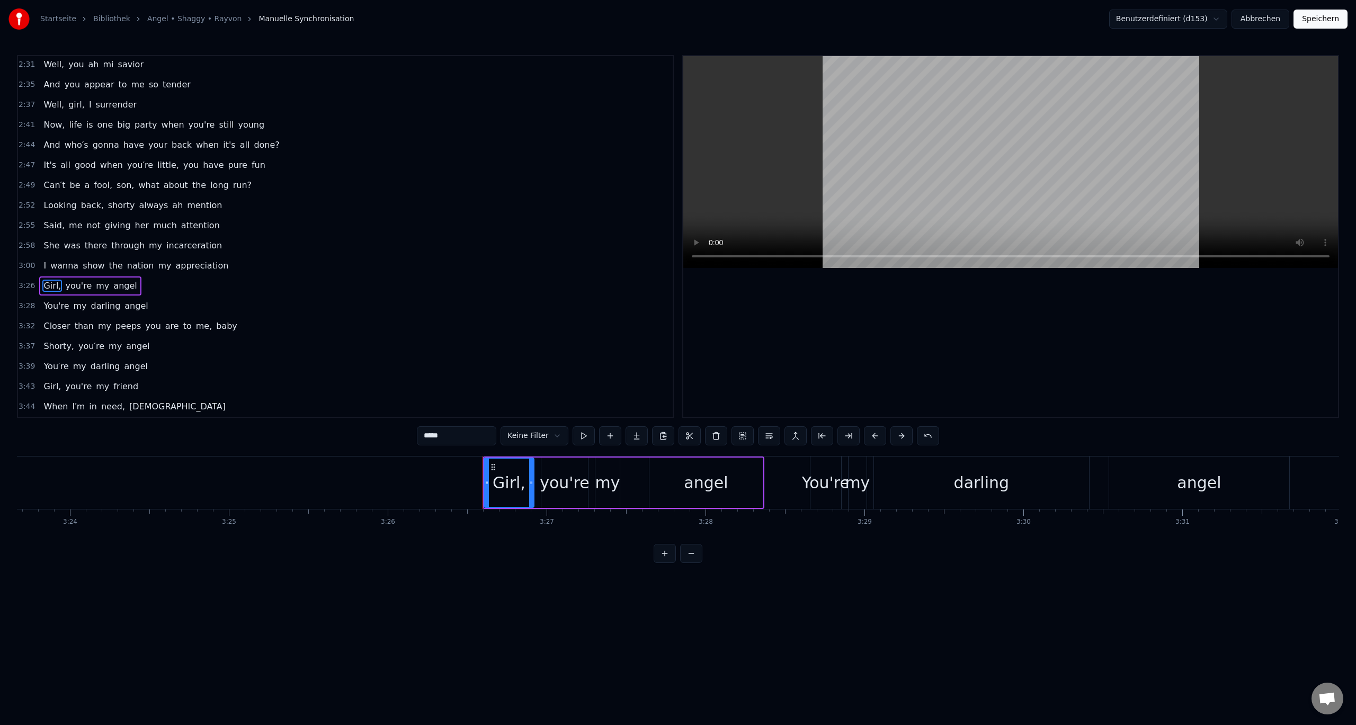
click at [25, 282] on span "3:26" at bounding box center [27, 286] width 16 height 11
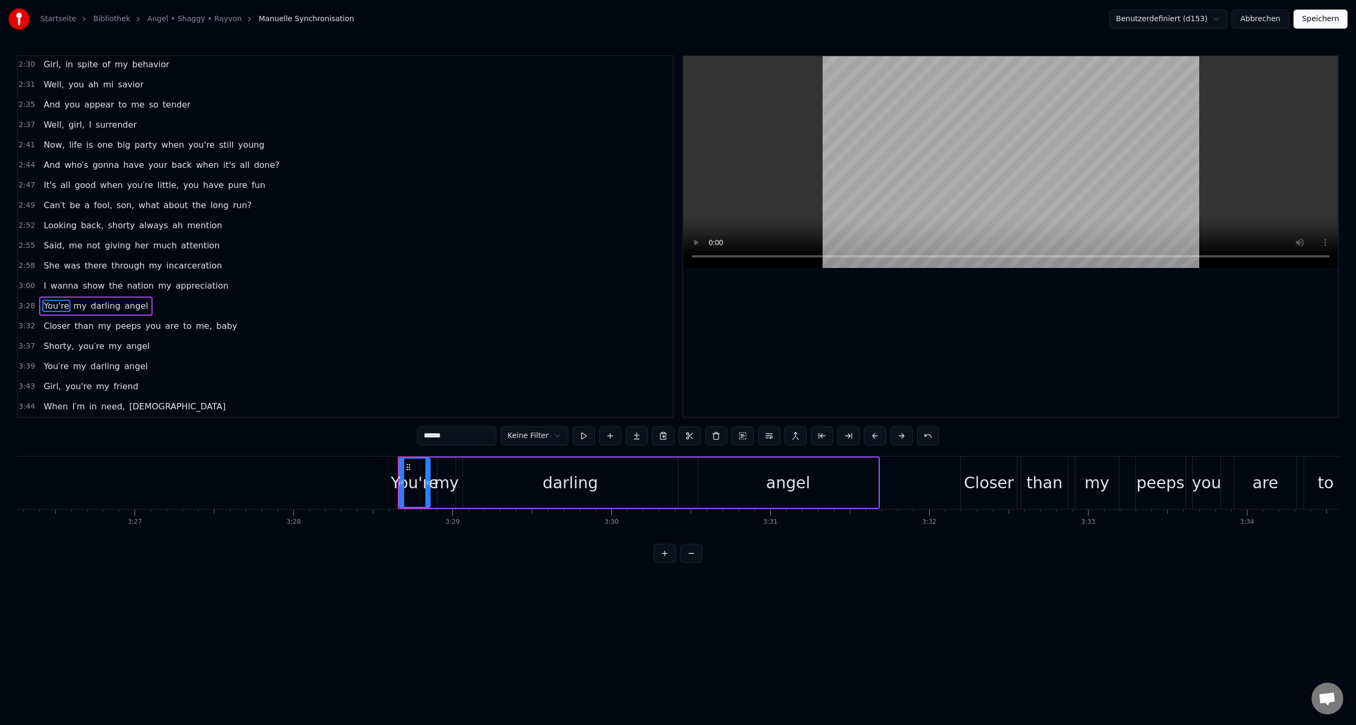
click at [23, 305] on span "3:28" at bounding box center [27, 306] width 16 height 11
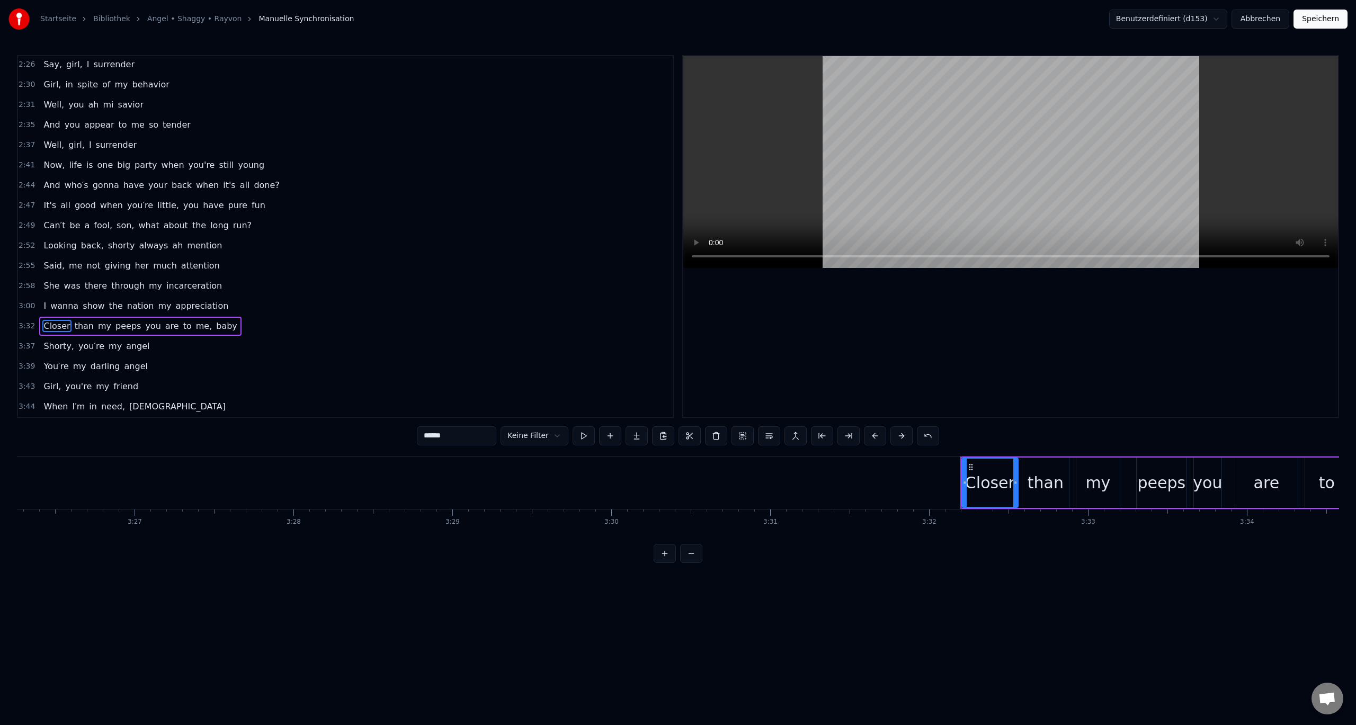
click at [21, 330] on span "3:32" at bounding box center [27, 326] width 16 height 11
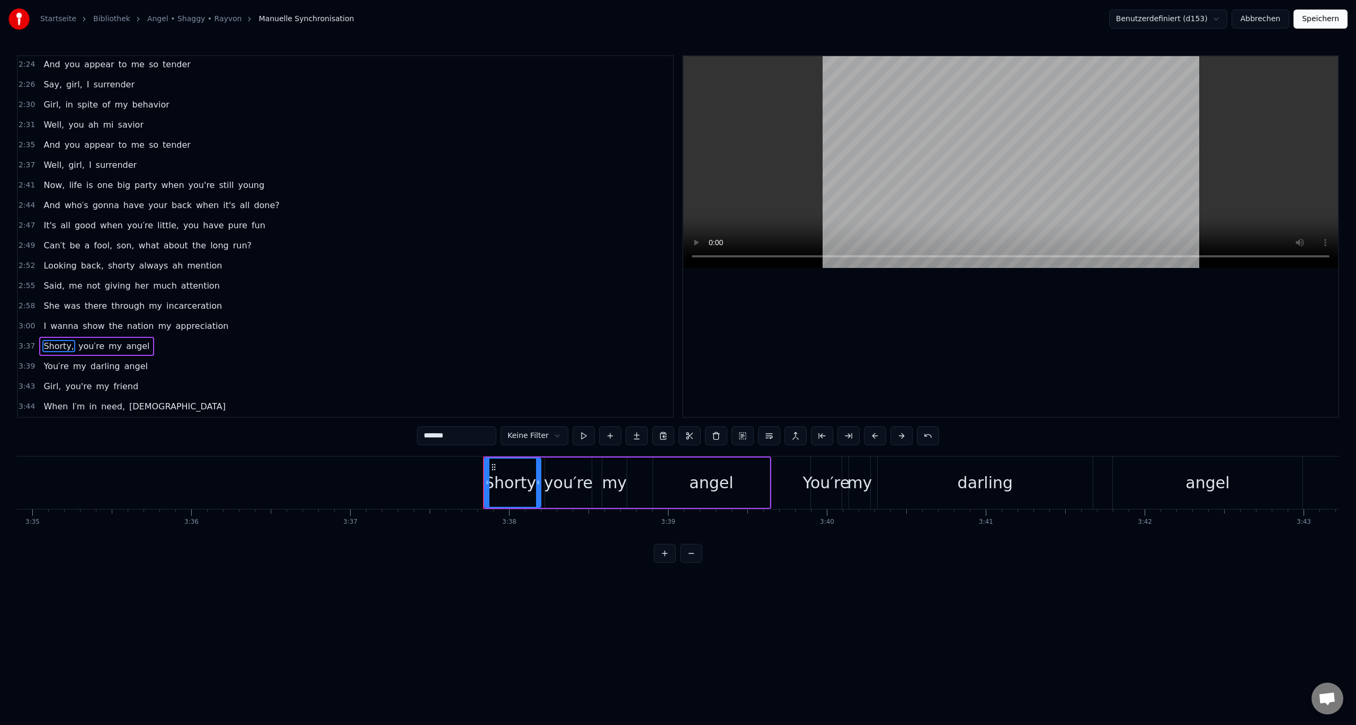
click at [23, 345] on span "3:37" at bounding box center [27, 346] width 16 height 11
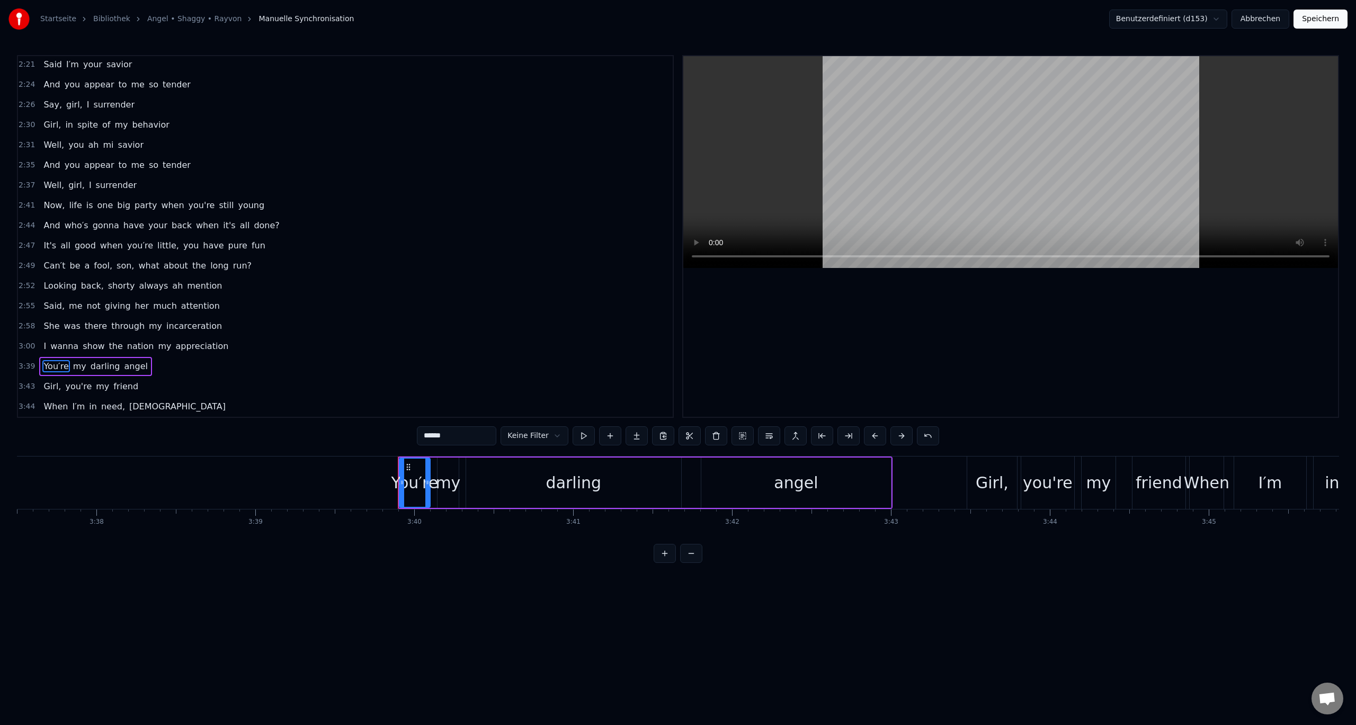
click at [24, 363] on span "3:39" at bounding box center [27, 366] width 16 height 11
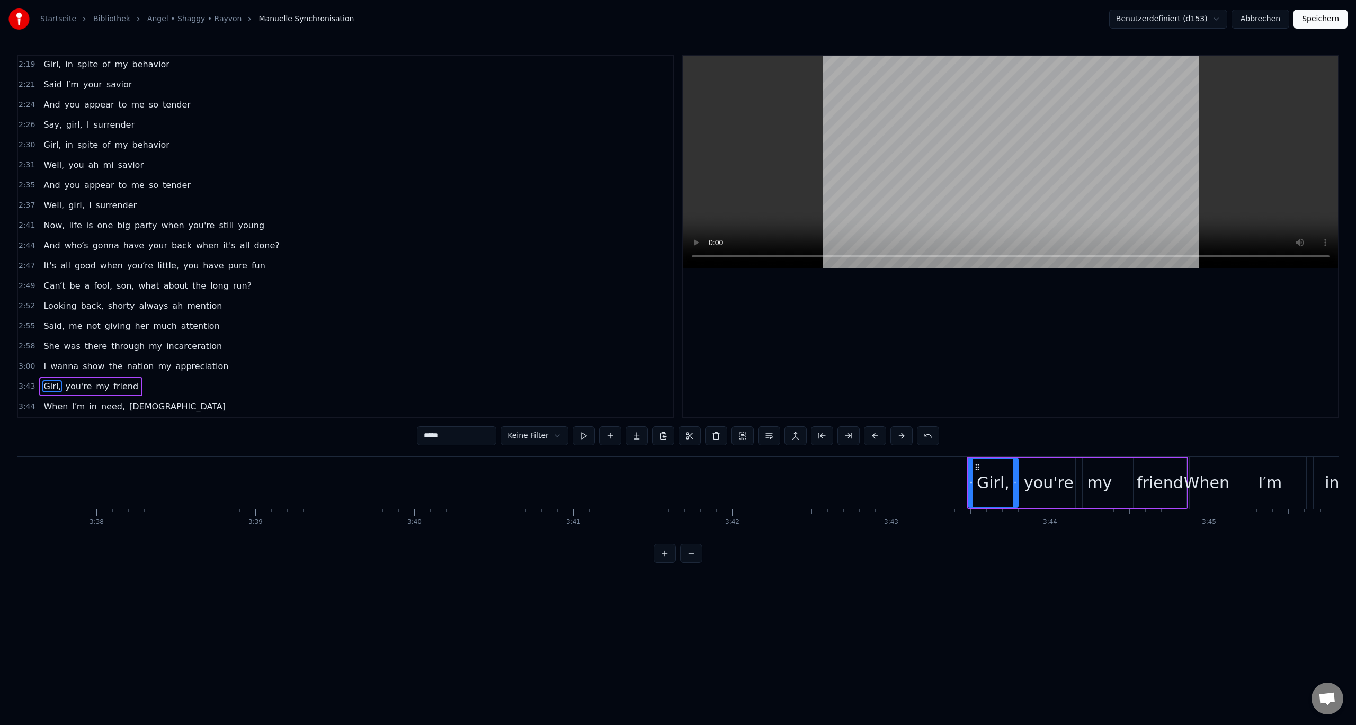
click at [24, 390] on span "3:43" at bounding box center [27, 386] width 16 height 11
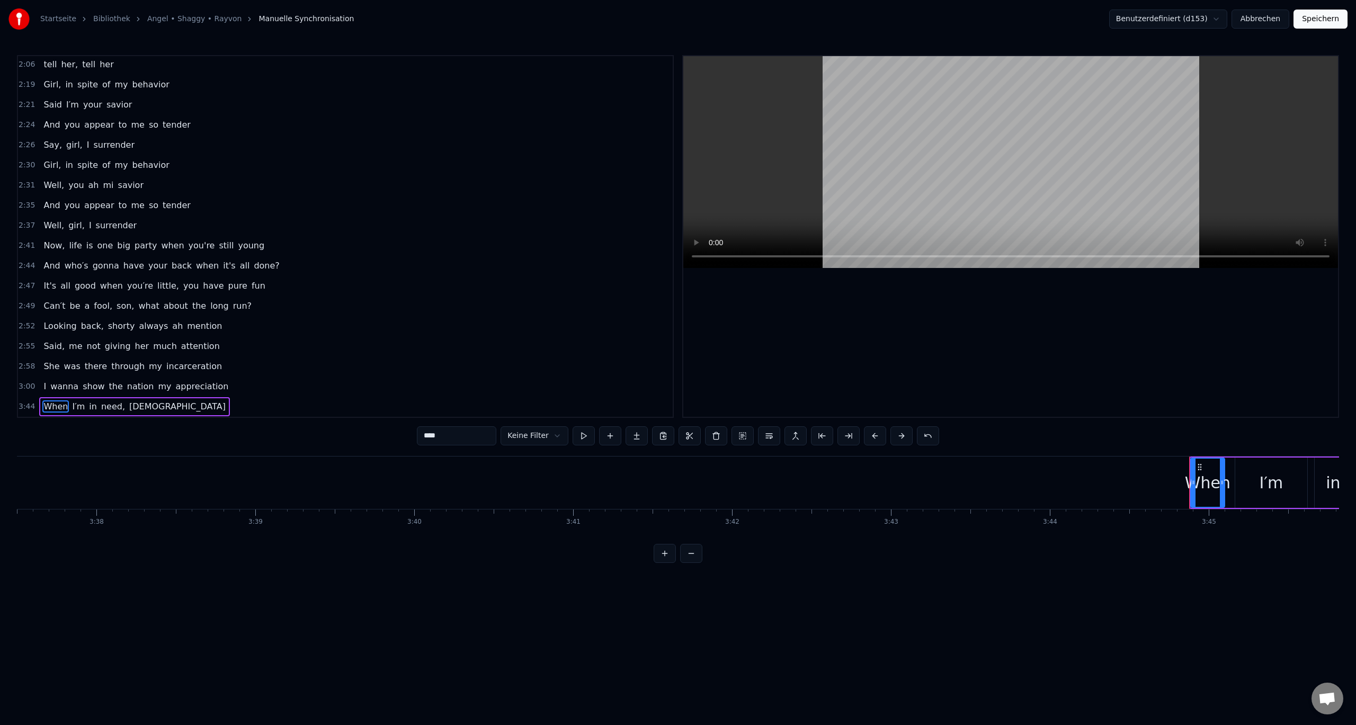
click at [23, 404] on span "3:44" at bounding box center [27, 407] width 16 height 11
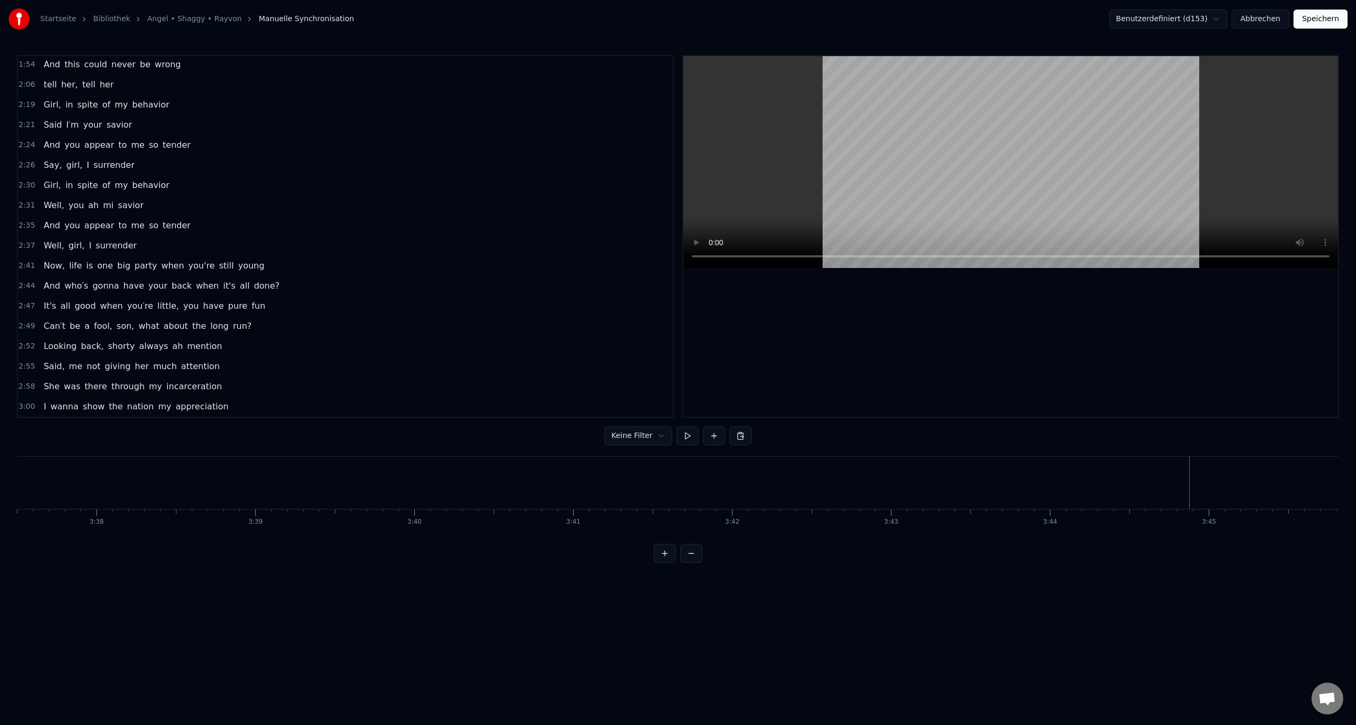
click at [1308, 14] on button "Speichern" at bounding box center [1321, 19] width 54 height 19
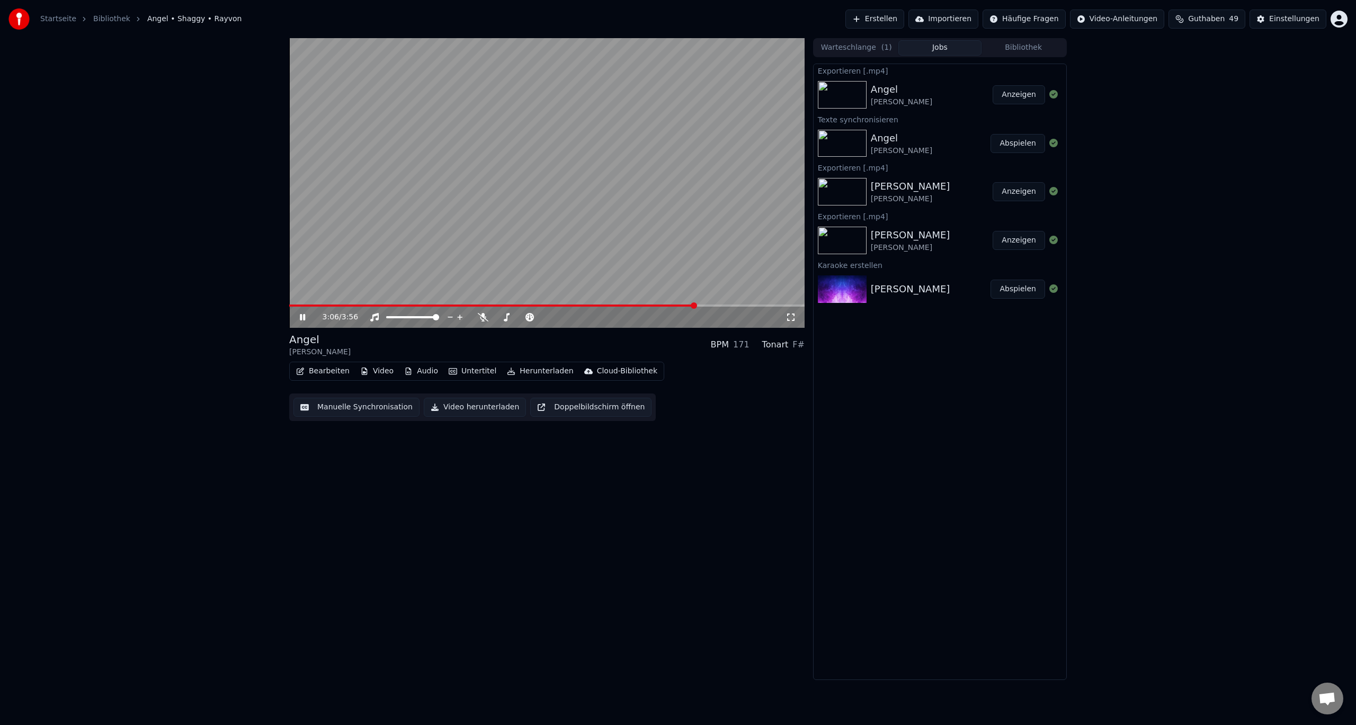
click at [712, 305] on span at bounding box center [546, 306] width 515 height 2
click at [728, 304] on video at bounding box center [546, 183] width 515 height 290
click at [743, 305] on span at bounding box center [546, 306] width 515 height 2
click at [298, 316] on icon at bounding box center [310, 317] width 25 height 8
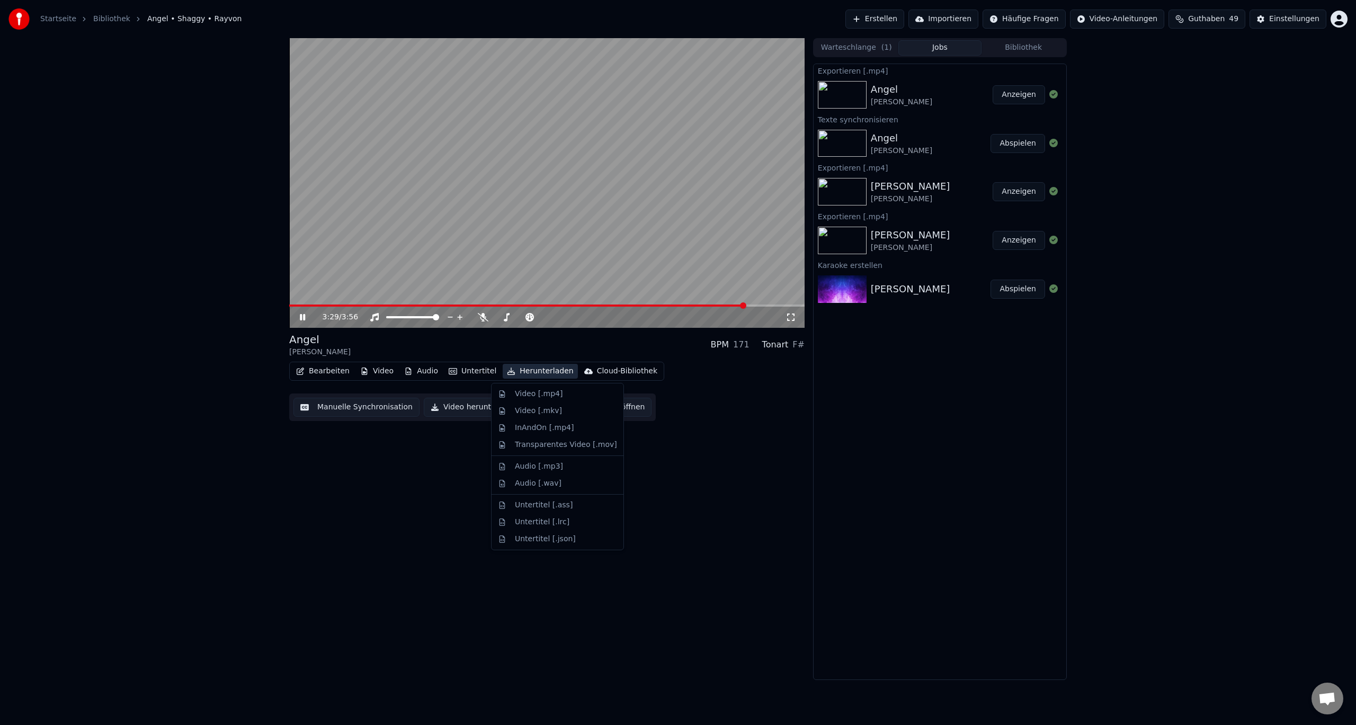
click at [517, 371] on button "Herunterladen" at bounding box center [540, 371] width 75 height 15
click at [520, 392] on div "Video [.mp4]" at bounding box center [539, 394] width 48 height 11
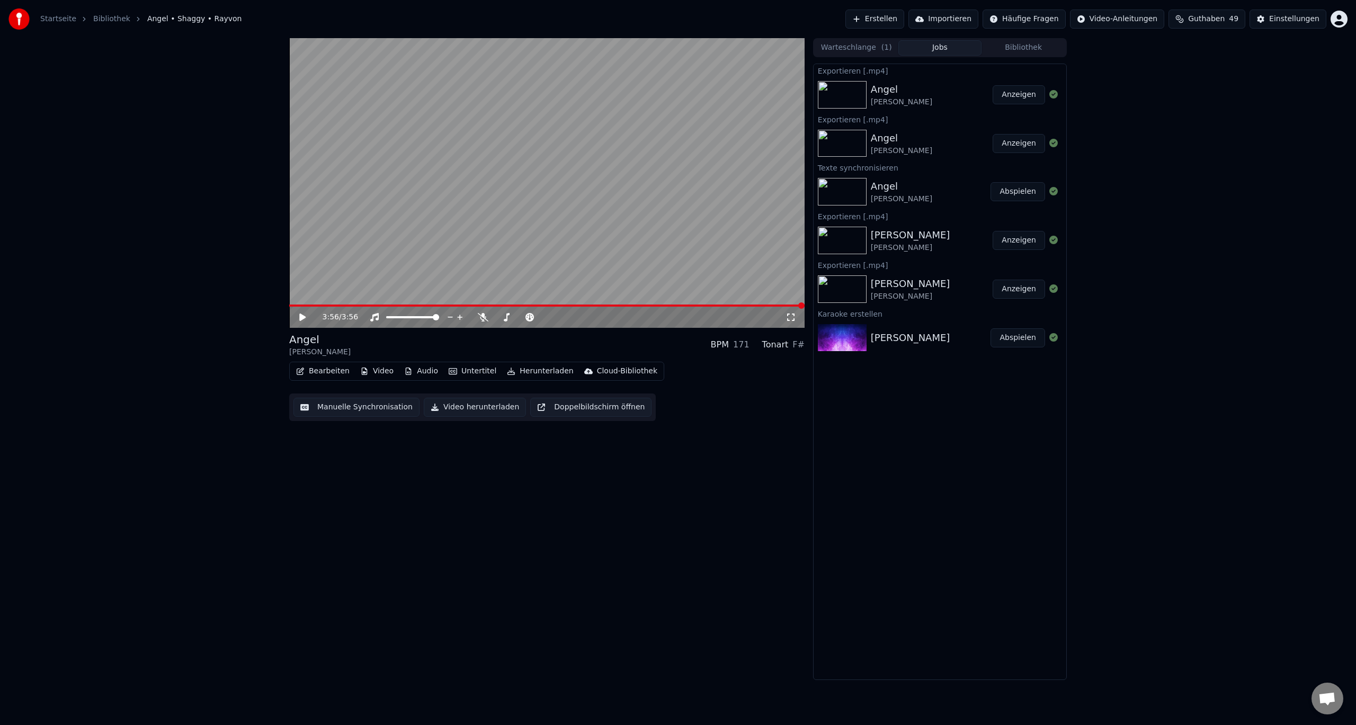
click at [1002, 95] on button "Anzeigen" at bounding box center [1019, 94] width 52 height 19
